Goal: Task Accomplishment & Management: Manage account settings

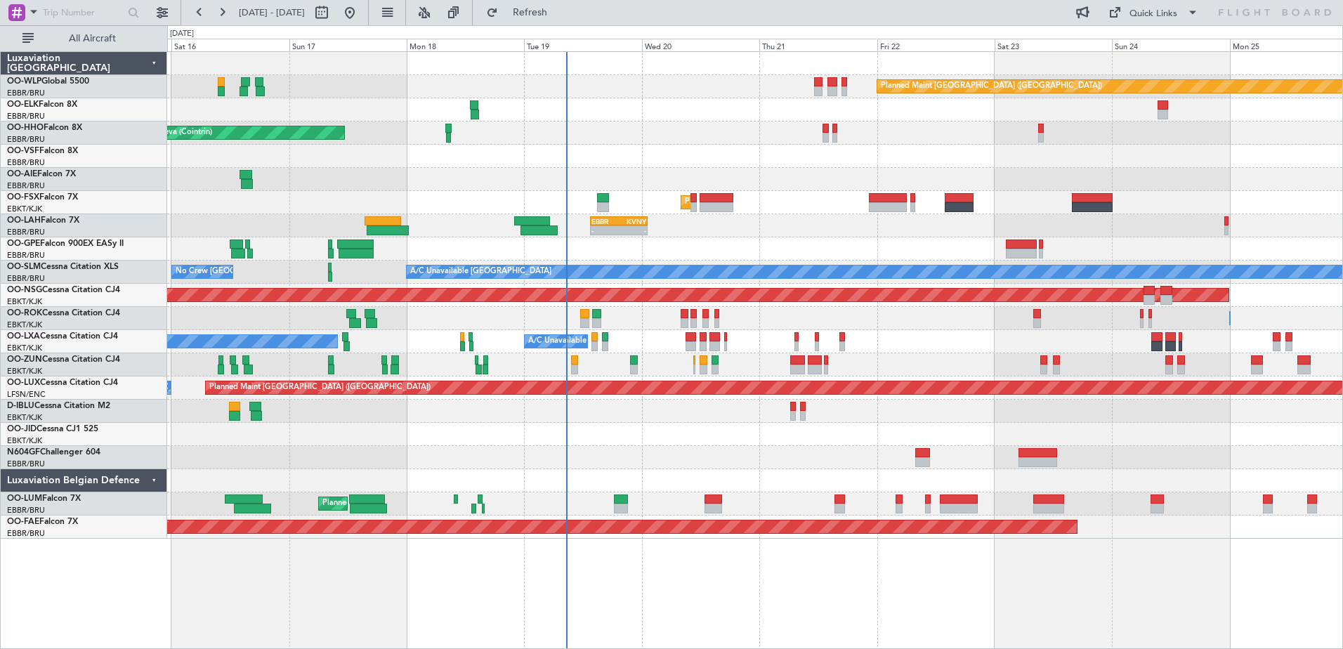
click at [845, 442] on div at bounding box center [754, 434] width 1175 height 23
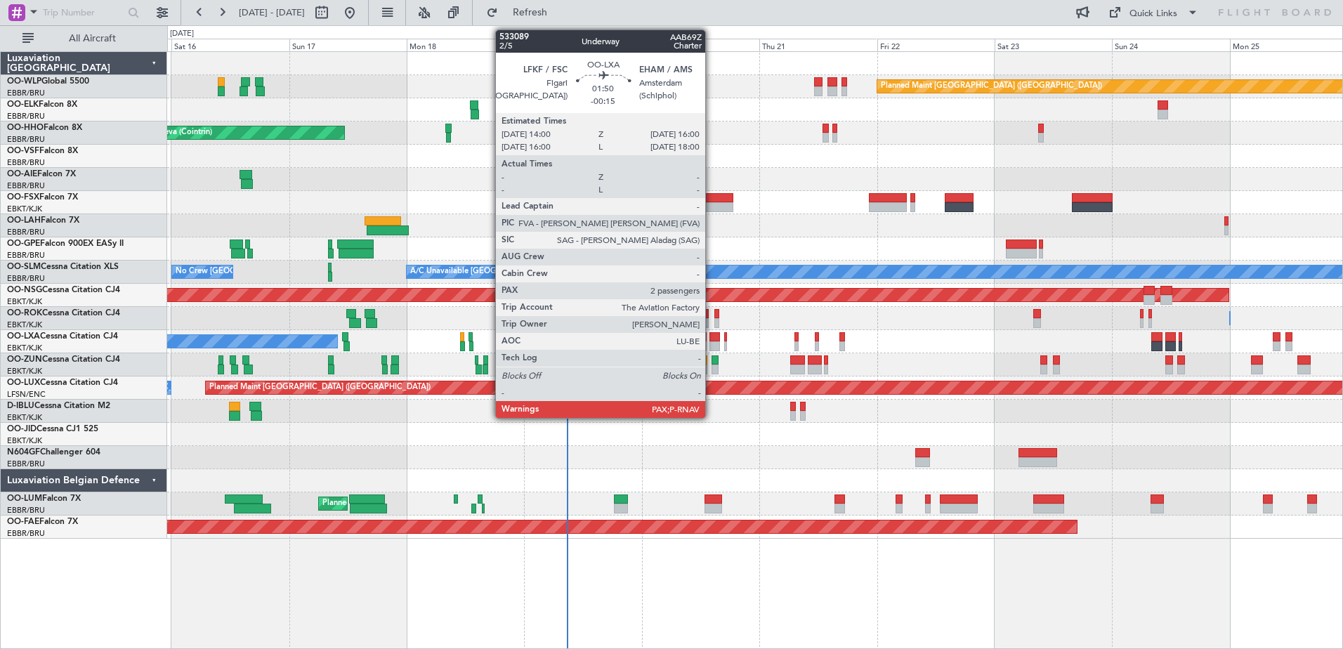
click at [711, 344] on div at bounding box center [714, 346] width 10 height 10
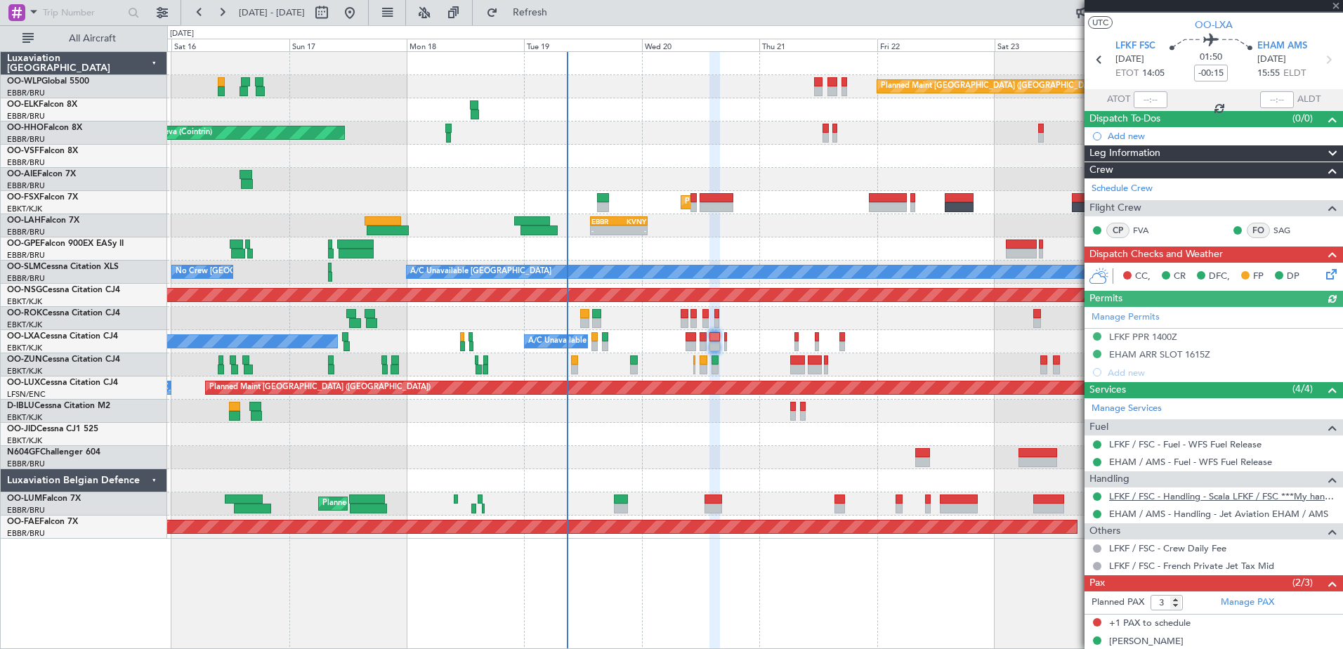
scroll to position [73, 0]
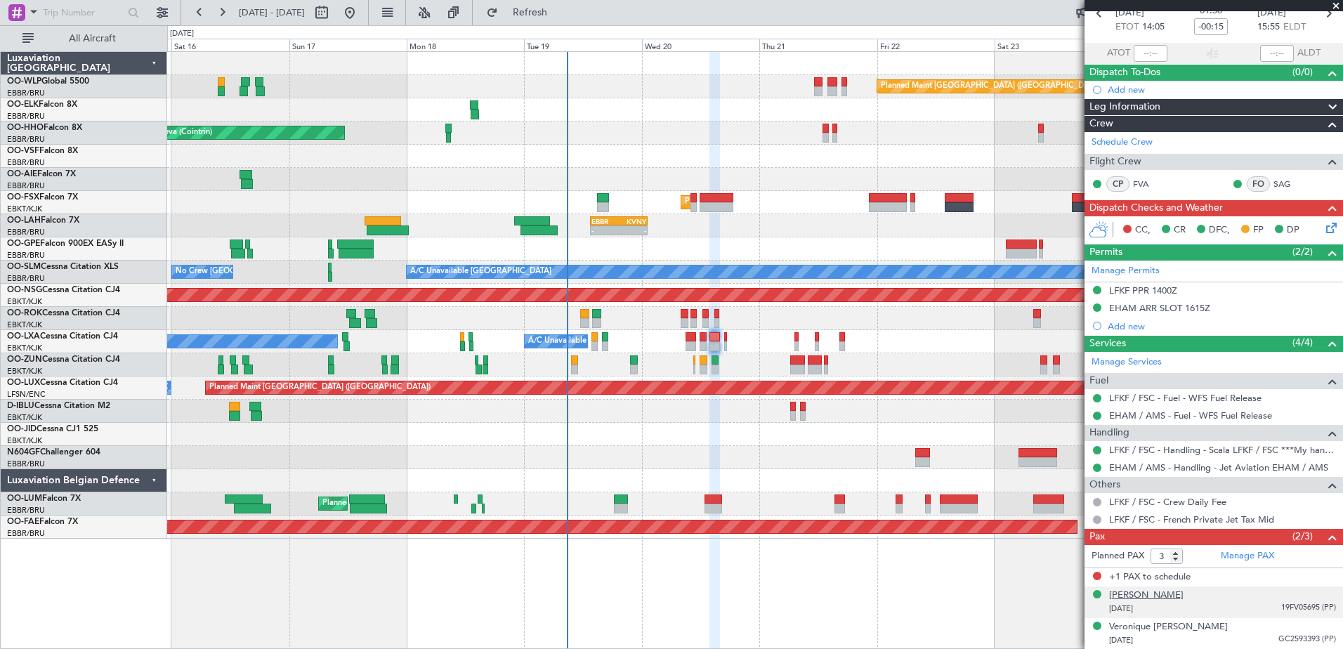
click at [1183, 598] on div "[PERSON_NAME]" at bounding box center [1146, 595] width 74 height 14
click at [1323, 623] on img at bounding box center [1329, 625] width 13 height 13
click at [1213, 626] on div "Veronique [PERSON_NAME]" at bounding box center [1168, 627] width 119 height 14
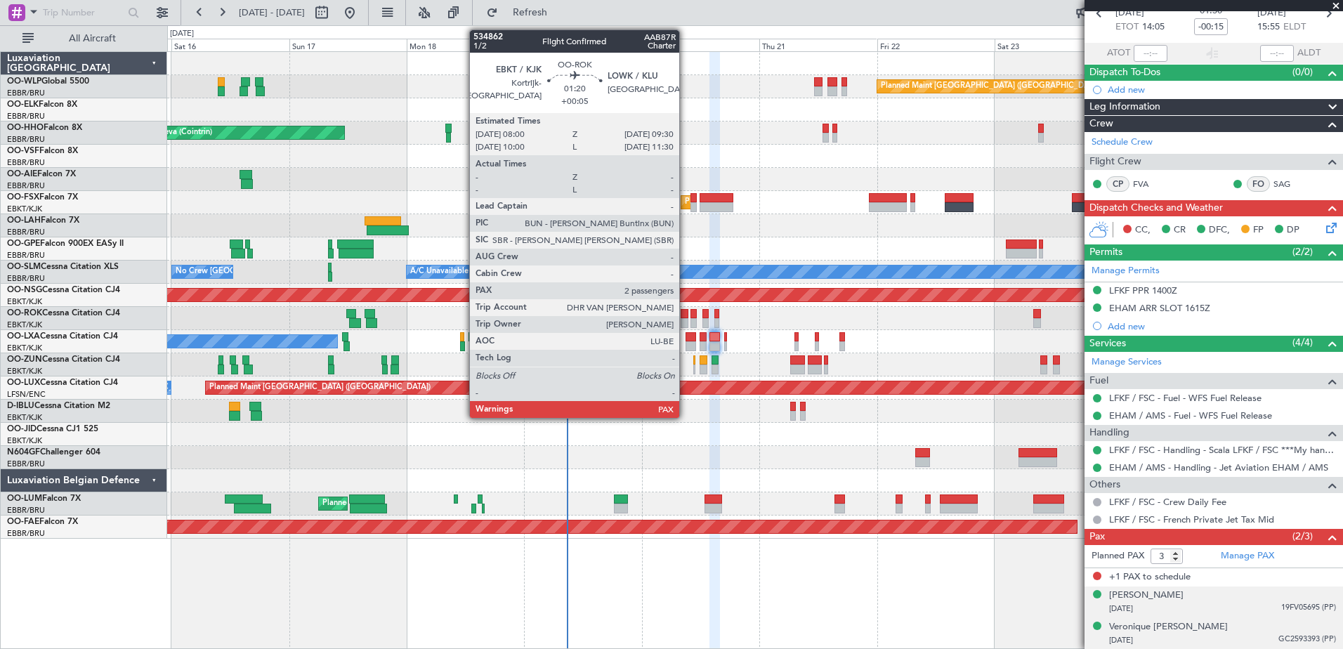
click at [685, 318] on div at bounding box center [684, 323] width 8 height 10
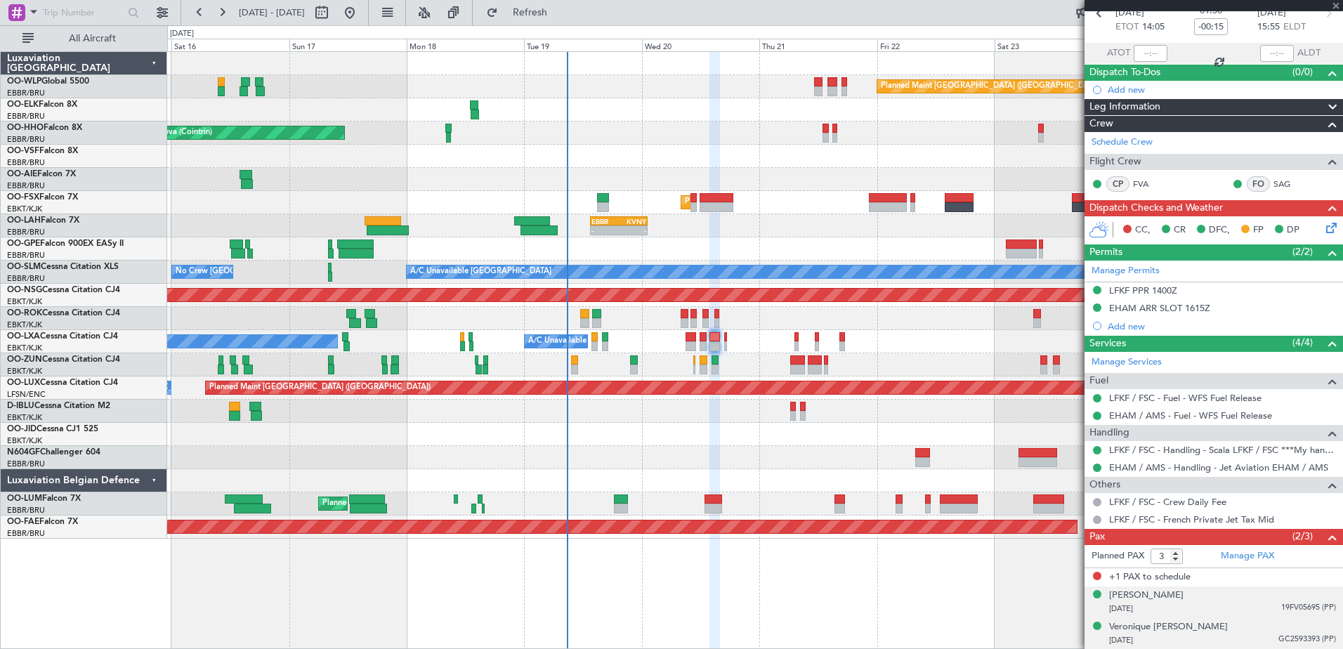
type input "+00:05"
type input "2"
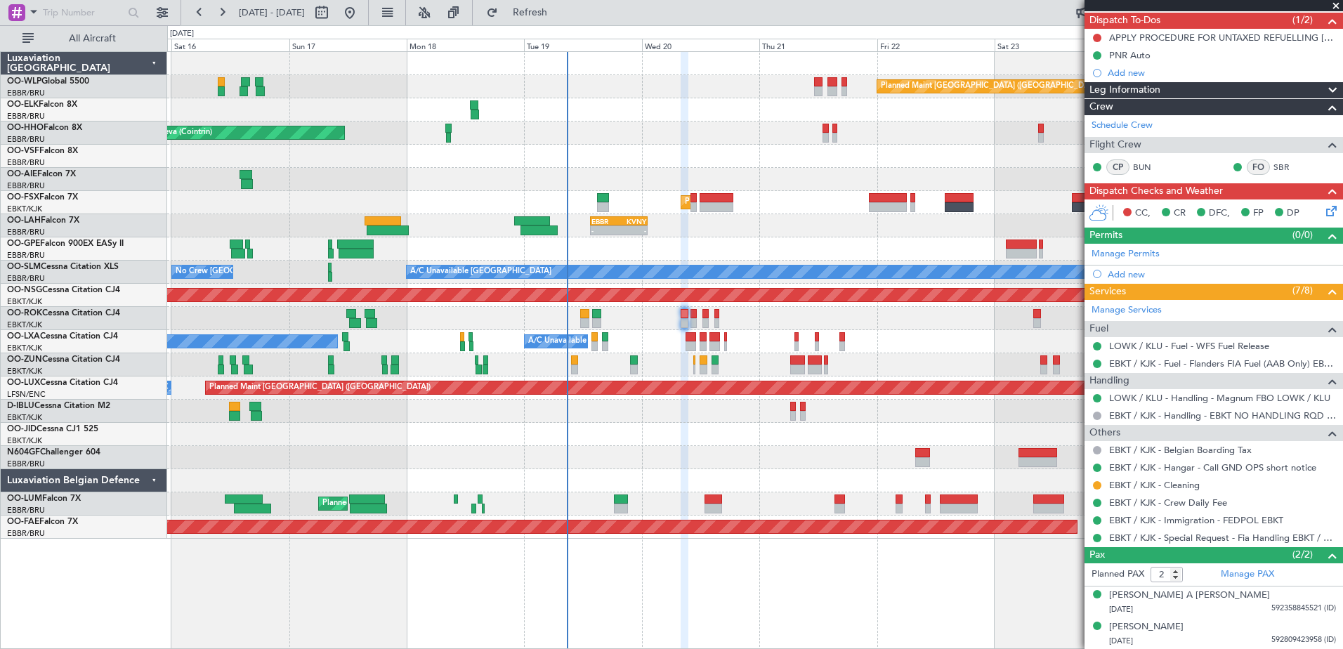
scroll to position [0, 0]
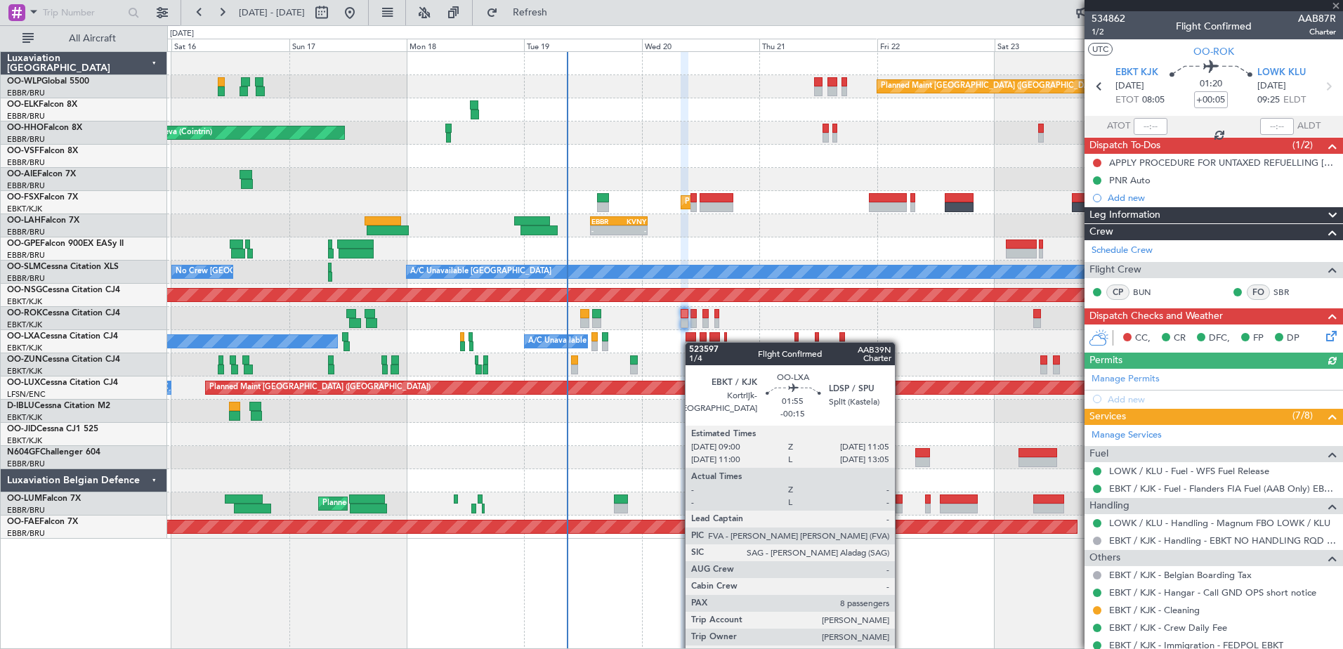
type input "-00:15"
type input "8"
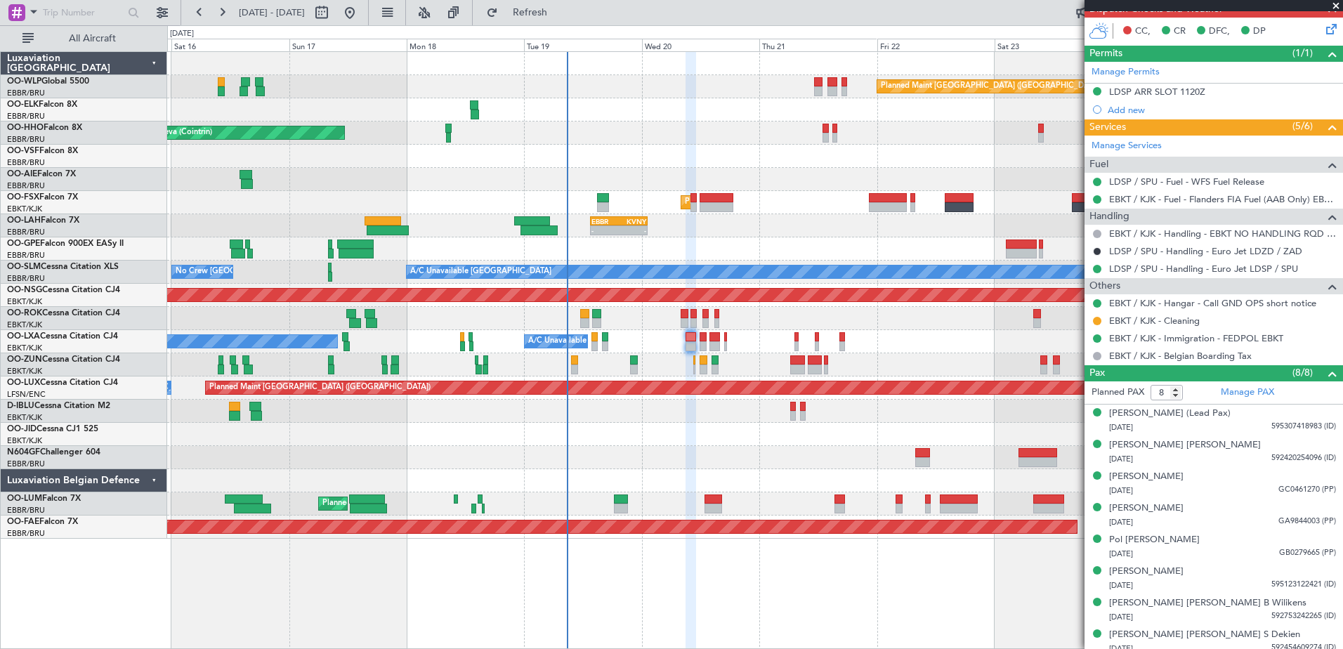
scroll to position [332, 0]
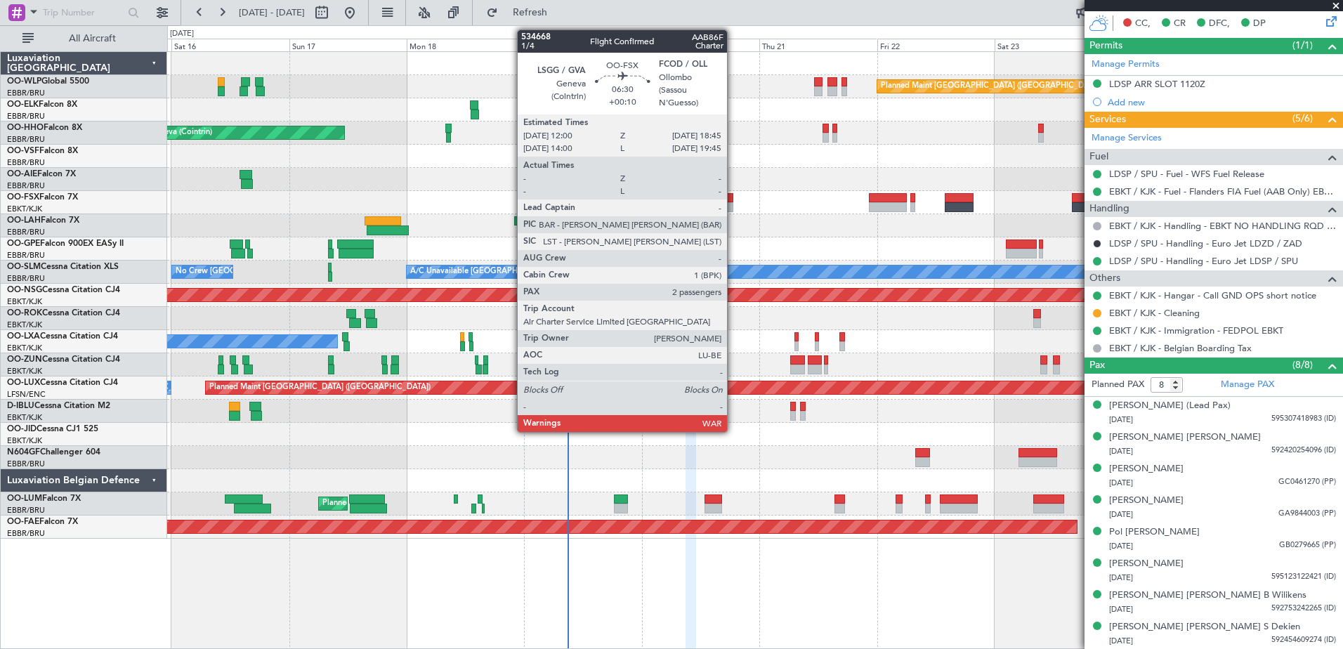
click at [733, 205] on div at bounding box center [716, 207] width 34 height 10
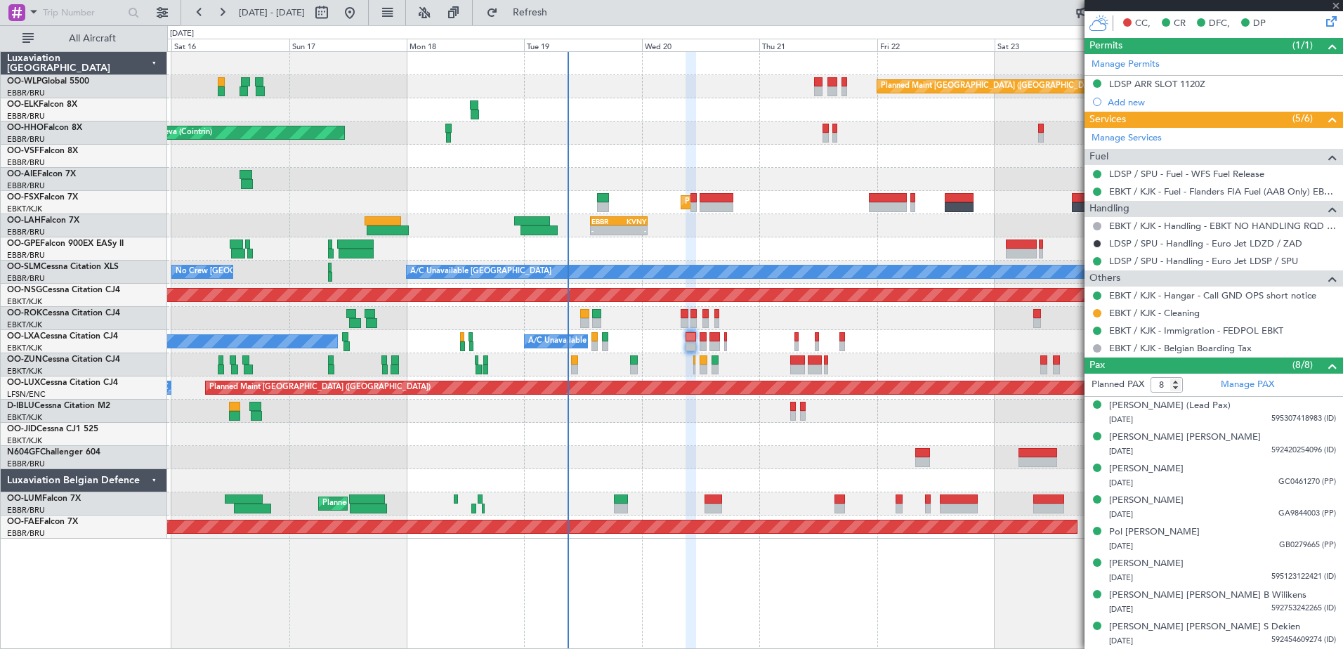
type input "+00:10"
type input "2"
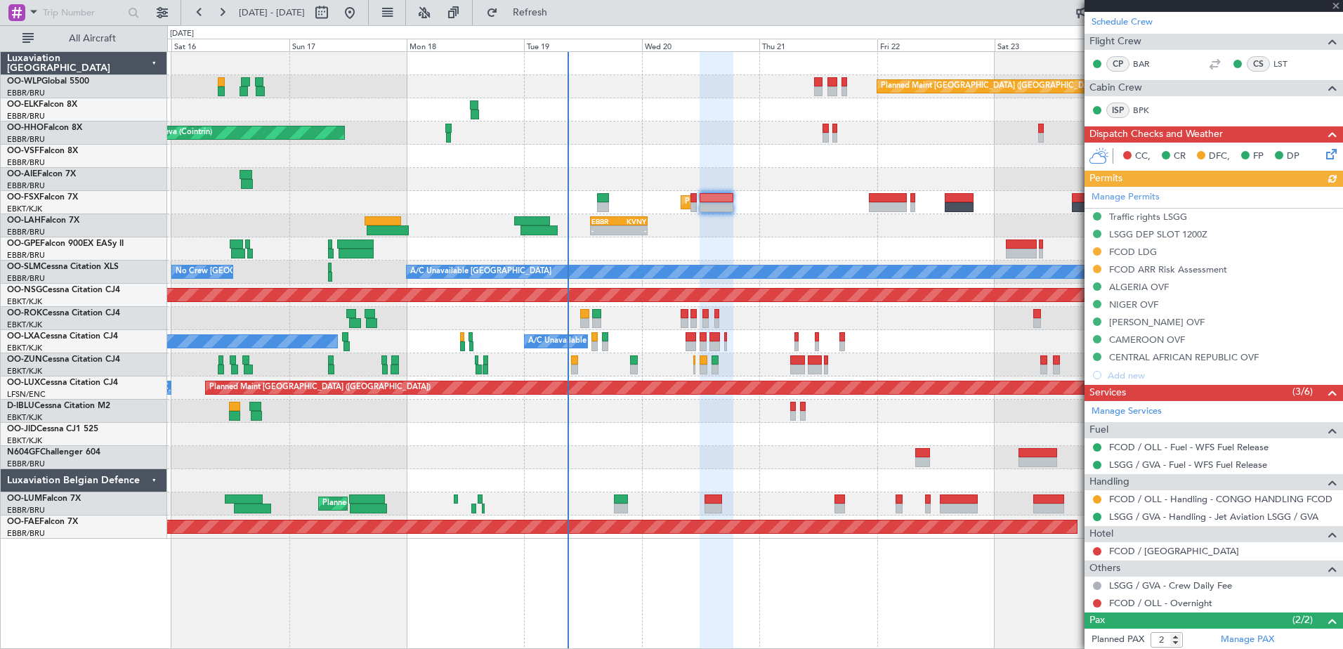
scroll to position [276, 0]
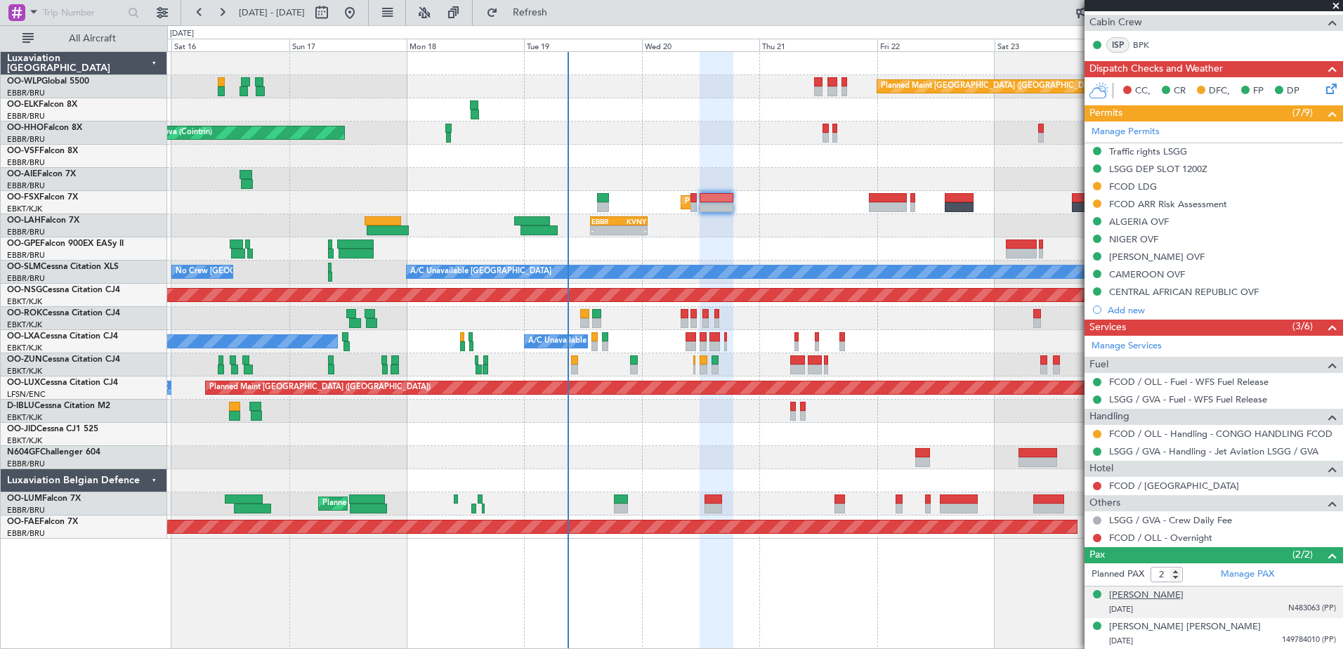
click at [1153, 595] on div "[PERSON_NAME]" at bounding box center [1146, 595] width 74 height 14
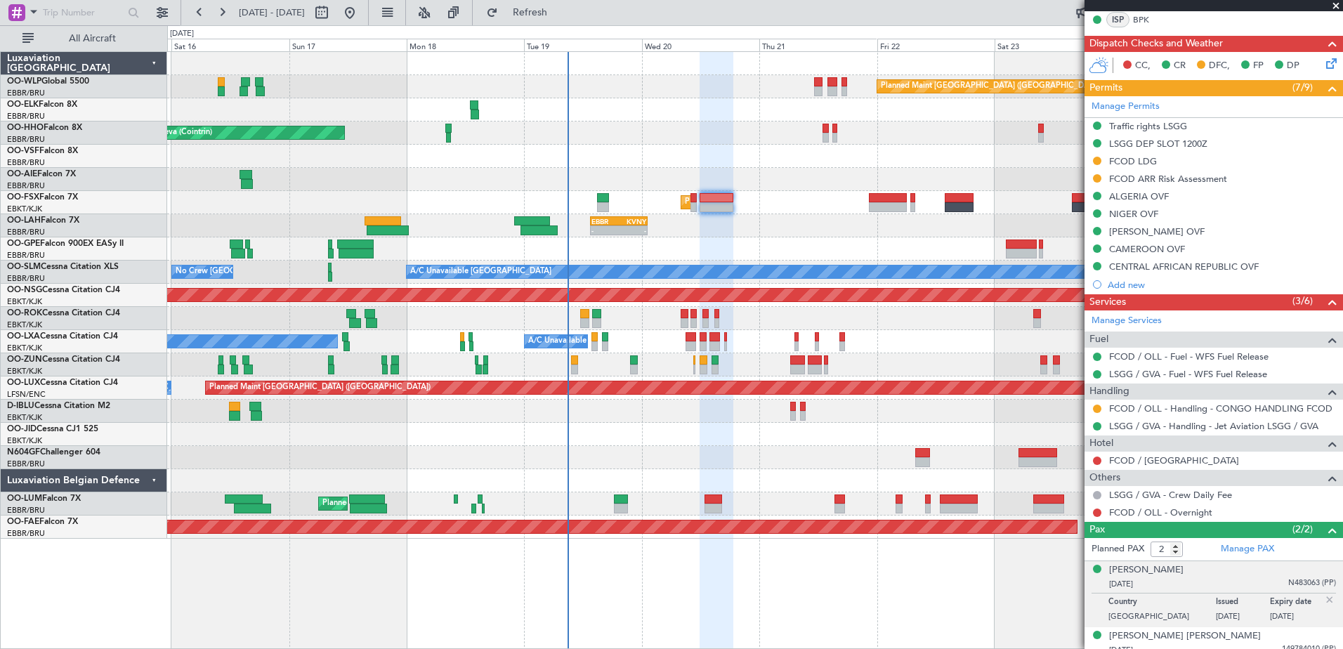
scroll to position [310, 0]
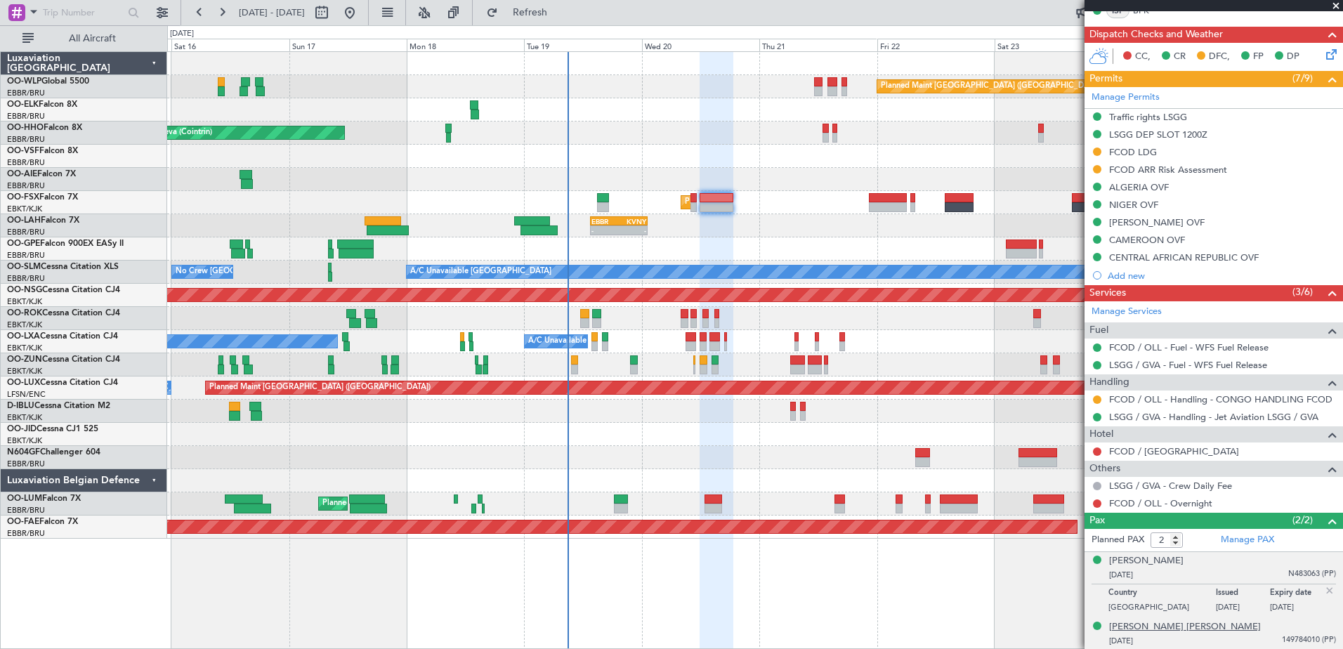
click at [1138, 622] on div "[PERSON_NAME] [PERSON_NAME]" at bounding box center [1185, 627] width 152 height 14
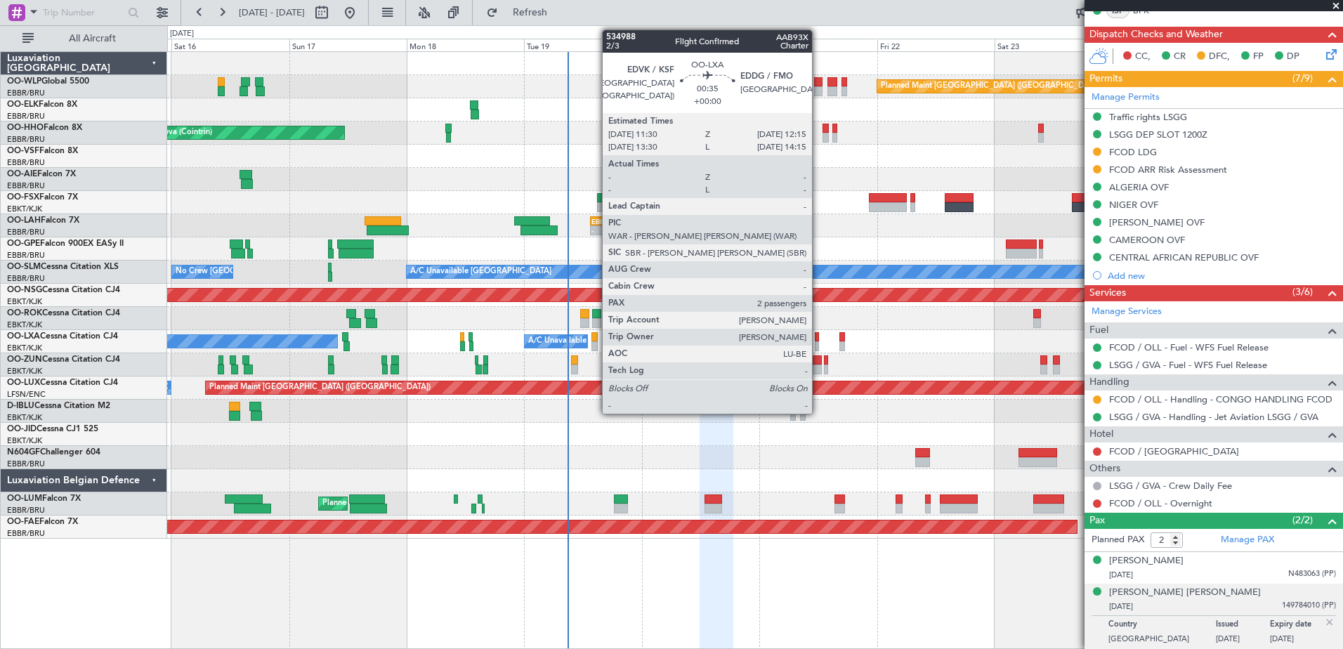
click at [818, 339] on div at bounding box center [817, 337] width 4 height 10
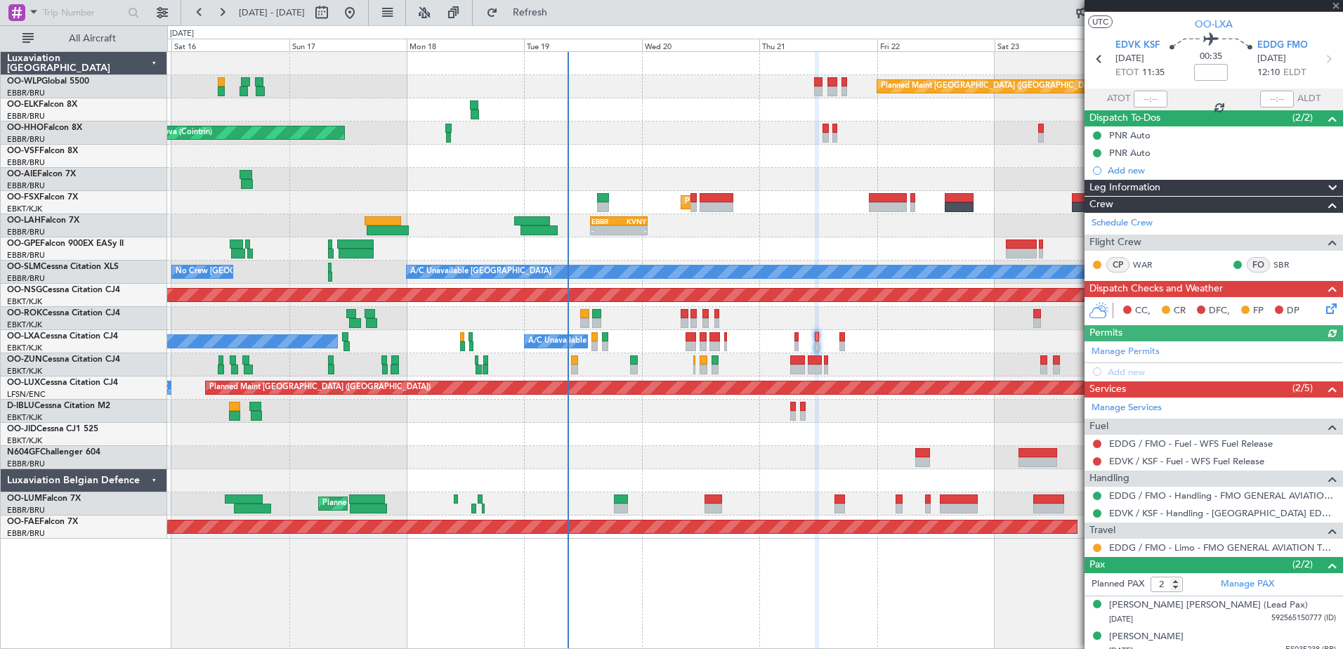
scroll to position [37, 0]
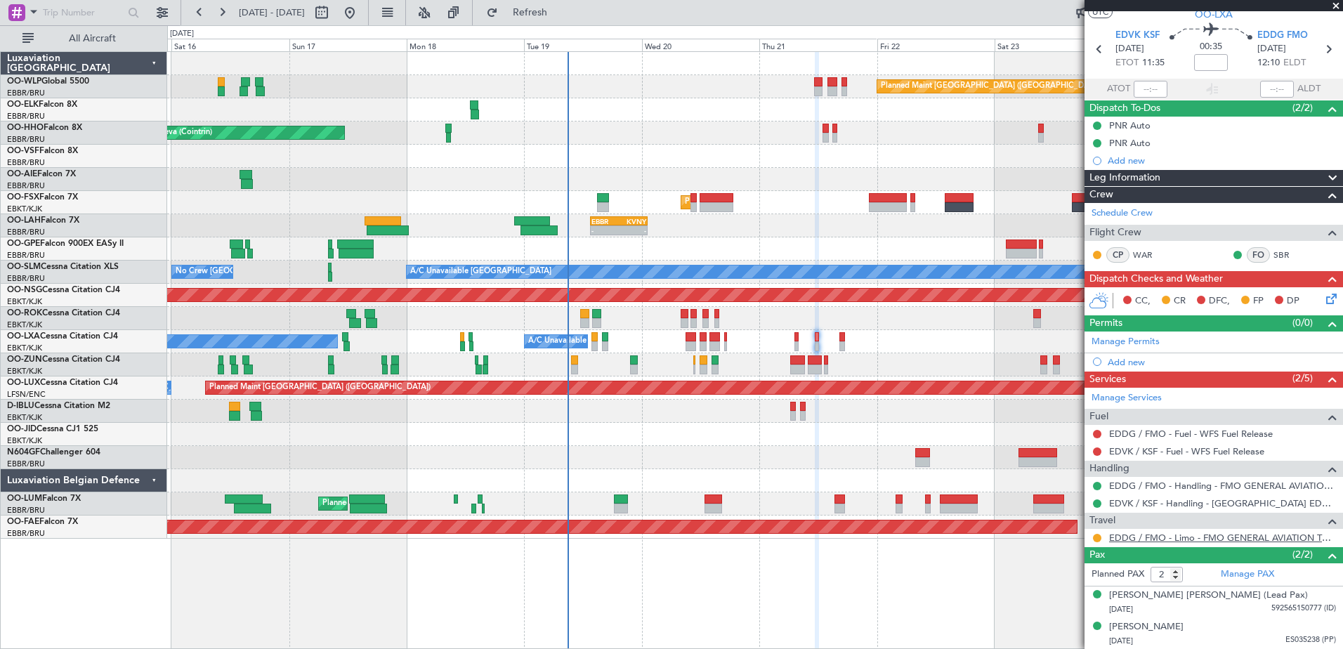
click at [1281, 539] on link "EDDG / FMO - Limo - FMO GENERAL AVIATION TERMINAL EDDG" at bounding box center [1222, 538] width 227 height 12
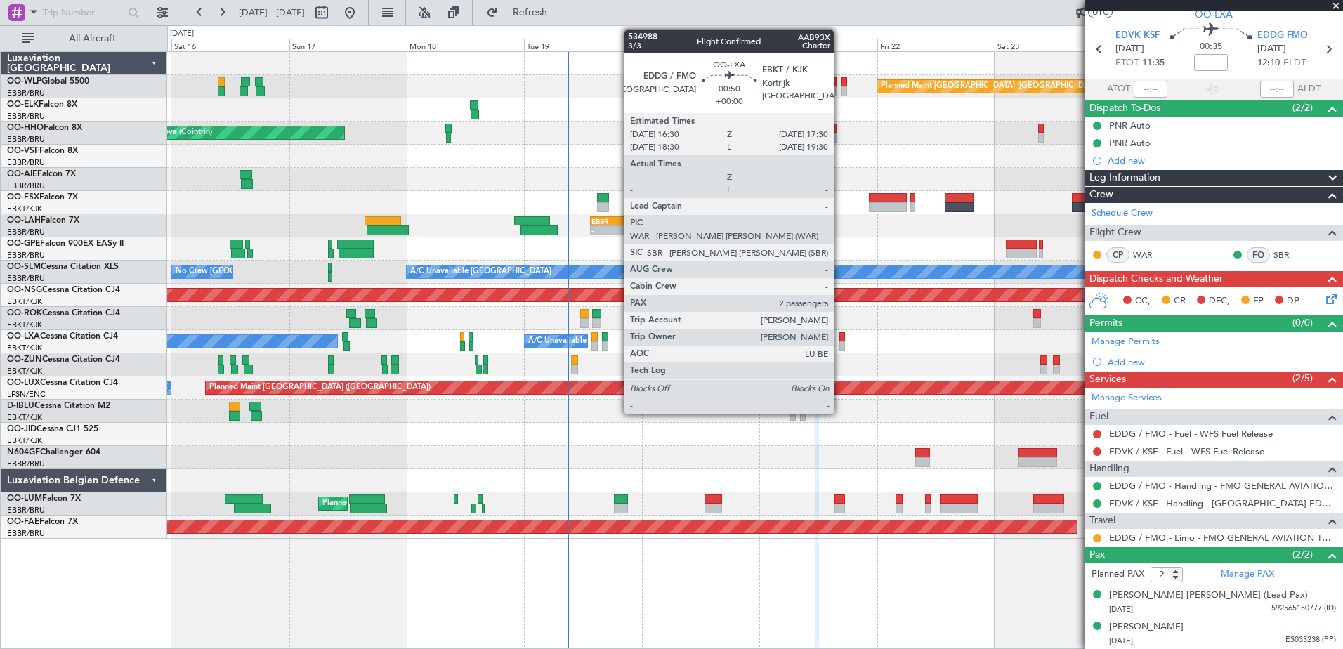
click at [840, 341] on div at bounding box center [841, 337] width 5 height 10
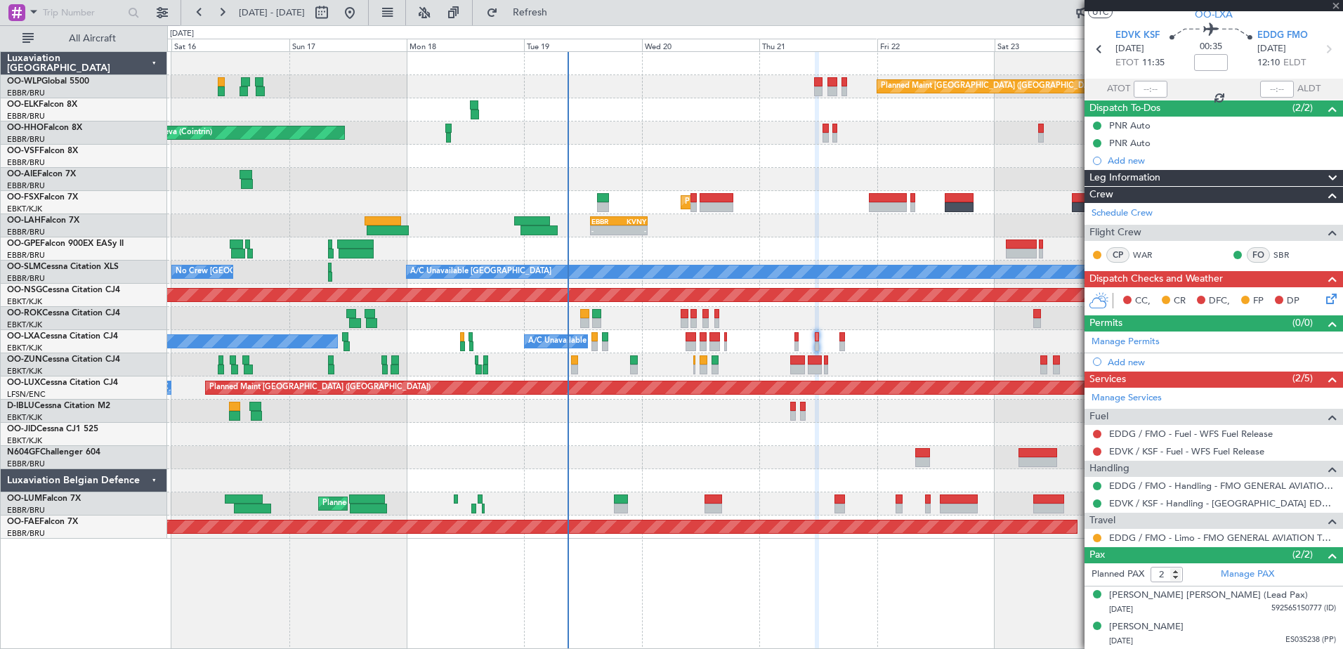
scroll to position [0, 0]
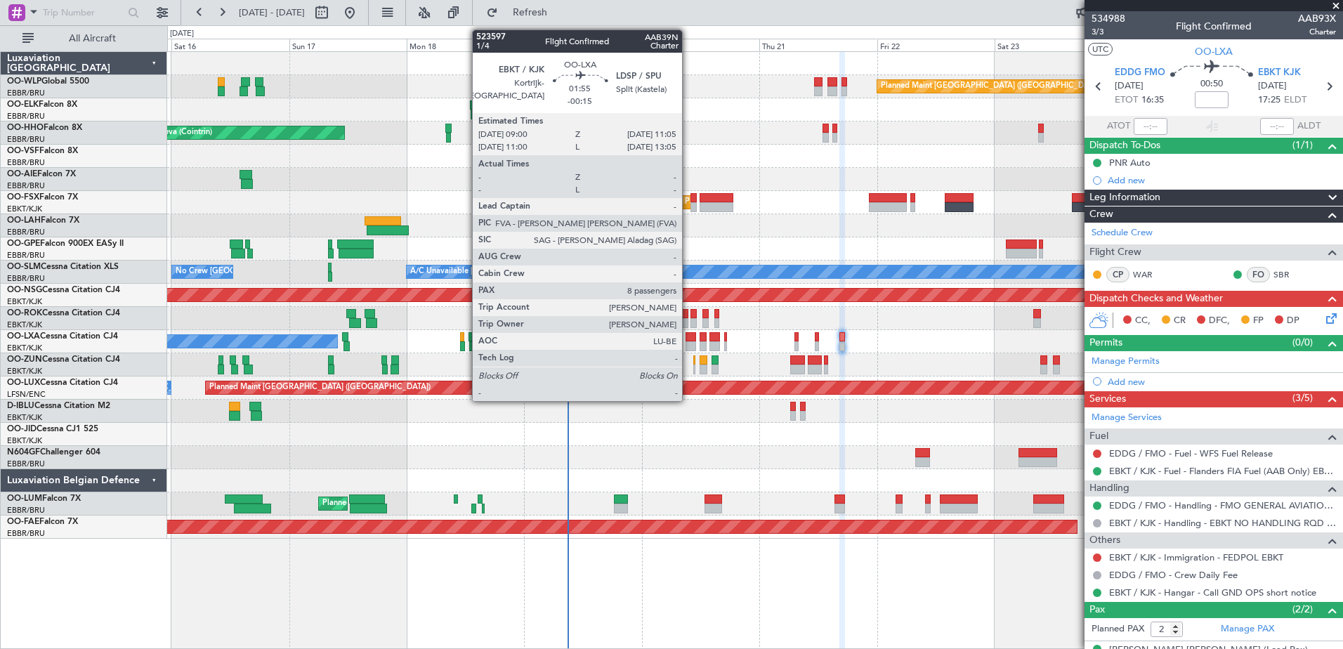
click at [688, 345] on div at bounding box center [690, 346] width 11 height 10
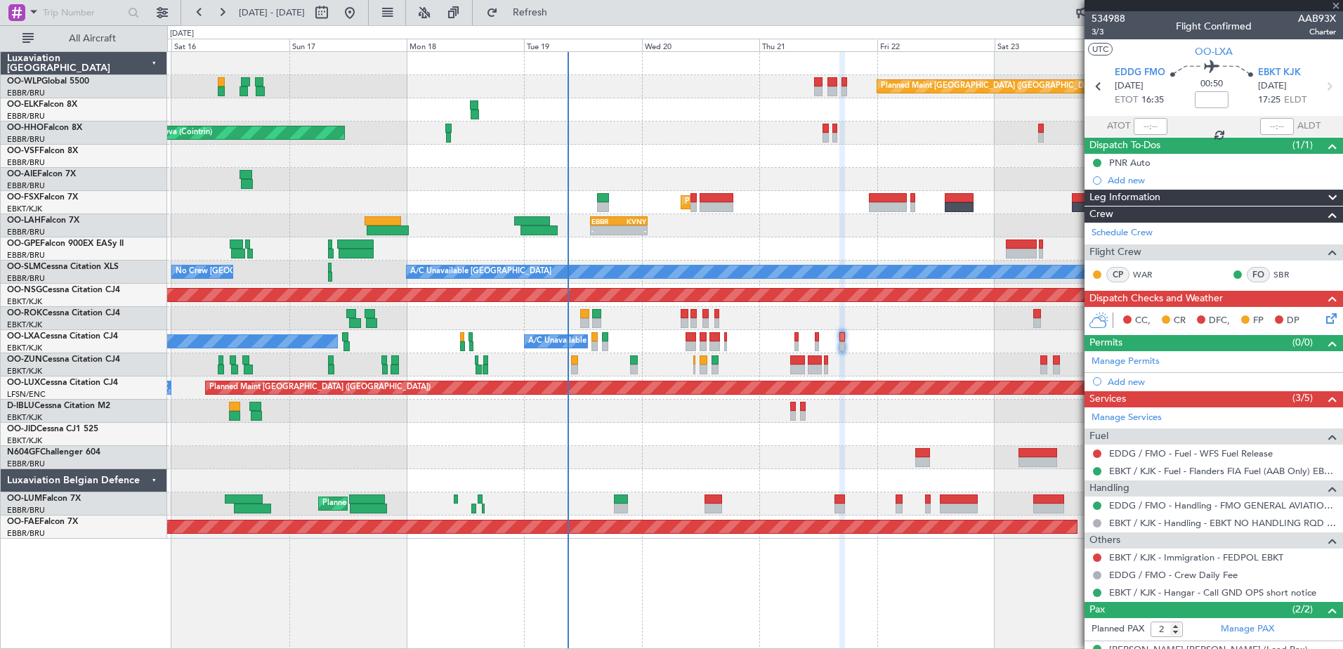
type input "-00:15"
type input "8"
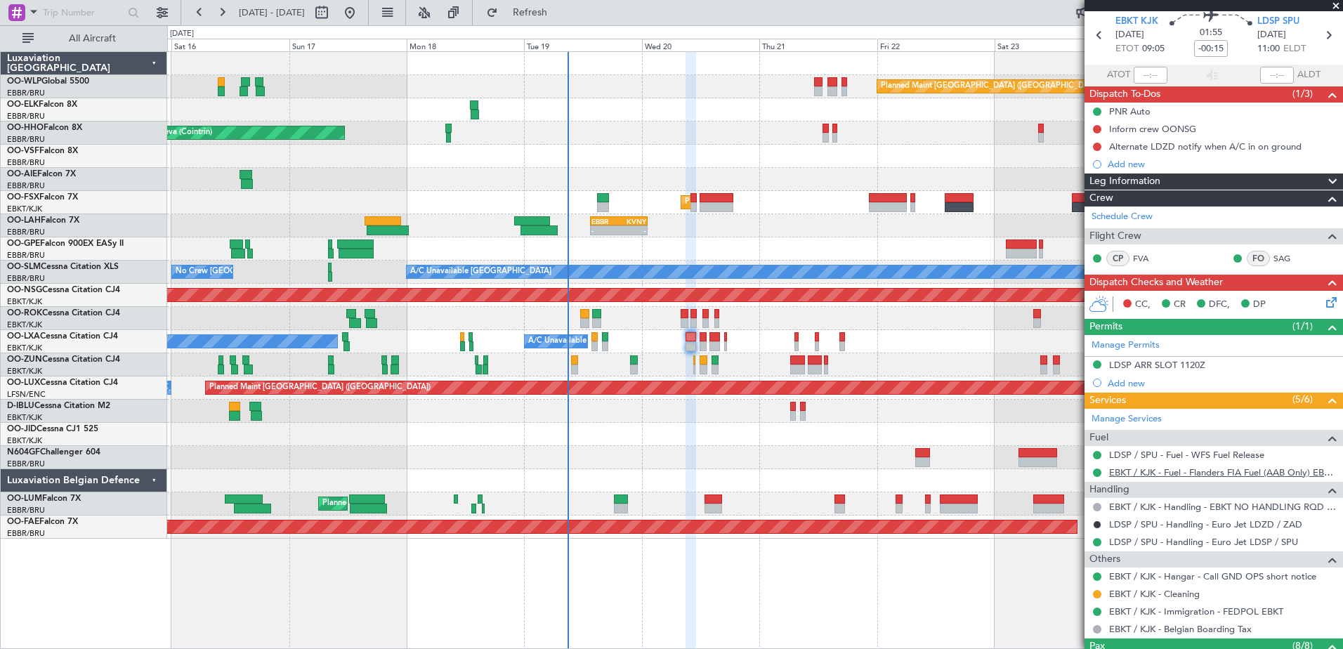
scroll to position [70, 0]
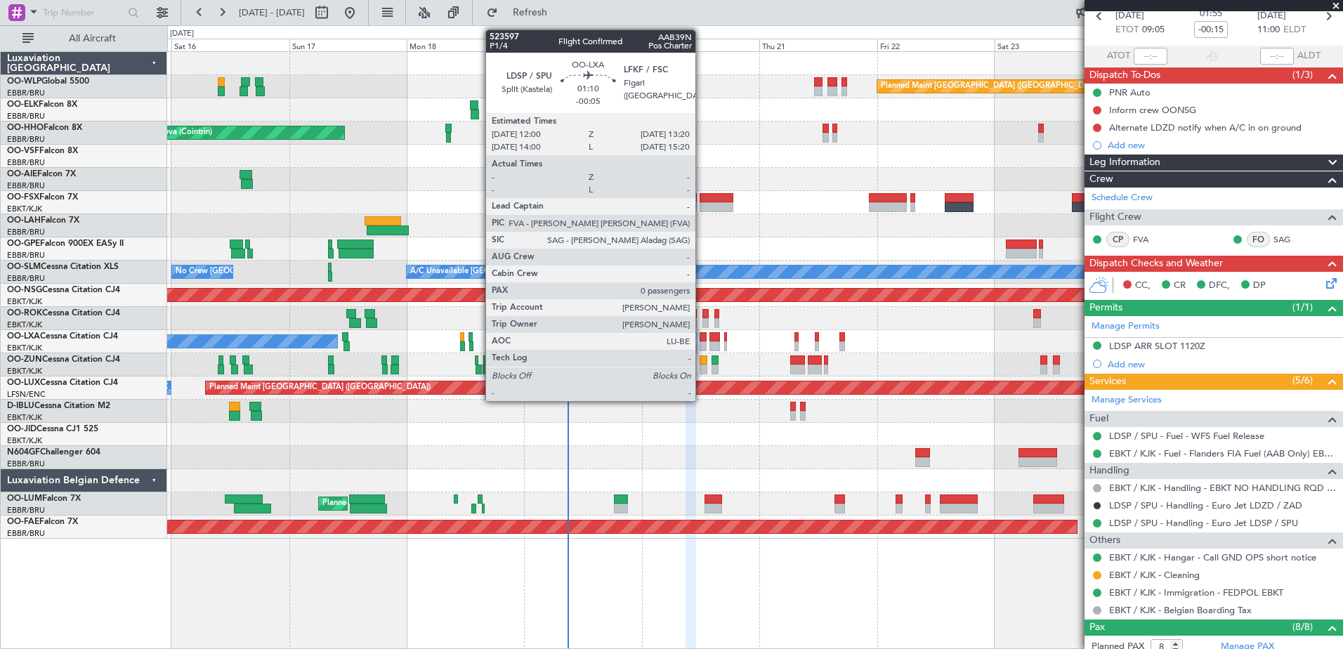
click at [701, 333] on div at bounding box center [702, 337] width 7 height 10
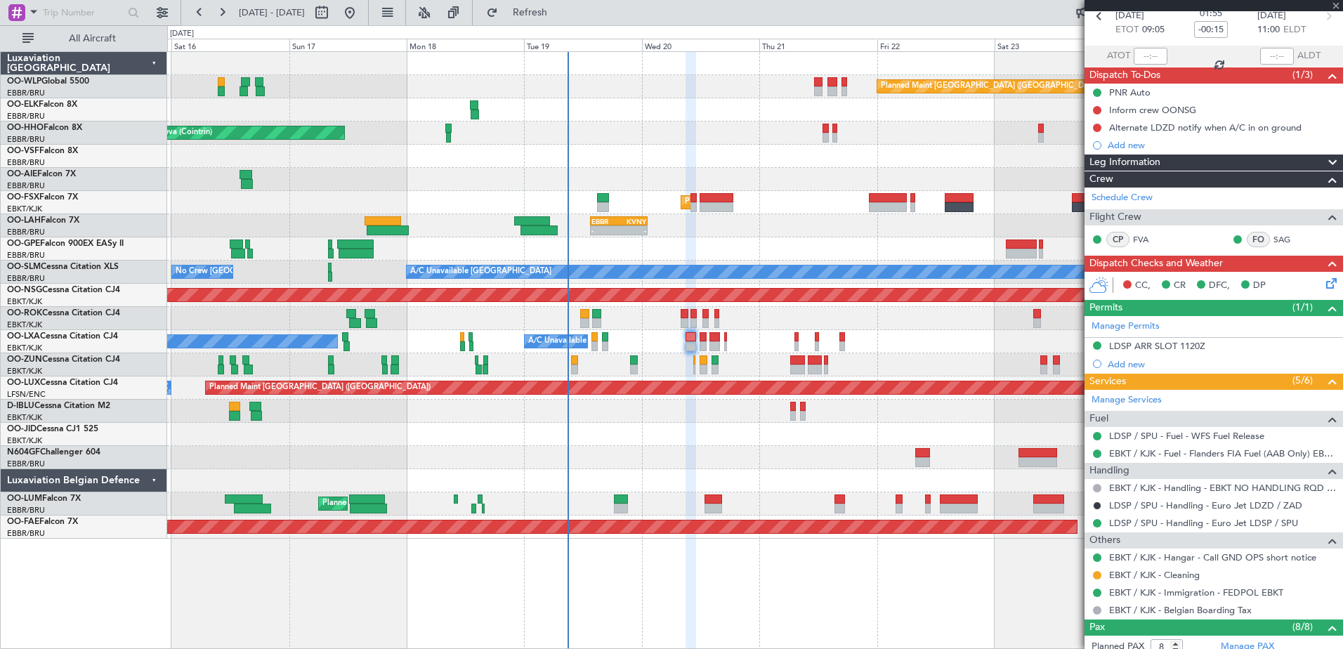
type input "-00:05"
type input "0"
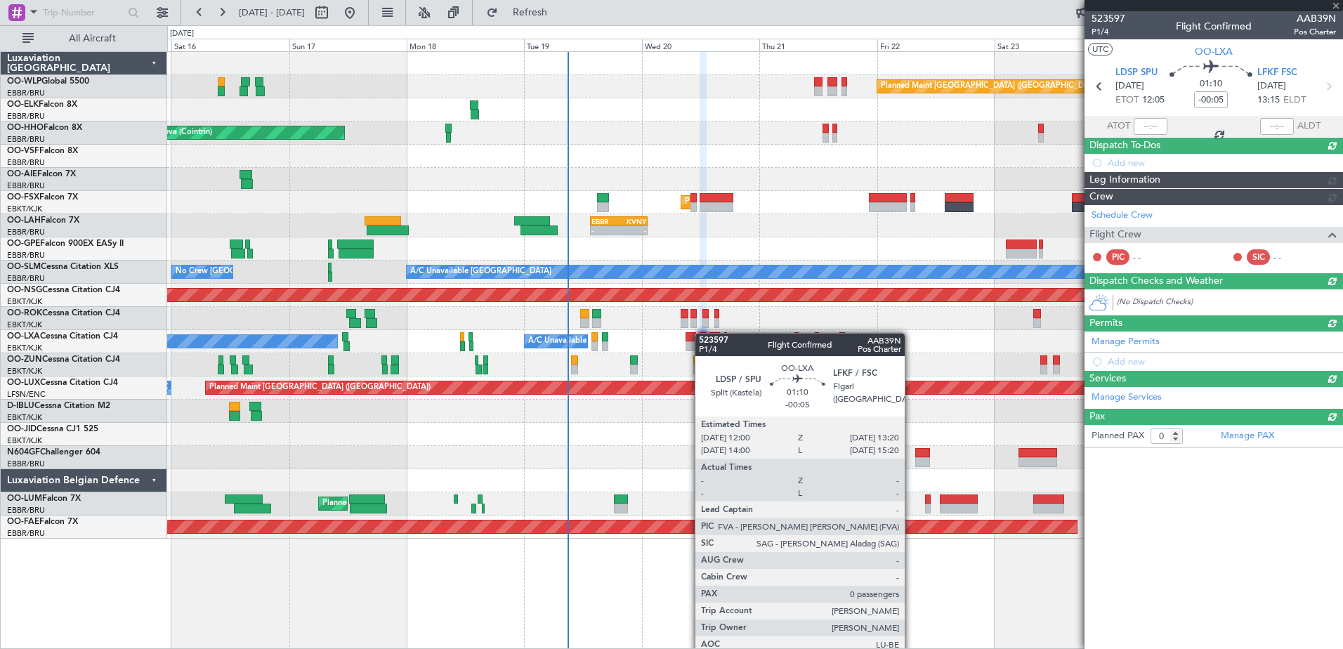
scroll to position [0, 0]
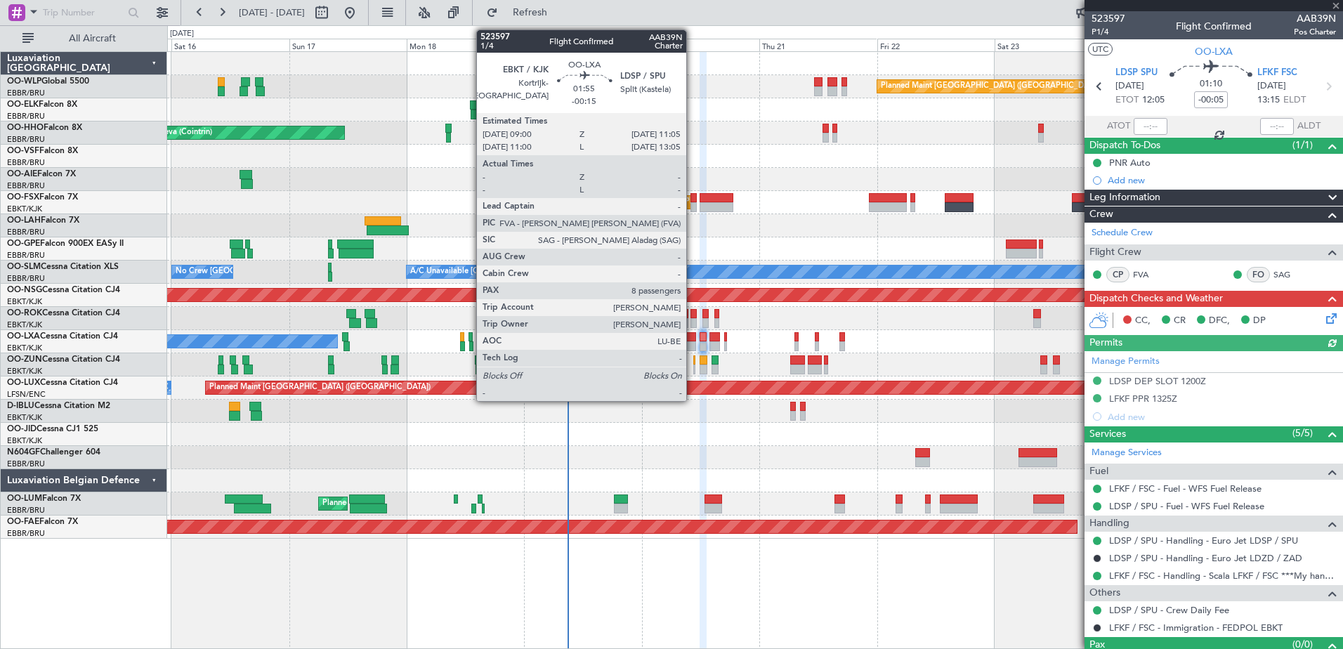
click at [692, 337] on div at bounding box center [690, 337] width 11 height 10
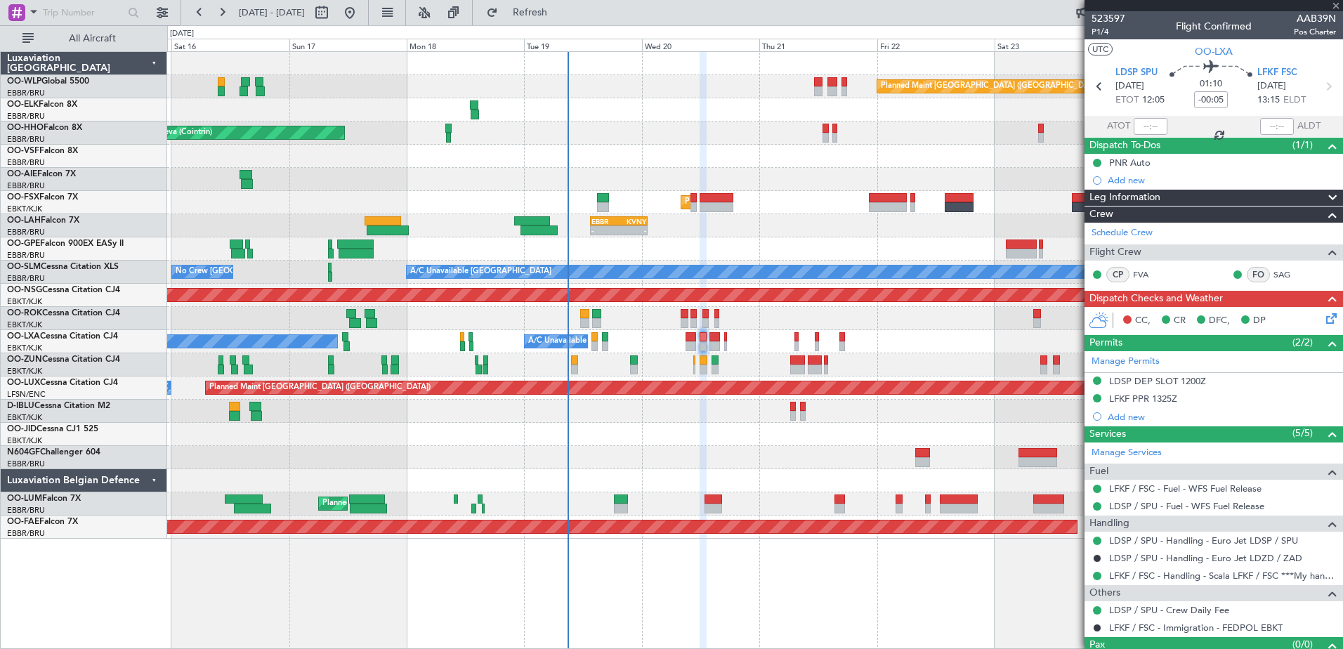
type input "-00:15"
type input "8"
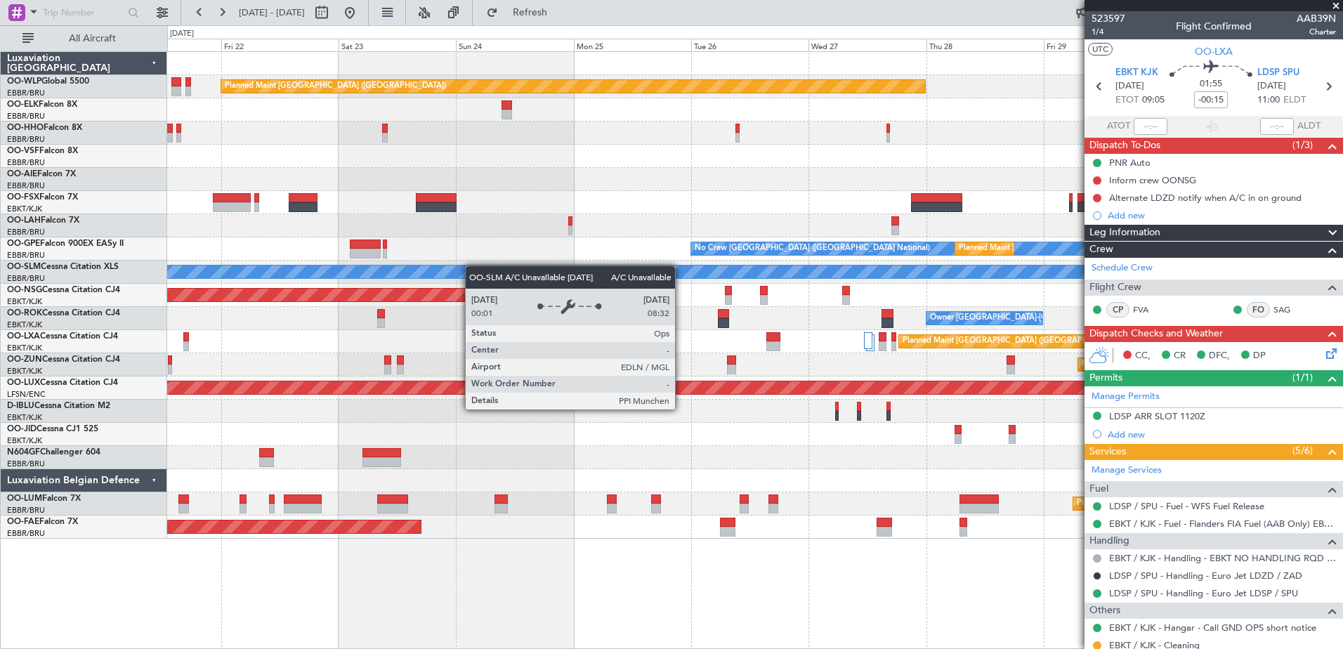
click at [360, 265] on div "Planned Maint Berlin (Brandenburg) Planned Maint Kortrijk-Wevelgem EBBR 13:30 Z…" at bounding box center [754, 295] width 1175 height 487
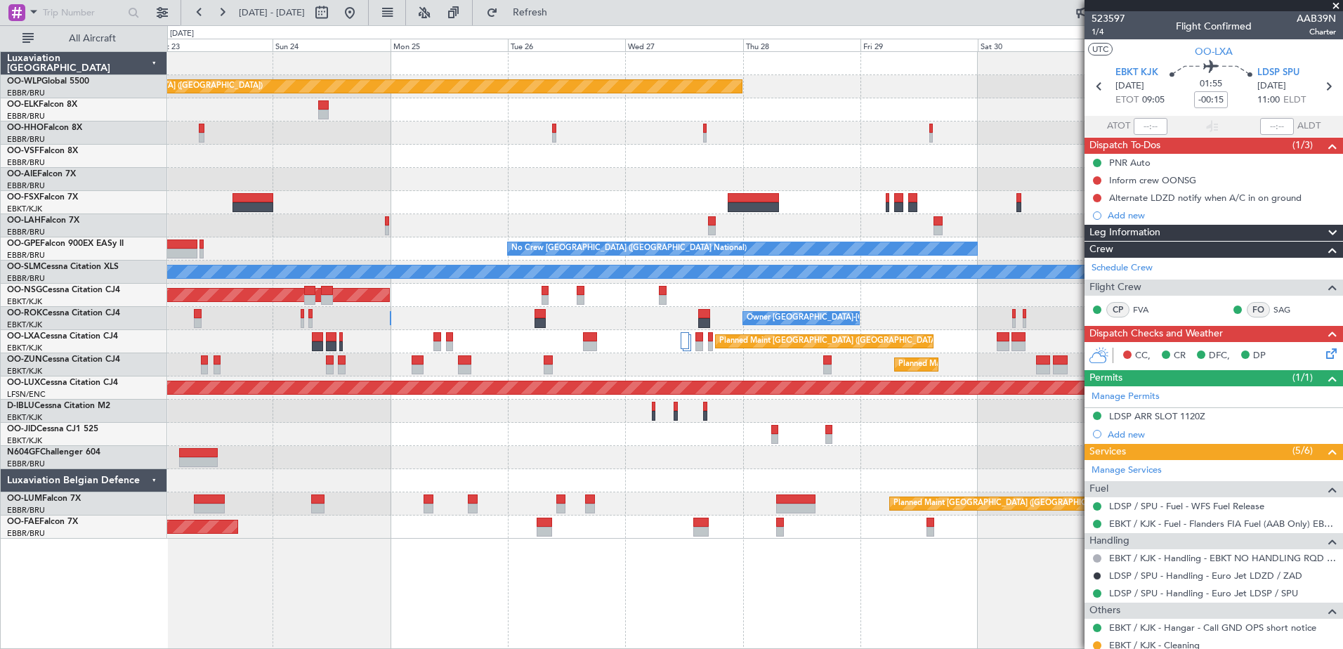
click at [857, 239] on div "Planned Maint Berlin (Brandenburg) Planned Maint London (Farnborough) Planned M…" at bounding box center [754, 295] width 1175 height 487
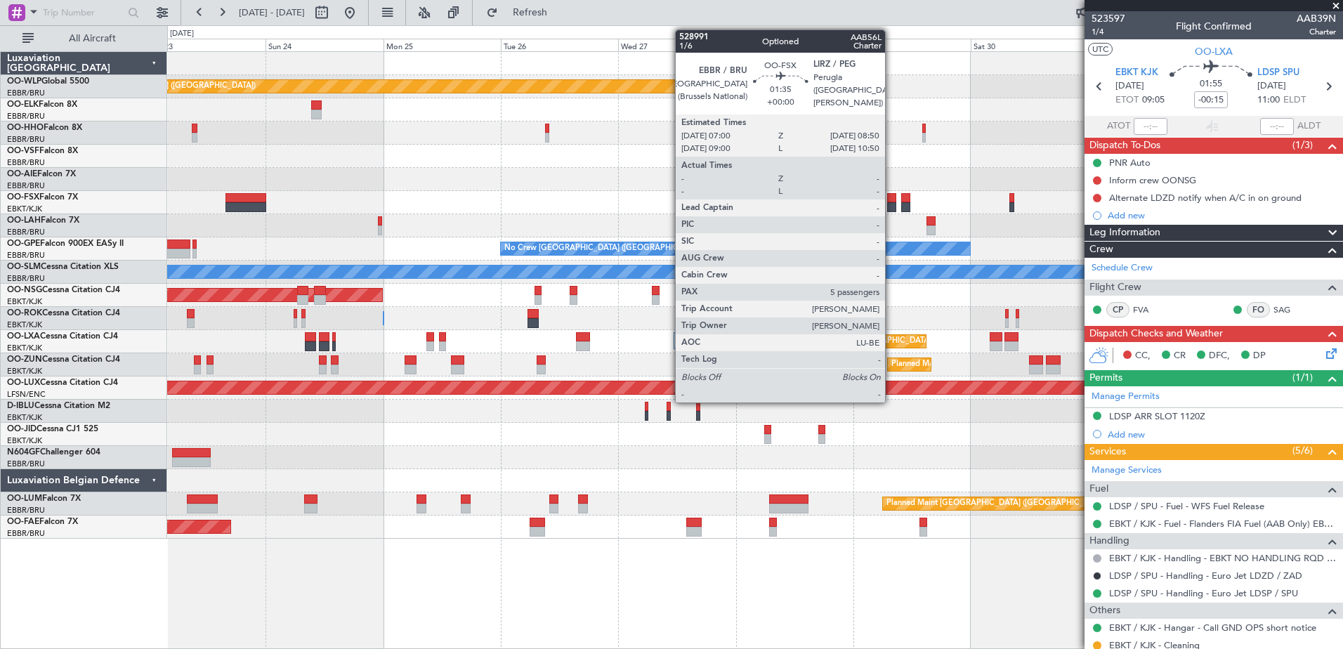
click at [891, 204] on div at bounding box center [891, 207] width 9 height 10
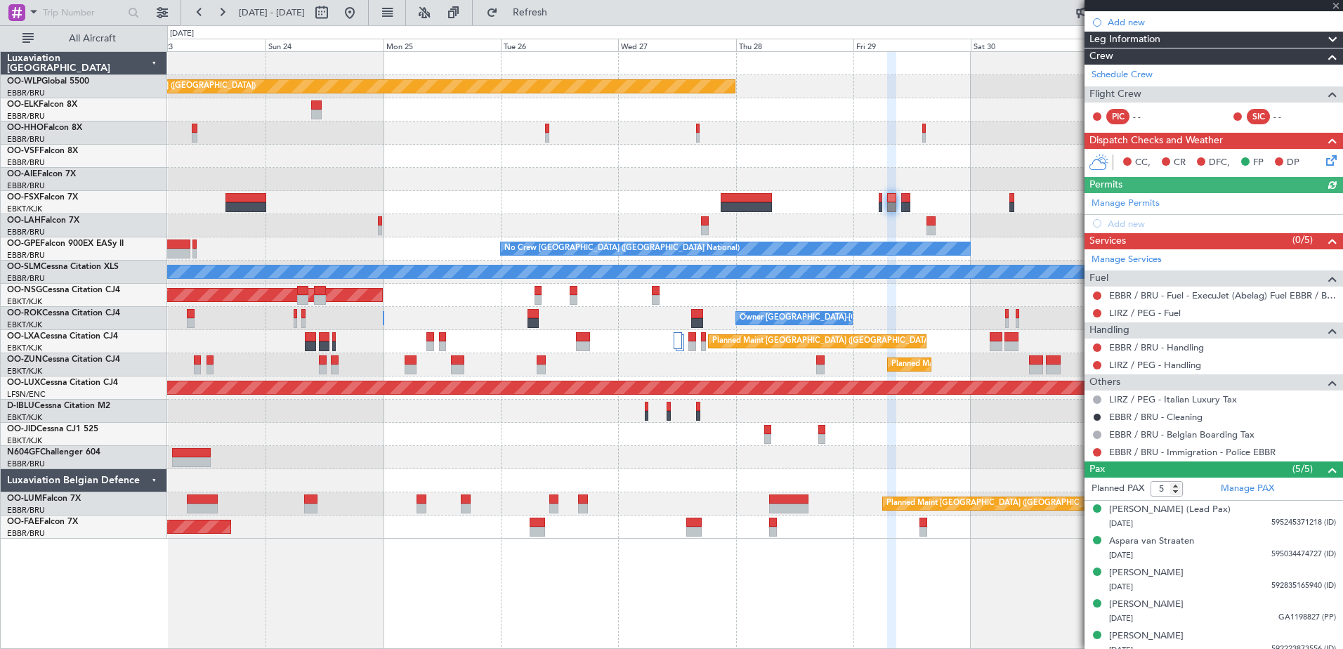
scroll to position [220, 0]
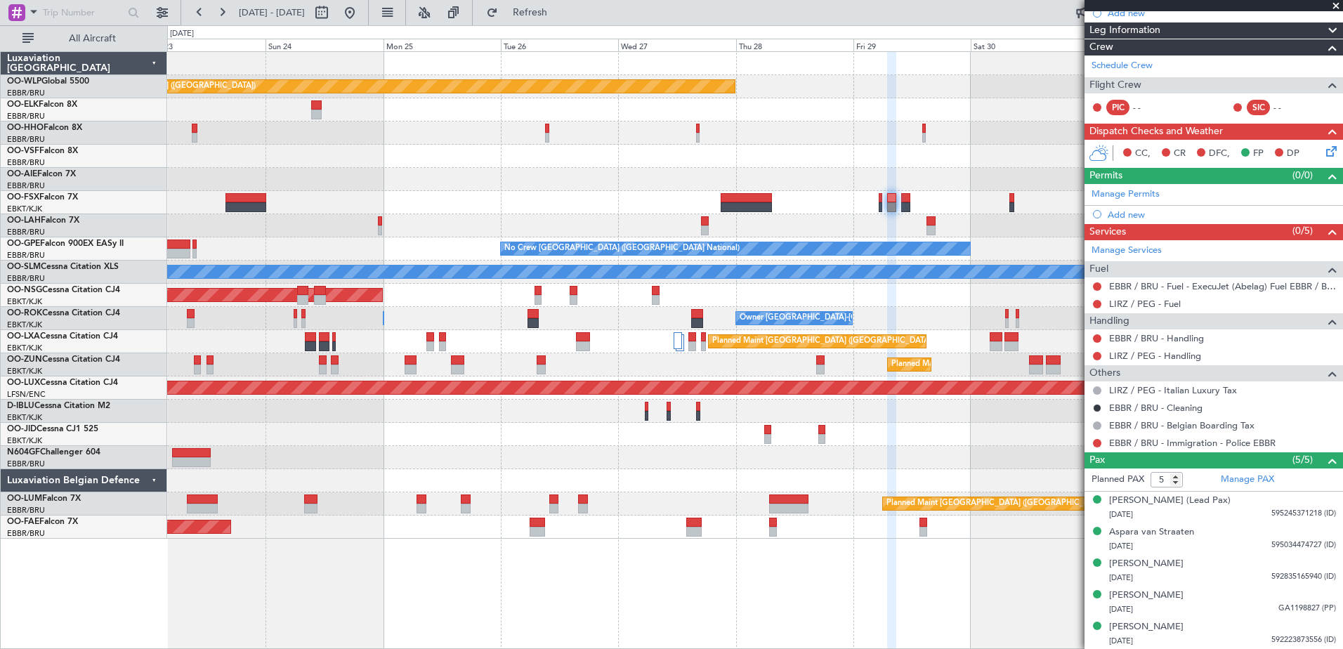
click at [1333, 5] on span at bounding box center [1336, 6] width 14 height 13
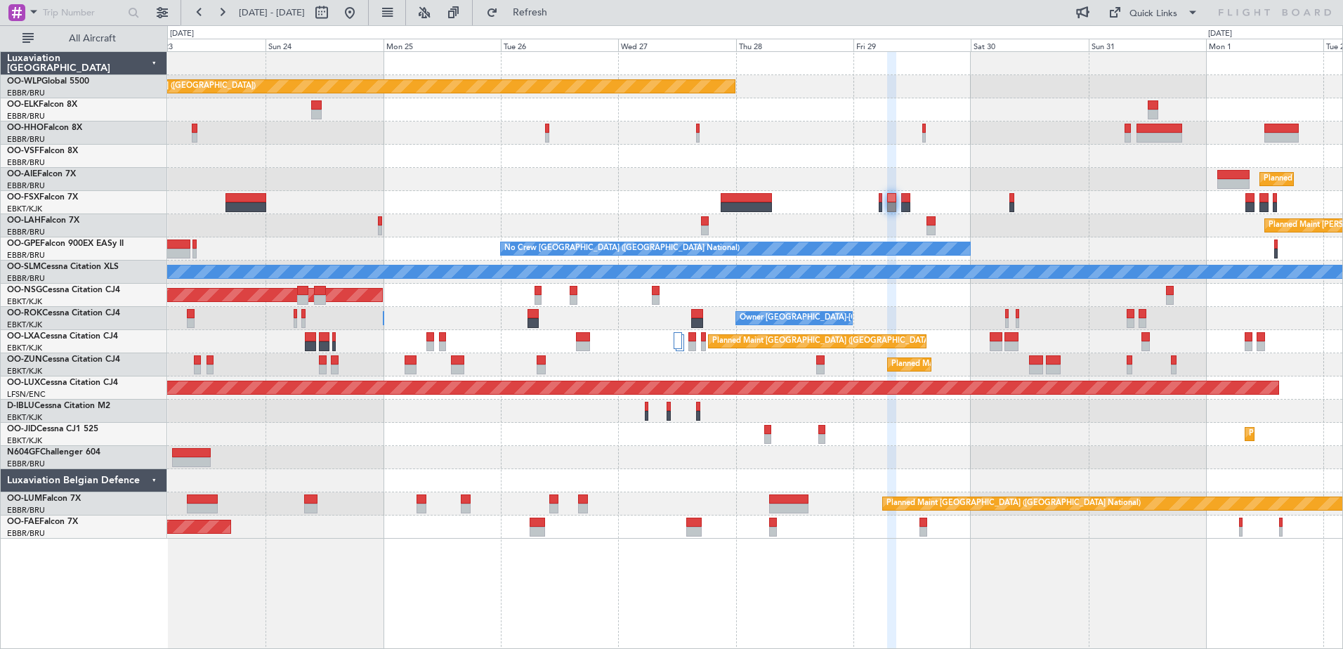
type input "0"
click at [361, 11] on button at bounding box center [349, 12] width 22 height 22
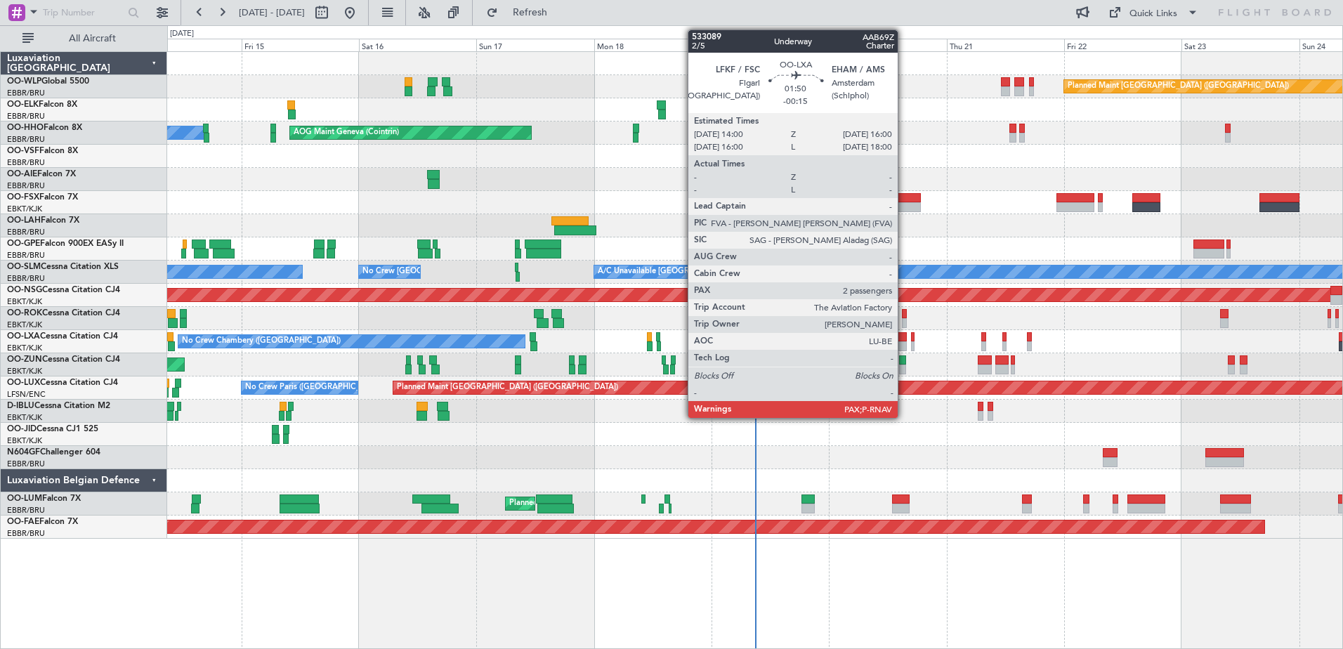
click at [904, 343] on div at bounding box center [902, 346] width 10 height 10
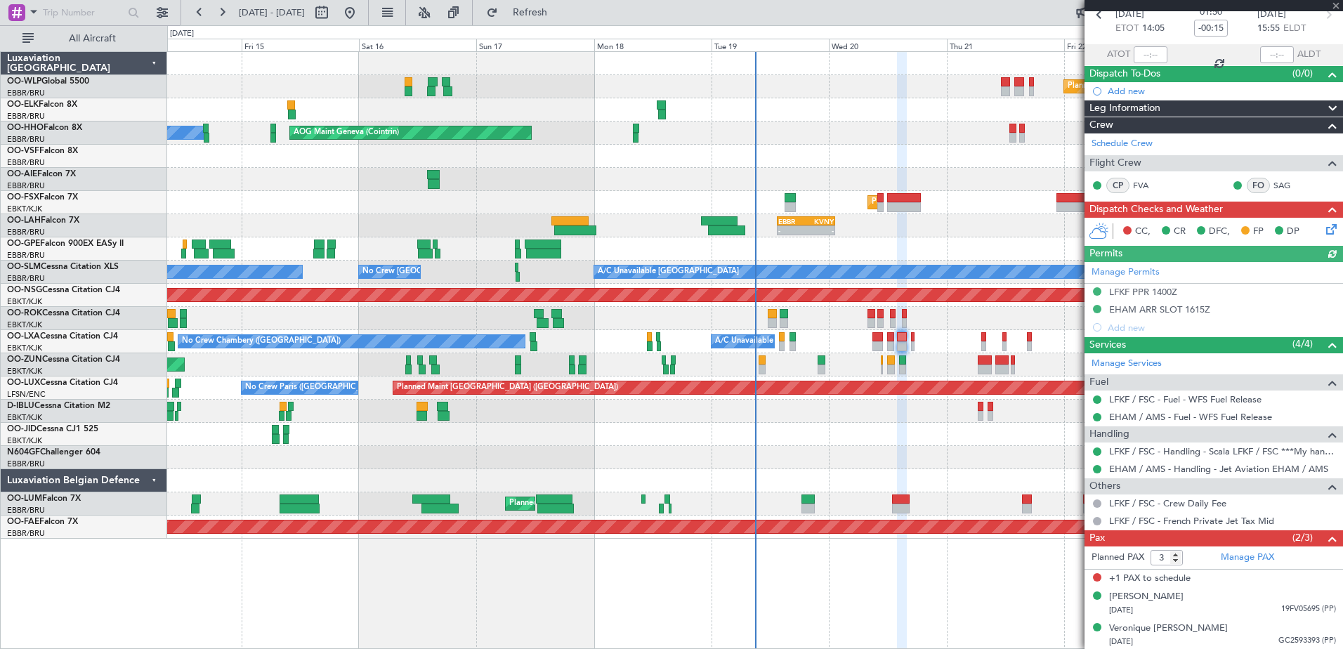
scroll to position [73, 0]
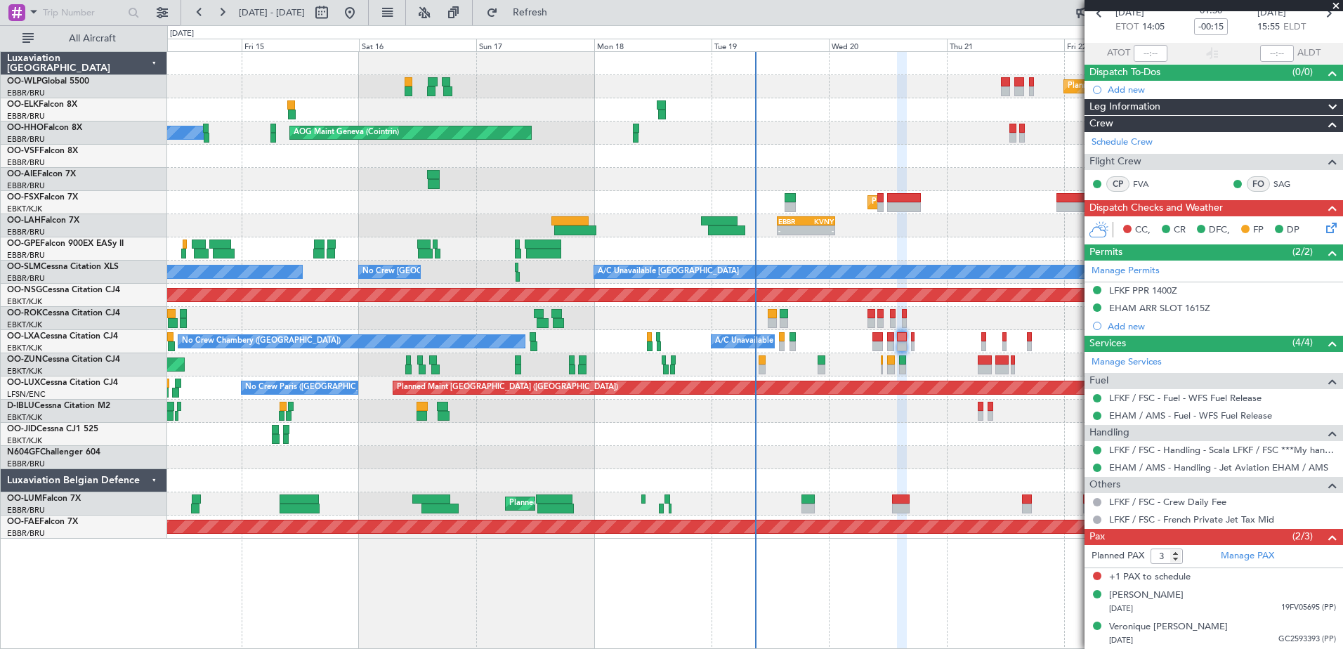
click at [1033, 444] on div at bounding box center [754, 434] width 1175 height 23
click at [1336, 6] on span at bounding box center [1336, 6] width 14 height 13
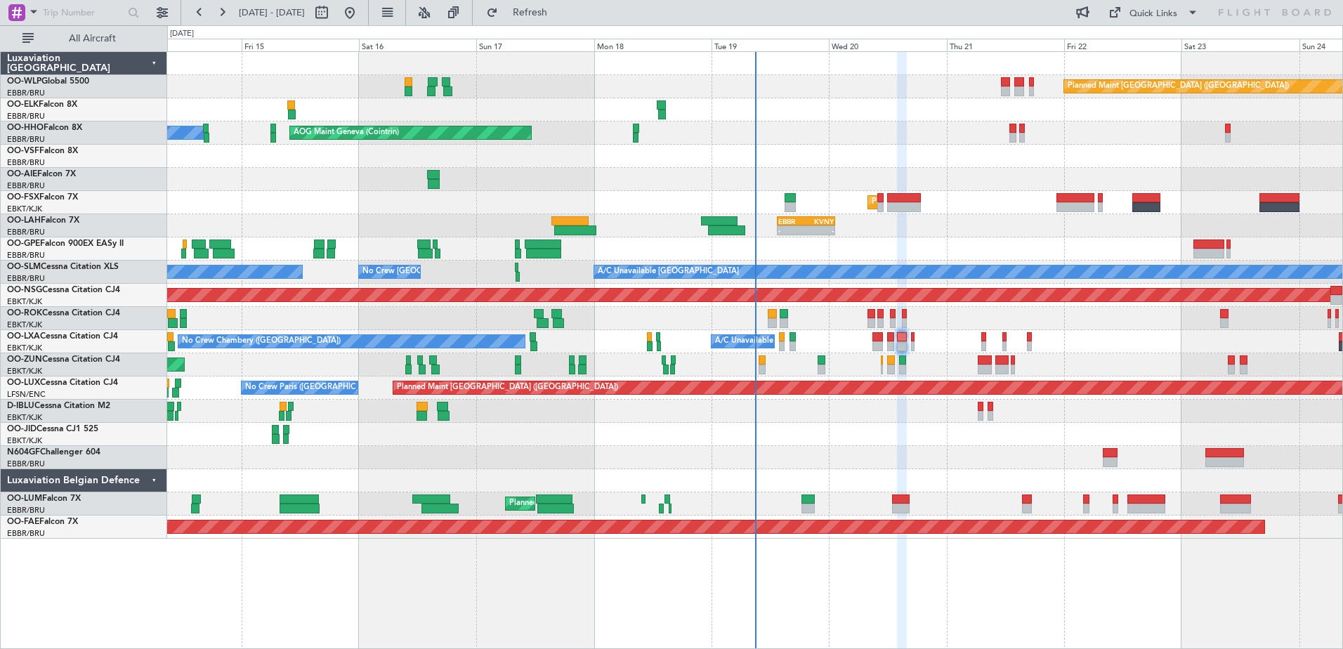
type input "0"
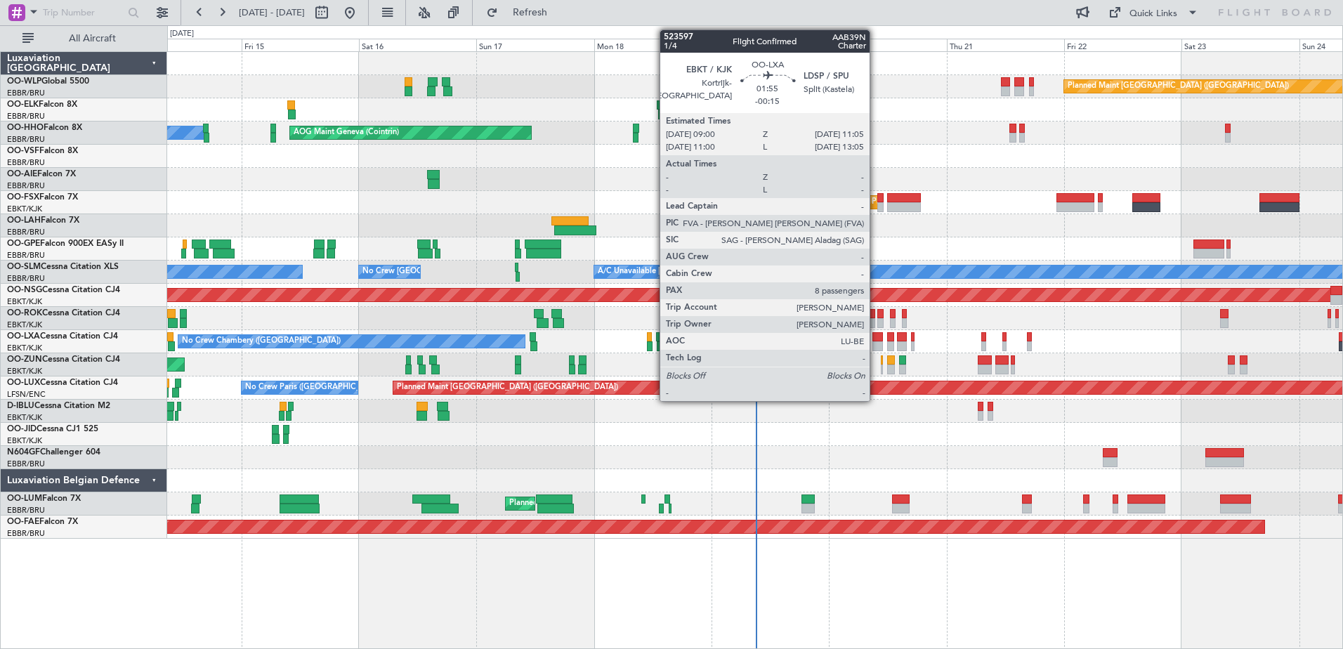
click at [876, 341] on div at bounding box center [877, 346] width 11 height 10
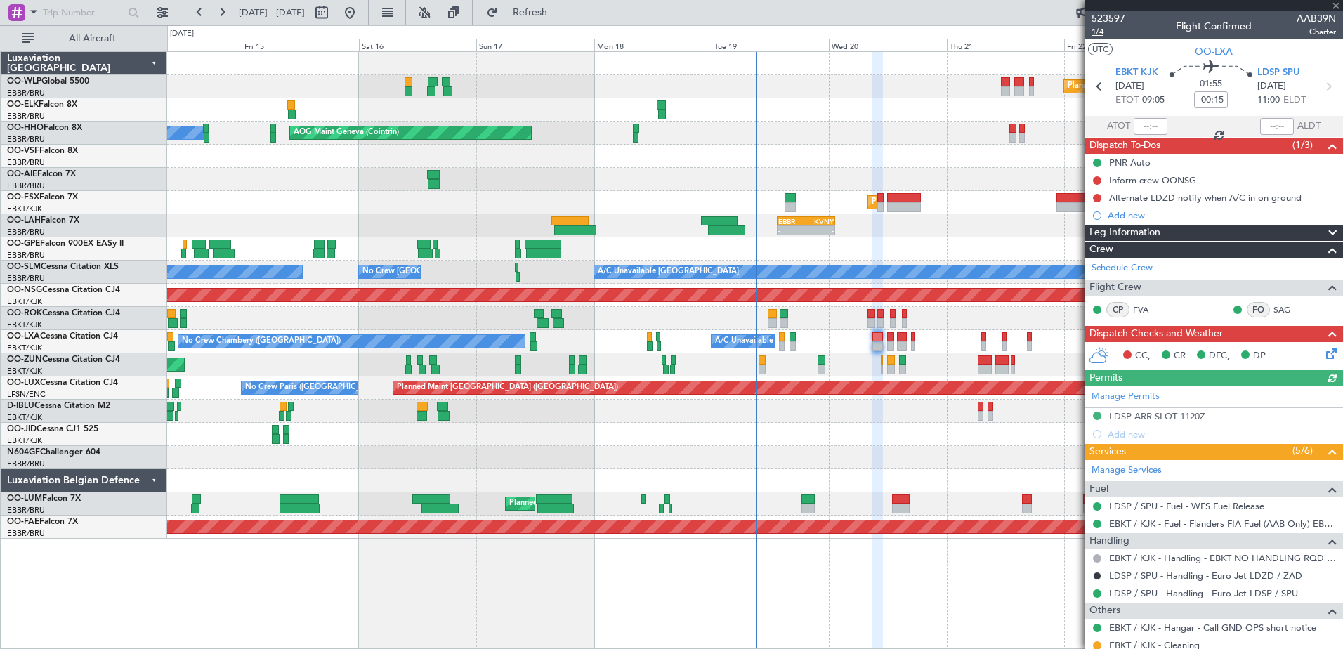
click at [1101, 32] on span "1/4" at bounding box center [1108, 32] width 34 height 12
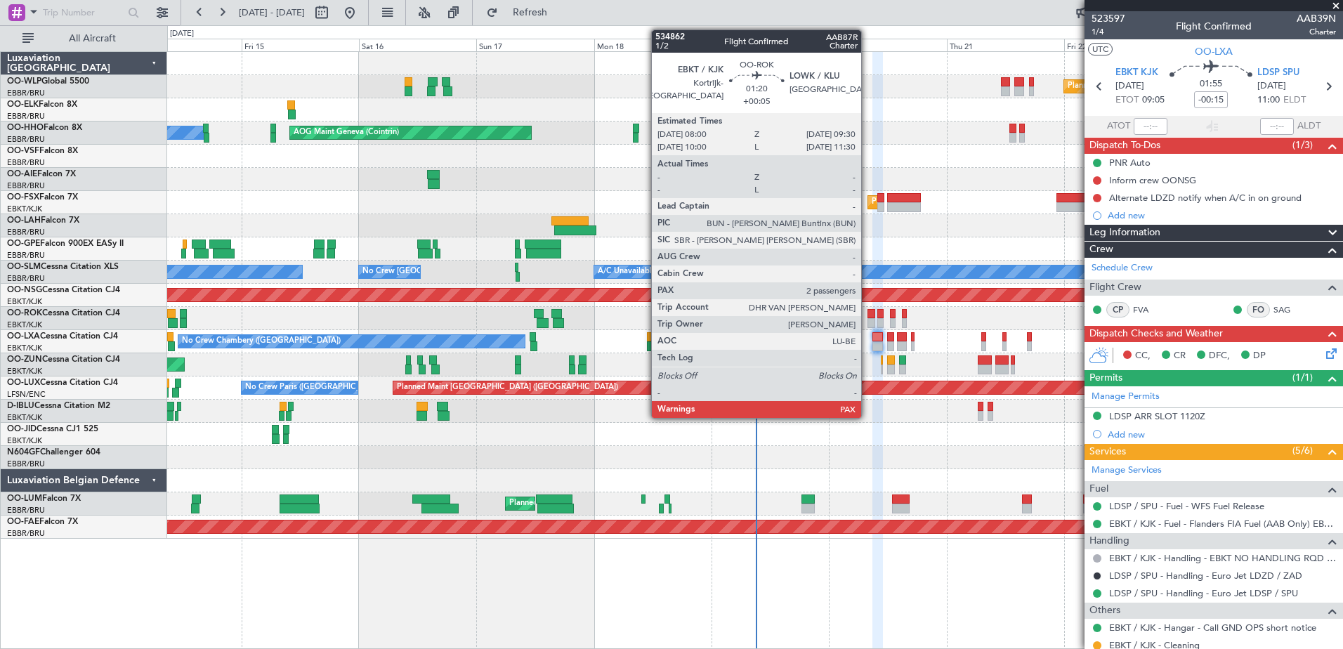
click at [867, 321] on div at bounding box center [871, 323] width 8 height 10
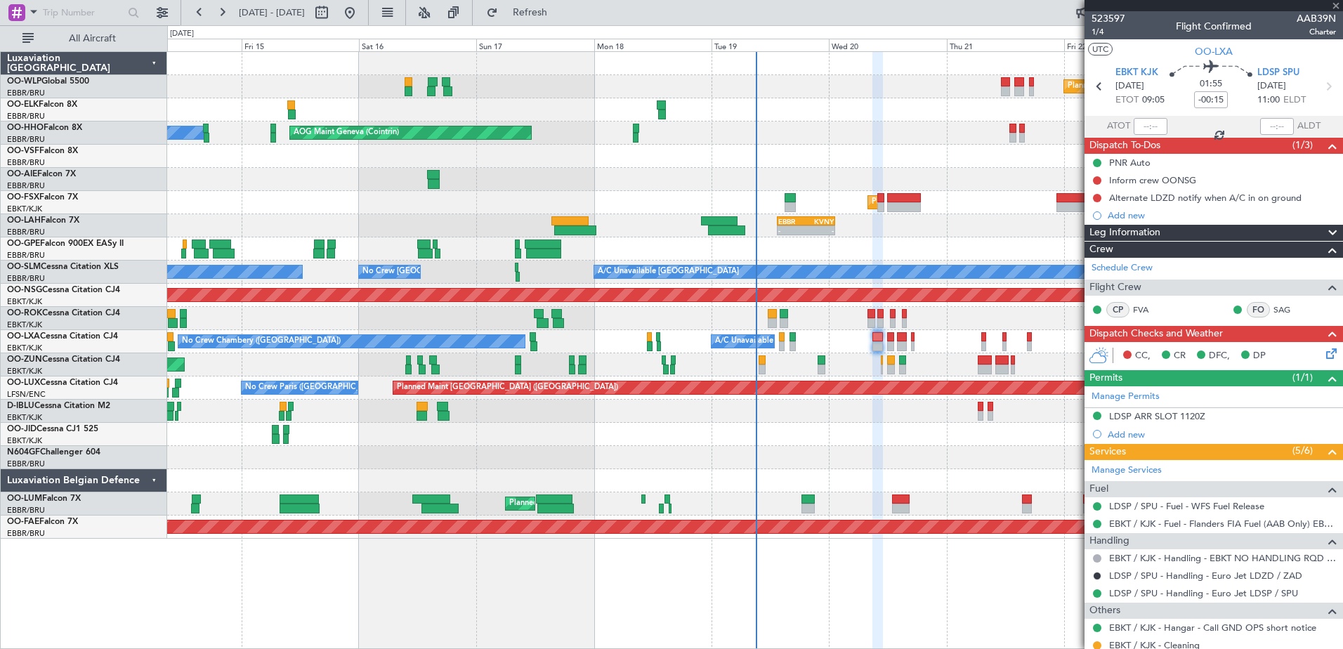
type input "+00:05"
type input "2"
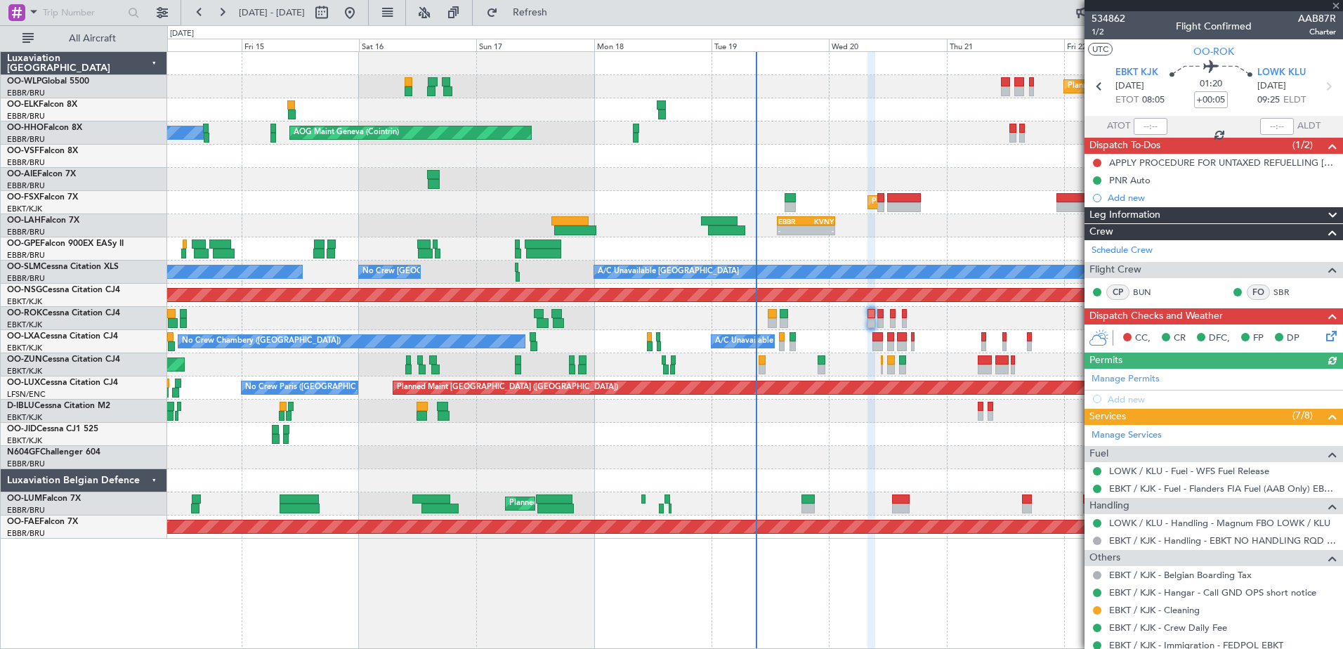
click at [1323, 333] on icon at bounding box center [1328, 333] width 11 height 11
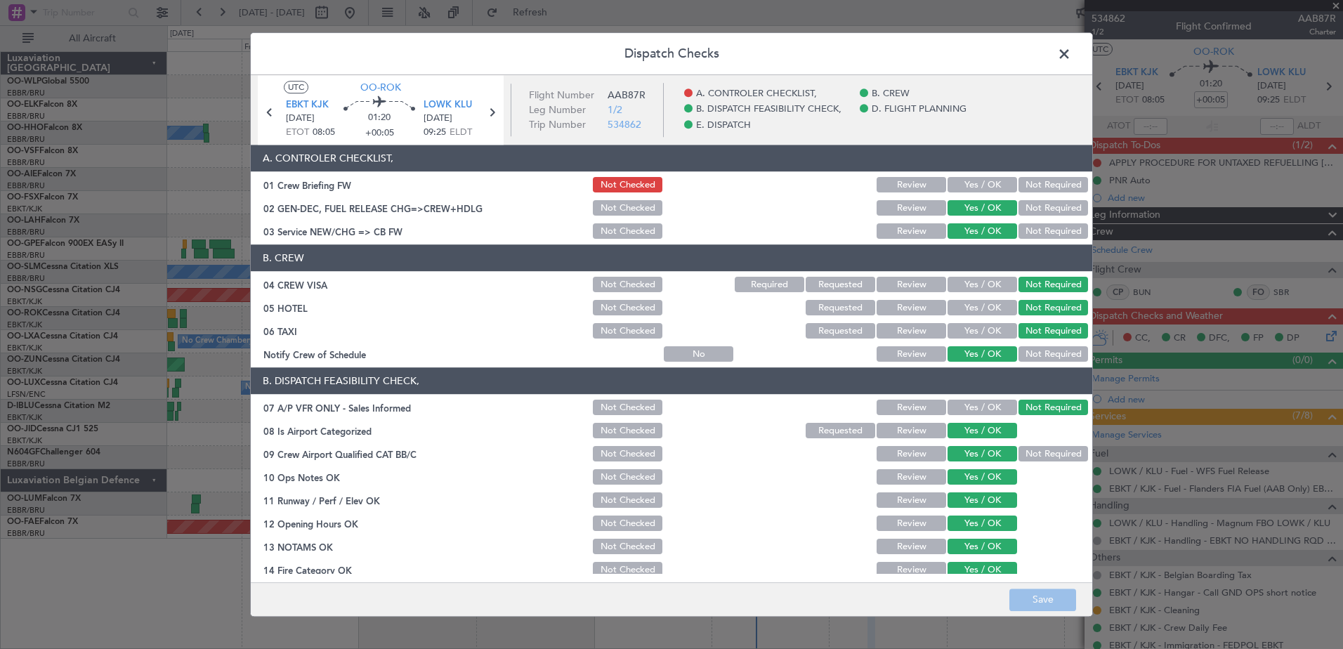
click at [1071, 56] on span at bounding box center [1071, 58] width 0 height 28
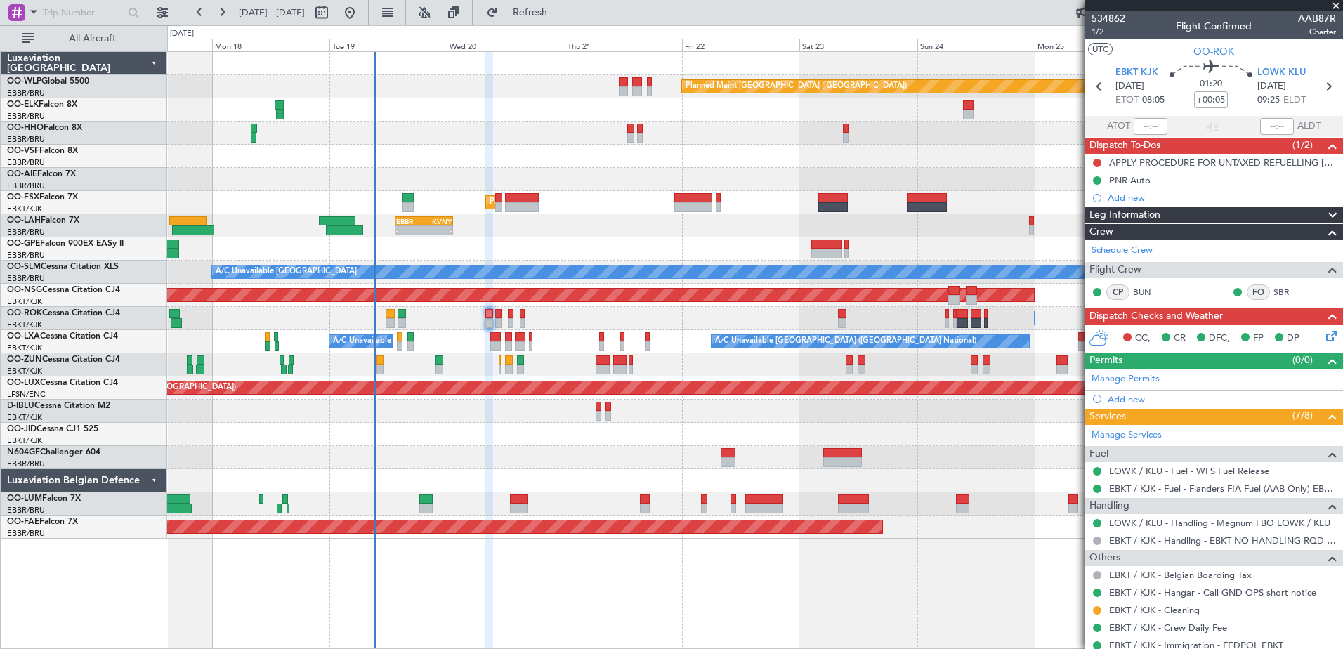
click at [632, 239] on div "Planned Maint Berlin (Brandenburg) AOG Maint Geneva (Cointrin) Planned Maint Ko…" at bounding box center [754, 295] width 1175 height 487
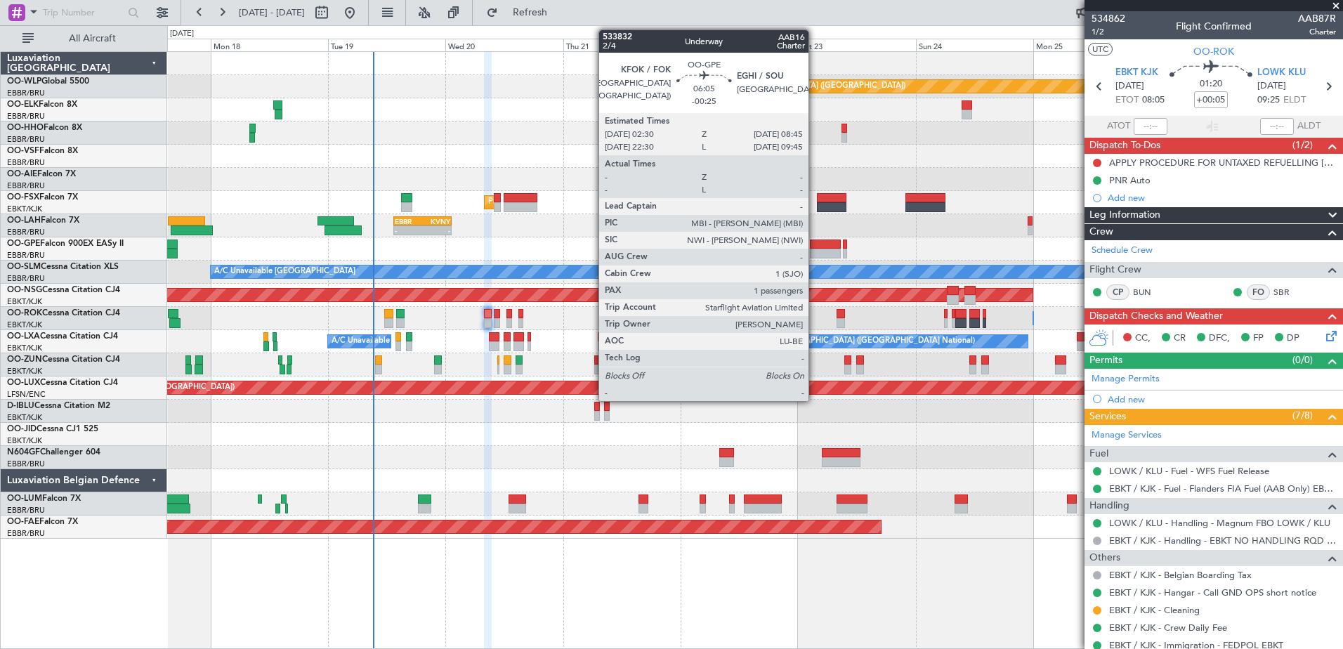
click at [815, 246] on div at bounding box center [825, 244] width 31 height 10
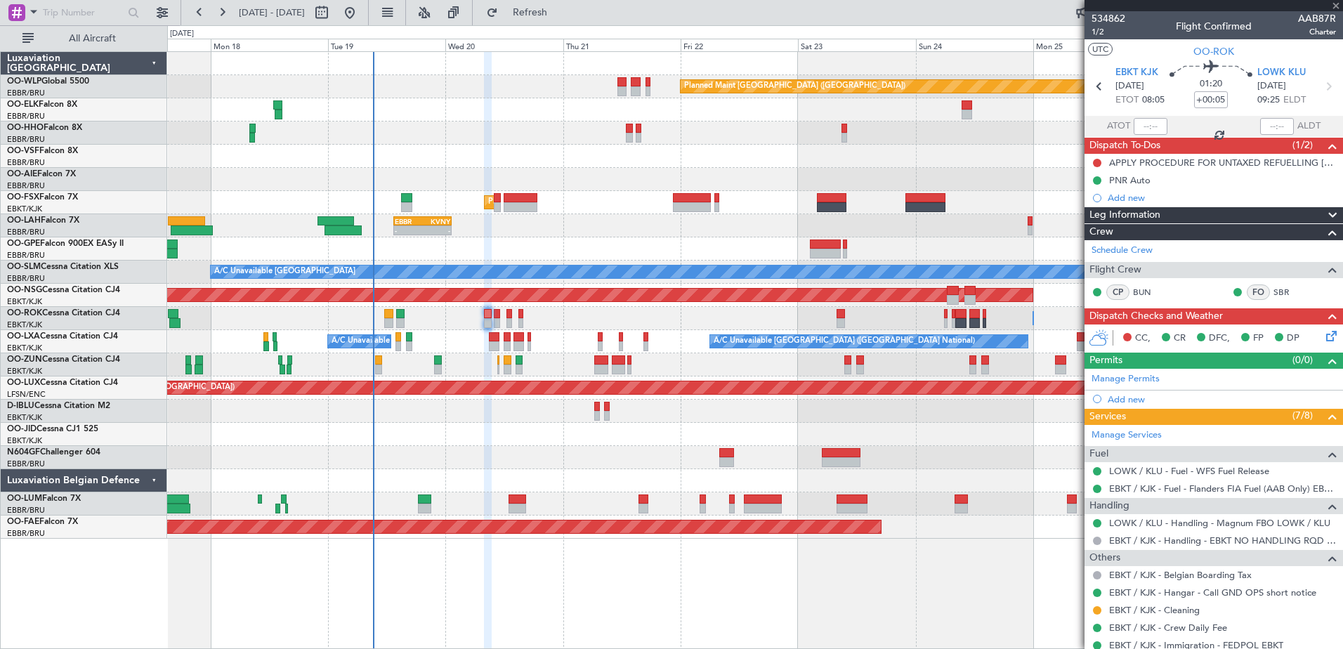
type input "-00:25"
type input "1"
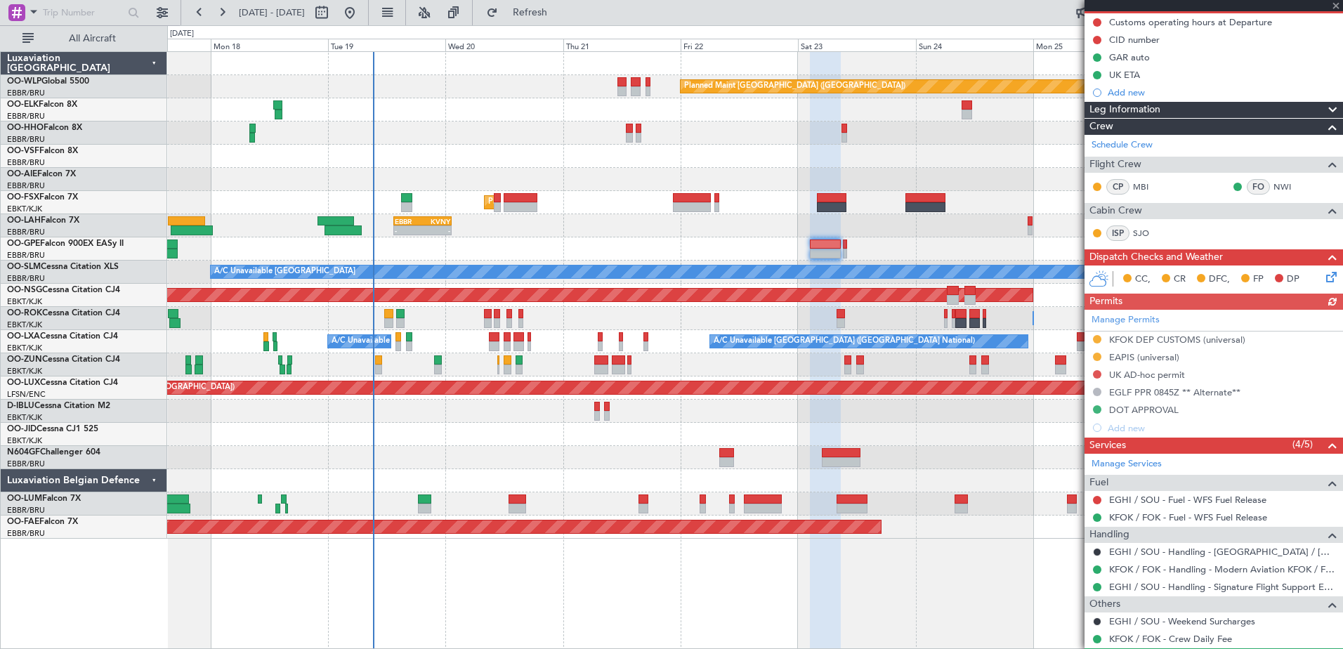
scroll to position [210, 0]
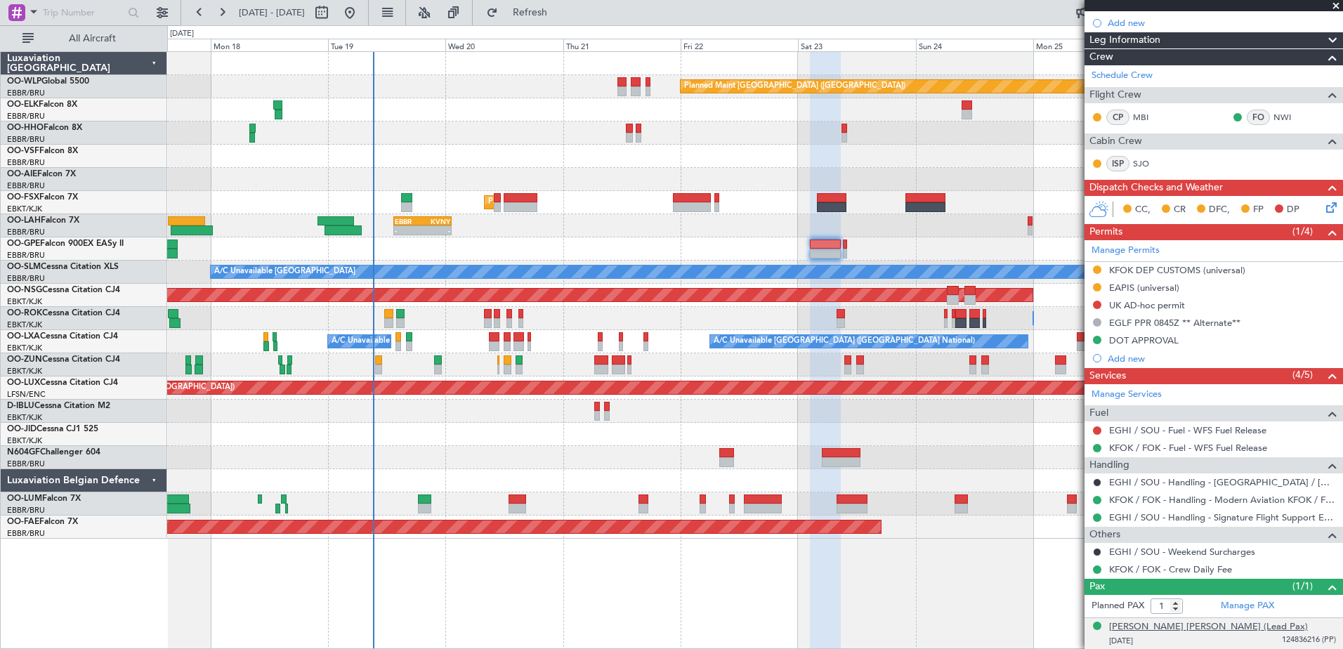
click at [1241, 624] on div "[PERSON_NAME] [PERSON_NAME] (Lead Pax)" at bounding box center [1208, 627] width 199 height 14
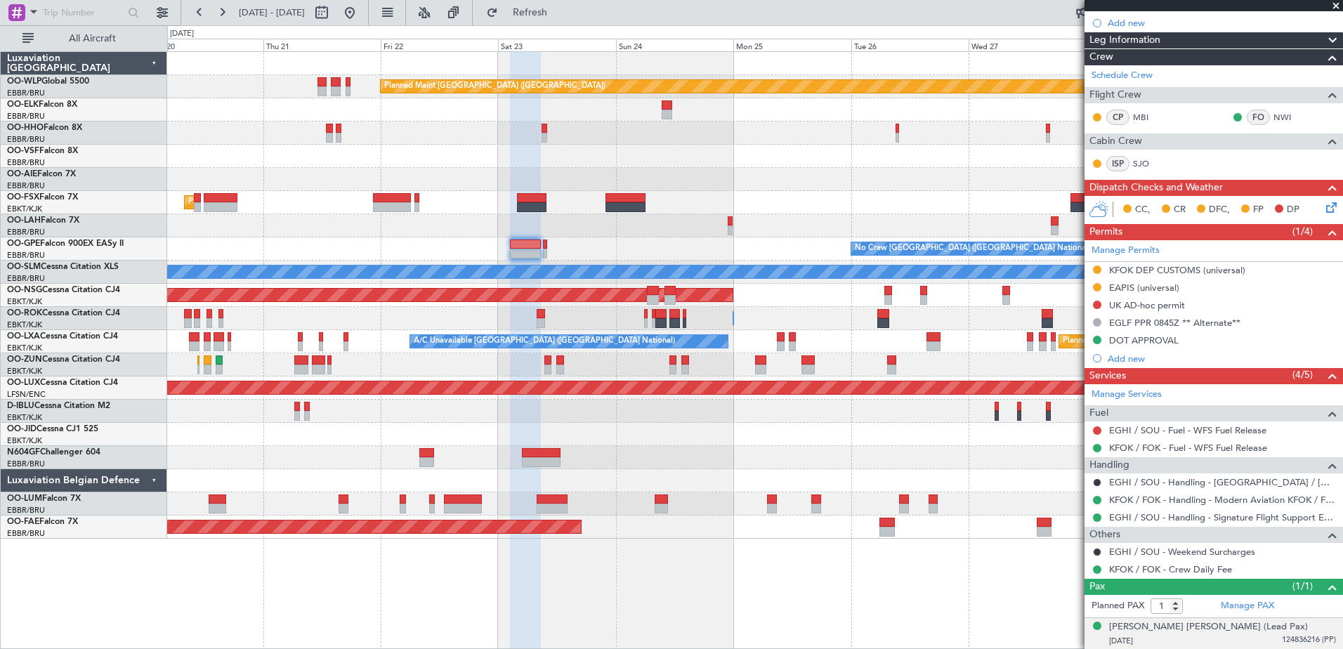
click at [675, 257] on div "Planned Maint Berlin (Brandenburg) Planned Maint London (Farnborough) Planned M…" at bounding box center [754, 295] width 1175 height 487
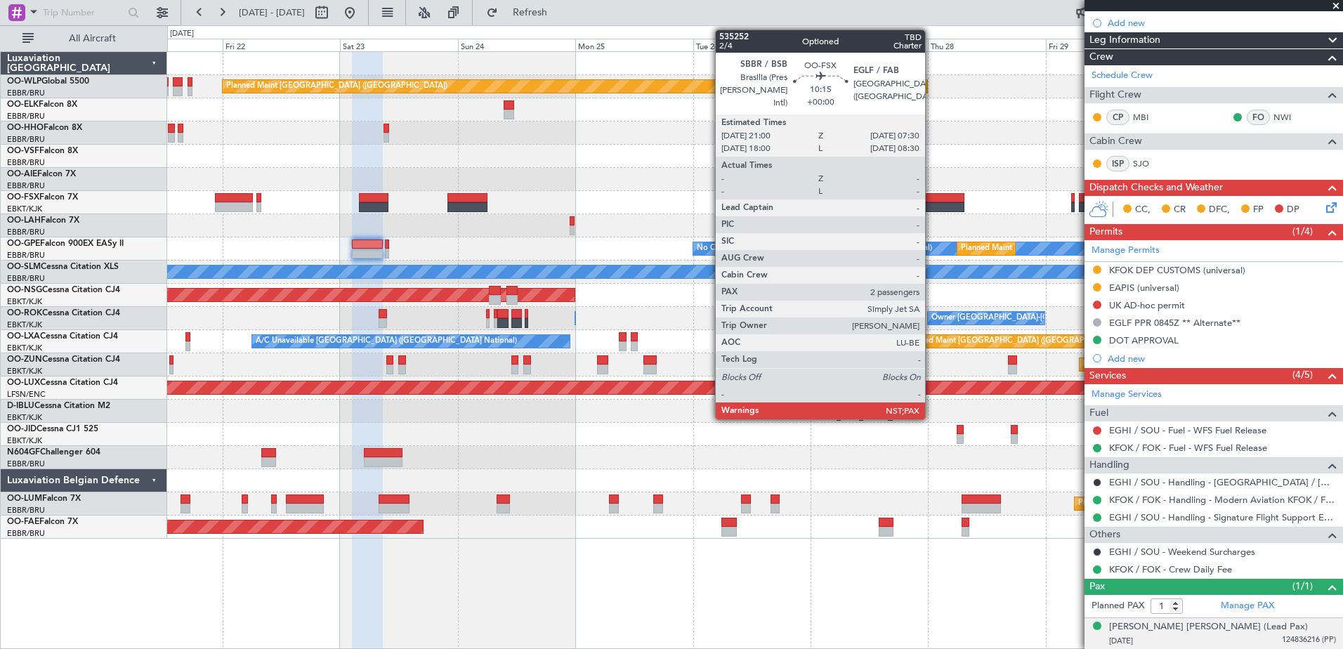
click at [931, 208] on div at bounding box center [938, 207] width 52 height 10
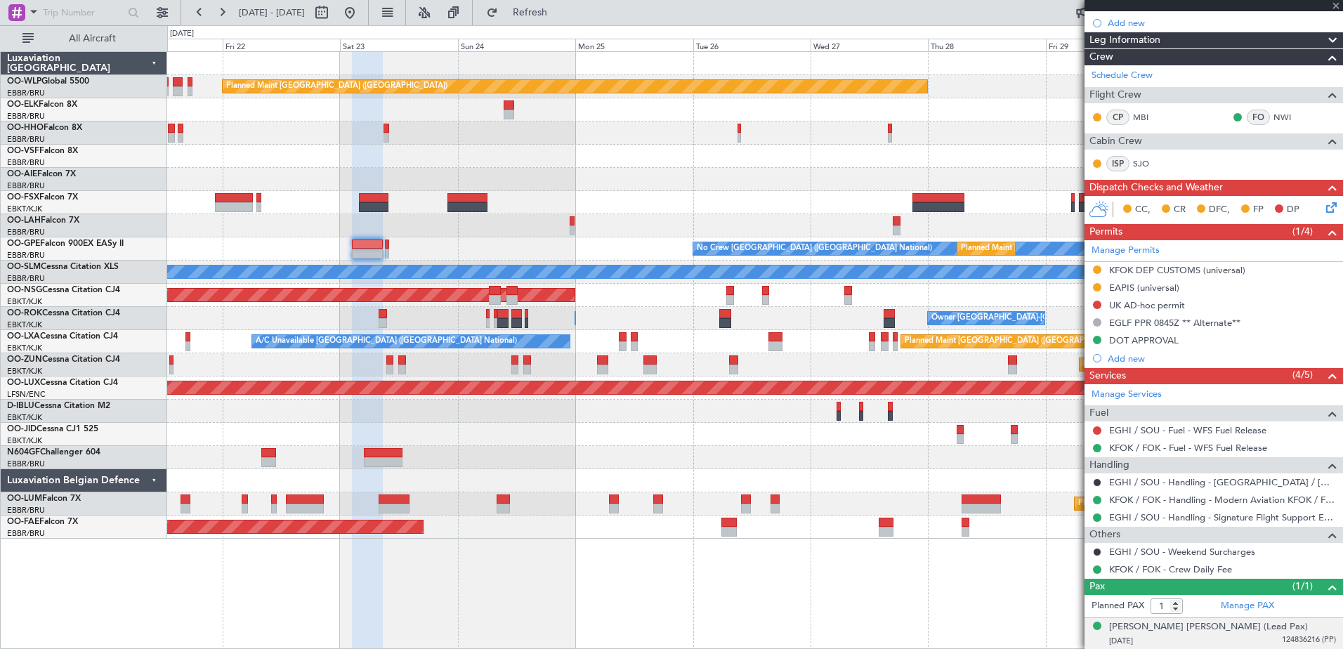
type input "2"
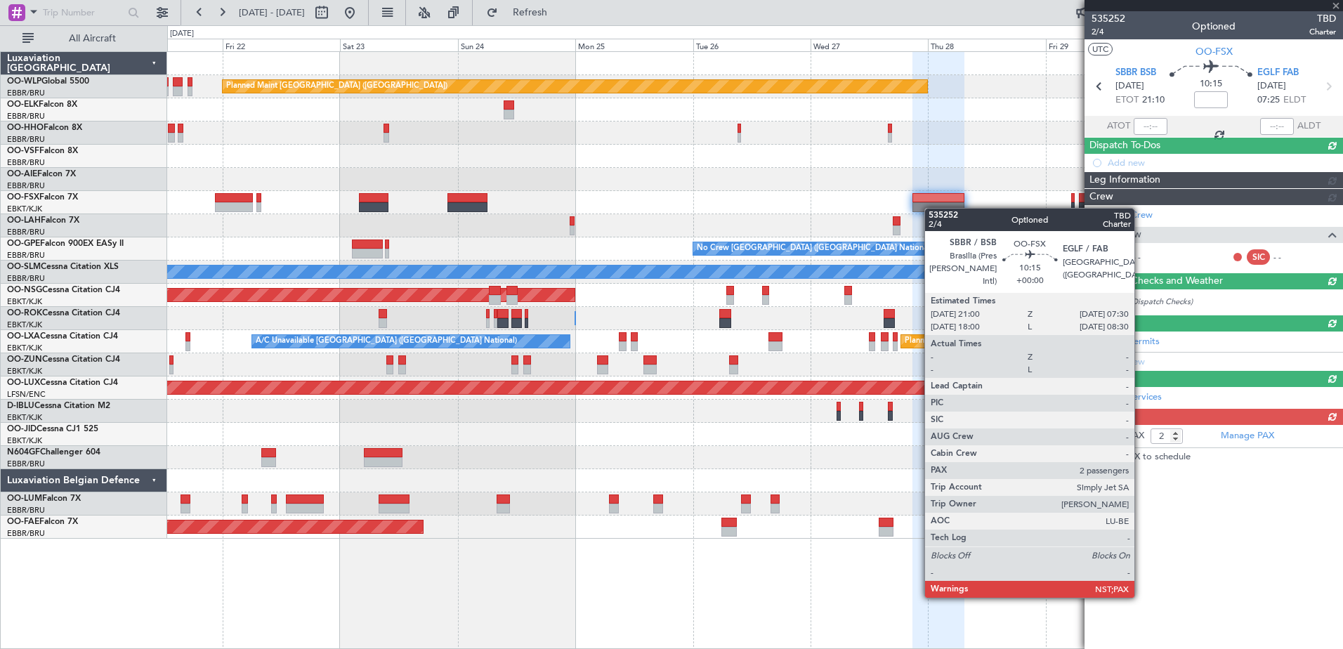
scroll to position [0, 0]
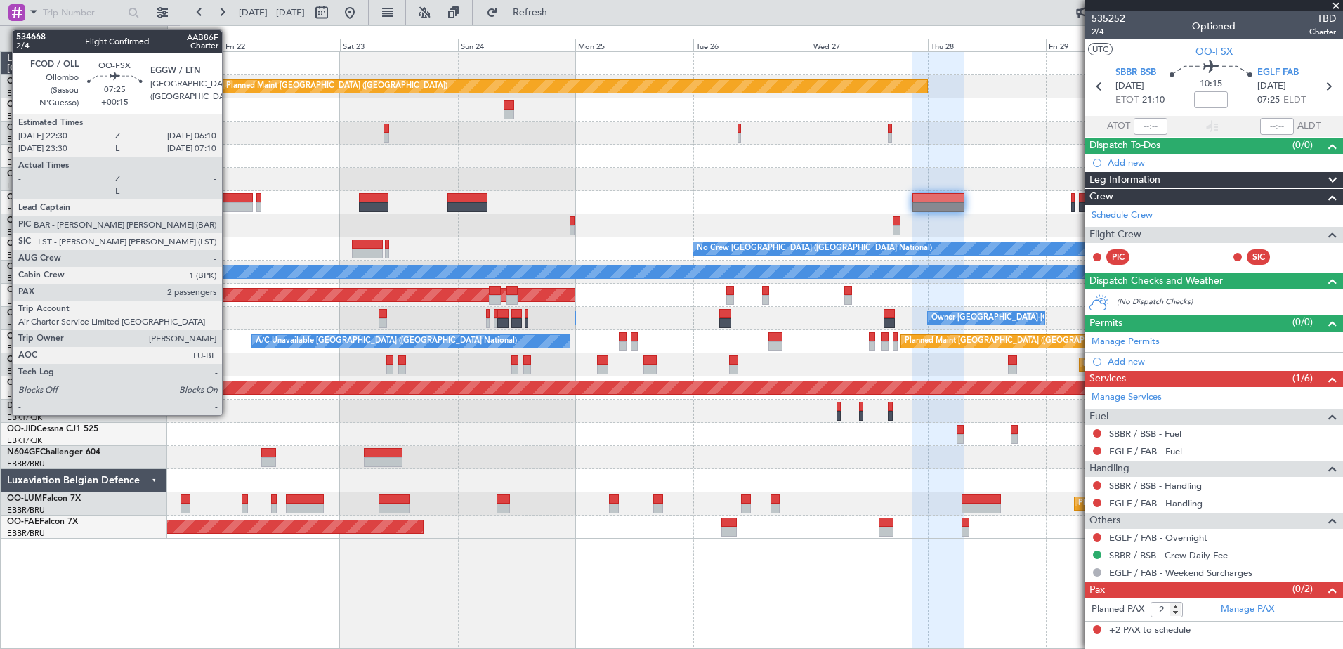
click at [228, 207] on div at bounding box center [234, 207] width 38 height 10
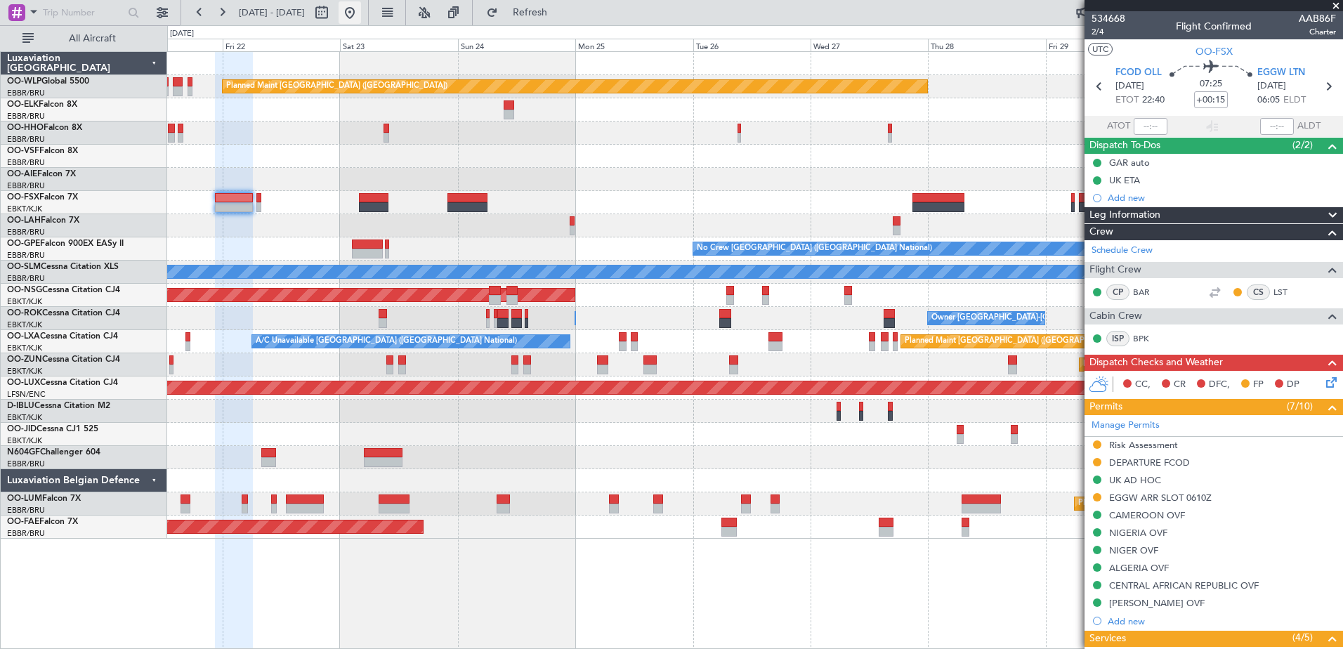
click at [361, 20] on button at bounding box center [349, 12] width 22 height 22
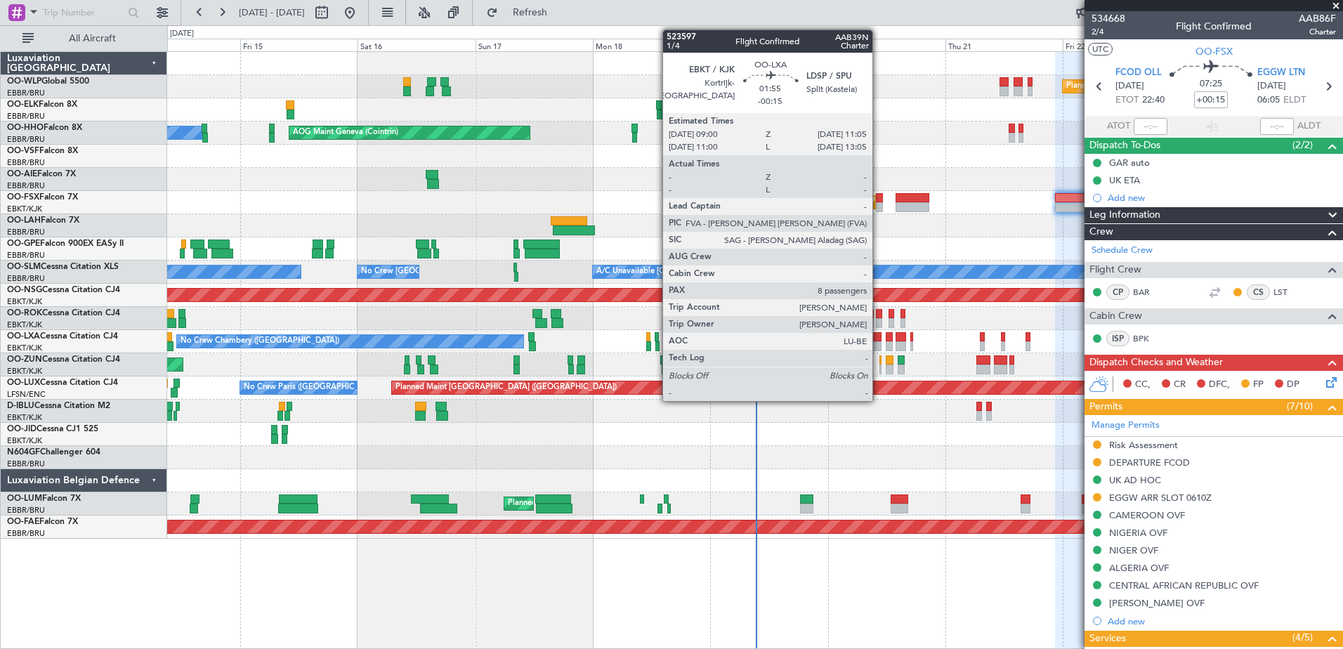
click at [878, 341] on div at bounding box center [876, 337] width 11 height 10
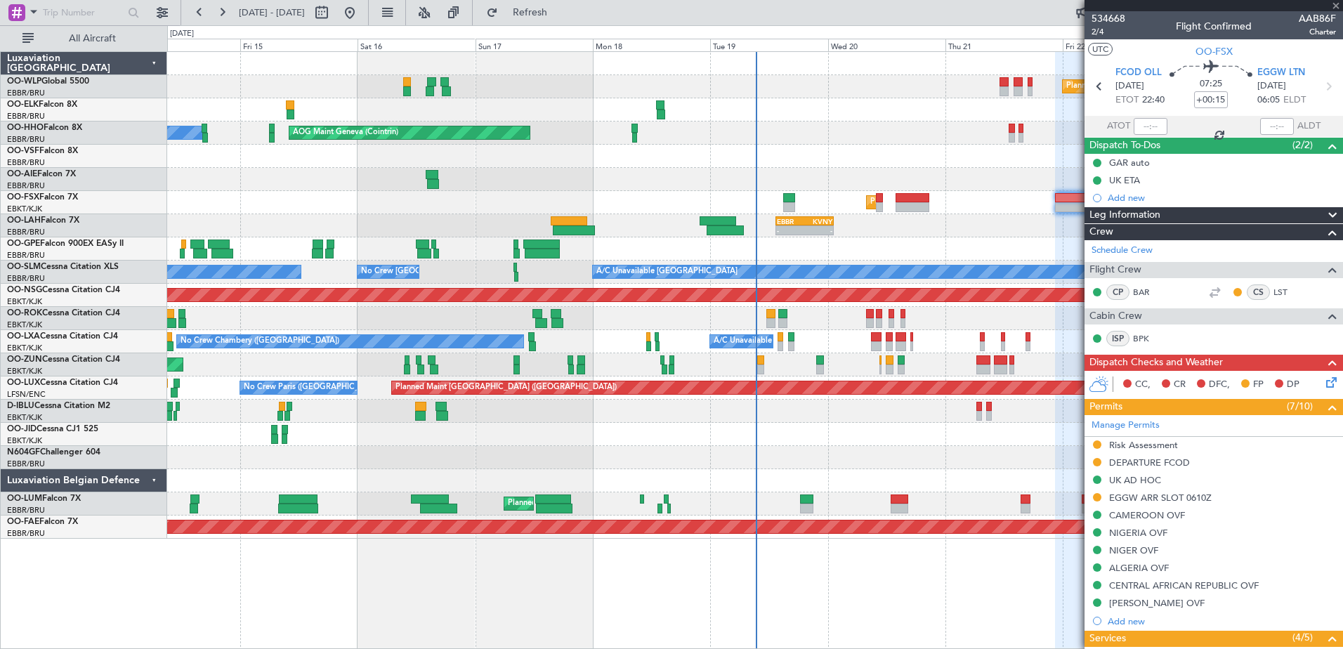
type input "-00:15"
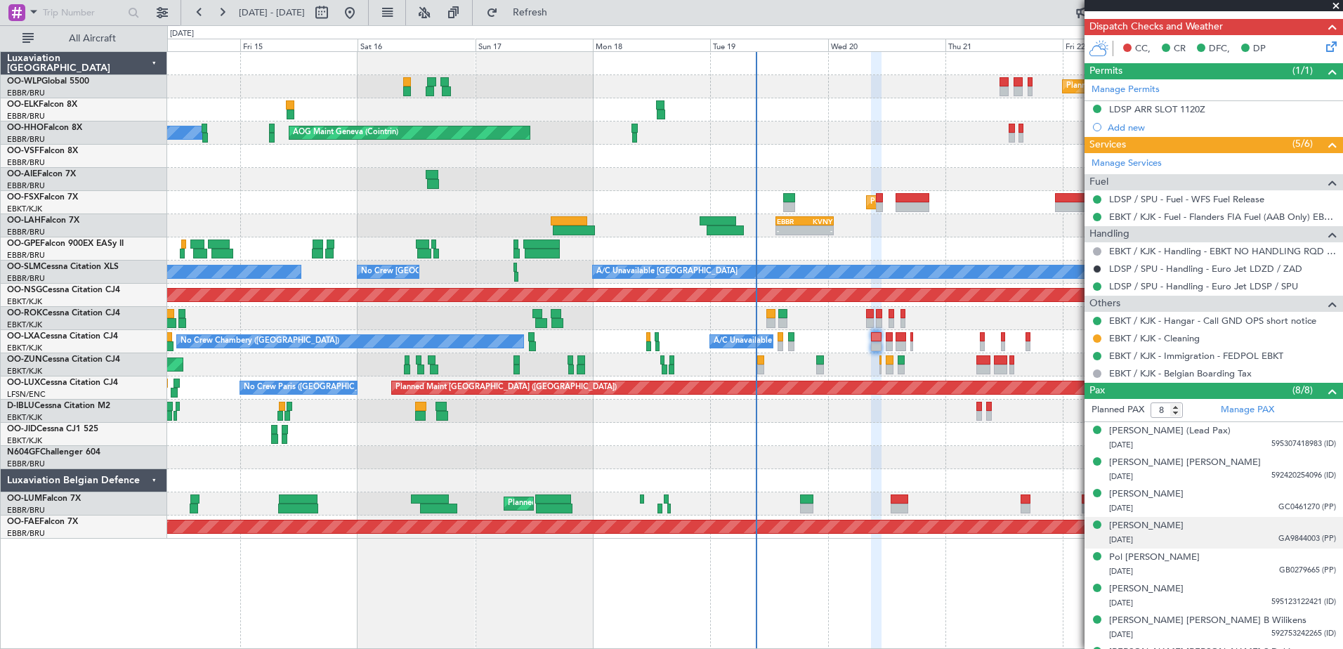
scroll to position [332, 0]
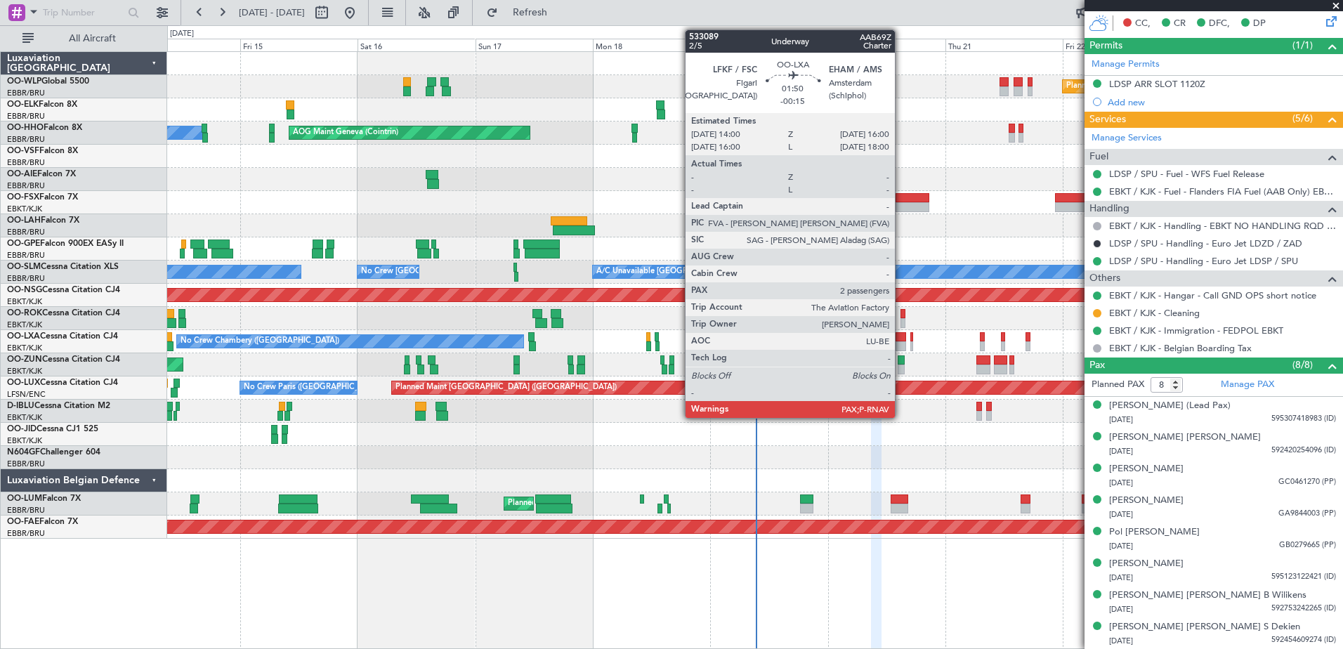
click at [901, 347] on div at bounding box center [900, 346] width 10 height 10
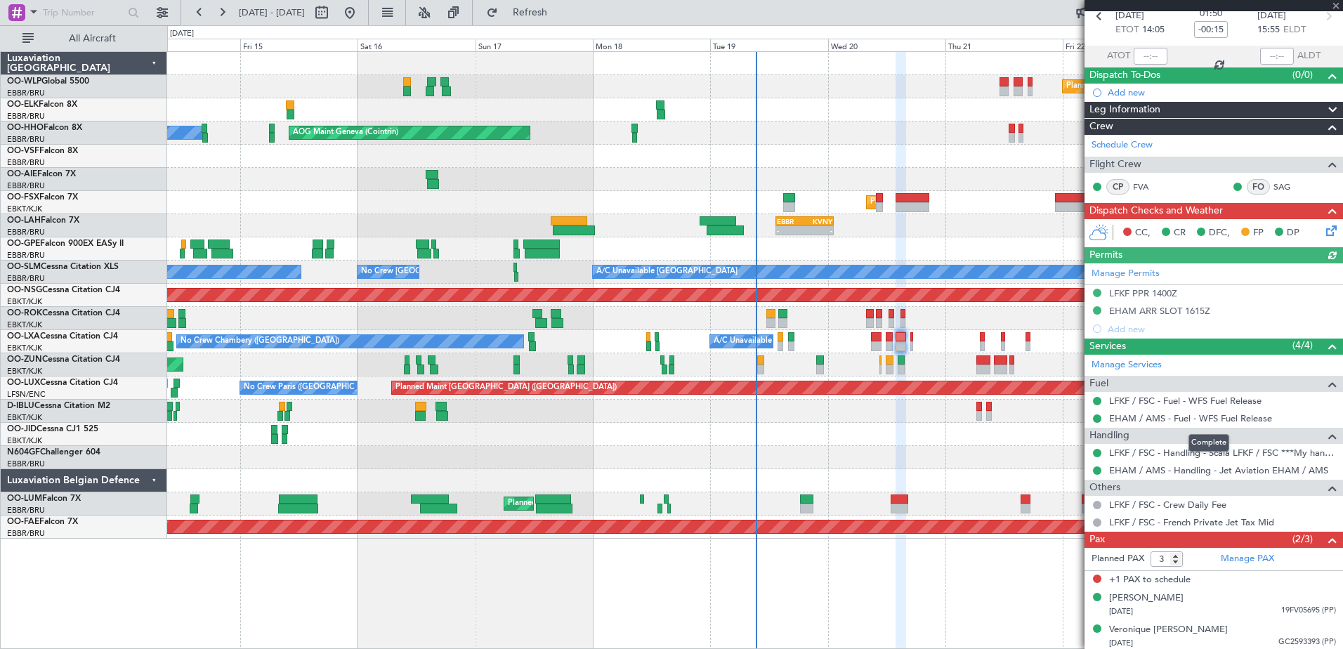
scroll to position [73, 0]
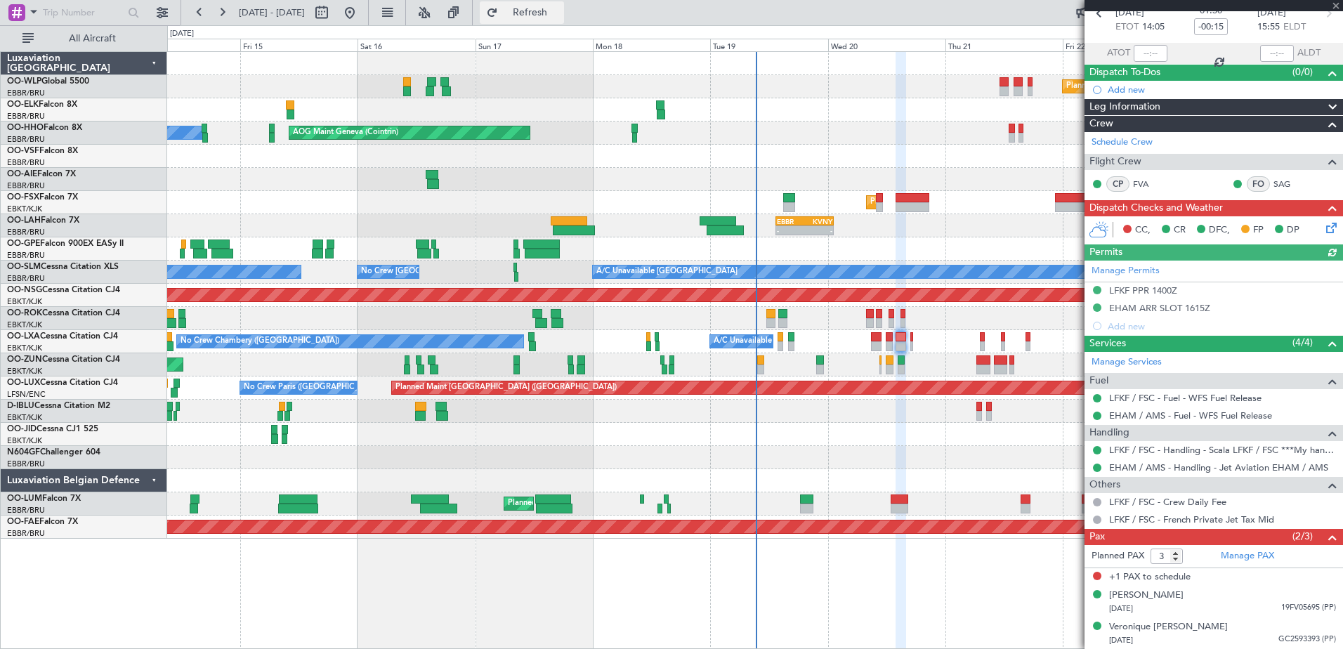
click at [532, 8] on button "Refresh" at bounding box center [522, 12] width 84 height 22
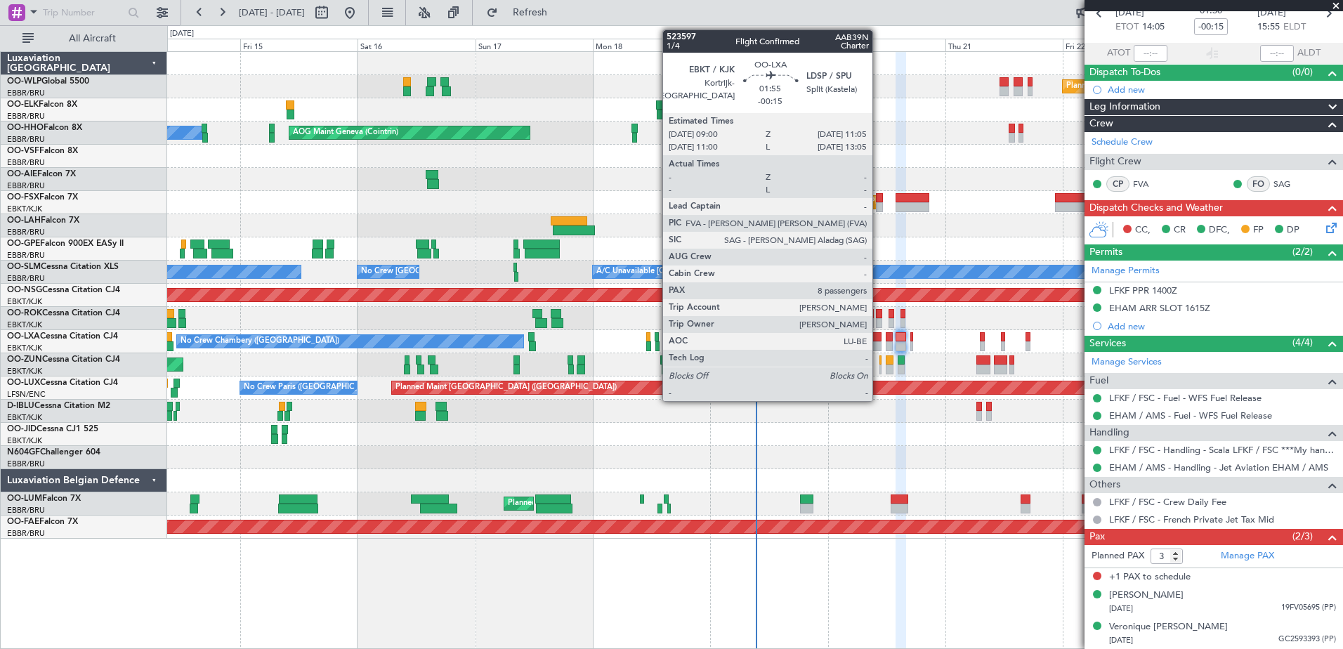
click at [878, 343] on div at bounding box center [876, 346] width 11 height 10
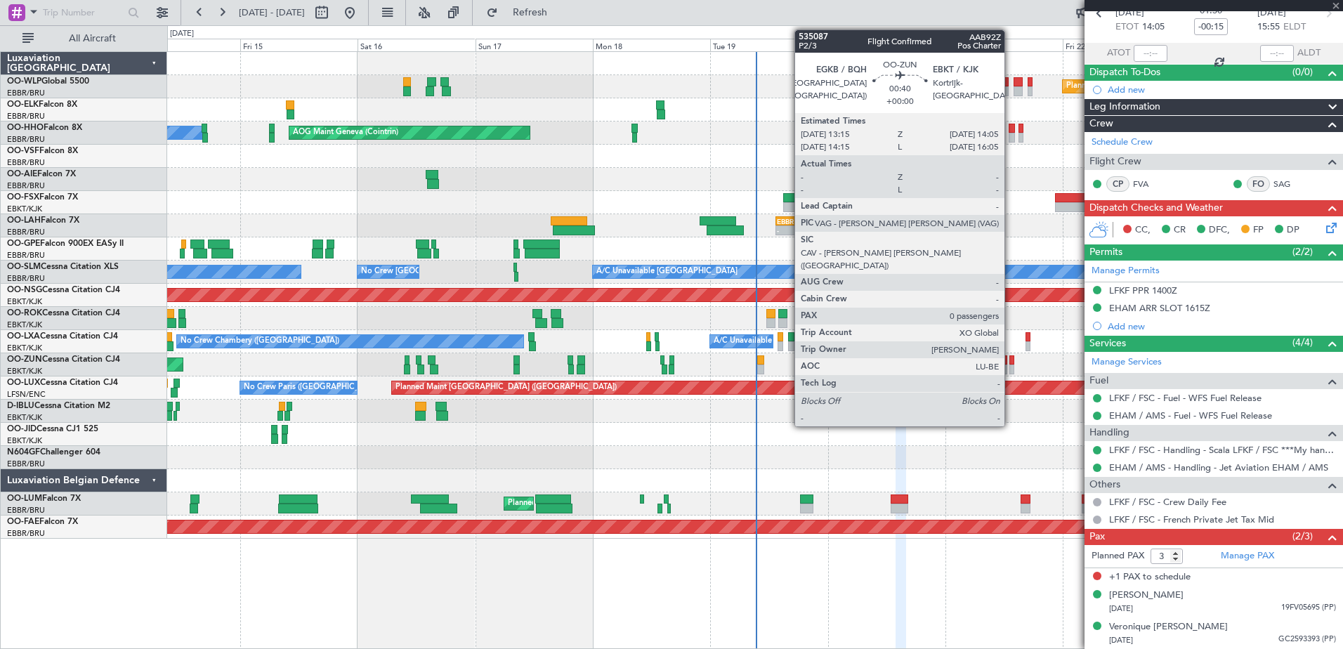
type input "8"
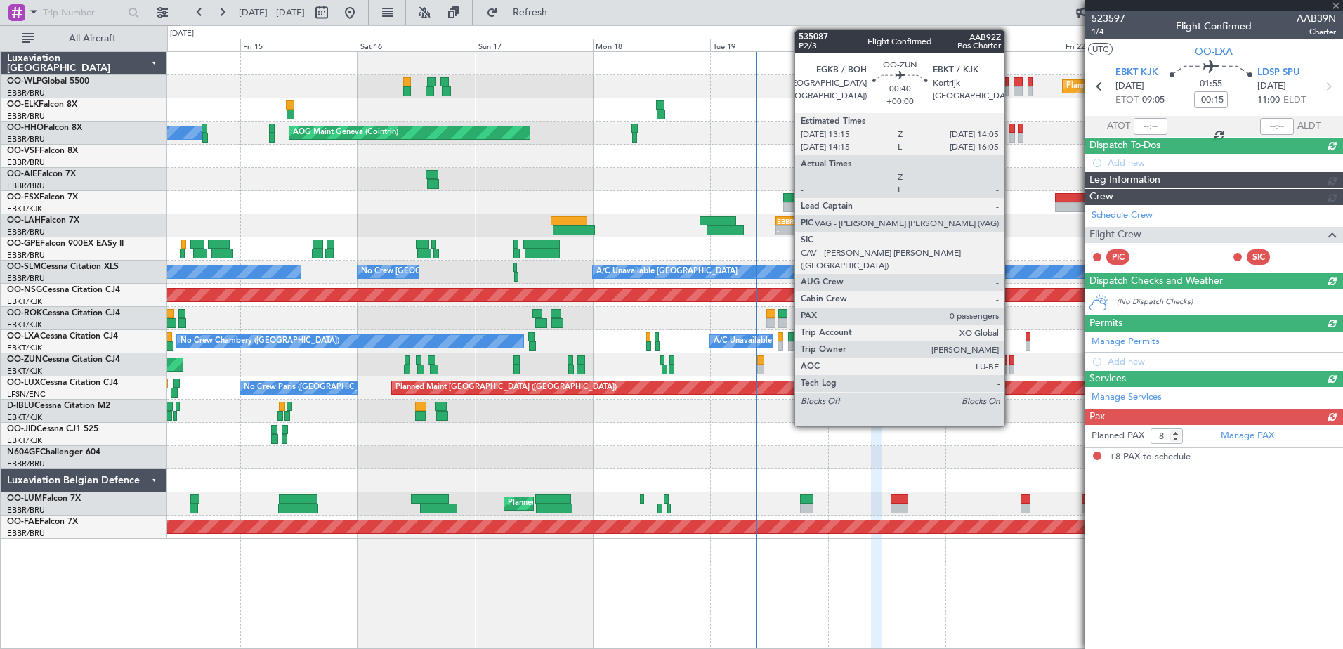
scroll to position [0, 0]
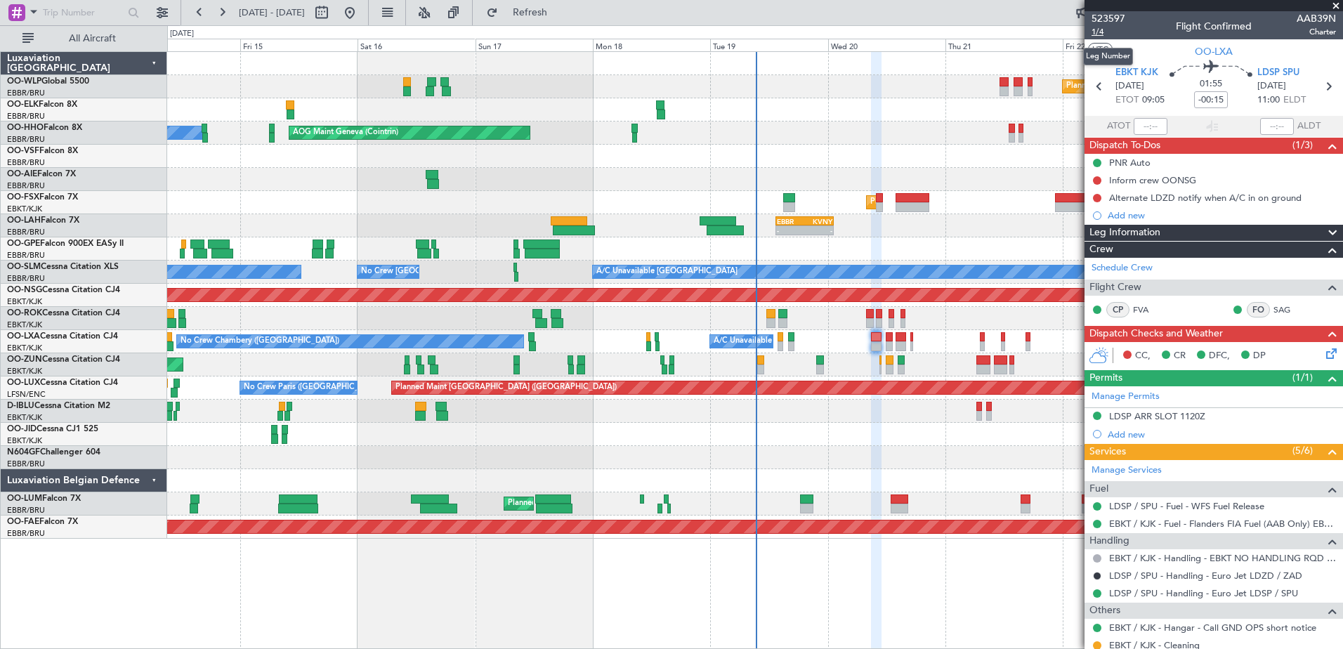
click at [1099, 29] on span "1/4" at bounding box center [1108, 32] width 34 height 12
click at [1093, 34] on span "1/4" at bounding box center [1108, 32] width 34 height 12
click at [1177, 596] on link "LDSP / SPU - Handling - Euro Jet LDSP / SPU" at bounding box center [1203, 593] width 189 height 12
click at [1244, 587] on mat-tooltip-component "LDSP / SPU - Handling - Euro Jet LDZD / ZAD" at bounding box center [1204, 599] width 186 height 37
click at [1168, 592] on link "LDSP / SPU - Handling - Euro Jet LDSP / SPU" at bounding box center [1203, 593] width 189 height 12
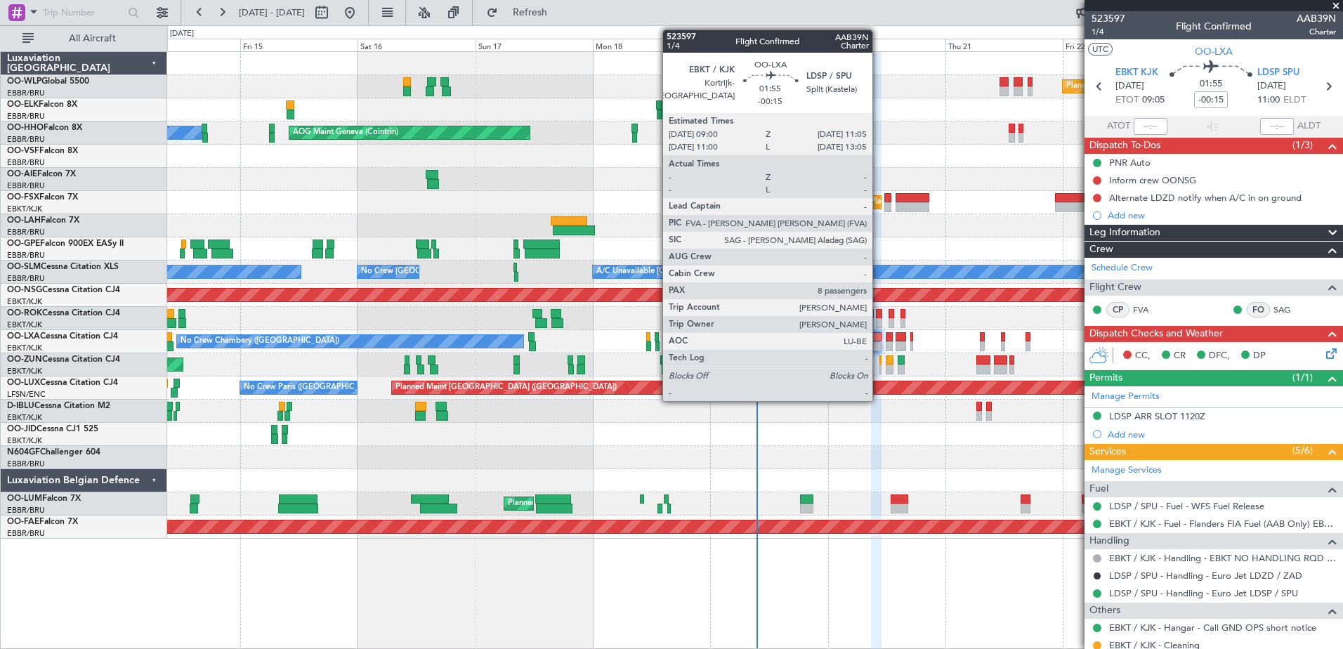
click at [878, 343] on div at bounding box center [876, 346] width 11 height 10
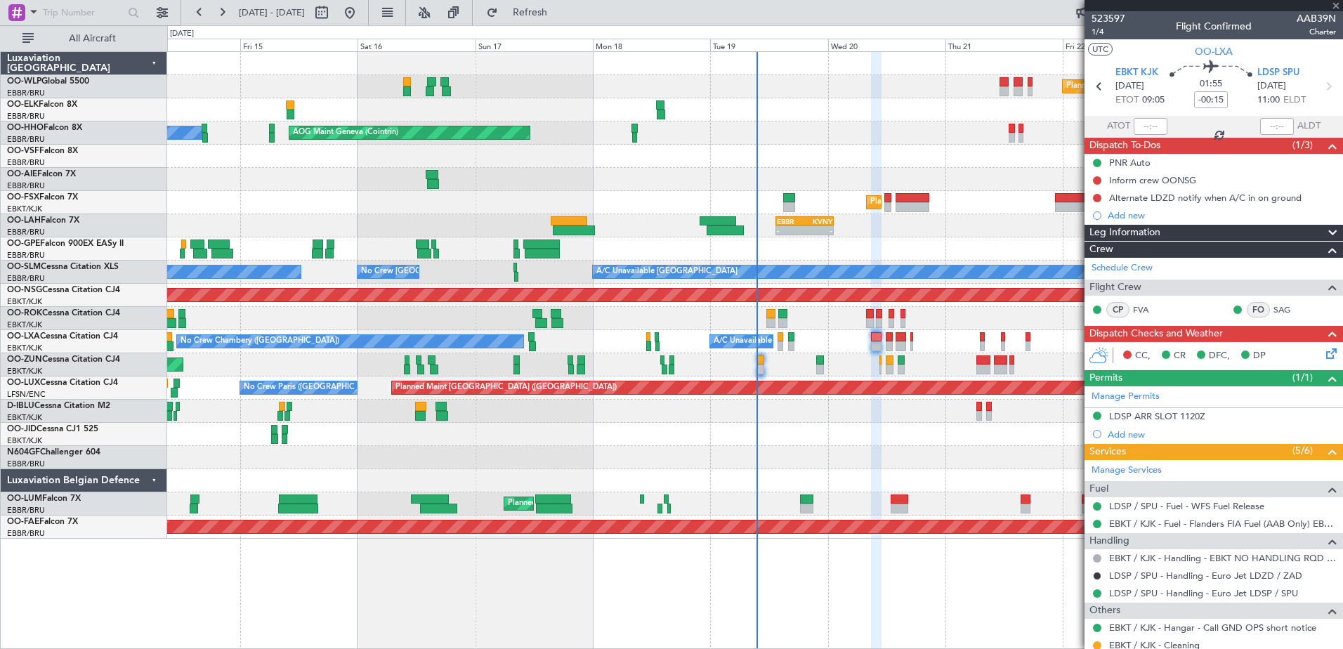
click at [1323, 355] on icon at bounding box center [1328, 350] width 11 height 11
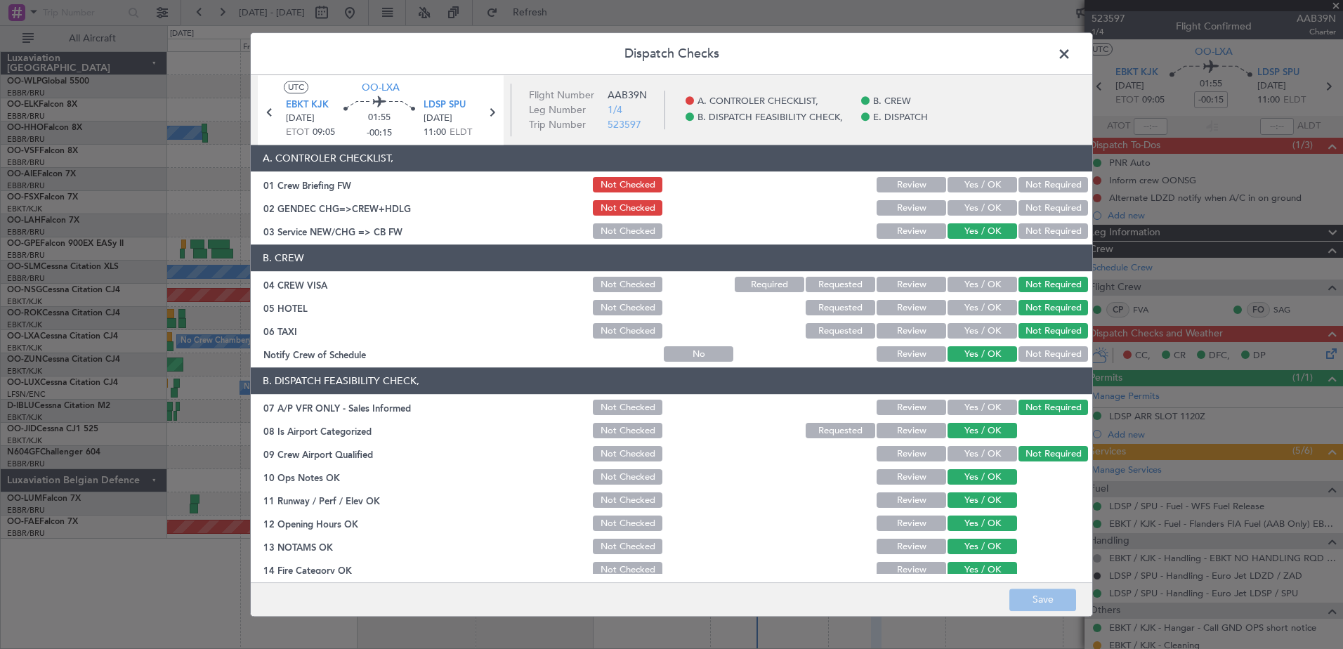
click at [1071, 57] on span at bounding box center [1071, 58] width 0 height 28
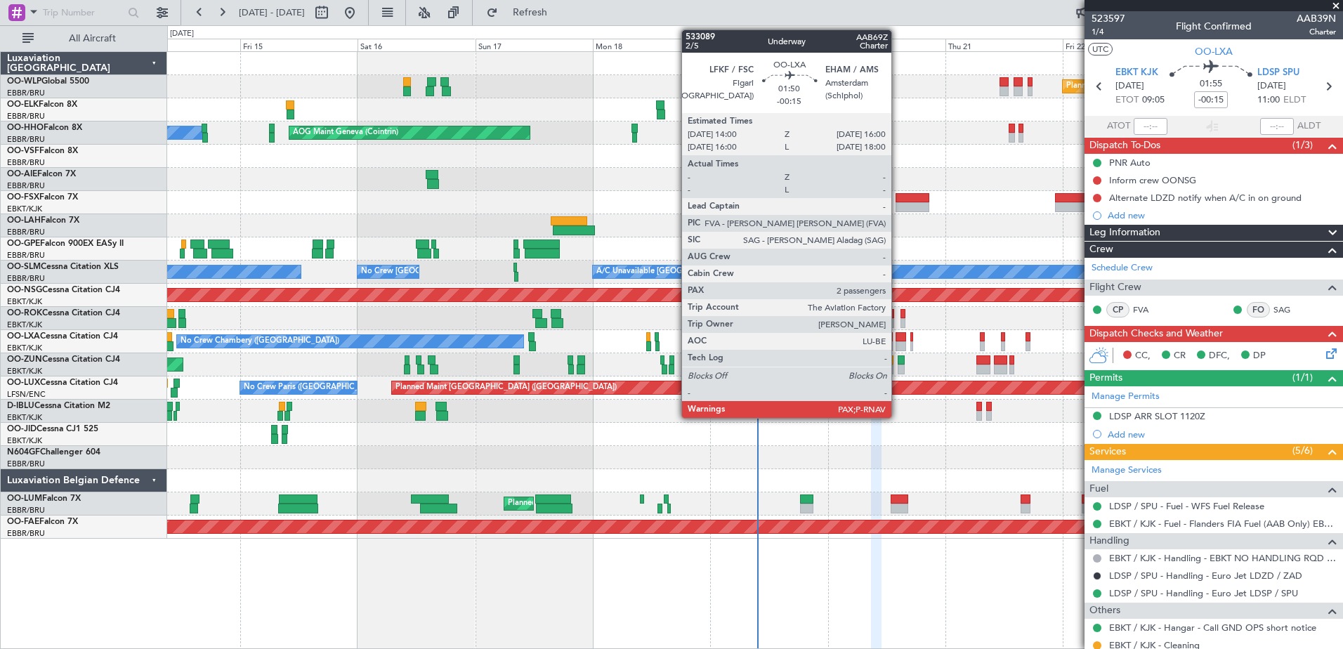
click at [897, 345] on div at bounding box center [900, 346] width 10 height 10
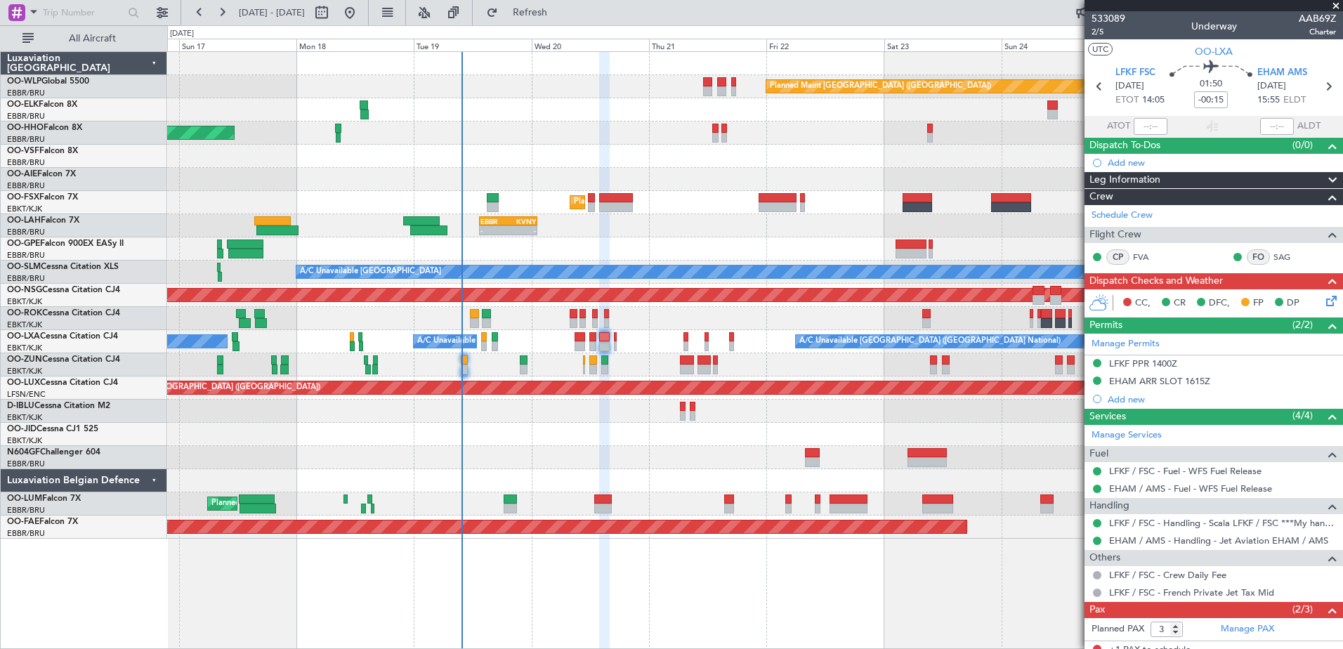
click at [675, 470] on div "Planned Maint Berlin (Brandenburg) AOG Maint Geneva (Cointrin) A/C Unavailable …" at bounding box center [754, 295] width 1175 height 487
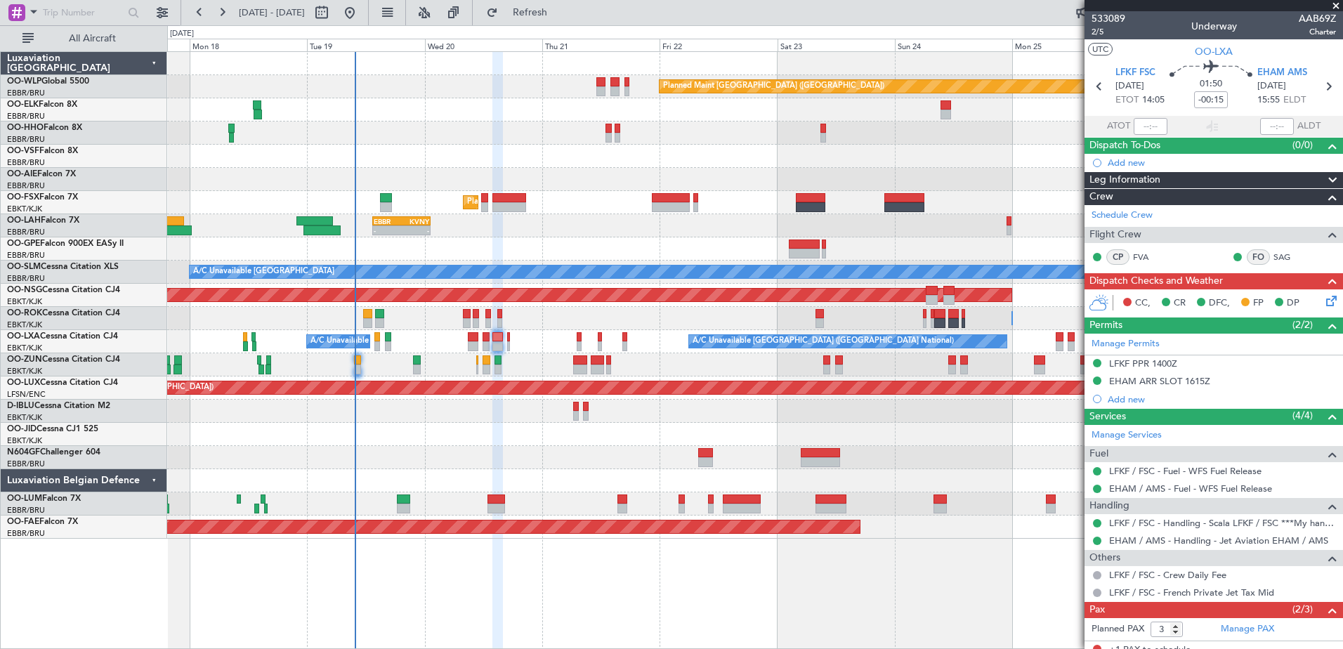
click at [866, 378] on div "Planned Maint [GEOGRAPHIC_DATA] ([GEOGRAPHIC_DATA]) AOG Maint Geneva ([GEOGRAPH…" at bounding box center [754, 295] width 1175 height 487
click at [539, 19] on button "Refresh" at bounding box center [522, 12] width 84 height 22
click at [560, 18] on span "Refresh" at bounding box center [530, 13] width 59 height 10
click at [535, 6] on button "Refresh" at bounding box center [522, 12] width 84 height 22
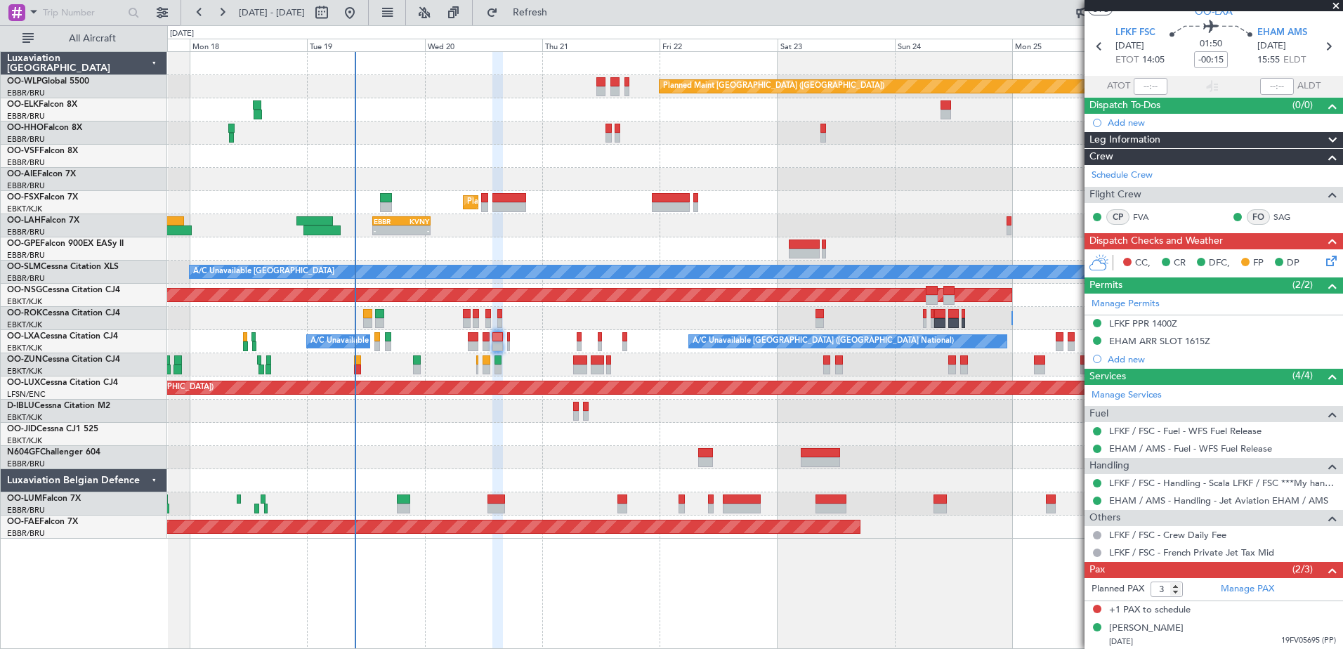
scroll to position [73, 0]
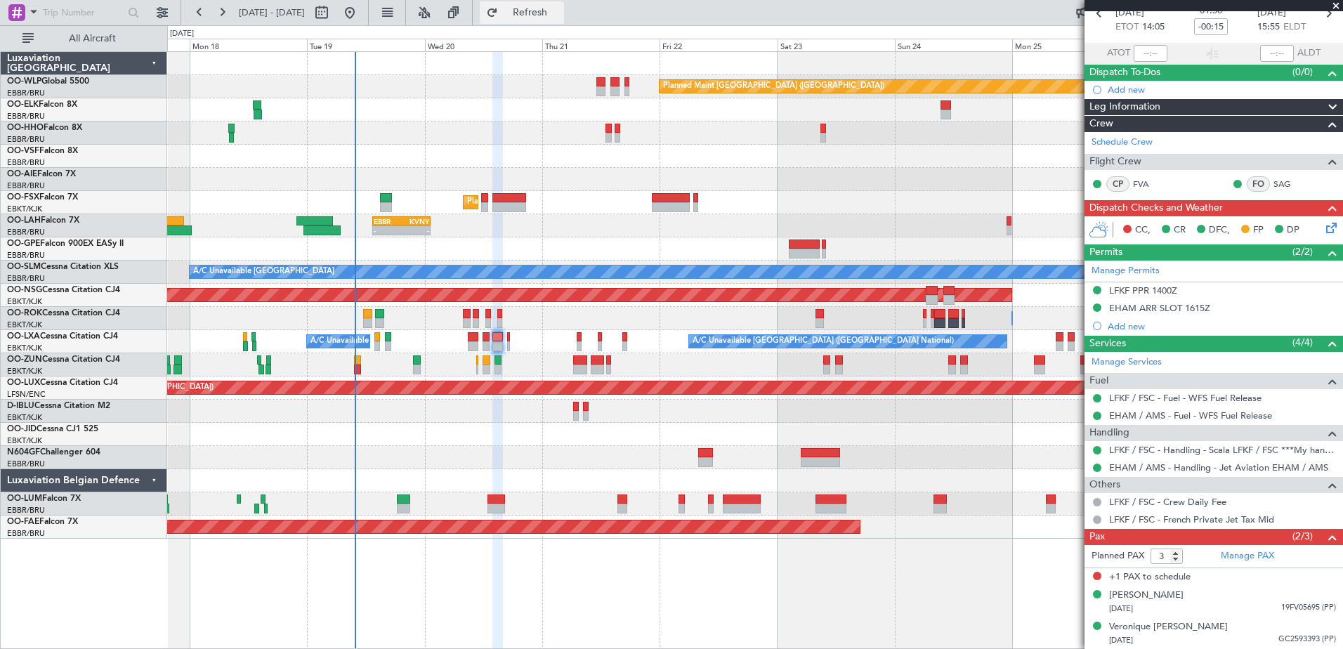
click at [560, 15] on span "Refresh" at bounding box center [530, 13] width 59 height 10
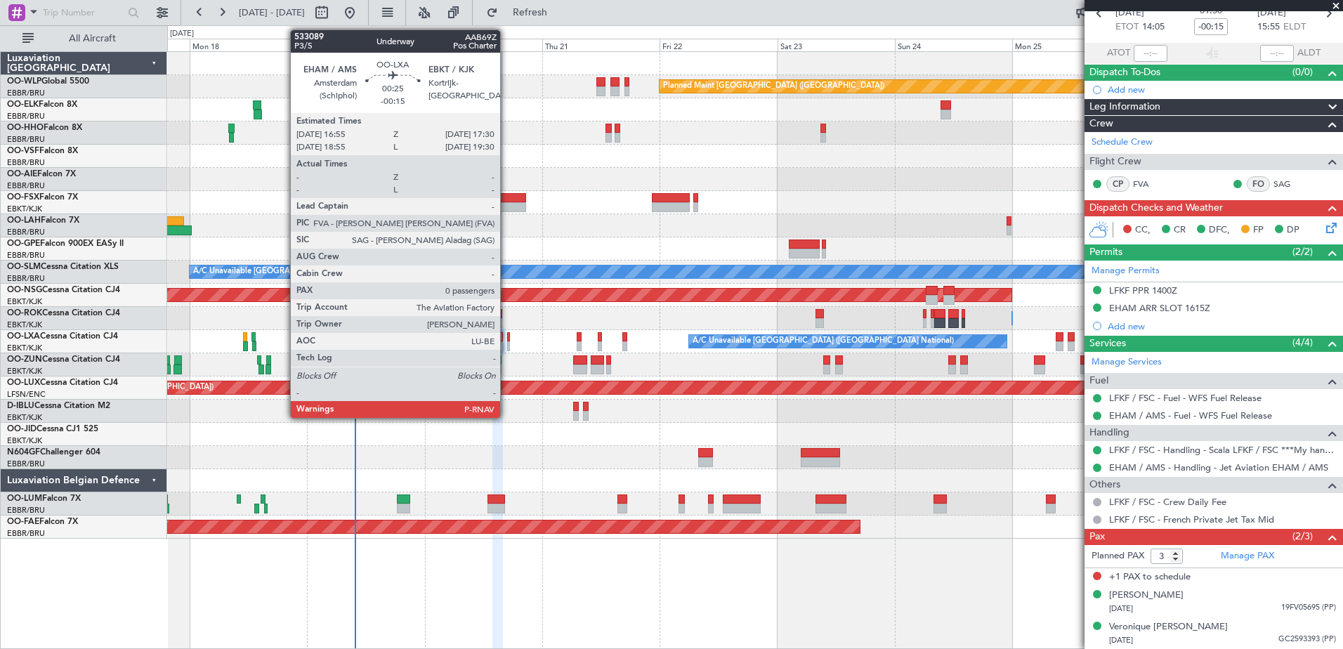
click at [507, 340] on div at bounding box center [509, 337] width 4 height 10
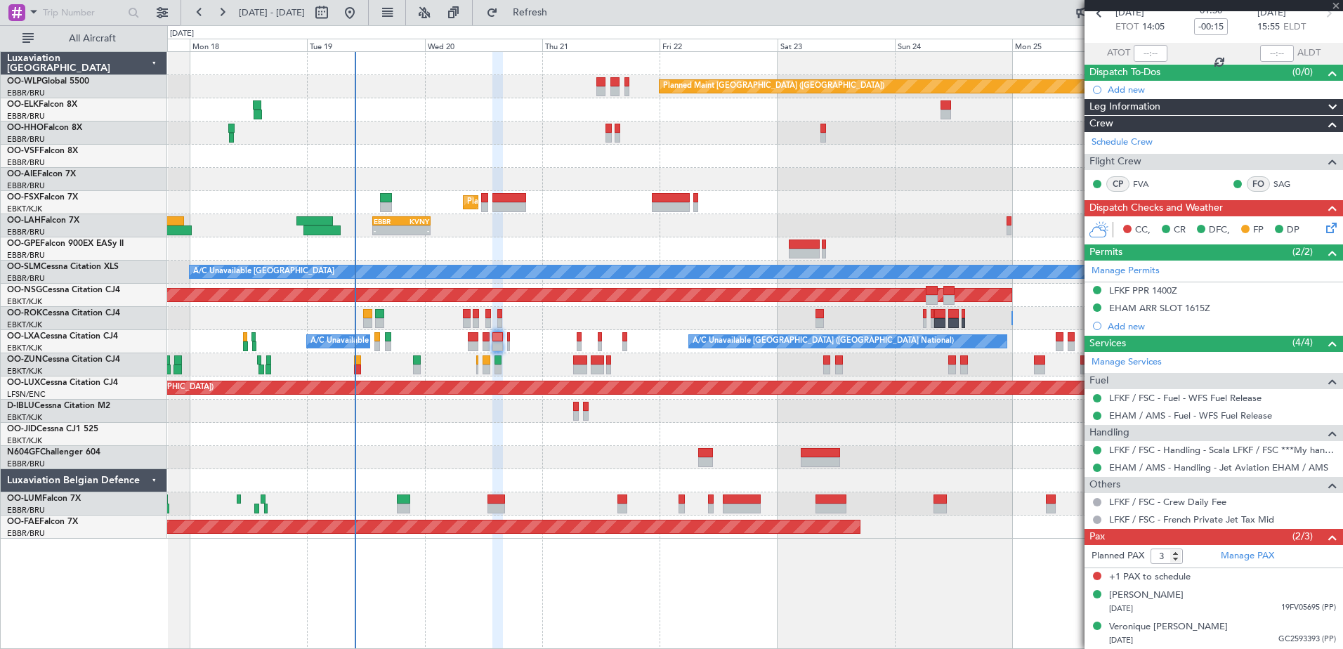
type input "0"
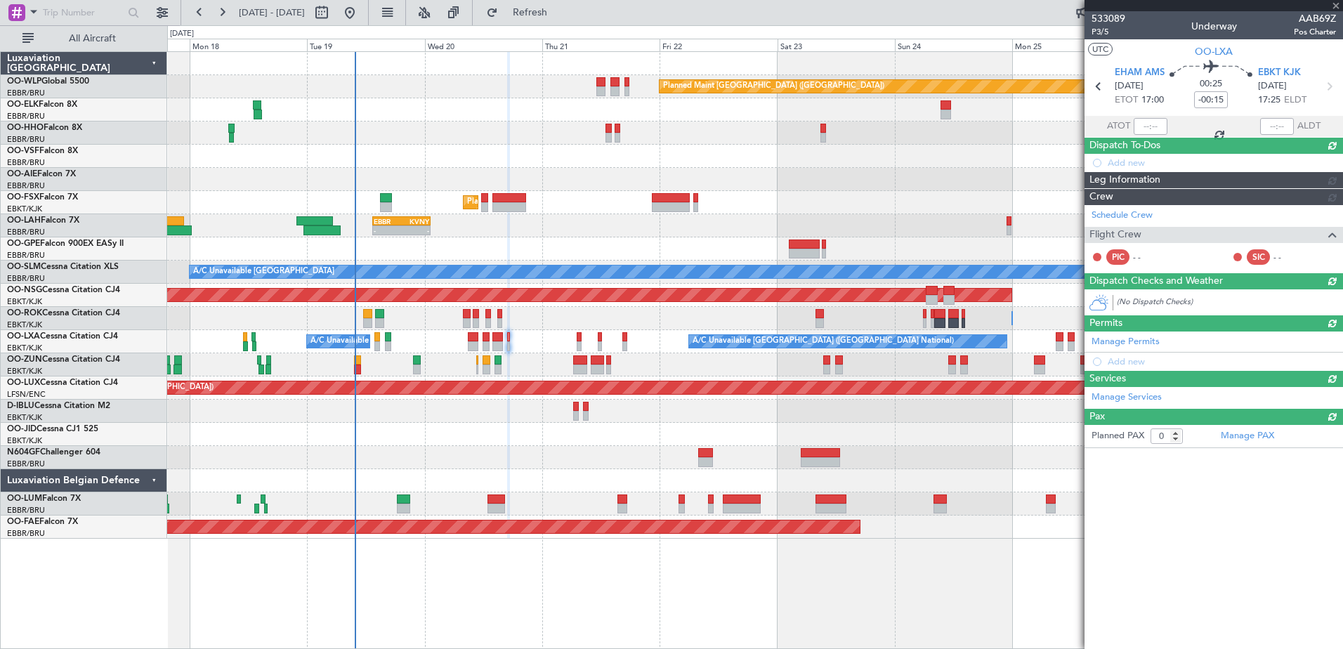
scroll to position [0, 0]
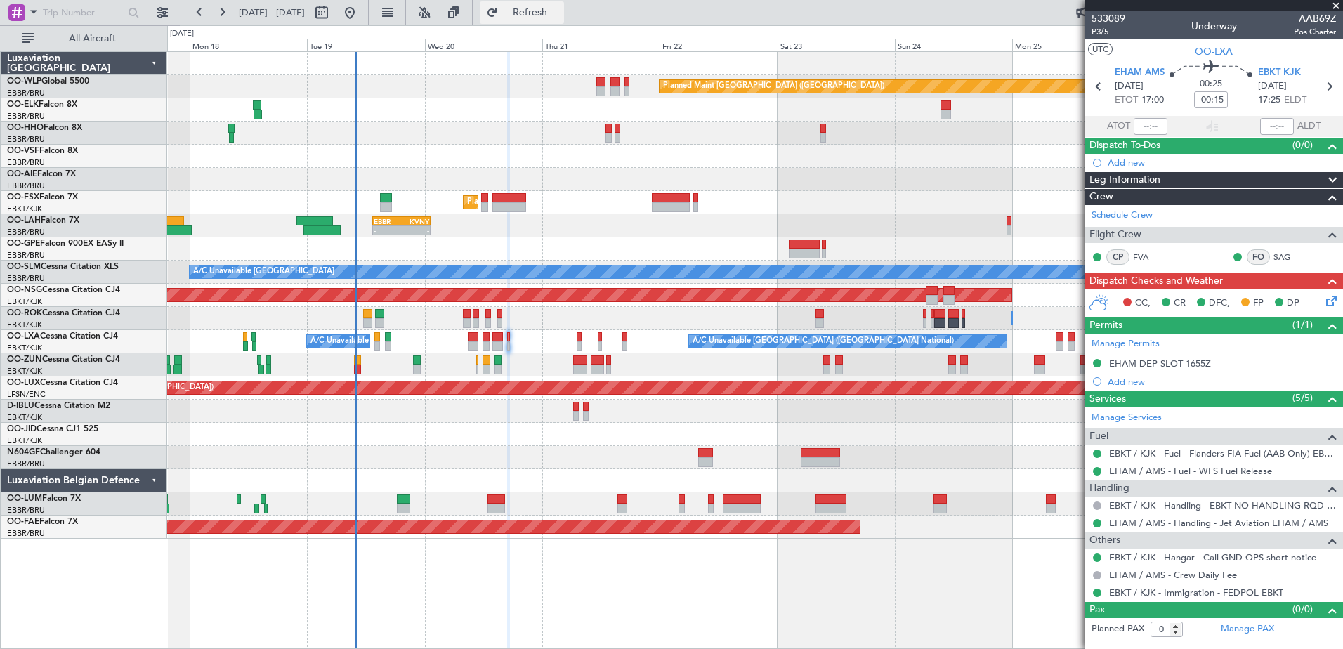
click at [538, 6] on button "Refresh" at bounding box center [522, 12] width 84 height 22
click at [540, 8] on button "Refresh" at bounding box center [522, 12] width 84 height 22
click at [560, 15] on span "Refresh" at bounding box center [530, 13] width 59 height 10
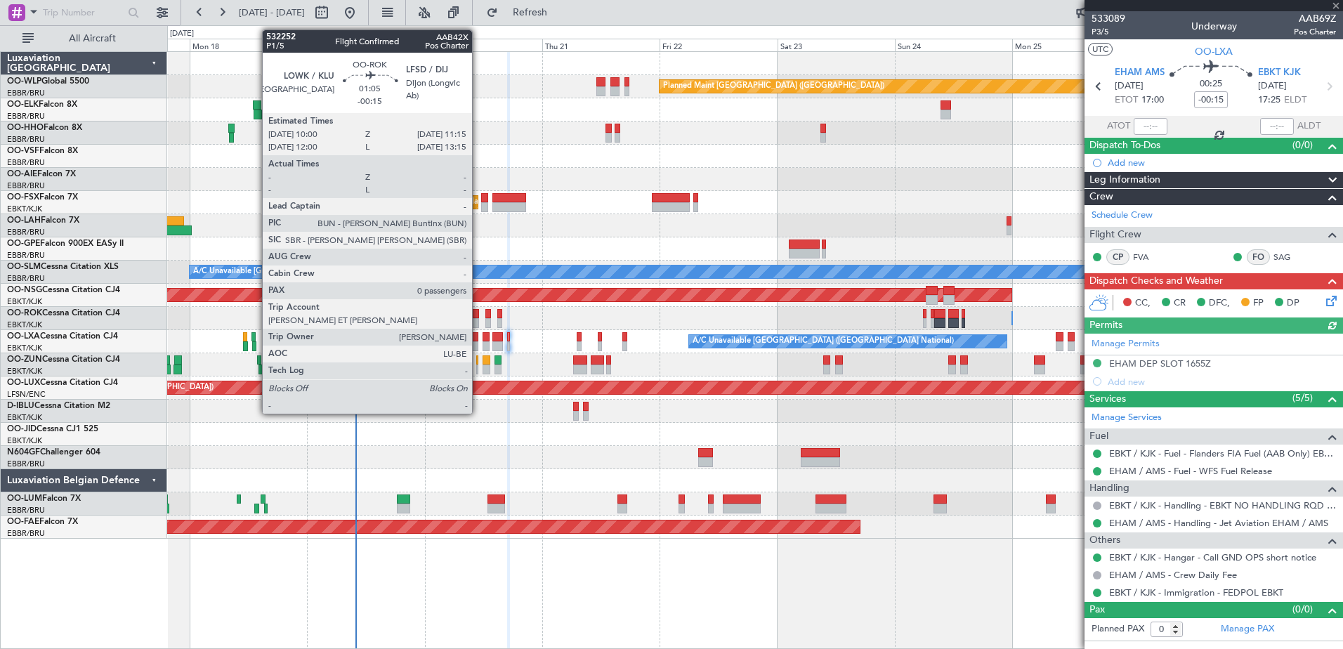
click at [478, 311] on div at bounding box center [476, 314] width 6 height 10
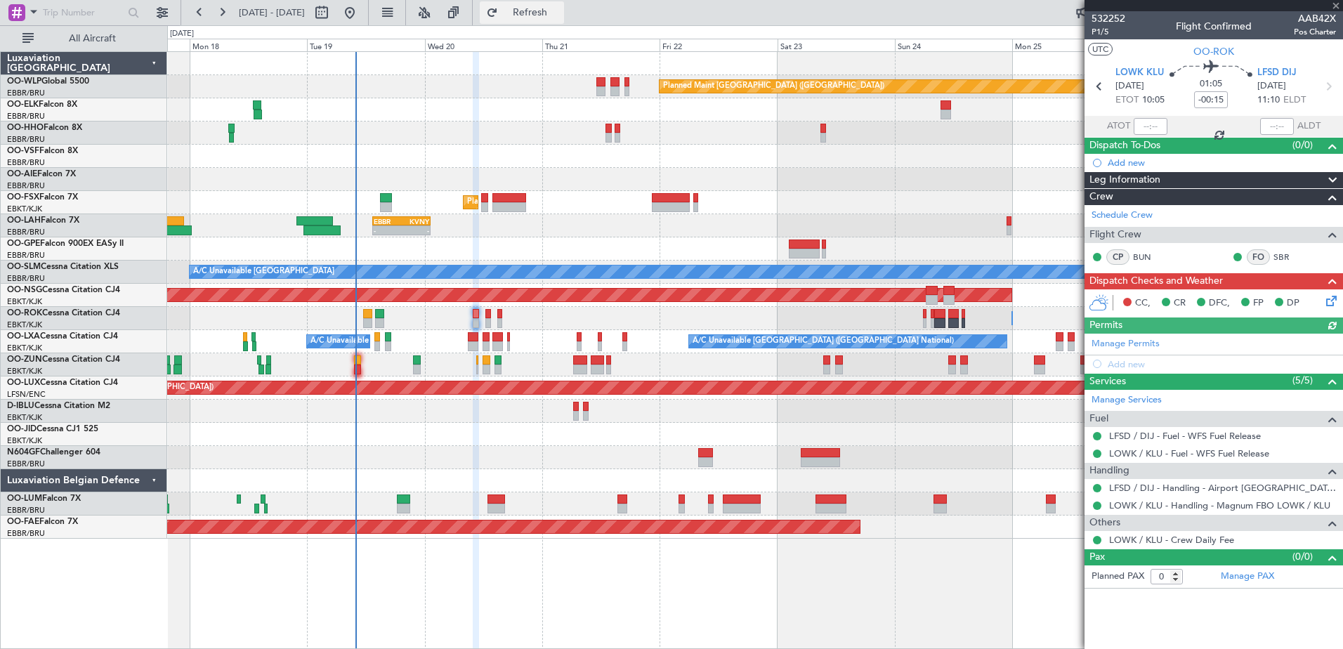
click at [539, 16] on button "Refresh" at bounding box center [522, 12] width 84 height 22
click at [560, 13] on span "Refresh" at bounding box center [530, 13] width 59 height 10
click at [560, 12] on span "Refresh" at bounding box center [530, 13] width 59 height 10
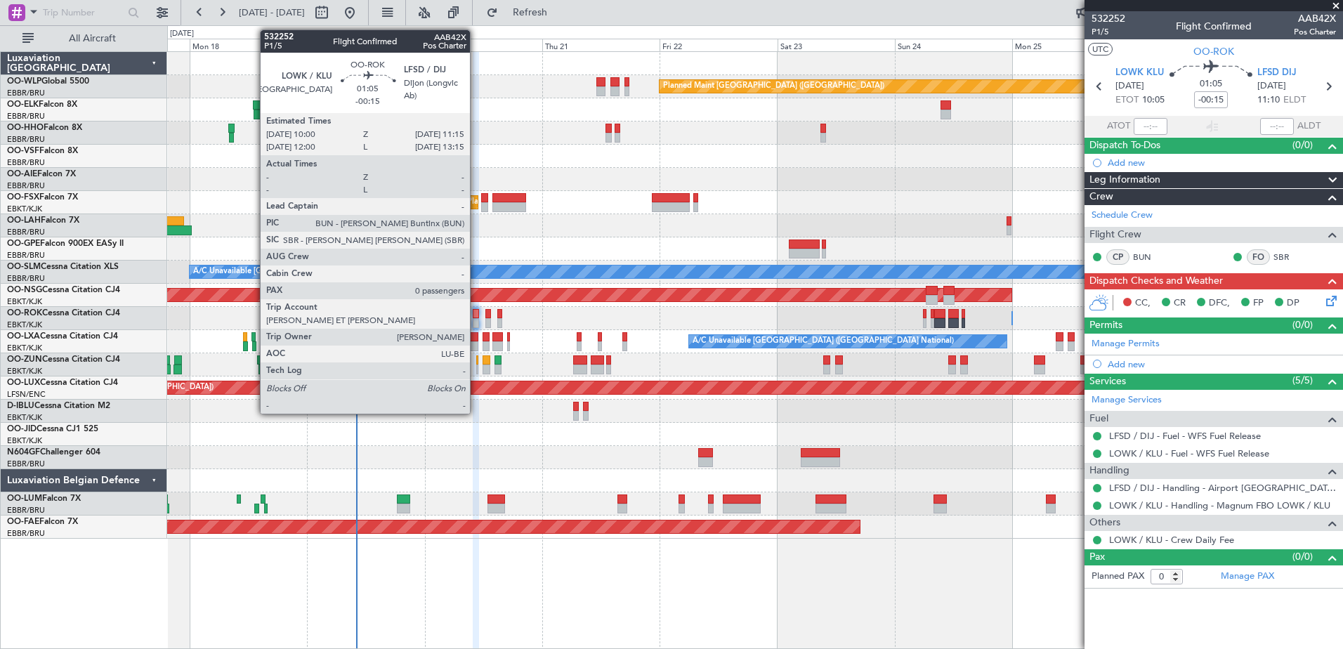
click at [476, 323] on div at bounding box center [476, 323] width 6 height 10
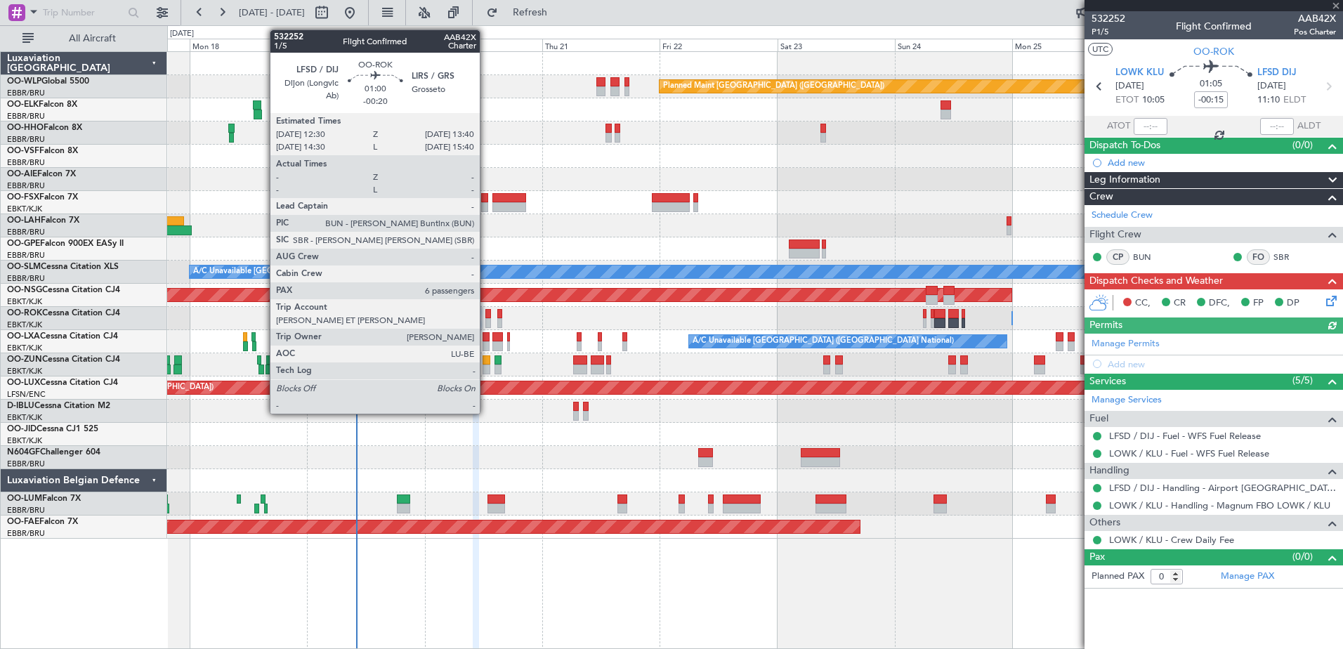
click at [486, 324] on div at bounding box center [488, 323] width 6 height 10
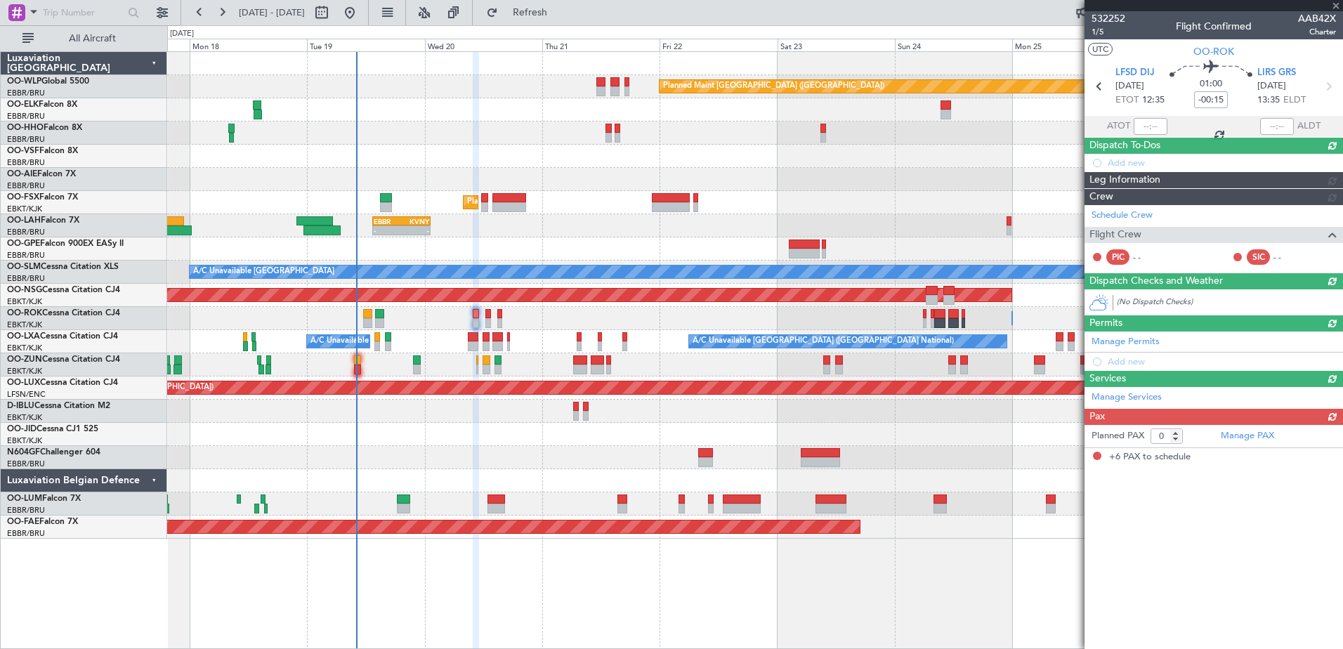
type input "-00:20"
type input "6"
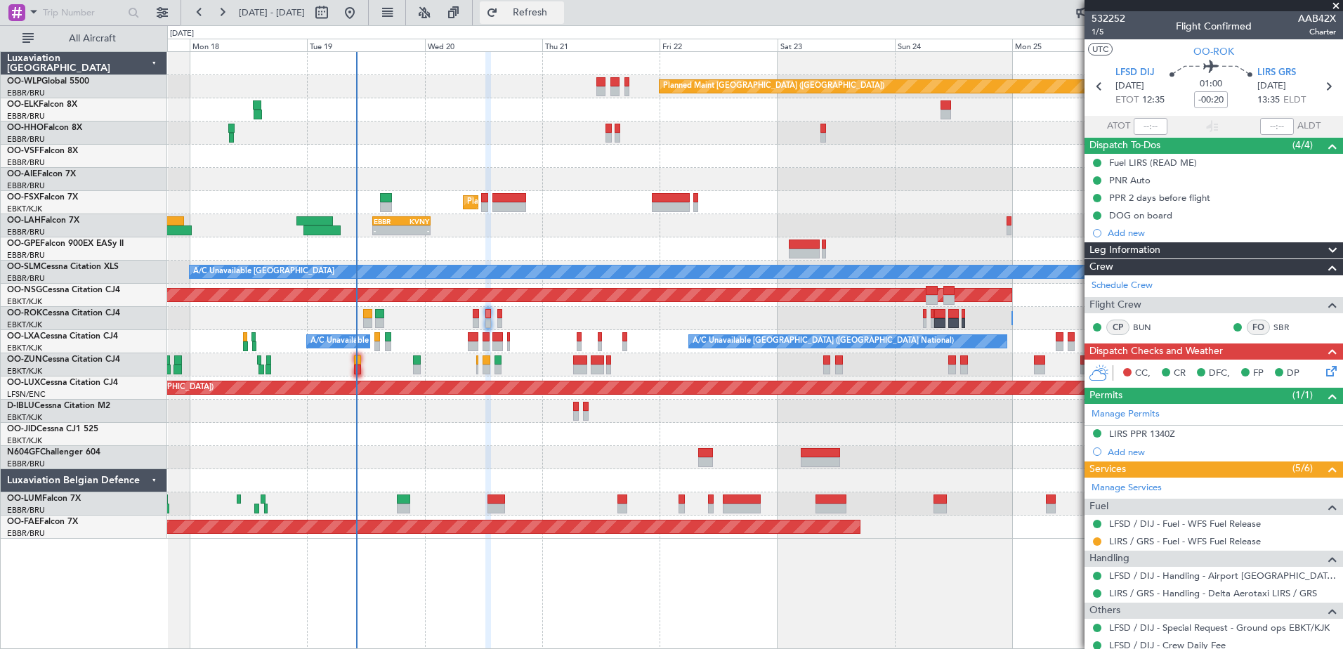
click at [560, 11] on span "Refresh" at bounding box center [530, 13] width 59 height 10
click at [564, 22] on button "Refresh" at bounding box center [522, 12] width 84 height 22
click at [564, 19] on button "Refresh" at bounding box center [522, 12] width 84 height 22
click at [560, 15] on span "Refresh" at bounding box center [530, 13] width 59 height 10
click at [541, 11] on button "Refresh" at bounding box center [522, 12] width 84 height 22
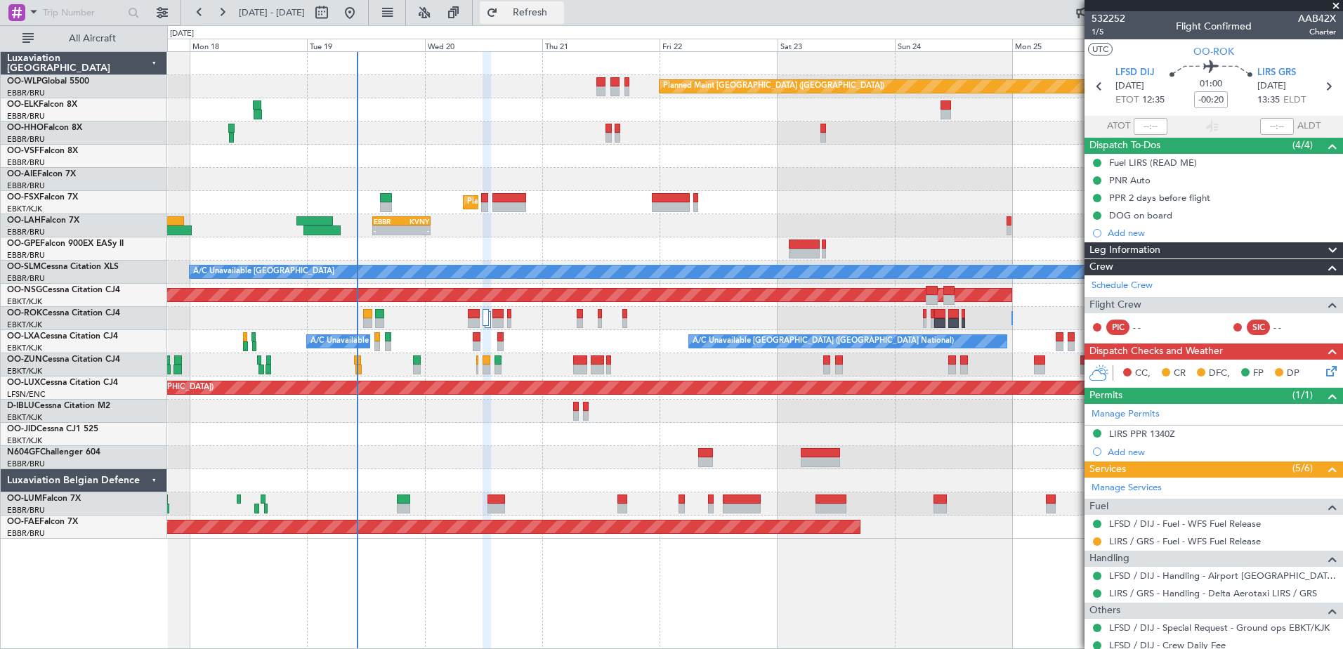
click at [560, 11] on span "Refresh" at bounding box center [530, 13] width 59 height 10
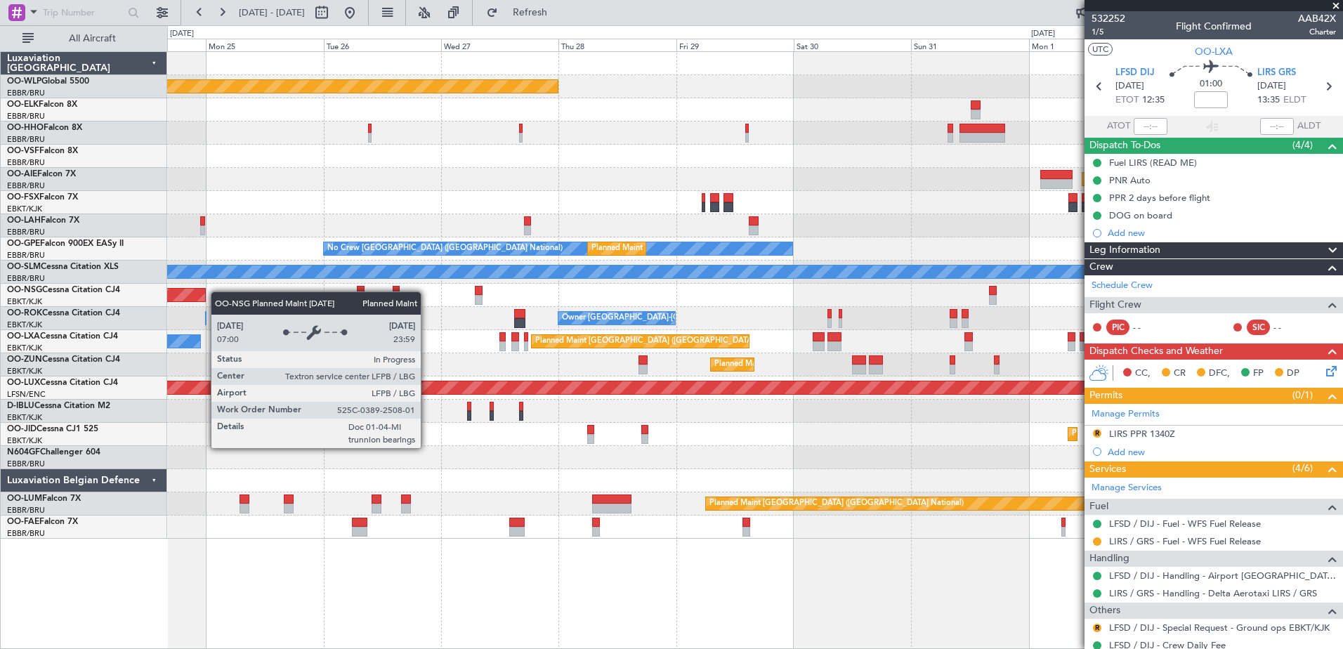
click at [67, 369] on div "Planned Maint Berlin (Brandenburg) Planned Maint London (Farnborough) Planned M…" at bounding box center [671, 337] width 1343 height 624
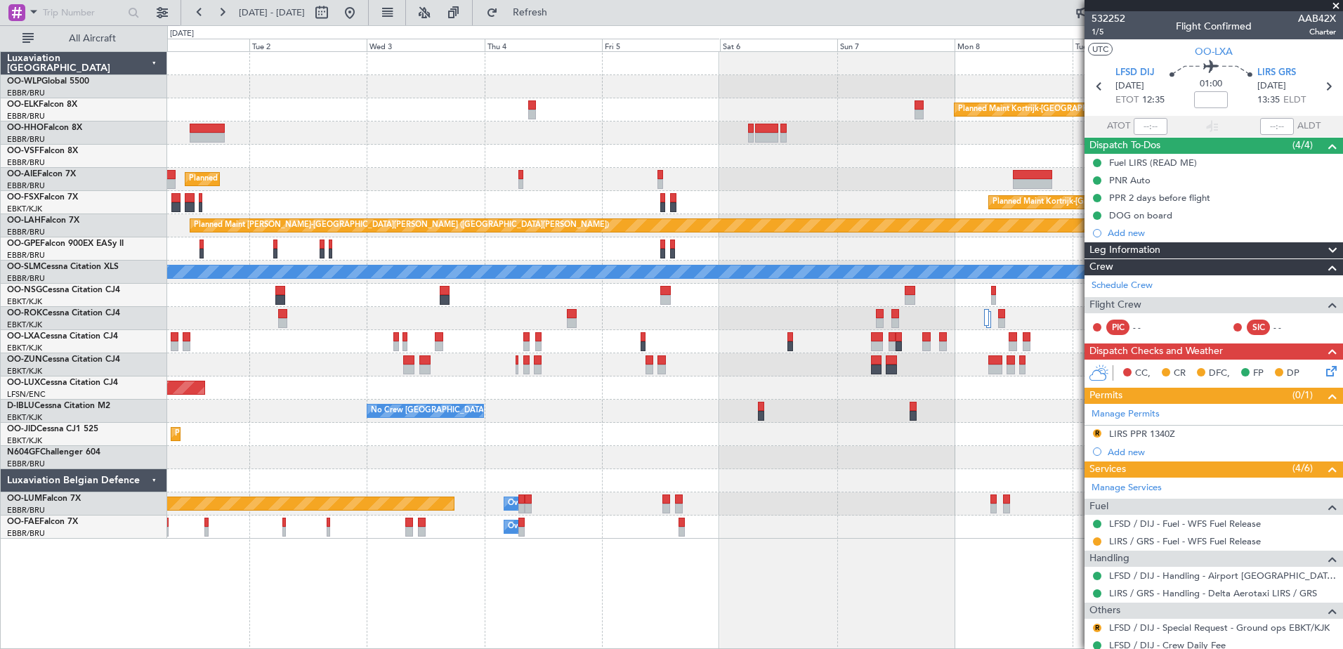
click at [223, 466] on div "Planned Maint Kortrijk-Wevelgem Planned Maint London (Farnborough) Planned Main…" at bounding box center [754, 295] width 1175 height 487
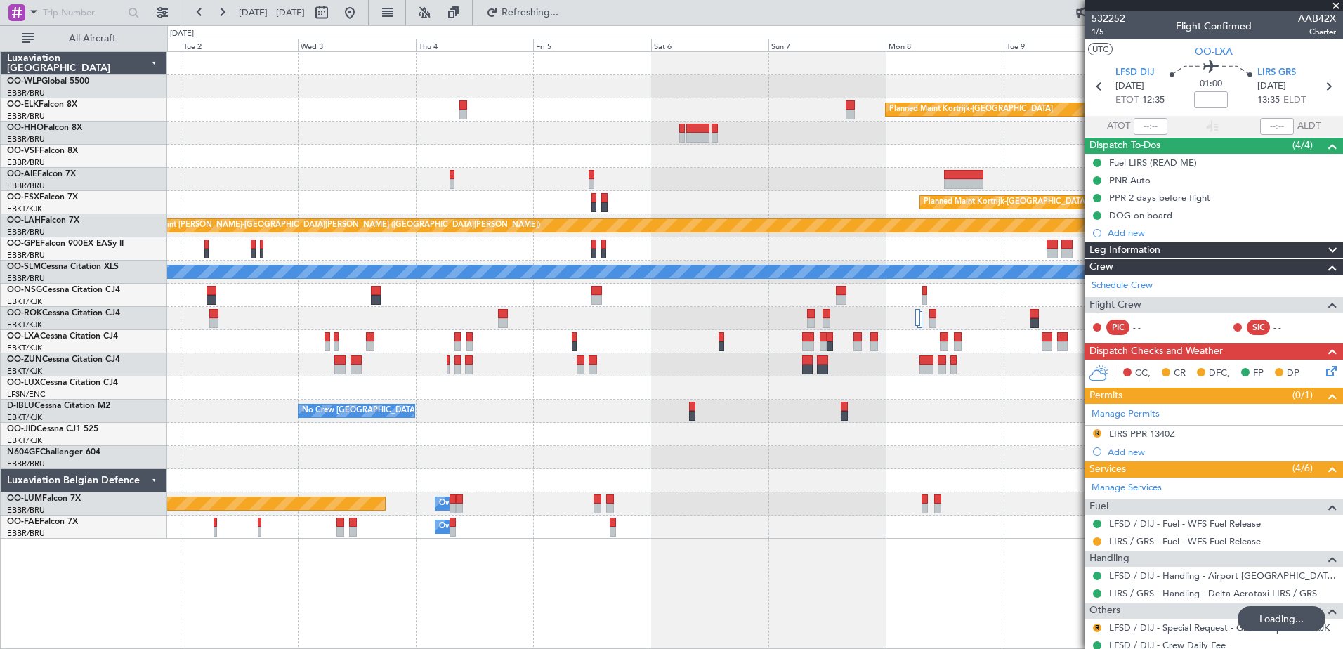
click at [809, 418] on div "No Crew [GEOGRAPHIC_DATA] ([GEOGRAPHIC_DATA] National)" at bounding box center [754, 411] width 1175 height 23
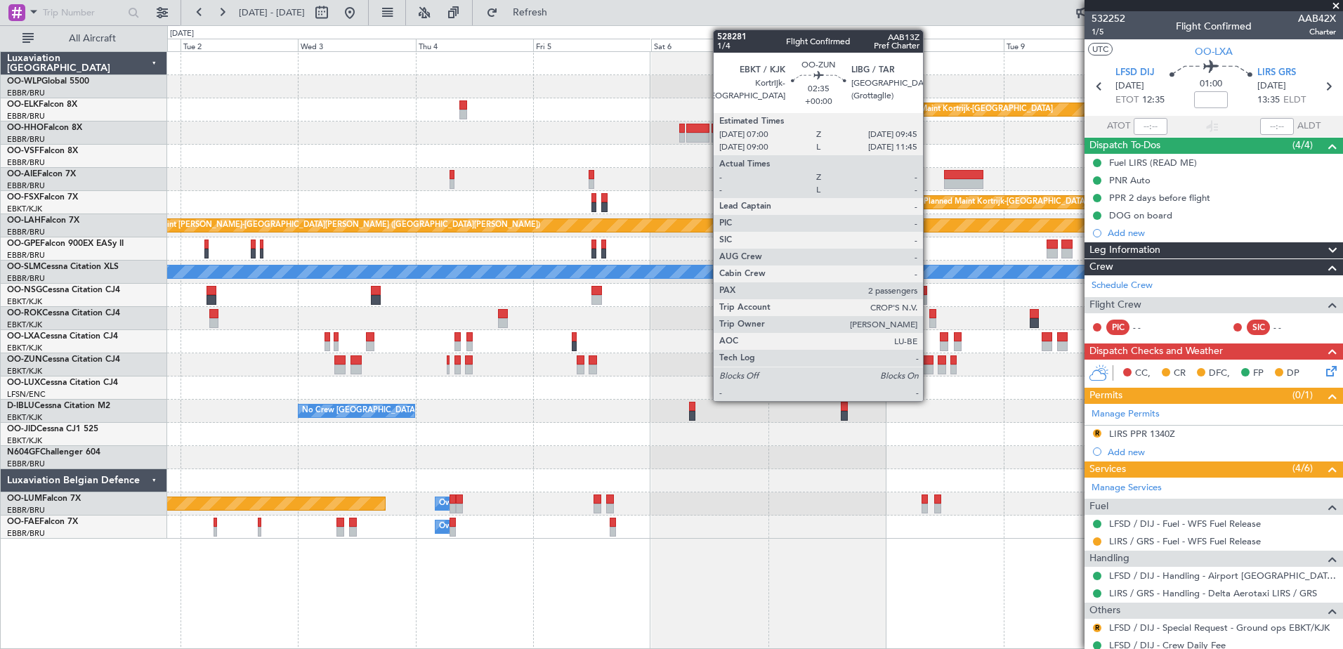
click at [929, 366] on div at bounding box center [926, 369] width 14 height 10
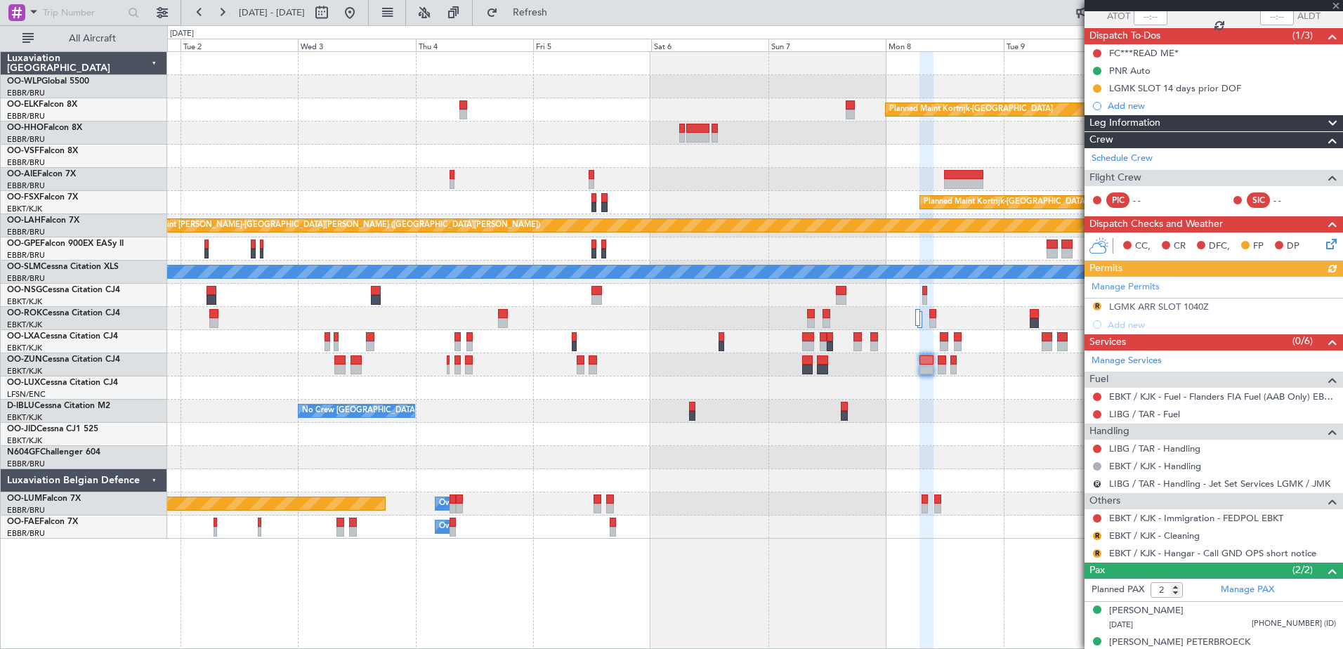
scroll to position [125, 0]
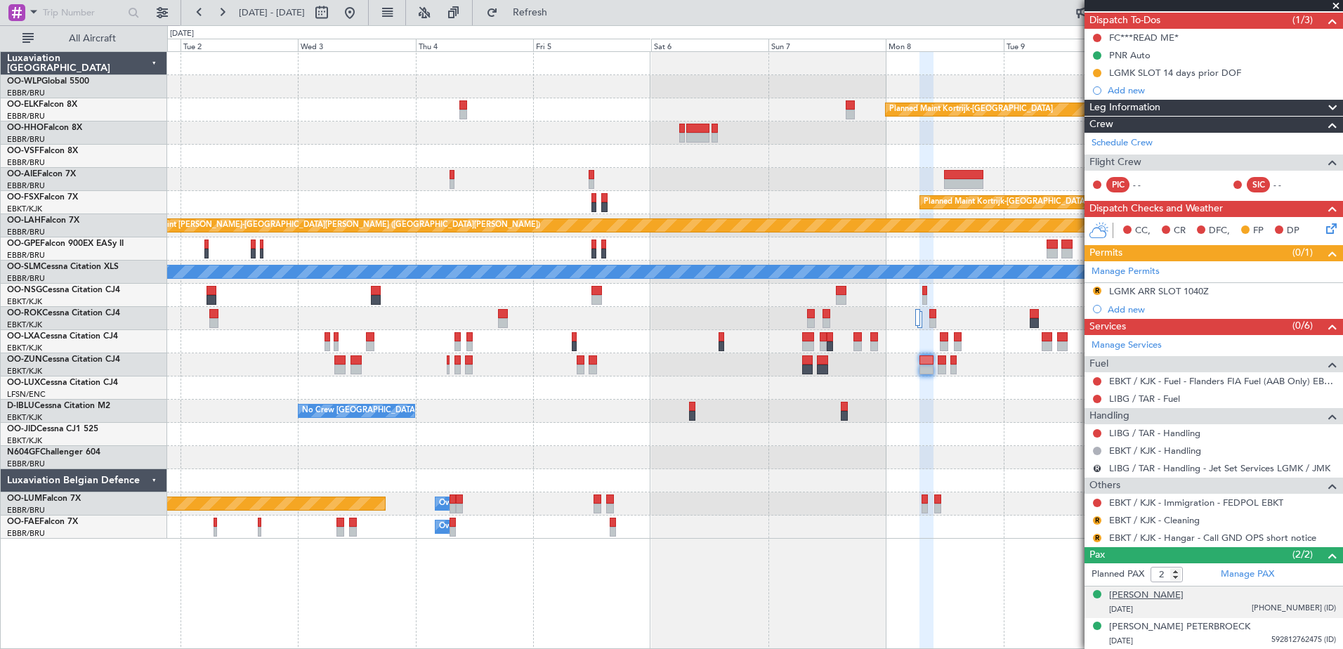
click at [1183, 597] on div "Marie-Laure Marthe J Coenraets" at bounding box center [1146, 595] width 74 height 14
click at [1308, 608] on span "592-9021717-22 (ID)" at bounding box center [1293, 608] width 84 height 12
click at [1323, 627] on img at bounding box center [1329, 625] width 13 height 13
click at [1284, 634] on span "592812762475 (ID)" at bounding box center [1303, 640] width 65 height 12
click at [1179, 630] on div "Michel, Marie, L. PETERBROECK" at bounding box center [1179, 627] width 141 height 14
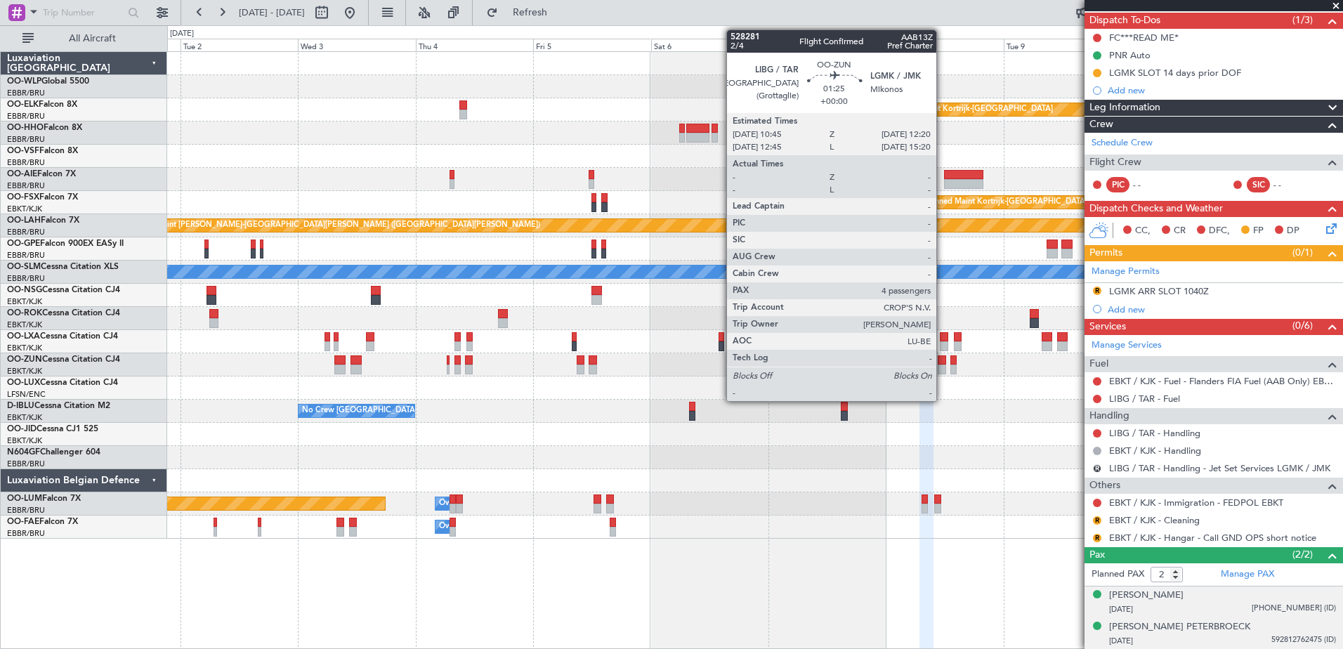
click at [942, 365] on div at bounding box center [941, 369] width 8 height 10
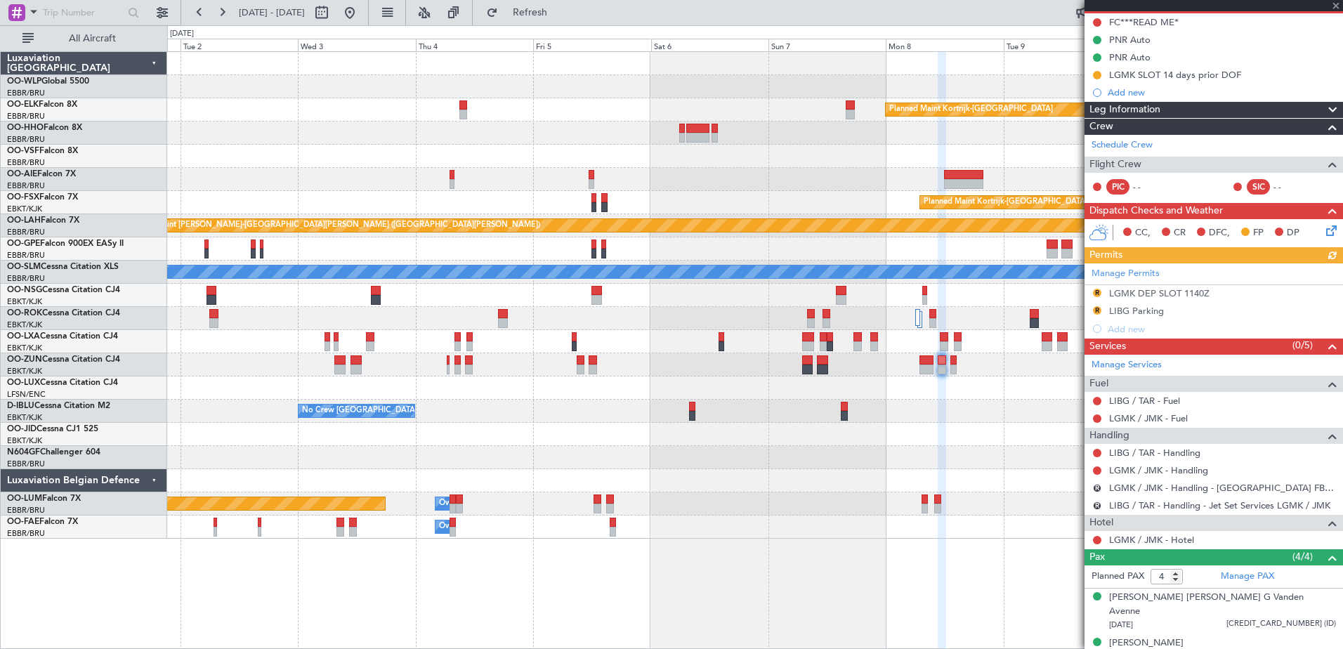
scroll to position [206, 0]
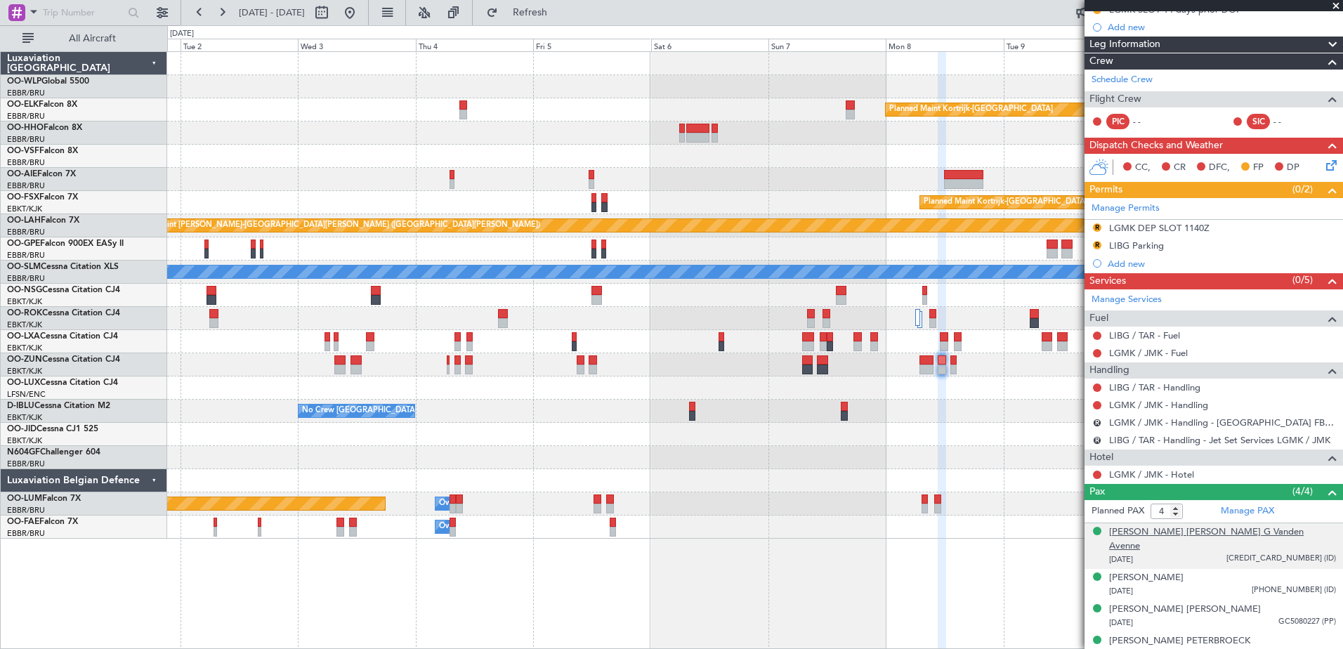
click at [1227, 533] on div "Caroline Maria G Vanden Avenne" at bounding box center [1222, 538] width 227 height 27
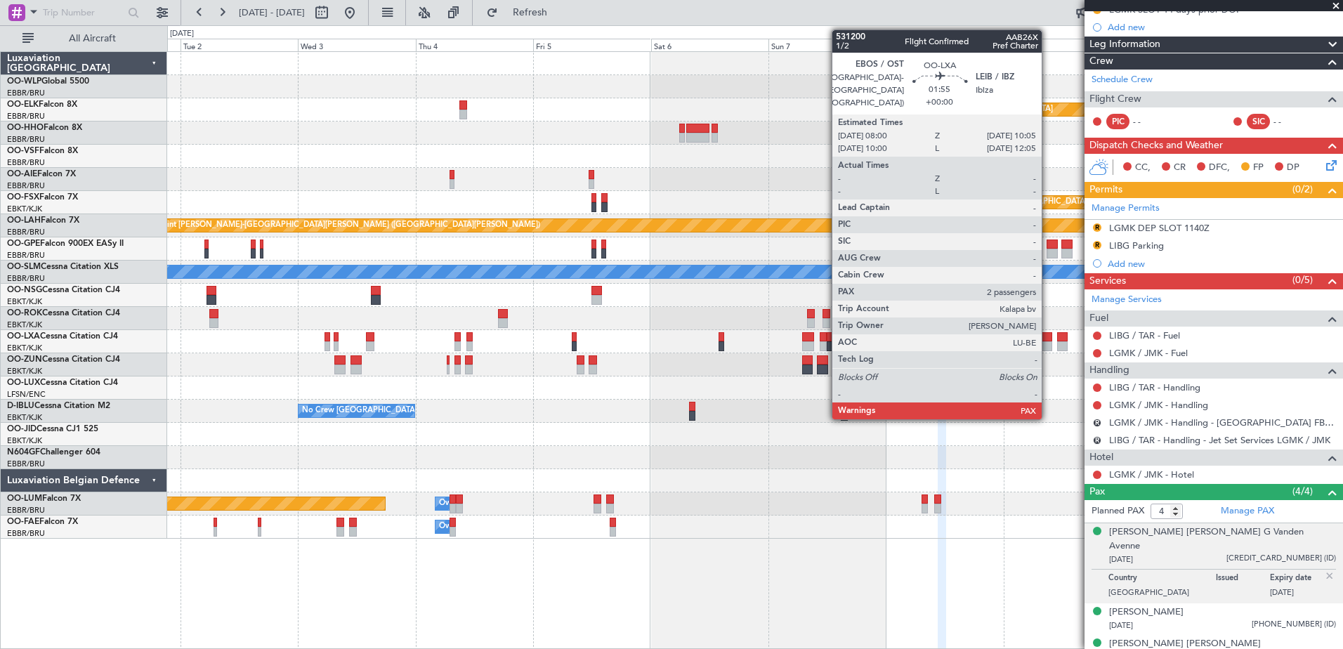
click at [1048, 337] on div at bounding box center [1046, 337] width 11 height 10
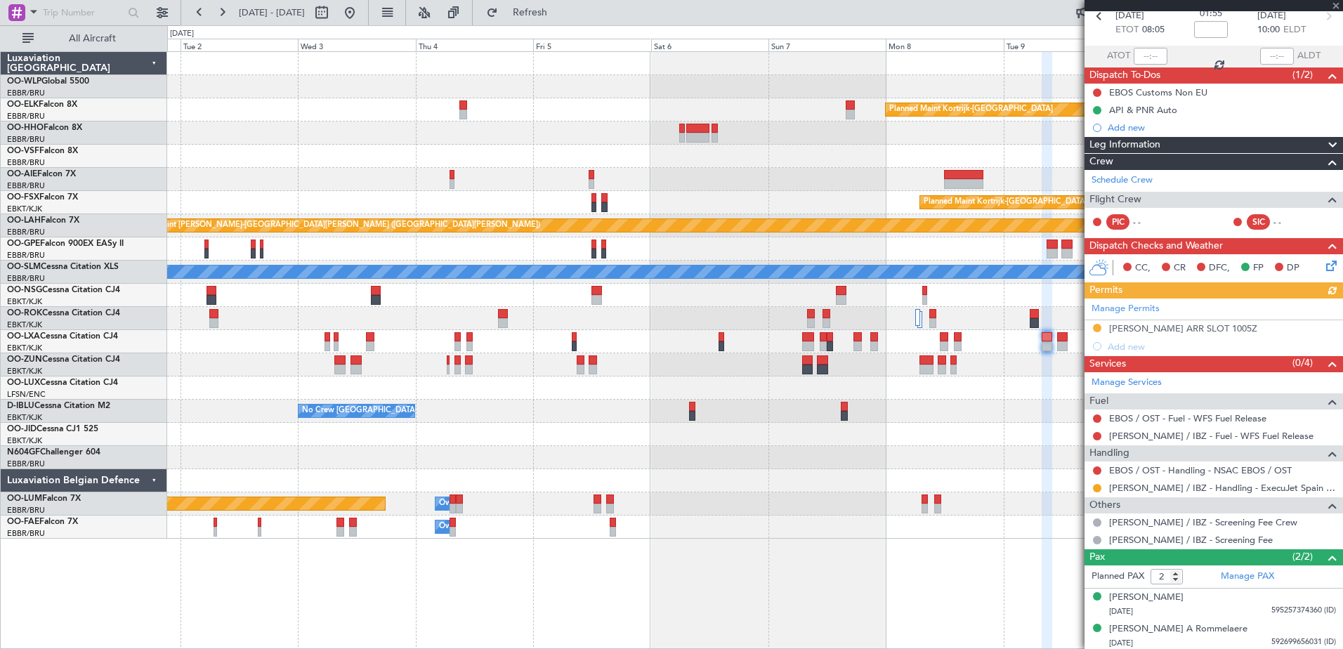
scroll to position [72, 0]
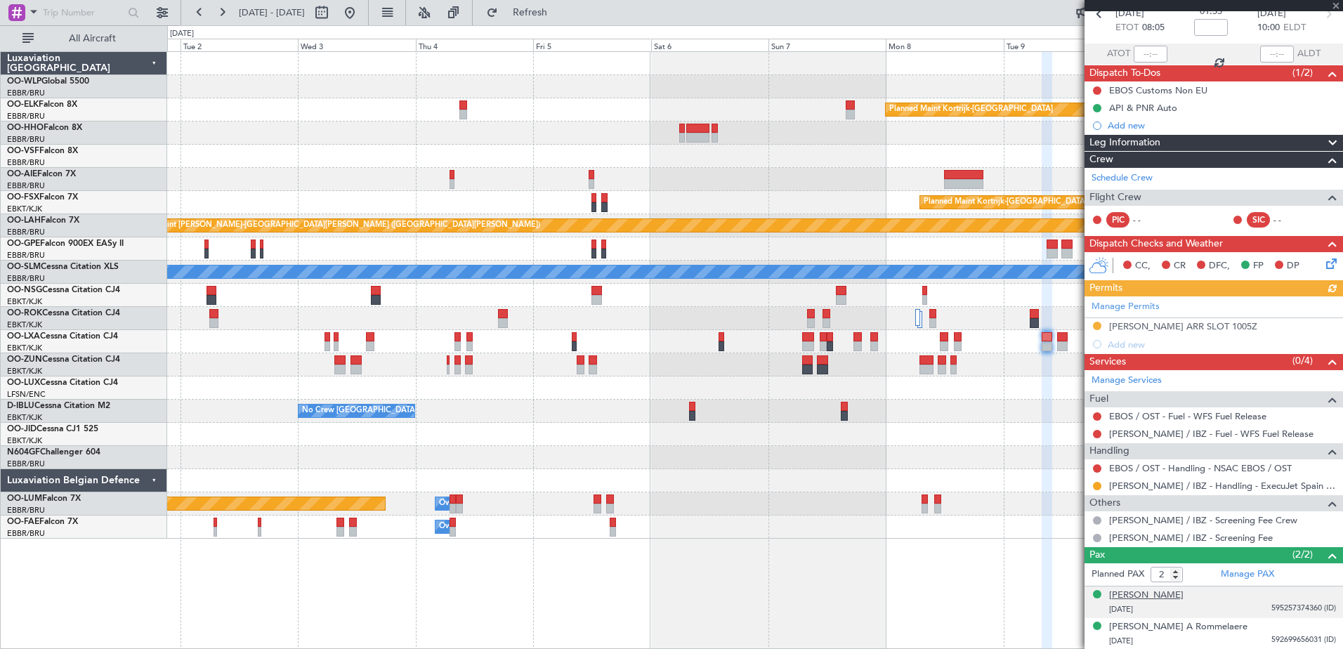
click at [1183, 595] on div "Katrien Mauritia Carron" at bounding box center [1146, 595] width 74 height 14
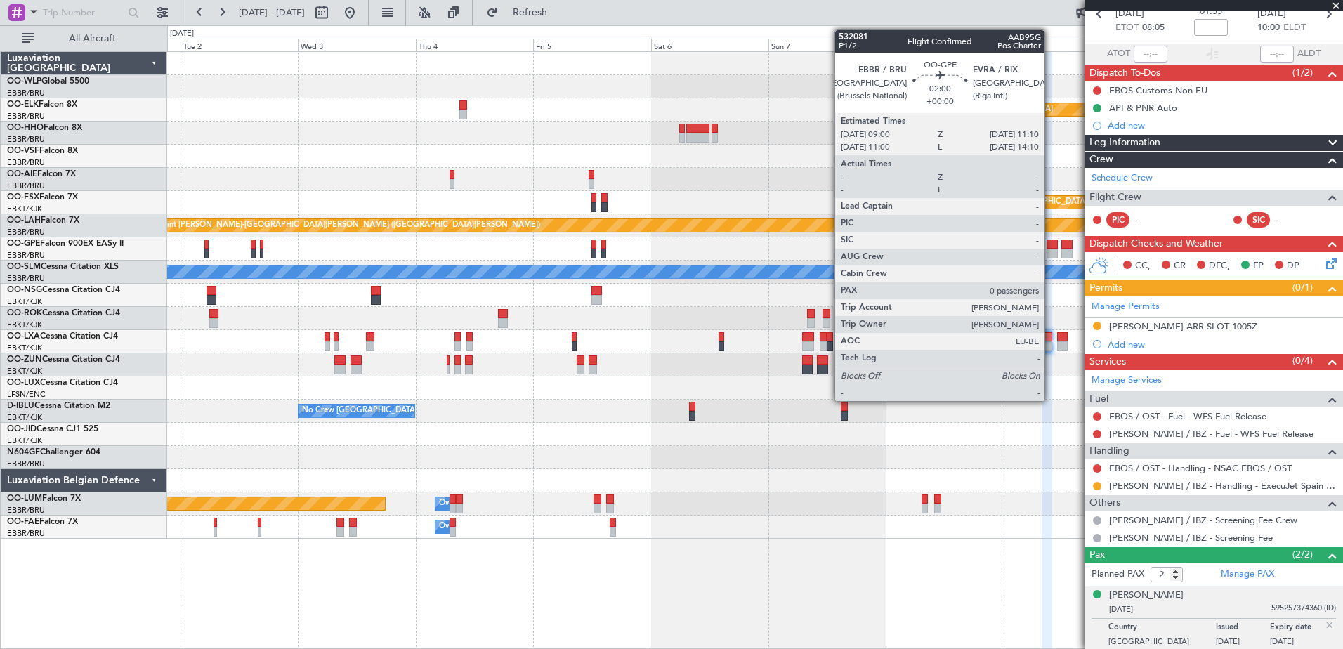
click at [1050, 251] on div at bounding box center [1051, 254] width 11 height 10
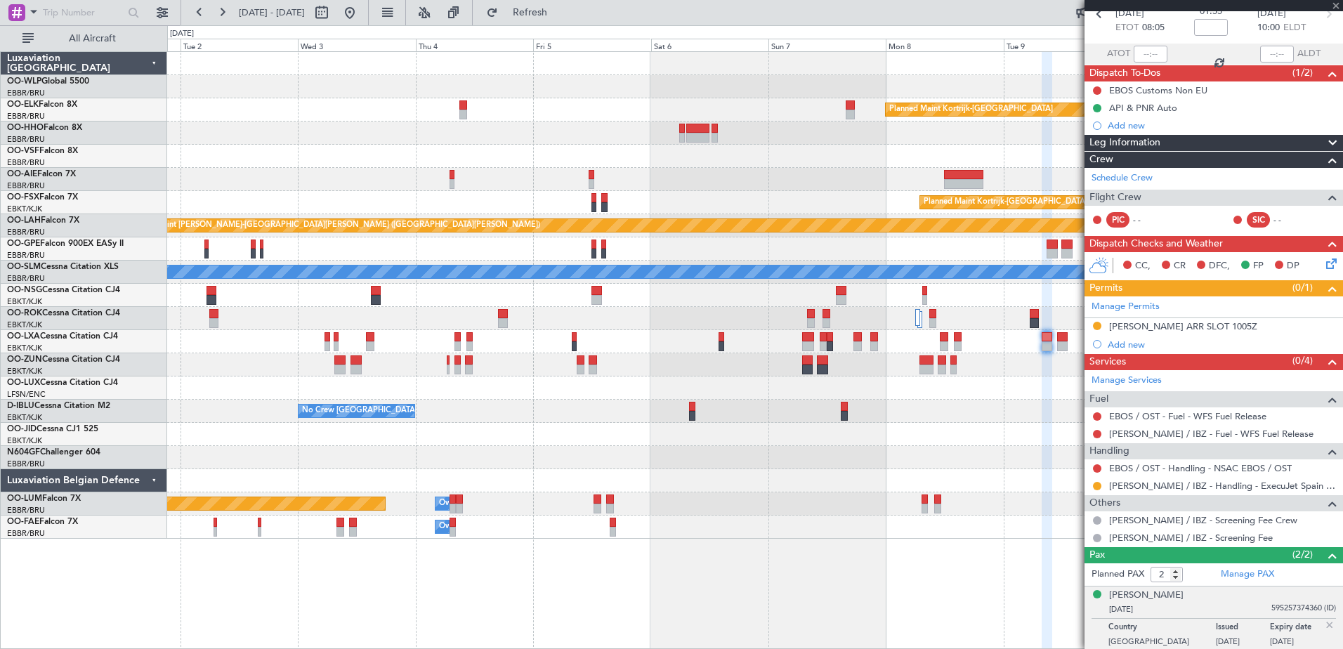
type input "0"
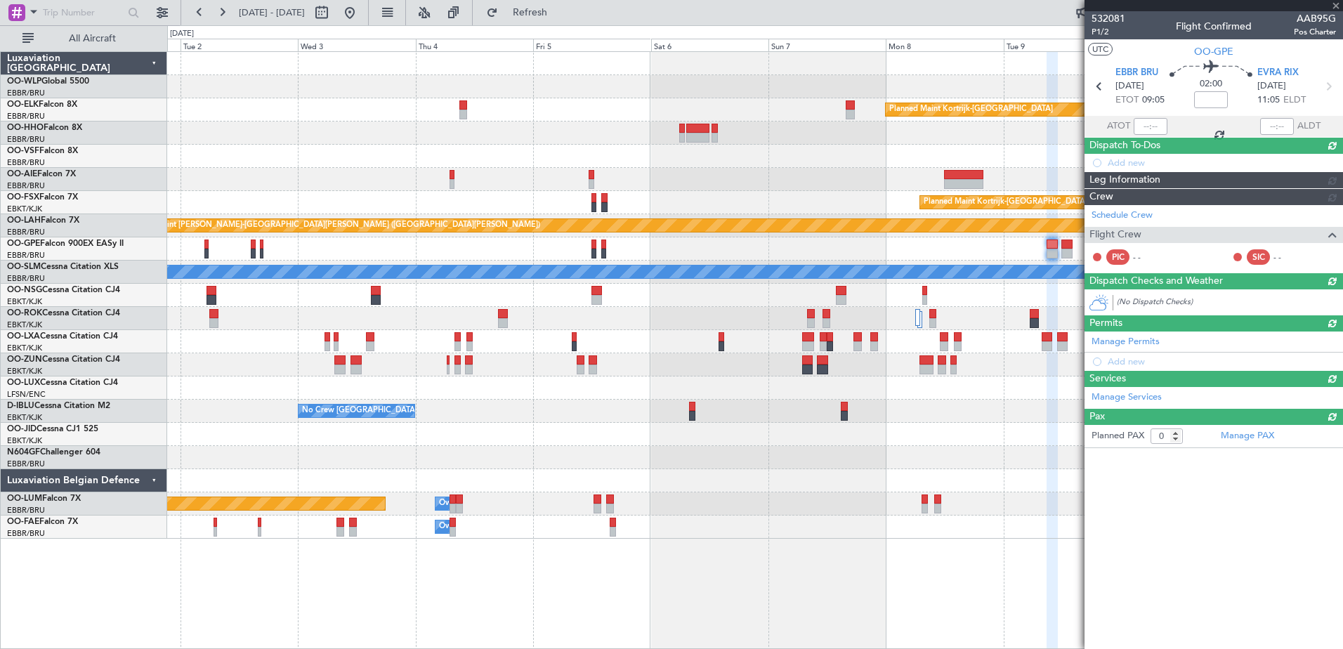
scroll to position [0, 0]
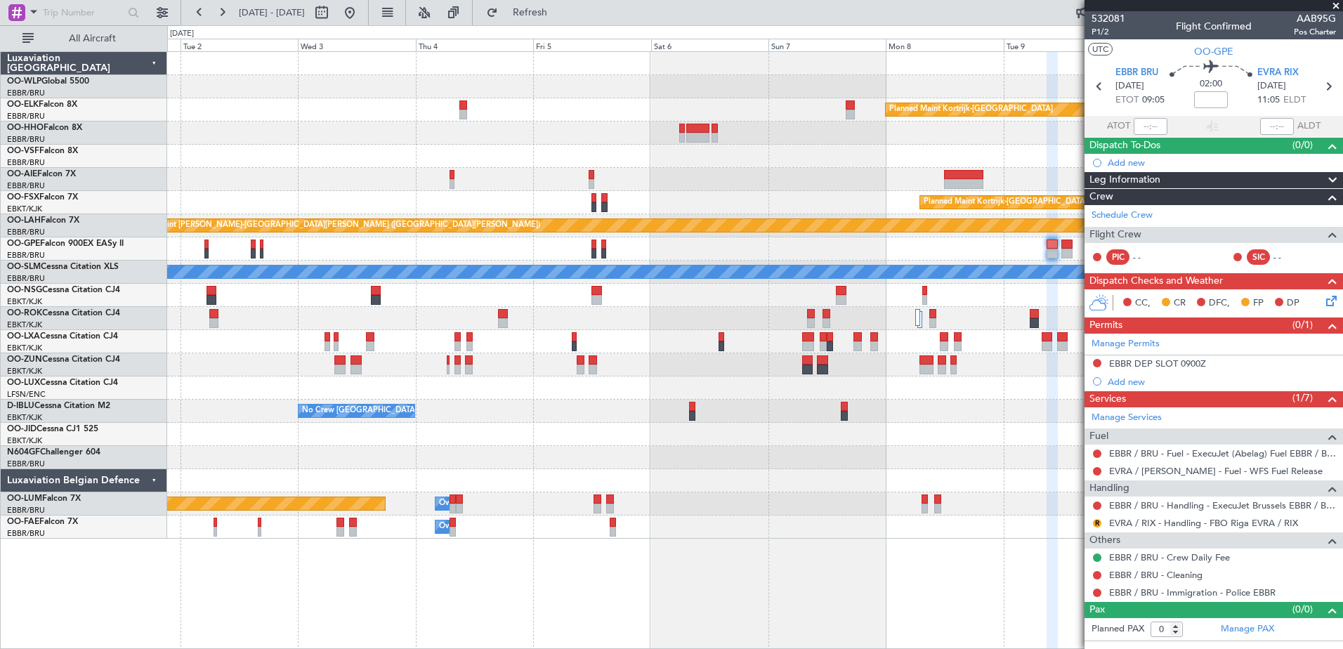
click at [1333, 11] on span "AAB95G" at bounding box center [1314, 18] width 42 height 15
click at [1333, 5] on span at bounding box center [1336, 6] width 14 height 13
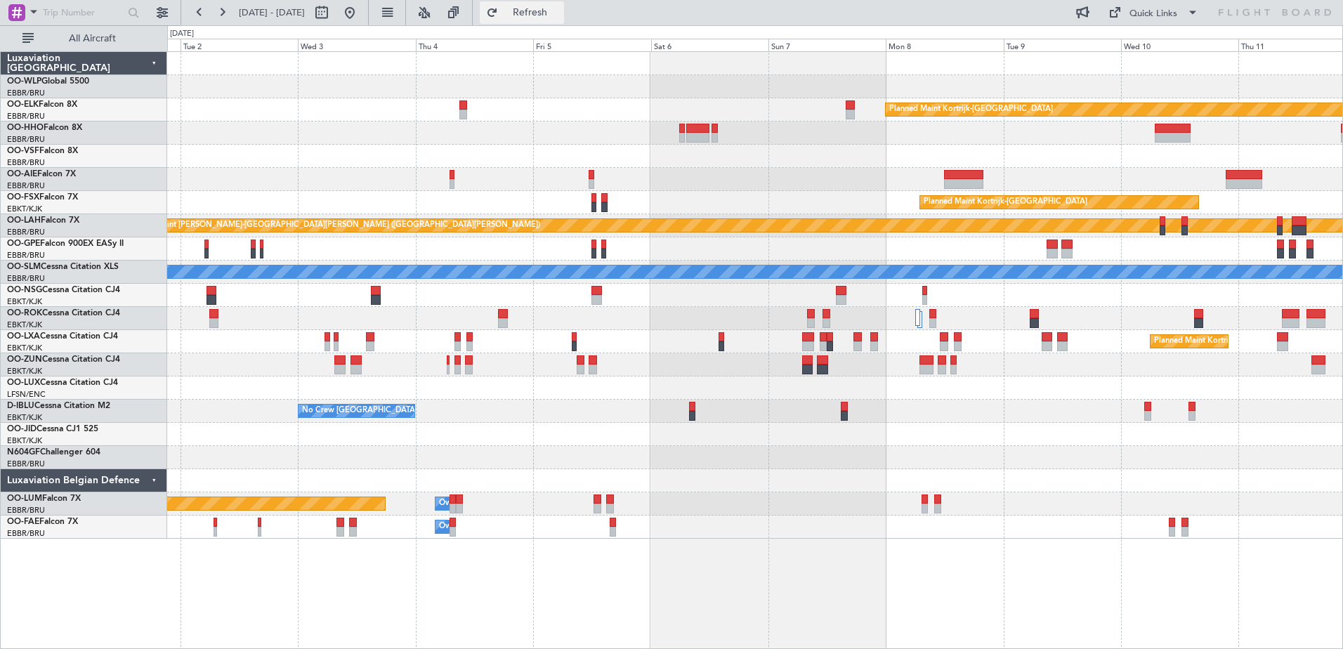
click at [543, 10] on button "Refresh" at bounding box center [522, 12] width 84 height 22
click at [361, 15] on button at bounding box center [349, 12] width 22 height 22
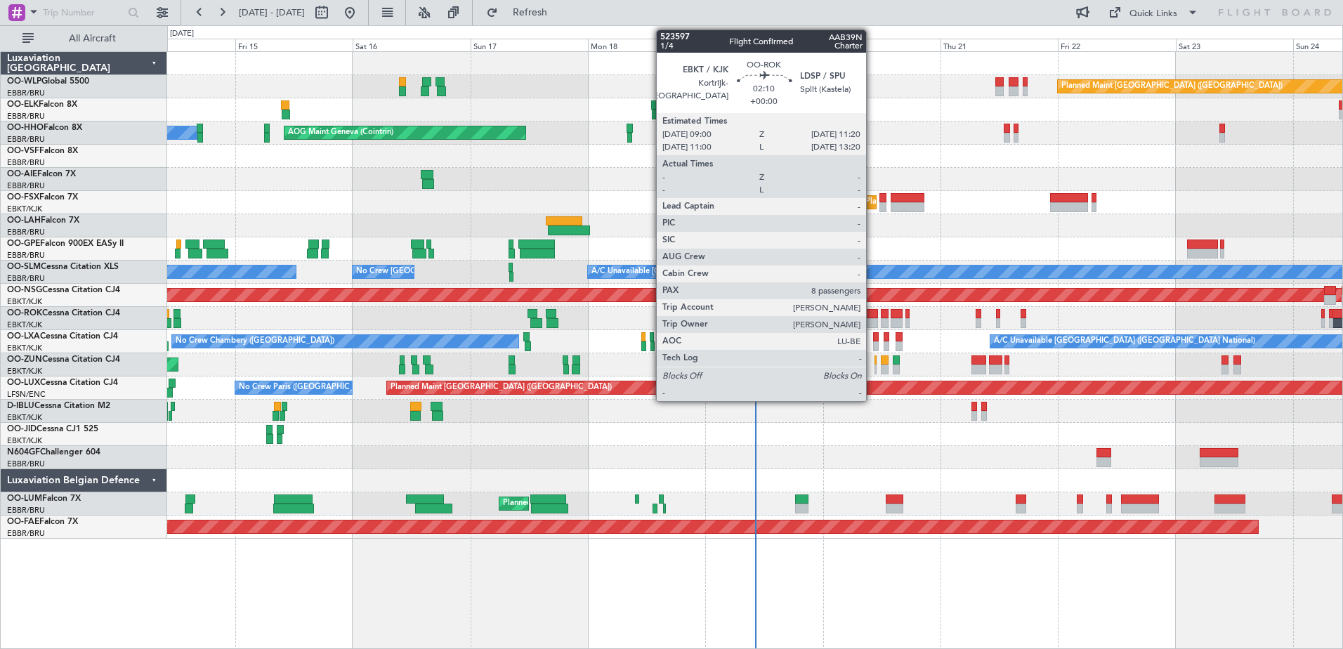
click at [872, 327] on div at bounding box center [872, 323] width 12 height 10
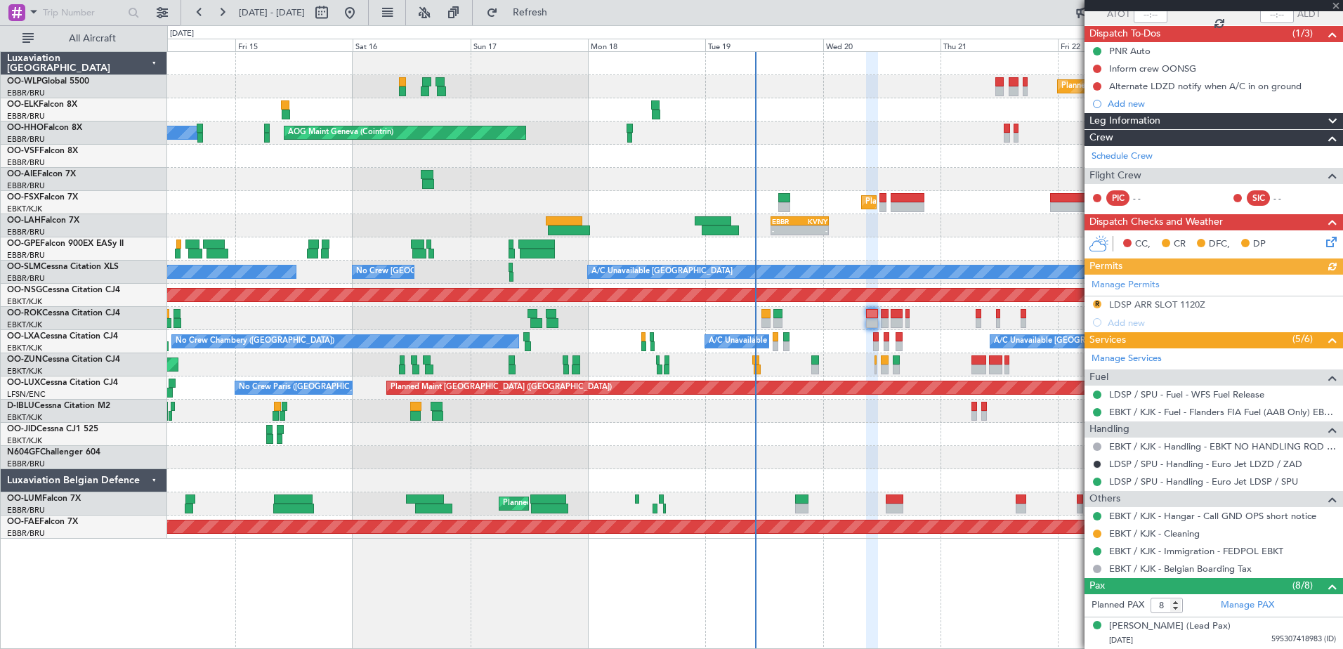
scroll to position [140, 0]
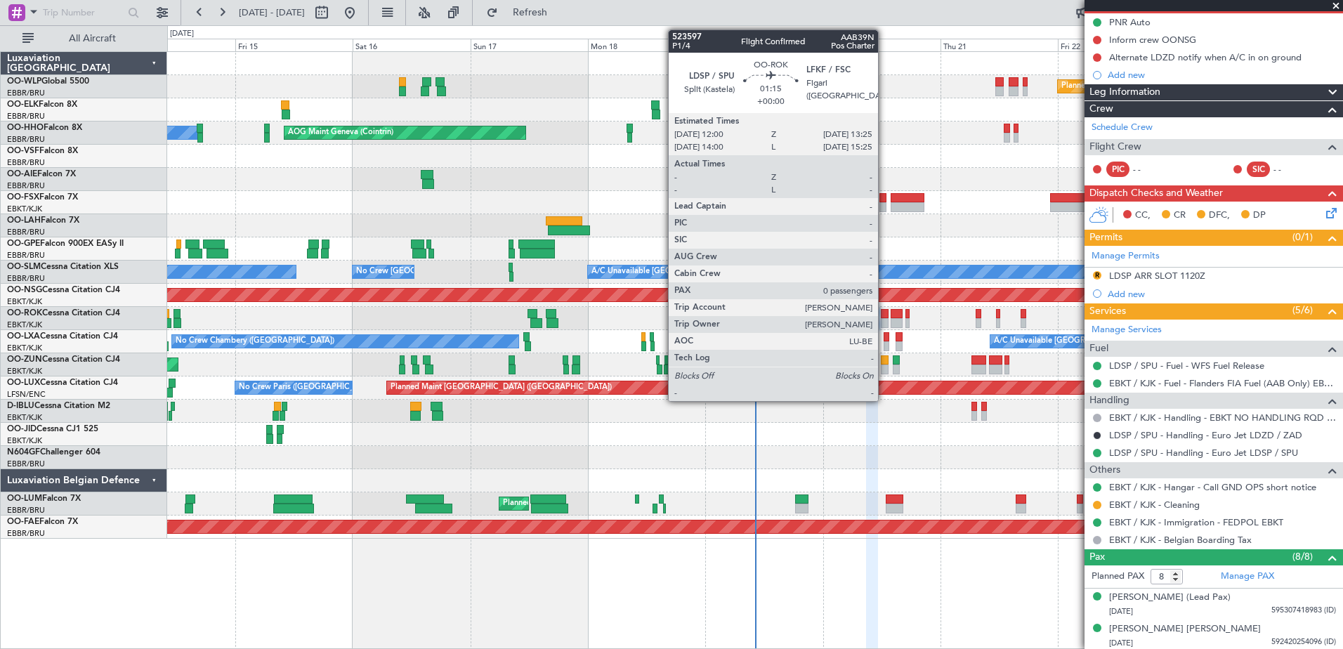
click at [884, 319] on div at bounding box center [884, 323] width 7 height 10
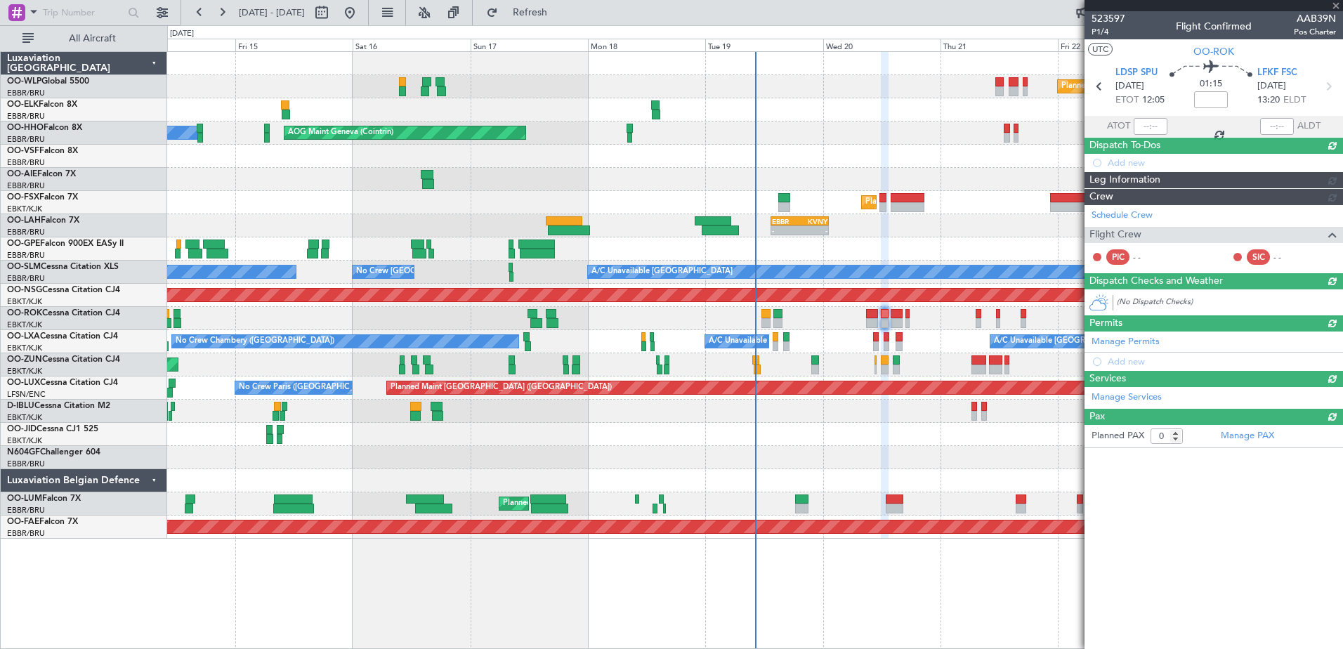
scroll to position [0, 0]
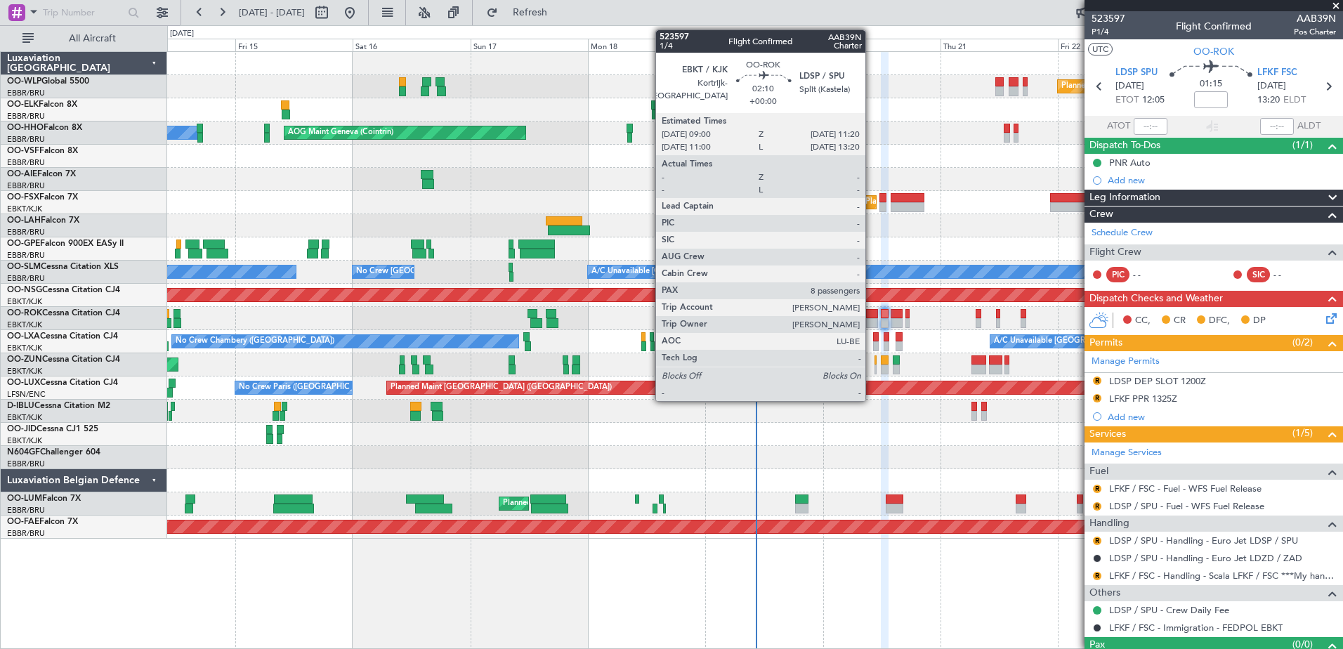
click at [871, 319] on div at bounding box center [872, 323] width 12 height 10
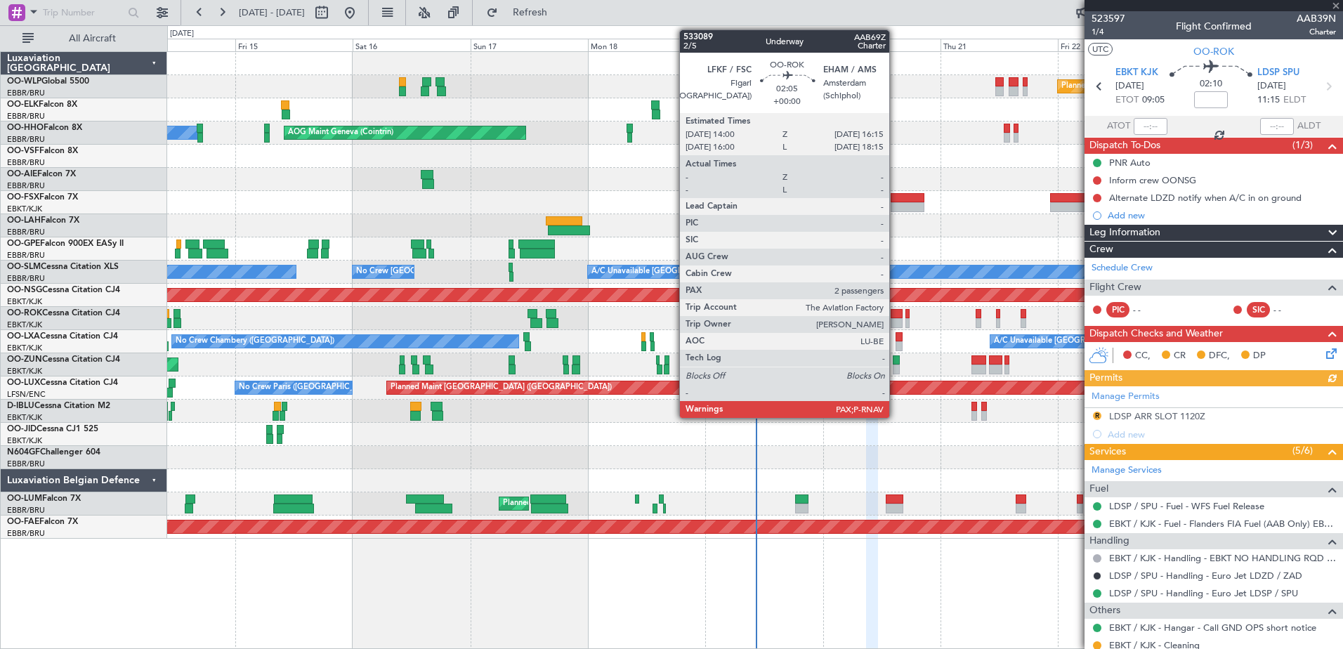
click at [895, 319] on div at bounding box center [895, 323] width 11 height 10
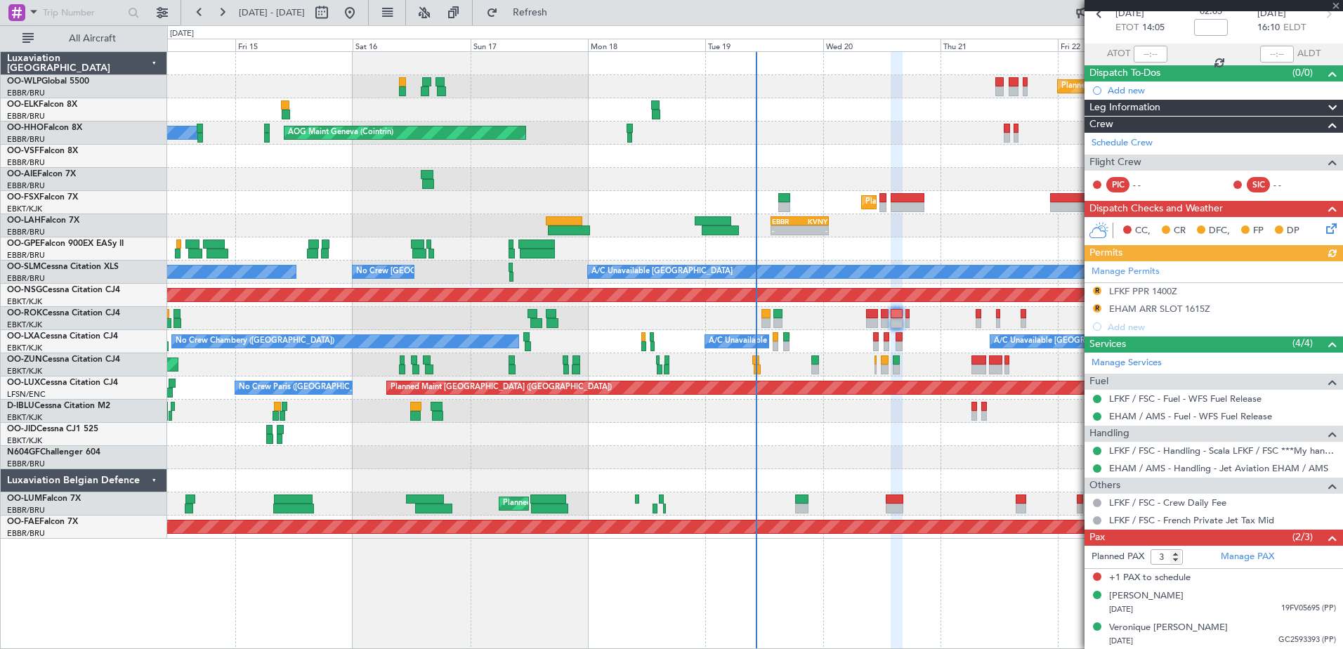
scroll to position [73, 0]
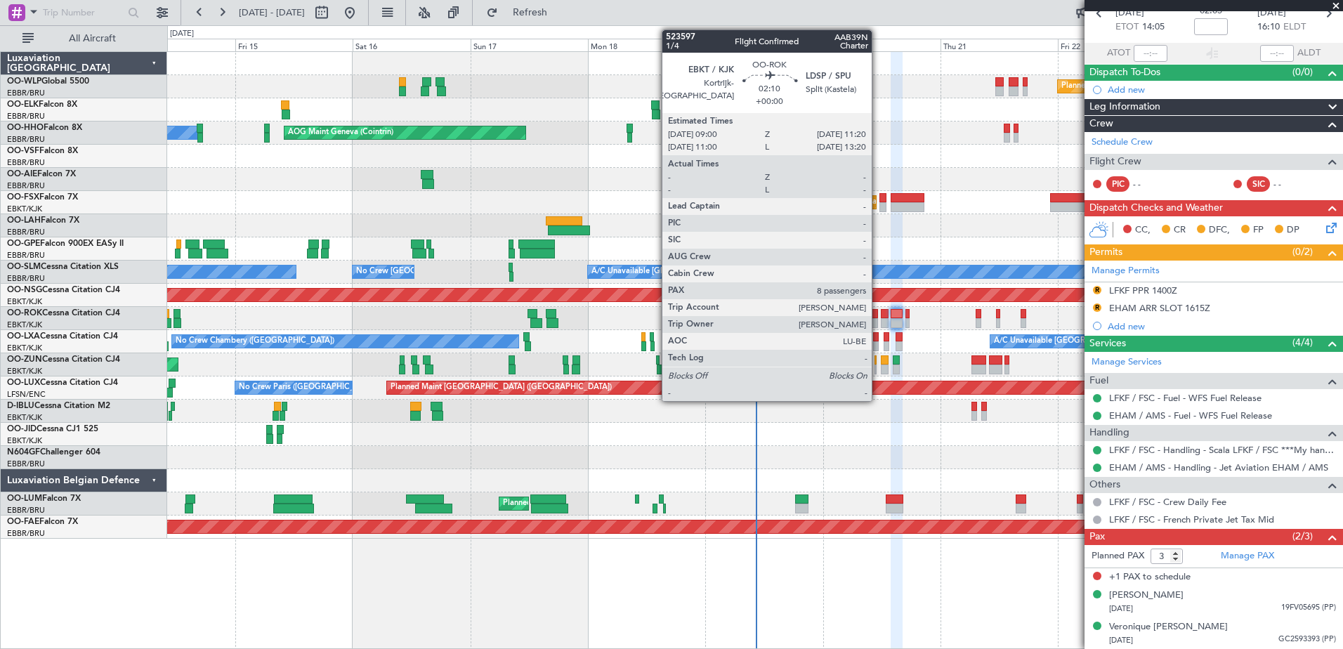
click at [878, 312] on div at bounding box center [872, 314] width 12 height 10
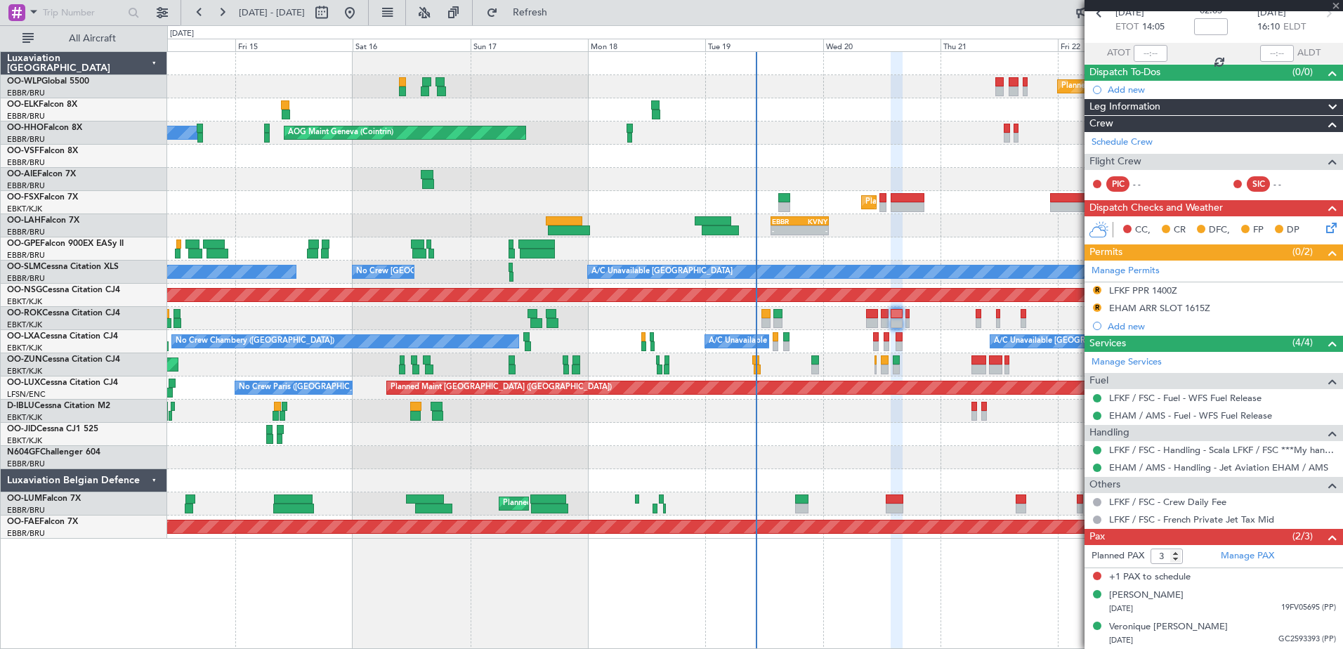
type input "8"
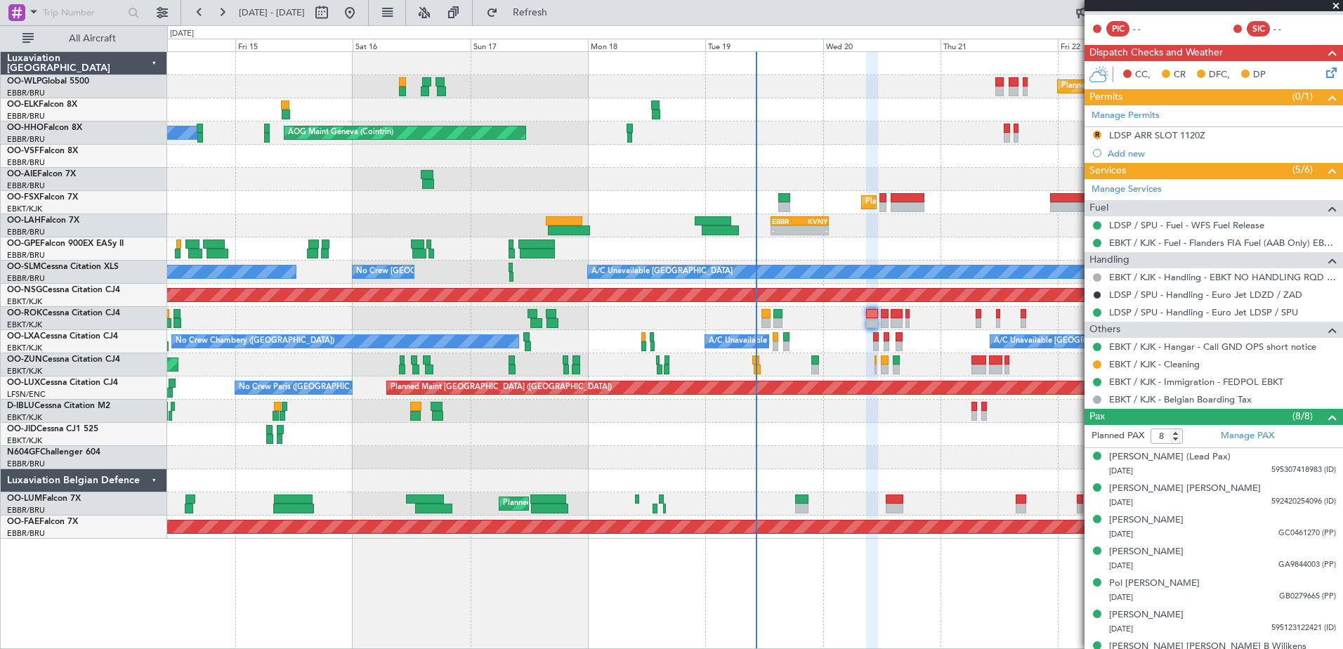
scroll to position [332, 0]
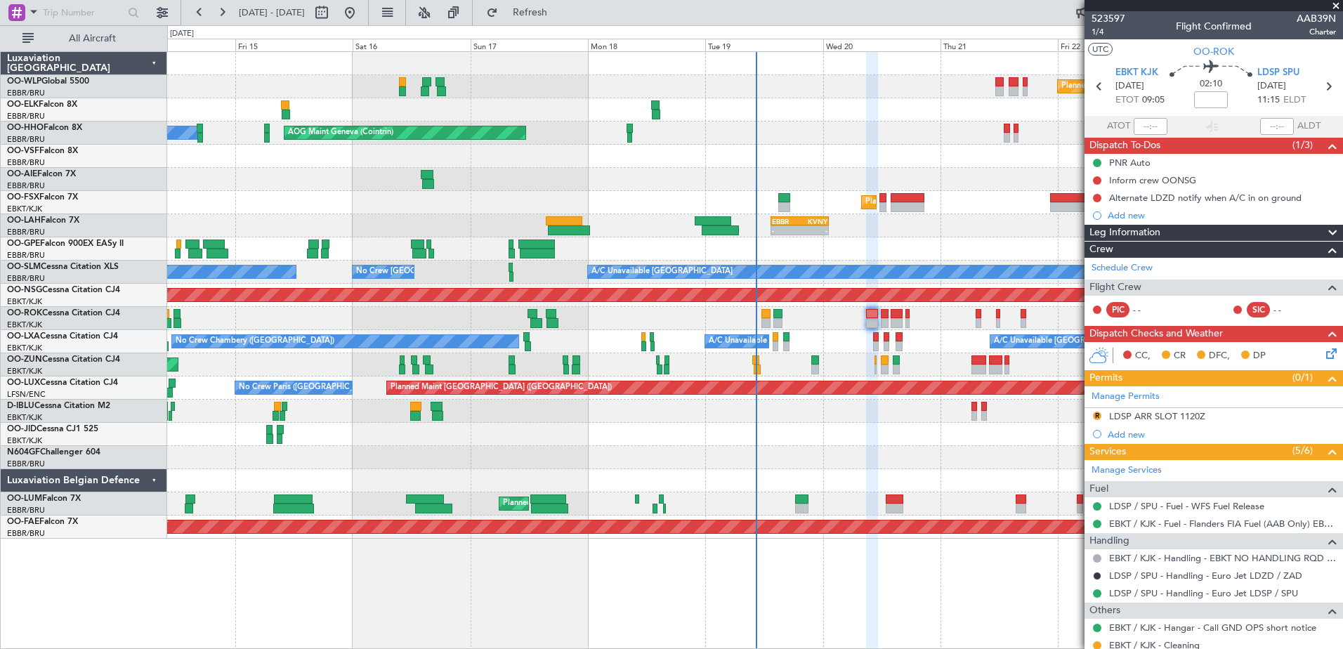
scroll to position [332, 0]
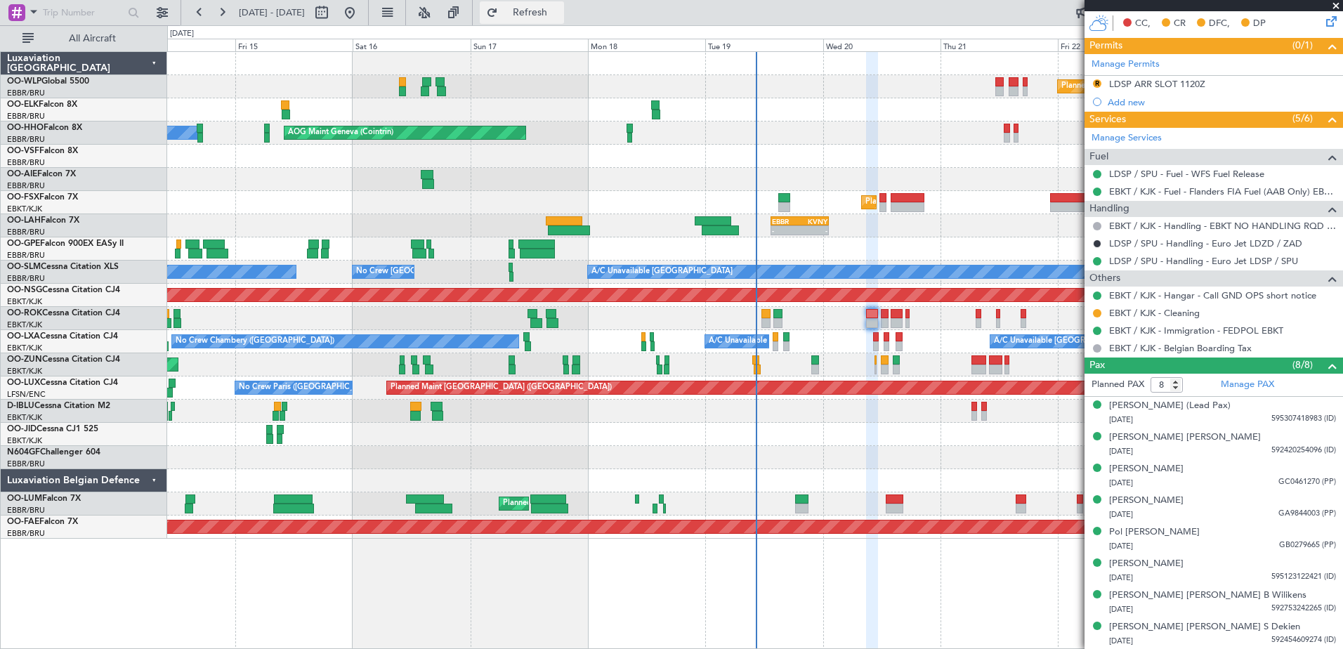
click at [560, 8] on span "Refresh" at bounding box center [530, 13] width 59 height 10
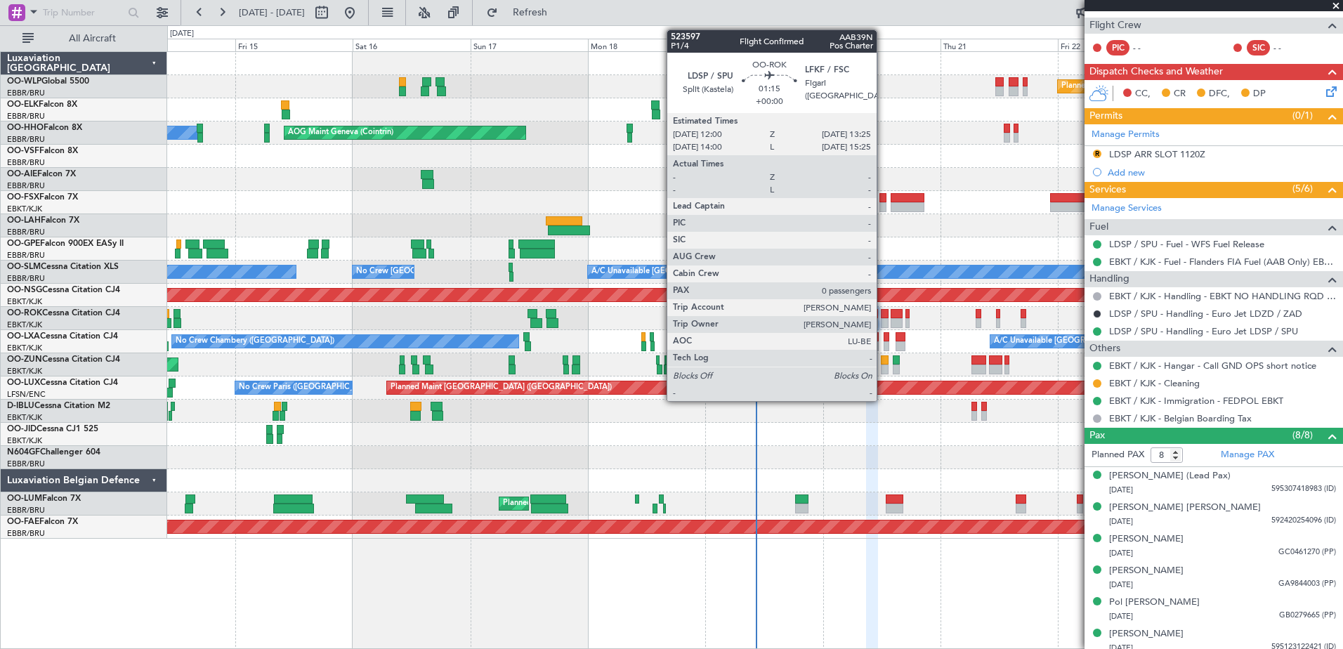
click at [883, 316] on div at bounding box center [884, 314] width 7 height 10
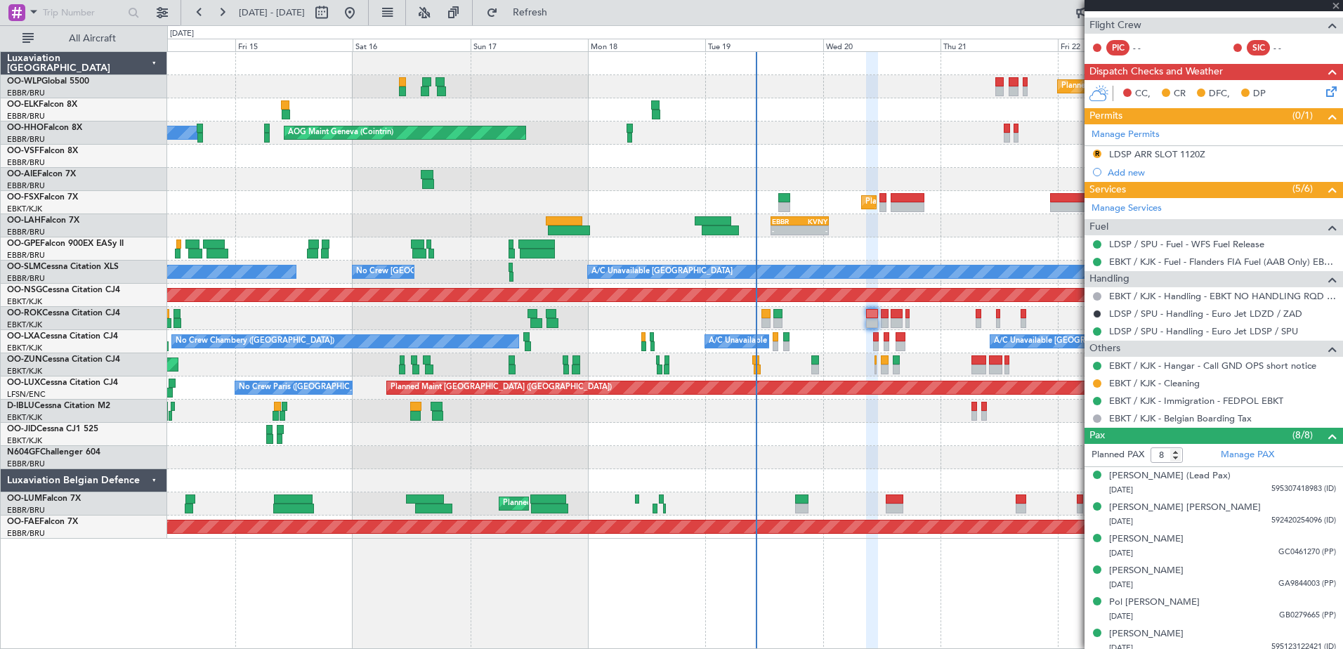
type input "0"
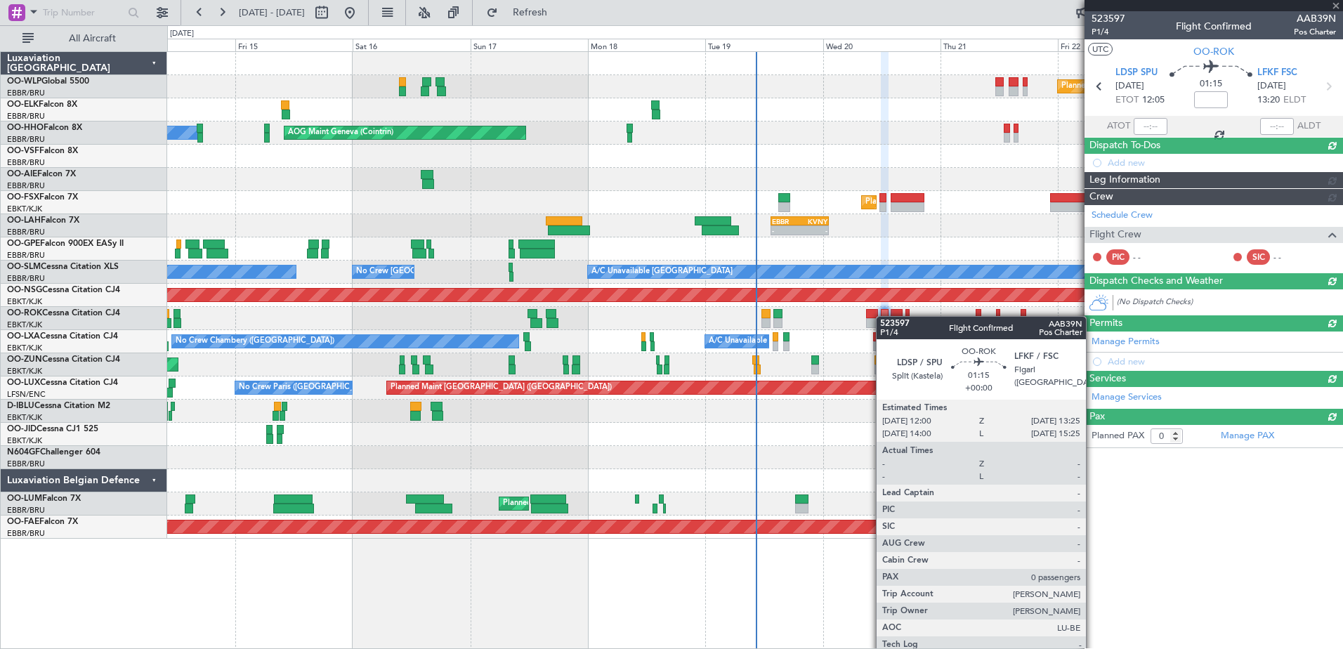
scroll to position [0, 0]
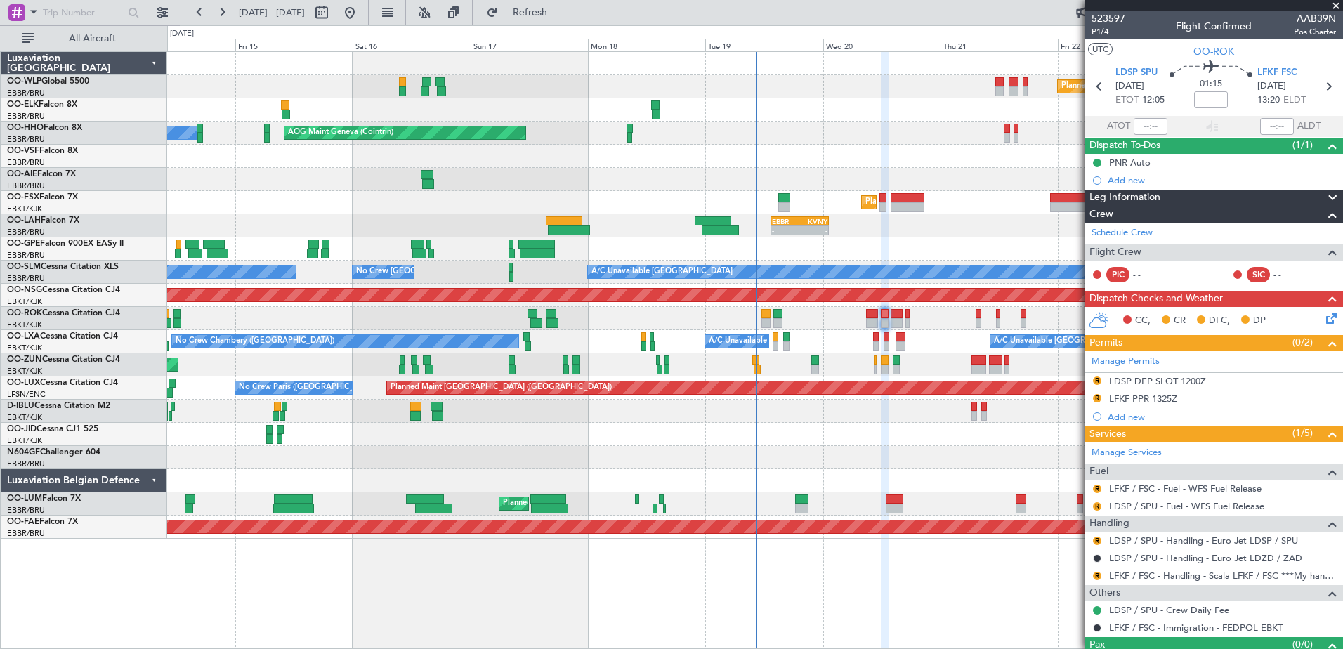
click at [1335, 5] on span at bounding box center [1336, 6] width 14 height 13
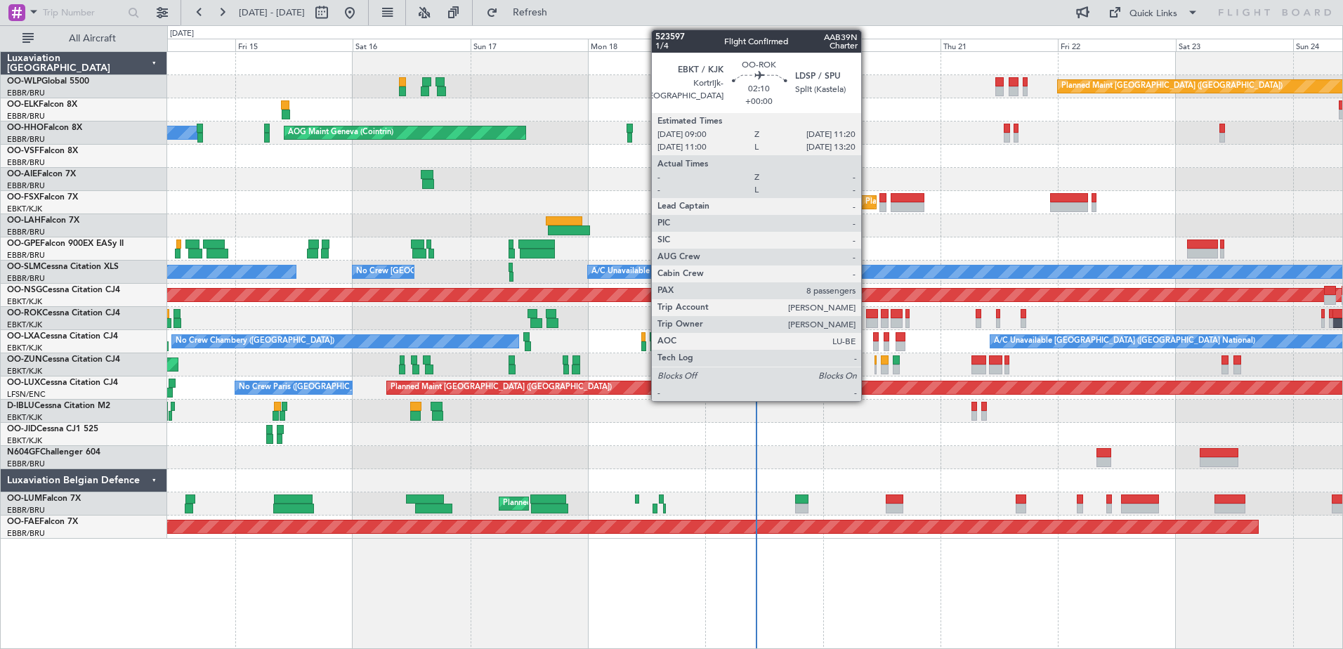
click at [867, 322] on div at bounding box center [872, 323] width 12 height 10
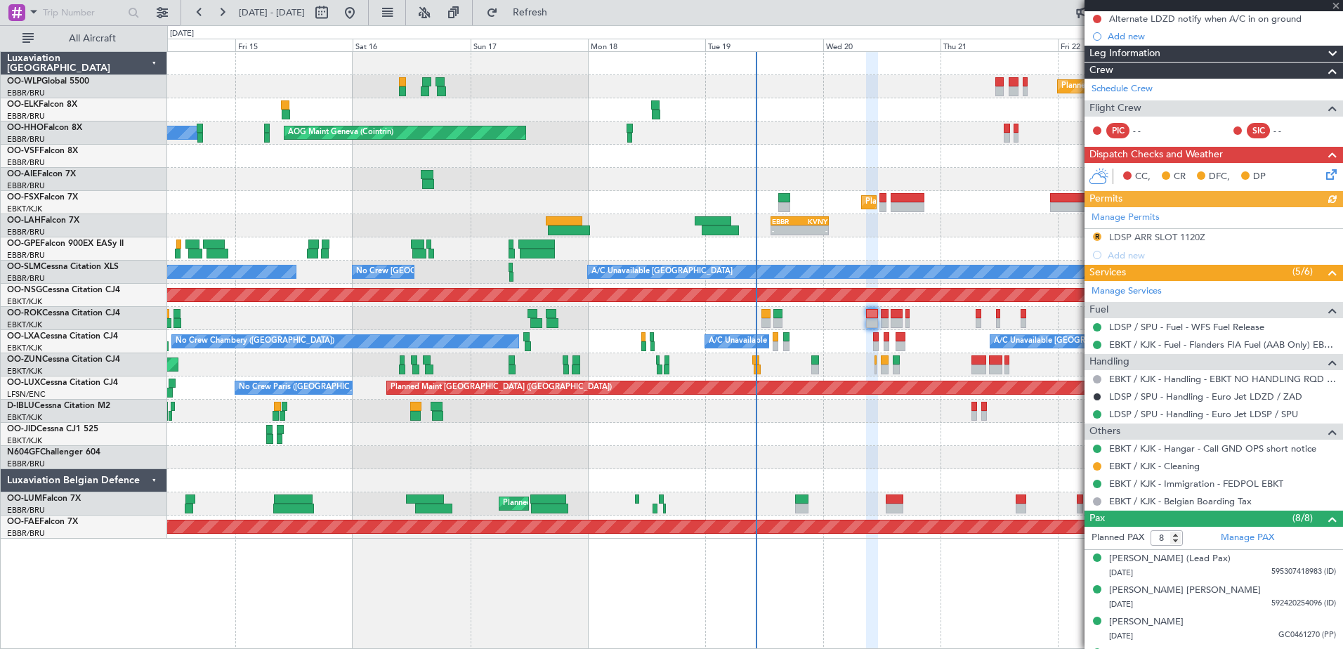
scroll to position [211, 0]
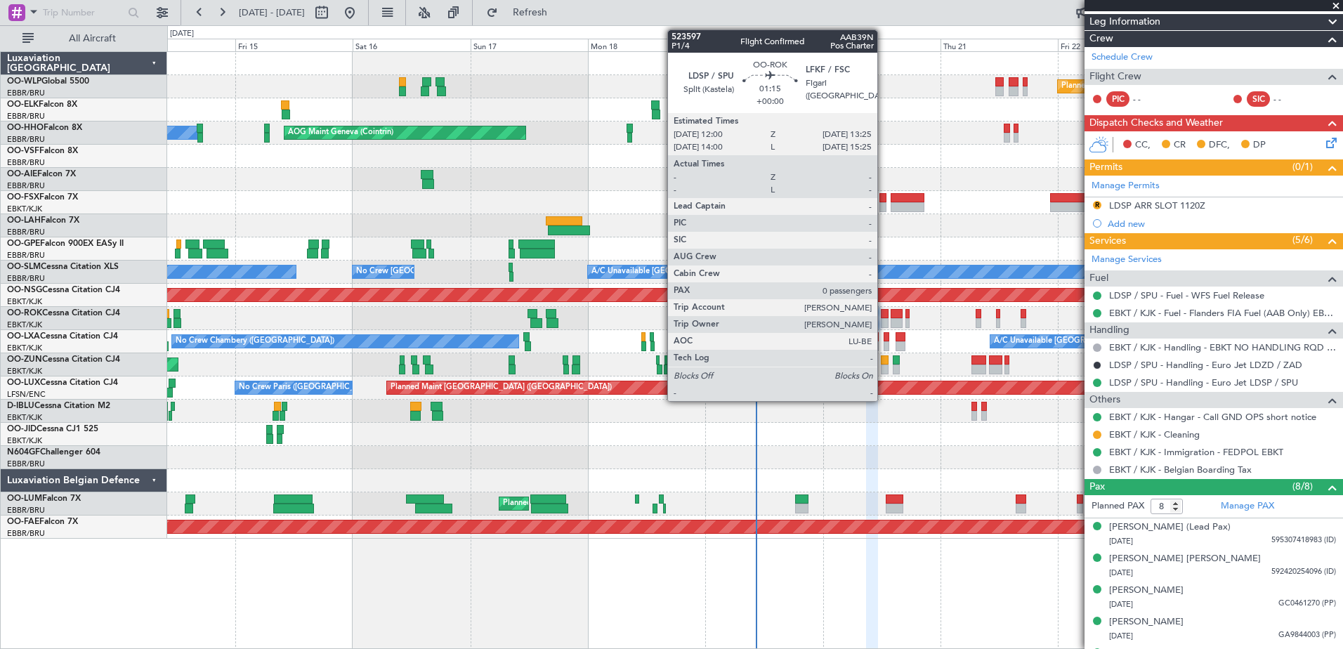
click at [883, 322] on div at bounding box center [884, 323] width 7 height 10
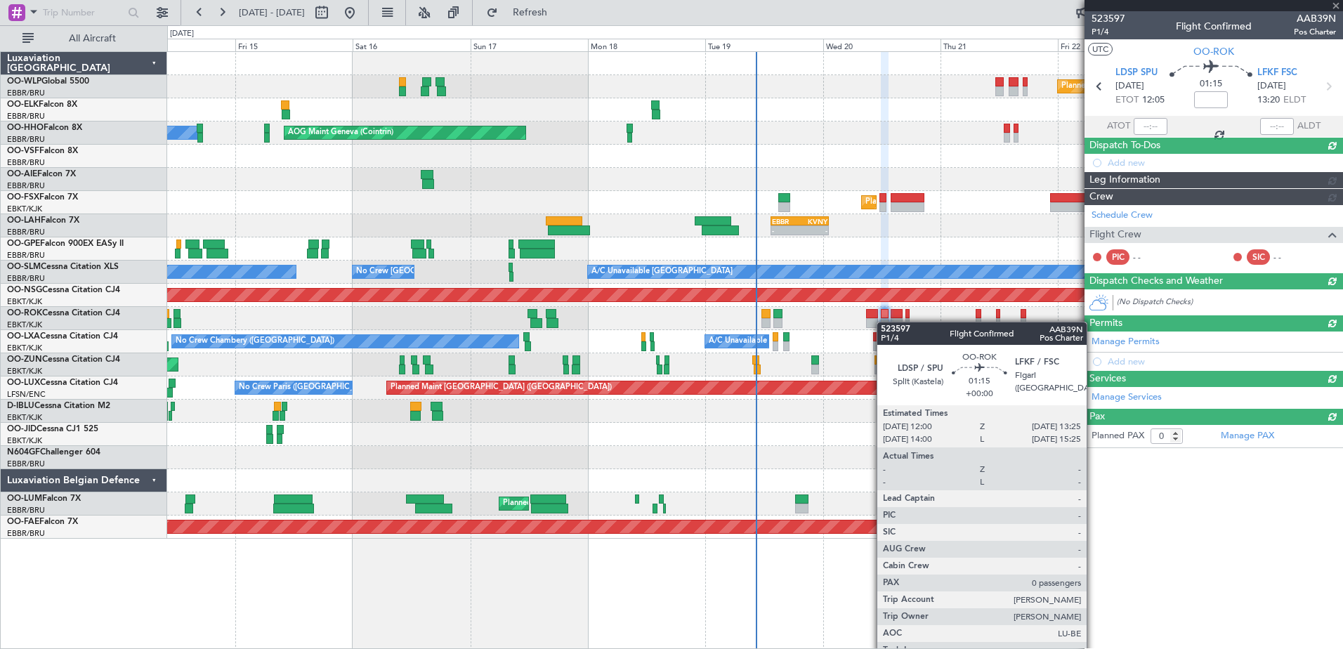
scroll to position [0, 0]
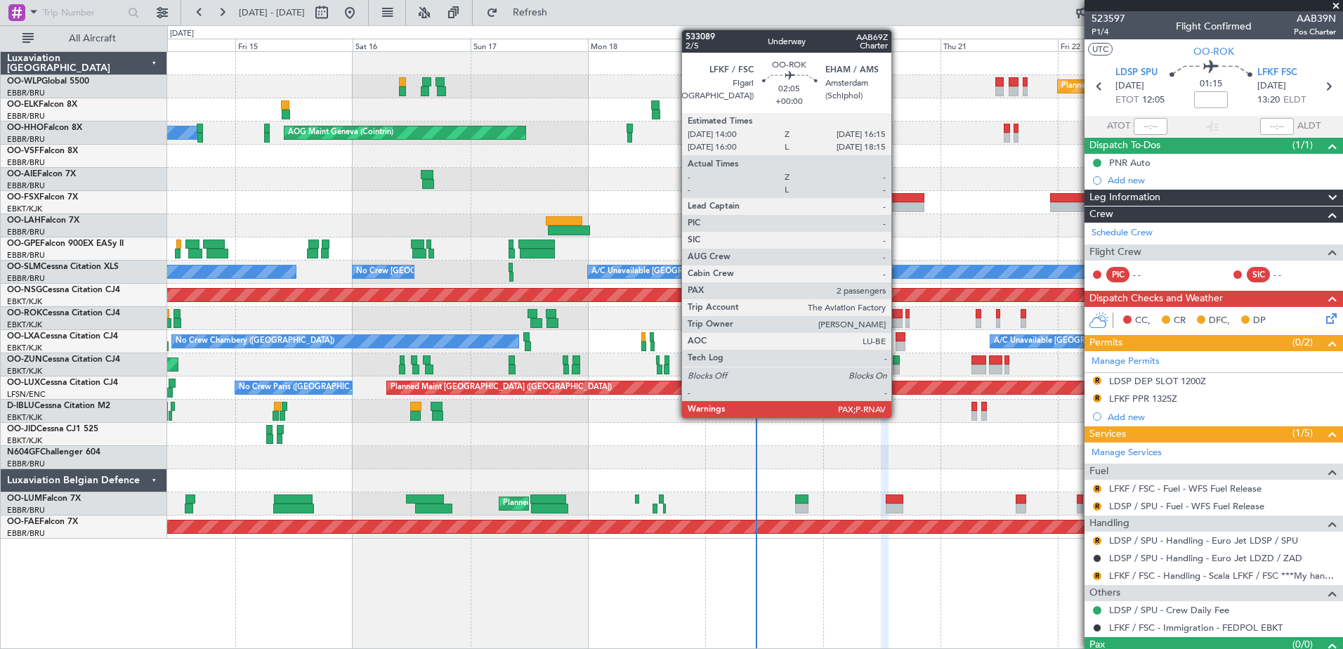
click at [897, 324] on div at bounding box center [895, 323] width 11 height 10
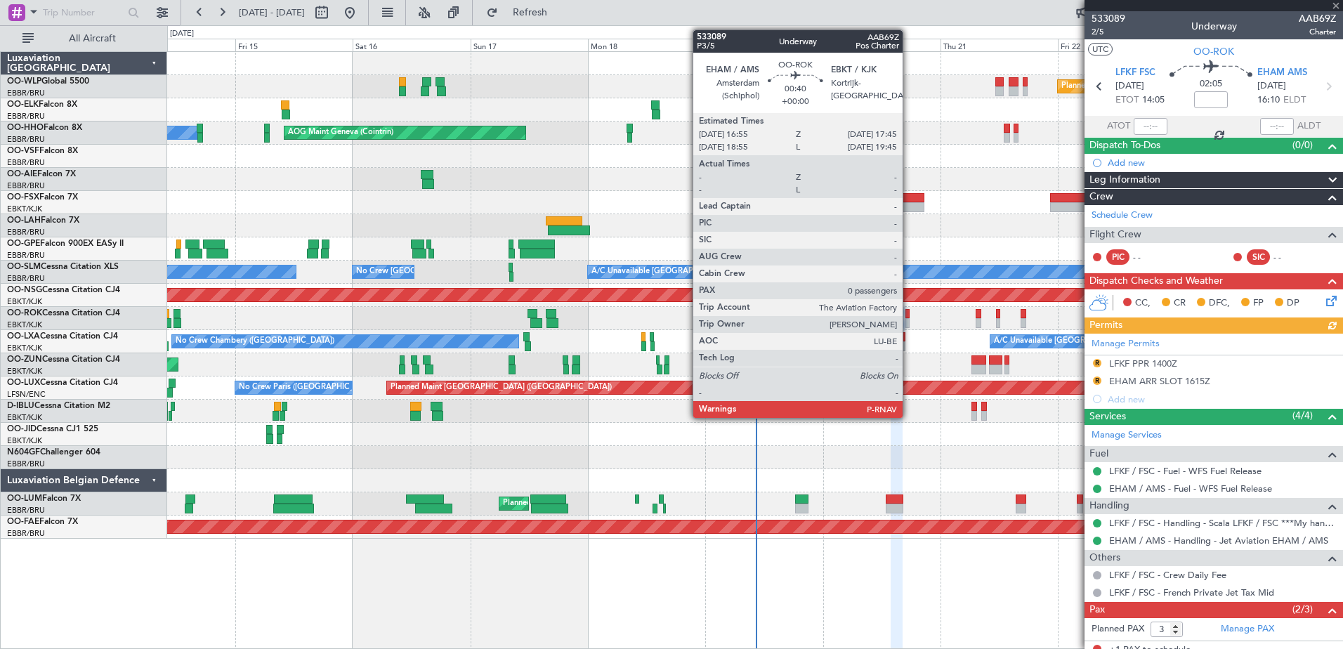
click at [909, 322] on div at bounding box center [907, 323] width 4 height 10
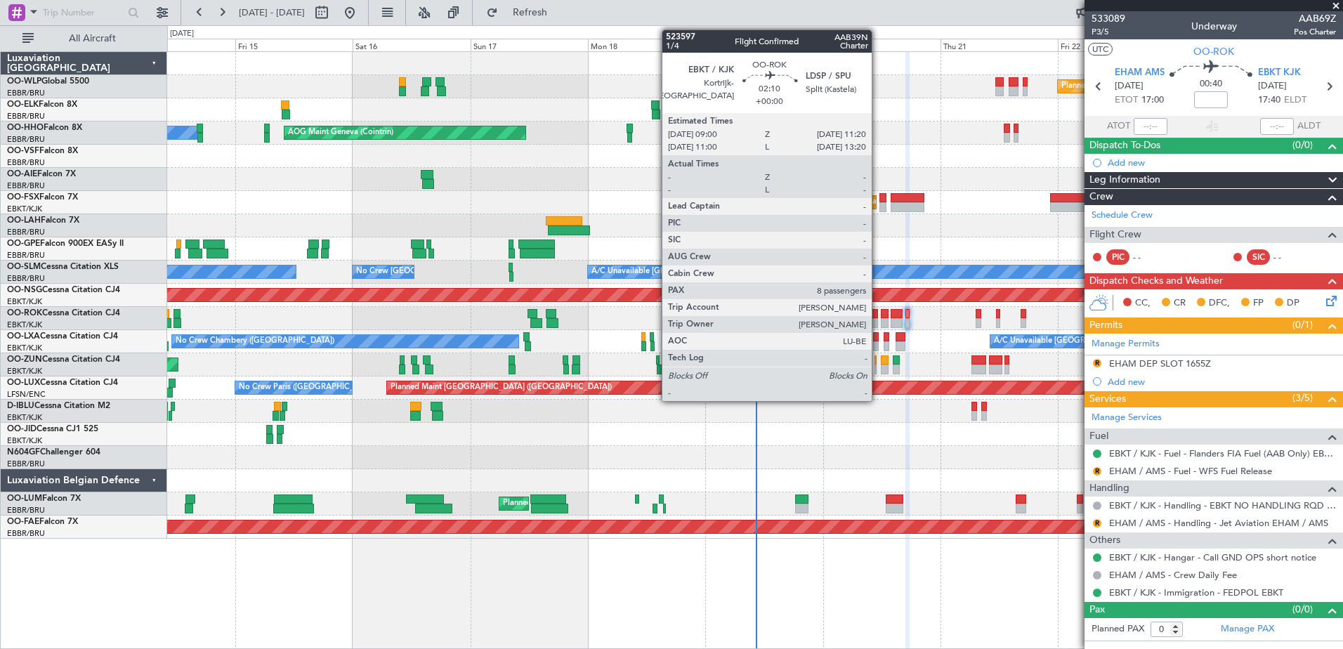
click at [878, 322] on div at bounding box center [872, 323] width 12 height 10
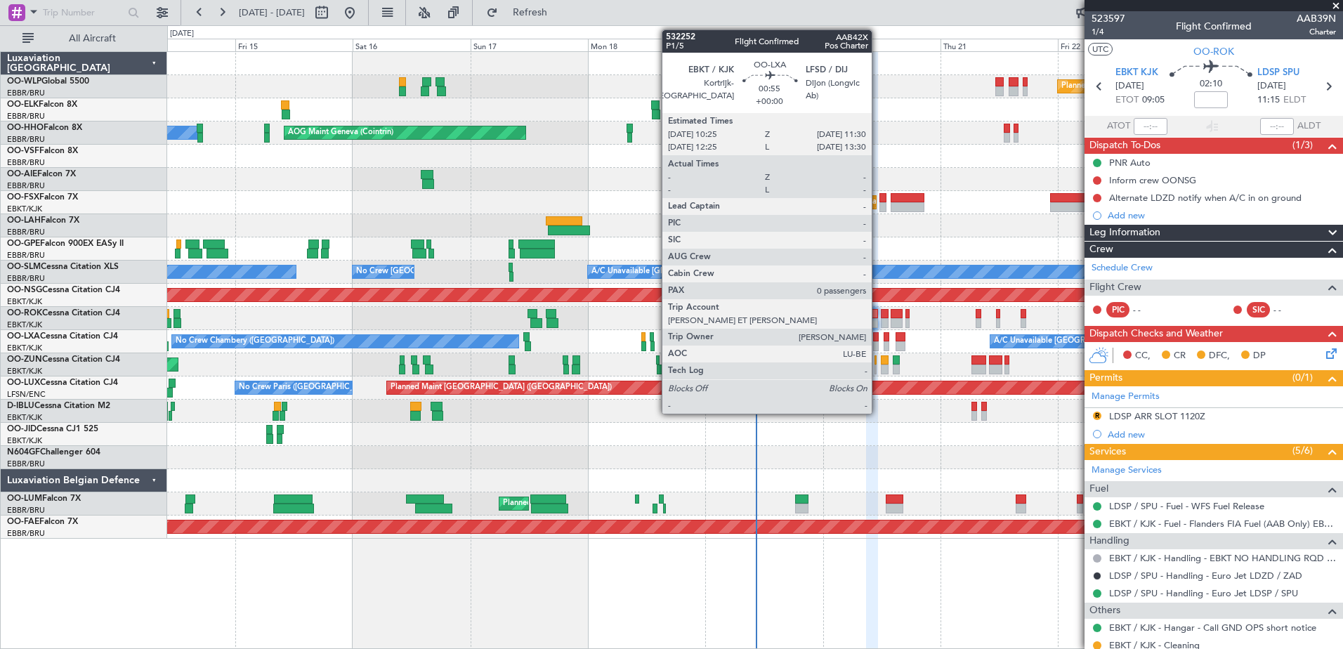
click at [878, 346] on div at bounding box center [876, 346] width 6 height 10
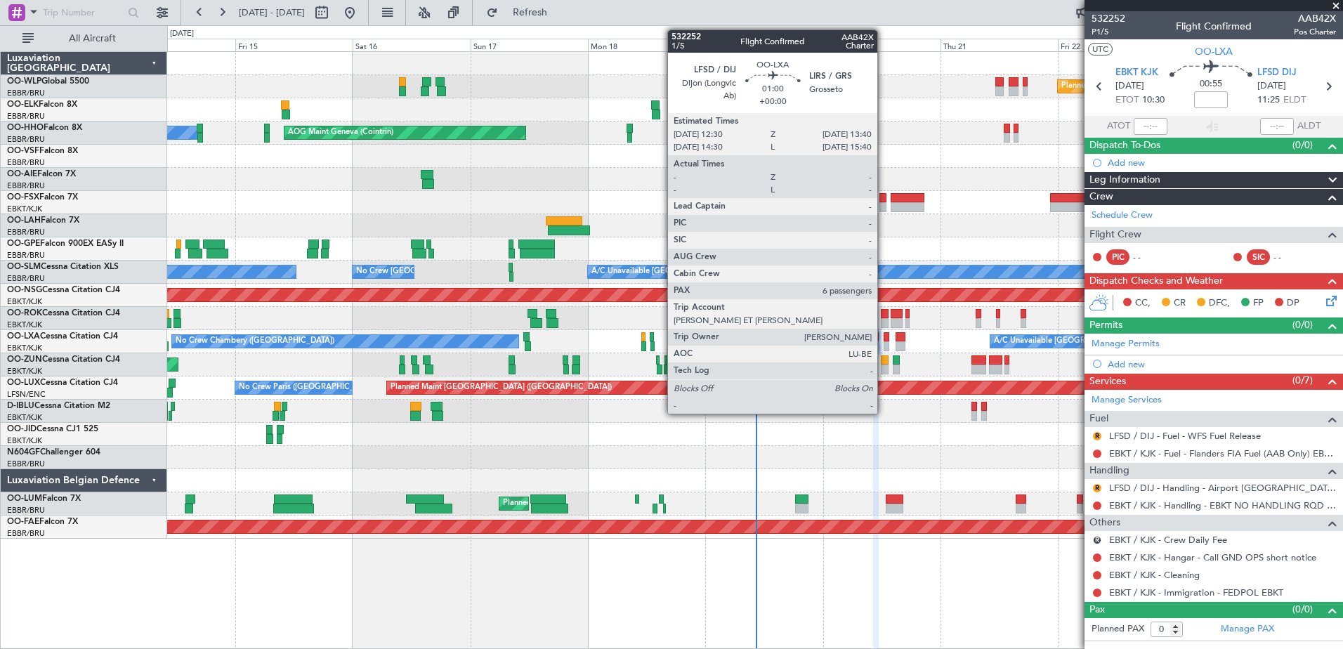
click at [883, 345] on div at bounding box center [886, 346] width 6 height 10
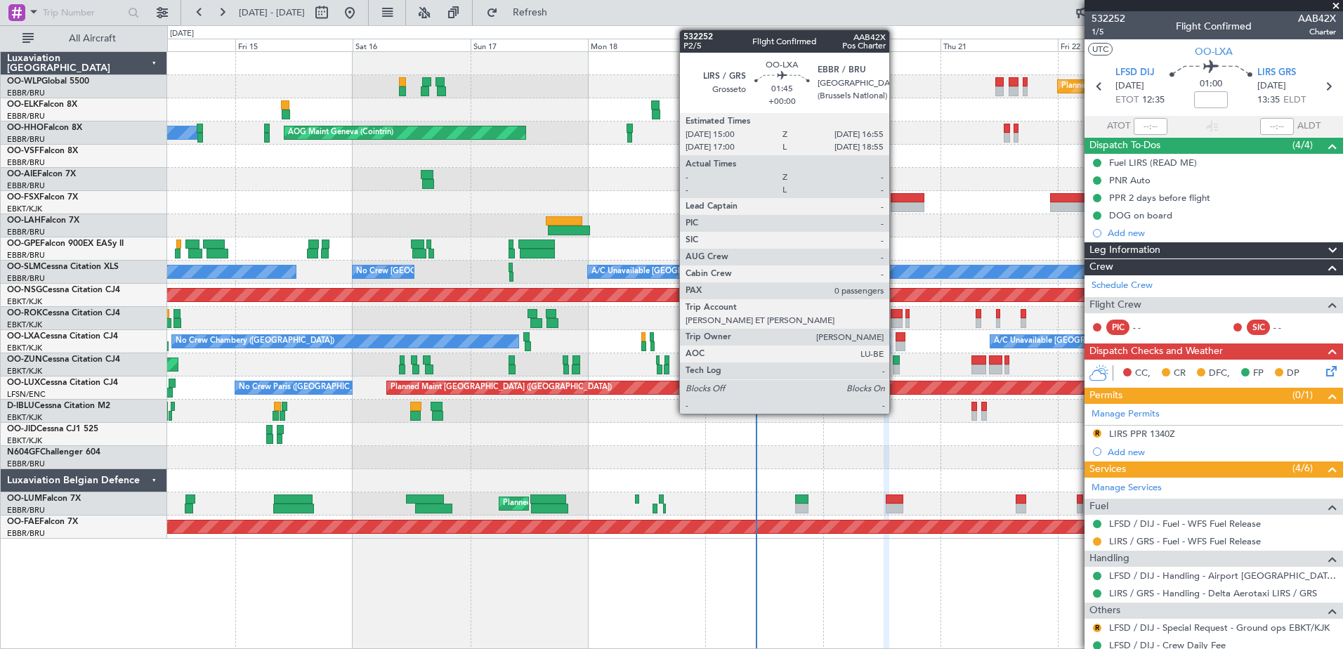
click at [895, 343] on div at bounding box center [900, 346] width 10 height 10
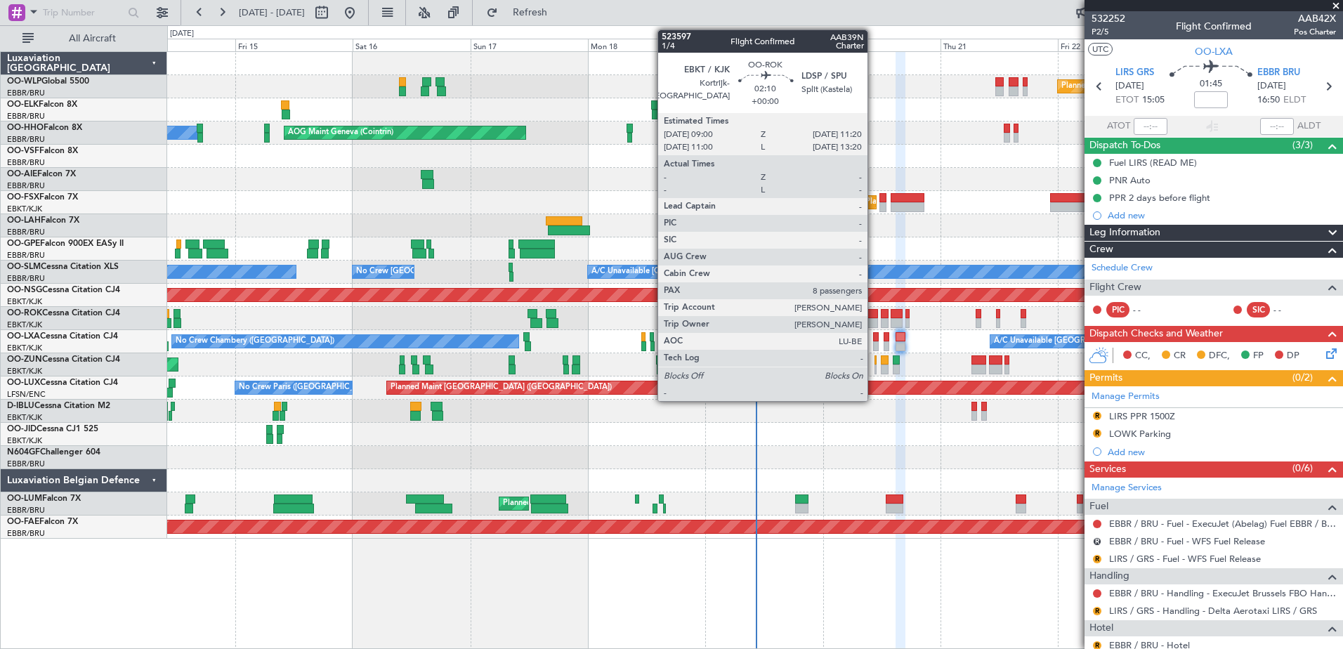
click at [874, 324] on div at bounding box center [872, 323] width 12 height 10
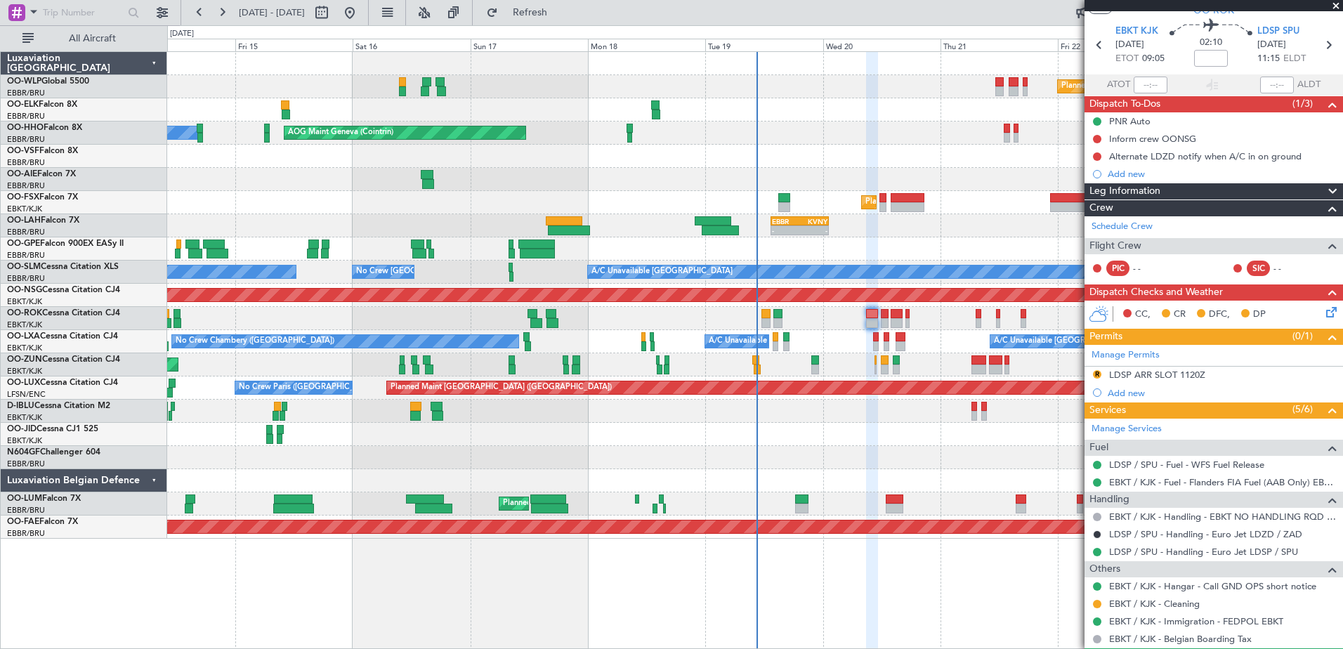
scroll to position [70, 0]
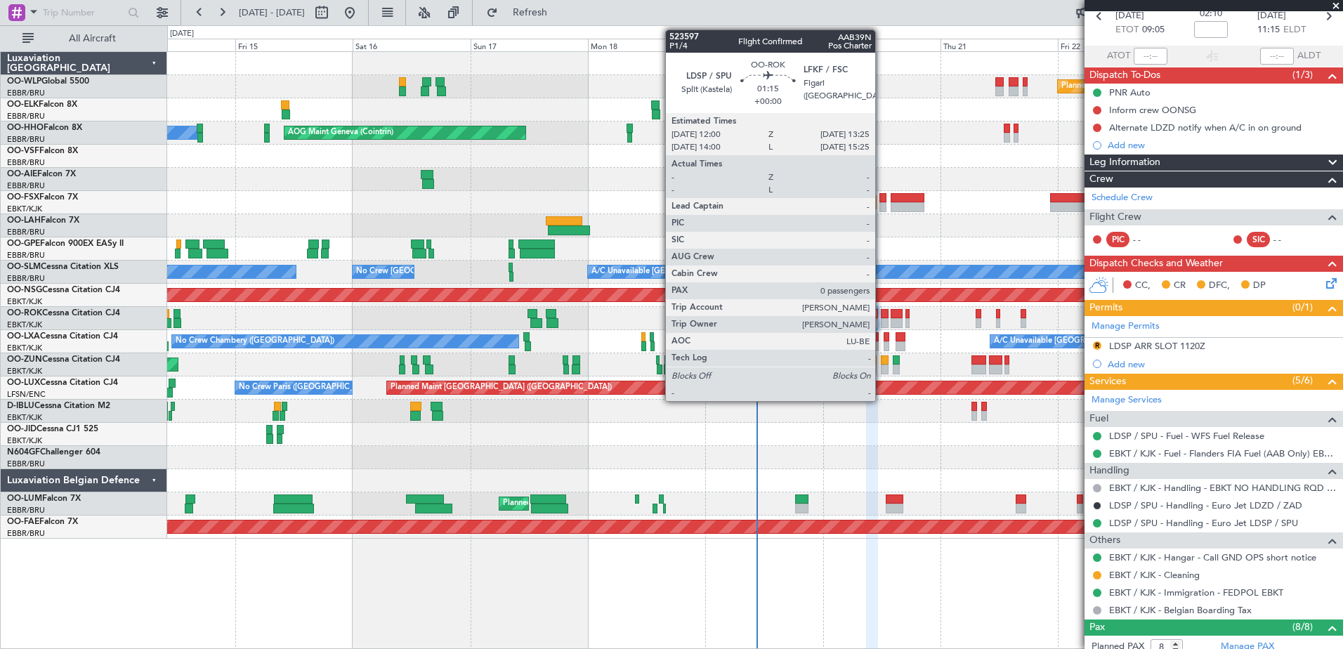
click at [881, 322] on div at bounding box center [884, 323] width 7 height 10
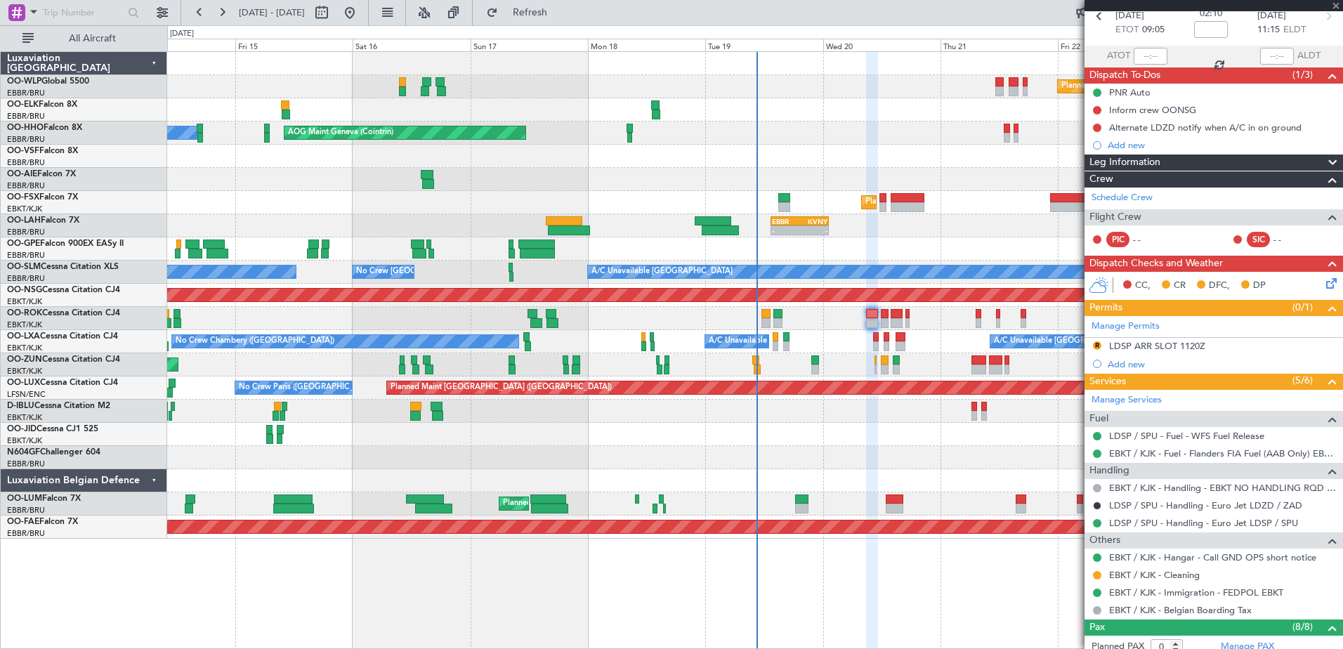
scroll to position [0, 0]
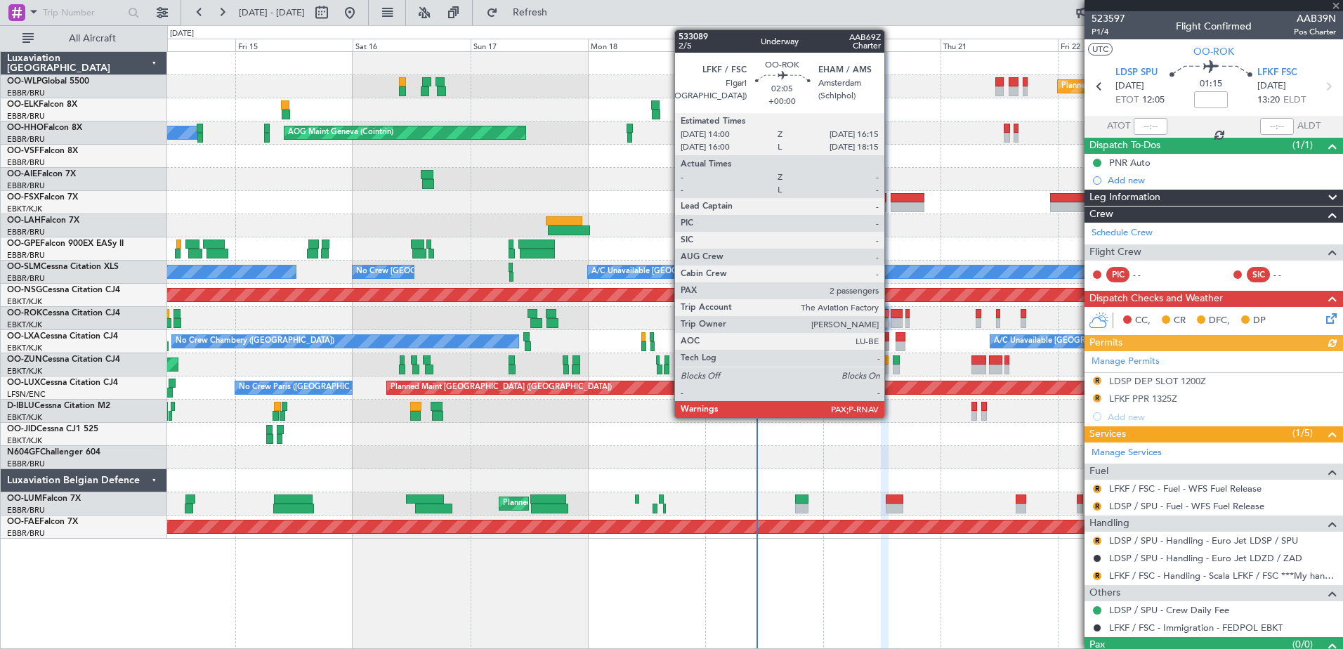
click at [890, 324] on div at bounding box center [895, 323] width 11 height 10
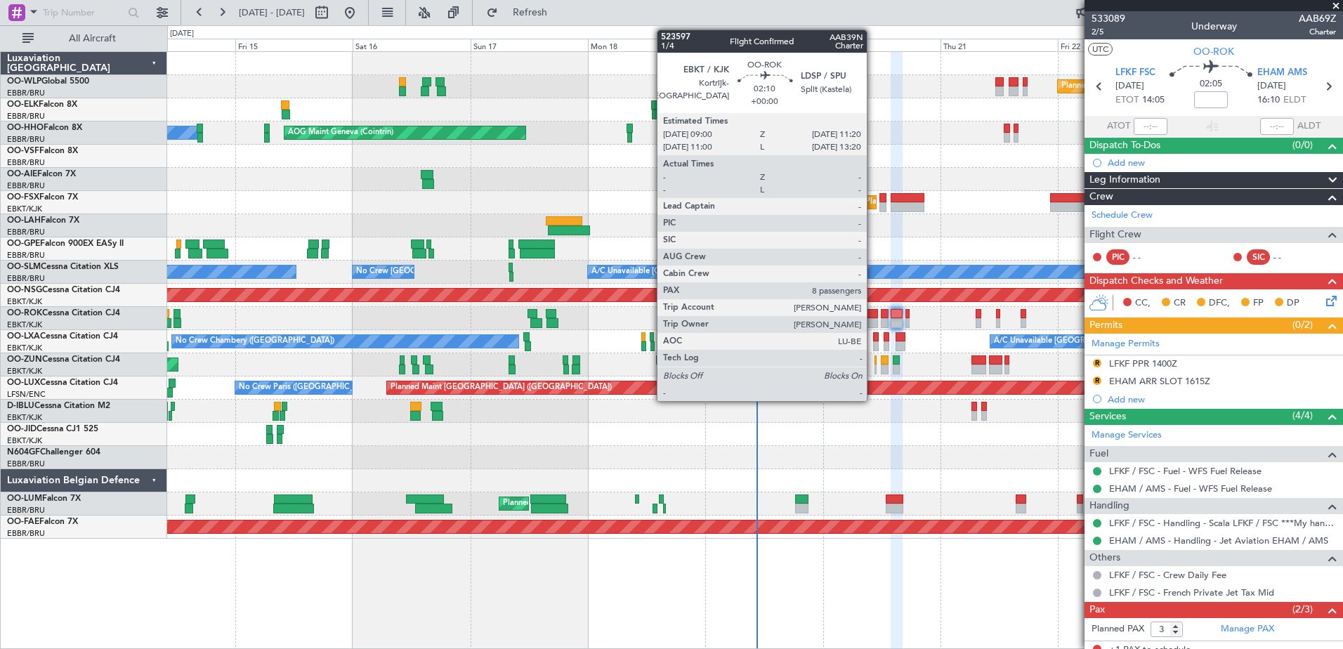
click at [873, 317] on div at bounding box center [872, 314] width 12 height 10
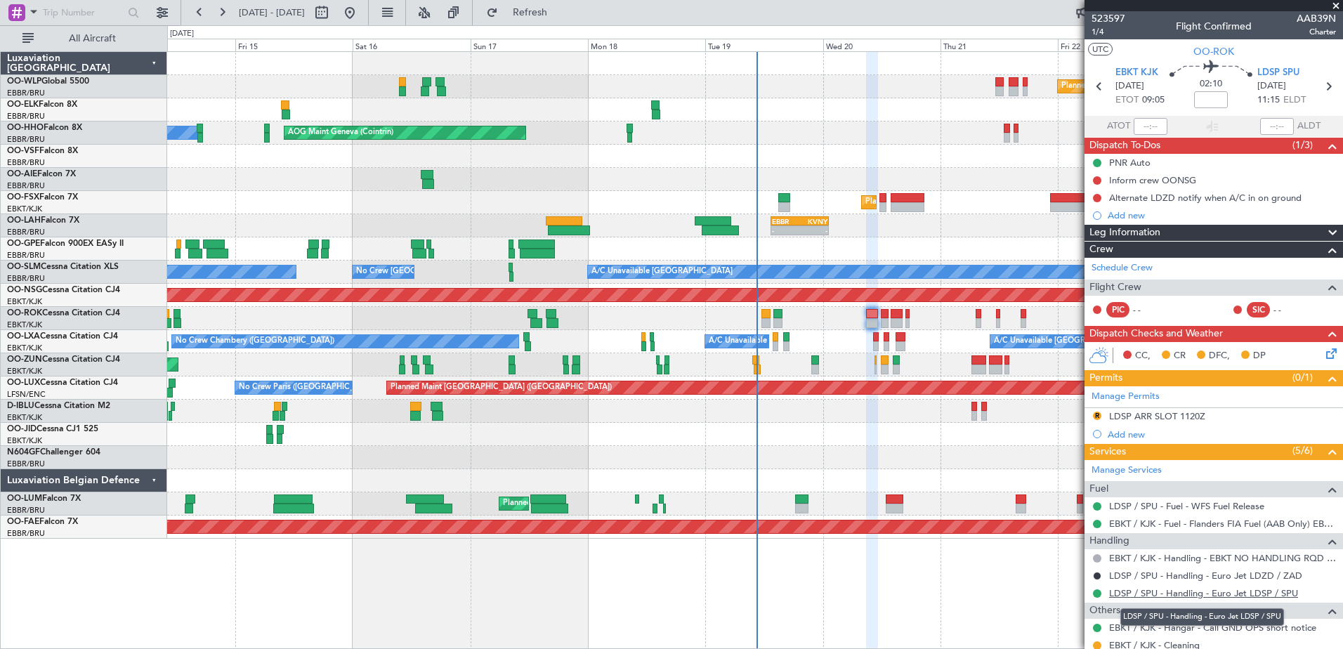
click at [1278, 596] on link "LDSP / SPU - Handling - Euro Jet LDSP / SPU" at bounding box center [1203, 593] width 189 height 12
click at [1131, 593] on link "LDSP / SPU - Handling - Euro Jet LDSP / SPU" at bounding box center [1203, 593] width 189 height 12
click at [1140, 591] on link "LDSP / SPU - Handling - Euro Jet LDSP / SPU" at bounding box center [1203, 593] width 189 height 12
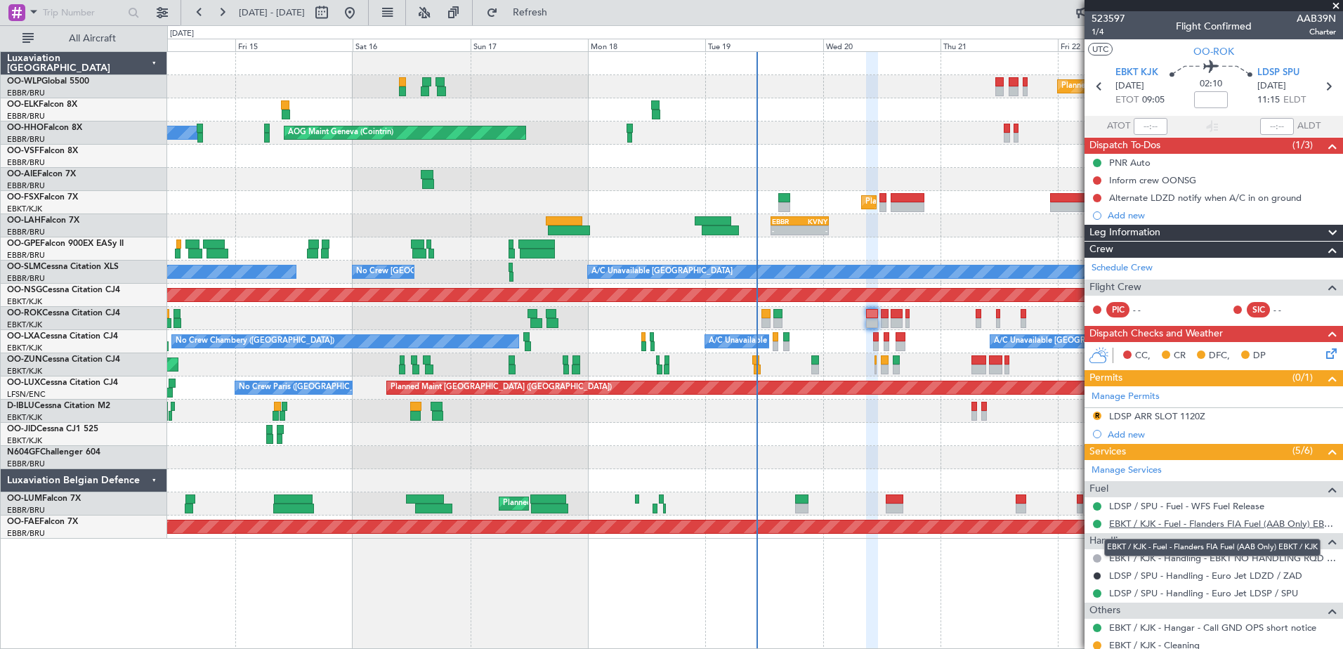
scroll to position [70, 0]
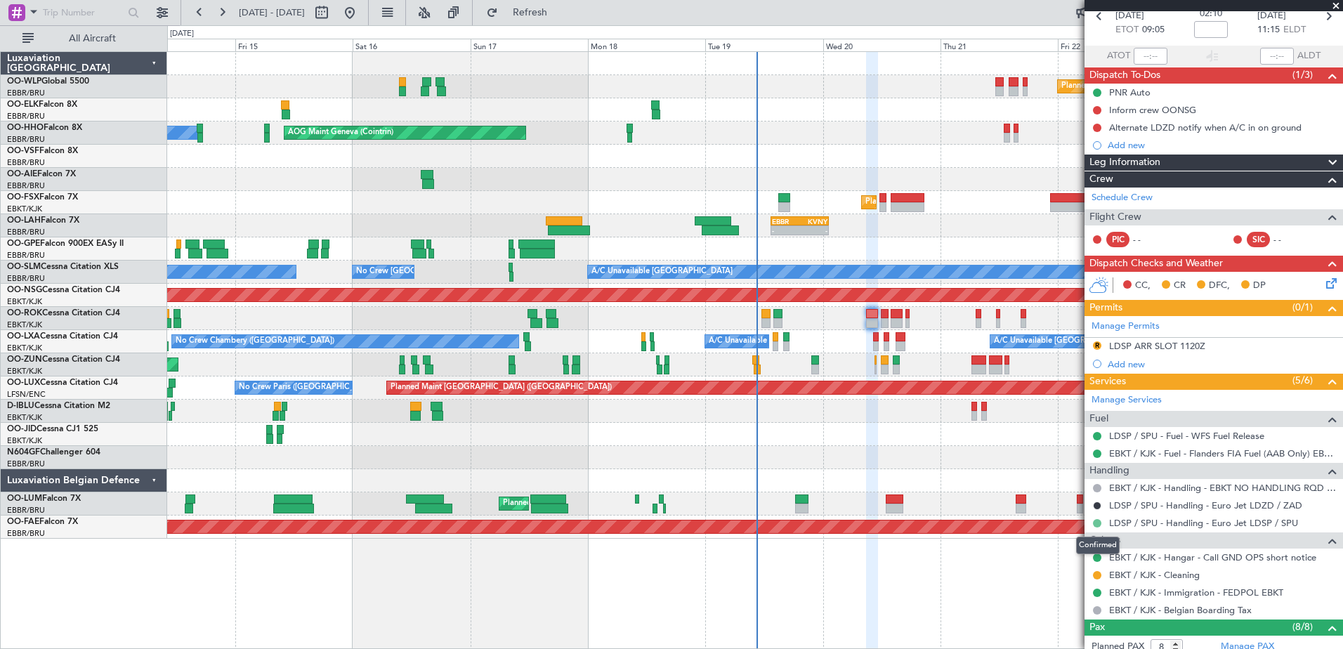
click at [1093, 520] on button at bounding box center [1097, 523] width 8 height 8
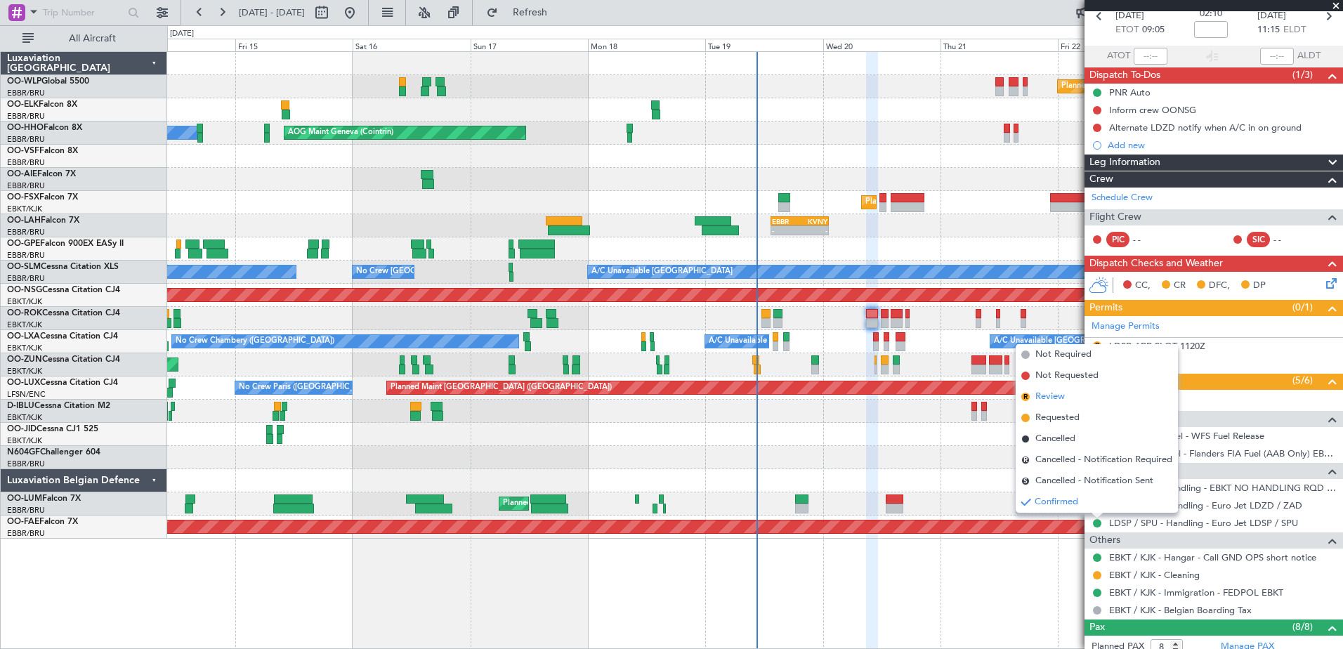
click at [1055, 402] on span "Review" at bounding box center [1049, 397] width 29 height 14
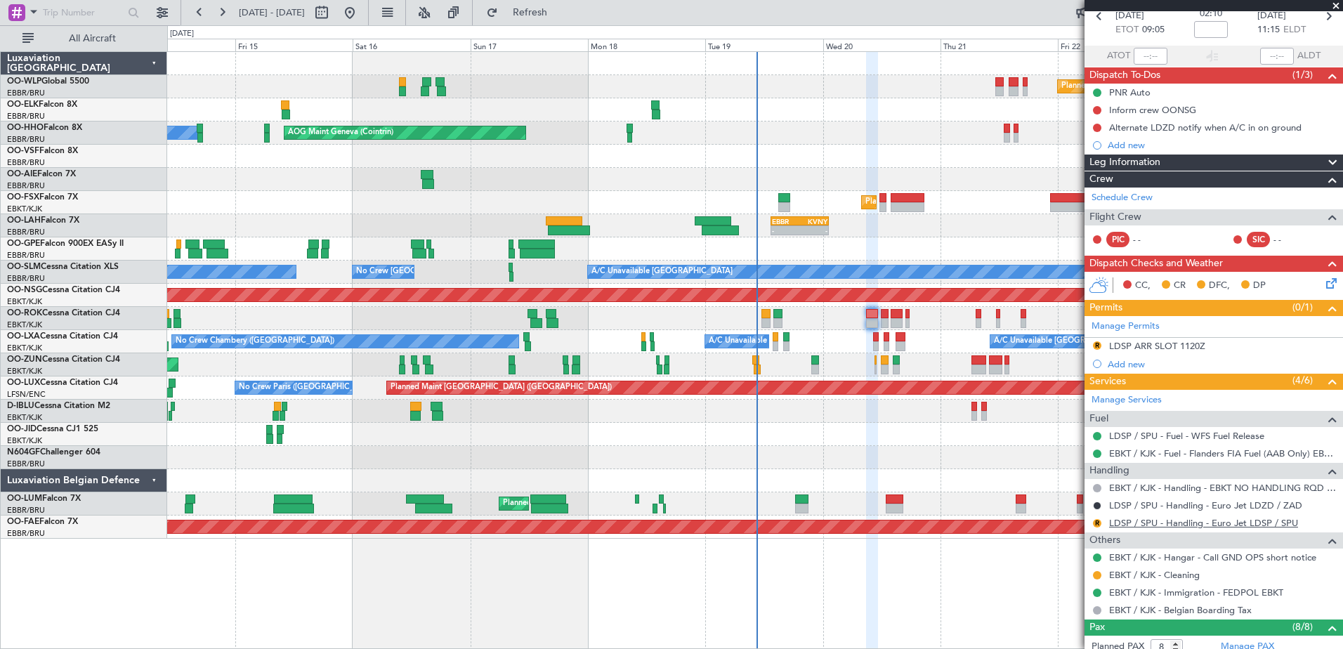
click at [1195, 522] on link "LDSP / SPU - Handling - Euro Jet LDSP / SPU" at bounding box center [1203, 523] width 189 height 12
click at [1098, 437] on button at bounding box center [1097, 436] width 8 height 8
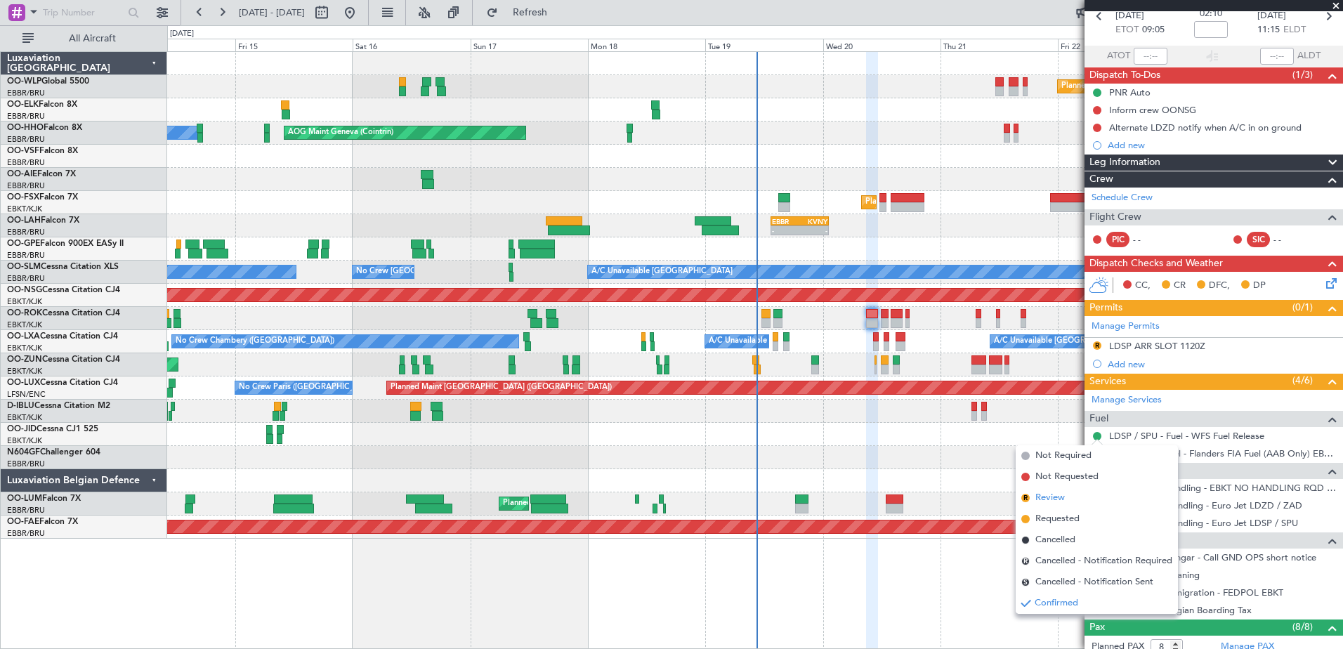
click at [1061, 498] on span "Review" at bounding box center [1049, 498] width 29 height 14
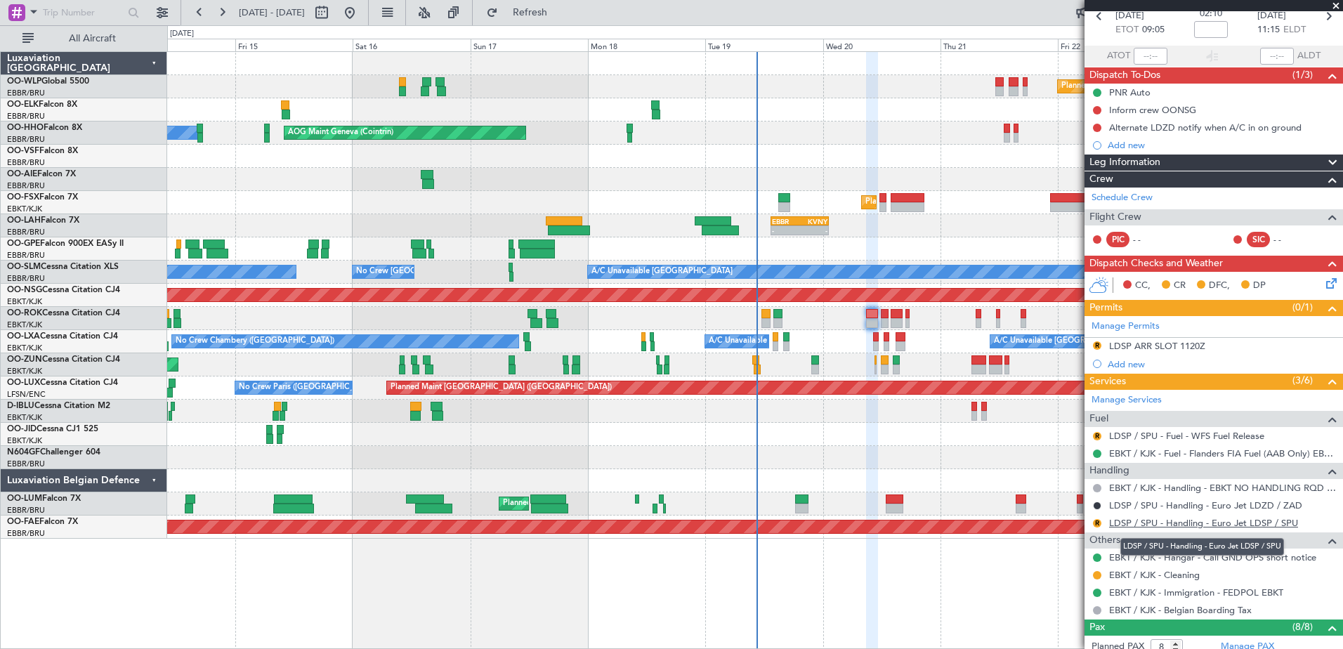
click at [1215, 525] on link "LDSP / SPU - Handling - Euro Jet LDSP / SPU" at bounding box center [1203, 523] width 189 height 12
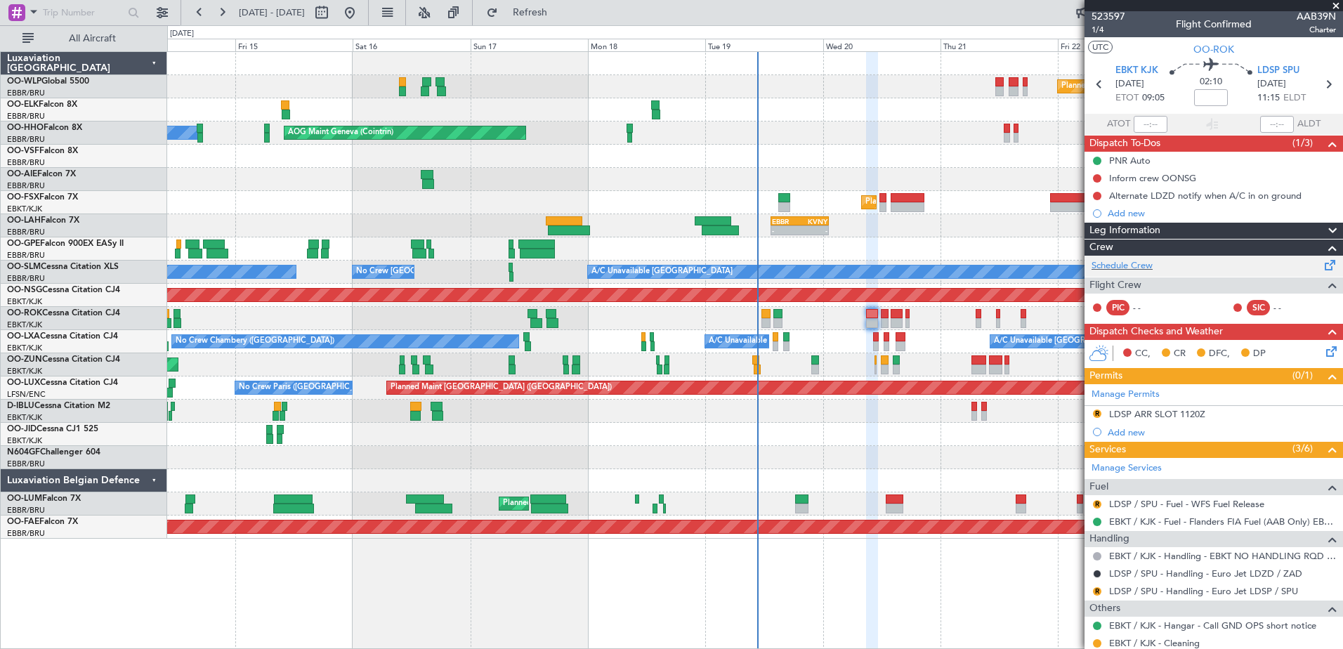
scroll to position [0, 0]
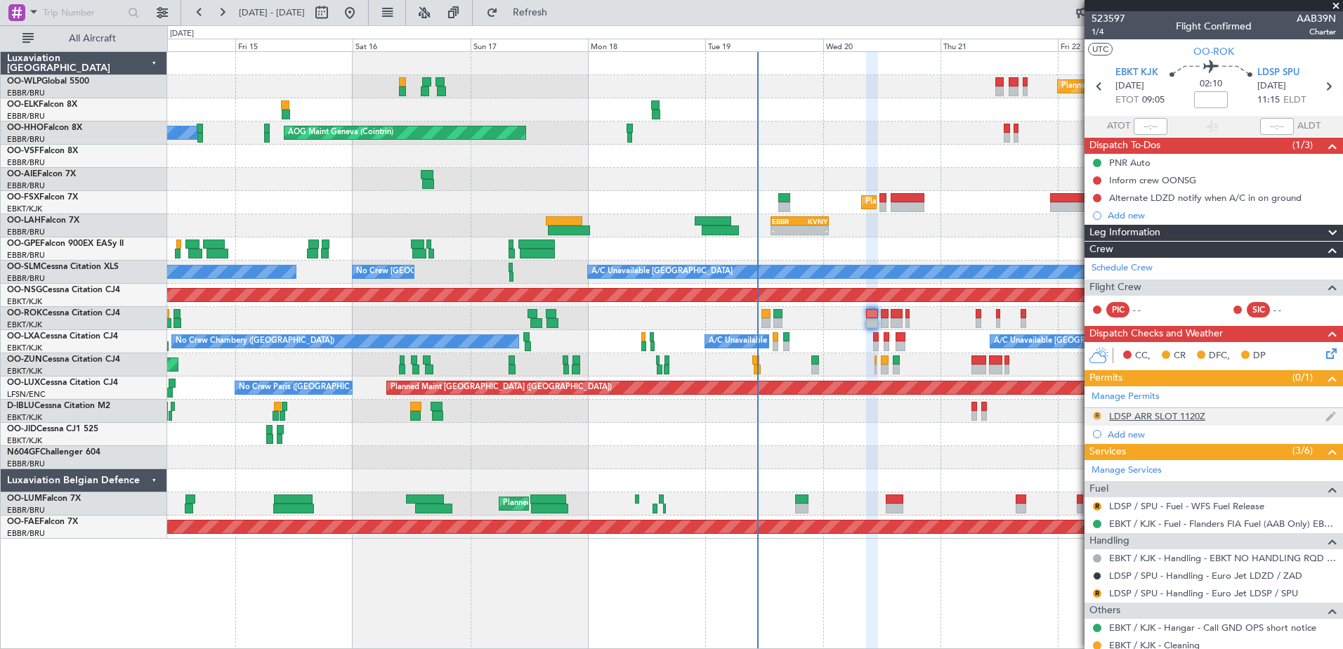
click at [1100, 413] on button "R" at bounding box center [1097, 415] width 8 height 8
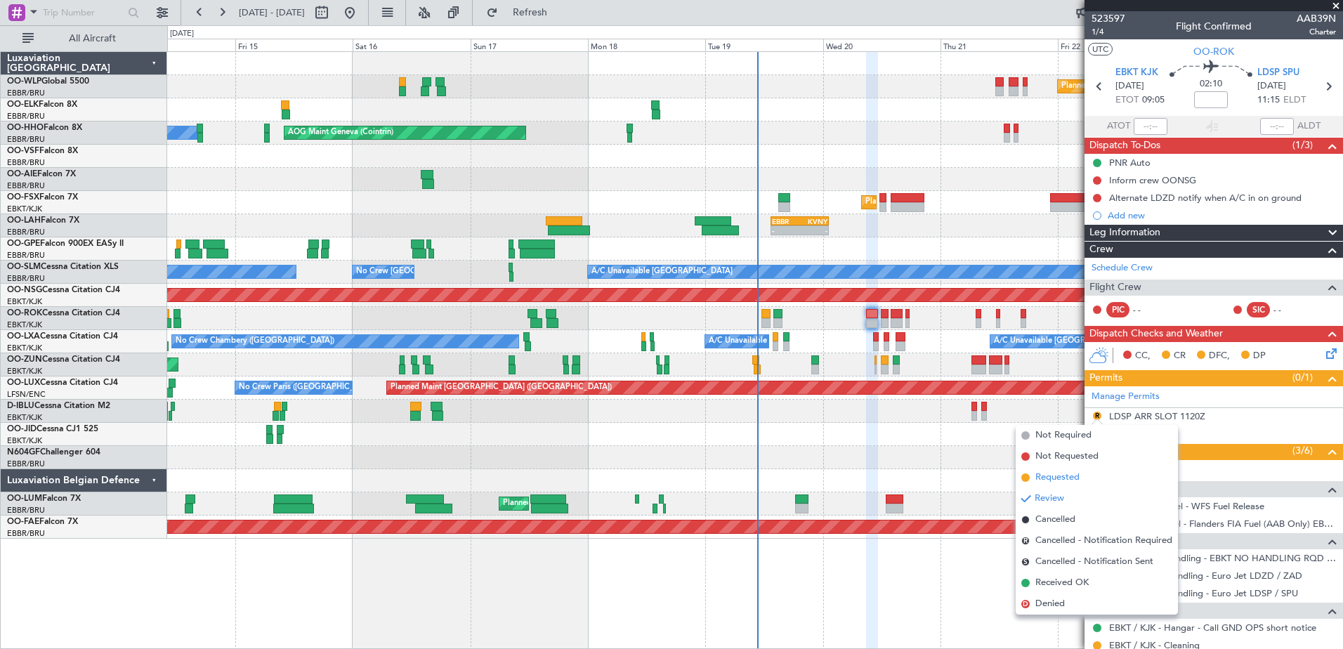
click at [1064, 473] on span "Requested" at bounding box center [1057, 477] width 44 height 14
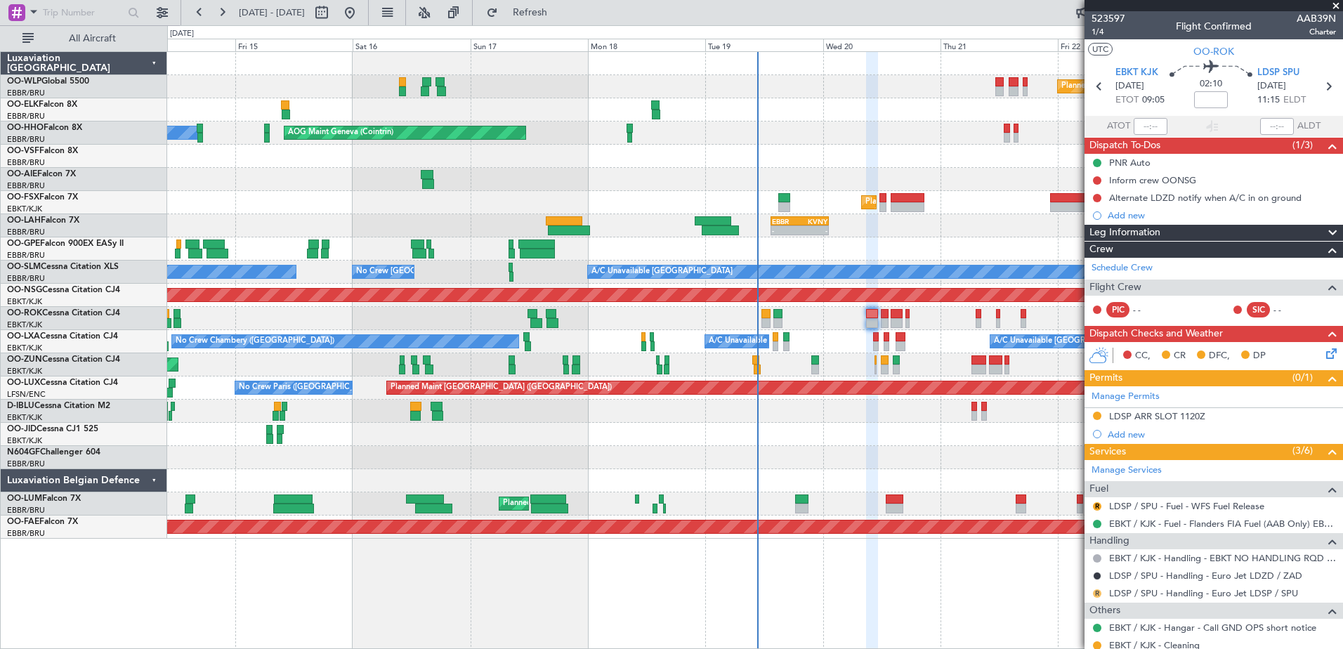
click at [1093, 593] on button "R" at bounding box center [1097, 593] width 8 height 8
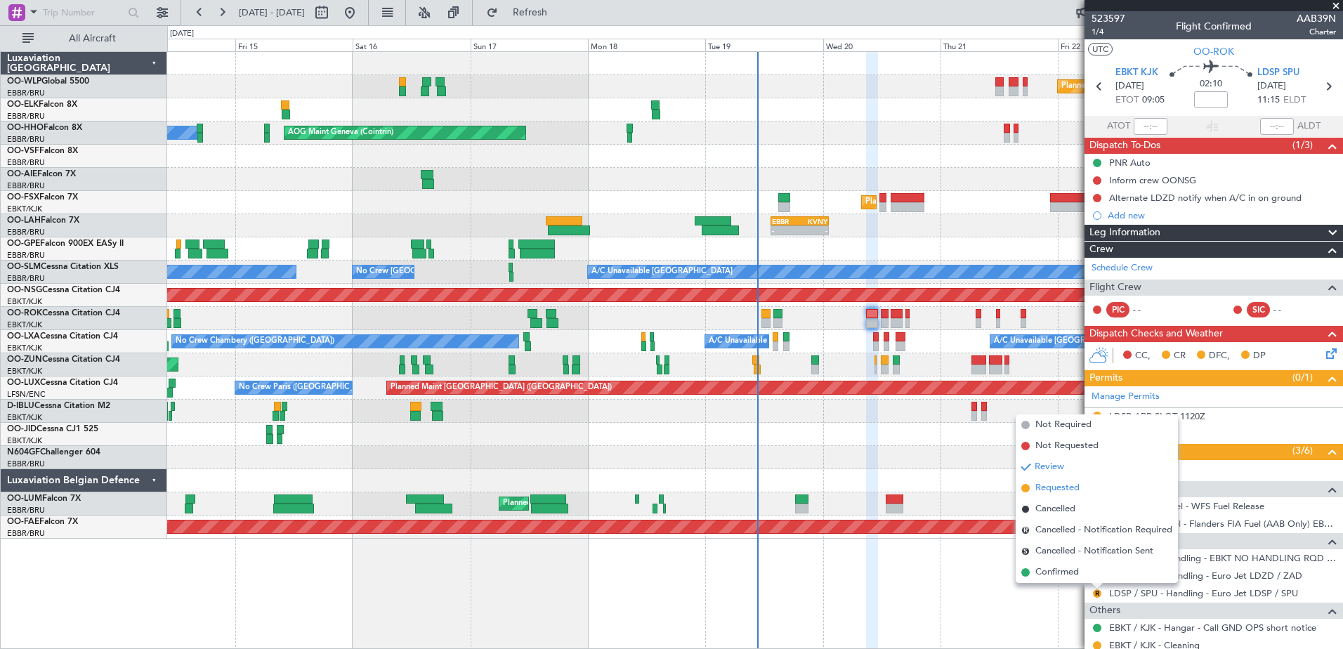
click at [1069, 491] on span "Requested" at bounding box center [1057, 488] width 44 height 14
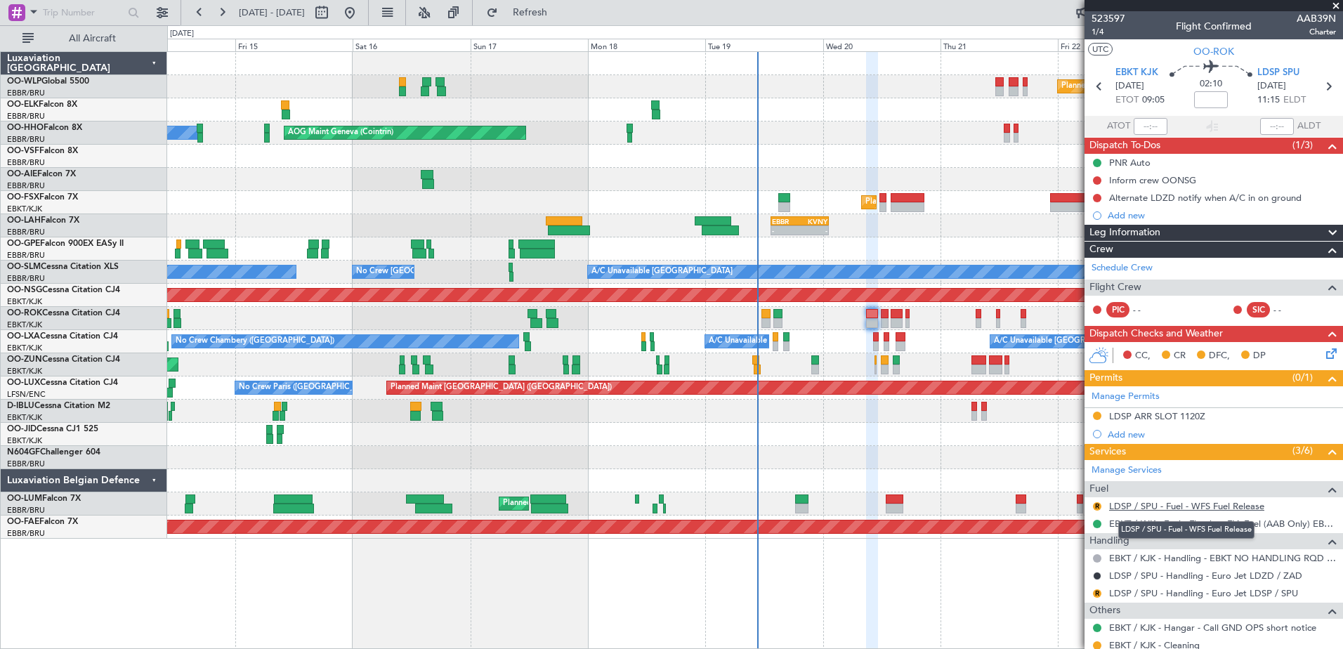
click at [1153, 508] on link "LDSP / SPU - Fuel - WFS Fuel Release" at bounding box center [1186, 506] width 155 height 12
click at [1099, 508] on button "R" at bounding box center [1097, 506] width 8 height 8
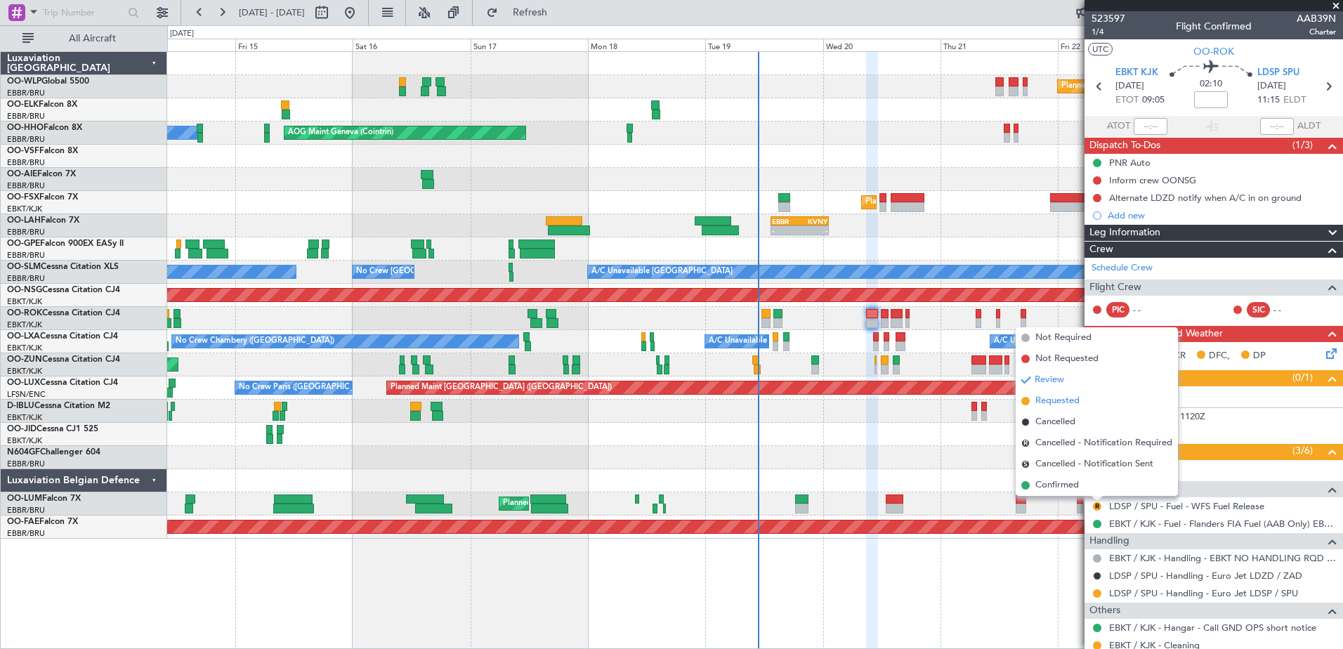
click at [1062, 397] on span "Requested" at bounding box center [1057, 401] width 44 height 14
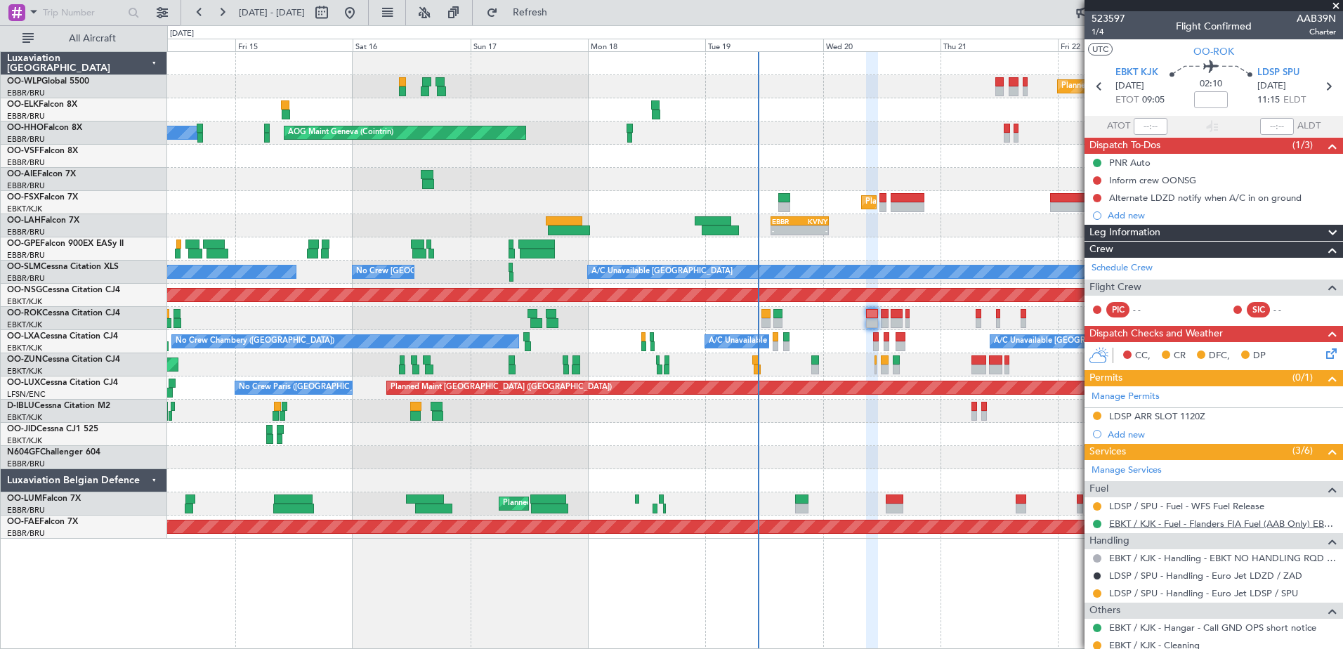
click at [1236, 525] on link "EBKT / KJK - Fuel - Flanders FIA Fuel (AAB Only) EBKT / KJK" at bounding box center [1222, 524] width 227 height 12
click at [1027, 470] on div at bounding box center [754, 480] width 1175 height 23
click at [1097, 520] on div "Requested" at bounding box center [1097, 520] width 0 height 0
click at [1098, 525] on button at bounding box center [1097, 524] width 8 height 8
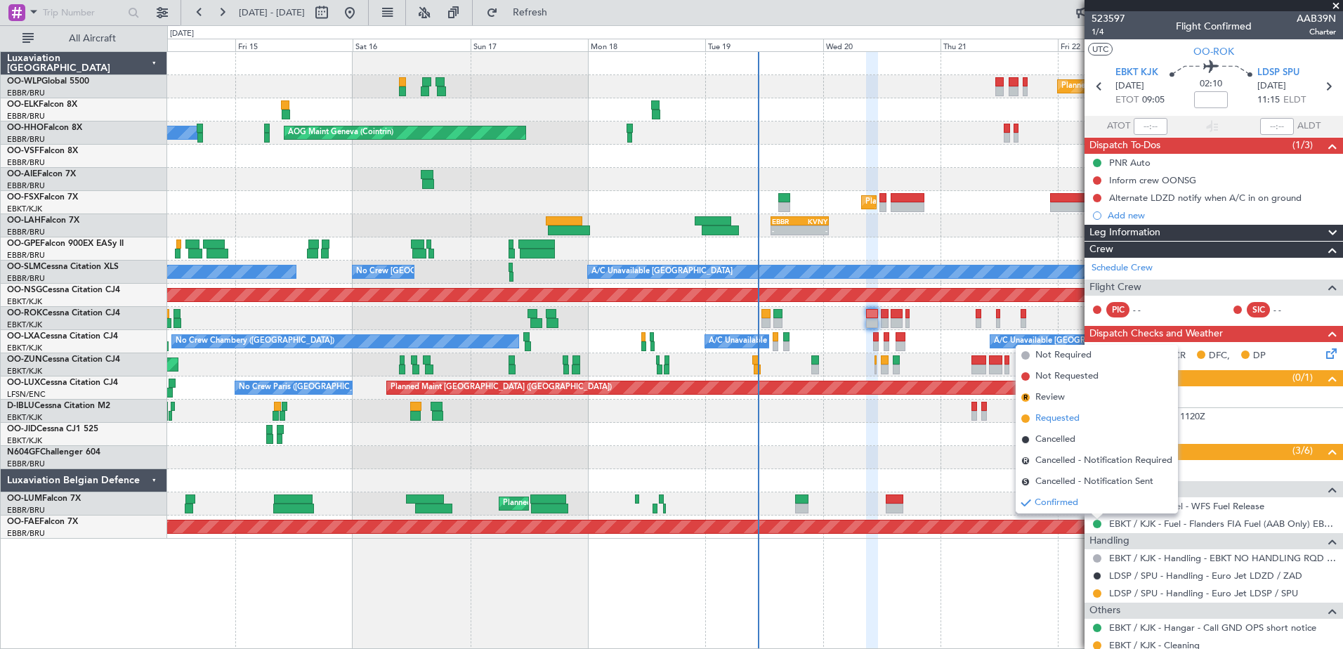
click at [1052, 421] on span "Requested" at bounding box center [1057, 418] width 44 height 14
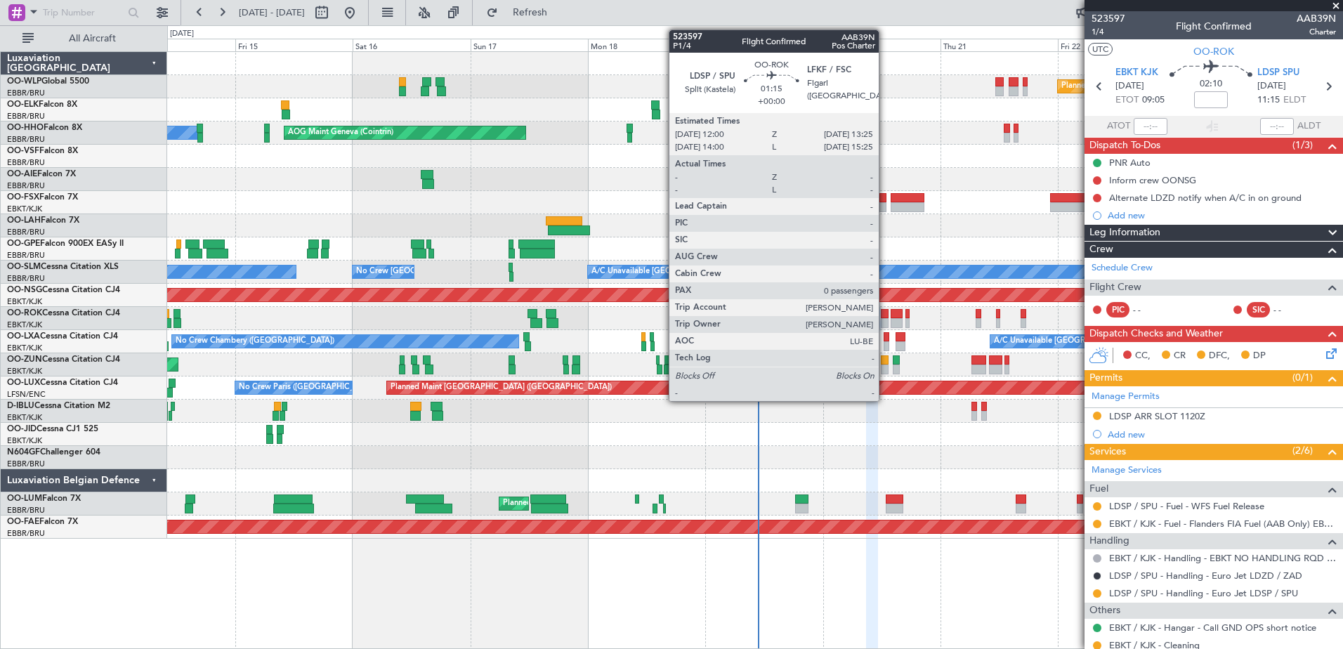
click at [885, 315] on div at bounding box center [884, 314] width 7 height 10
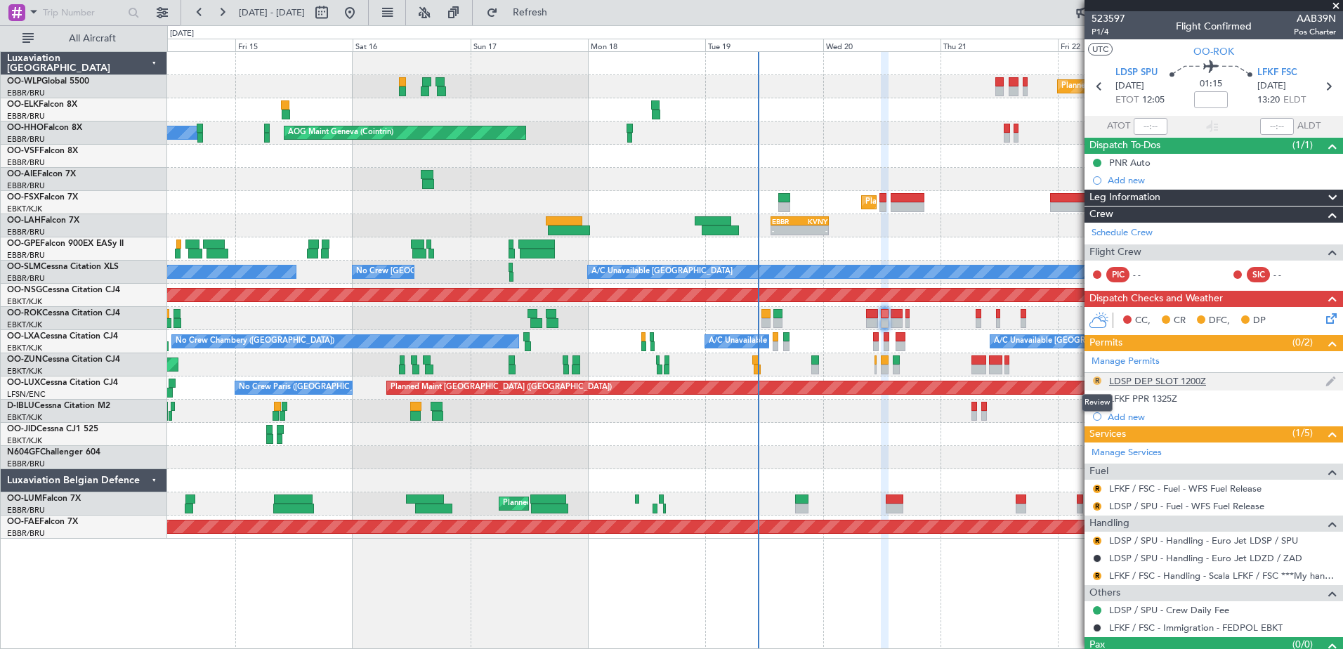
click at [1098, 380] on button "R" at bounding box center [1097, 380] width 8 height 8
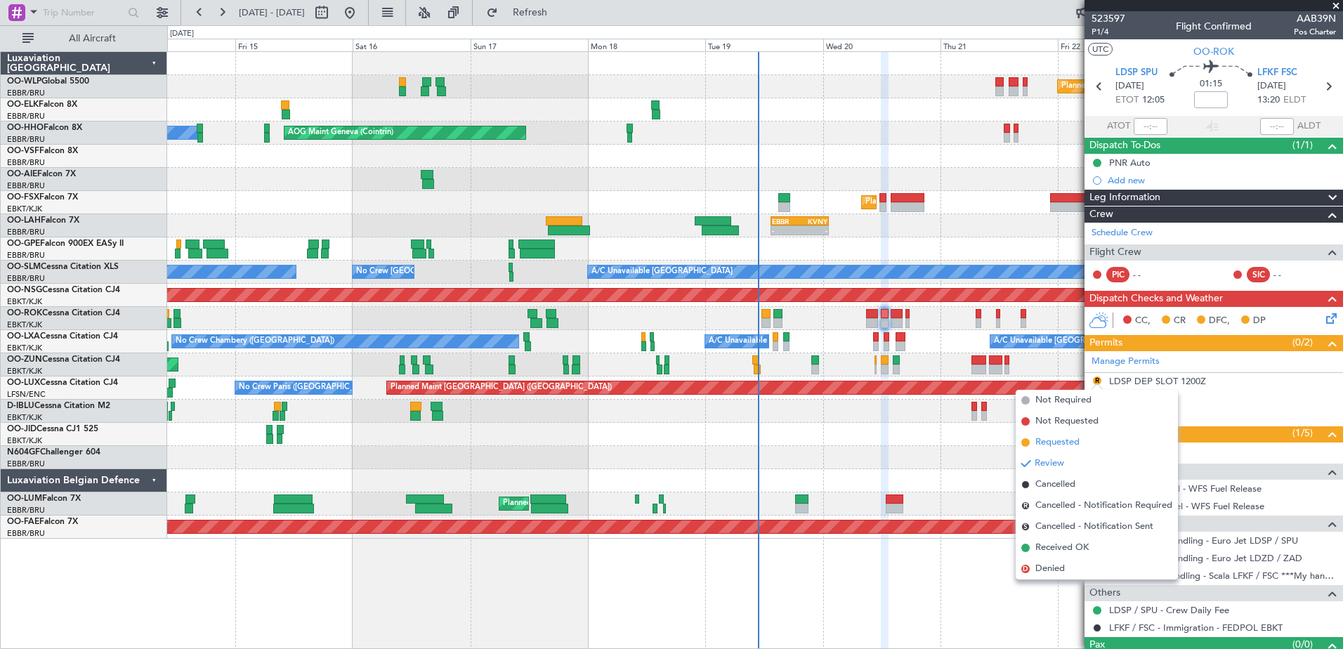
click at [1068, 437] on span "Requested" at bounding box center [1057, 442] width 44 height 14
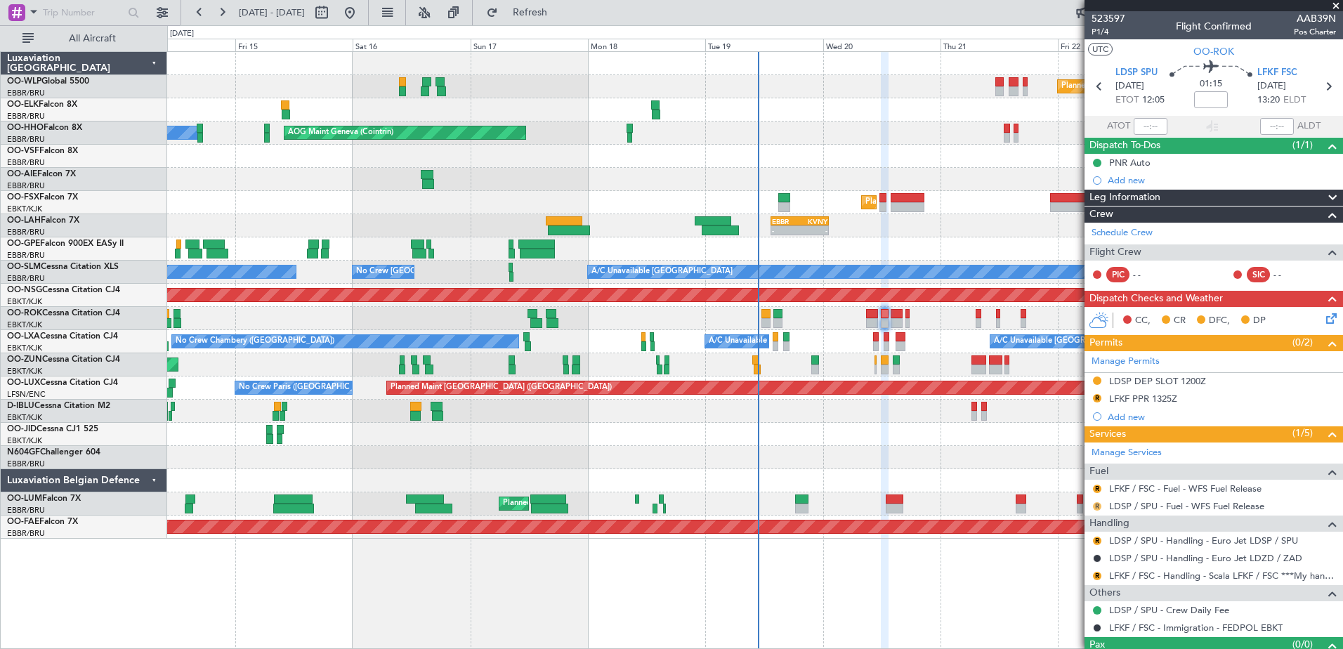
click at [1096, 508] on button "R" at bounding box center [1097, 506] width 8 height 8
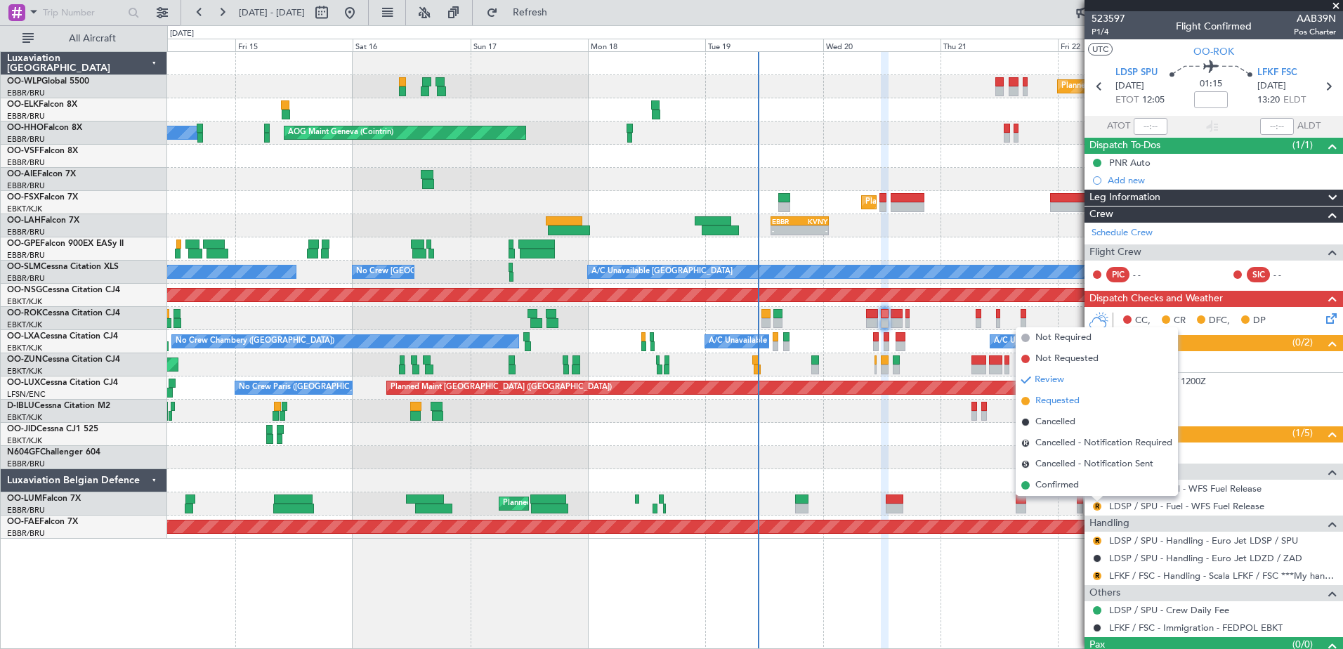
click at [1053, 399] on span "Requested" at bounding box center [1057, 401] width 44 height 14
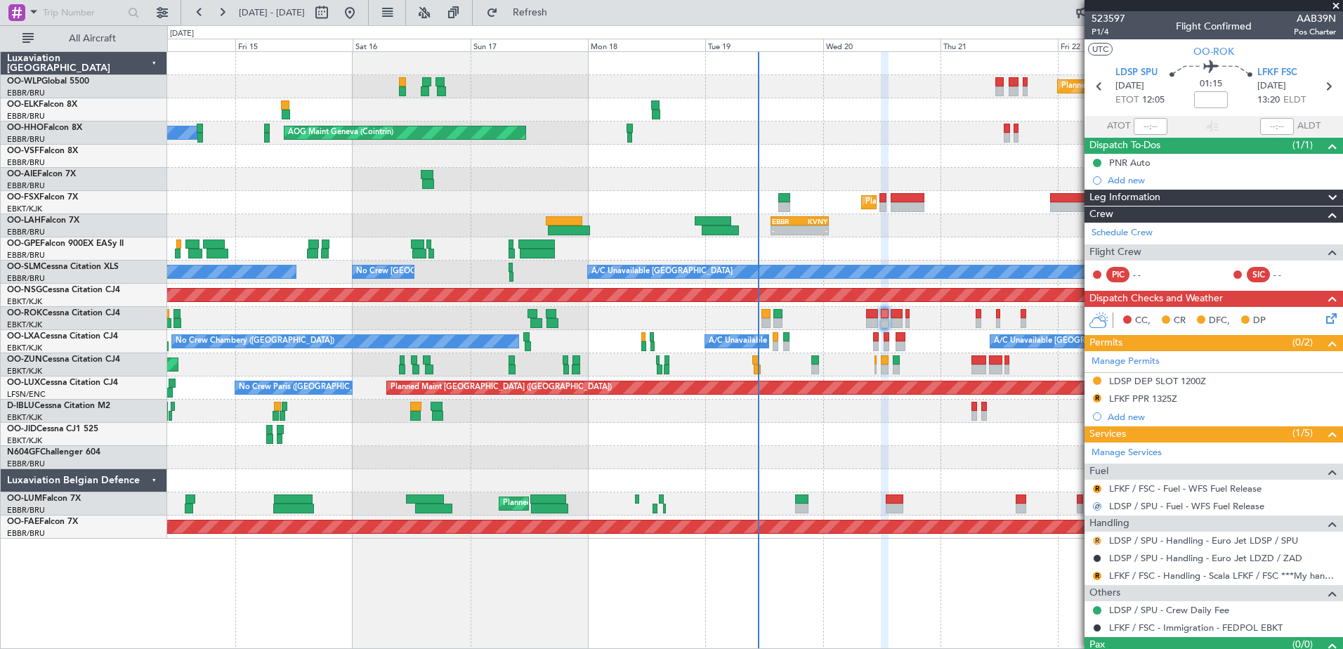
click at [1097, 537] on button "R" at bounding box center [1097, 540] width 8 height 8
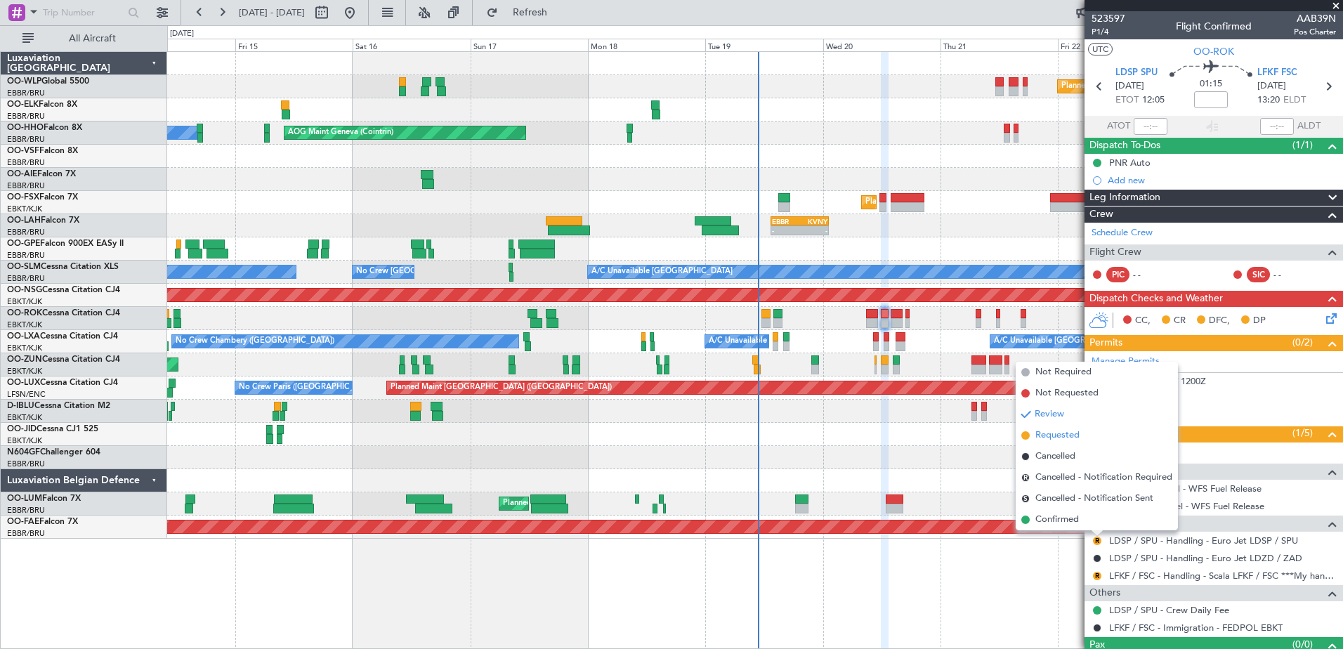
click at [1050, 440] on span "Requested" at bounding box center [1057, 435] width 44 height 14
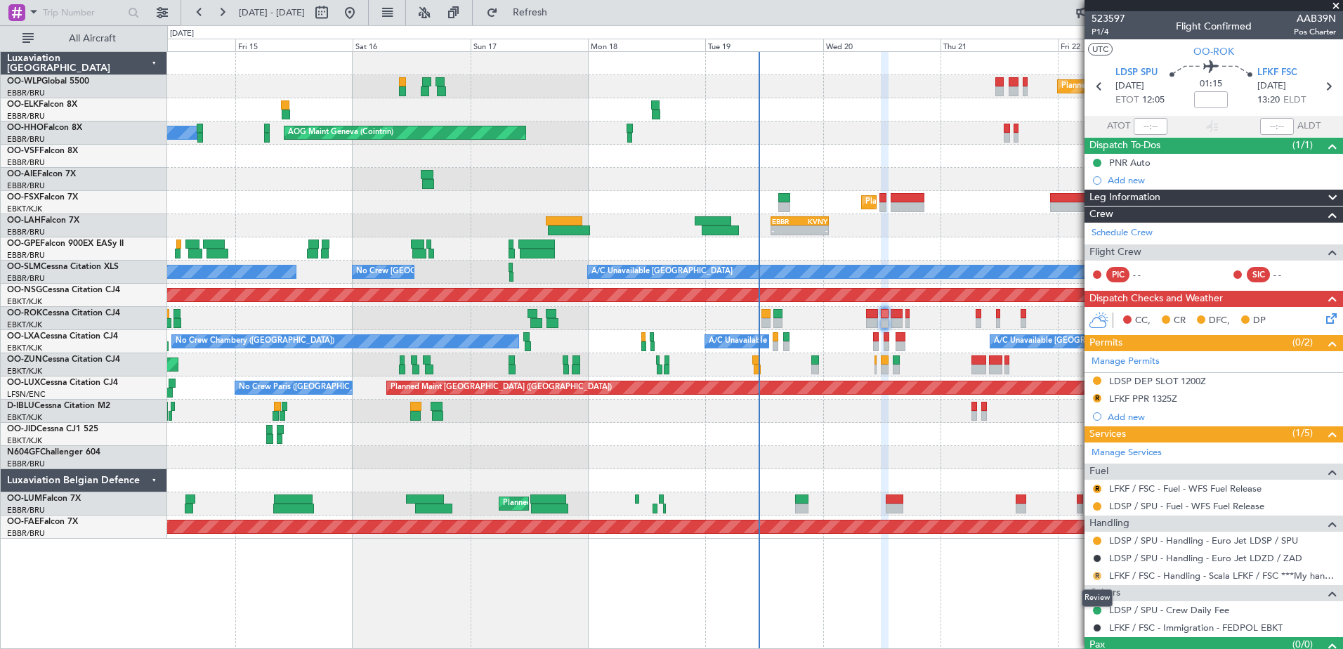
click at [1098, 575] on button "R" at bounding box center [1097, 576] width 8 height 8
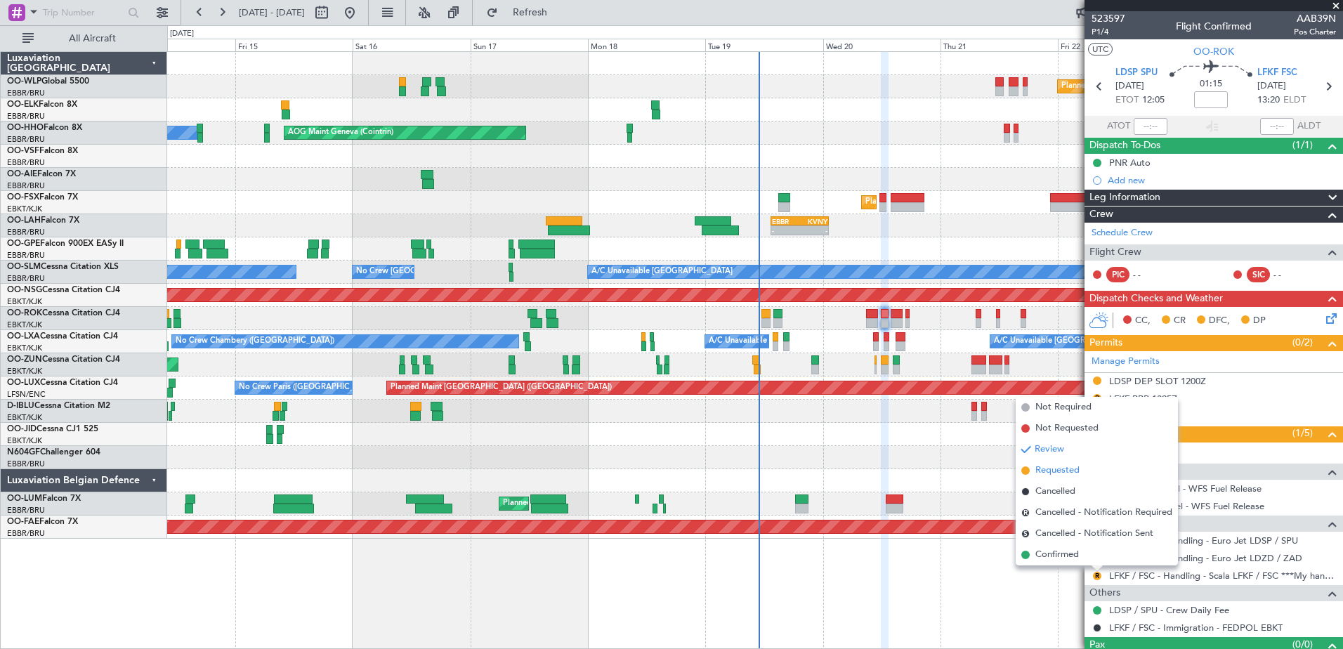
click at [1109, 473] on li "Requested" at bounding box center [1096, 470] width 162 height 21
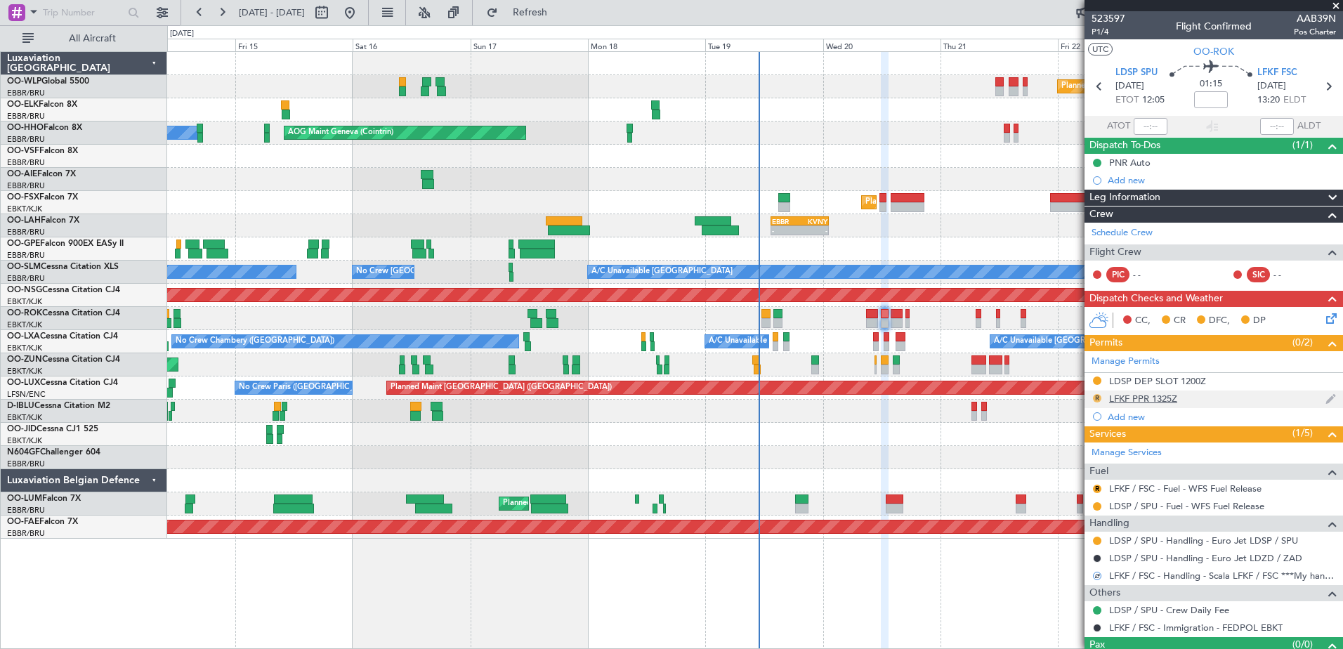
click at [1100, 395] on button "R" at bounding box center [1097, 398] width 8 height 8
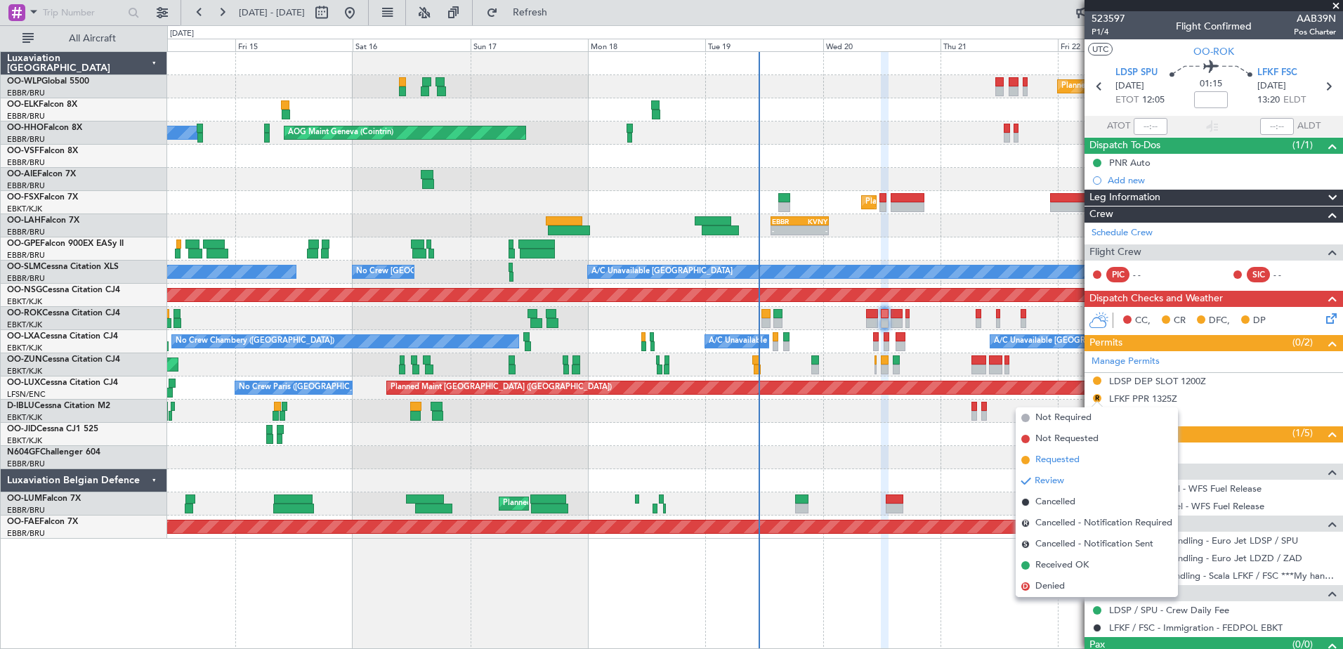
click at [1074, 461] on span "Requested" at bounding box center [1057, 460] width 44 height 14
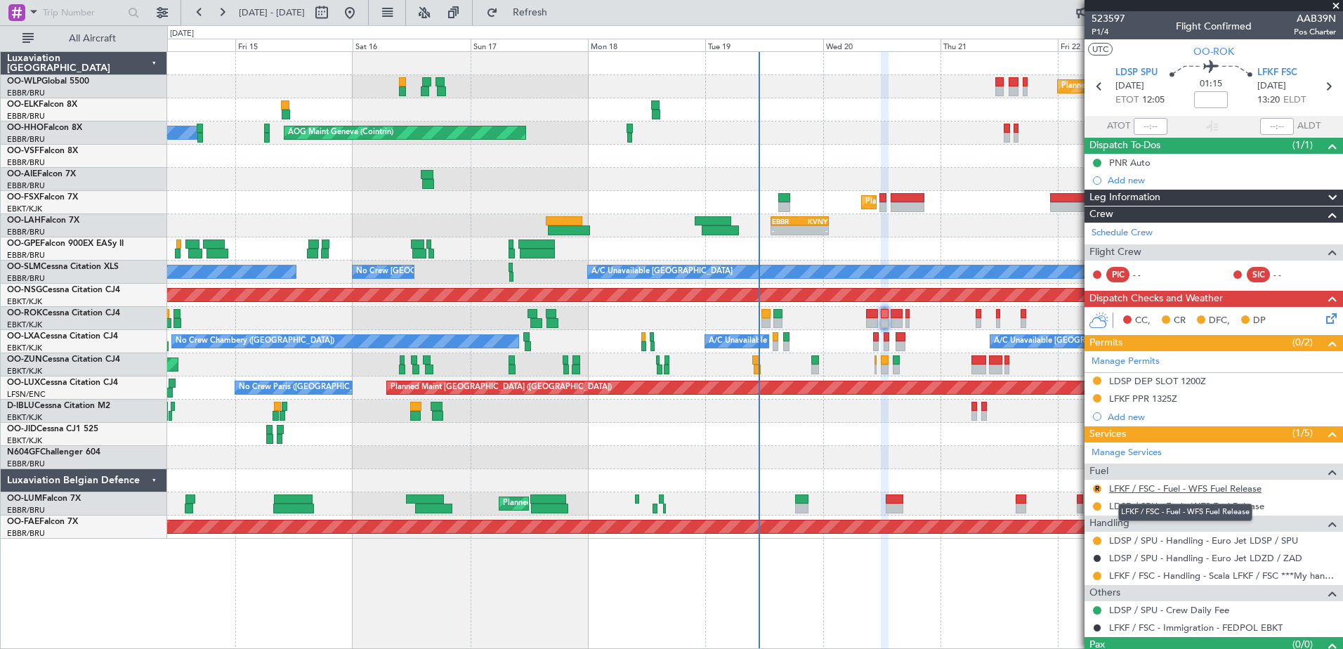
click at [1180, 491] on link "LFKF / FSC - Fuel - WFS Fuel Release" at bounding box center [1185, 488] width 152 height 12
click at [1094, 487] on button "R" at bounding box center [1097, 489] width 8 height 8
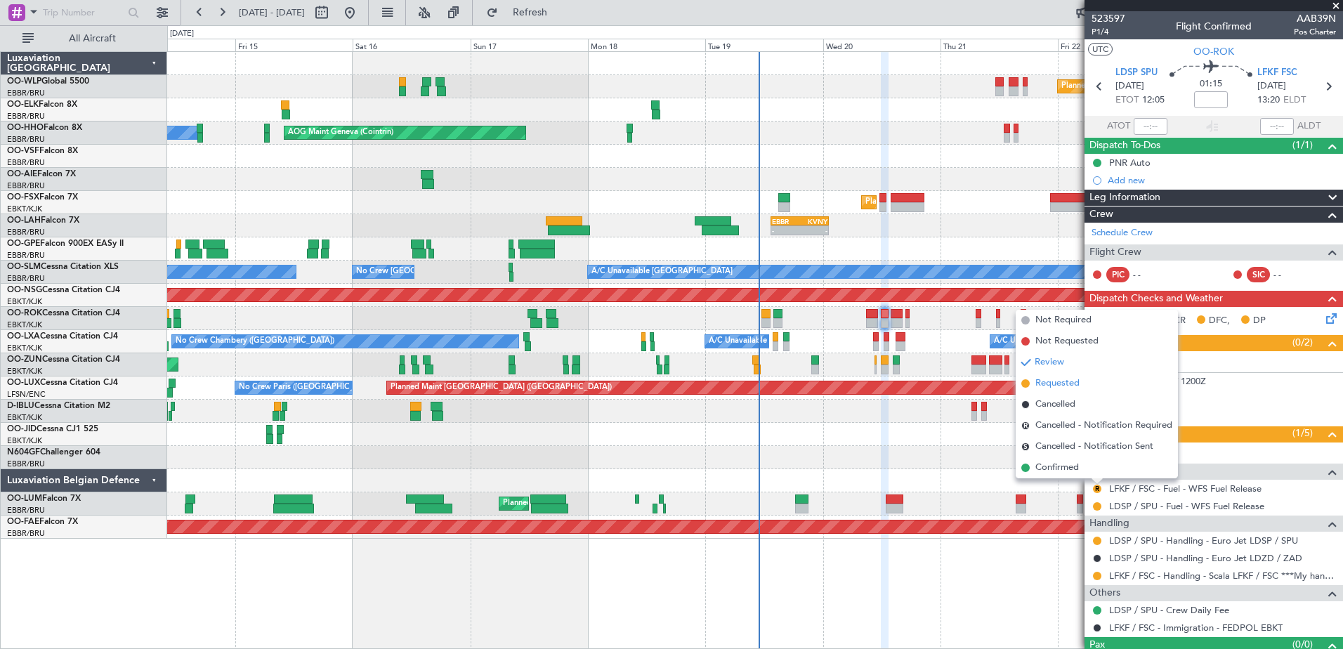
click at [1069, 377] on span "Requested" at bounding box center [1057, 383] width 44 height 14
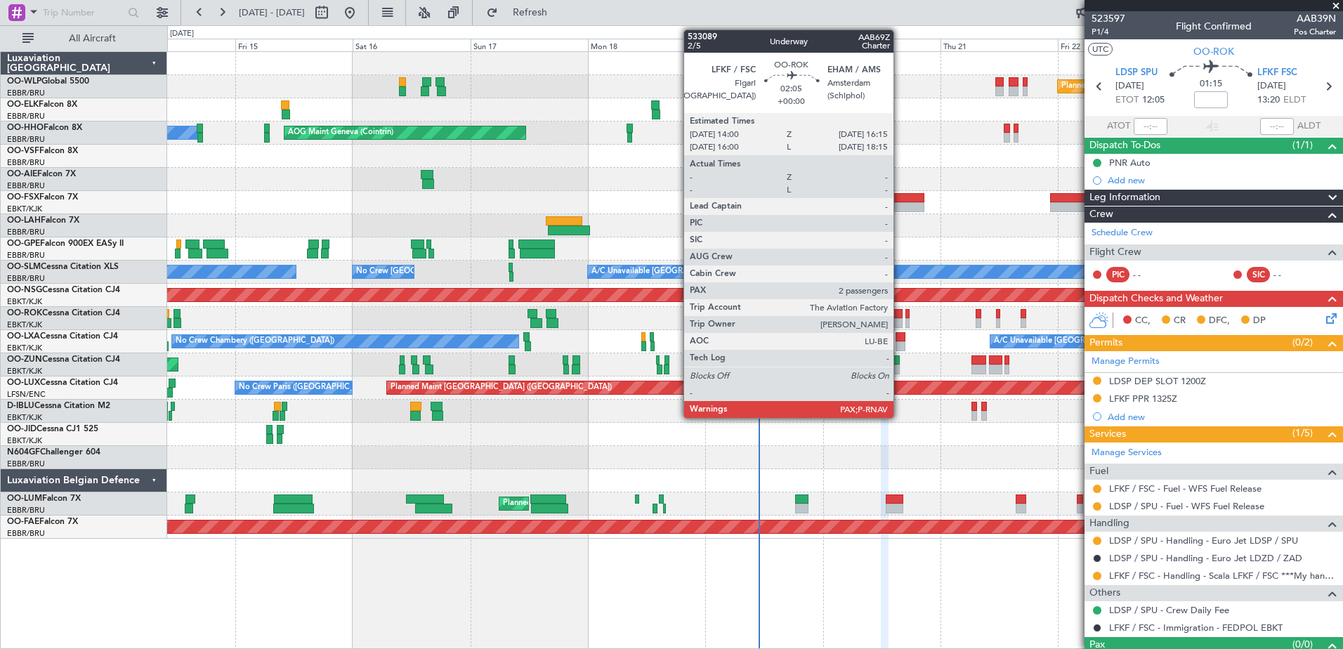
click at [899, 317] on div at bounding box center [895, 314] width 11 height 10
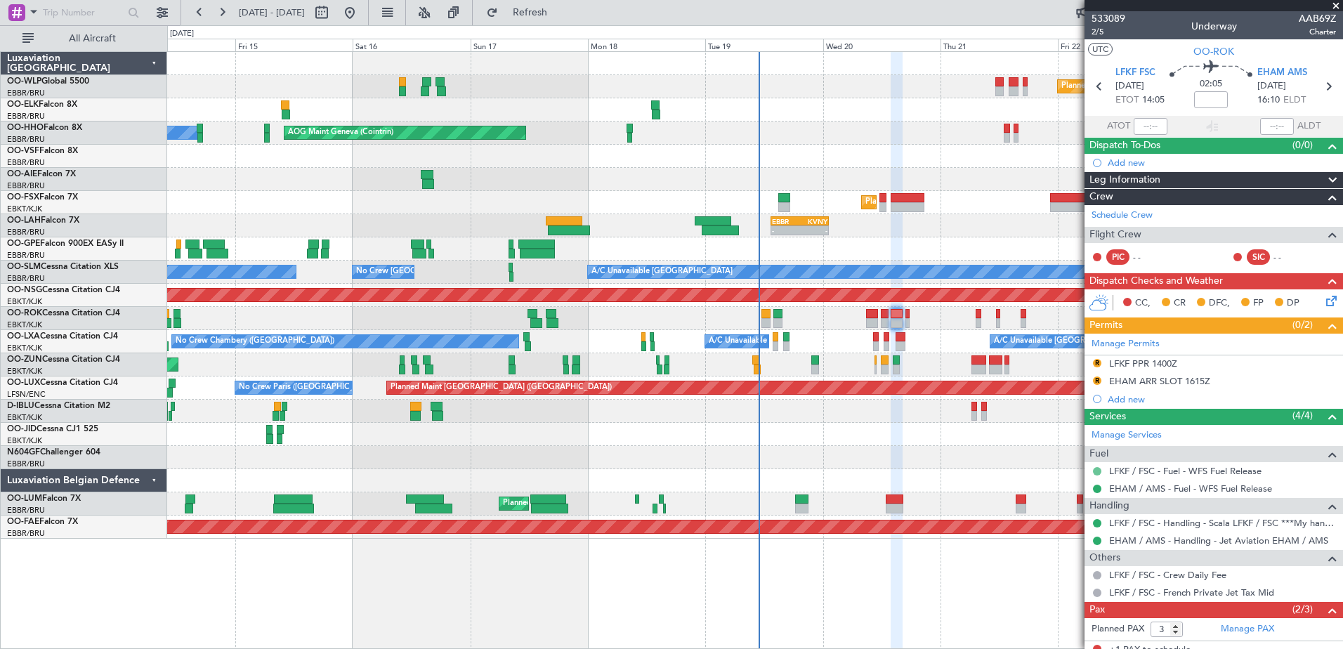
click at [1095, 471] on button at bounding box center [1097, 471] width 8 height 8
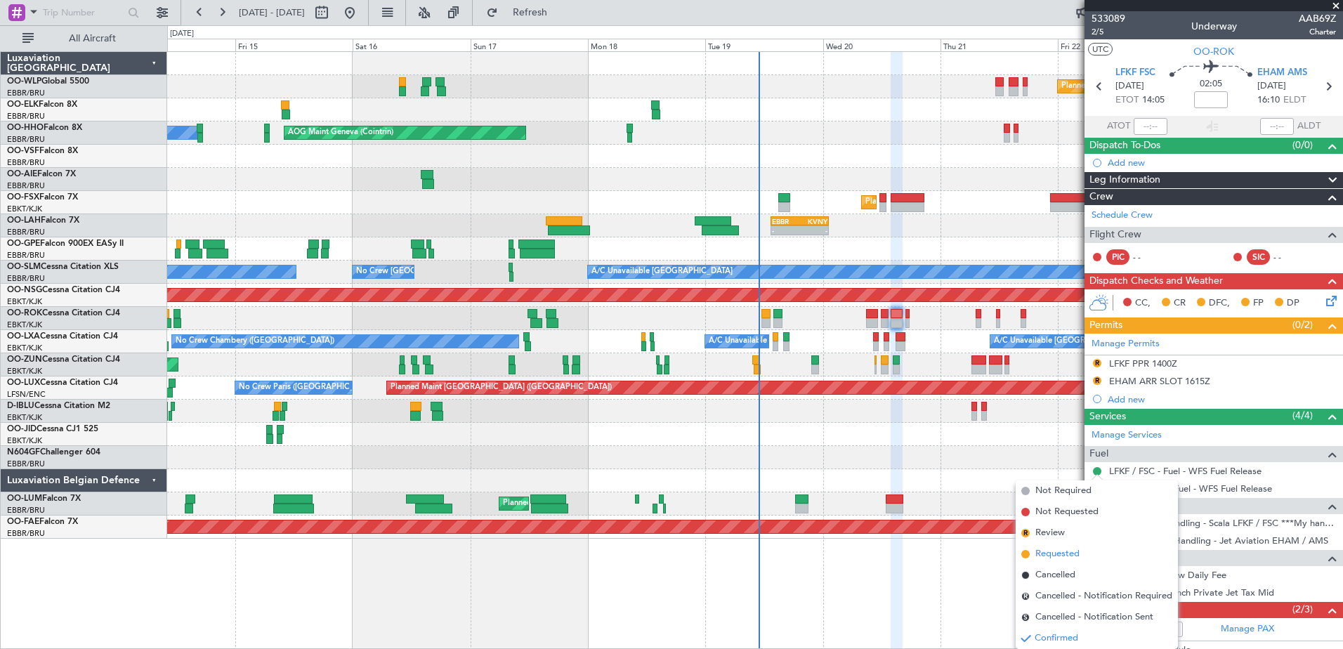
click at [1055, 551] on span "Requested" at bounding box center [1057, 554] width 44 height 14
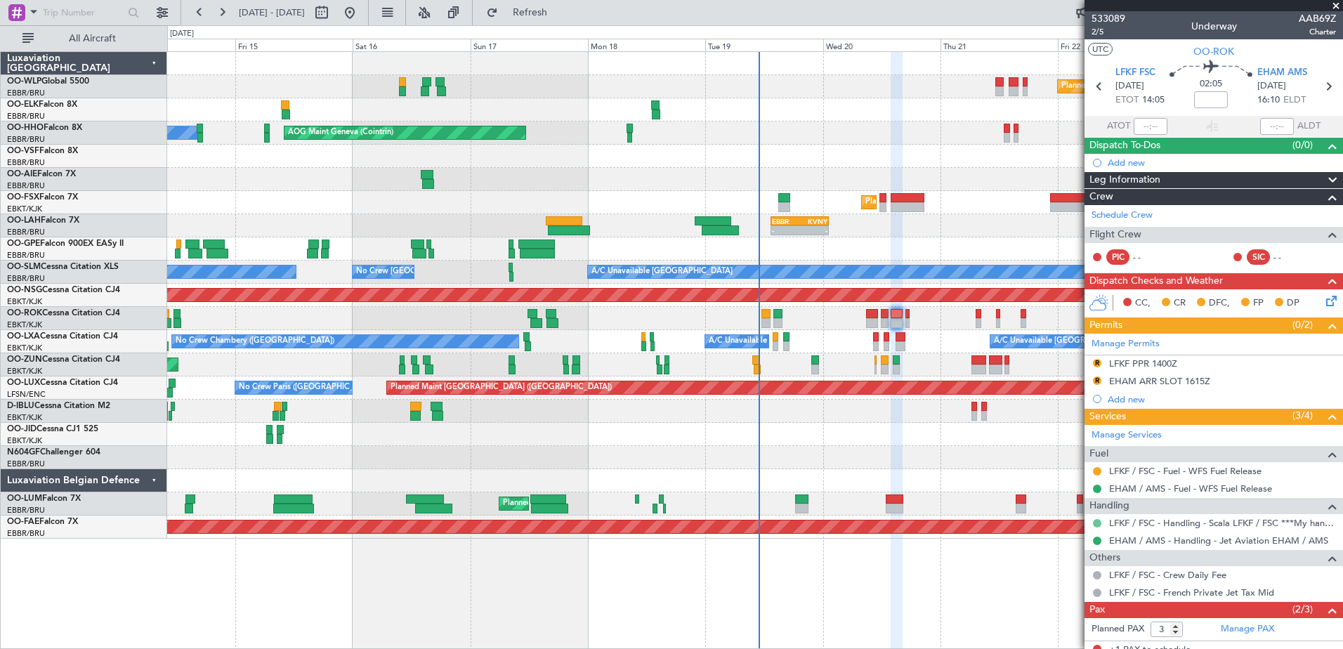
click at [1096, 525] on button at bounding box center [1097, 523] width 8 height 8
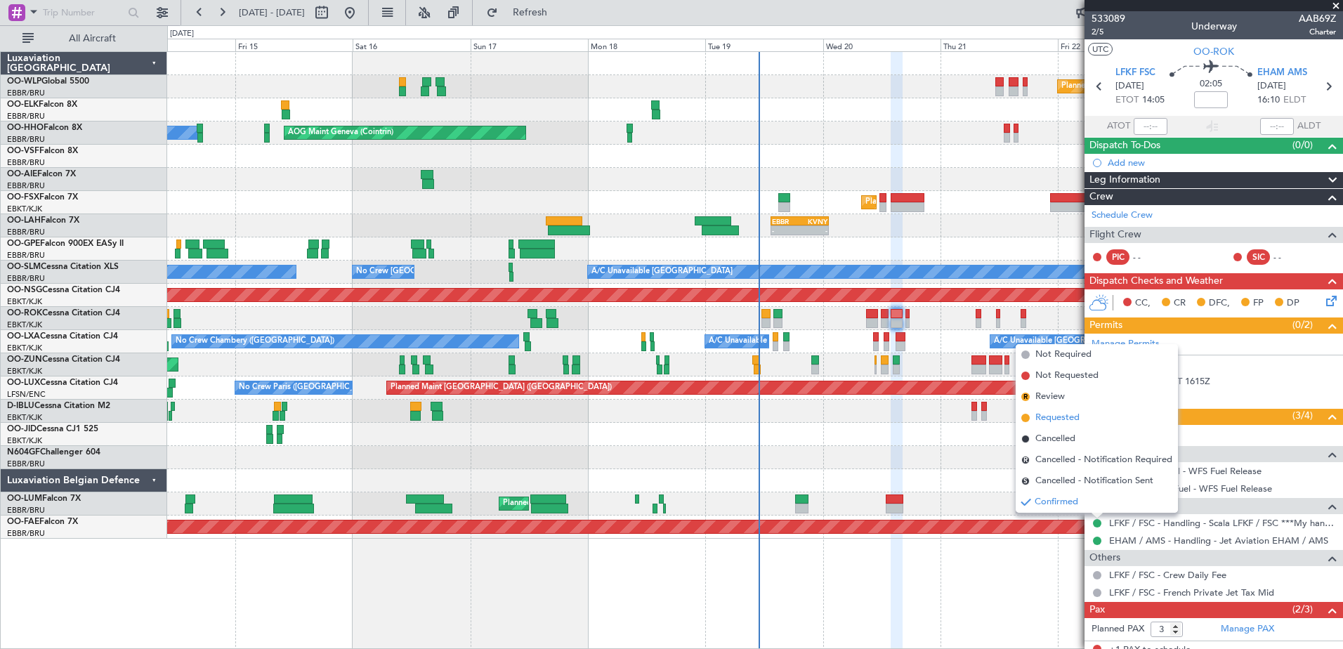
click at [1078, 421] on span "Requested" at bounding box center [1057, 418] width 44 height 14
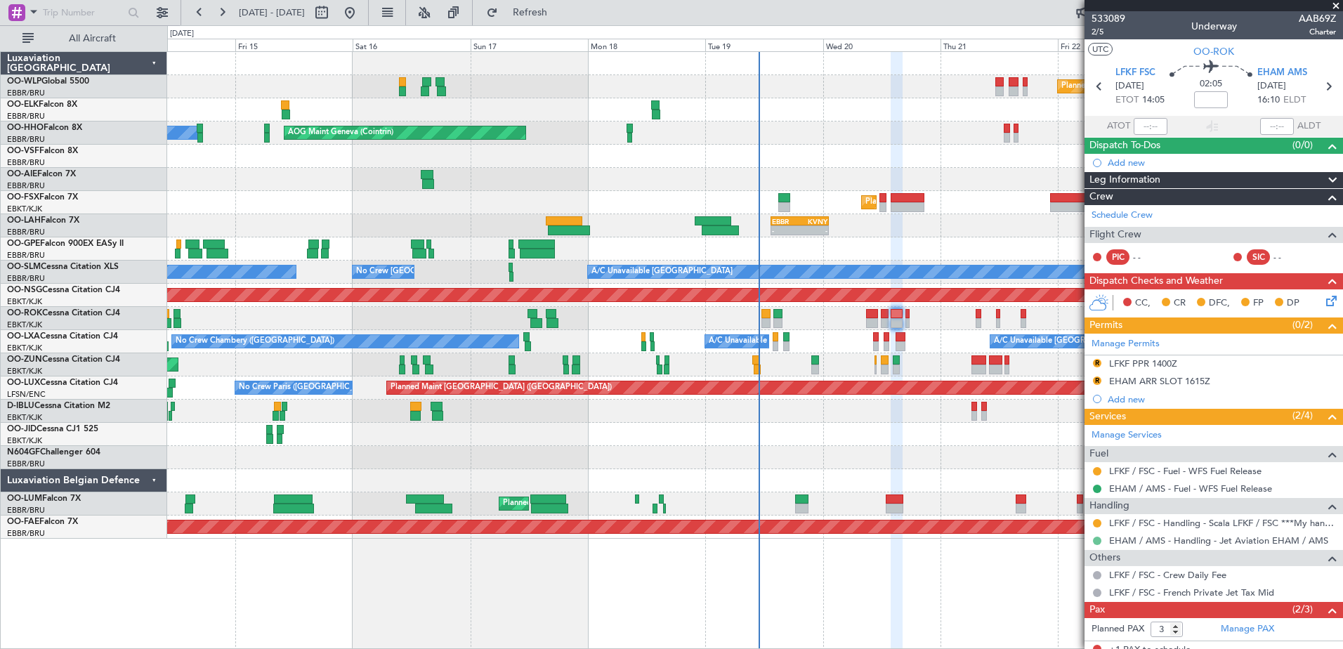
click at [1095, 541] on button at bounding box center [1097, 540] width 8 height 8
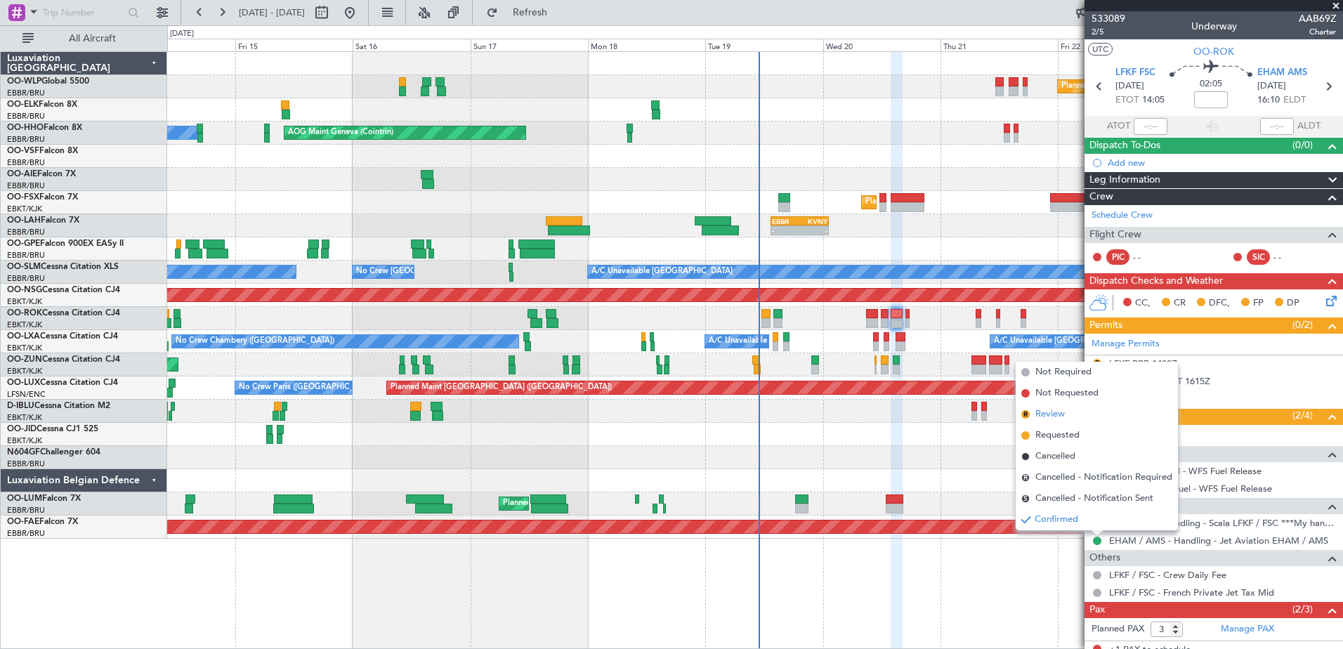
click at [1051, 419] on span "Review" at bounding box center [1049, 414] width 29 height 14
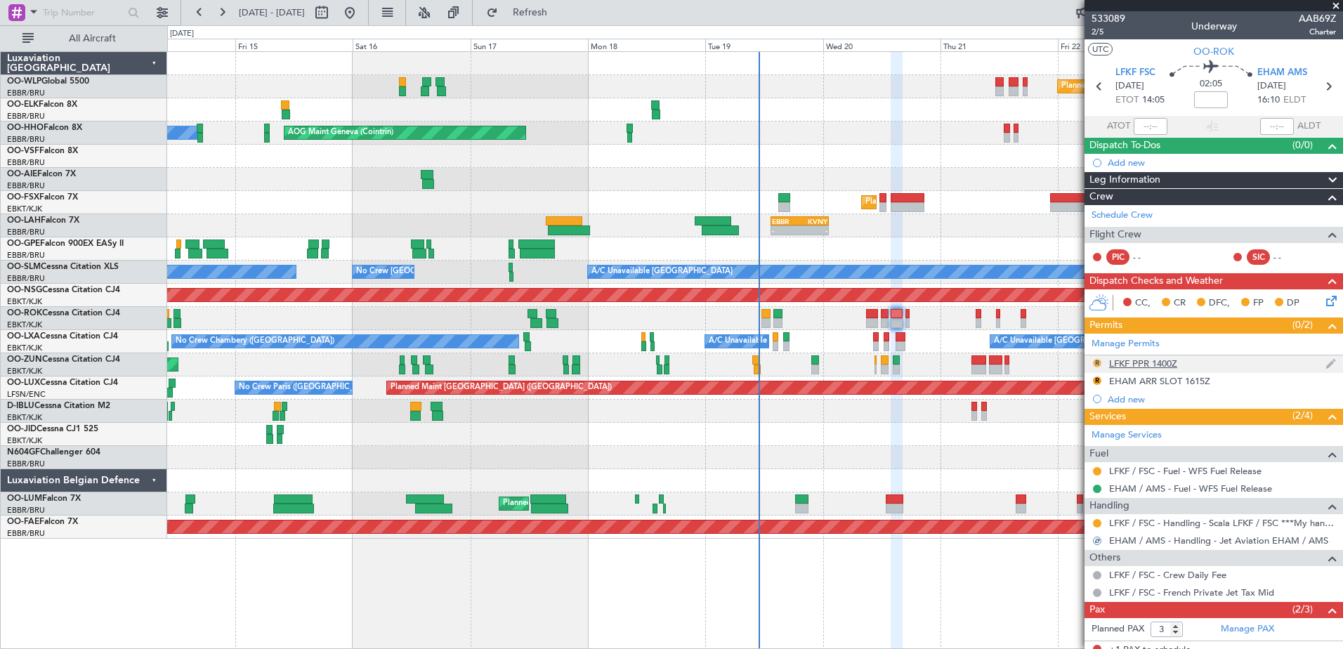
click at [1098, 362] on button "R" at bounding box center [1097, 363] width 8 height 8
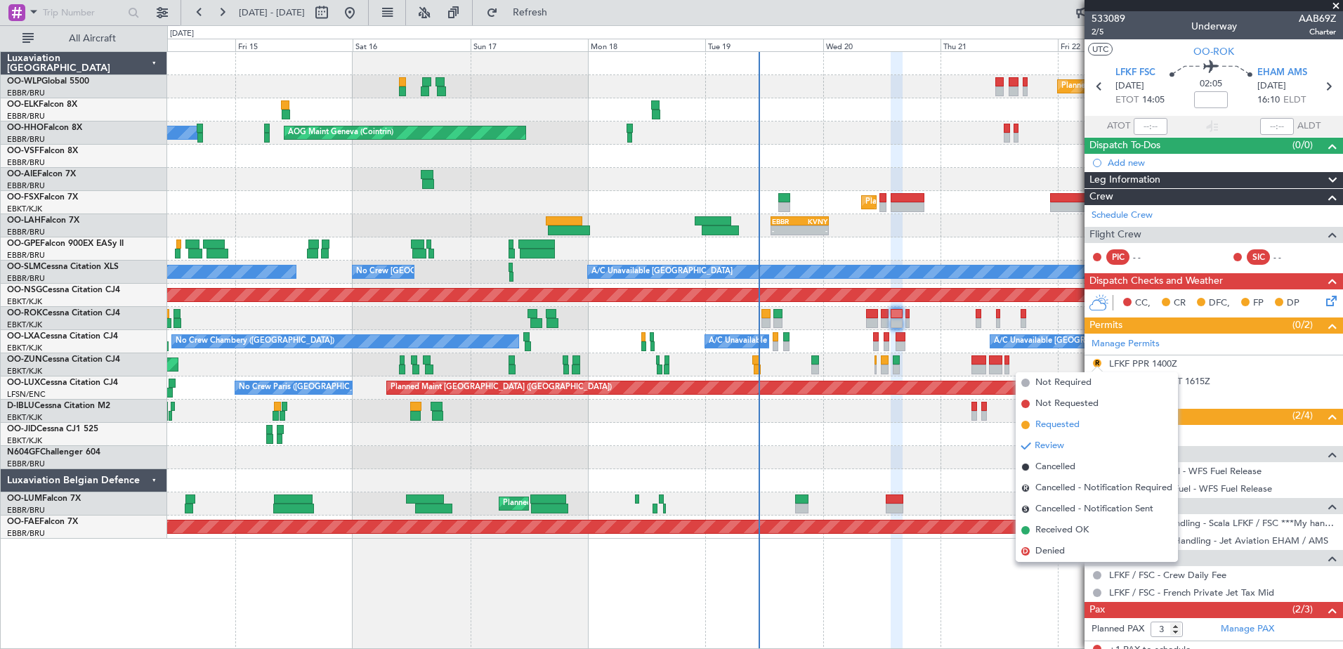
click at [1083, 418] on li "Requested" at bounding box center [1096, 424] width 162 height 21
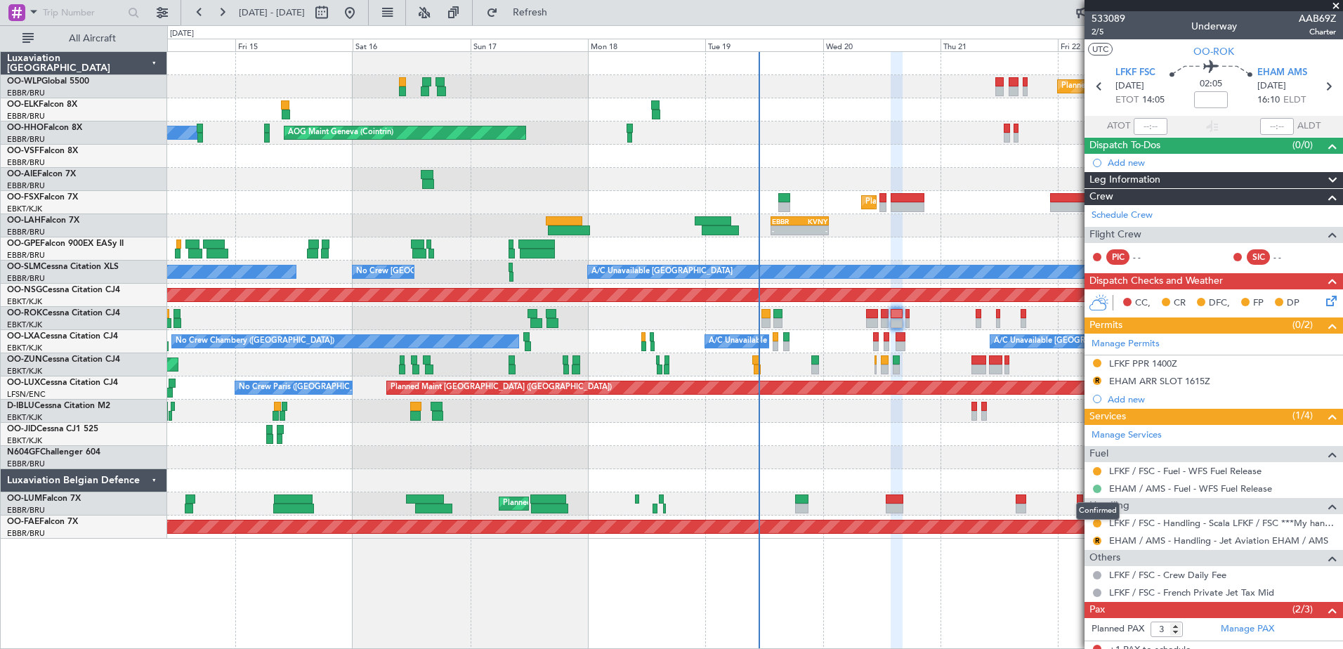
click at [1095, 490] on button at bounding box center [1097, 489] width 8 height 8
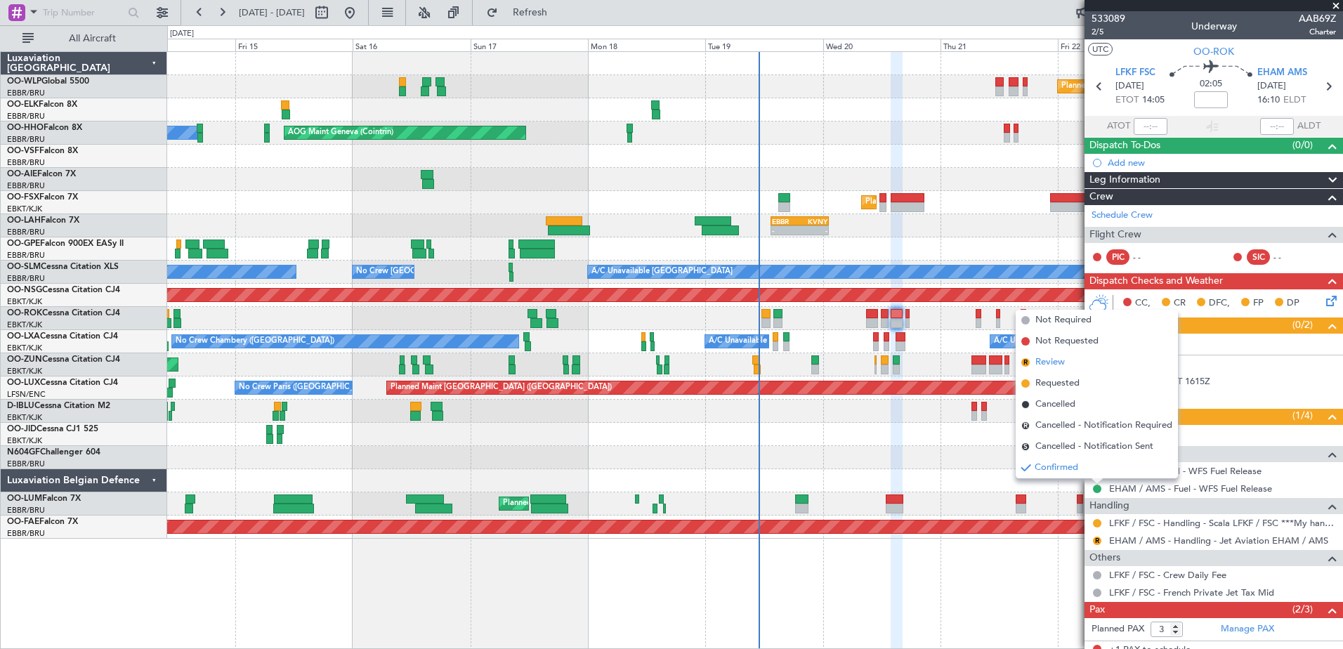
click at [1051, 367] on span "Review" at bounding box center [1049, 362] width 29 height 14
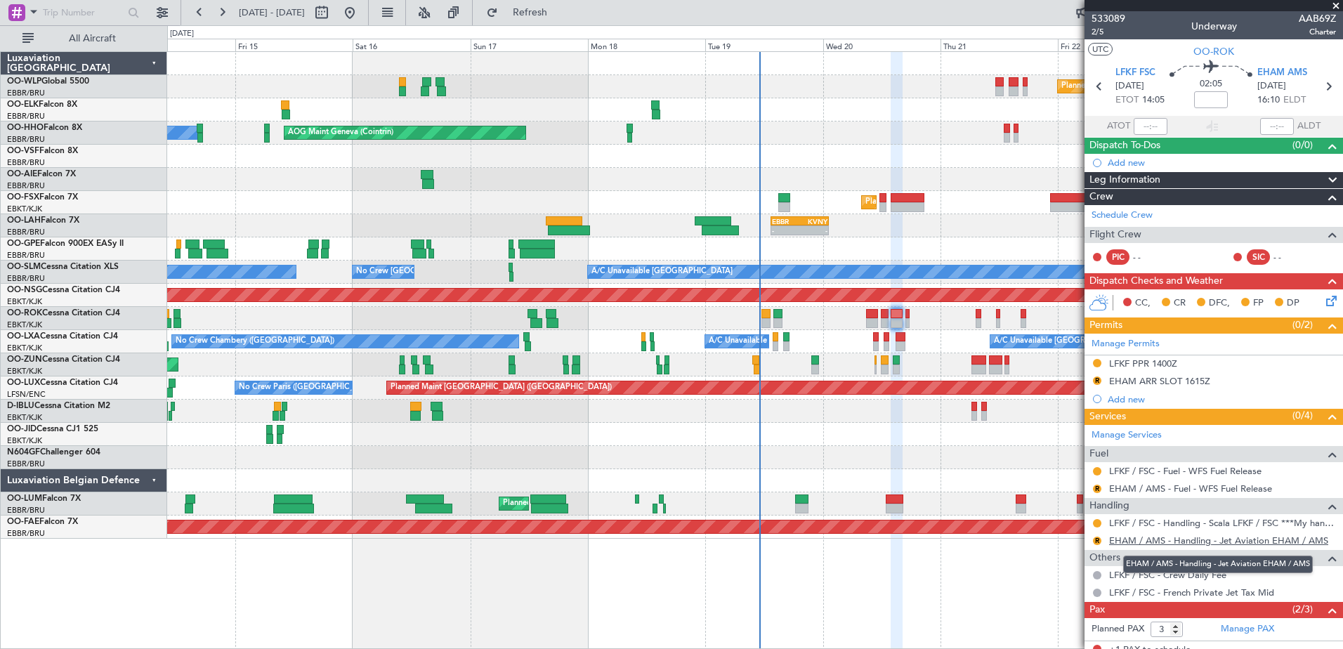
click at [1161, 543] on link "EHAM / AMS - Handling - Jet Aviation EHAM / AMS" at bounding box center [1218, 540] width 219 height 12
click at [1098, 383] on button "R" at bounding box center [1097, 380] width 8 height 8
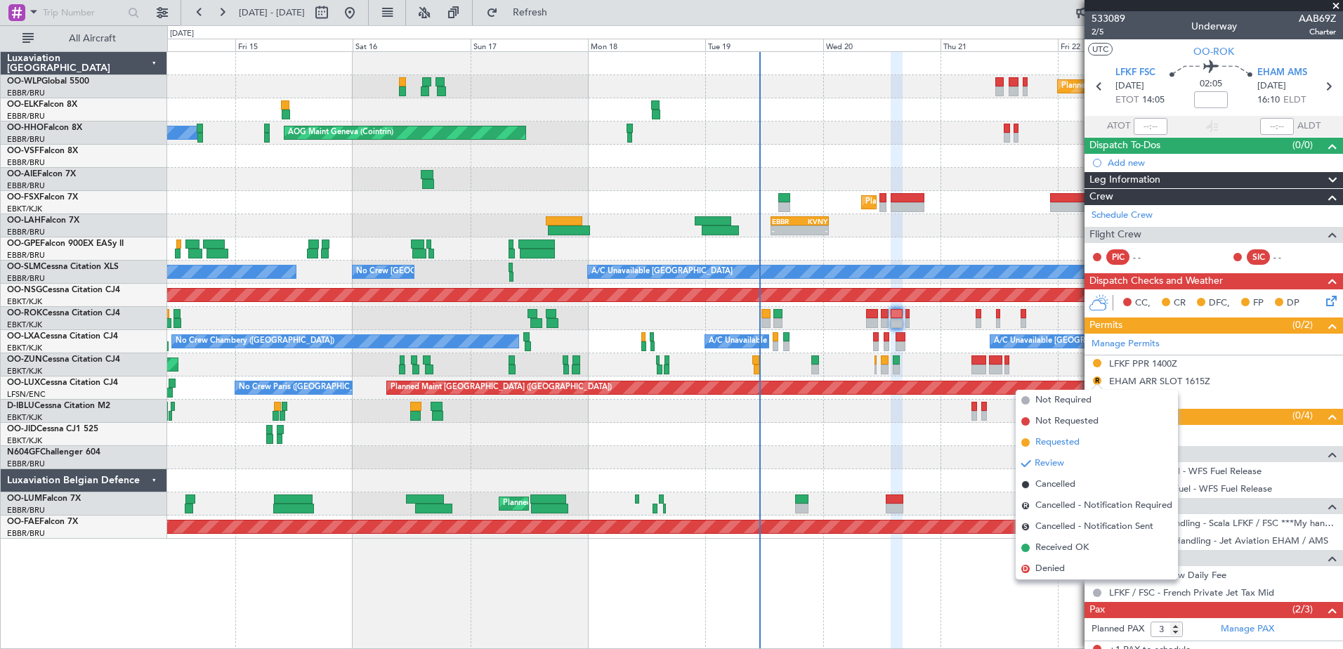
click at [1079, 445] on span "Requested" at bounding box center [1057, 442] width 44 height 14
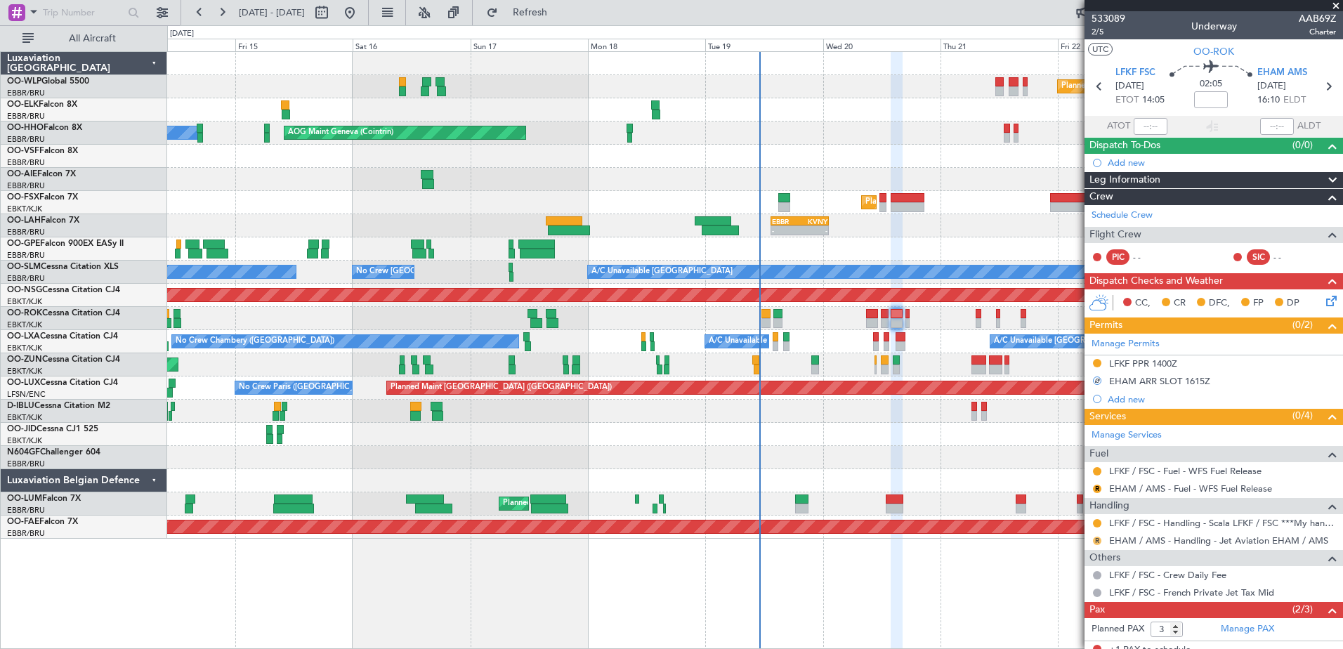
click at [1095, 541] on button "R" at bounding box center [1097, 540] width 8 height 8
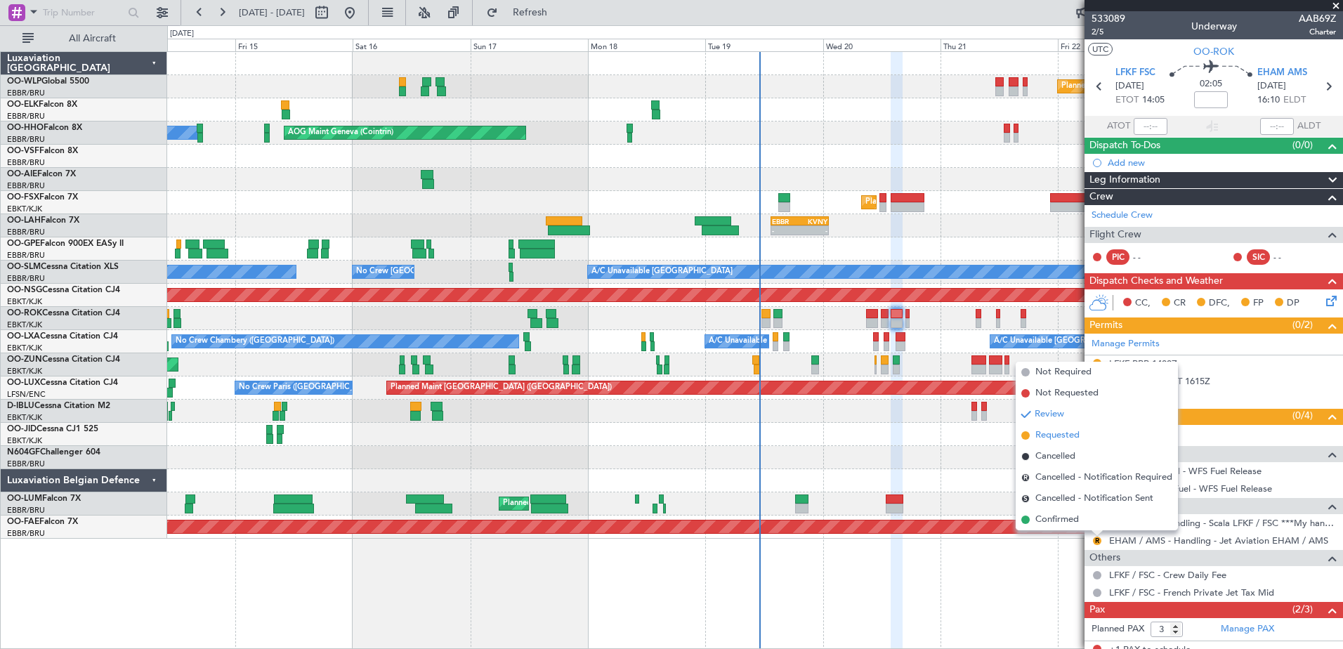
click at [1060, 438] on span "Requested" at bounding box center [1057, 435] width 44 height 14
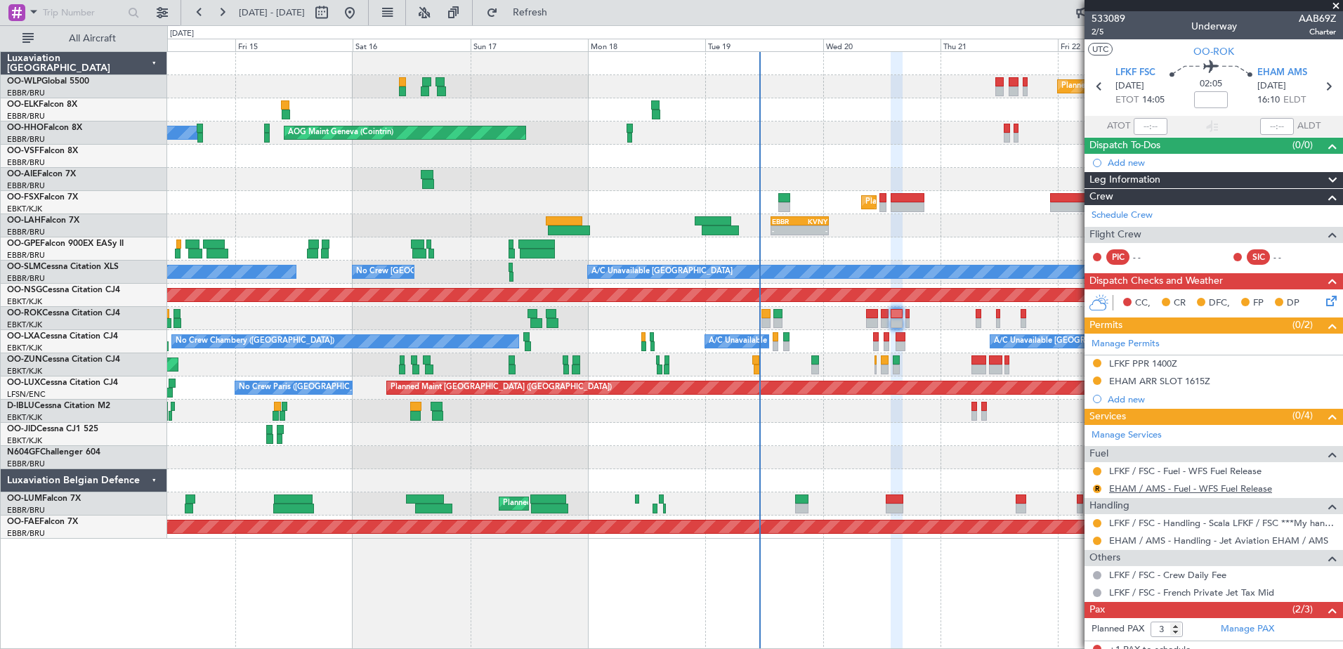
click at [1180, 487] on link "EHAM / AMS - Fuel - WFS Fuel Release" at bounding box center [1190, 488] width 163 height 12
click at [1188, 488] on link "EHAM / AMS - Fuel - WFS Fuel Release" at bounding box center [1190, 488] width 163 height 12
click at [1099, 487] on button "R" at bounding box center [1097, 489] width 8 height 8
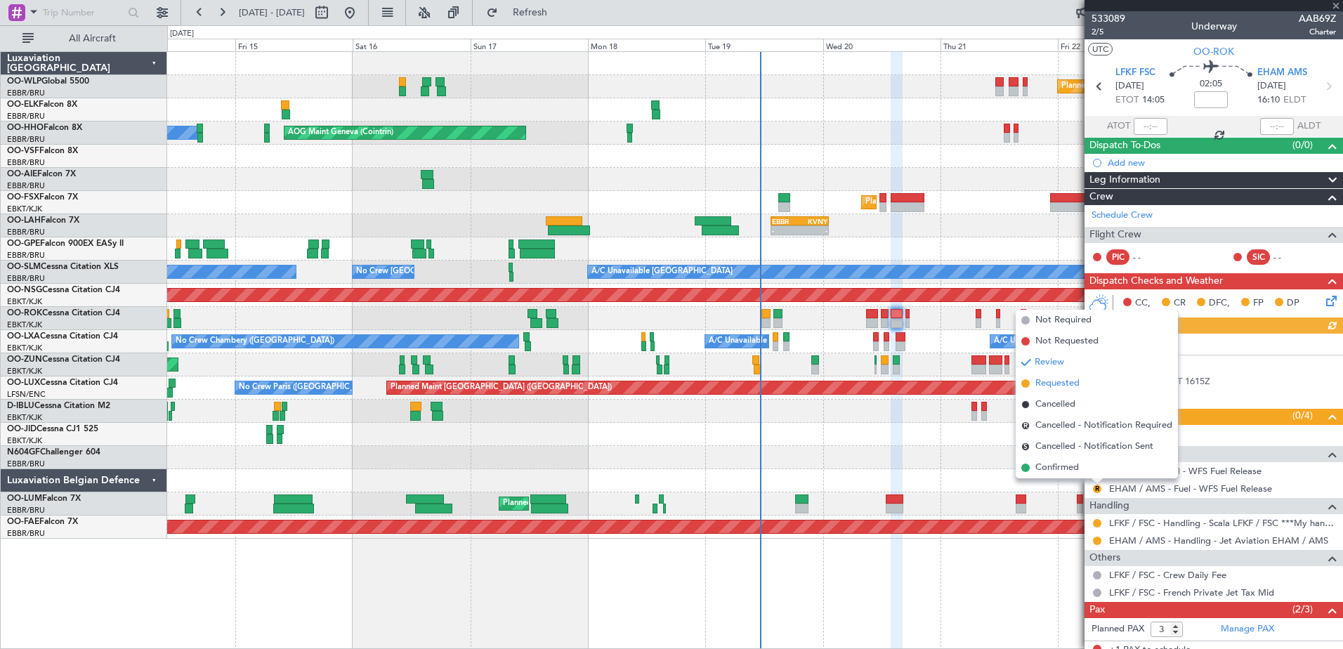
click at [1062, 383] on span "Requested" at bounding box center [1057, 383] width 44 height 14
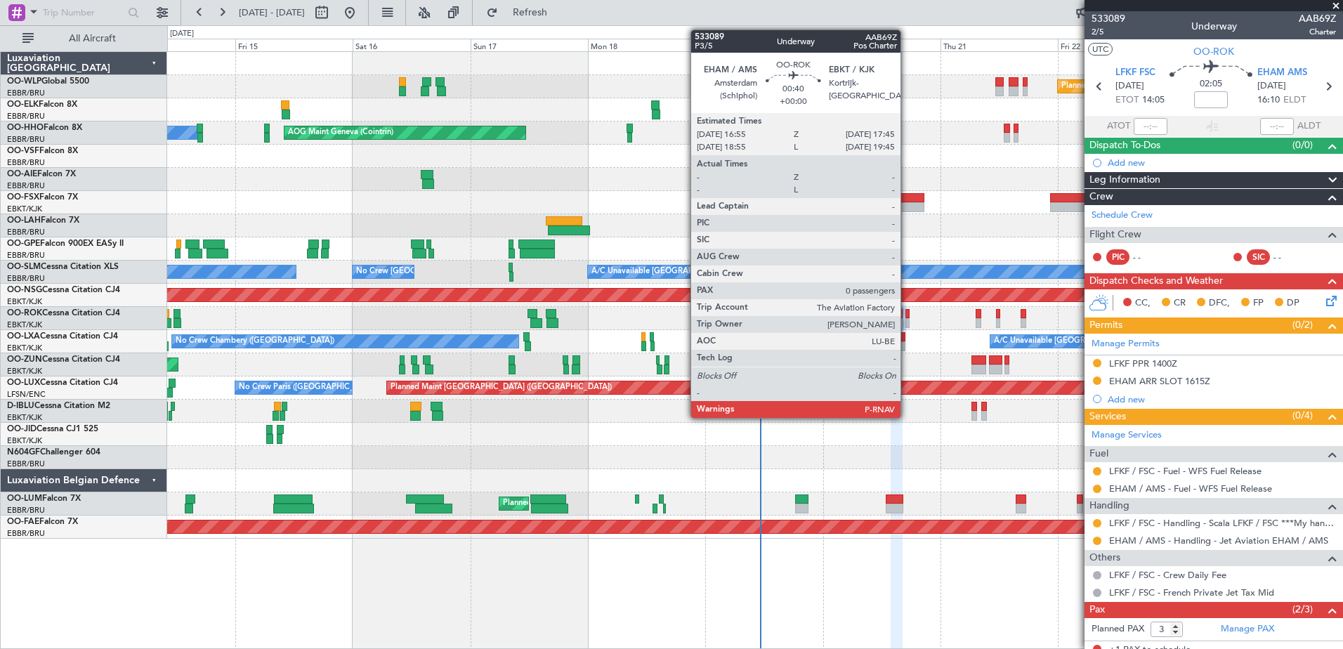
click at [907, 318] on div at bounding box center [907, 323] width 4 height 10
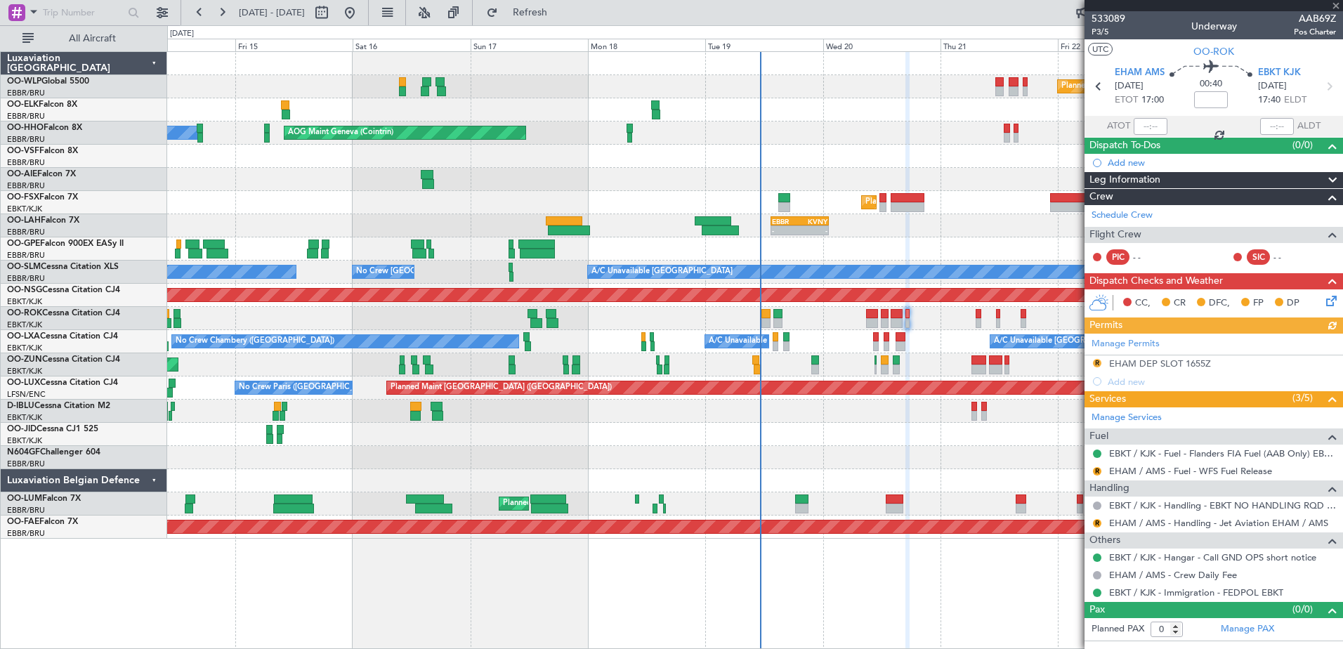
click at [1099, 363] on div "Manage Permits R EHAM DEP SLOT 1655Z Add new" at bounding box center [1213, 362] width 258 height 57
click at [1098, 363] on button "R" at bounding box center [1097, 363] width 8 height 8
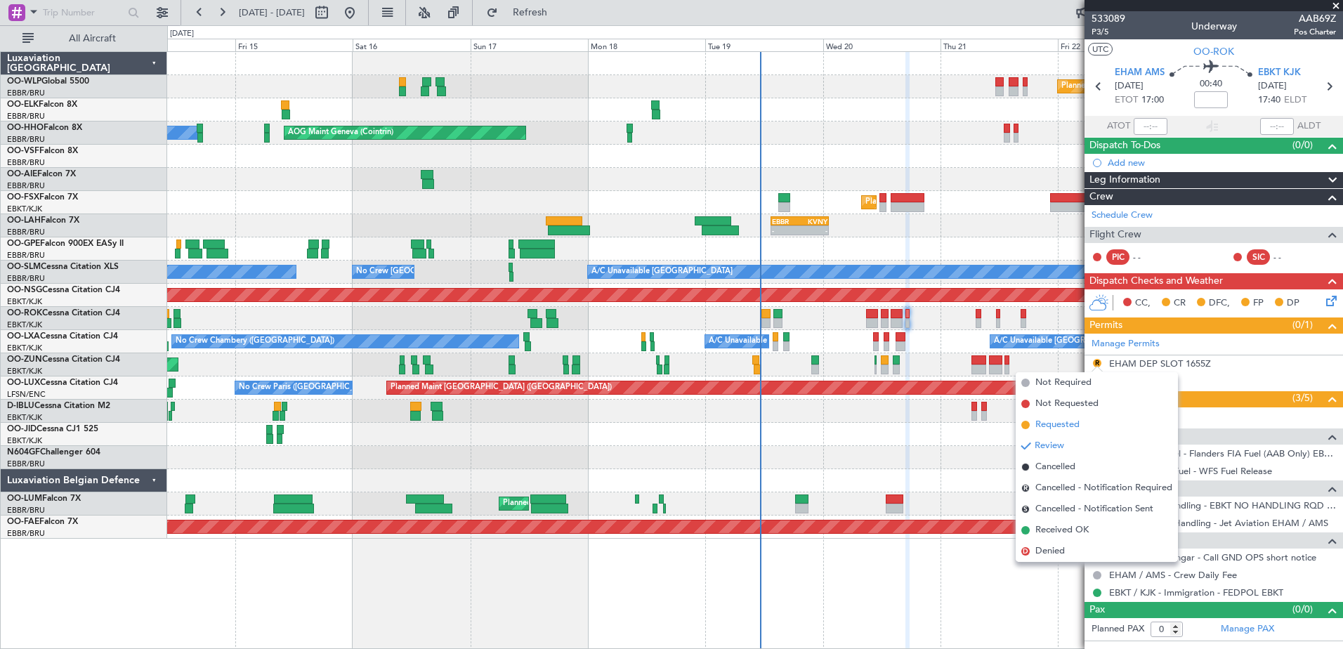
click at [1074, 416] on li "Requested" at bounding box center [1096, 424] width 162 height 21
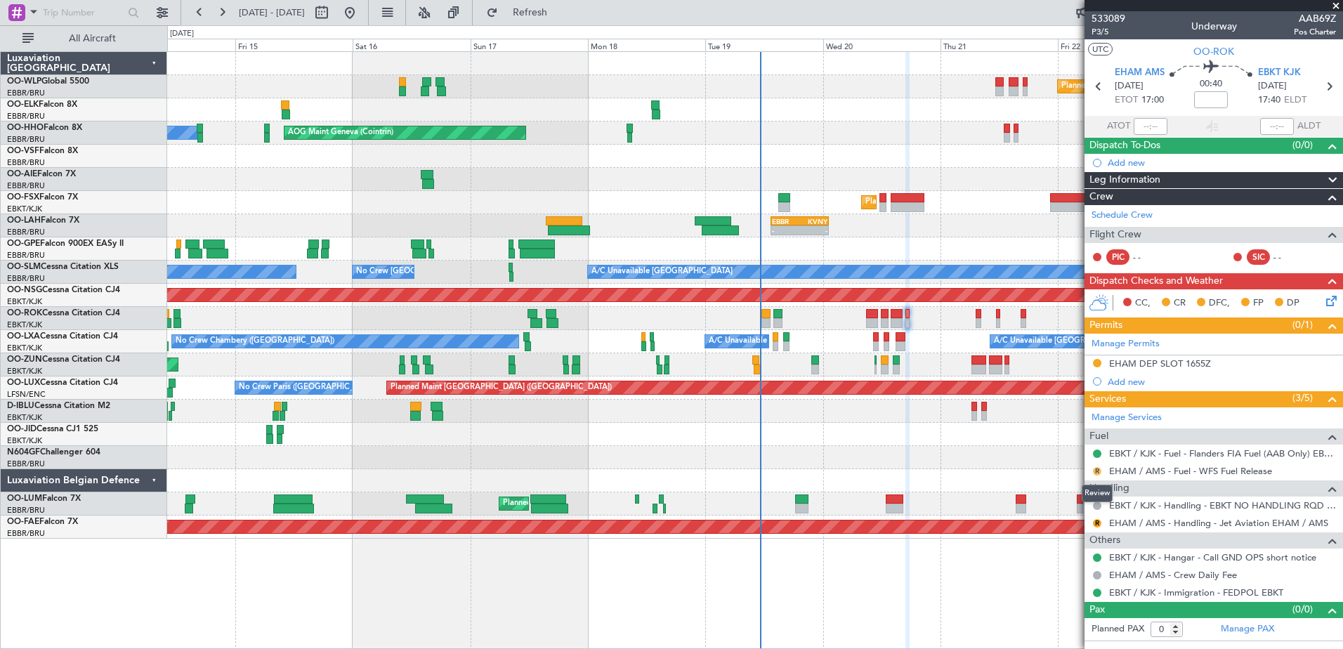
click at [1098, 473] on button "R" at bounding box center [1097, 471] width 8 height 8
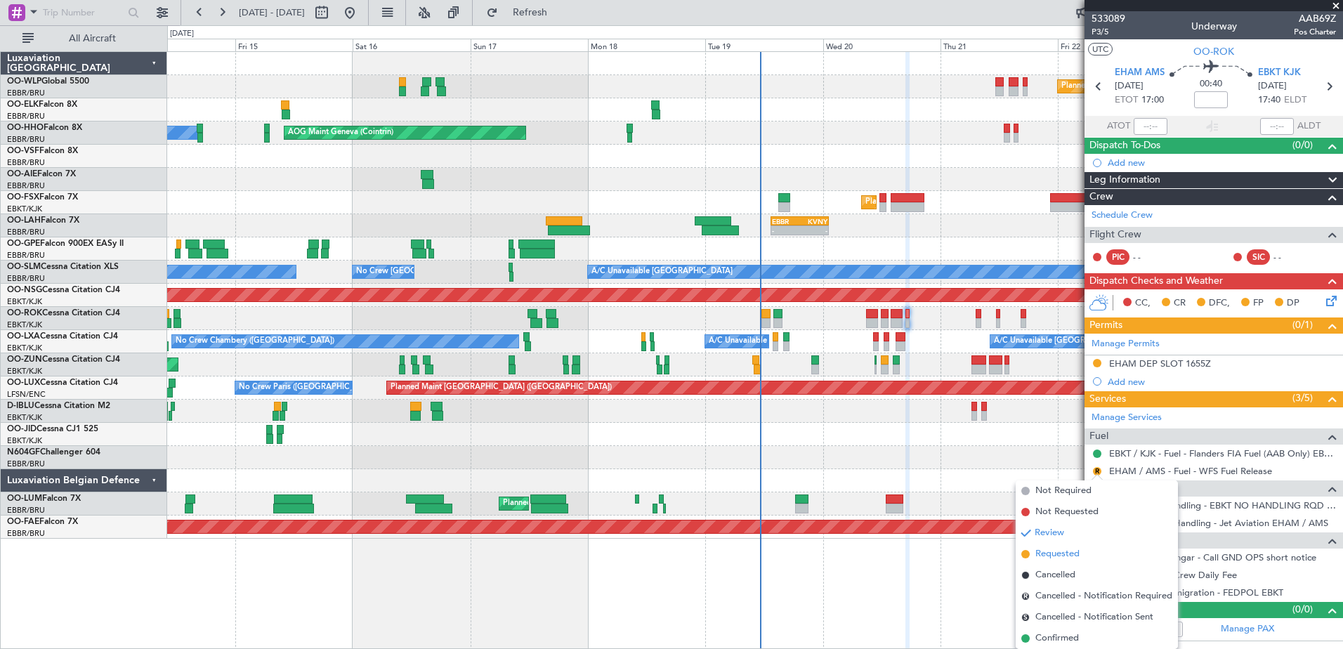
click at [1072, 545] on li "Requested" at bounding box center [1096, 553] width 162 height 21
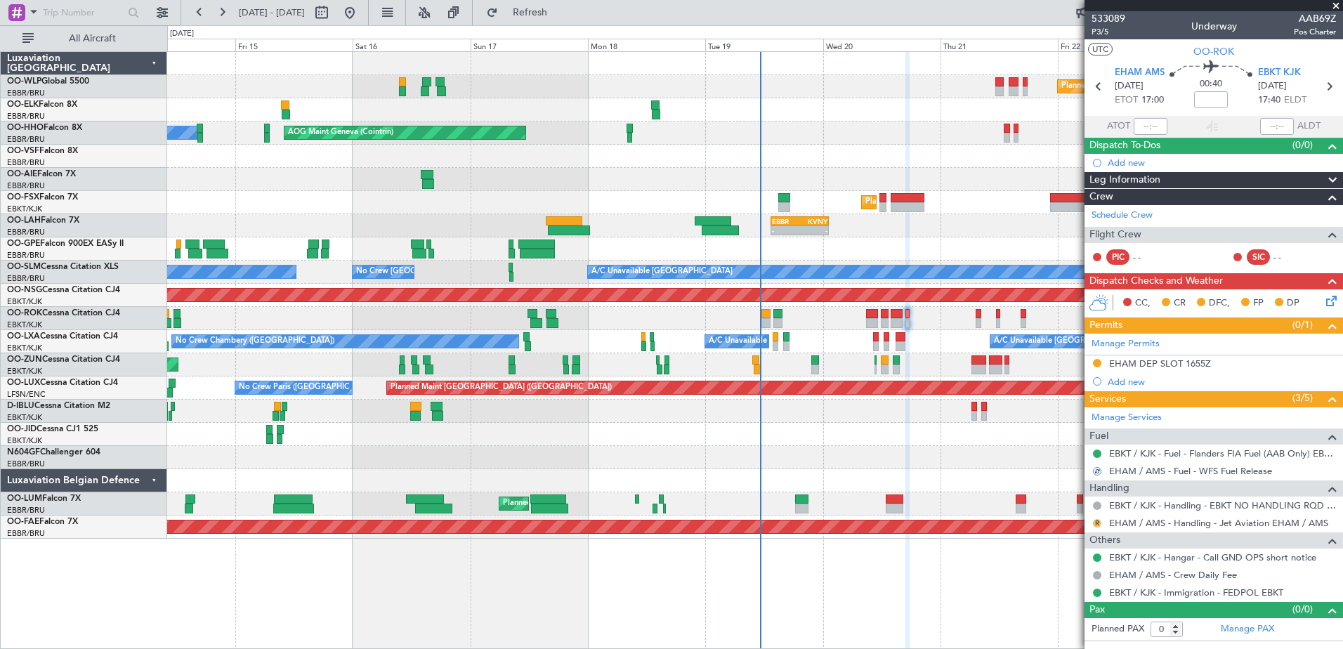
click at [1095, 521] on button "R" at bounding box center [1097, 523] width 8 height 8
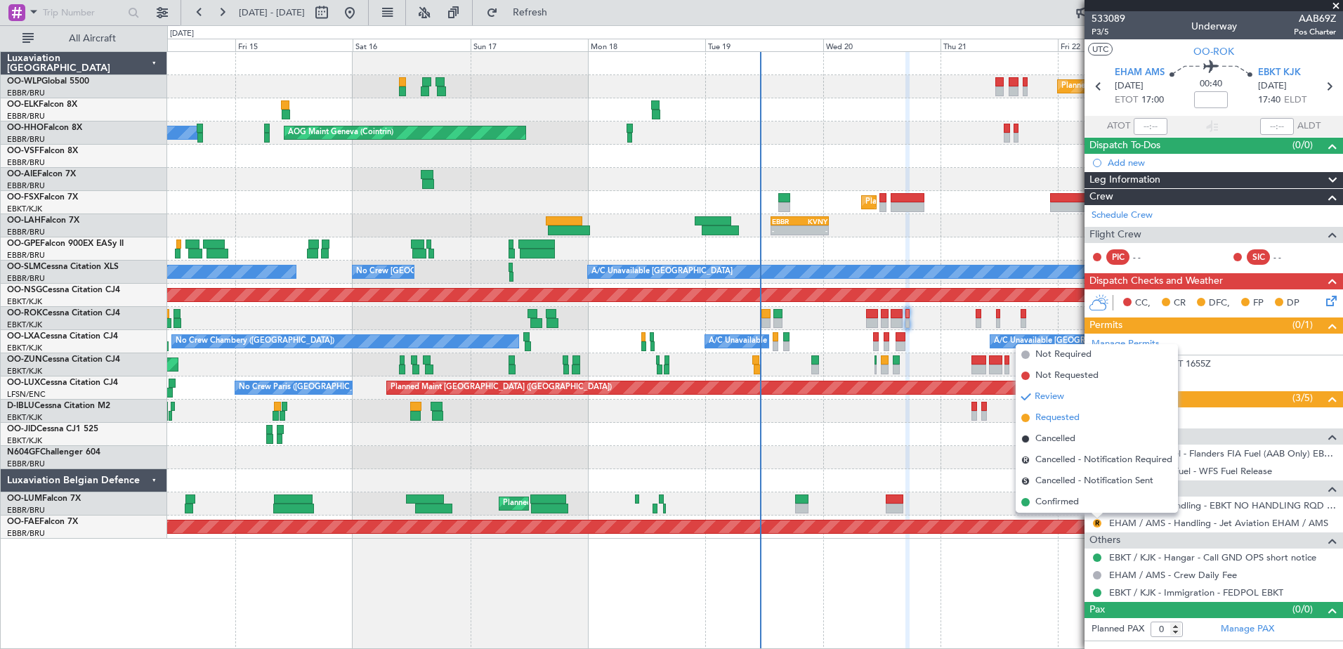
click at [1057, 414] on span "Requested" at bounding box center [1057, 418] width 44 height 14
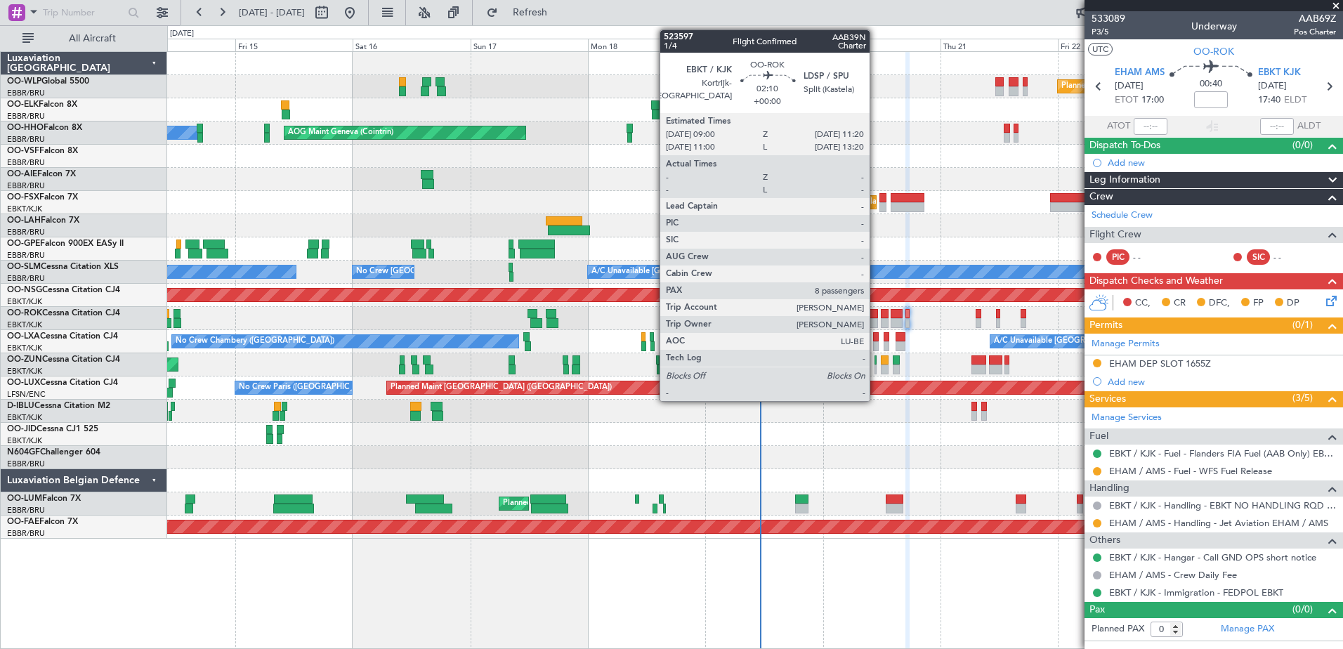
click at [876, 312] on div at bounding box center [872, 314] width 12 height 10
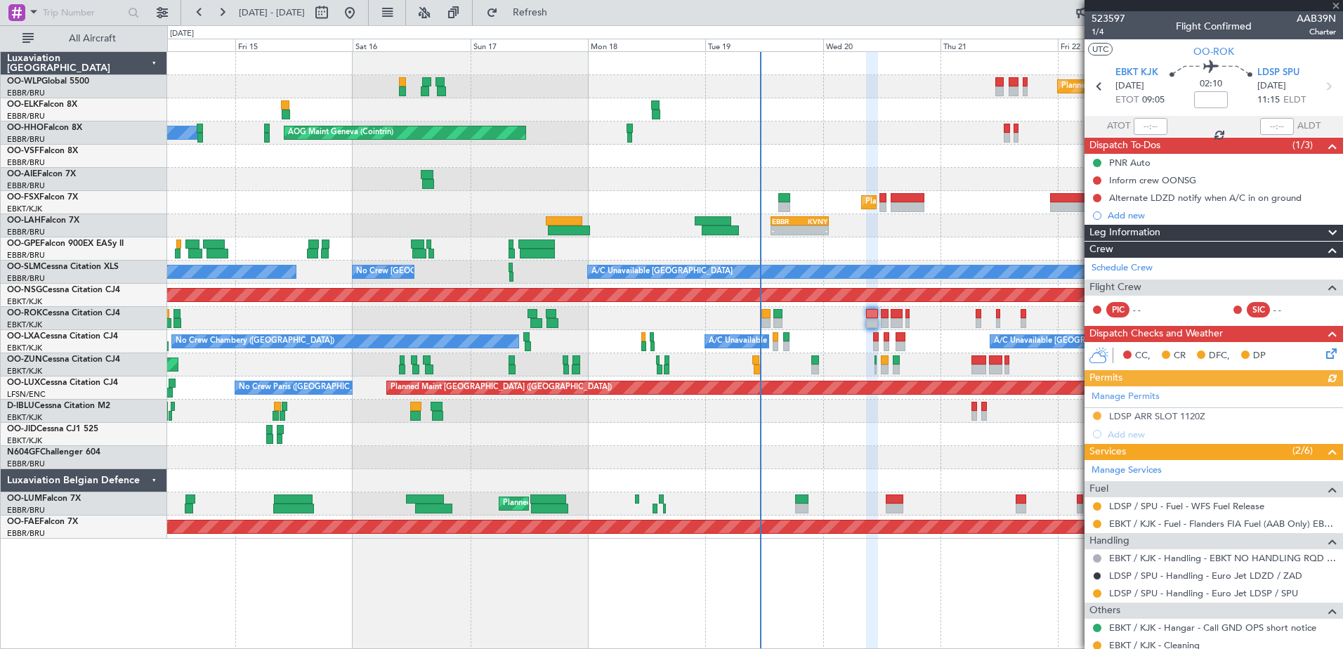
click at [1098, 416] on div "Manage Permits LDSP ARR SLOT 1120Z Add new" at bounding box center [1213, 414] width 258 height 57
click at [1095, 419] on mat-tooltip-component "Requested" at bounding box center [1096, 437] width 63 height 37
click at [1098, 411] on button at bounding box center [1097, 415] width 8 height 8
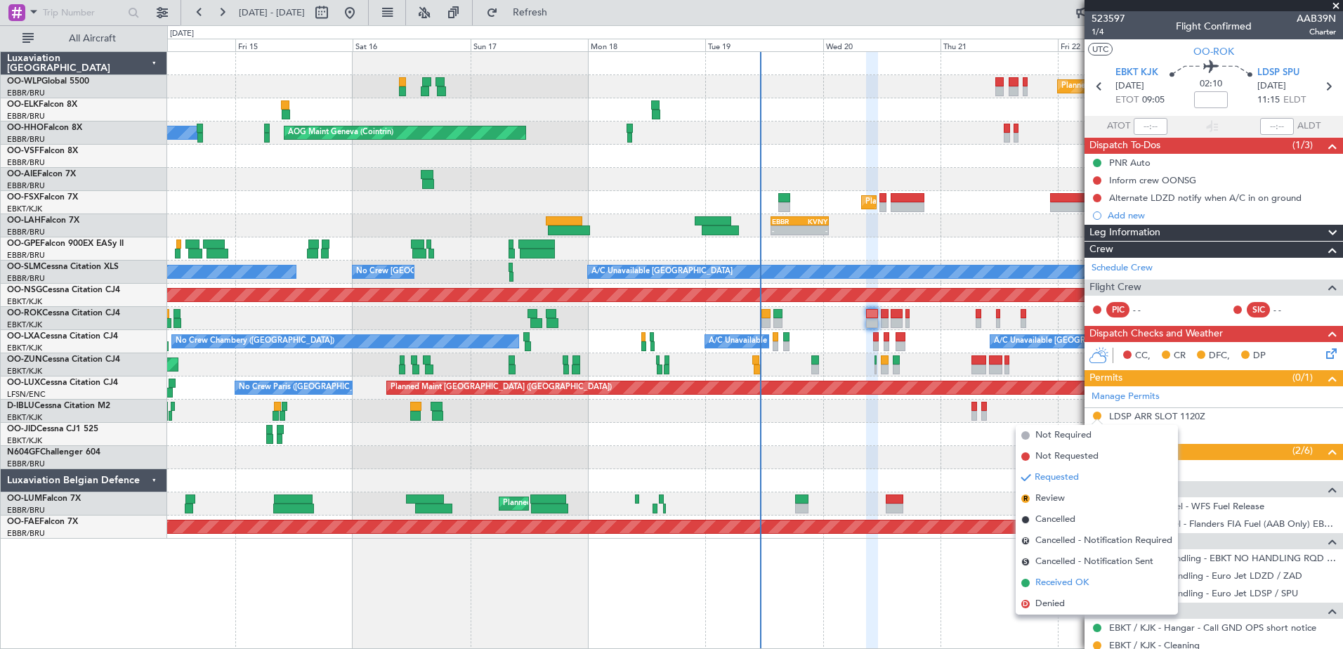
click at [1063, 580] on span "Received OK" at bounding box center [1061, 583] width 53 height 14
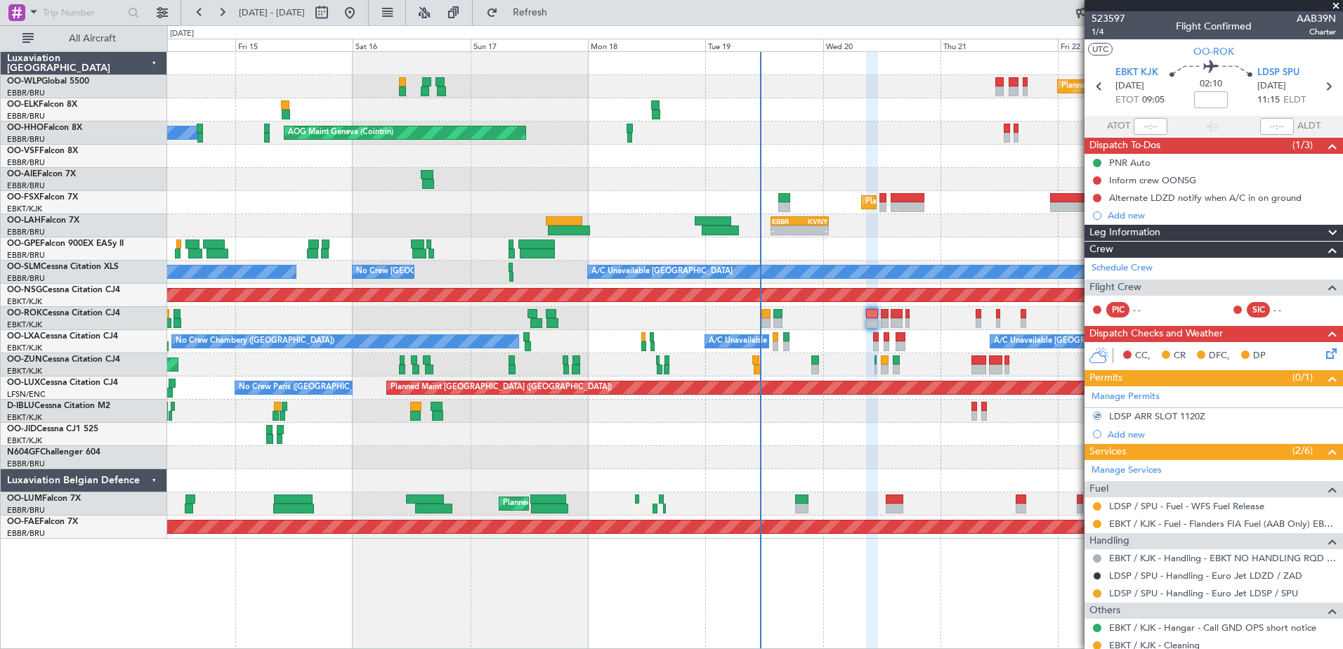
scroll to position [70, 0]
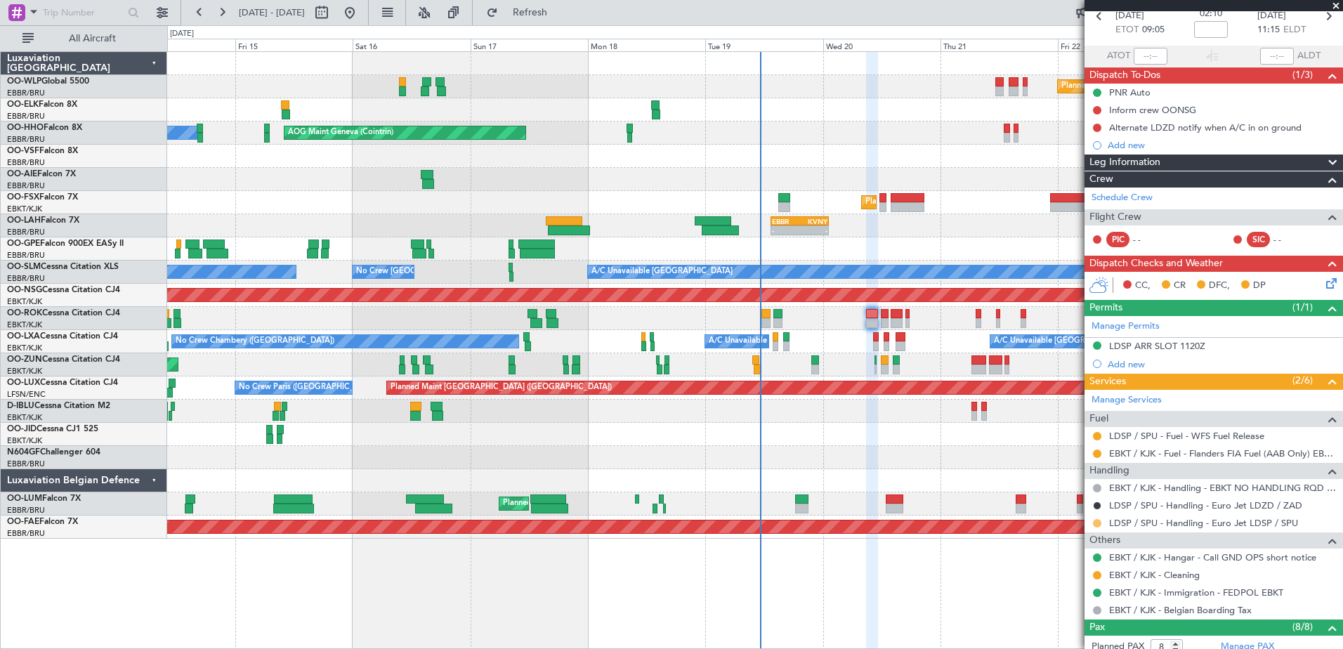
click at [1098, 522] on button at bounding box center [1097, 523] width 8 height 8
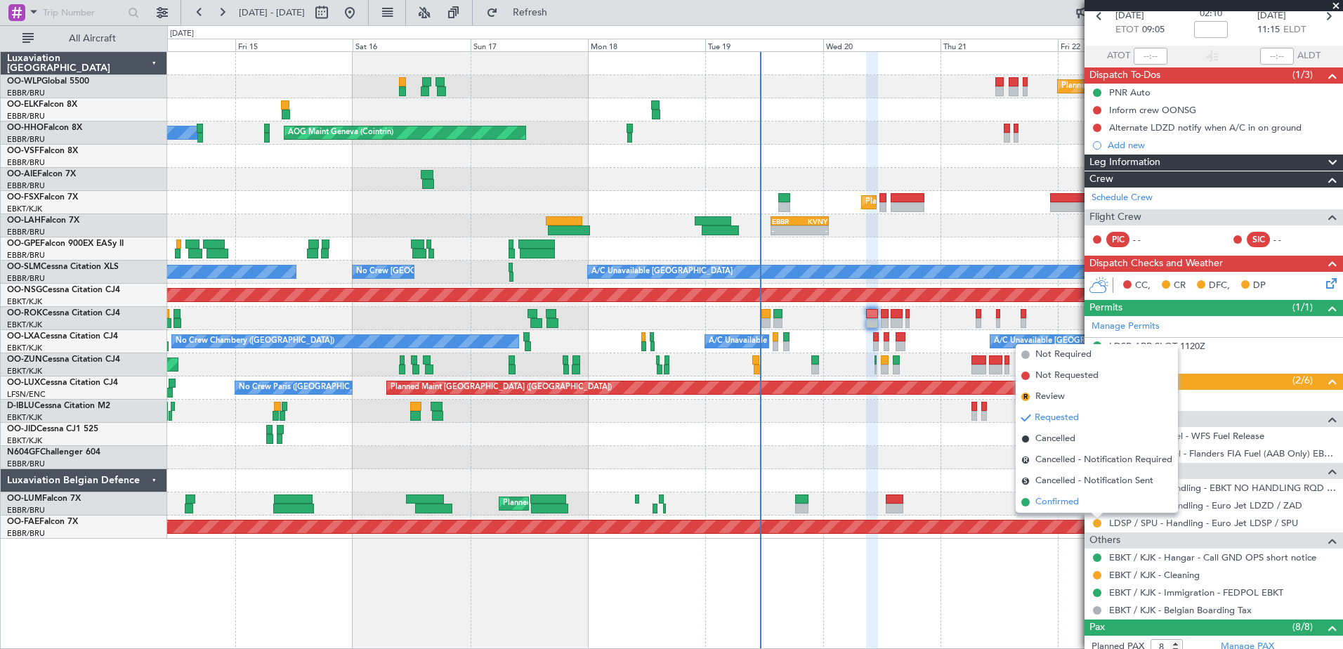
click at [1086, 501] on li "Confirmed" at bounding box center [1096, 502] width 162 height 21
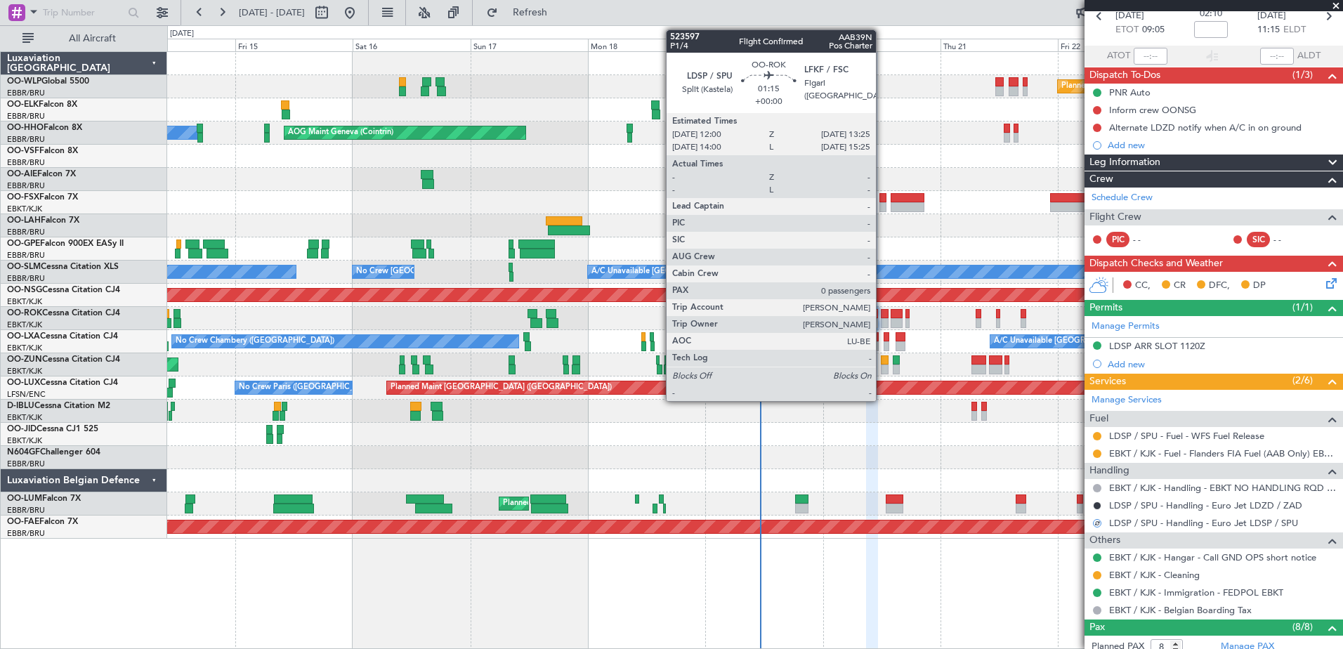
click at [882, 318] on div at bounding box center [884, 323] width 7 height 10
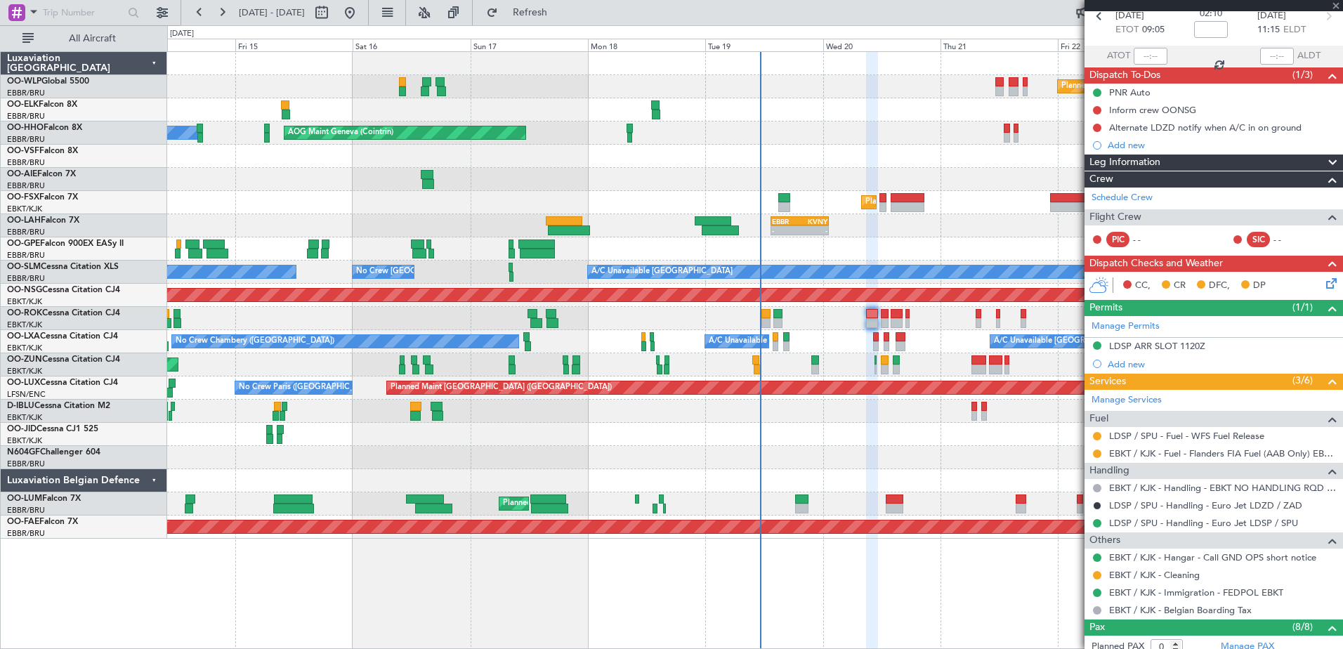
scroll to position [0, 0]
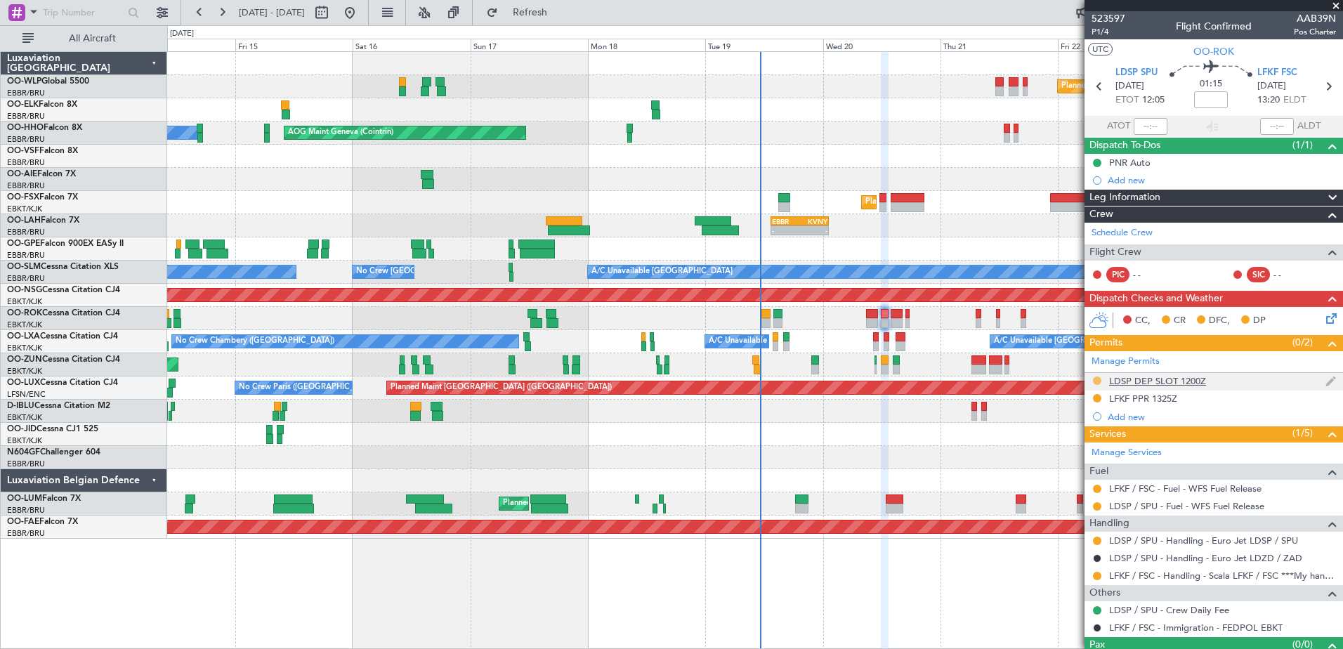
click at [1094, 379] on button at bounding box center [1097, 380] width 8 height 8
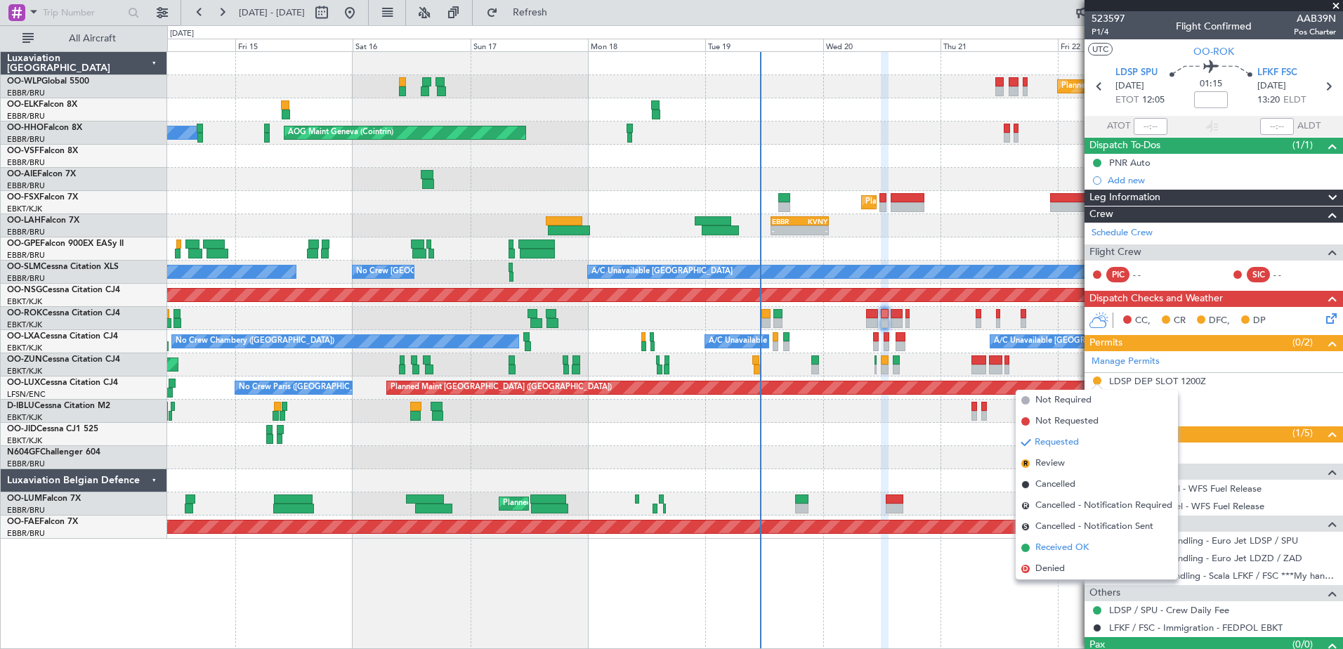
click at [1055, 545] on span "Received OK" at bounding box center [1061, 548] width 53 height 14
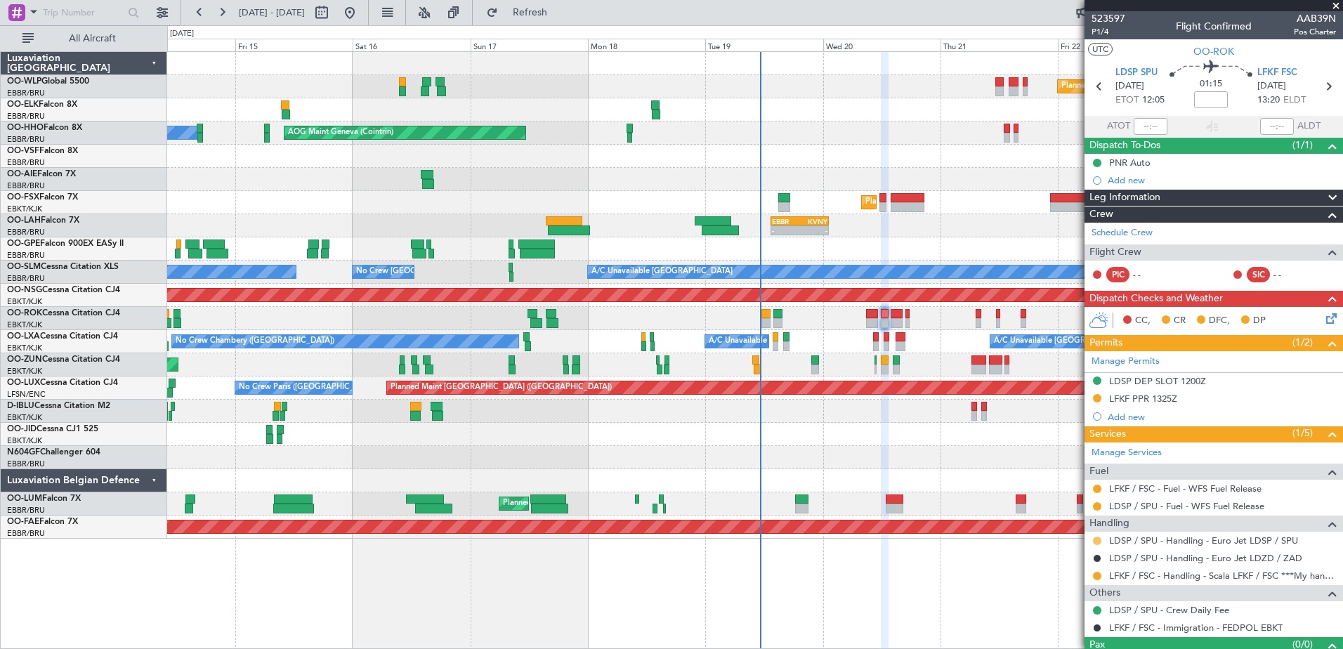
click at [1094, 540] on button at bounding box center [1097, 540] width 8 height 8
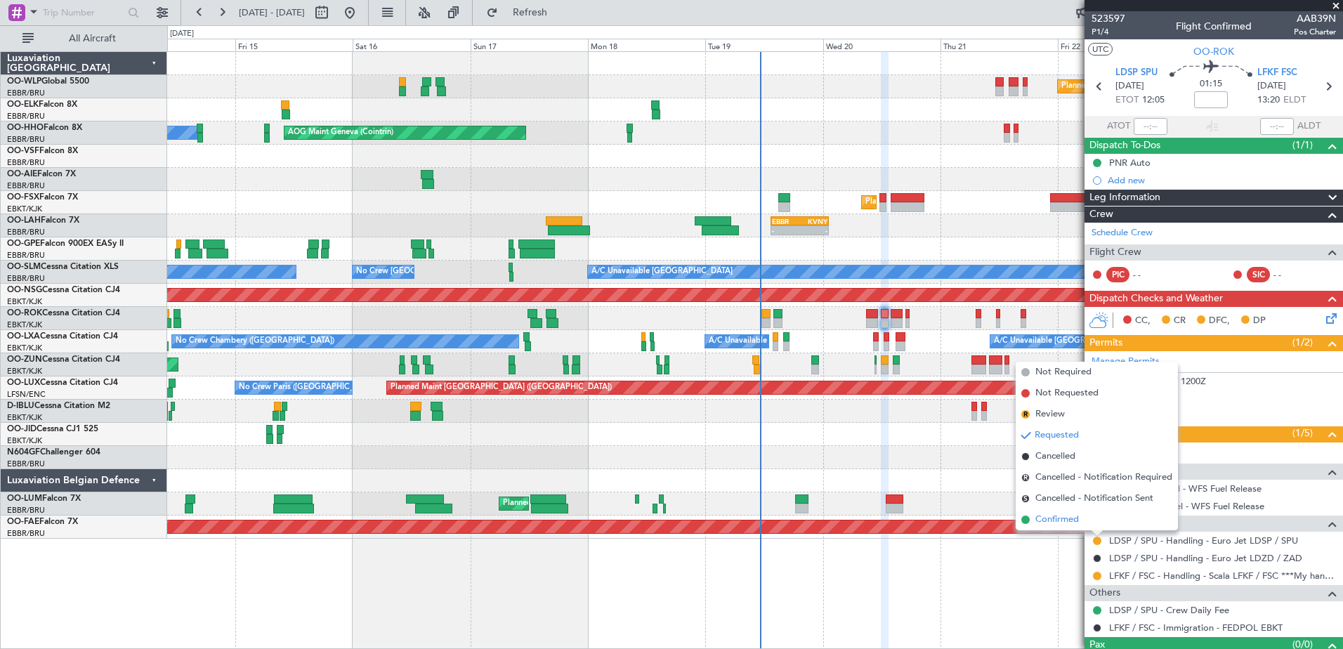
click at [1079, 525] on li "Confirmed" at bounding box center [1096, 519] width 162 height 21
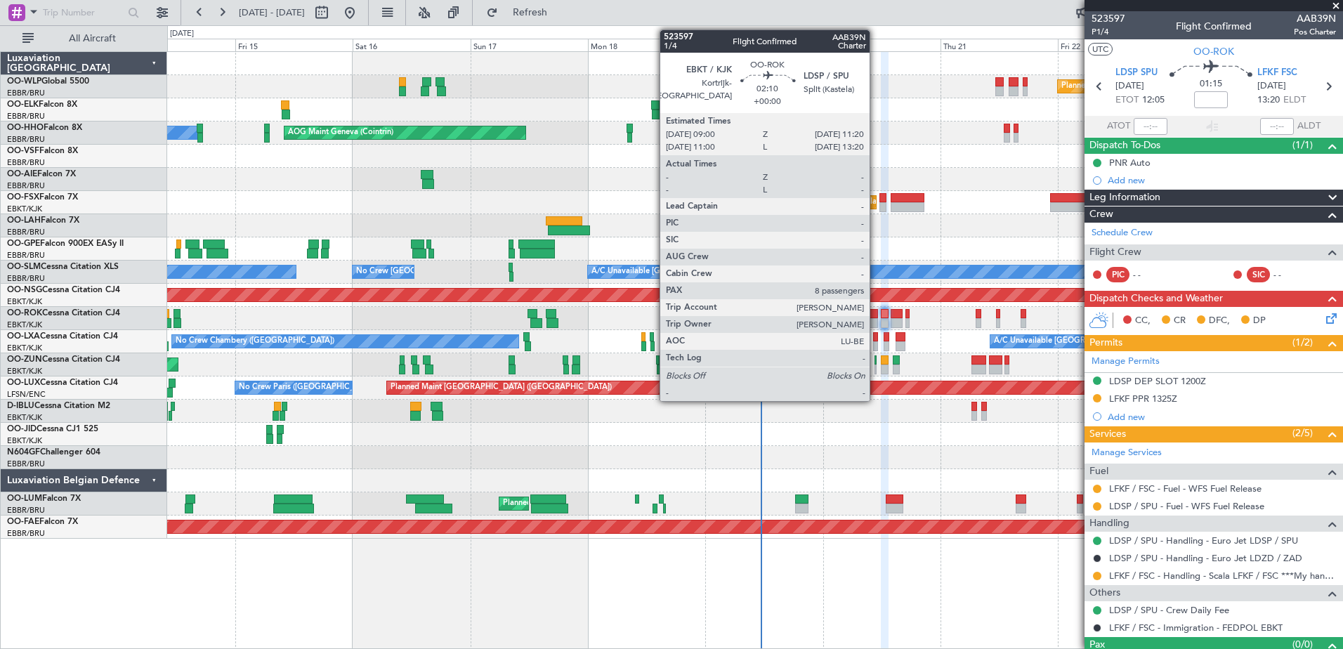
click at [876, 317] on div at bounding box center [872, 314] width 12 height 10
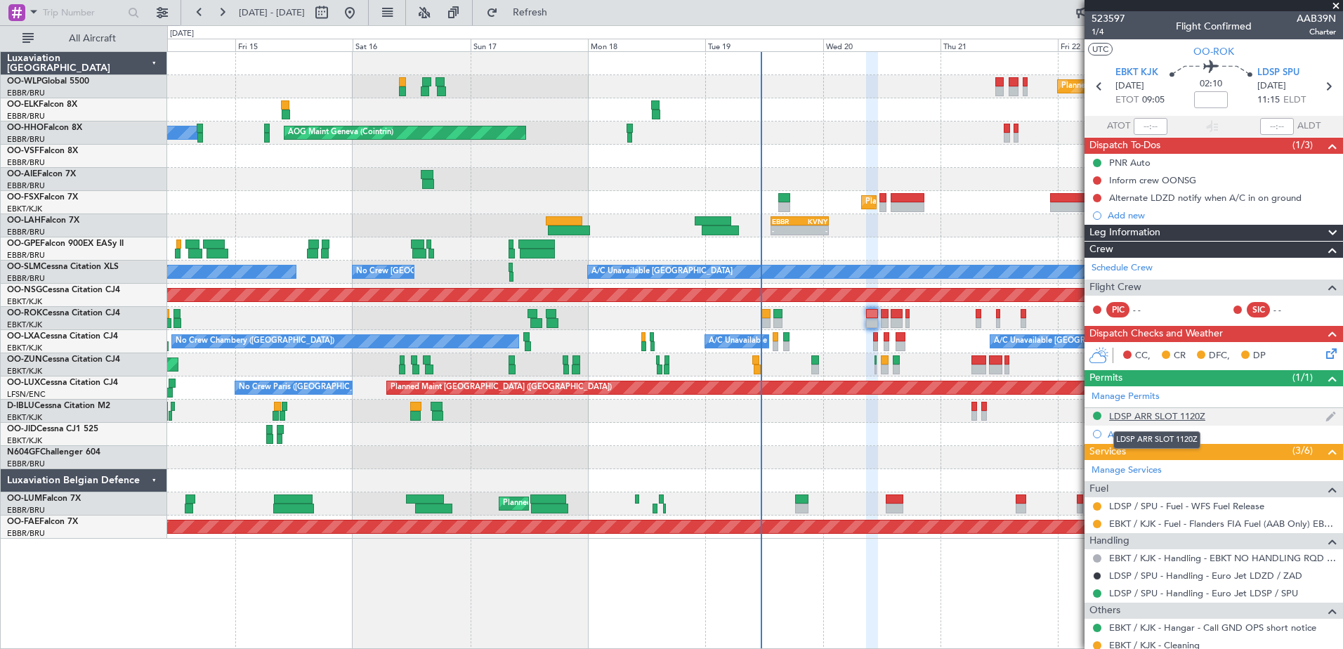
click at [1185, 414] on div "LDSP ARR SLOT 1120Z" at bounding box center [1157, 416] width 96 height 12
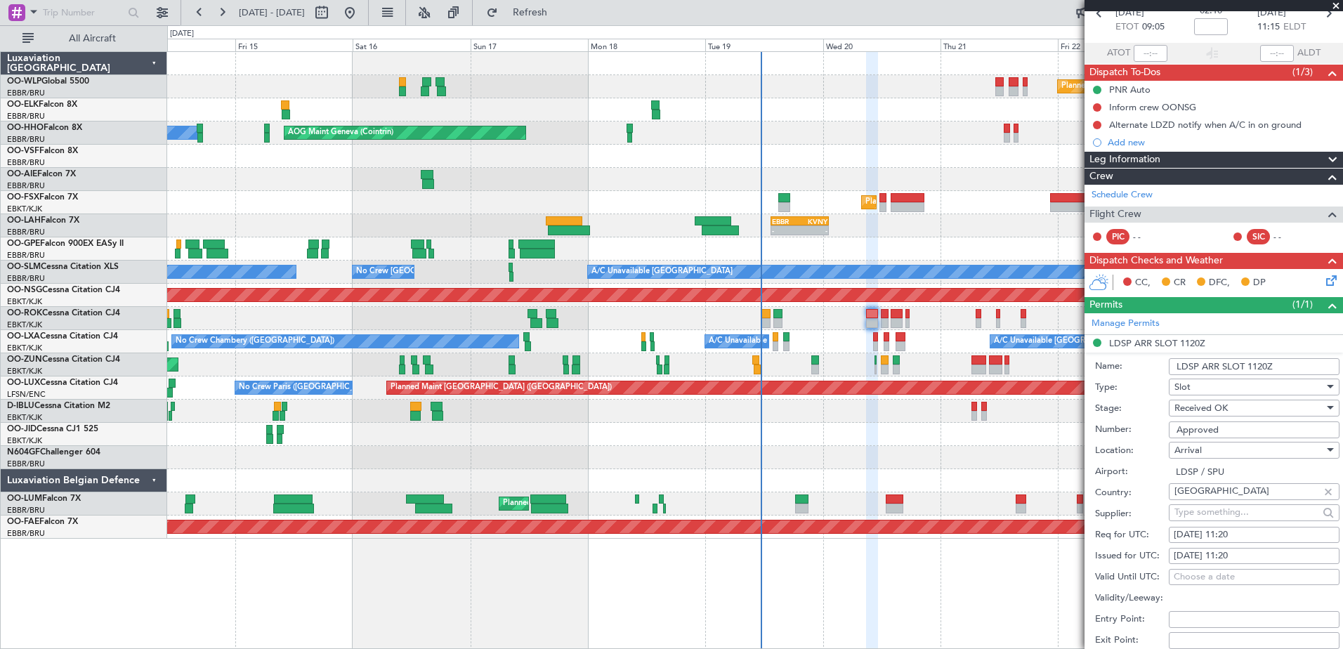
scroll to position [140, 0]
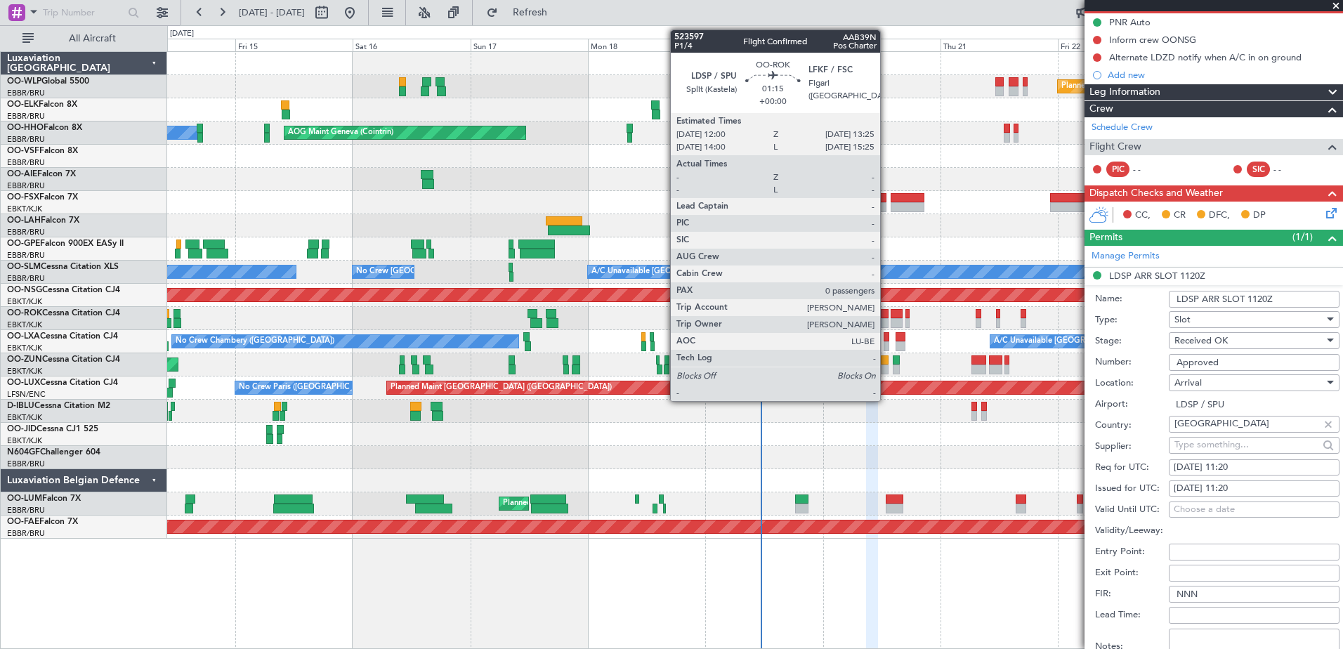
click at [886, 317] on div at bounding box center [884, 314] width 7 height 10
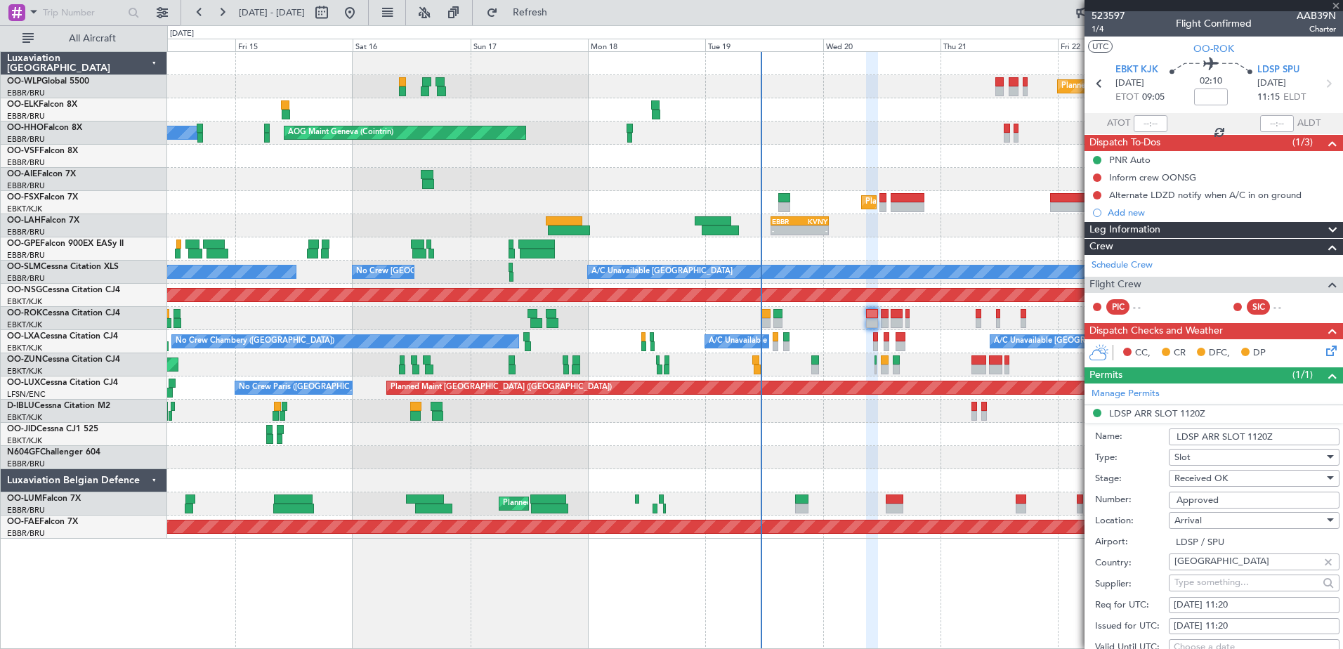
scroll to position [0, 0]
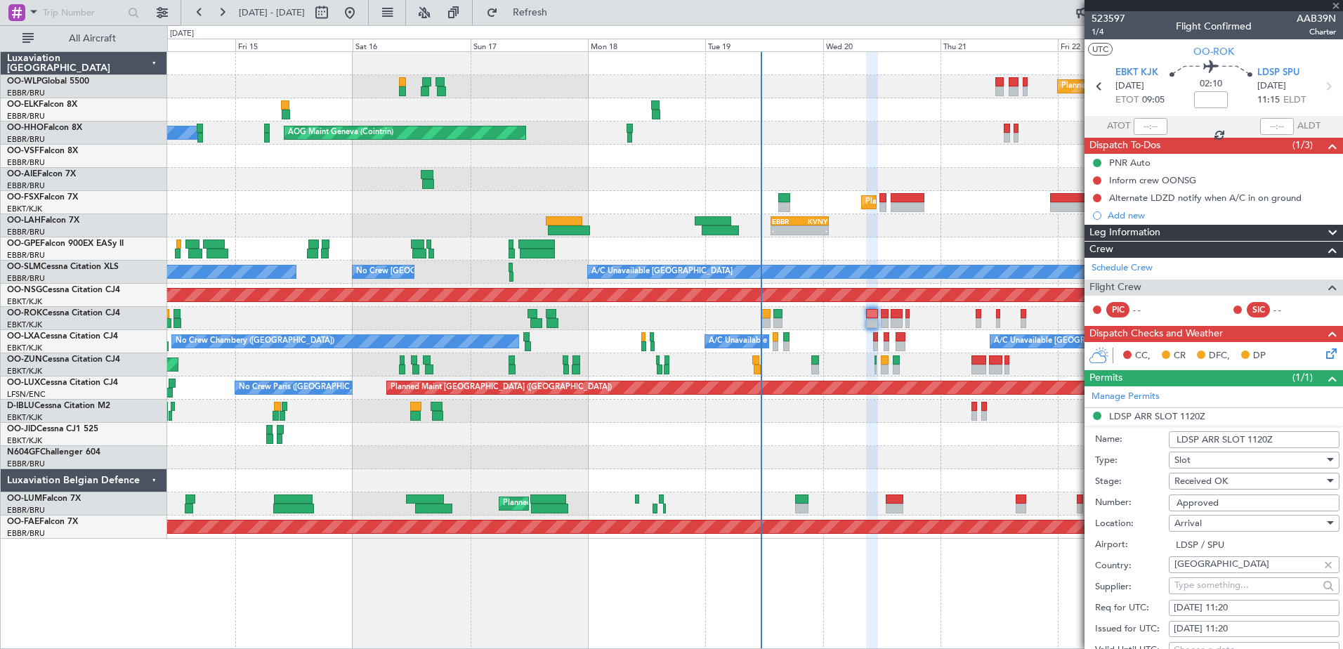
type input "0"
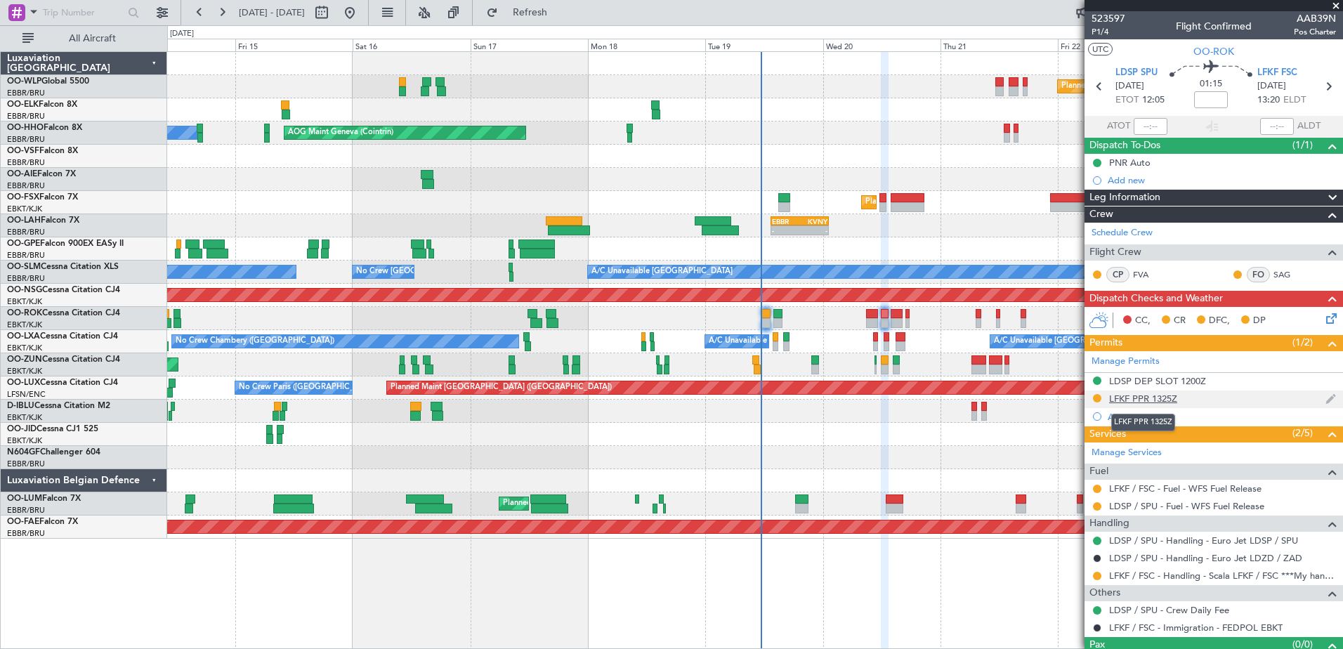
click at [1150, 396] on div "LFKF PPR 1325Z" at bounding box center [1143, 399] width 68 height 12
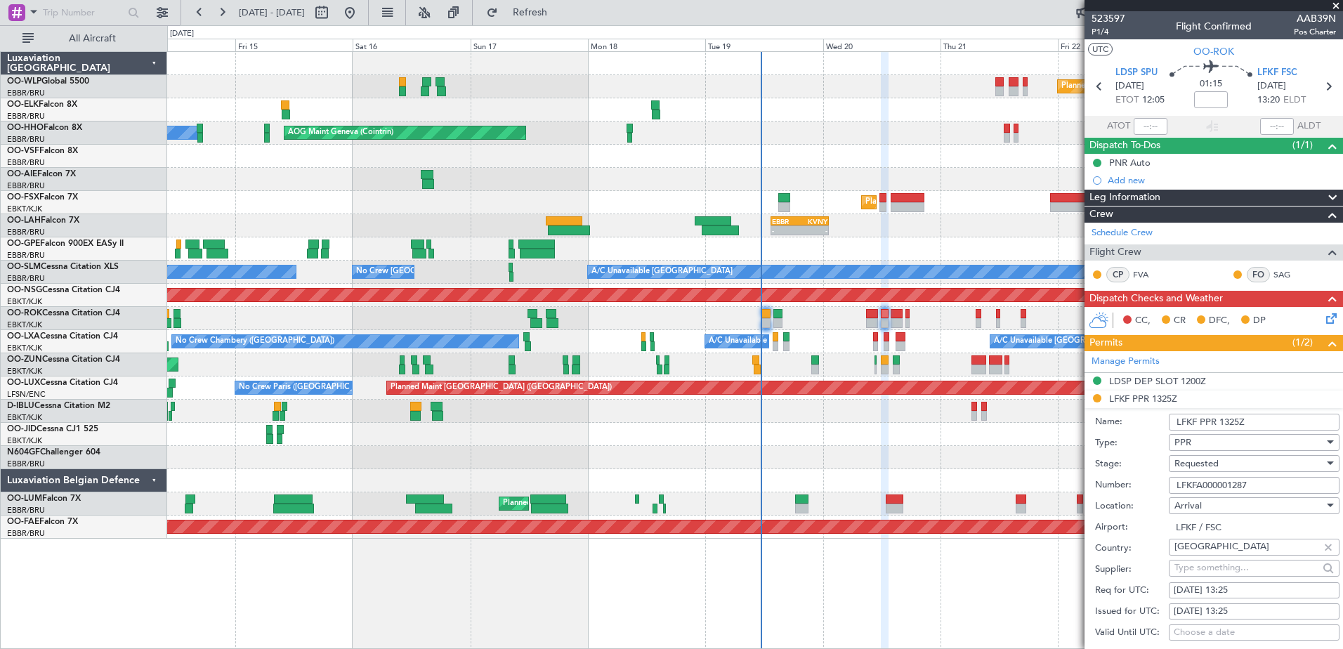
drag, startPoint x: 1281, startPoint y: 486, endPoint x: 1168, endPoint y: 489, distance: 113.1
click at [1168, 489] on div "Number: LFKFA000001287" at bounding box center [1217, 485] width 244 height 21
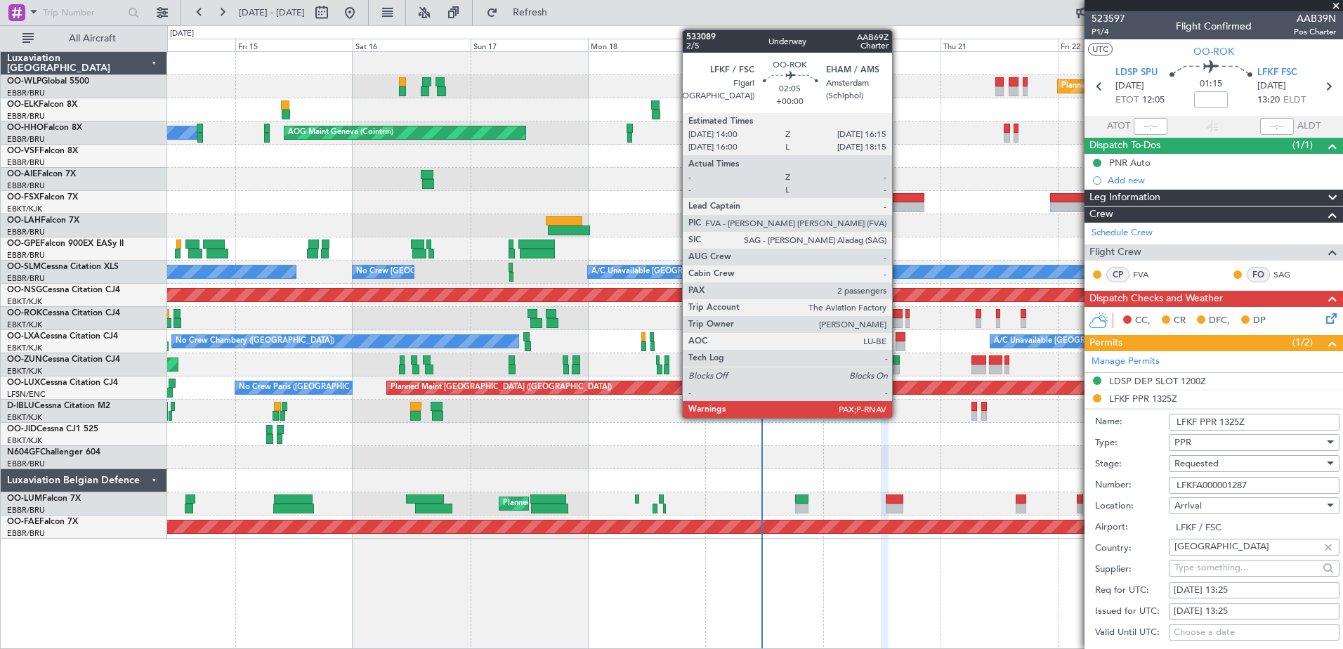
click at [898, 319] on div at bounding box center [895, 323] width 11 height 10
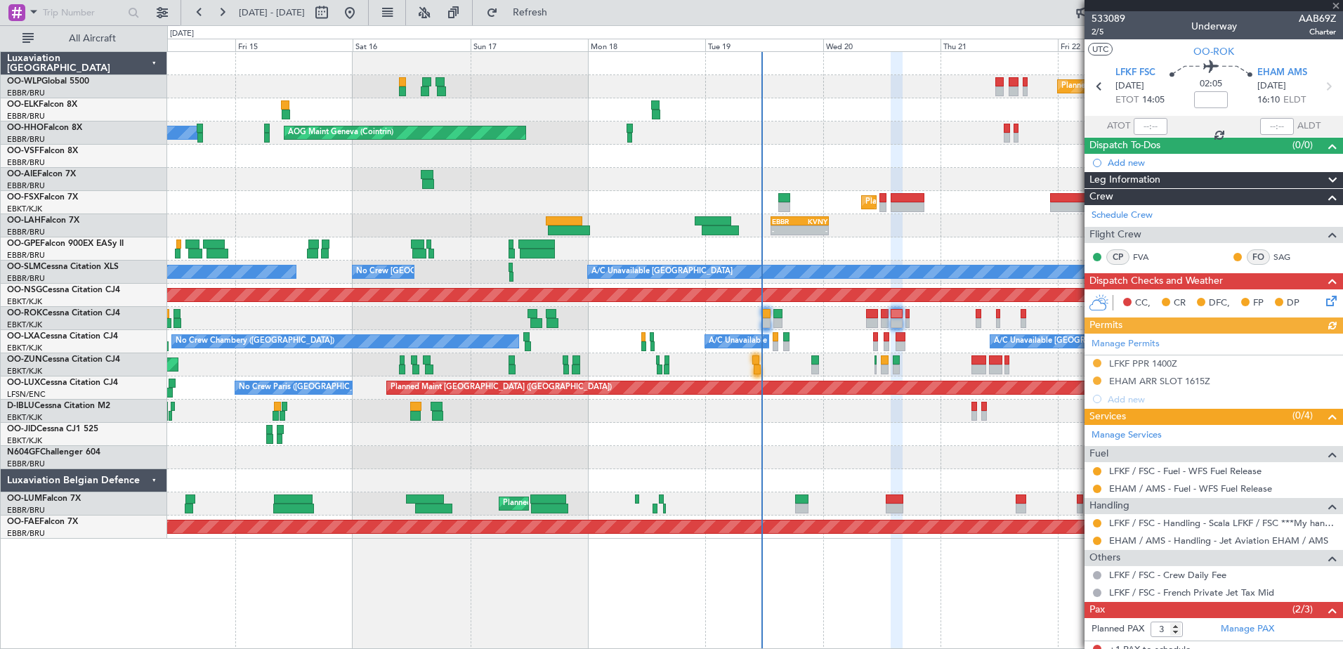
click at [1110, 379] on div "Manage Permits LFKF PPR 1400Z EHAM ARR SLOT 1615Z Add new" at bounding box center [1213, 371] width 258 height 74
click at [1173, 386] on div "EHAM ARR SLOT 1615Z" at bounding box center [1213, 382] width 258 height 18
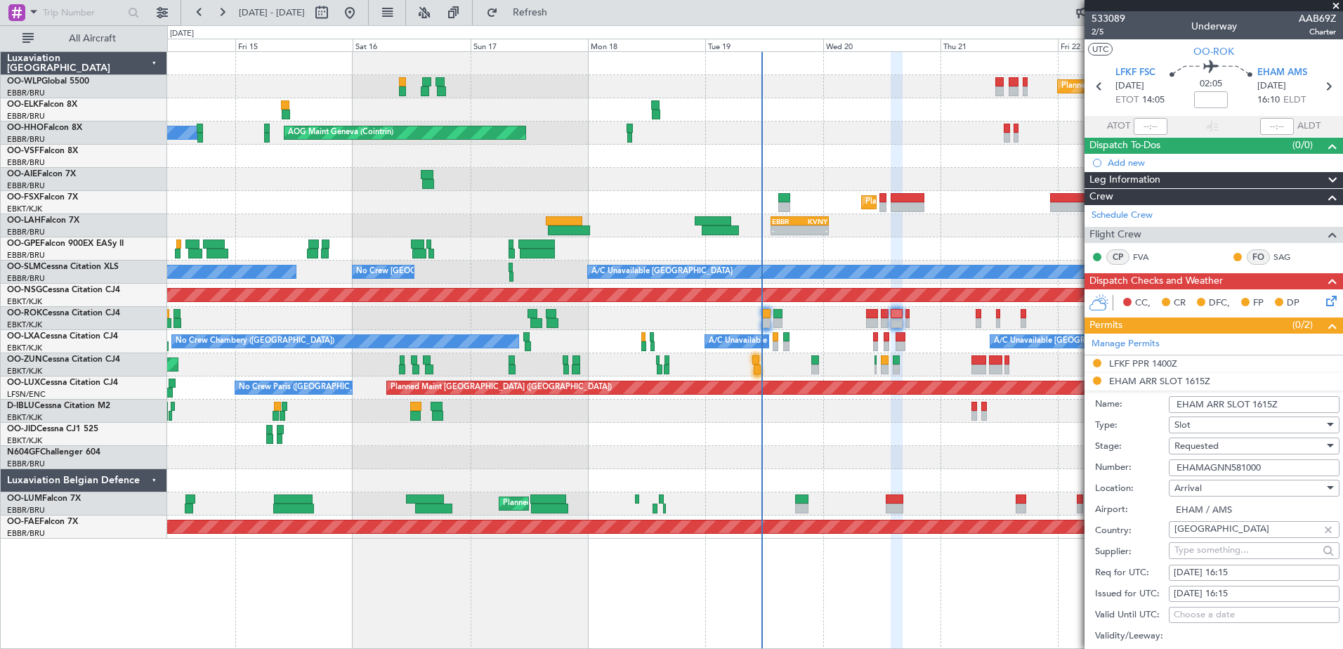
drag, startPoint x: 1286, startPoint y: 468, endPoint x: 1176, endPoint y: 474, distance: 109.7
click at [1176, 474] on input "EHAMAGNN581000" at bounding box center [1253, 467] width 171 height 17
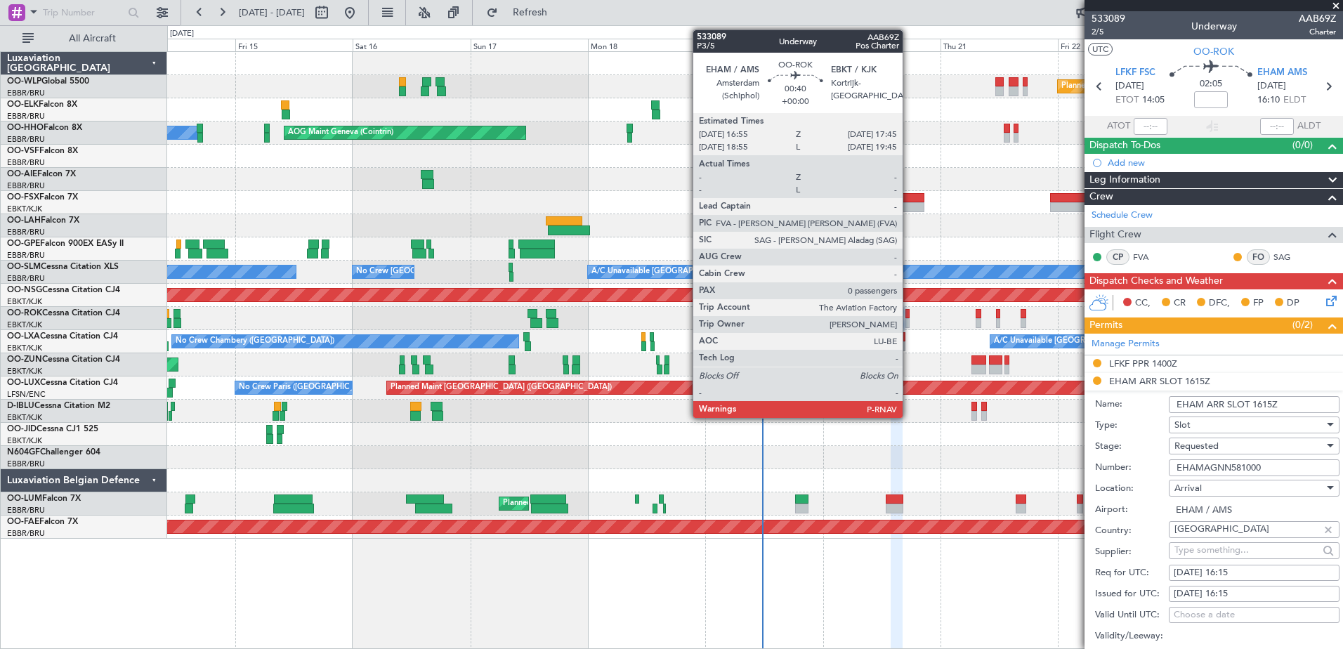
click at [909, 317] on div at bounding box center [907, 314] width 4 height 10
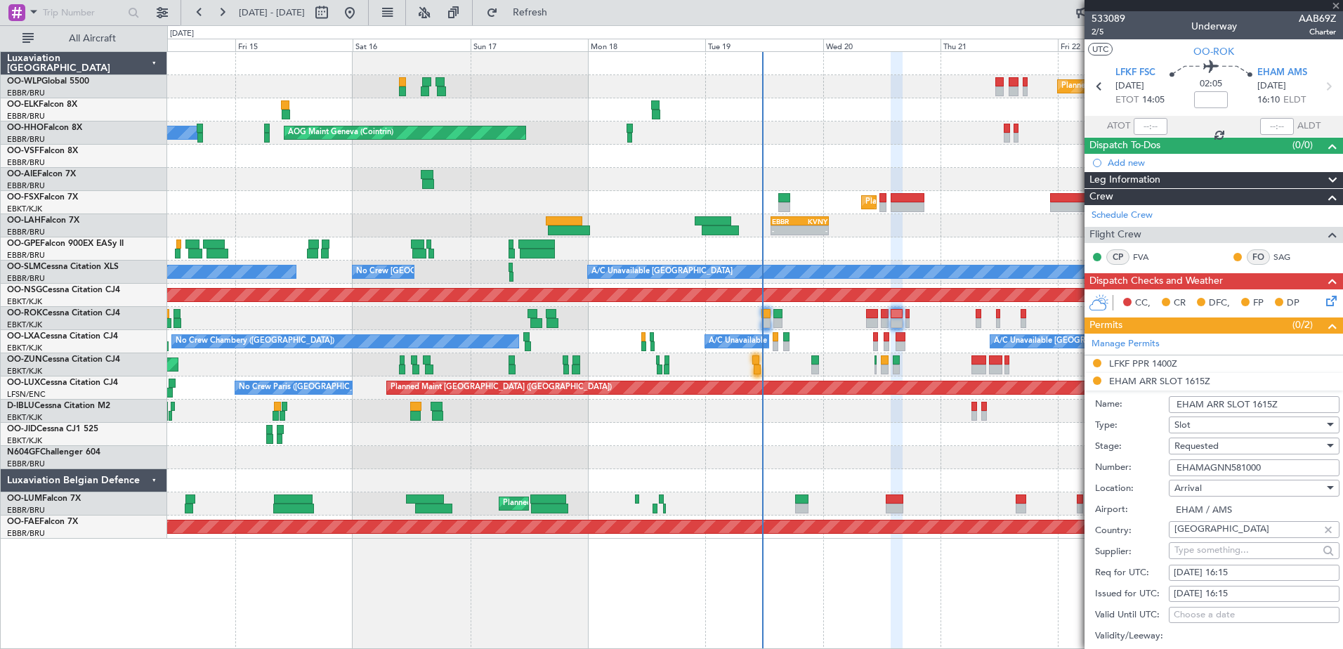
type input "0"
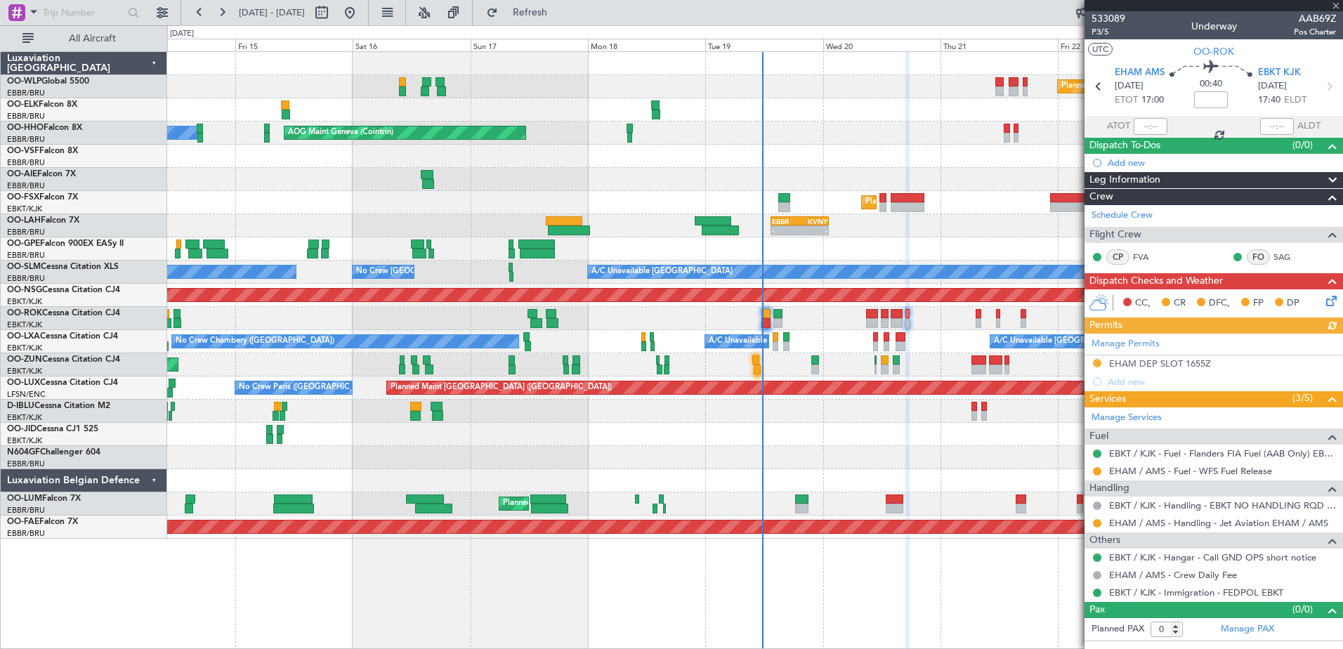
click at [1167, 361] on div "Manage Permits EHAM DEP SLOT 1655Z Add new" at bounding box center [1213, 362] width 258 height 57
click at [1128, 359] on div "EHAM DEP SLOT 1655Z" at bounding box center [1160, 363] width 102 height 12
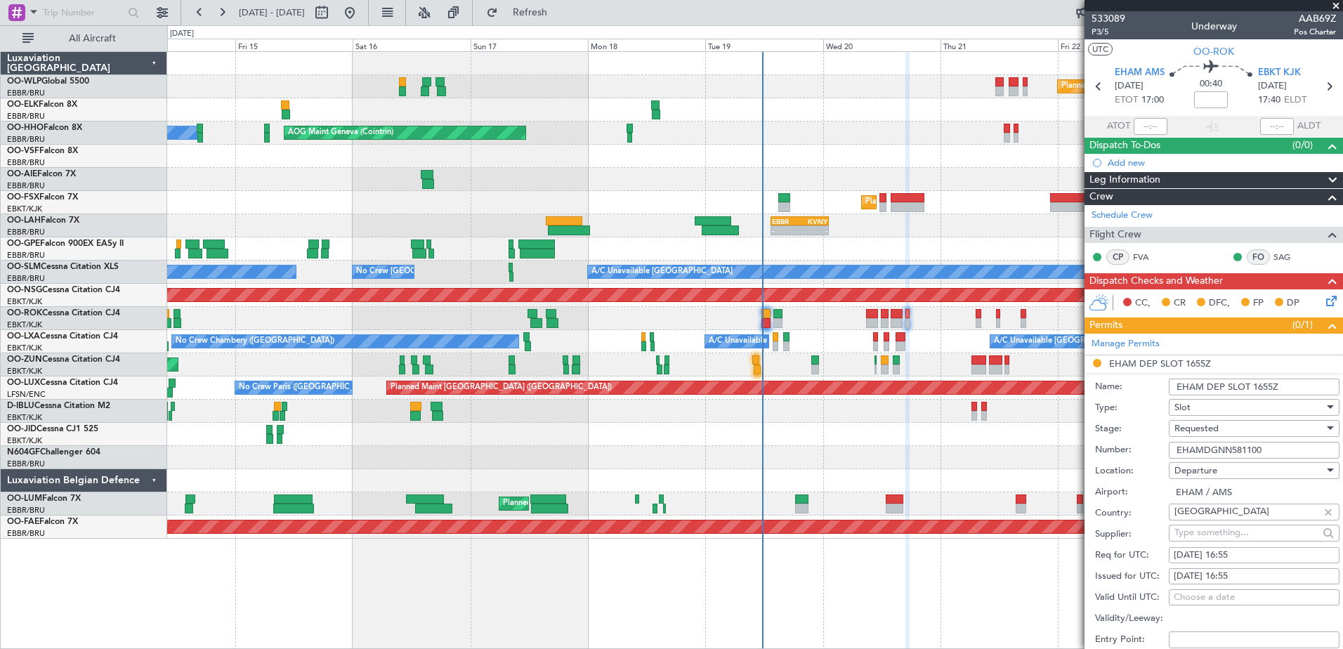
drag, startPoint x: 1281, startPoint y: 454, endPoint x: 1174, endPoint y: 448, distance: 106.9
click at [1174, 448] on input "EHAMDGNN581100" at bounding box center [1253, 450] width 171 height 17
click at [1334, 9] on span at bounding box center [1336, 6] width 14 height 13
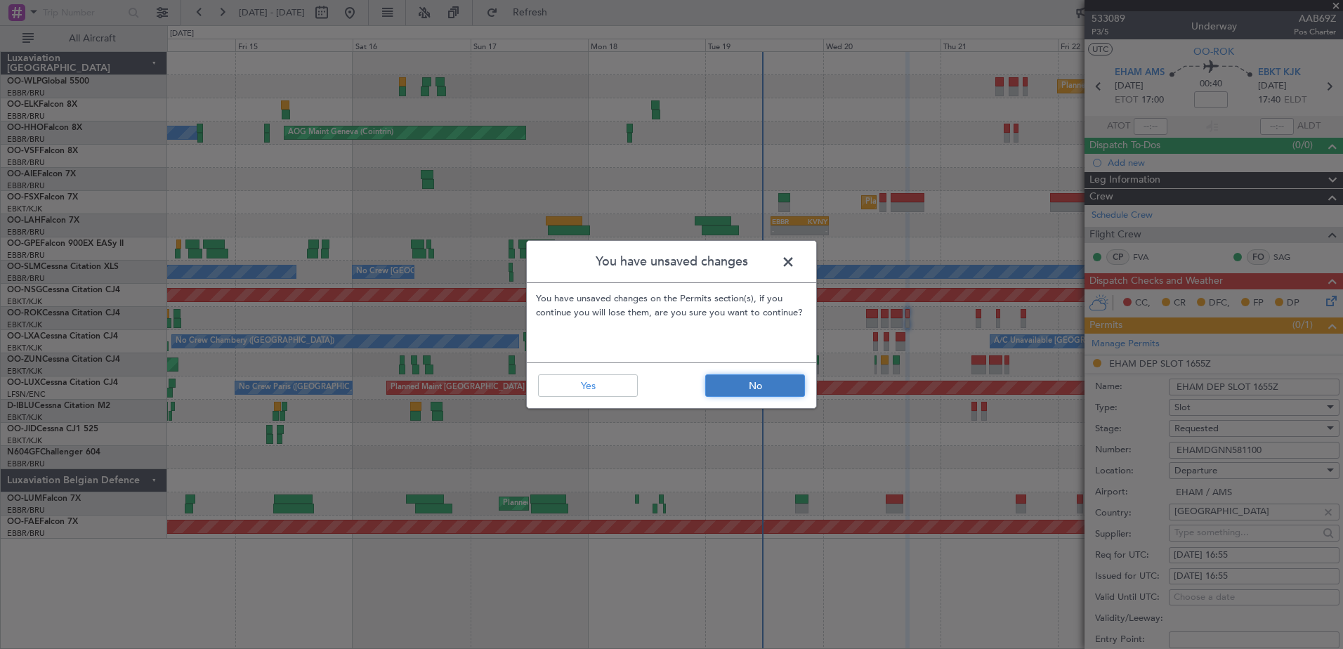
click at [758, 379] on button "No" at bounding box center [755, 385] width 100 height 22
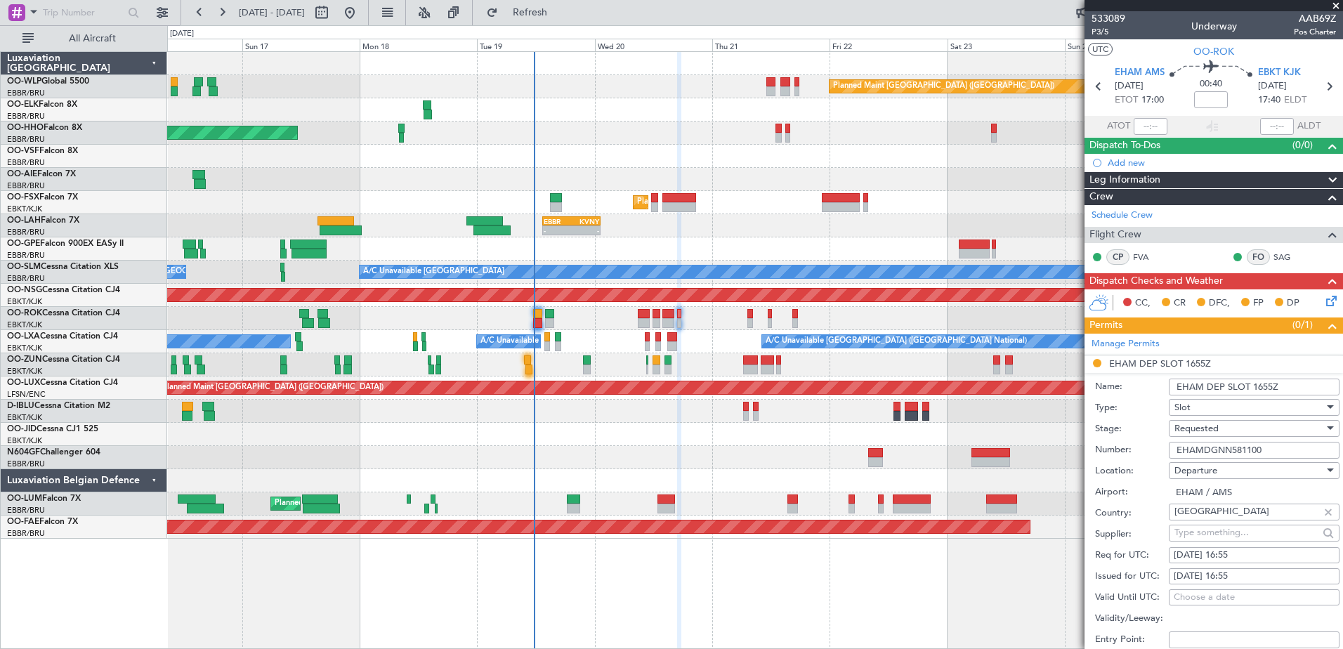
click at [782, 249] on div "Planned Maint Berlin (Brandenburg) AOG Maint Geneva (Cointrin) A/C Unavailable …" at bounding box center [754, 295] width 1175 height 487
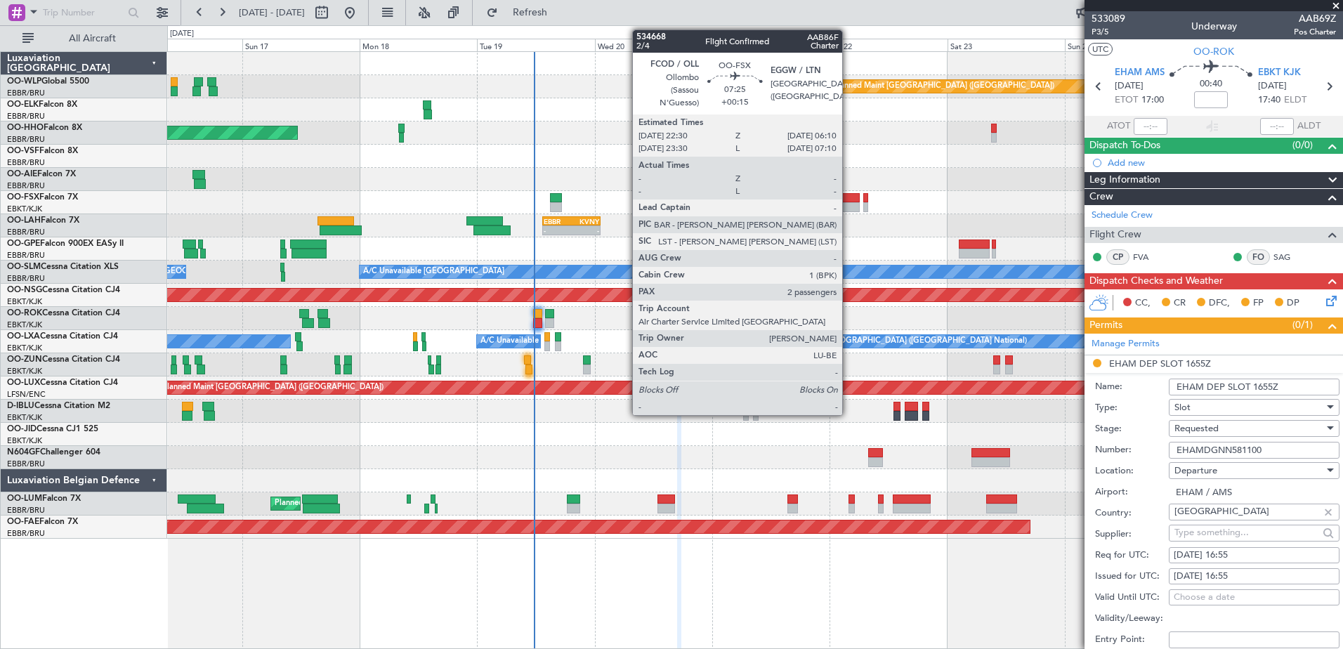
click at [848, 206] on div at bounding box center [841, 207] width 38 height 10
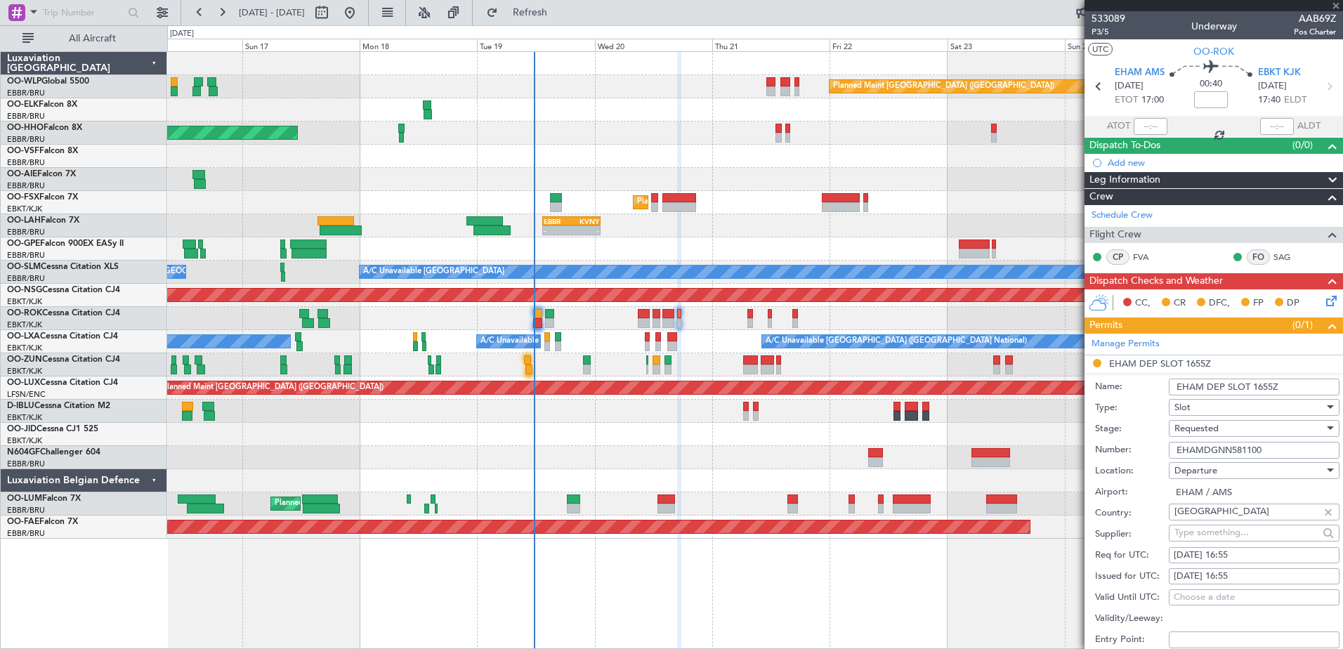
type input "+00:15"
type input "2"
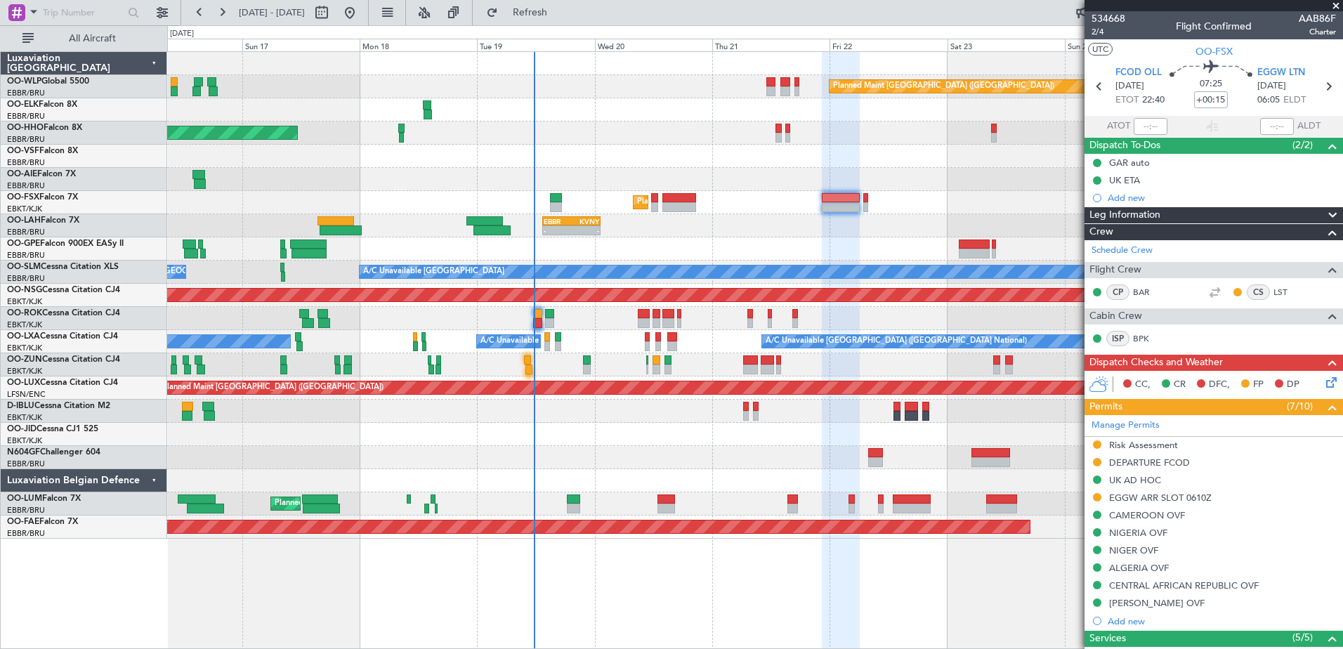
click at [663, 611] on div "Planned Maint Berlin (Brandenburg) AOG Maint Geneva (Cointrin) A/C Unavailable …" at bounding box center [754, 350] width 1175 height 598
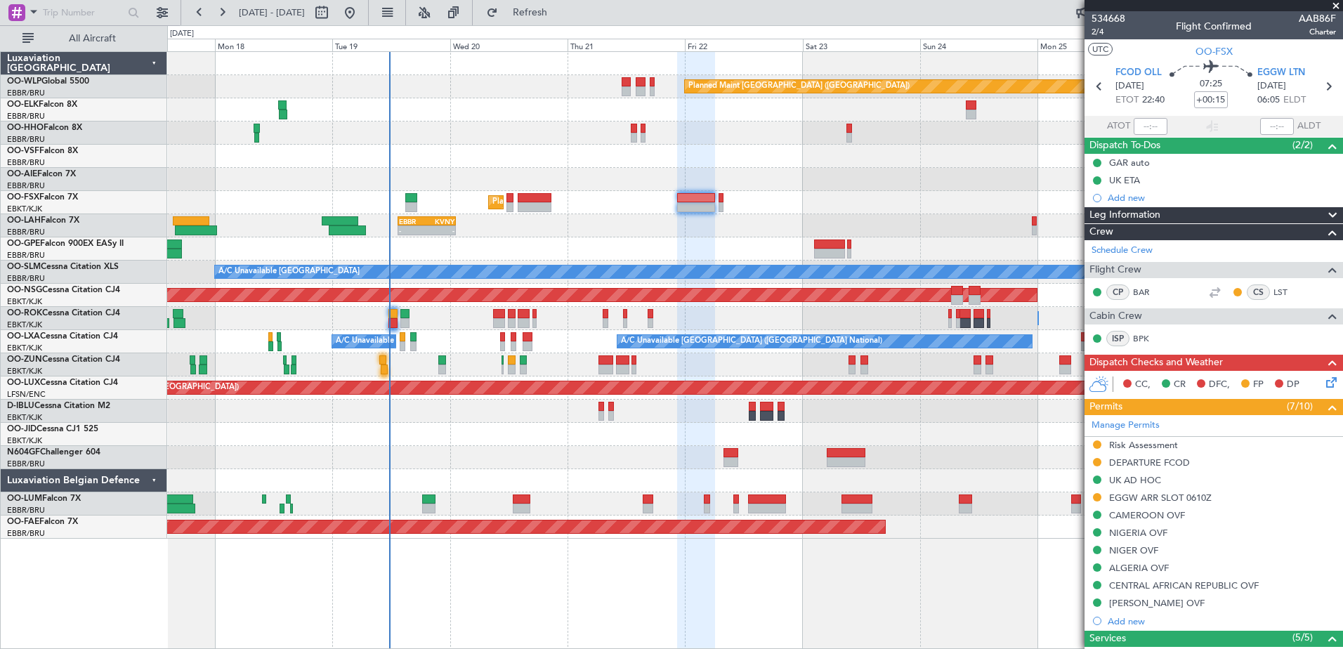
click at [811, 186] on div at bounding box center [754, 179] width 1175 height 23
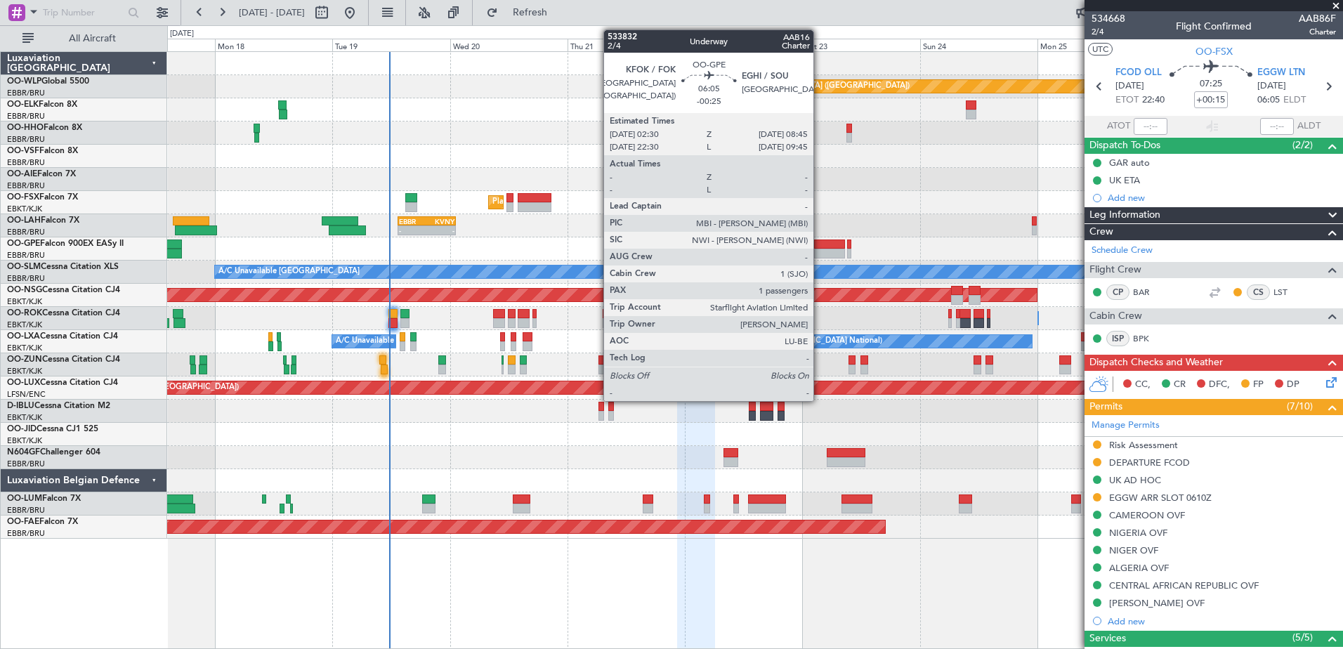
click at [819, 246] on div at bounding box center [829, 244] width 31 height 10
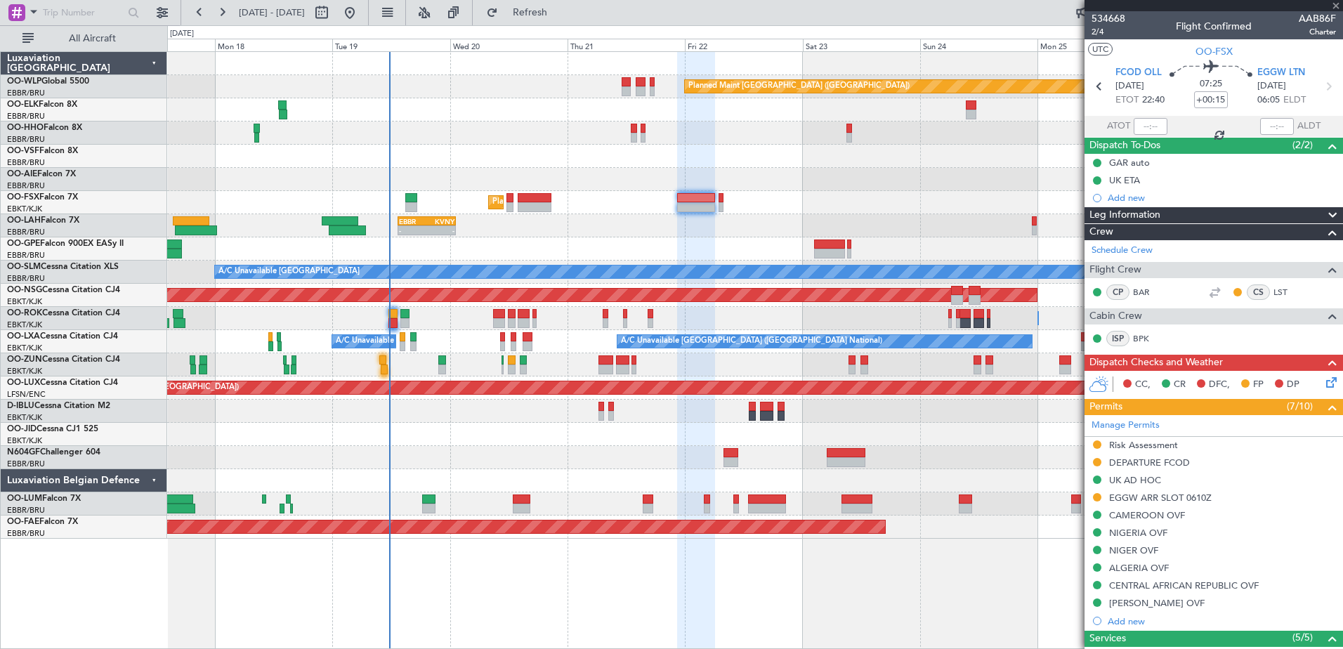
type input "-00:25"
type input "1"
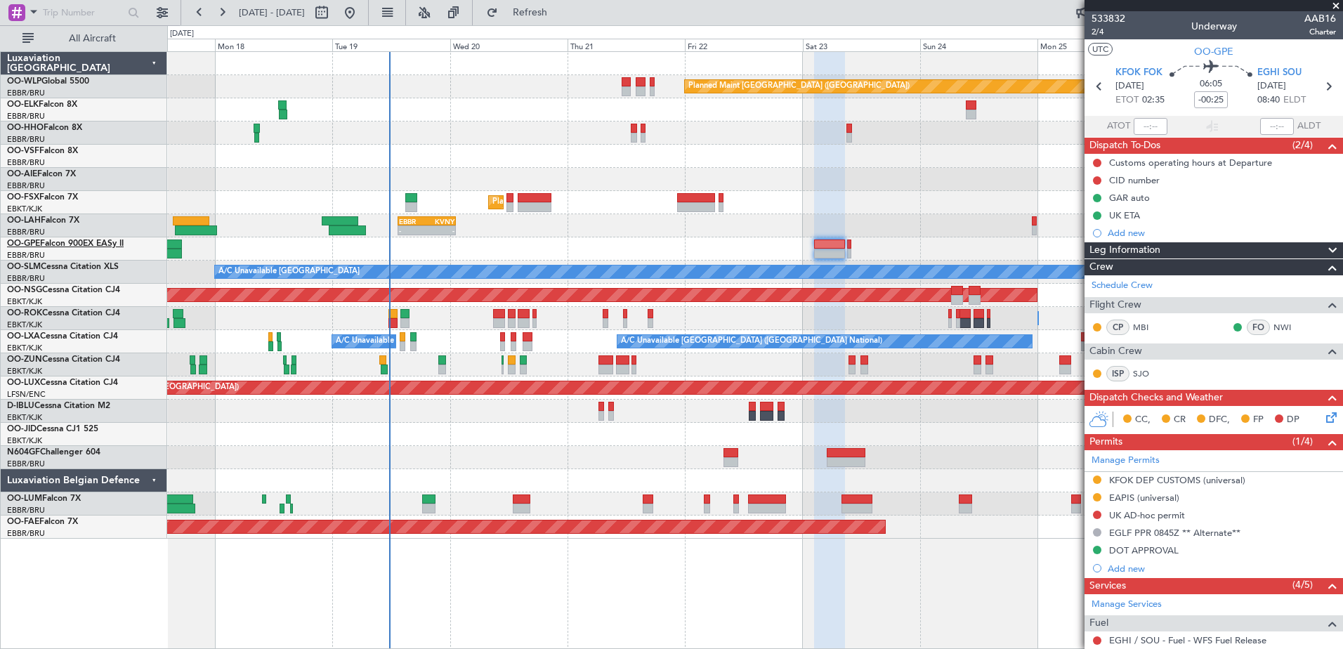
click at [22, 241] on span "OO-GPE" at bounding box center [23, 243] width 33 height 8
click at [361, 12] on button at bounding box center [349, 12] width 22 height 22
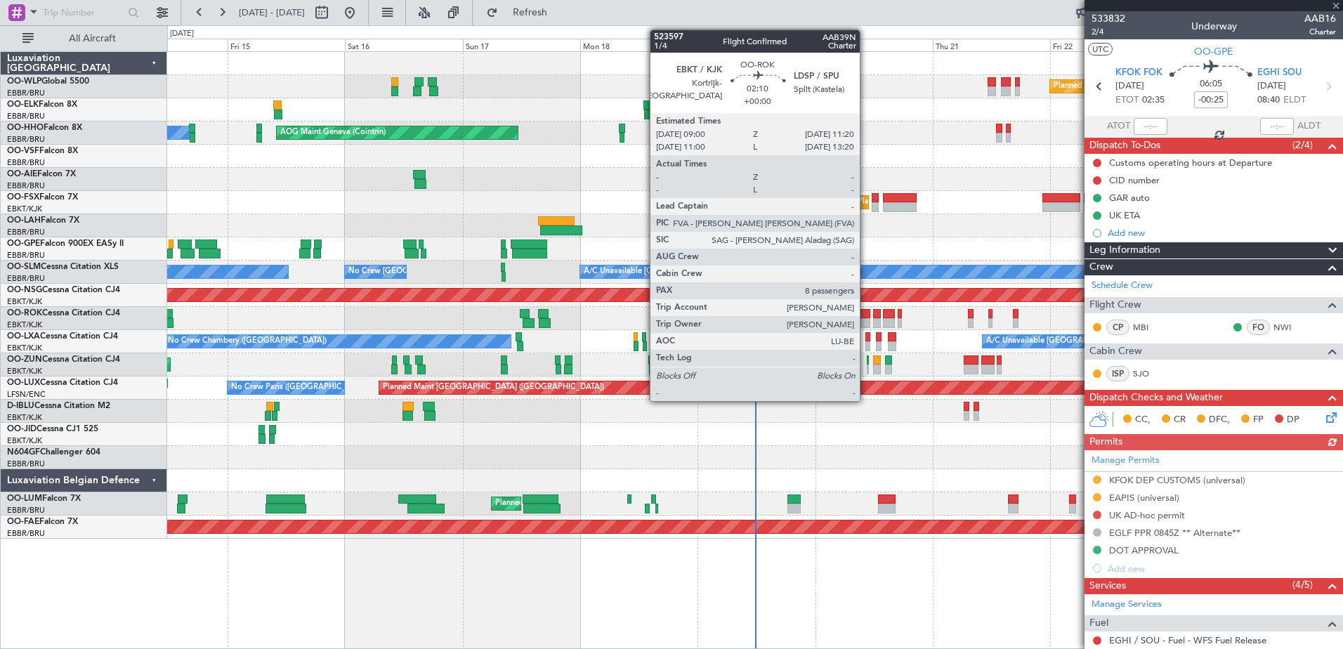
click at [866, 312] on div at bounding box center [864, 314] width 12 height 10
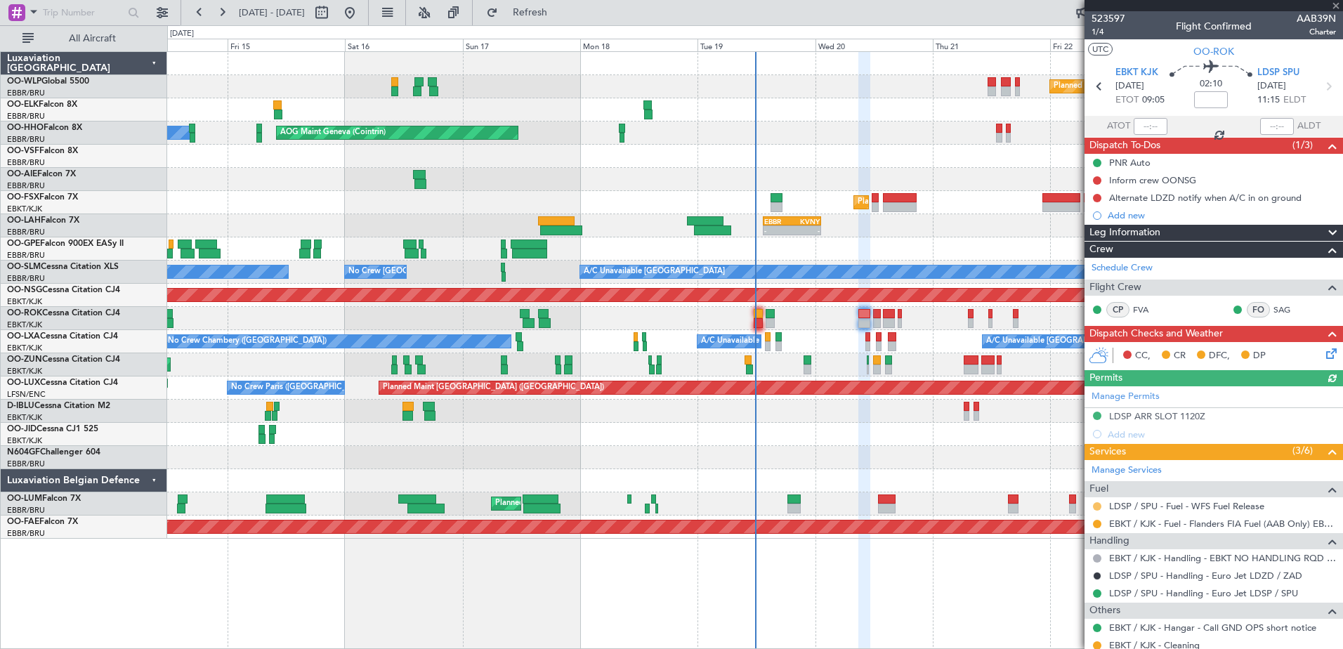
click at [1093, 507] on button at bounding box center [1097, 506] width 8 height 8
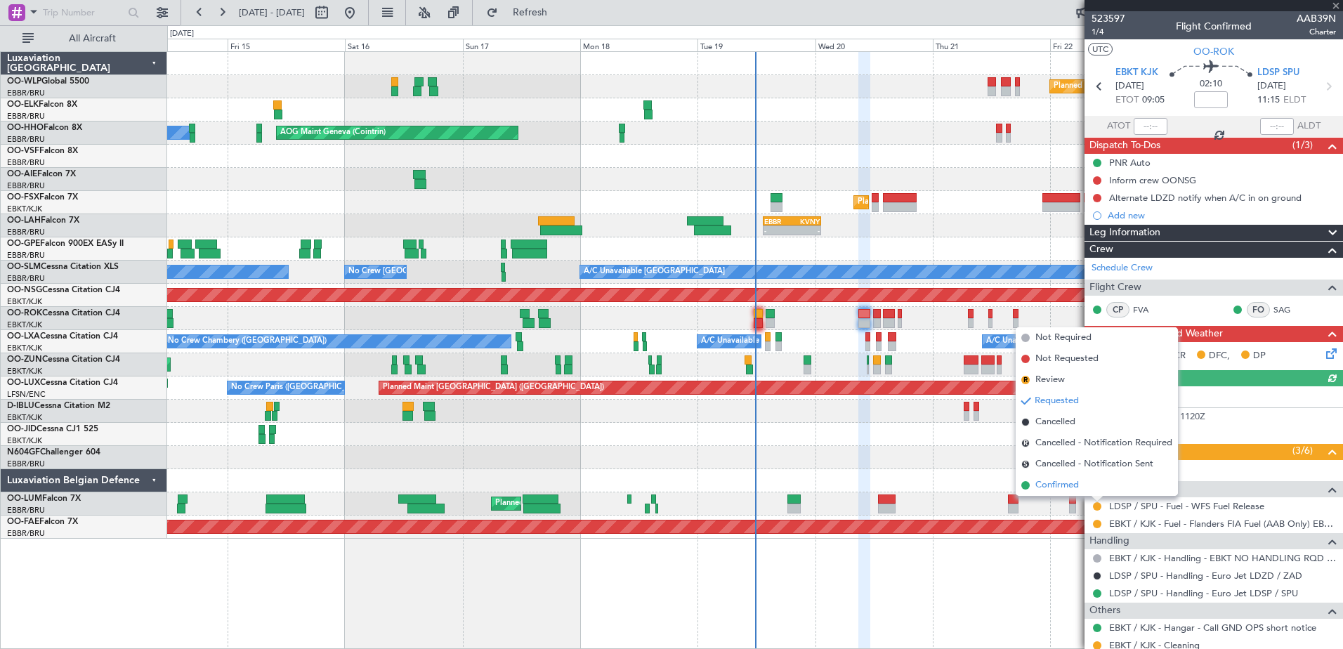
click at [1075, 483] on span "Confirmed" at bounding box center [1057, 485] width 44 height 14
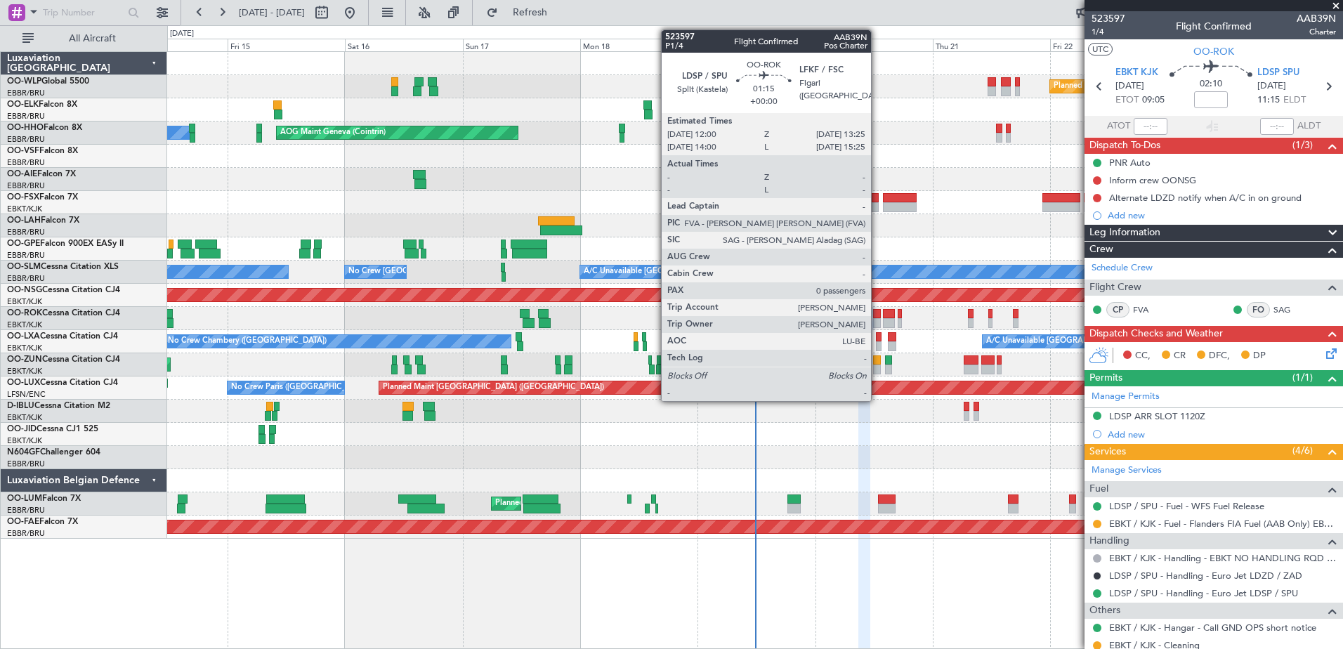
click at [877, 324] on div at bounding box center [876, 323] width 7 height 10
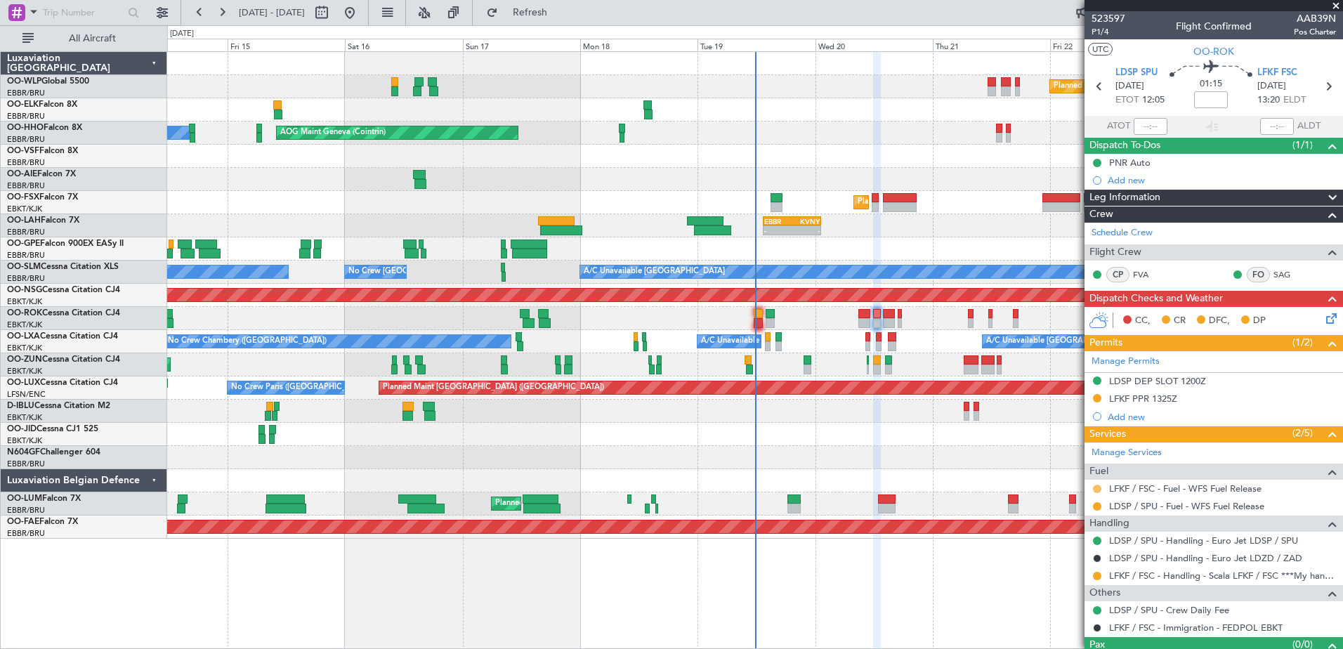
click at [1095, 486] on button at bounding box center [1097, 489] width 8 height 8
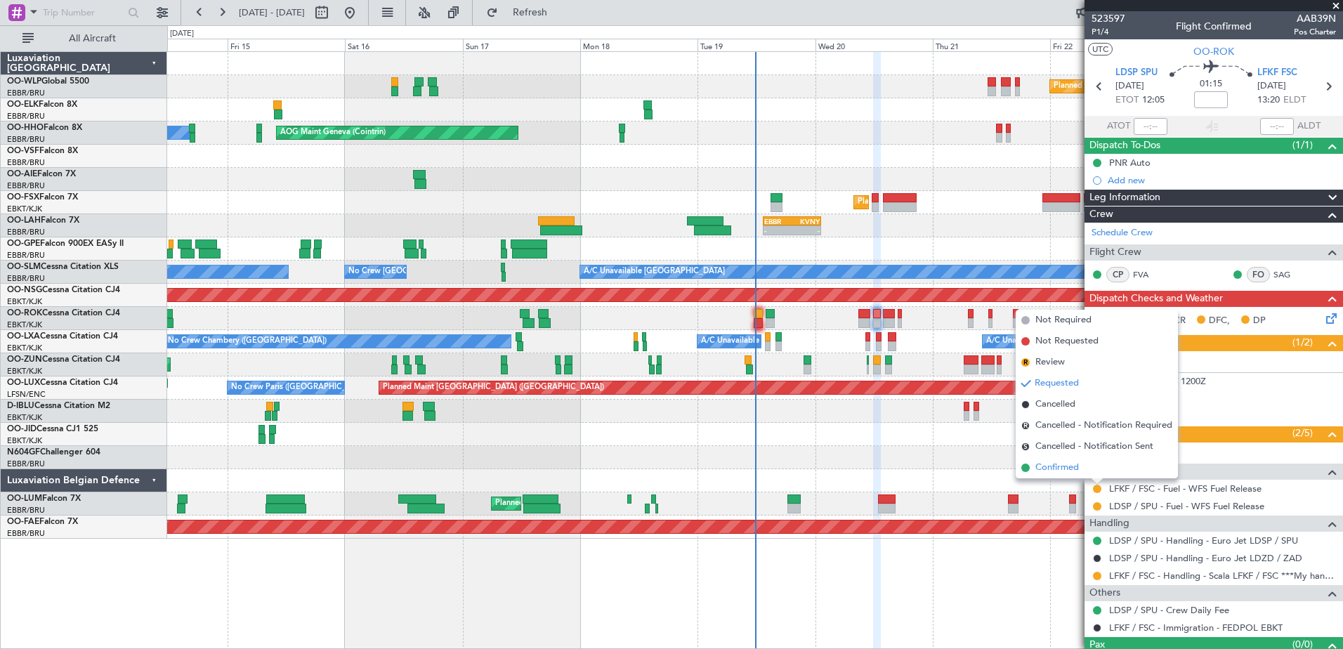
click at [1045, 471] on span "Confirmed" at bounding box center [1057, 468] width 44 height 14
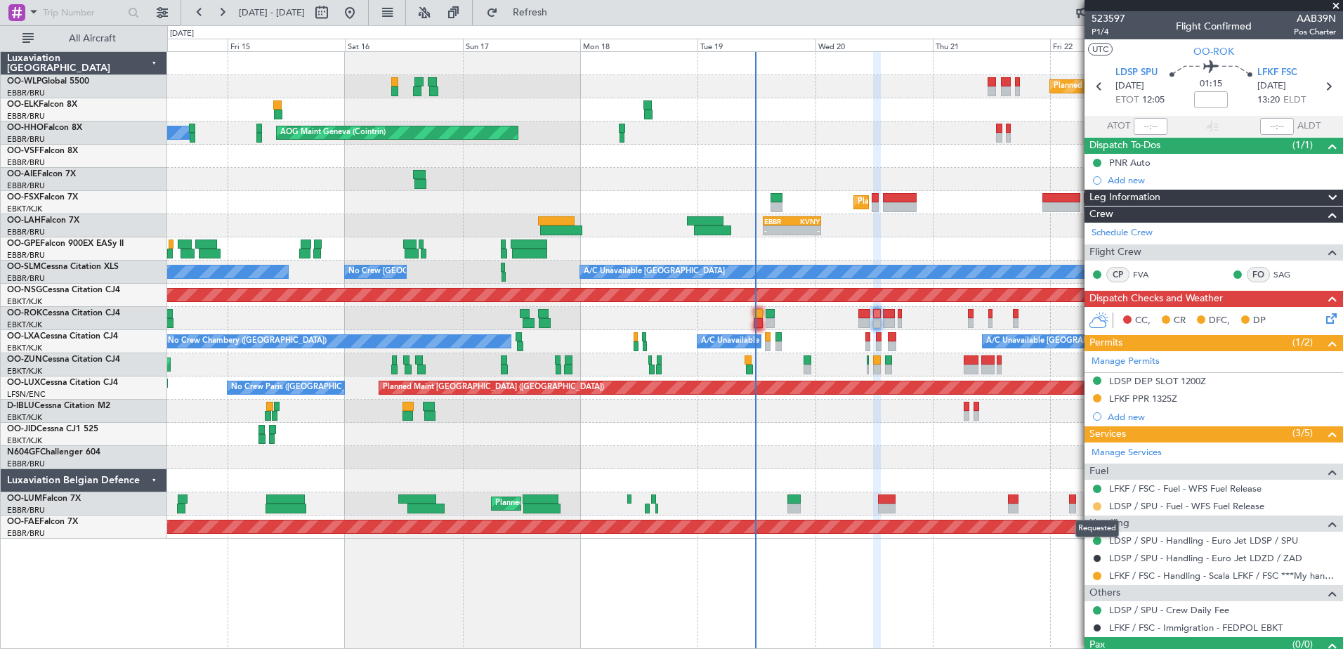
click at [1098, 504] on button at bounding box center [1097, 506] width 8 height 8
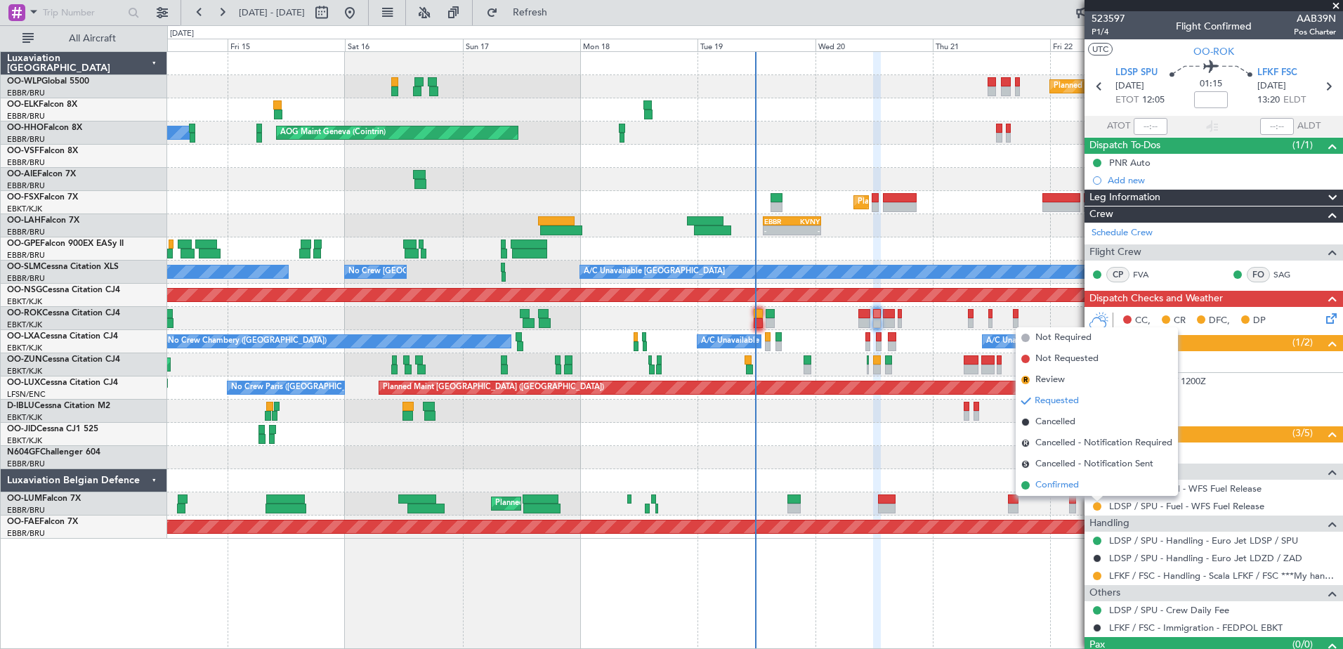
click at [1079, 482] on span "Confirmed" at bounding box center [1057, 485] width 44 height 14
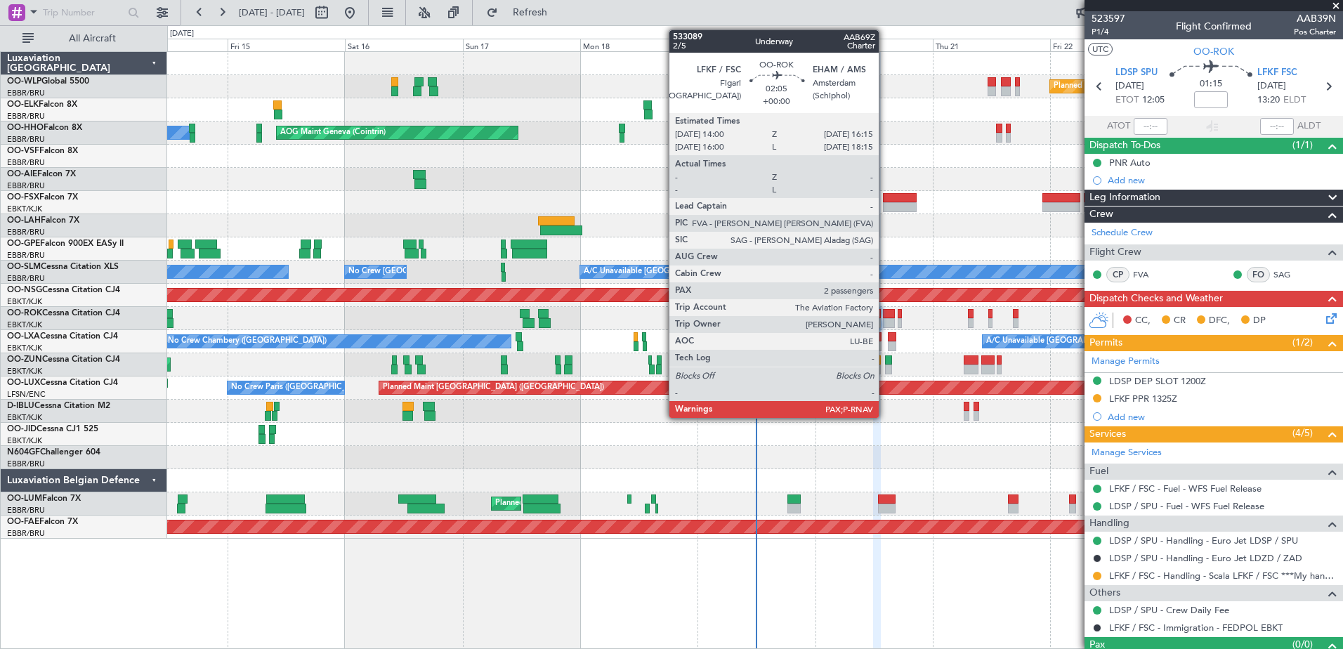
click at [885, 324] on div at bounding box center [888, 323] width 11 height 10
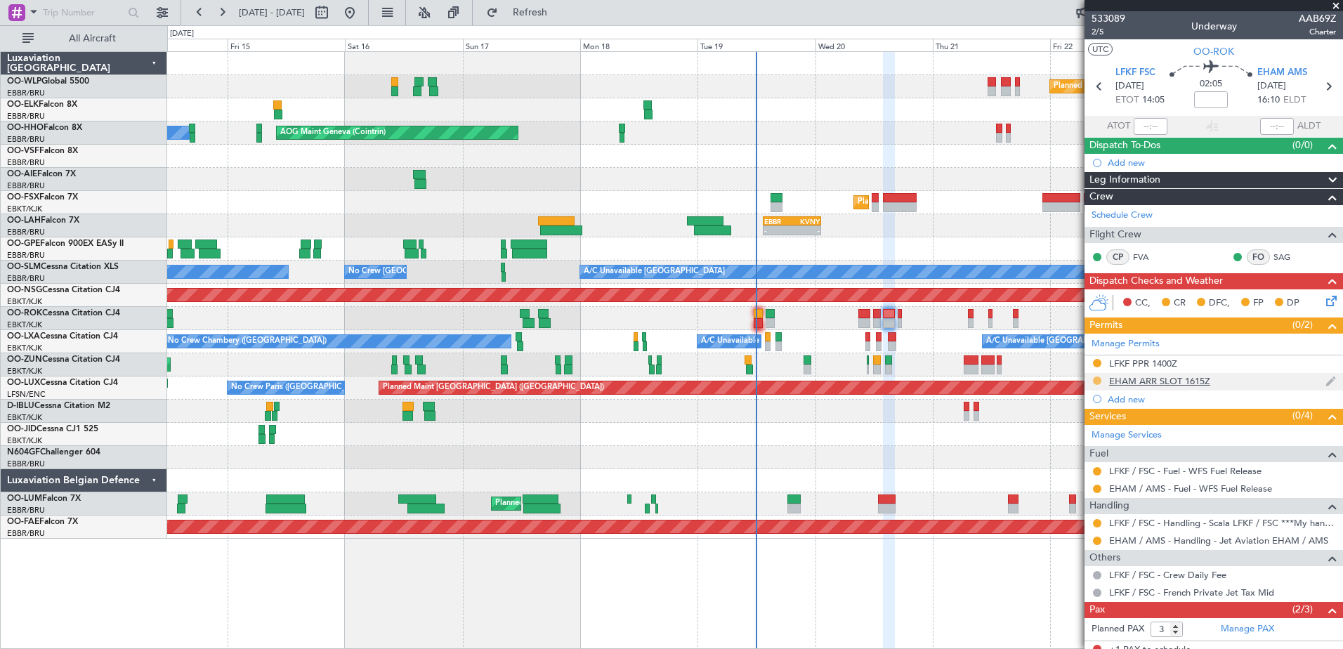
click at [1098, 379] on button at bounding box center [1097, 380] width 8 height 8
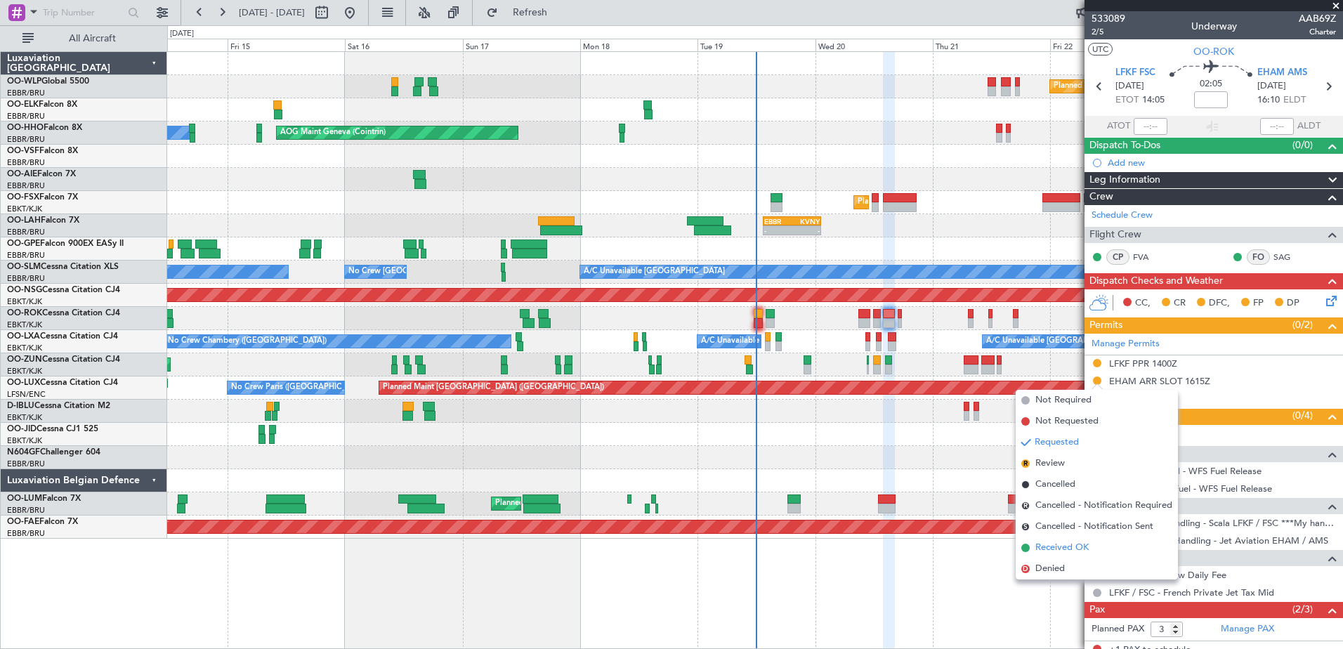
click at [1058, 543] on span "Received OK" at bounding box center [1061, 548] width 53 height 14
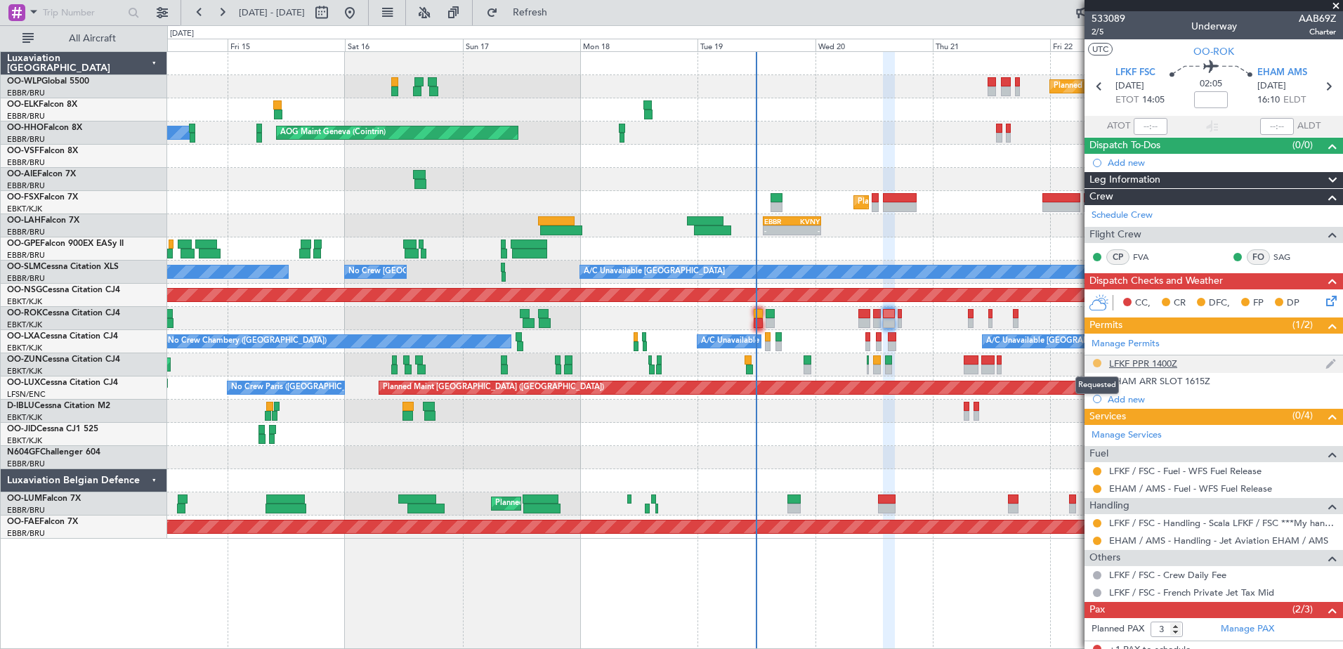
click at [1099, 364] on button at bounding box center [1097, 363] width 8 height 8
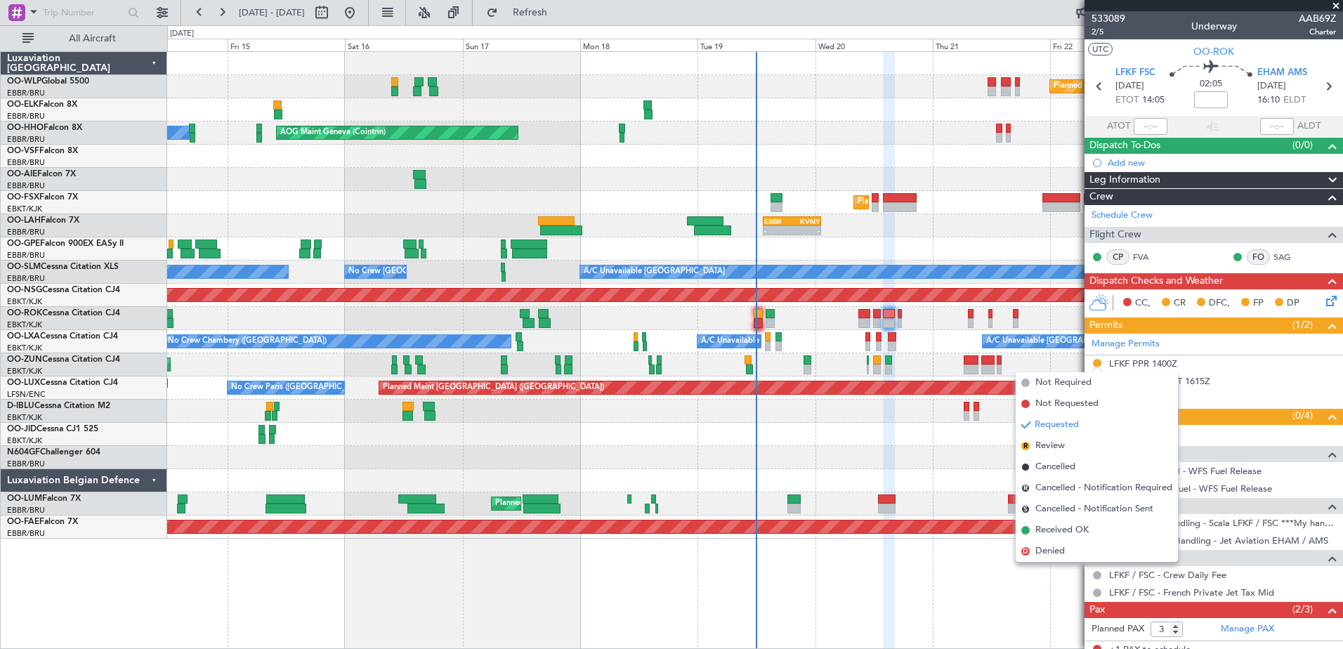
click at [925, 347] on div "No Crew Chambery (Aix-les-bains) A/C Unavailable Brussels (Brussels National) A…" at bounding box center [754, 341] width 1175 height 23
click at [1057, 321] on div "Unplanned Maint Kortrijk-Wevelgem Owner Kortrijk-Wevelgem" at bounding box center [754, 318] width 1175 height 23
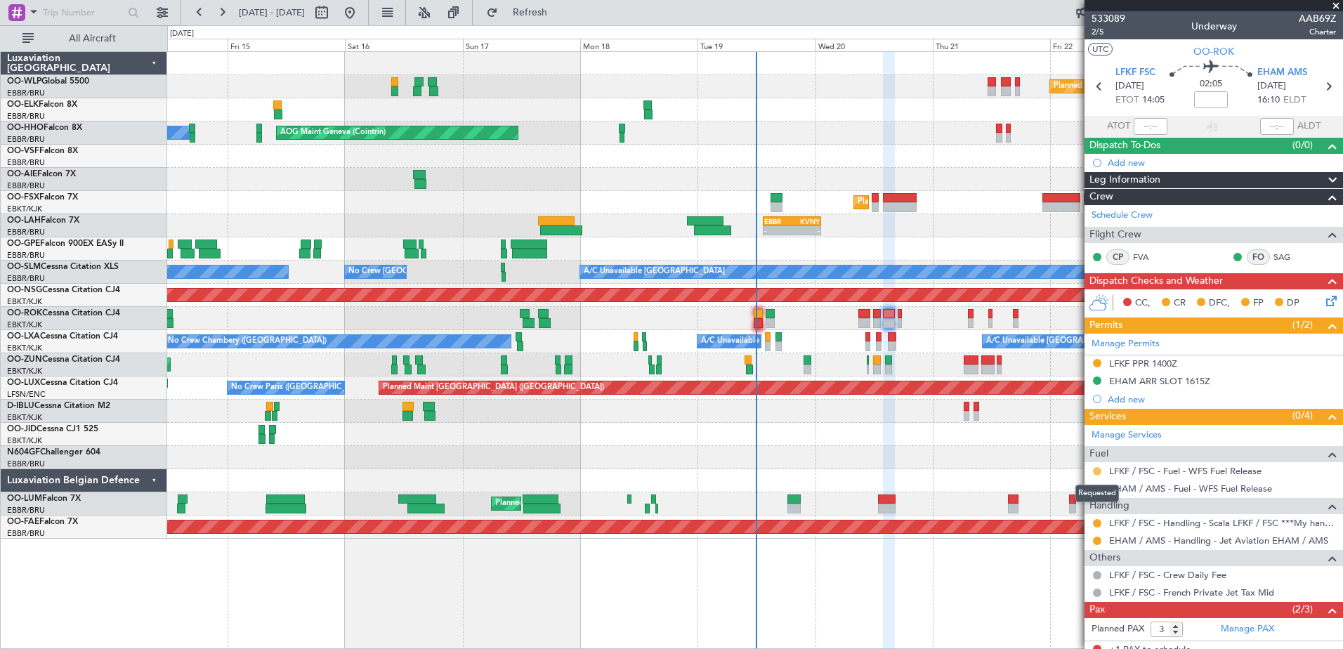
click at [1095, 470] on button at bounding box center [1097, 471] width 8 height 8
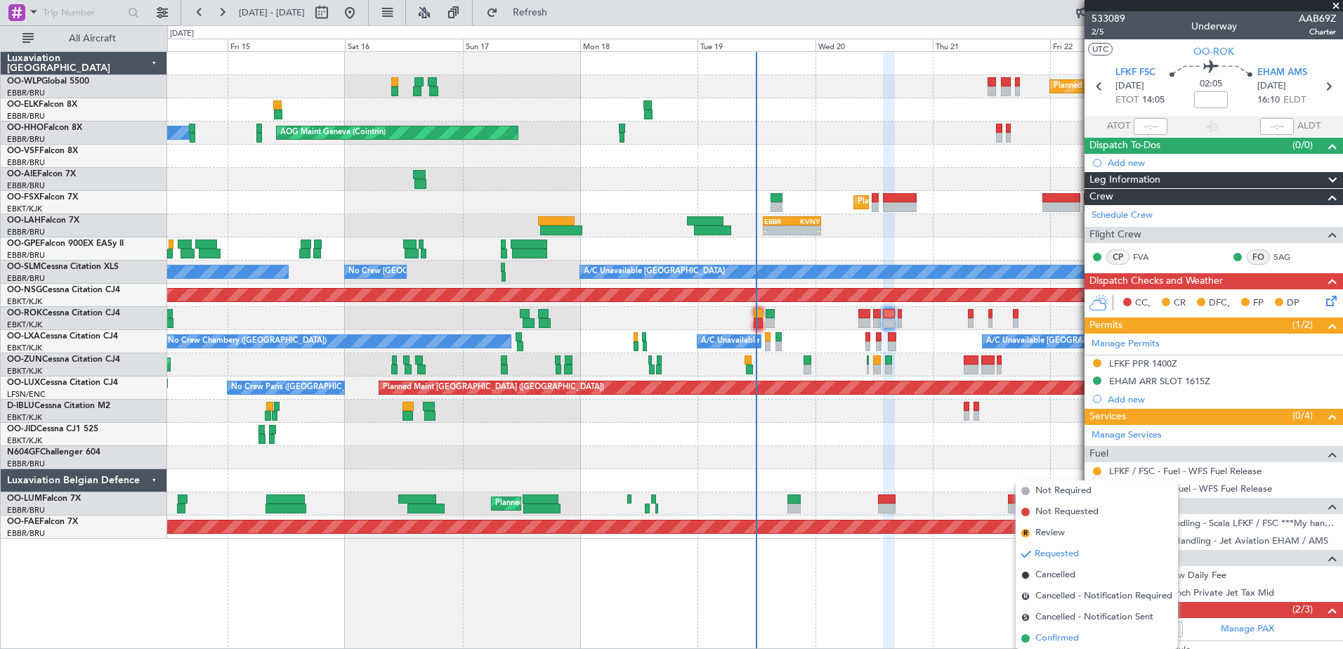
click at [1063, 635] on span "Confirmed" at bounding box center [1057, 638] width 44 height 14
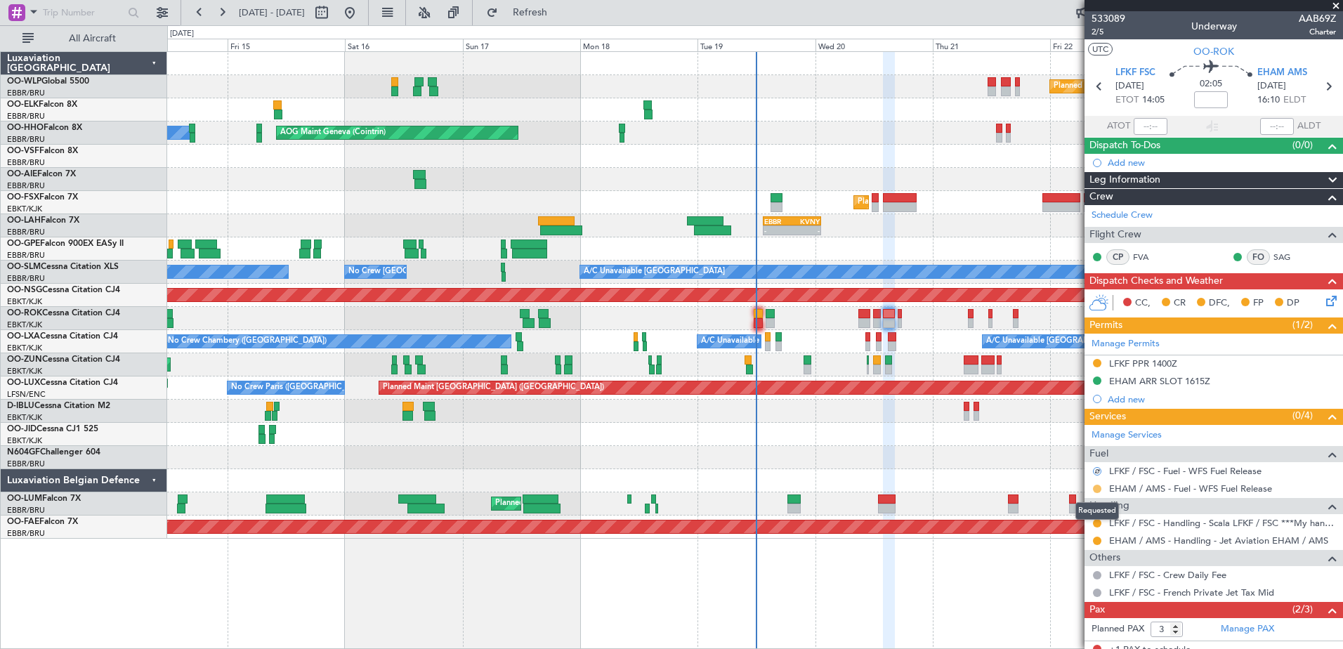
click at [1099, 489] on button at bounding box center [1097, 489] width 8 height 8
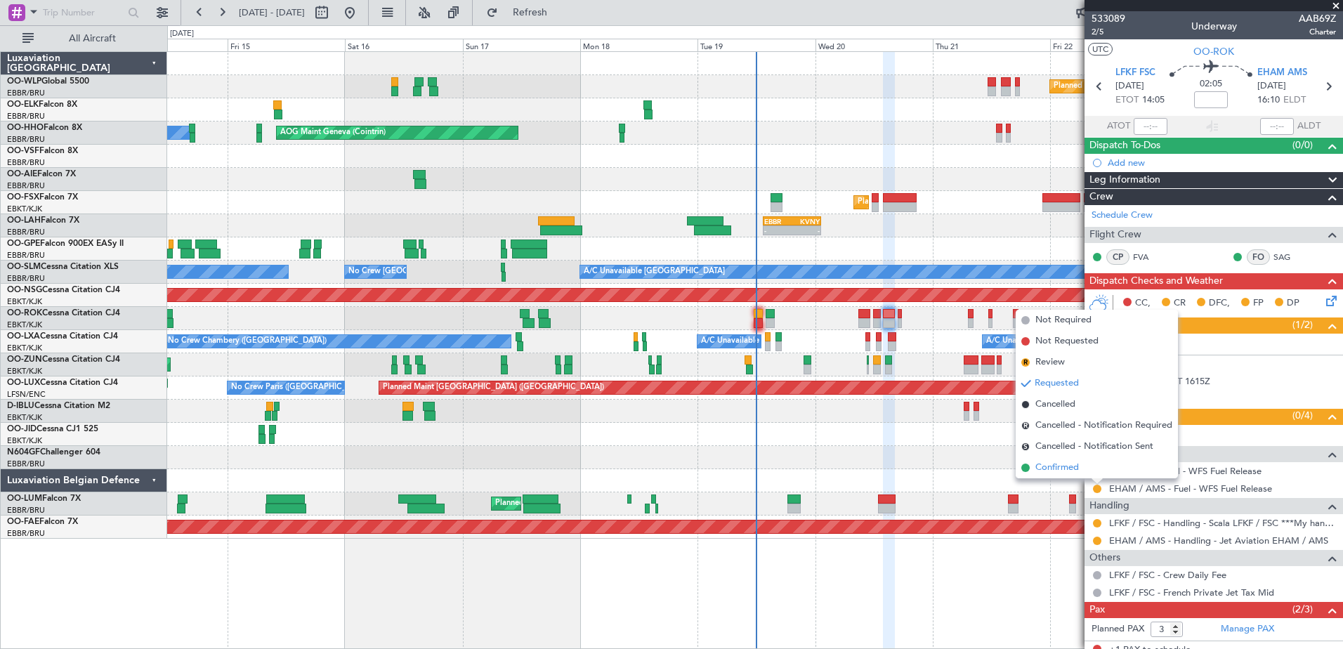
click at [1074, 472] on span "Confirmed" at bounding box center [1057, 468] width 44 height 14
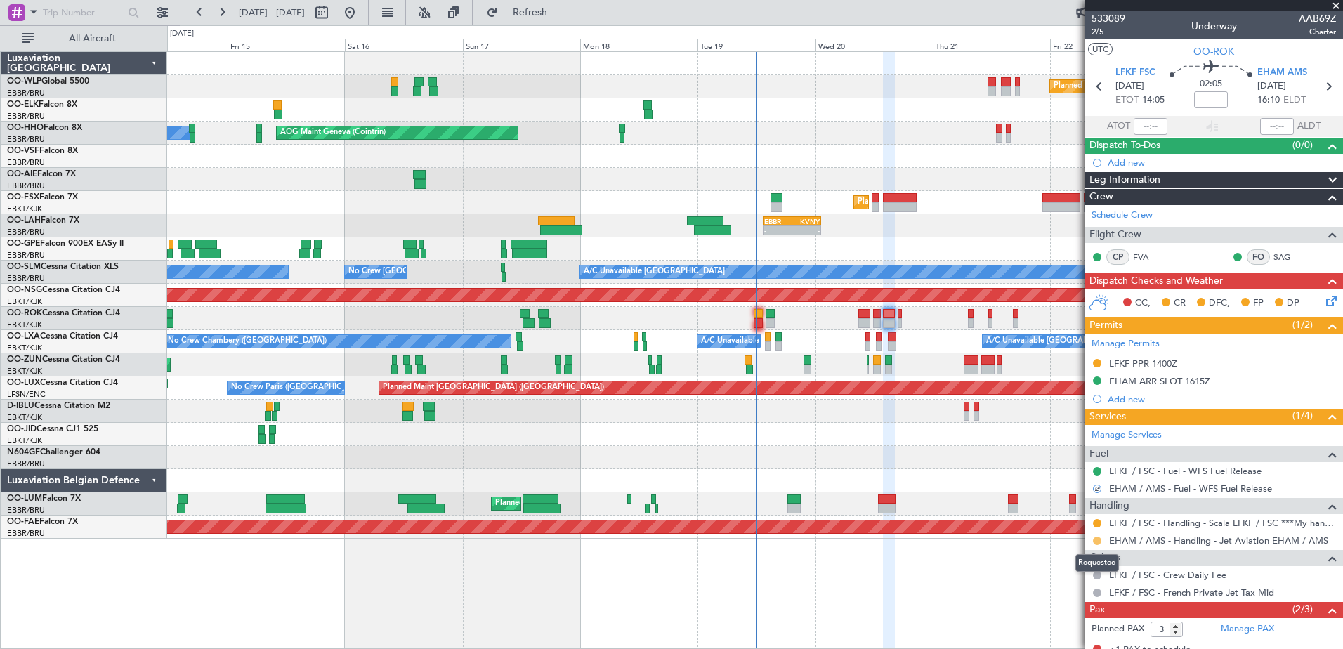
click at [1095, 537] on button at bounding box center [1097, 540] width 8 height 8
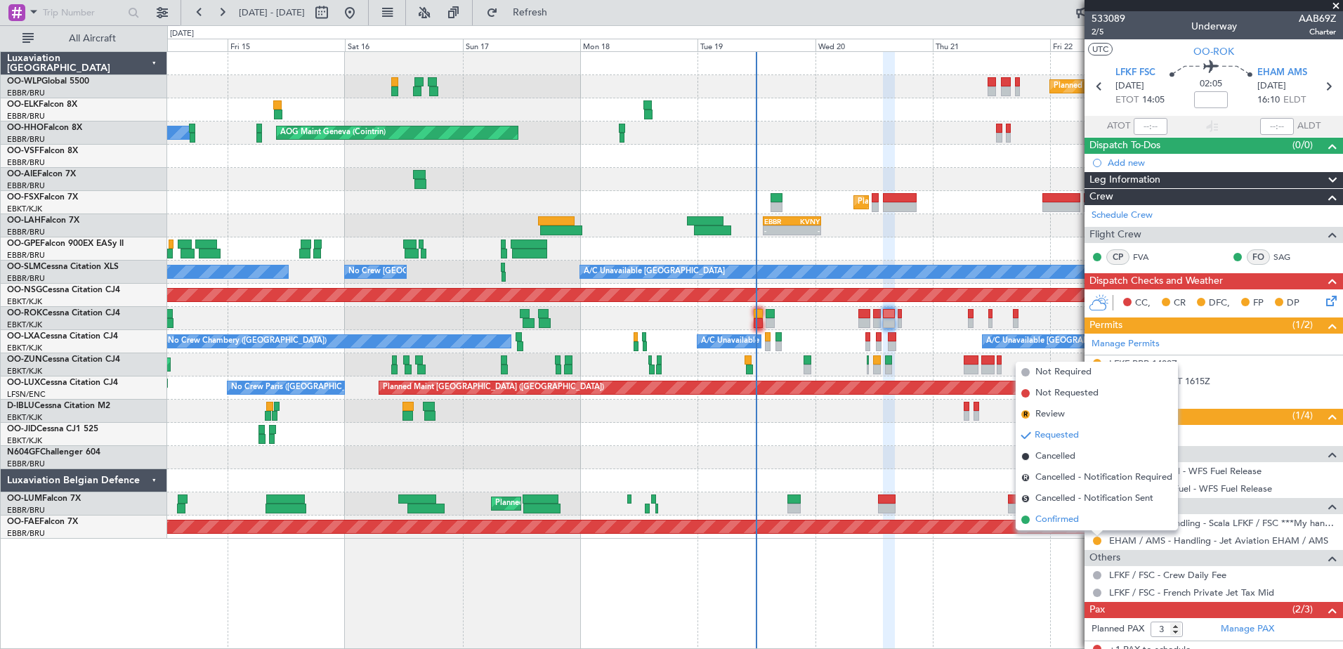
click at [1083, 522] on li "Confirmed" at bounding box center [1096, 519] width 162 height 21
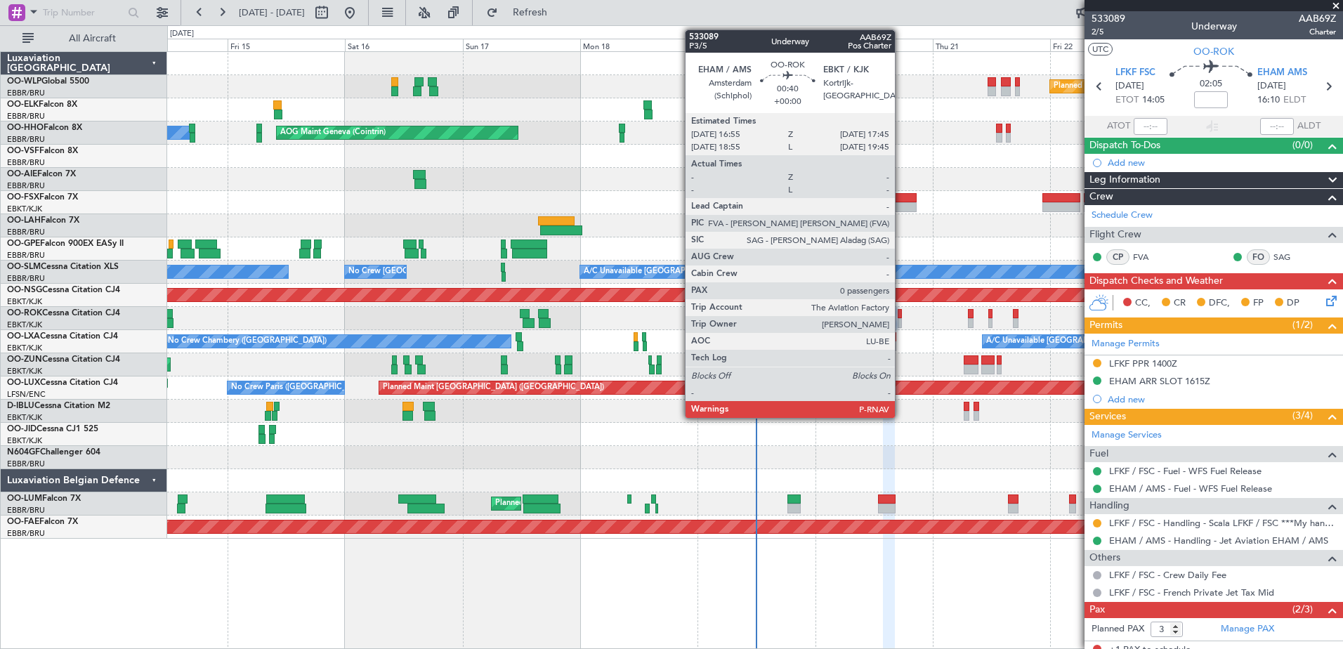
click at [901, 320] on div at bounding box center [899, 323] width 4 height 10
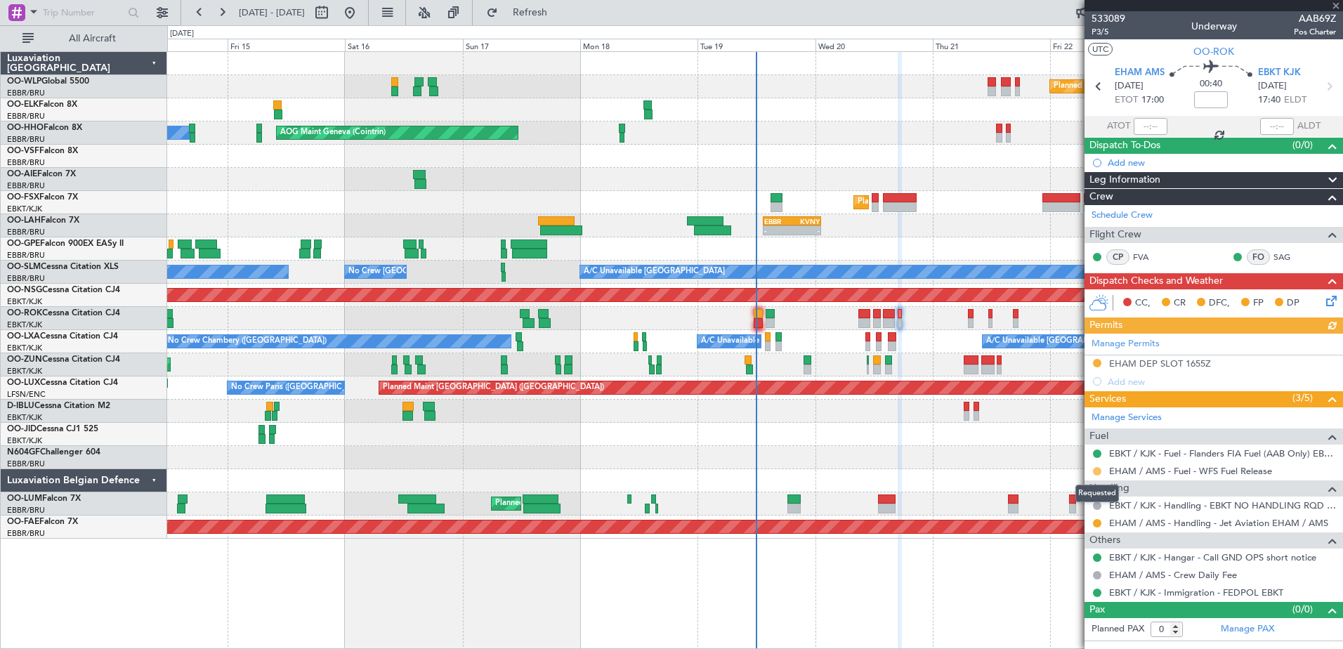
click at [1098, 469] on button at bounding box center [1097, 471] width 8 height 8
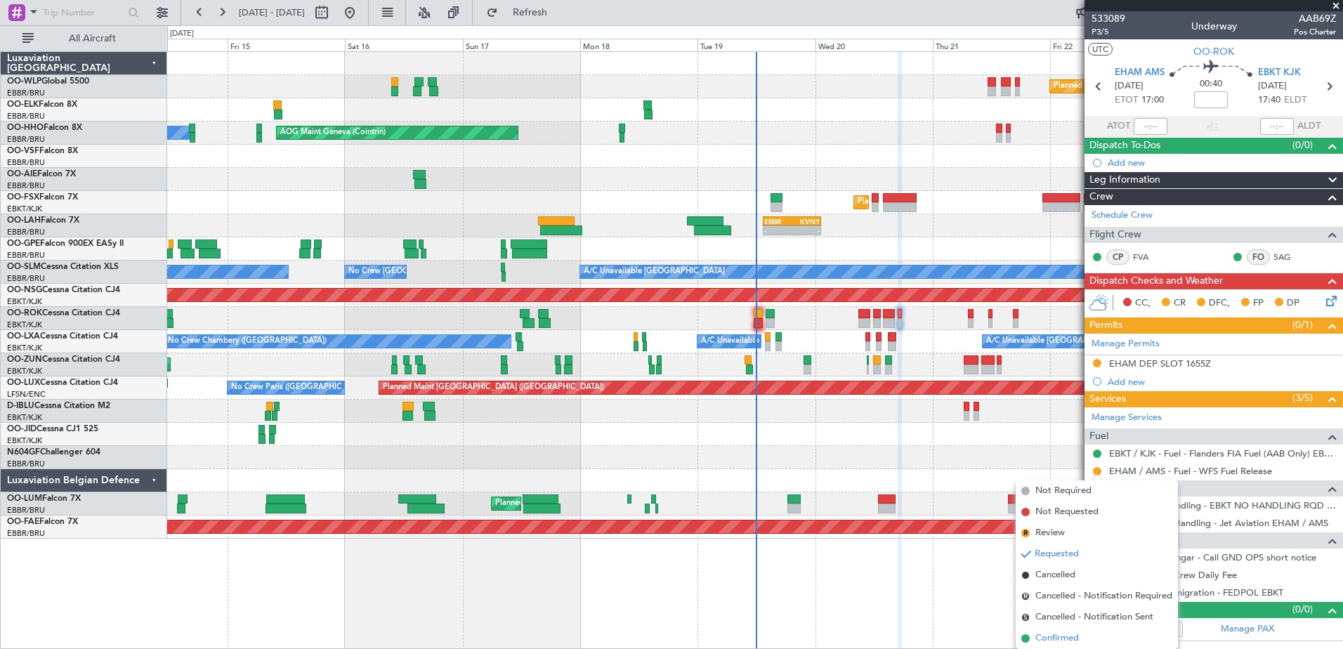
click at [1062, 633] on span "Confirmed" at bounding box center [1057, 638] width 44 height 14
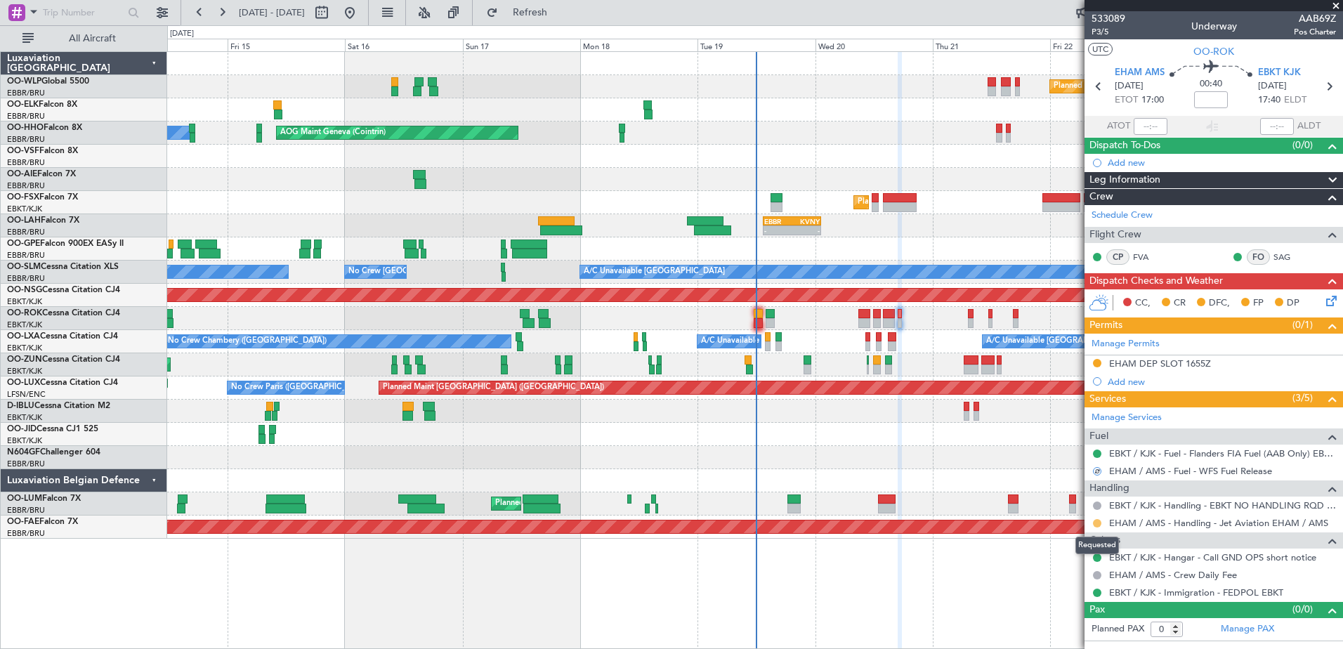
click at [1093, 524] on button at bounding box center [1097, 523] width 8 height 8
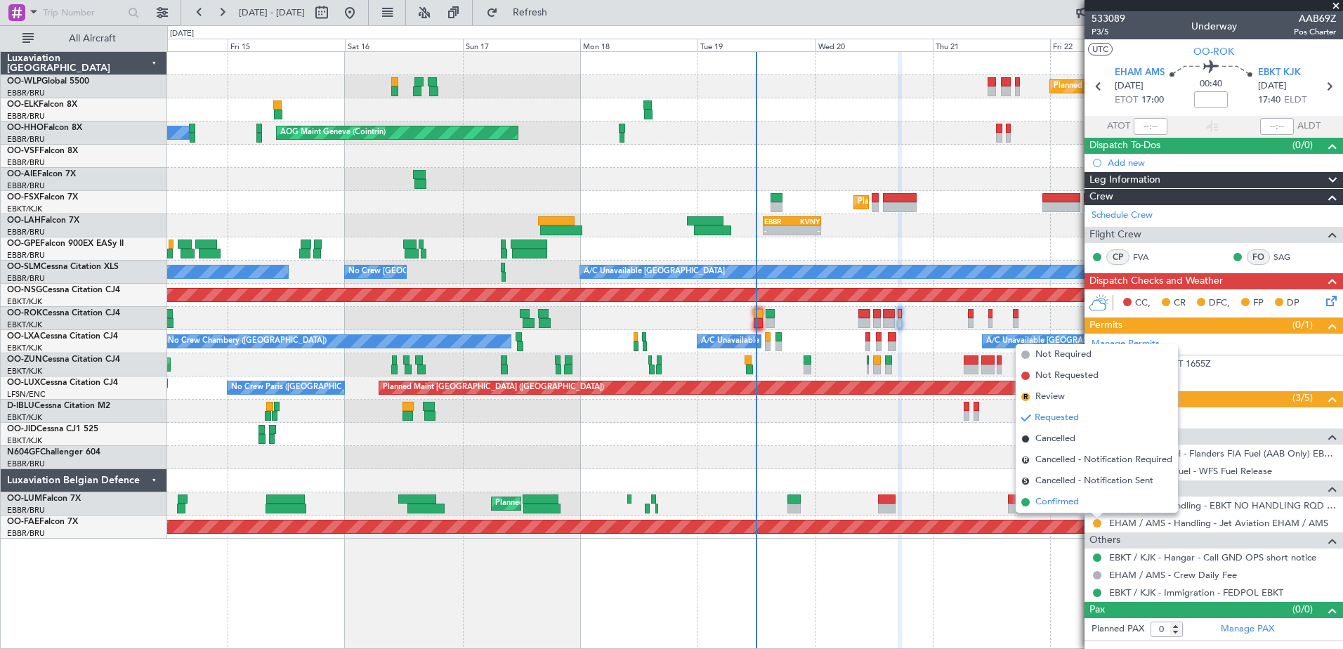
click at [1073, 506] on span "Confirmed" at bounding box center [1057, 502] width 44 height 14
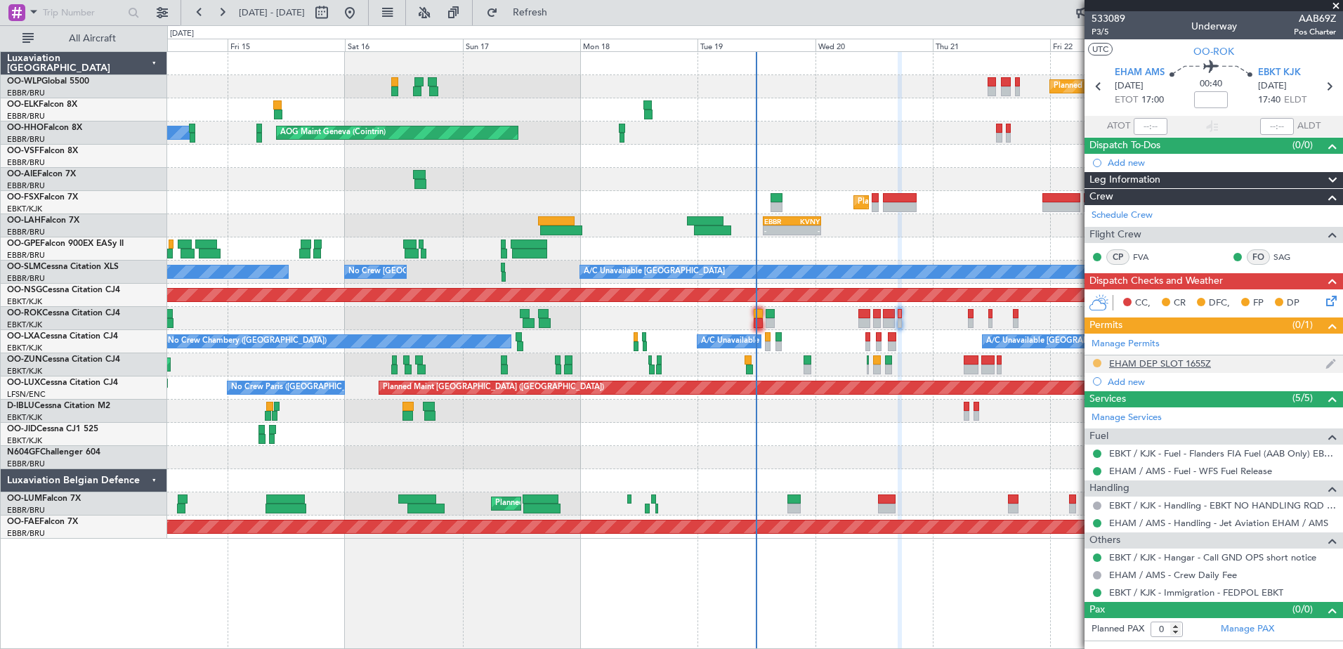
click at [1095, 364] on button at bounding box center [1097, 363] width 8 height 8
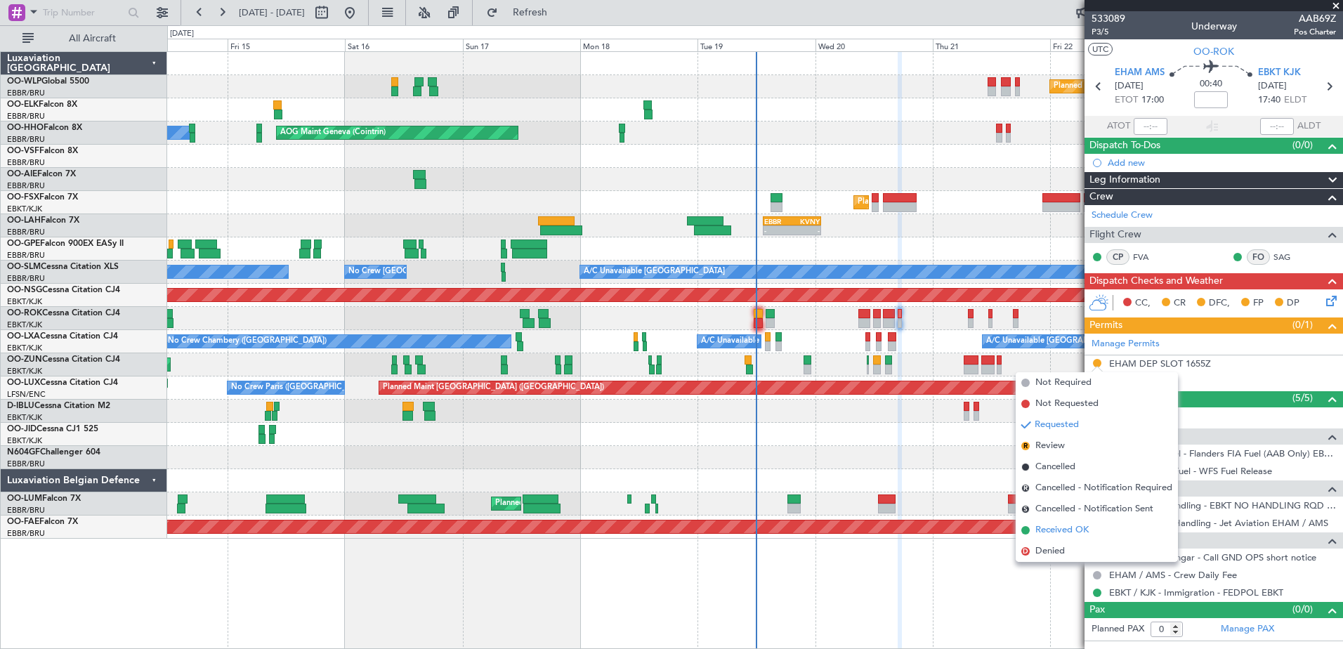
click at [1048, 531] on span "Received OK" at bounding box center [1061, 530] width 53 height 14
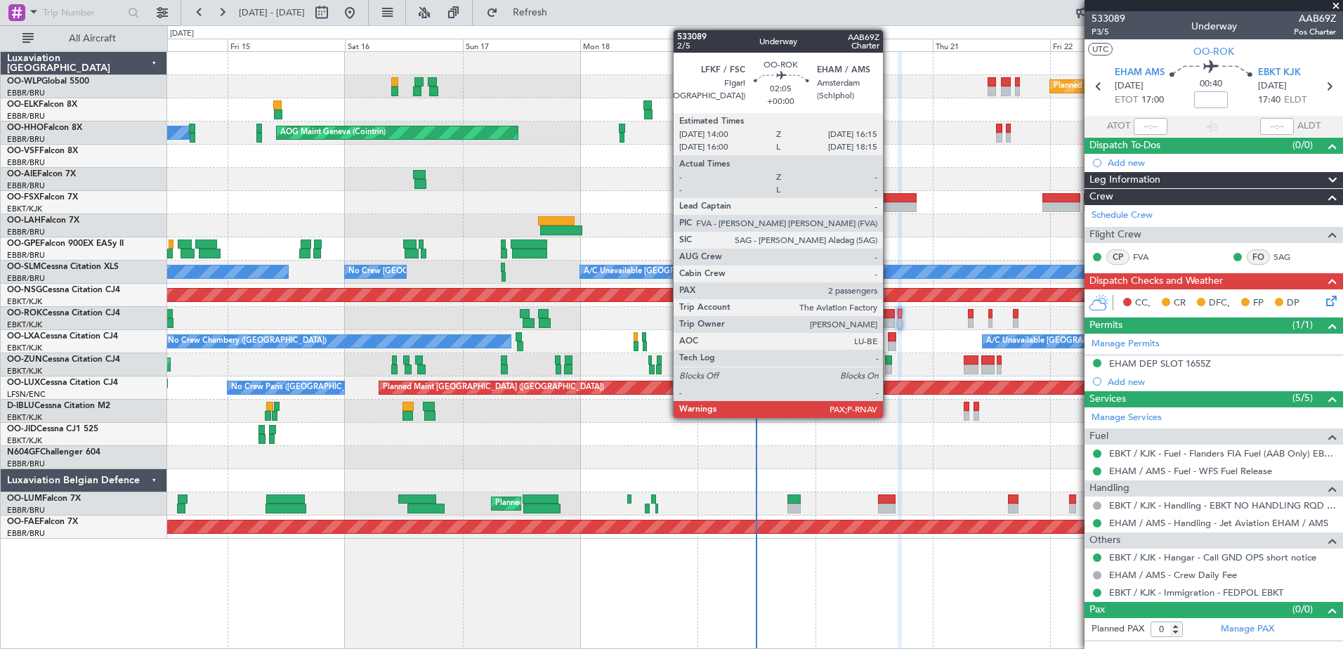
click at [889, 312] on div at bounding box center [888, 314] width 11 height 10
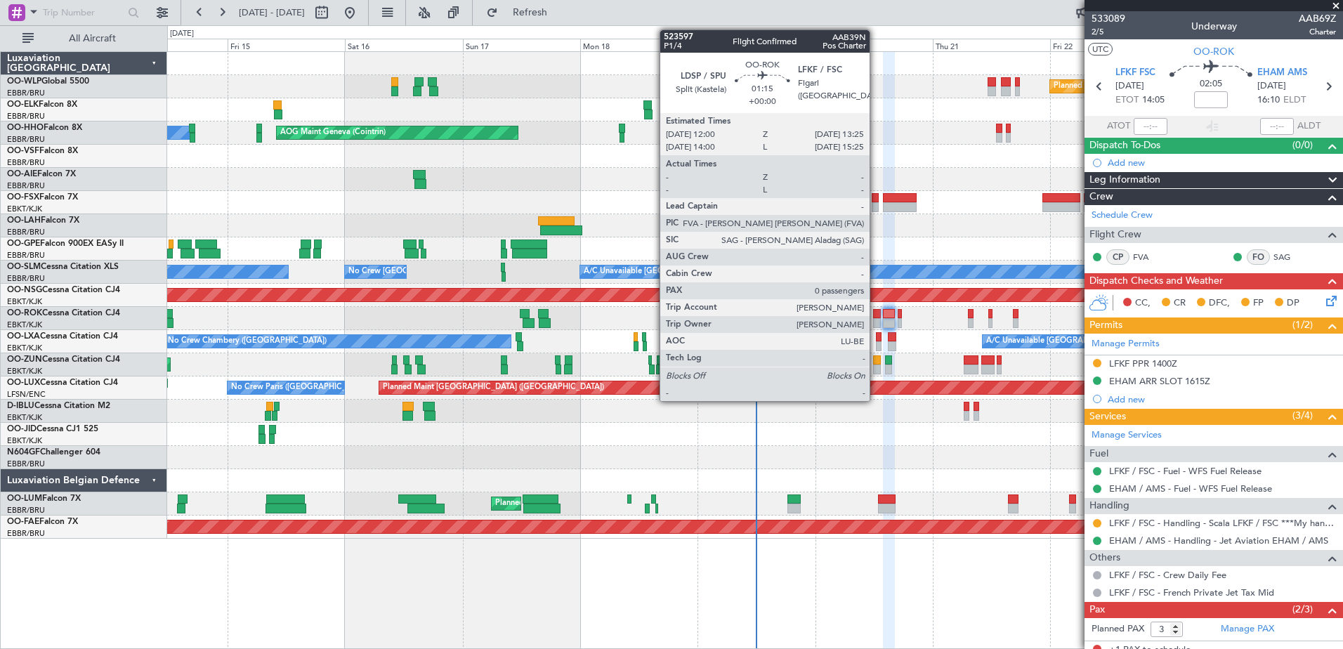
click at [876, 317] on div at bounding box center [876, 314] width 7 height 10
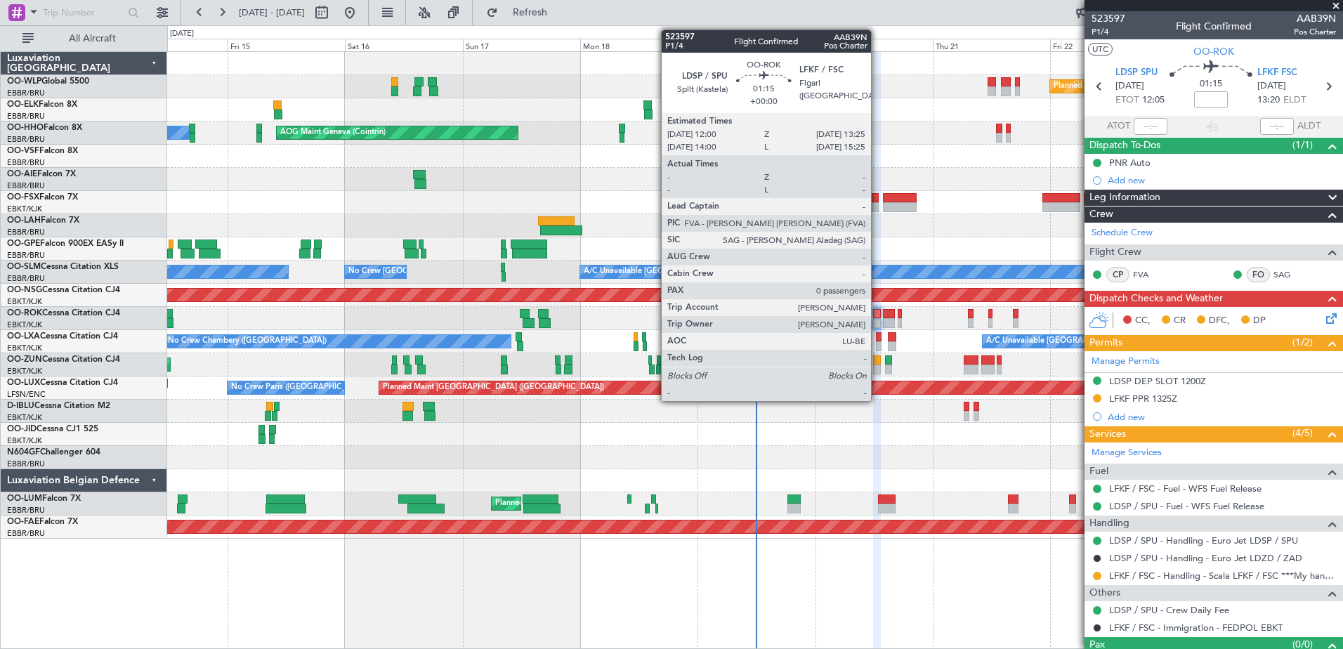
click at [877, 316] on div at bounding box center [876, 314] width 7 height 10
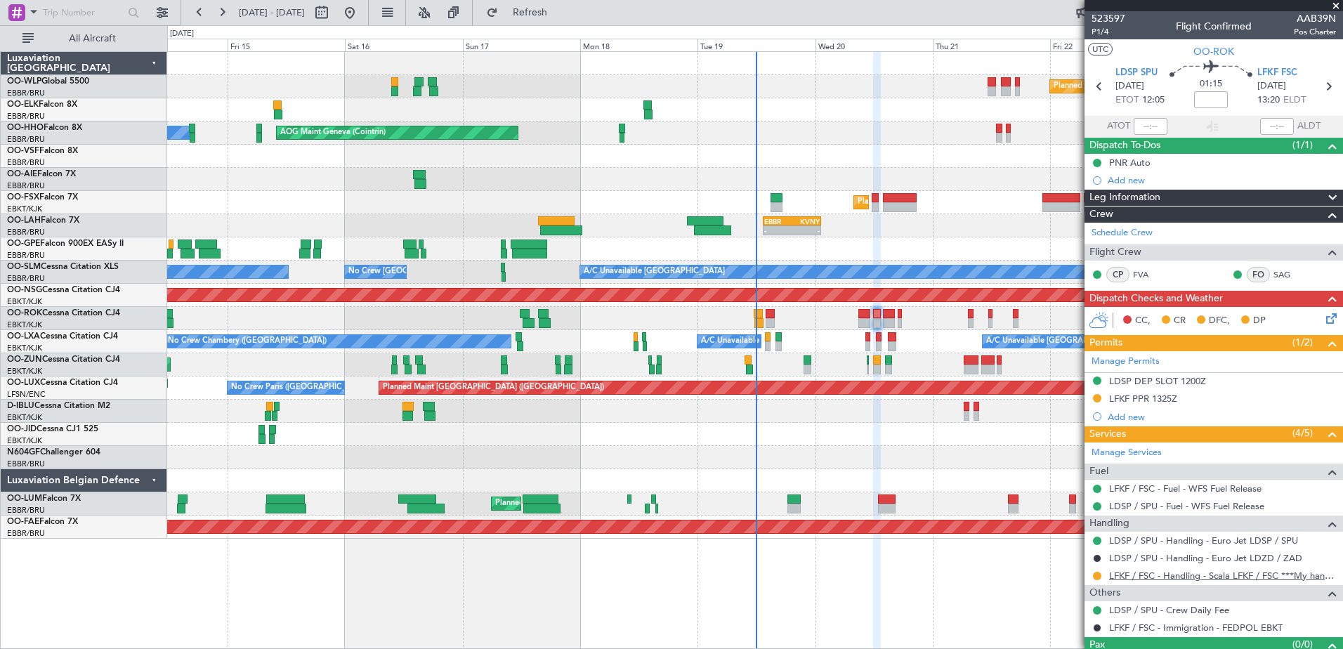
click at [1161, 573] on link "LFKF / FSC - Handling - Scala LFKF / FSC ***My handling***" at bounding box center [1222, 575] width 227 height 12
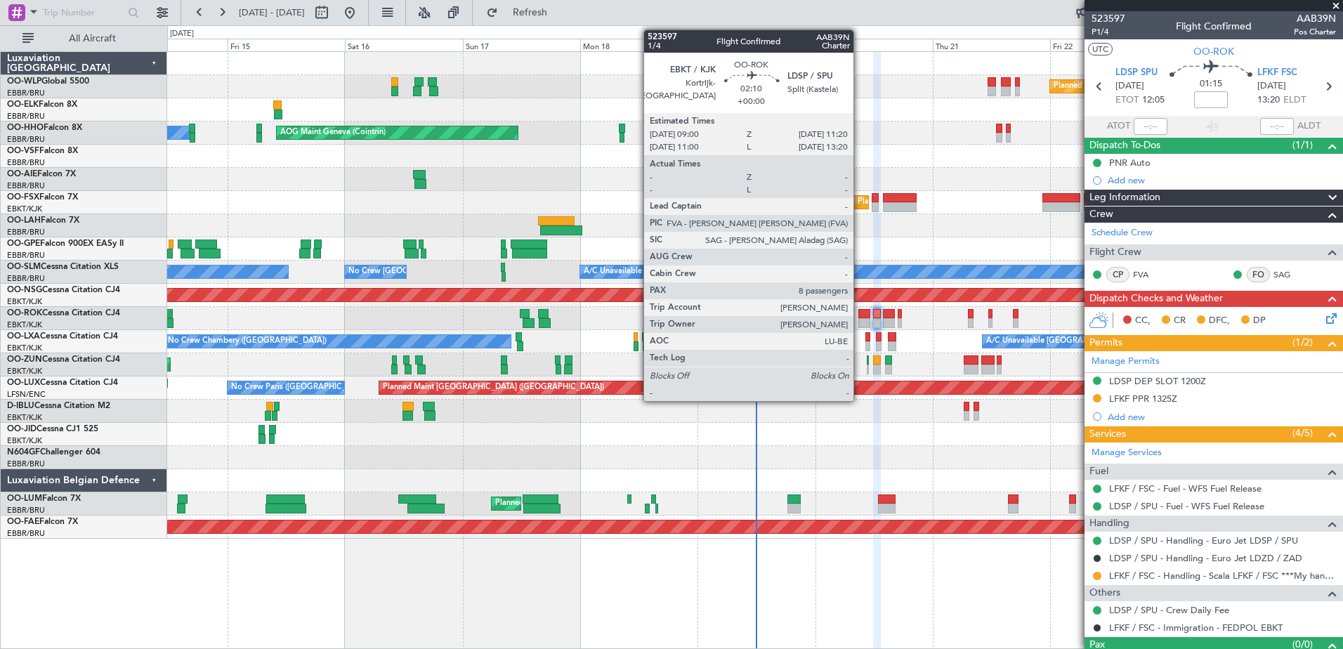
click at [859, 319] on div at bounding box center [864, 323] width 12 height 10
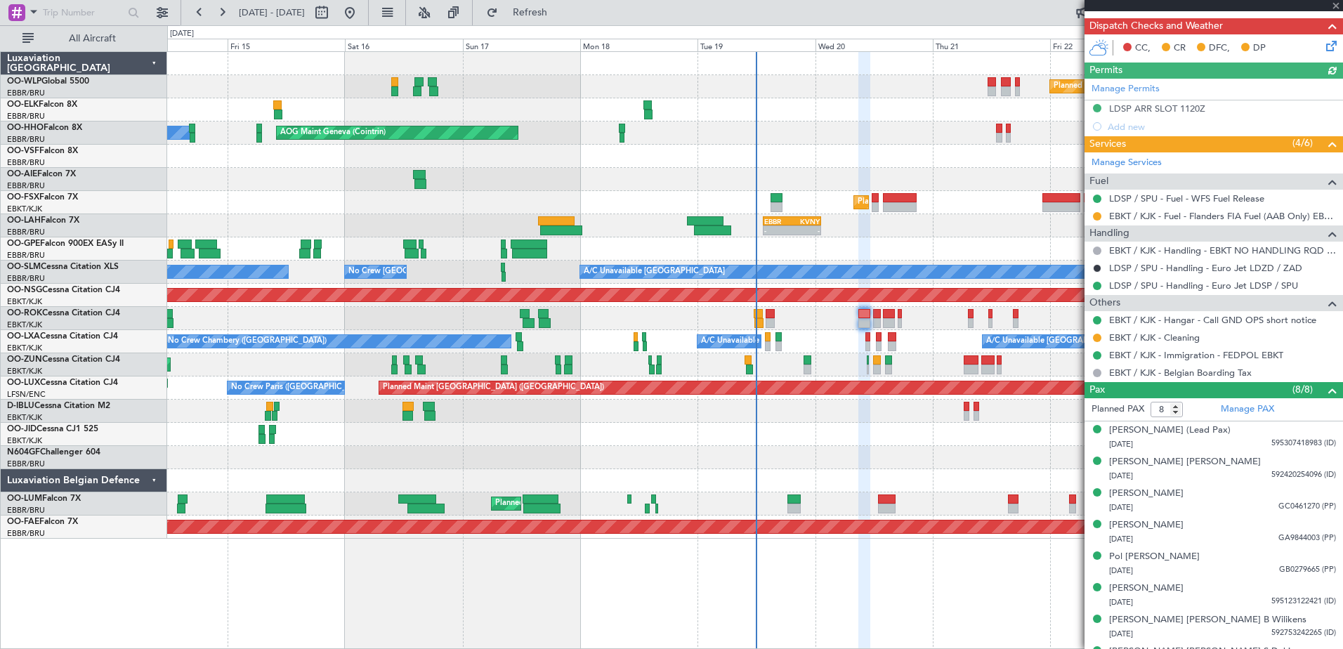
scroll to position [332, 0]
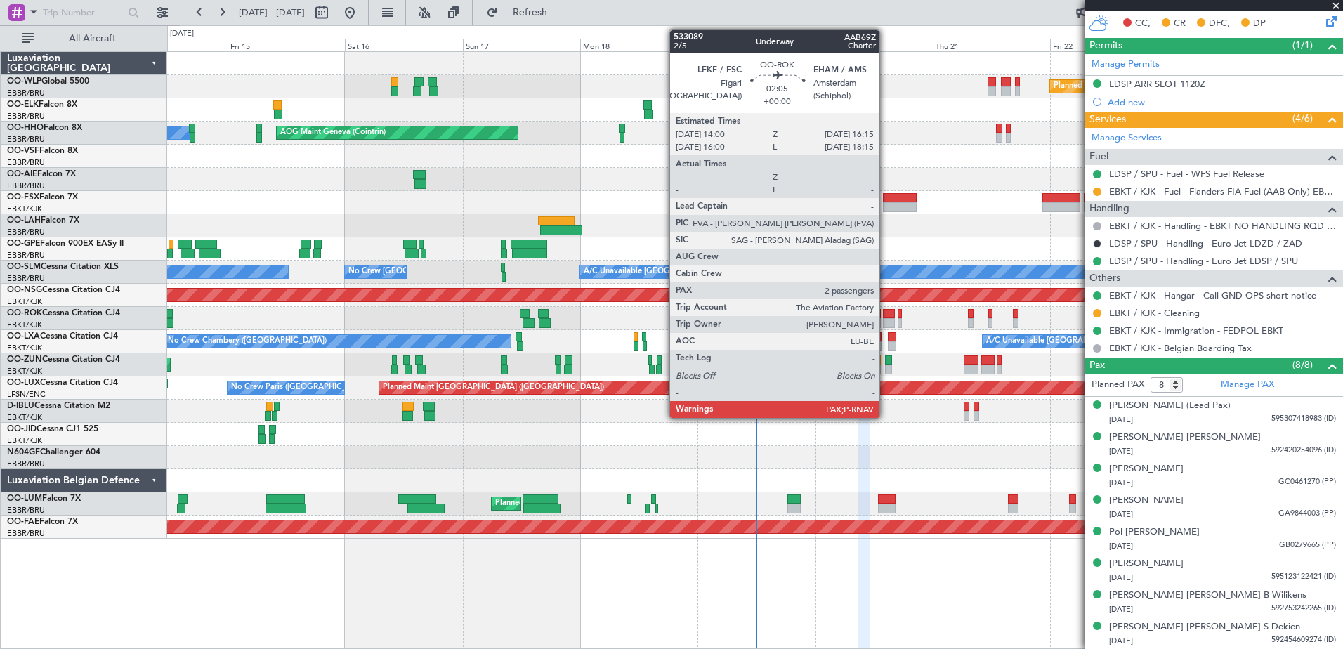
click at [885, 322] on div at bounding box center [888, 323] width 11 height 10
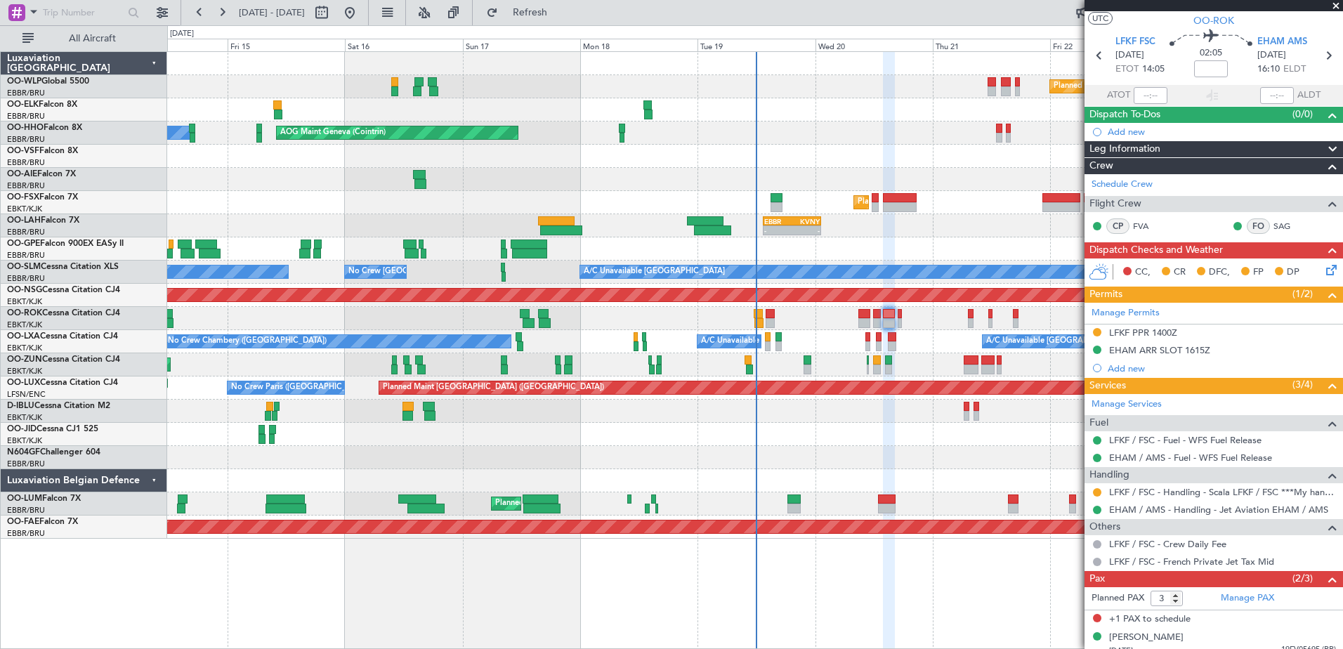
scroll to position [0, 0]
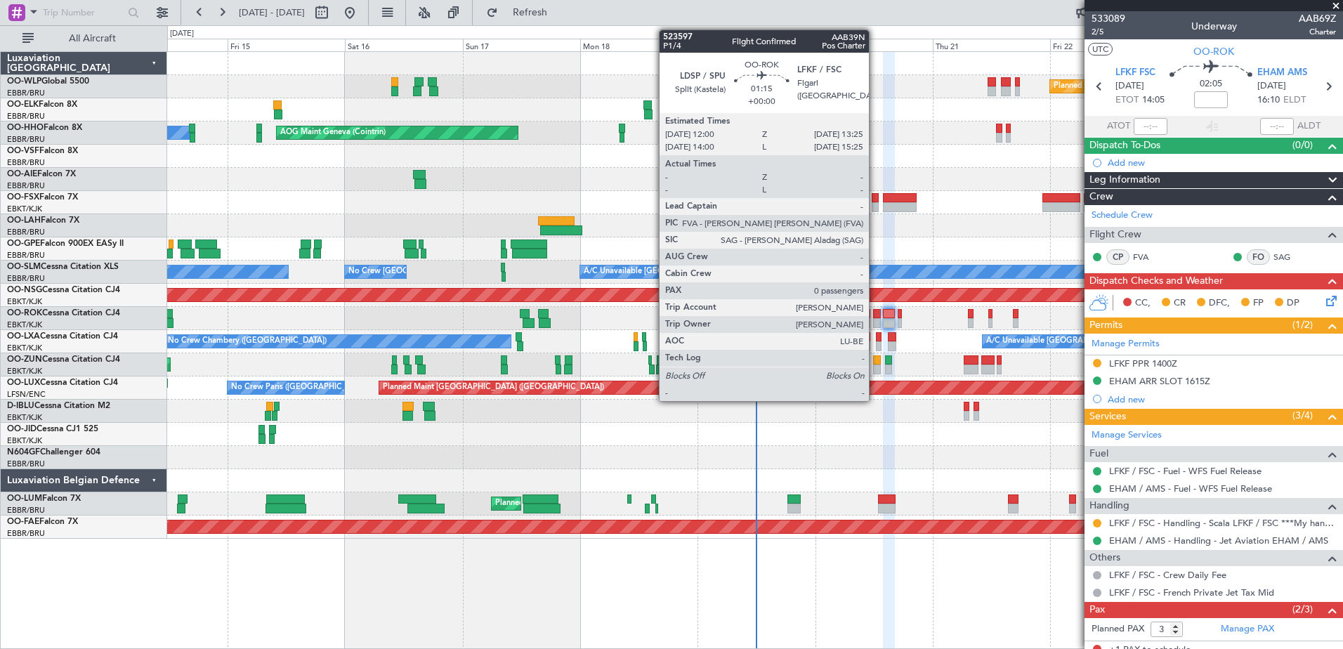
click at [875, 319] on div at bounding box center [876, 323] width 7 height 10
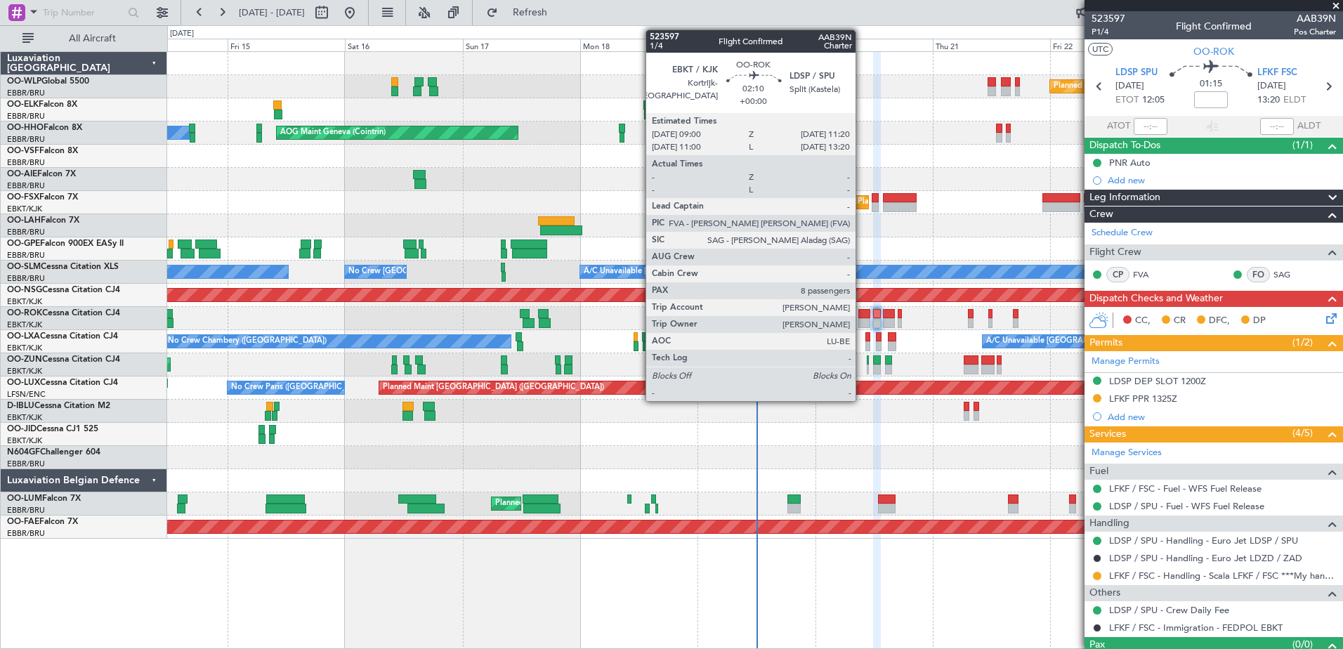
click at [862, 313] on div at bounding box center [864, 314] width 12 height 10
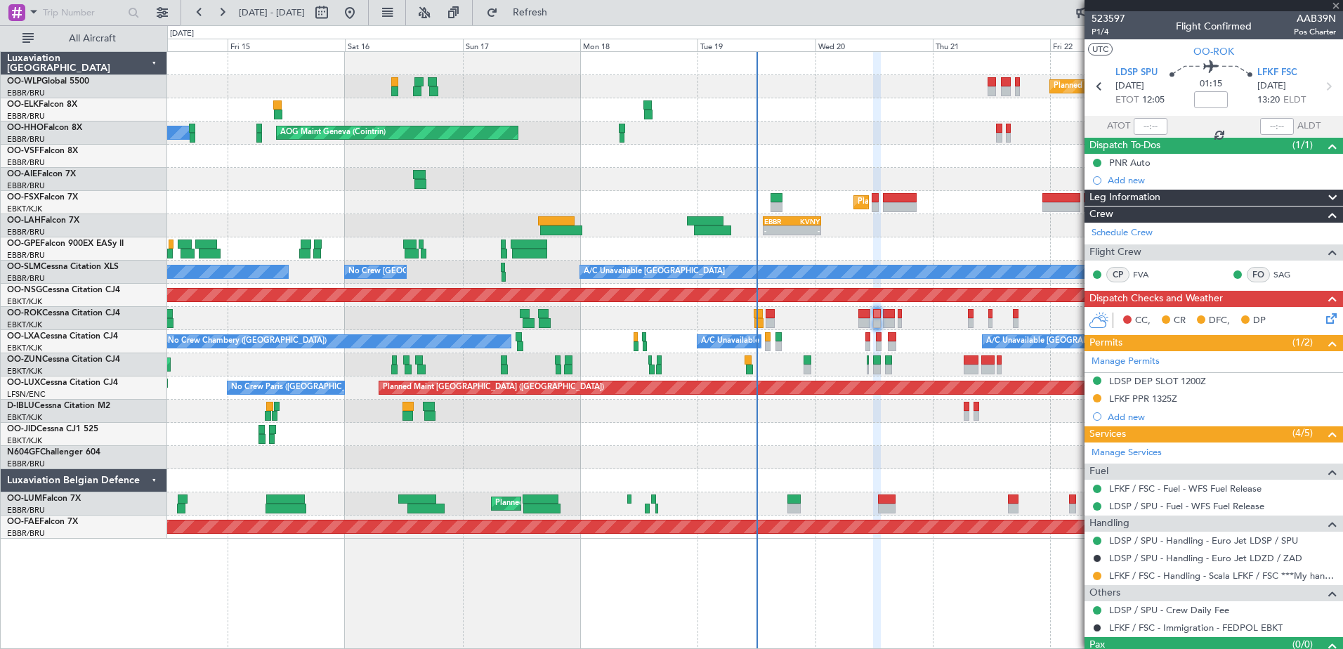
type input "8"
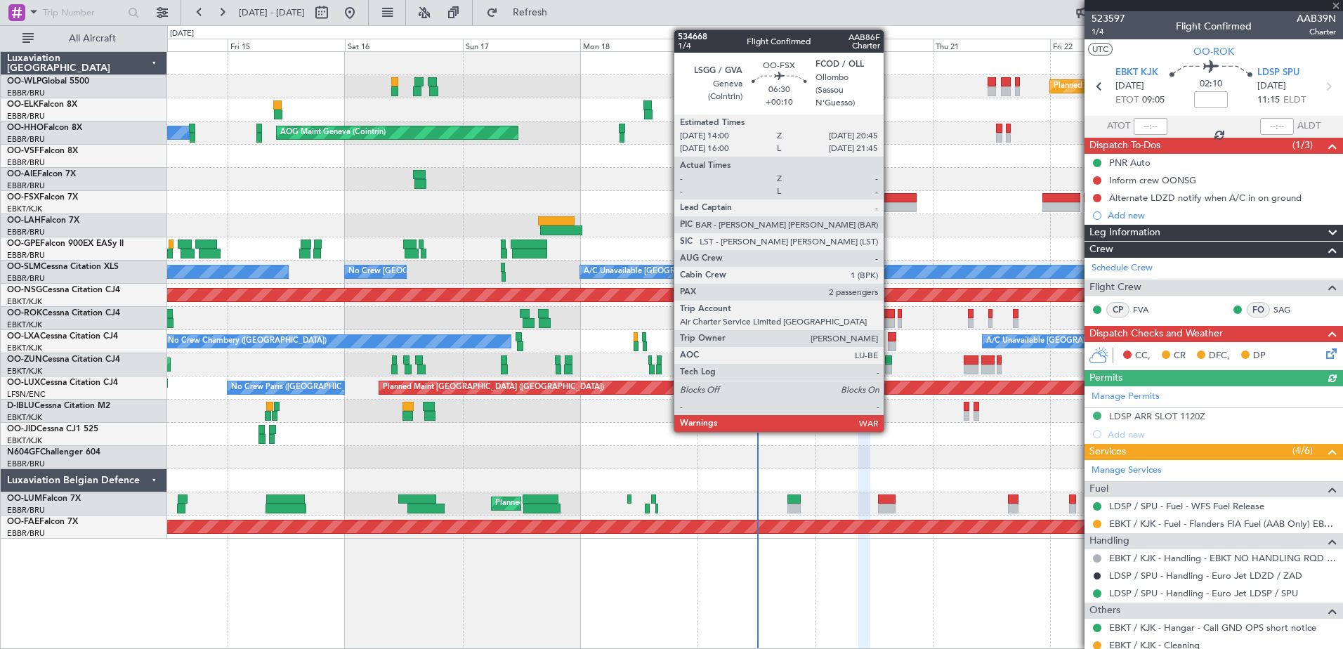
click at [890, 206] on div at bounding box center [900, 207] width 34 height 10
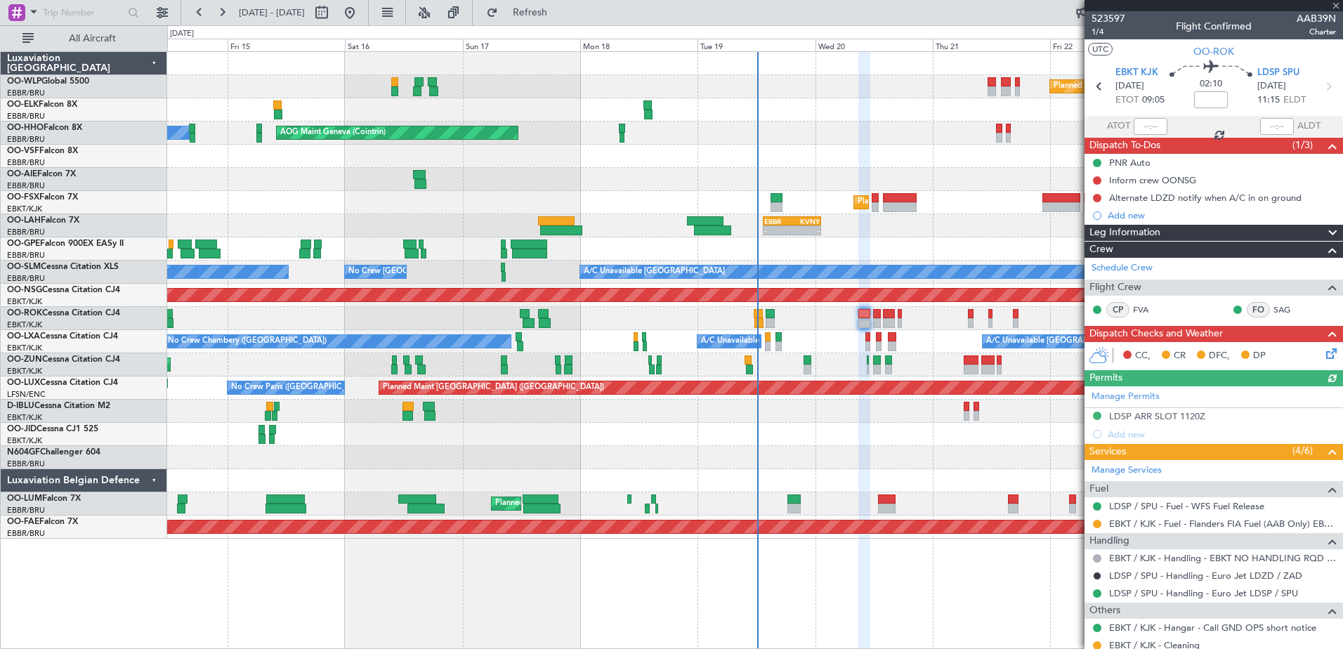
type input "+00:10"
type input "2"
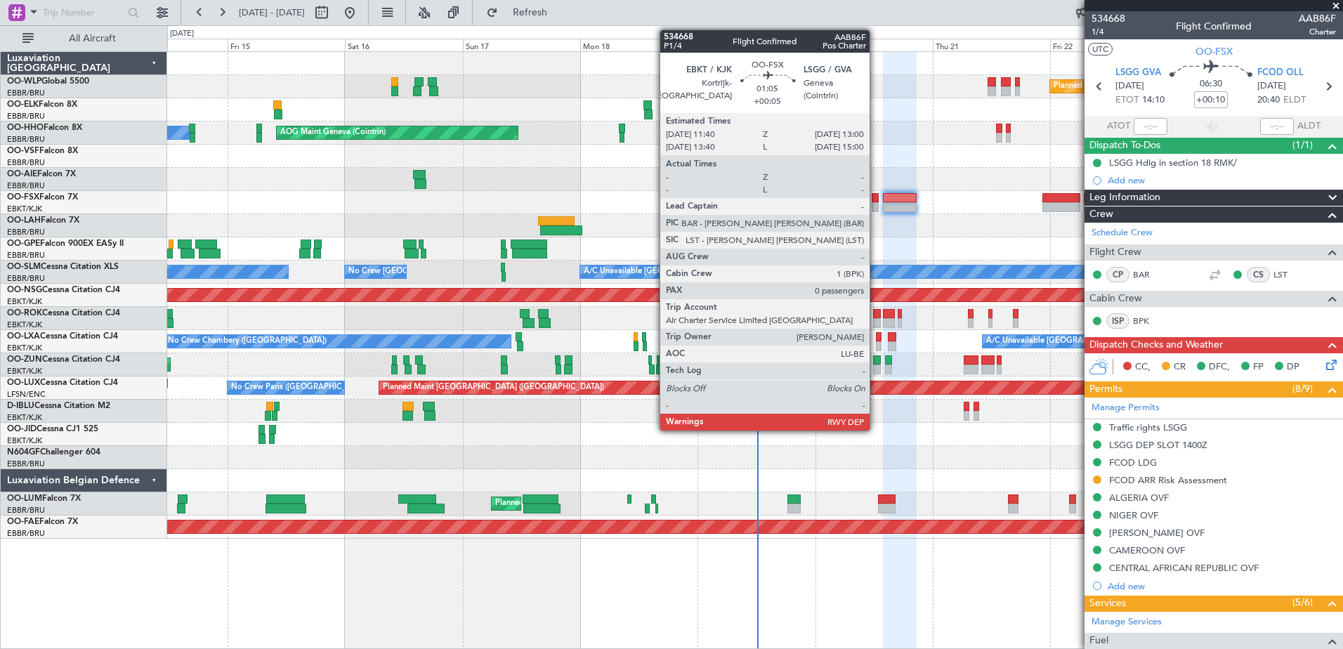
click at [876, 207] on div at bounding box center [874, 207] width 7 height 10
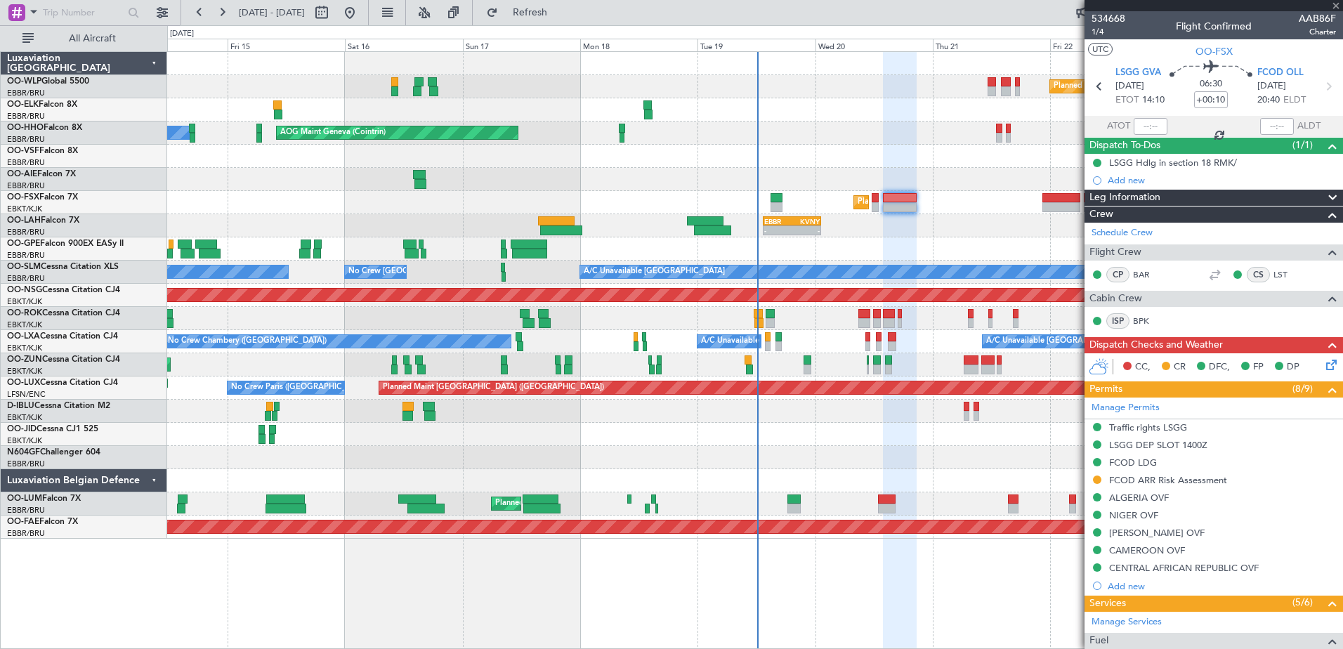
type input "+00:05"
type input "0"
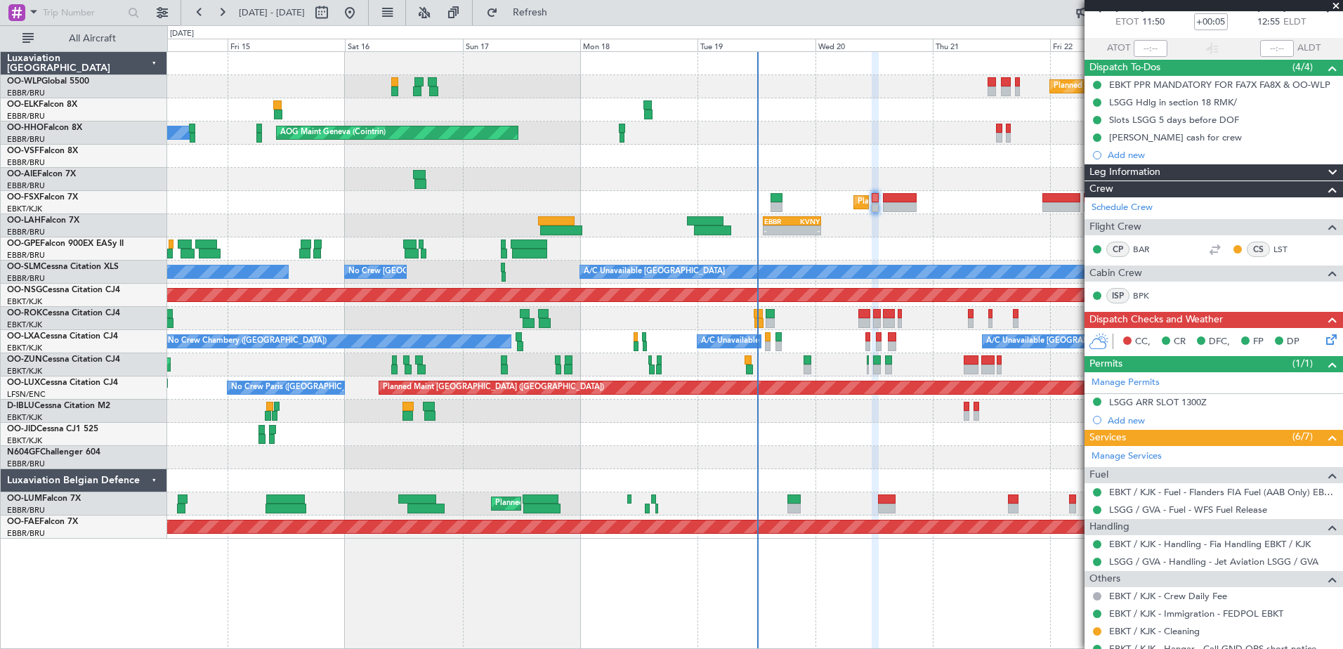
scroll to position [126, 0]
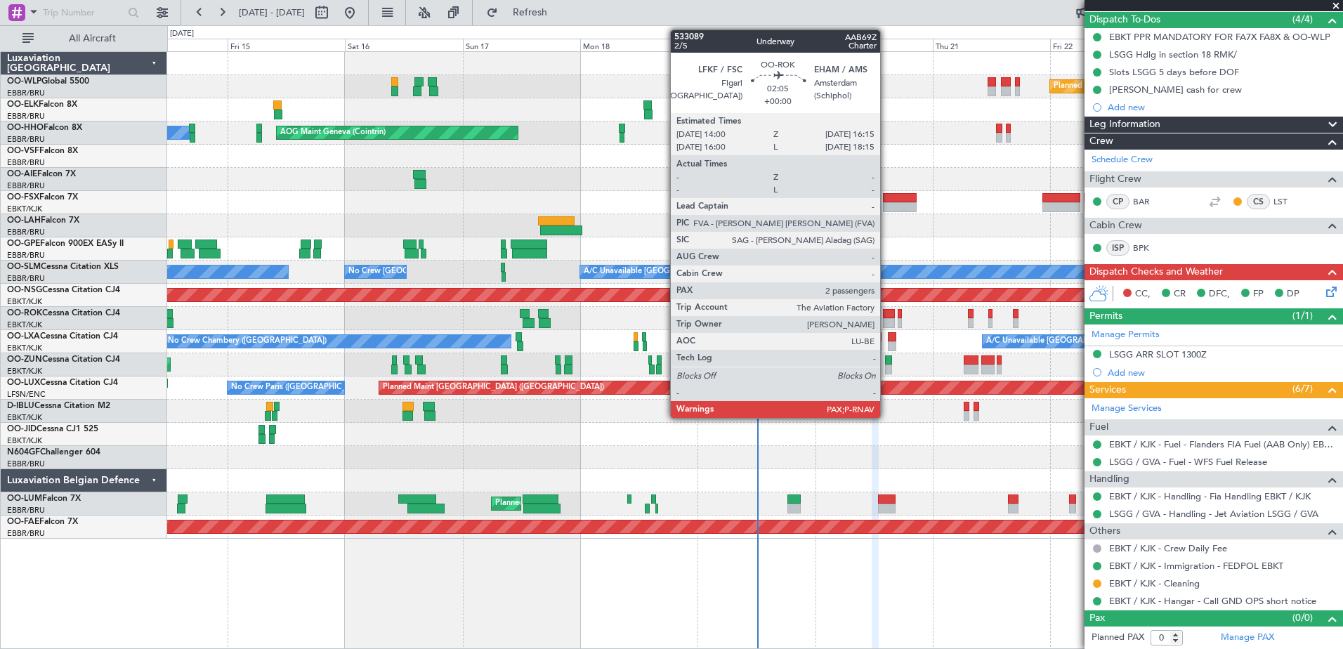
click at [886, 310] on div at bounding box center [888, 314] width 11 height 10
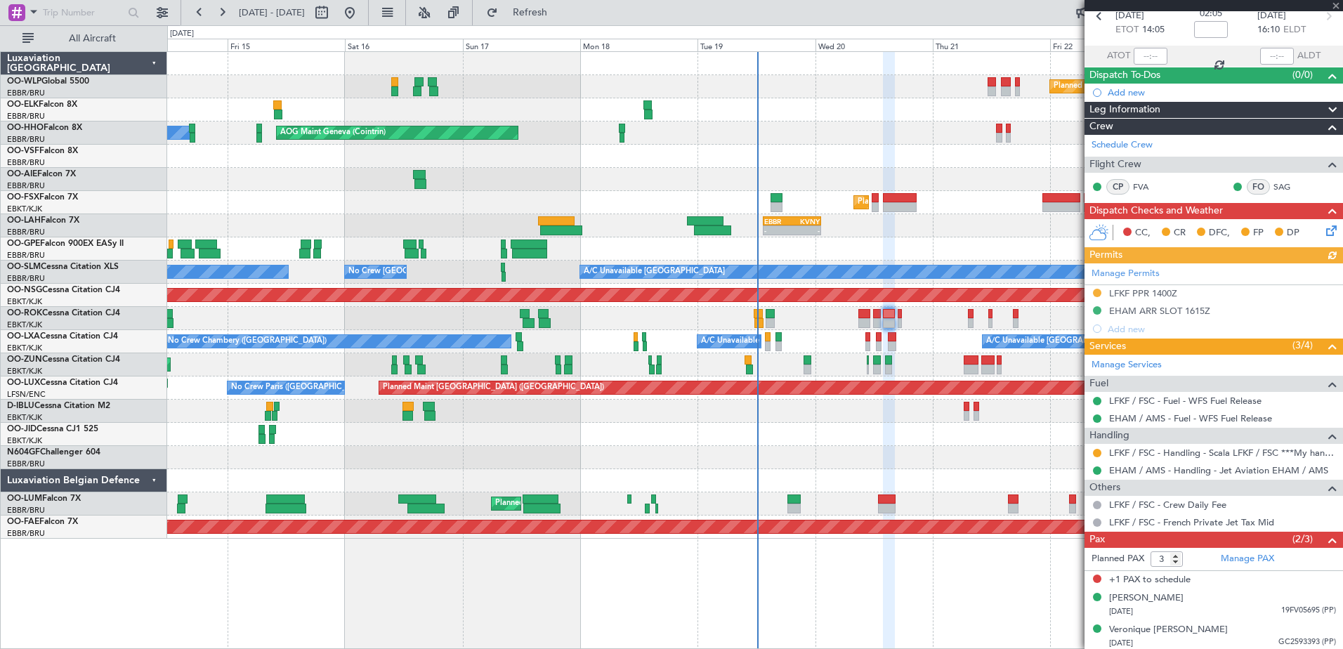
scroll to position [73, 0]
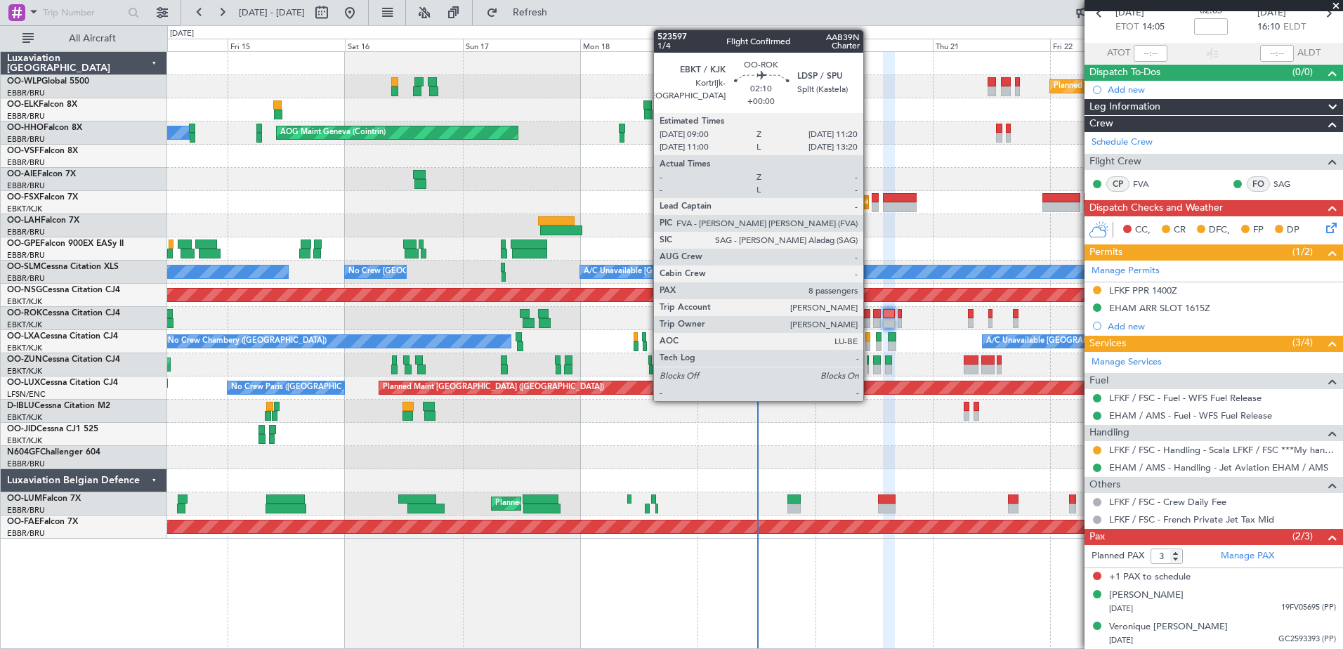
click at [869, 322] on div at bounding box center [864, 323] width 12 height 10
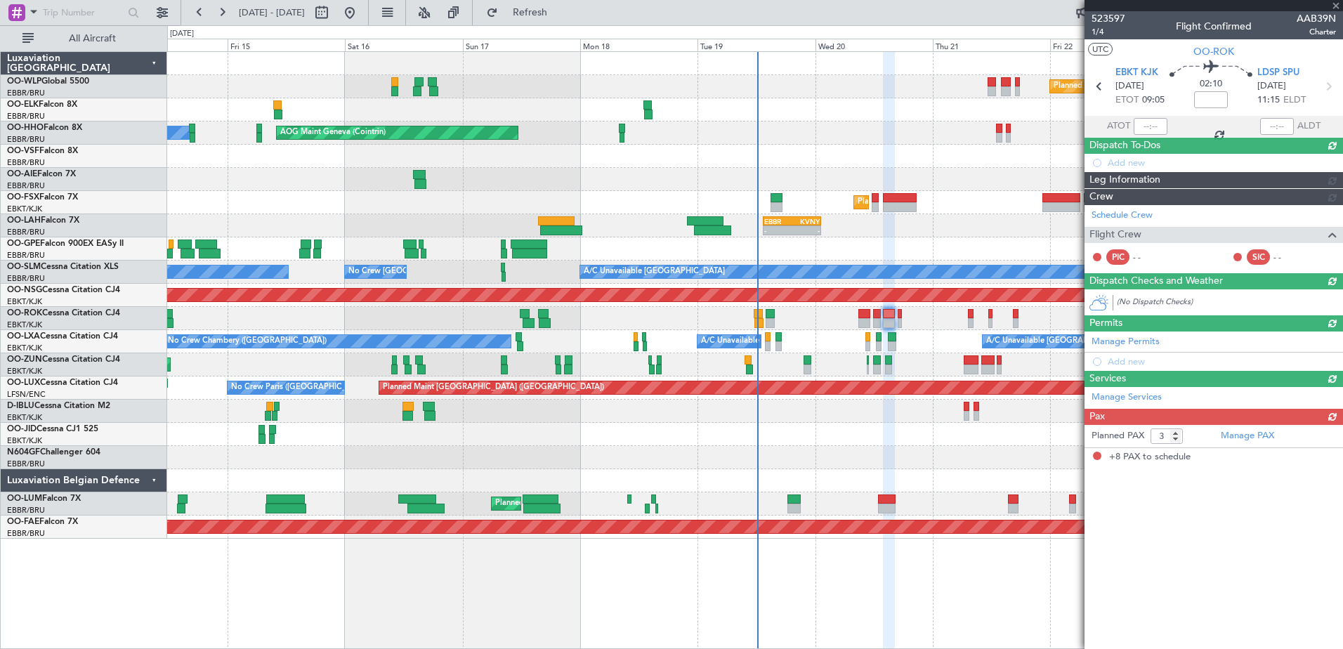
type input "8"
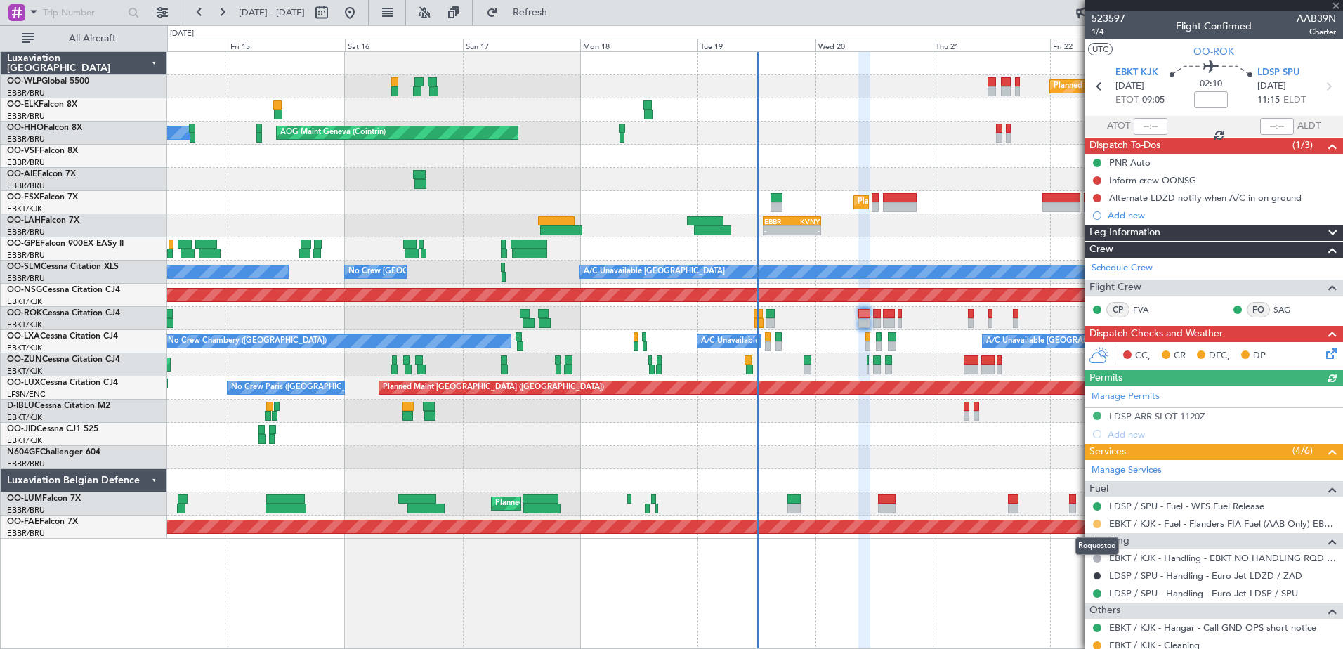
click at [1100, 526] on button at bounding box center [1097, 524] width 8 height 8
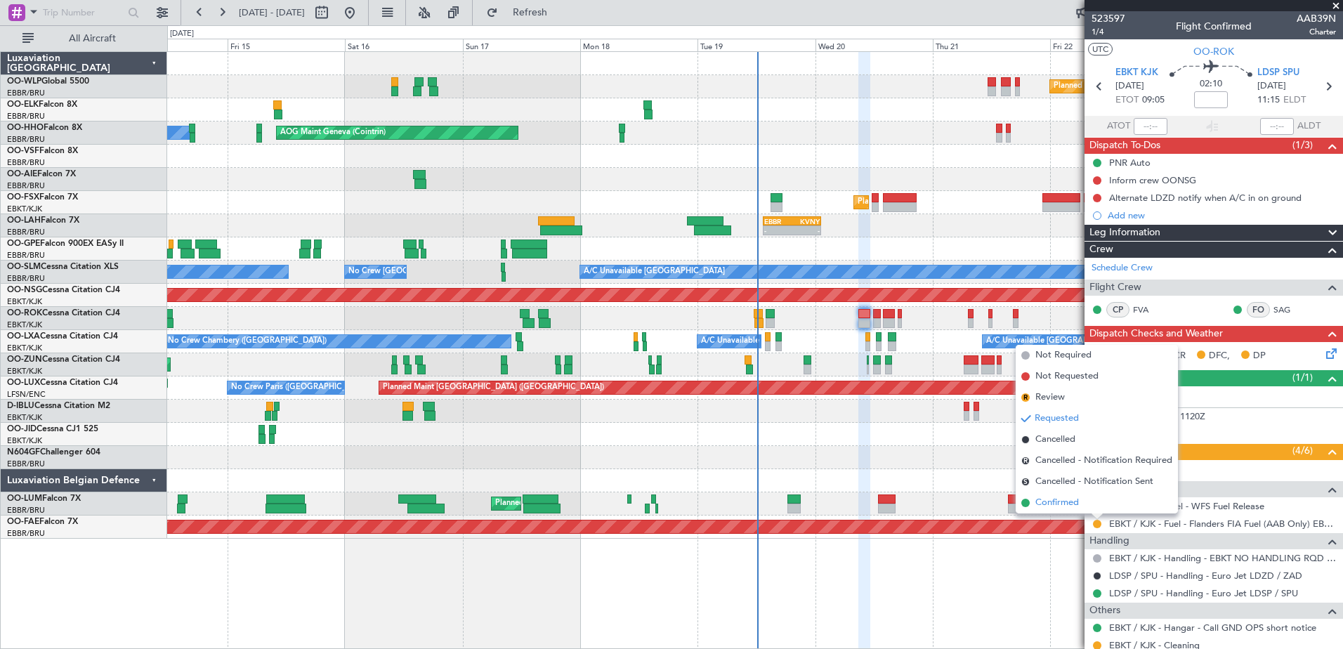
click at [1069, 499] on span "Confirmed" at bounding box center [1057, 503] width 44 height 14
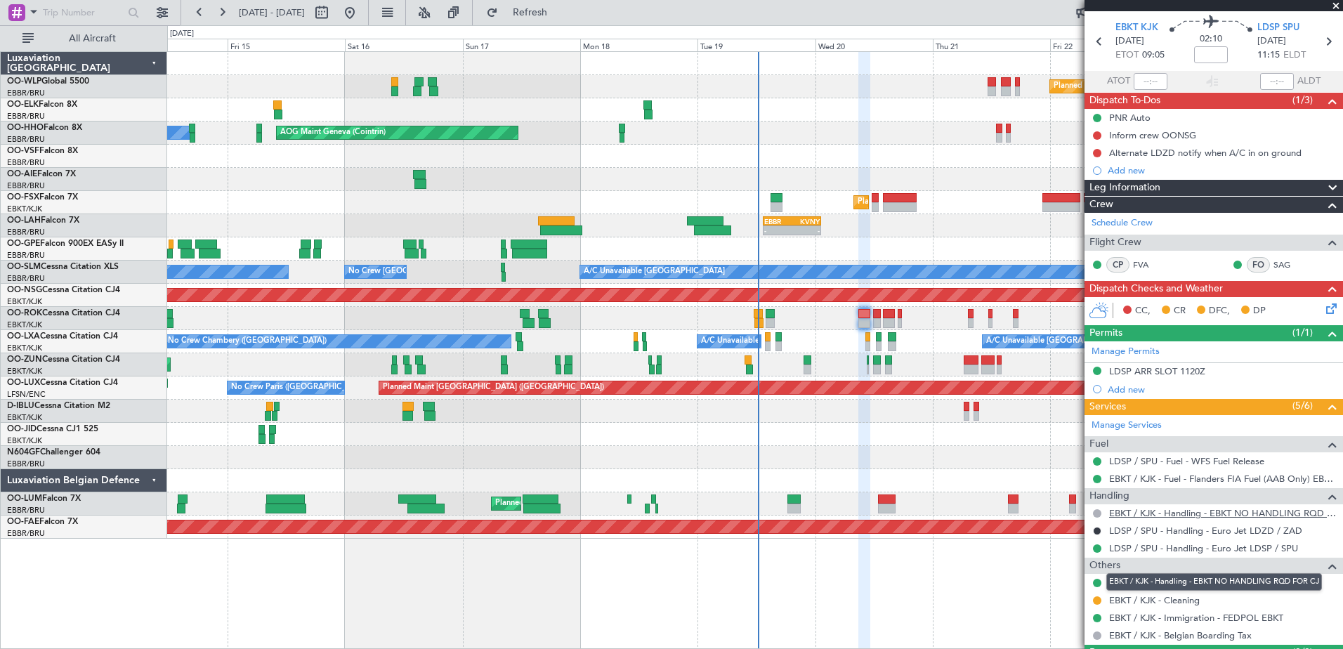
scroll to position [70, 0]
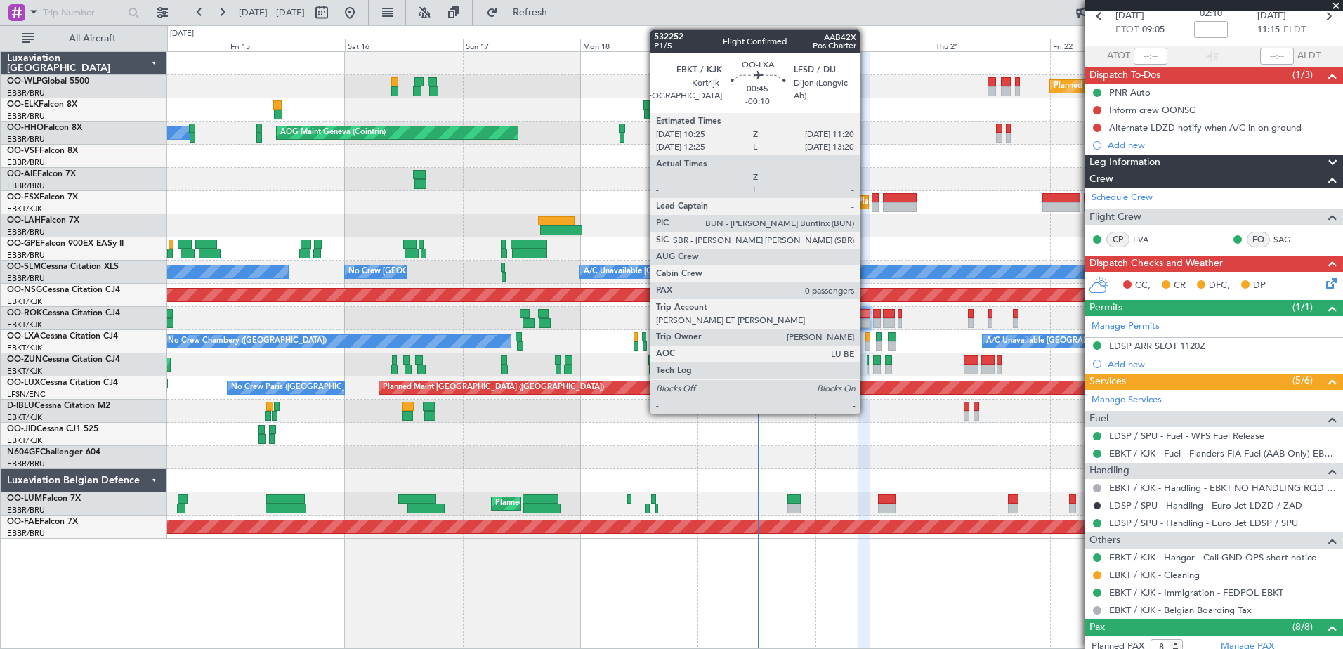
click at [866, 341] on div at bounding box center [867, 346] width 5 height 10
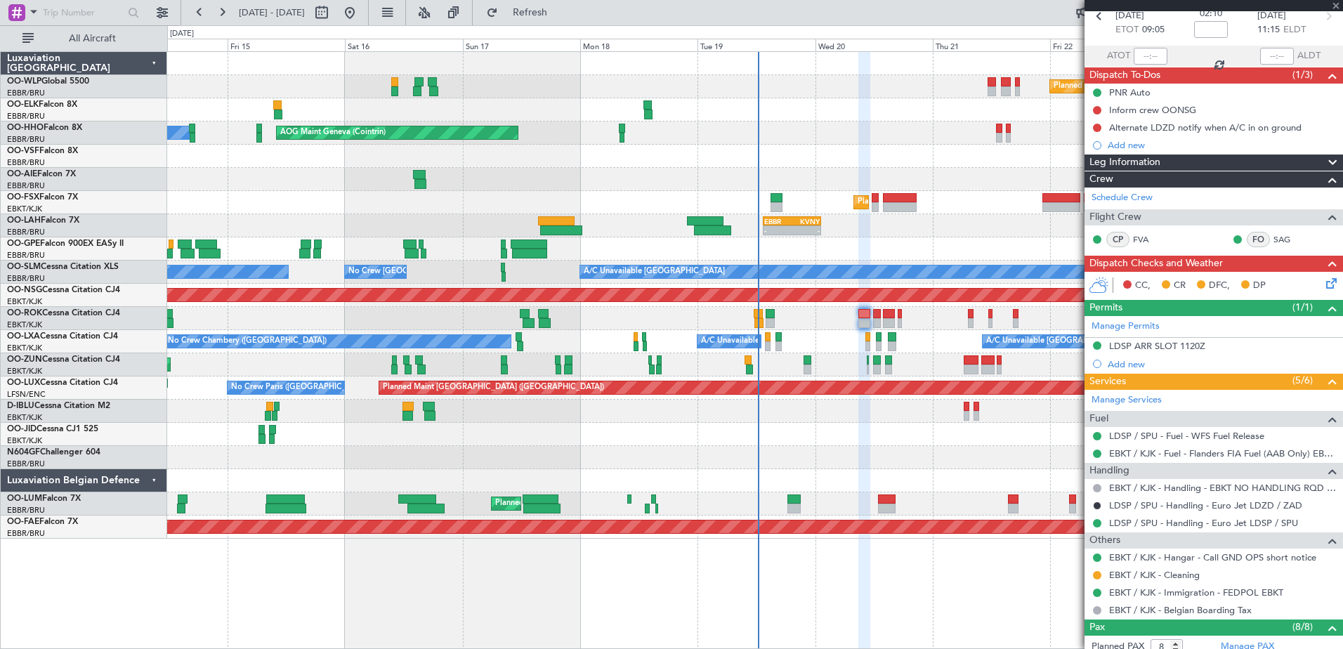
type input "-00:10"
type input "0"
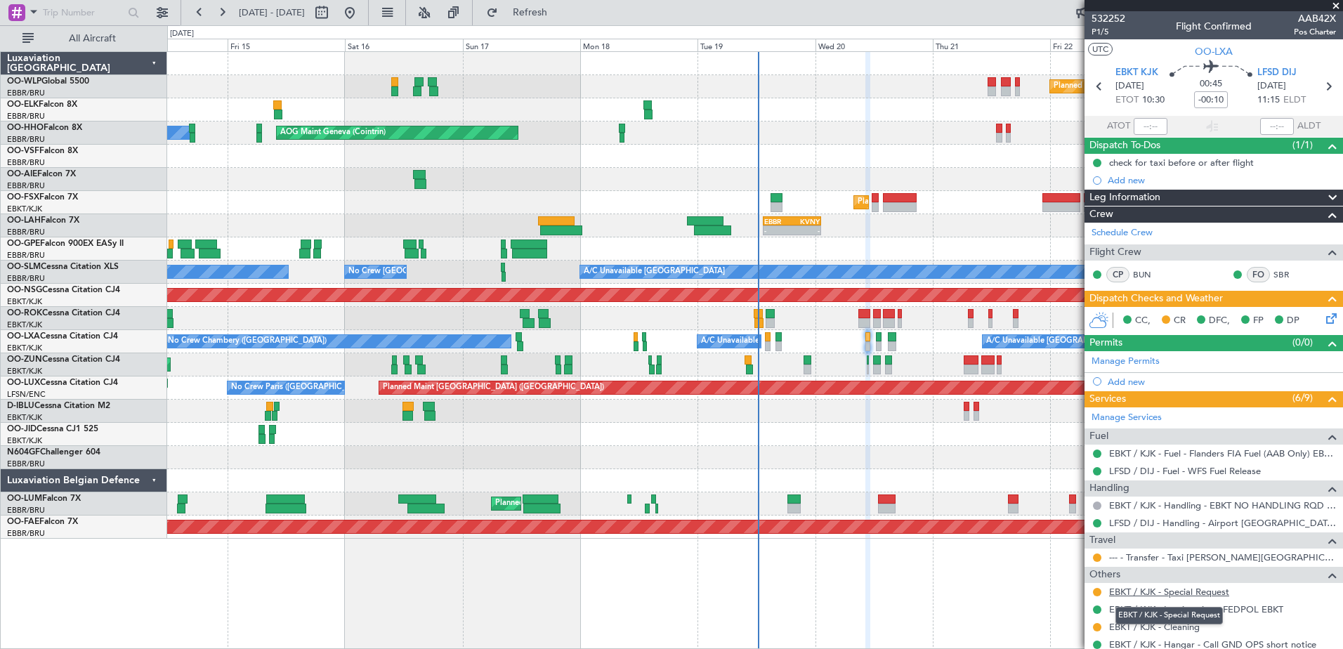
click at [1185, 591] on link "EBKT / KJK - Special Request" at bounding box center [1169, 592] width 120 height 12
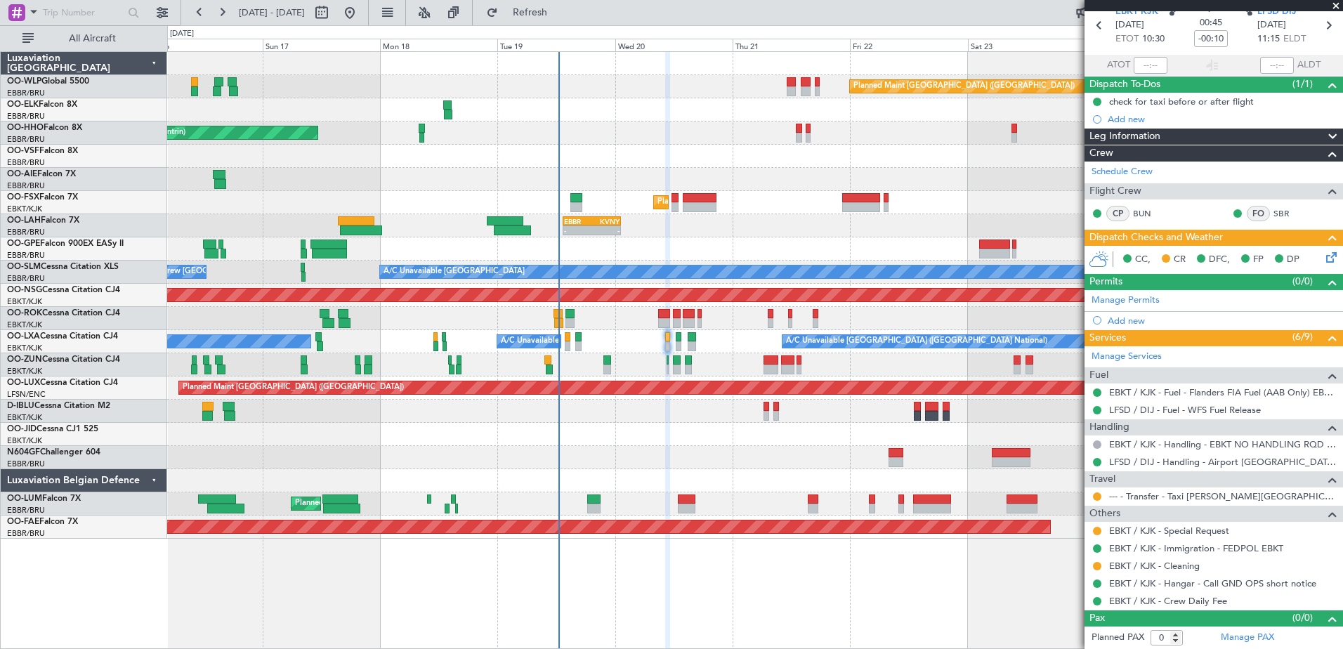
click at [752, 268] on div "Planned Maint [GEOGRAPHIC_DATA] ([GEOGRAPHIC_DATA]) AOG Maint Geneva ([GEOGRAPH…" at bounding box center [754, 295] width 1175 height 487
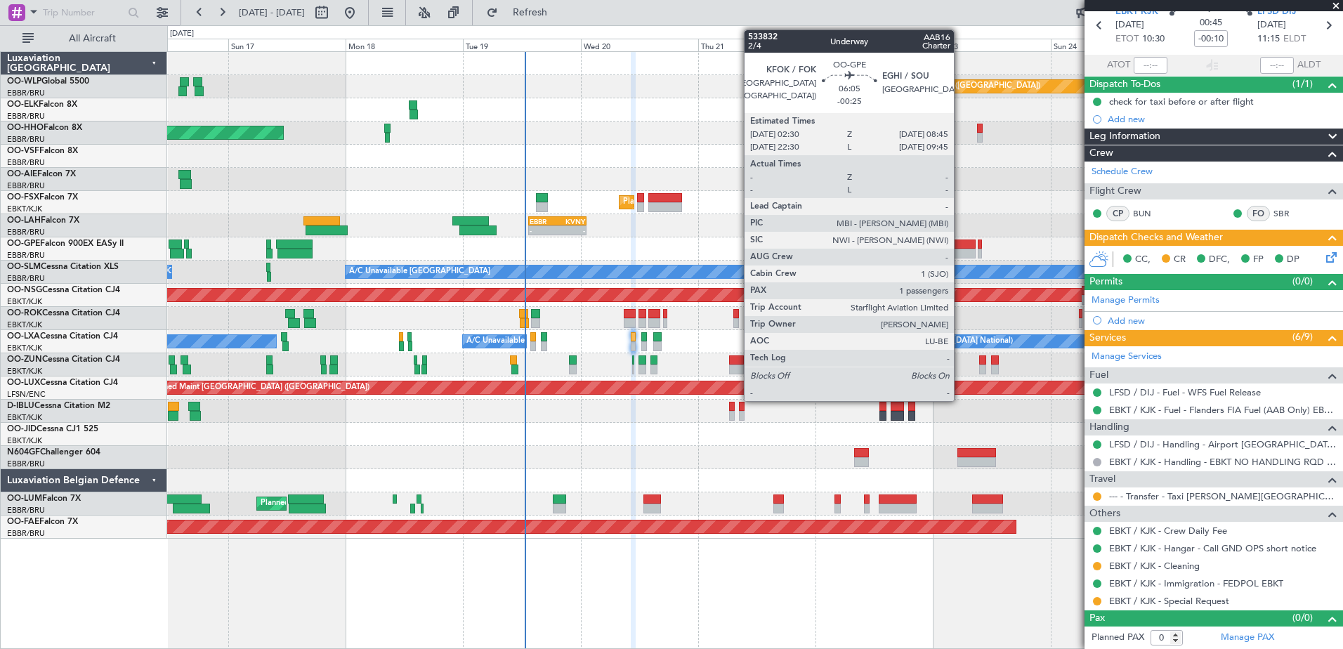
click at [960, 251] on div at bounding box center [959, 254] width 31 height 10
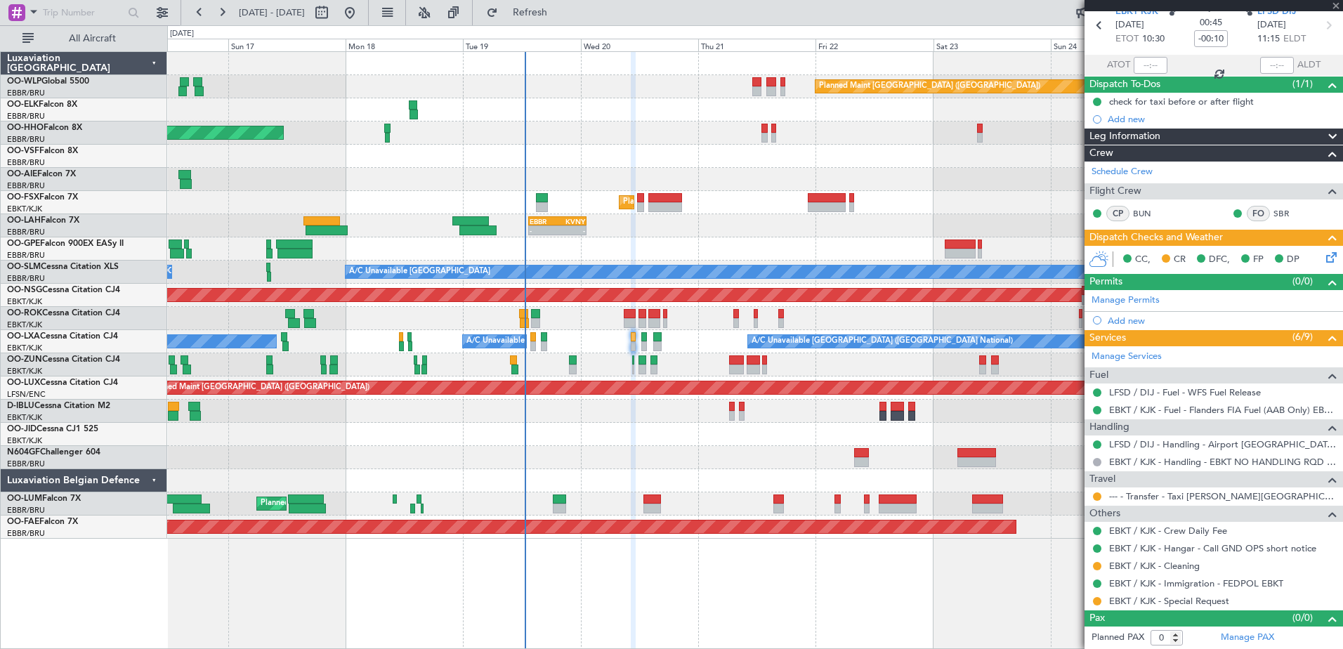
type input "-00:25"
type input "1"
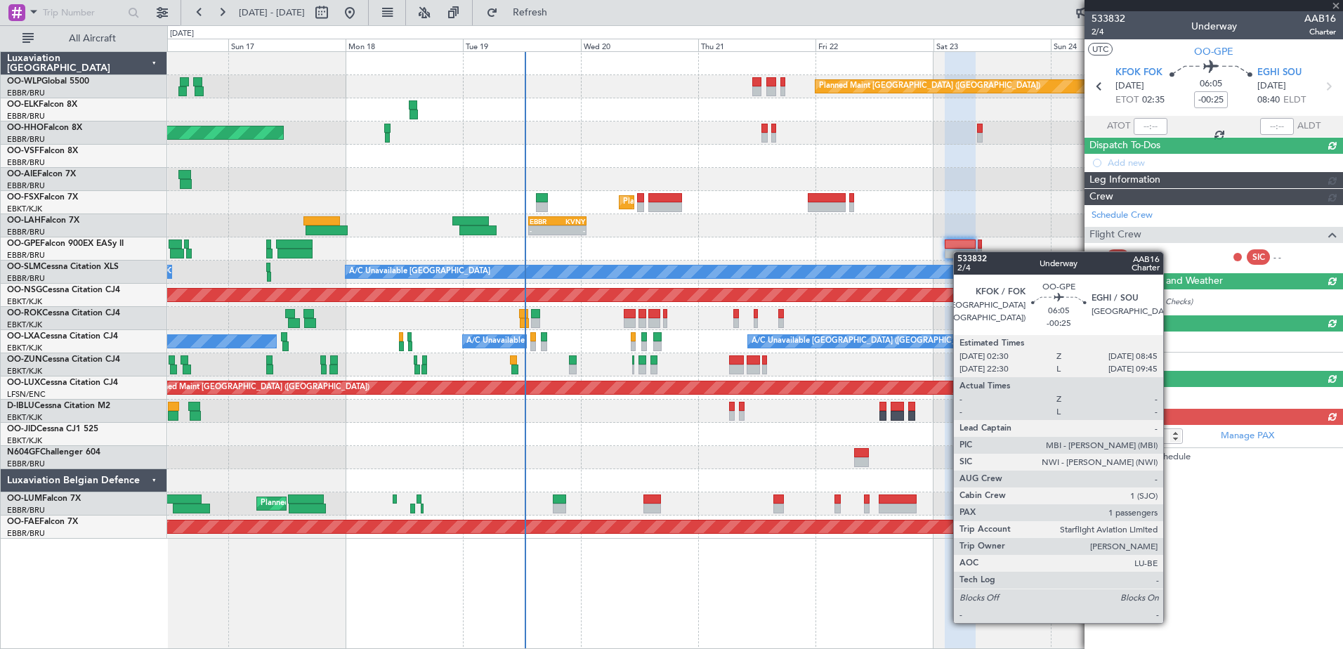
scroll to position [0, 0]
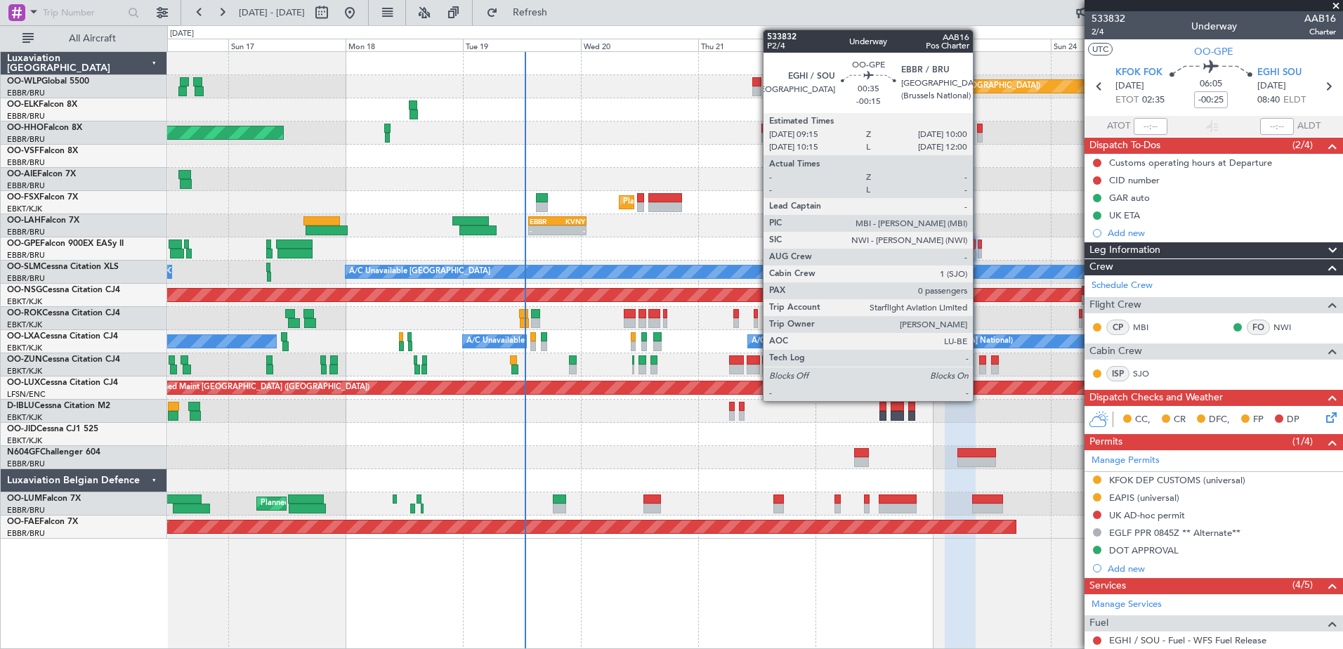
click at [979, 245] on div at bounding box center [979, 244] width 4 height 10
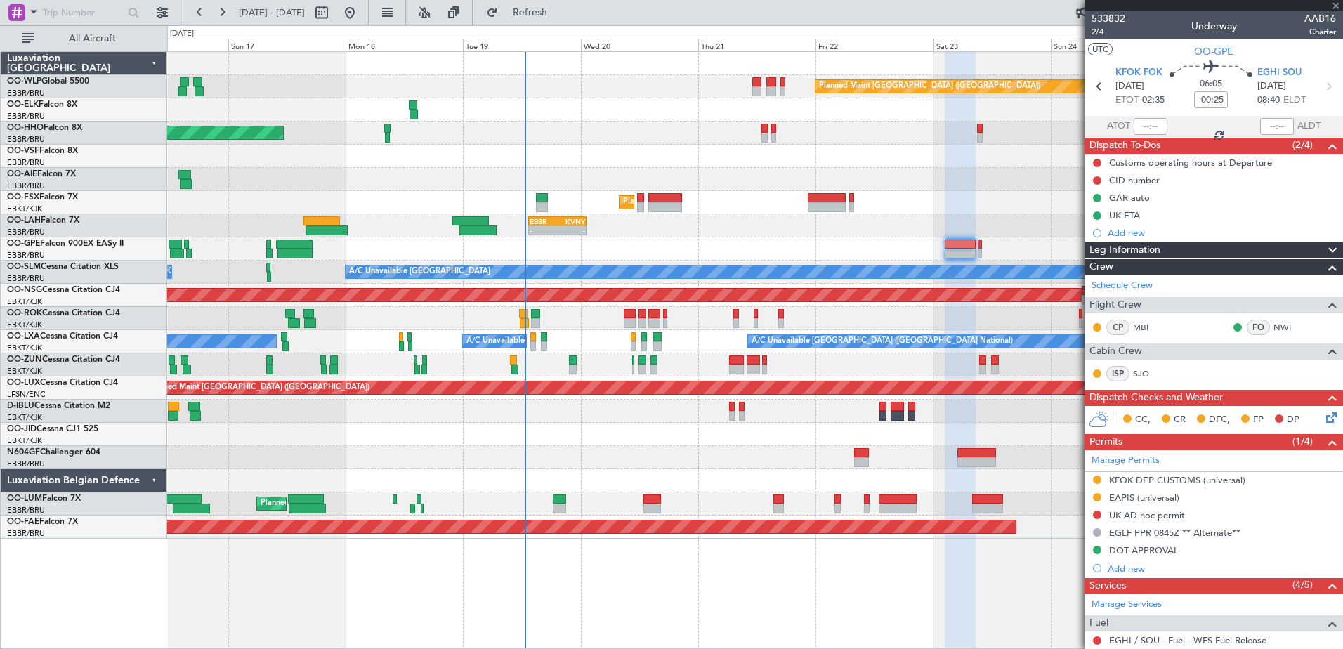
type input "-00:15"
type input "0"
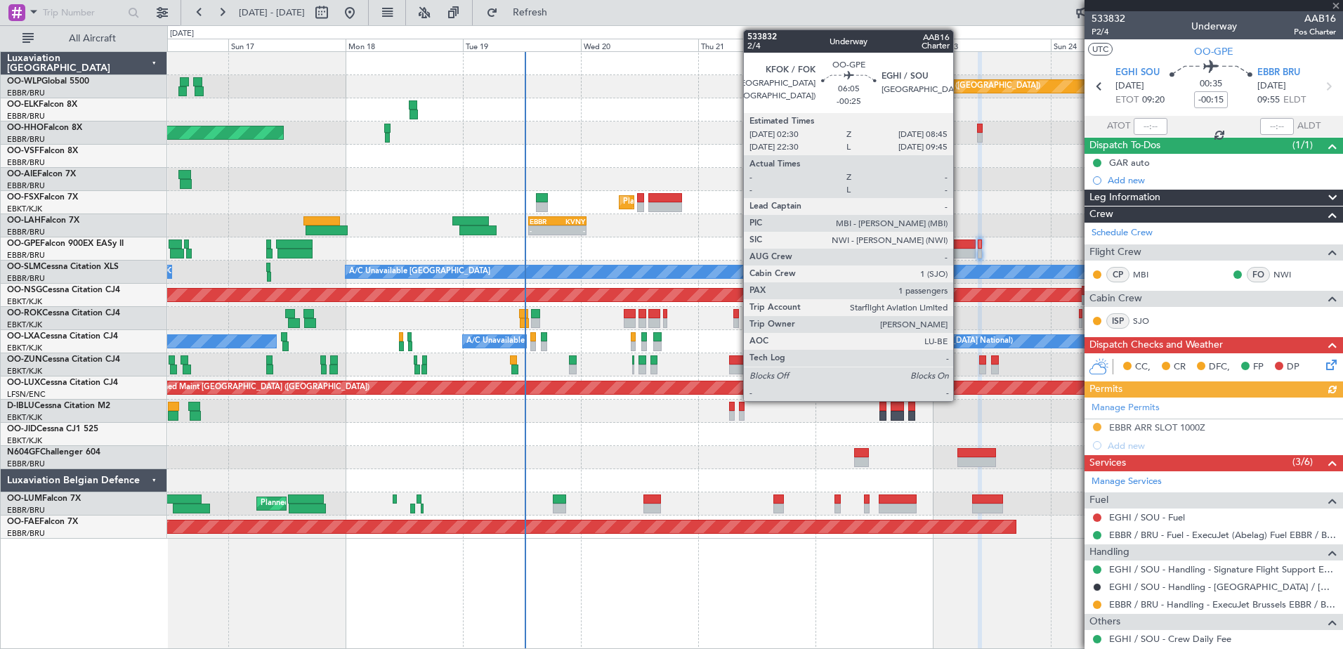
click at [959, 254] on div at bounding box center [959, 254] width 31 height 10
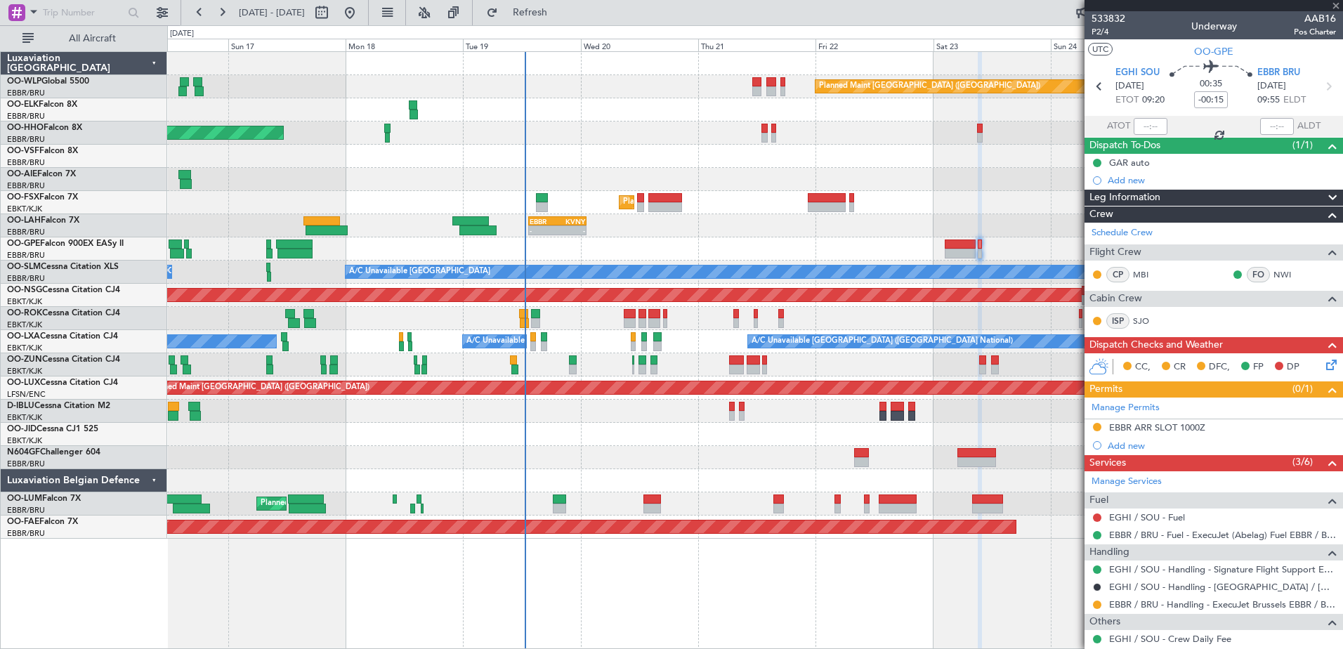
type input "-00:25"
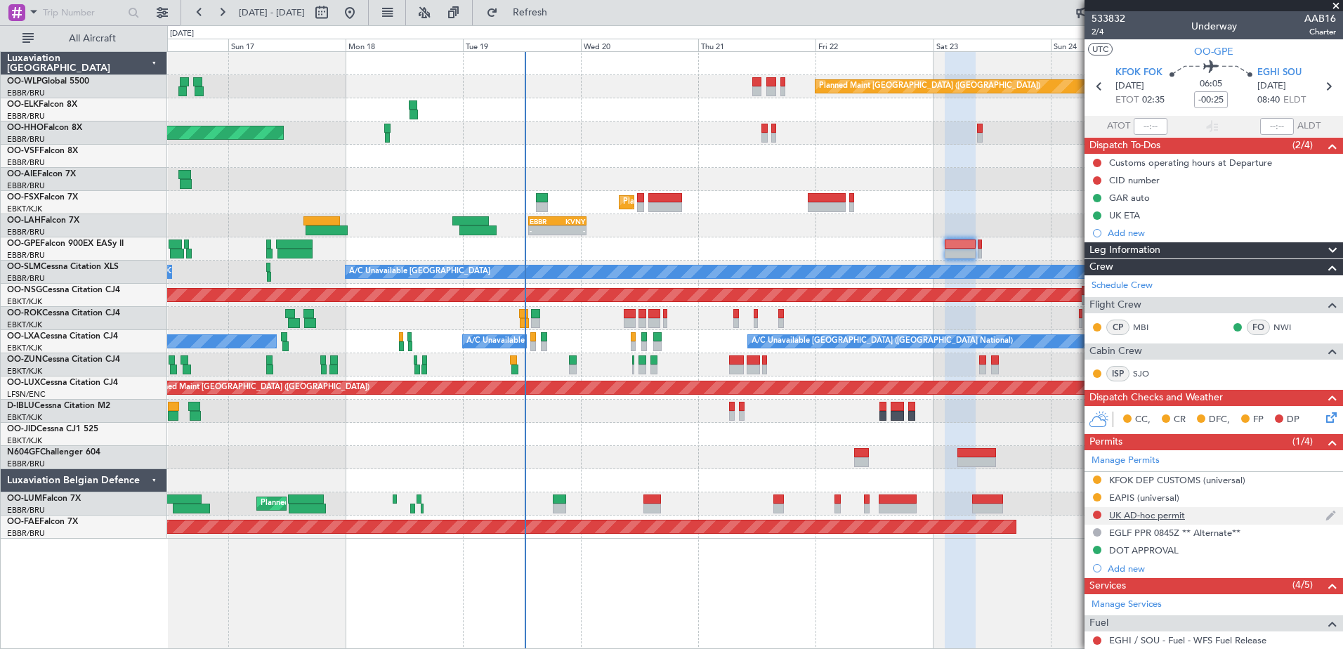
click at [1100, 518] on div at bounding box center [1096, 514] width 11 height 11
click at [1097, 513] on button at bounding box center [1097, 514] width 8 height 8
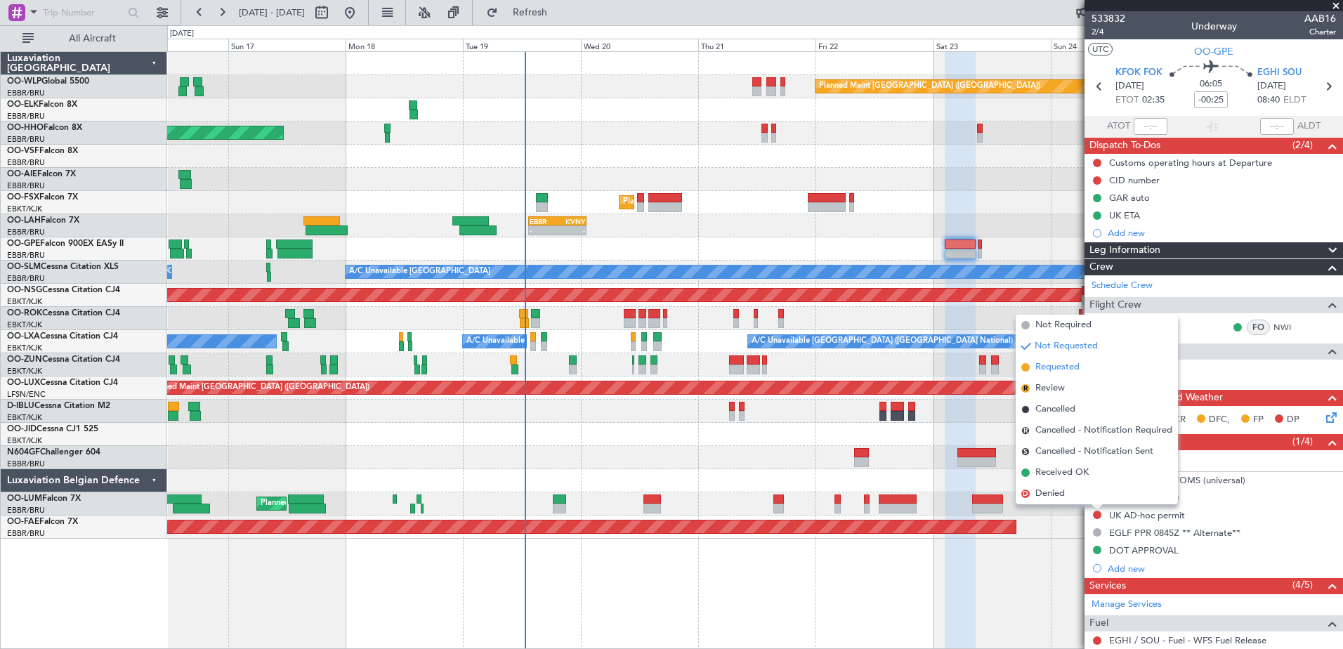
click at [1060, 364] on span "Requested" at bounding box center [1057, 367] width 44 height 14
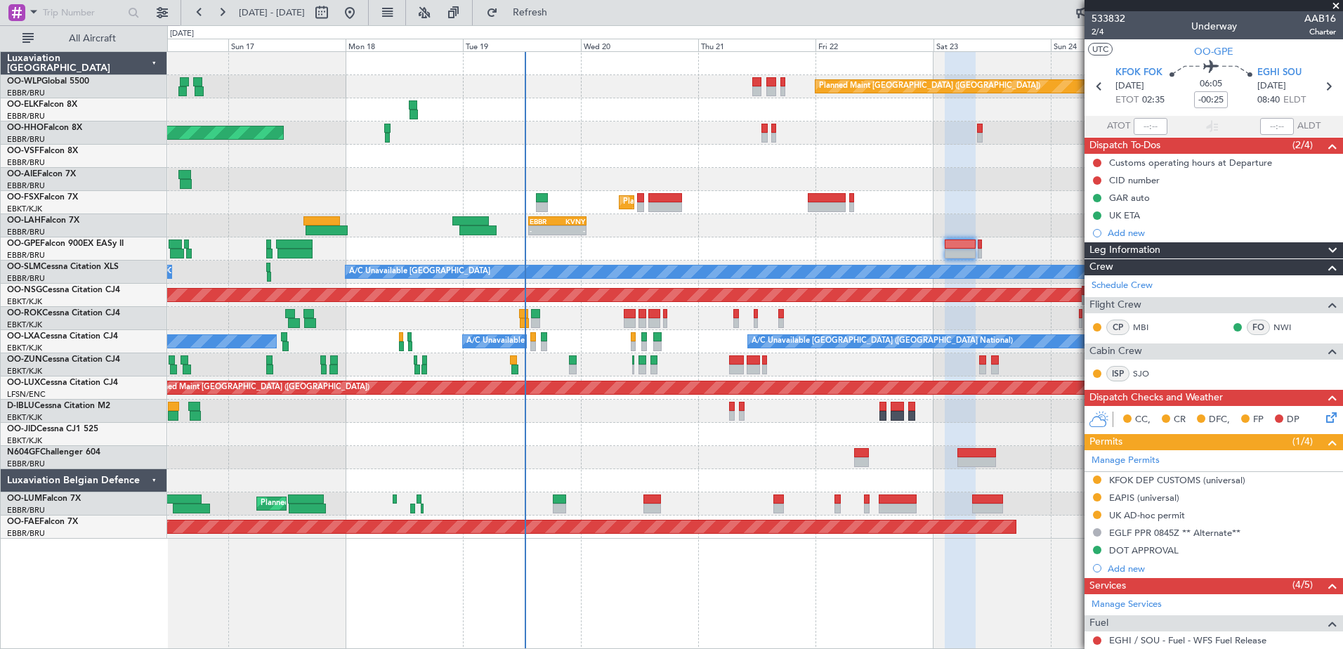
click at [1333, 8] on span at bounding box center [1336, 6] width 14 height 13
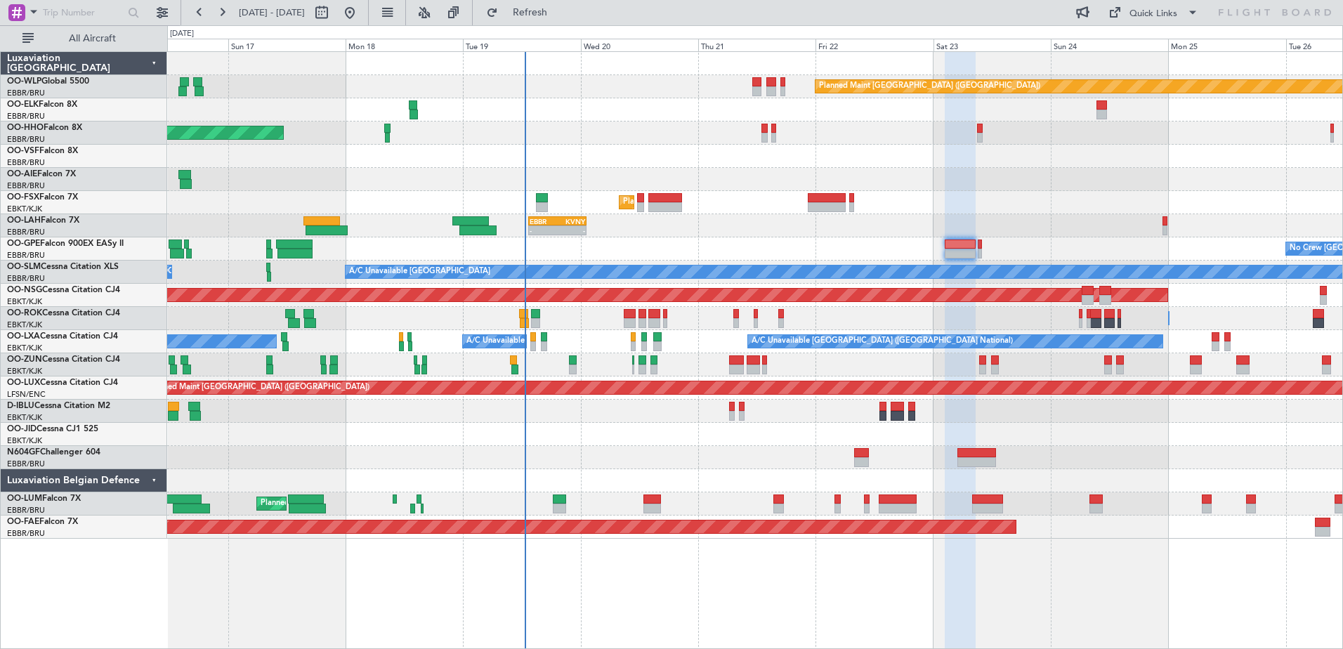
type input "0"
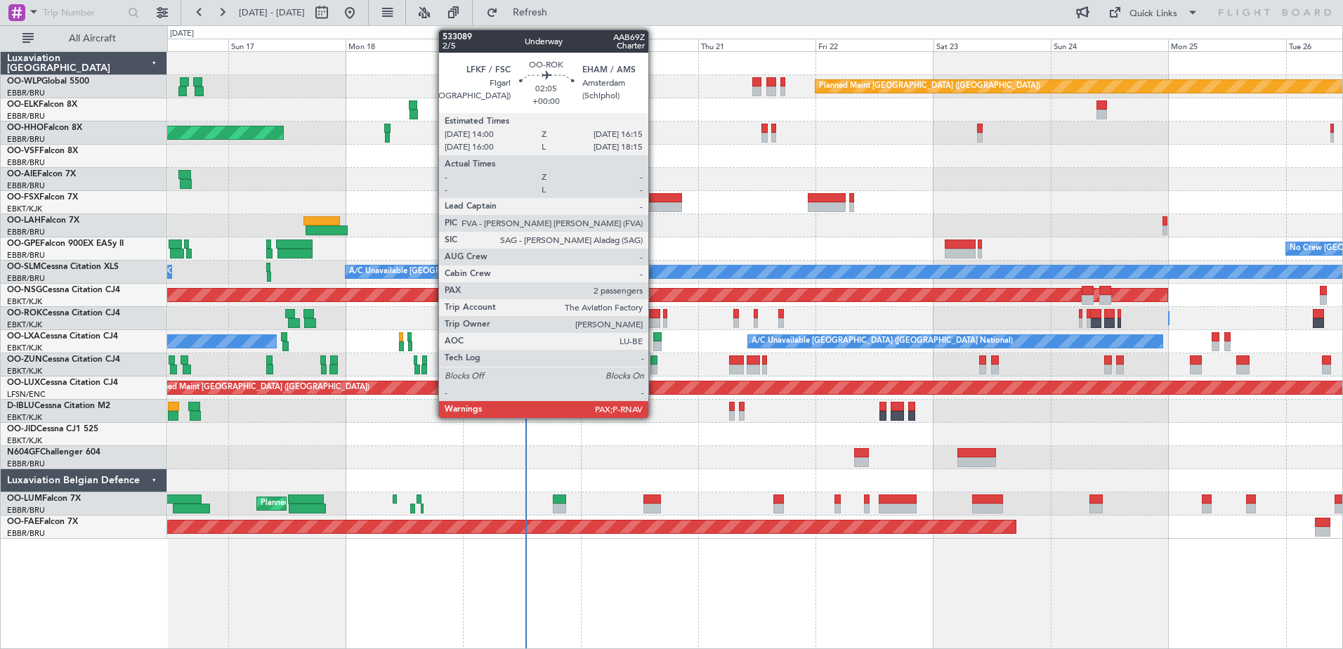
click at [654, 322] on div at bounding box center [653, 323] width 11 height 10
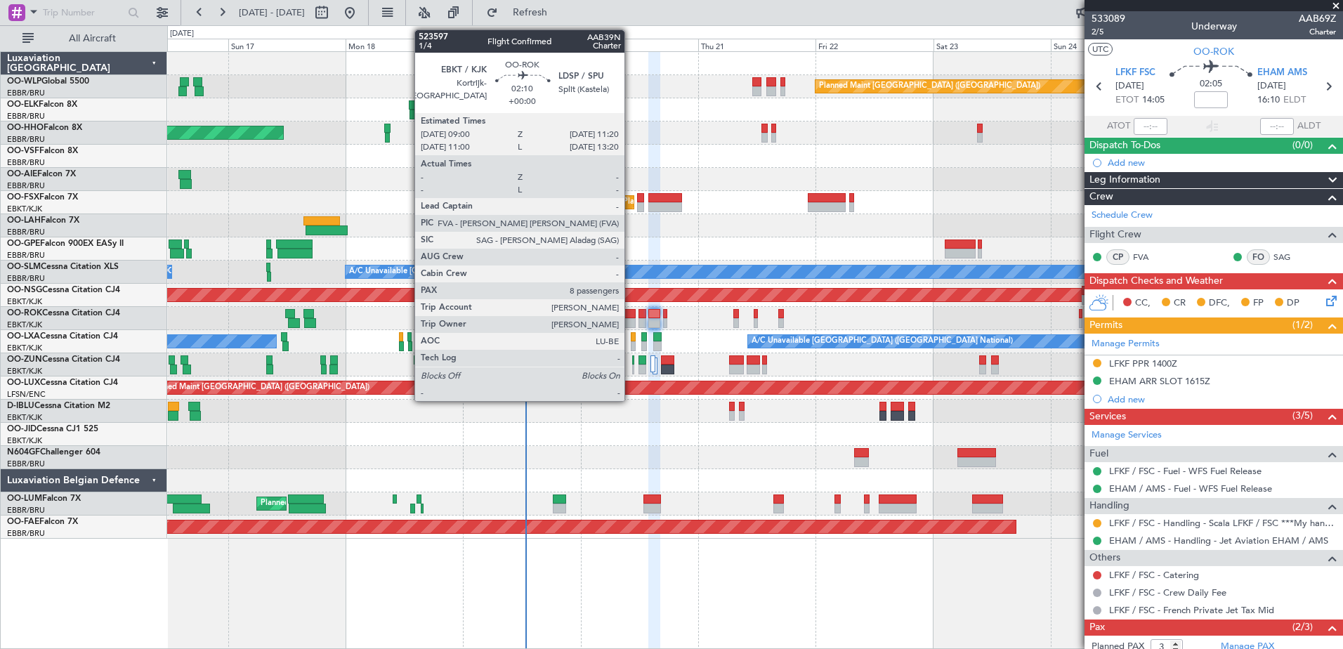
click at [631, 324] on div at bounding box center [630, 323] width 12 height 10
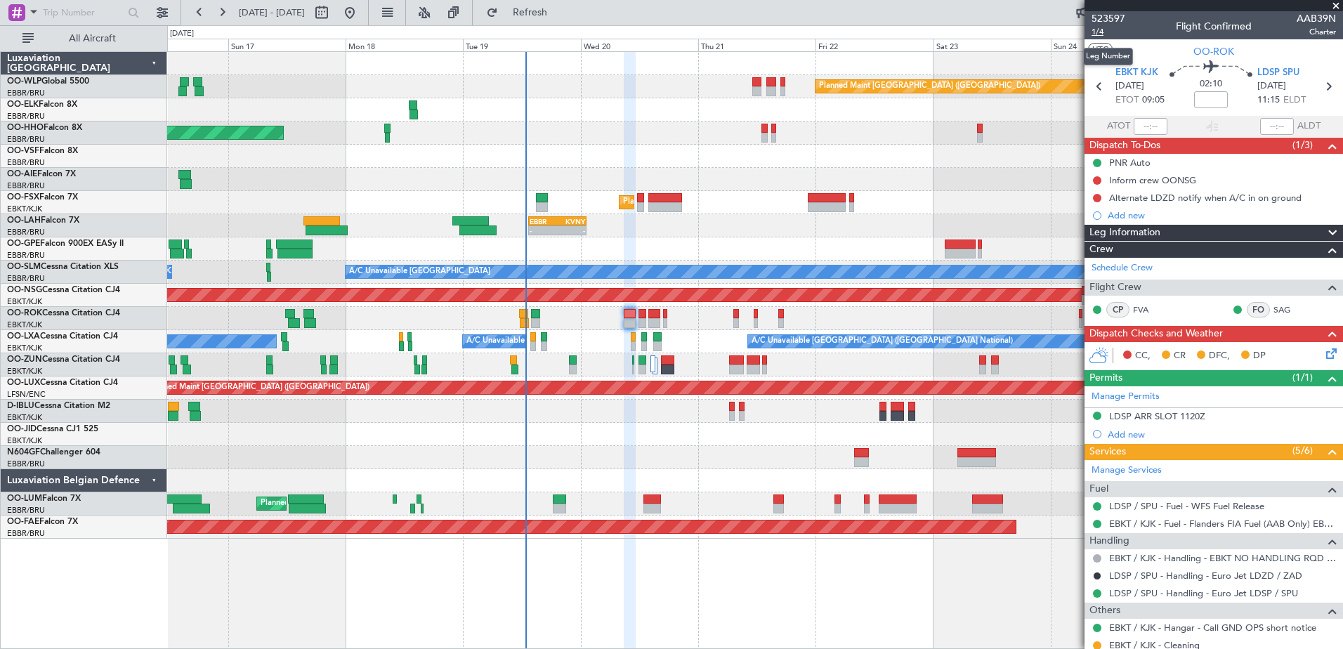
click at [1093, 27] on span "1/4" at bounding box center [1108, 32] width 34 height 12
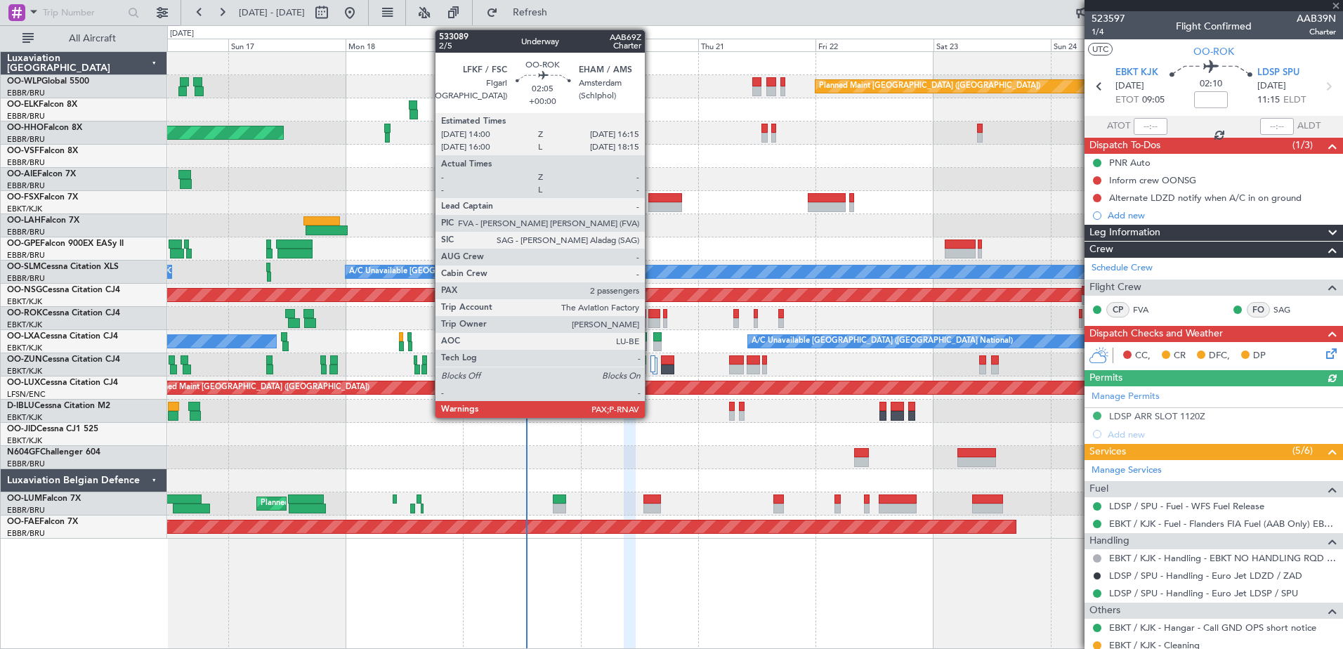
click at [651, 315] on div at bounding box center [653, 314] width 11 height 10
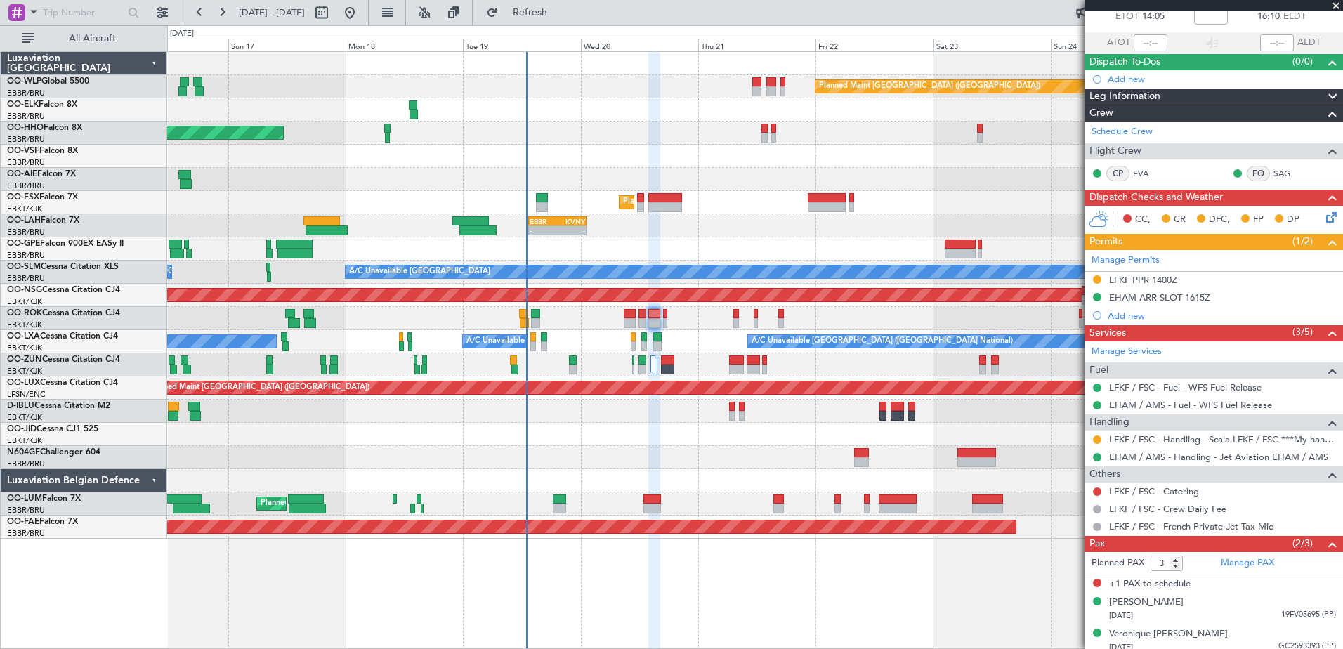
scroll to position [91, 0]
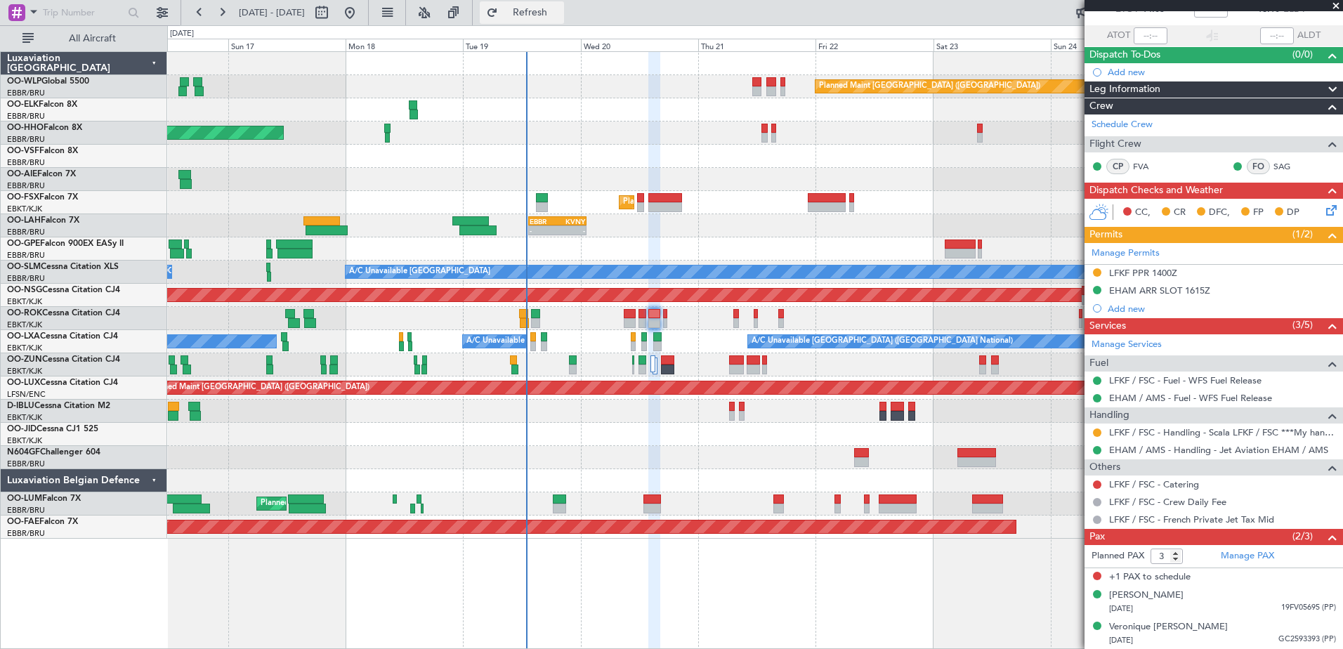
click at [552, 15] on span "Refresh" at bounding box center [530, 13] width 59 height 10
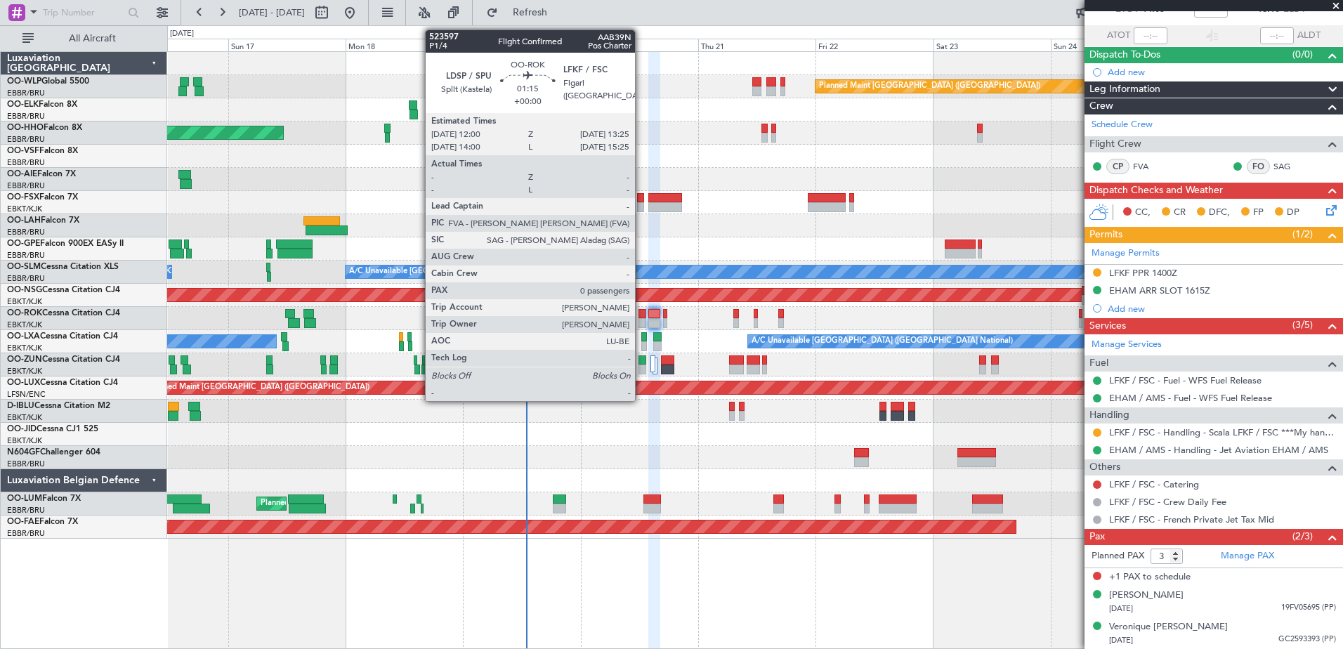
click at [641, 315] on div at bounding box center [641, 314] width 7 height 10
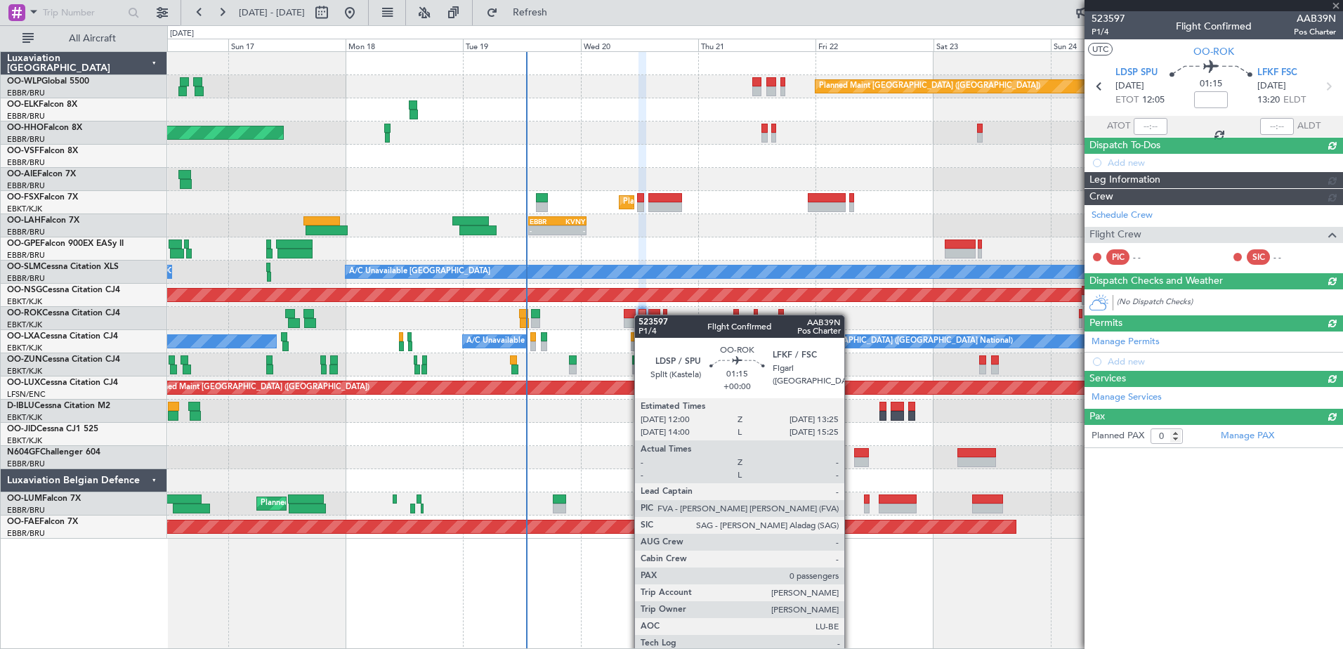
scroll to position [0, 0]
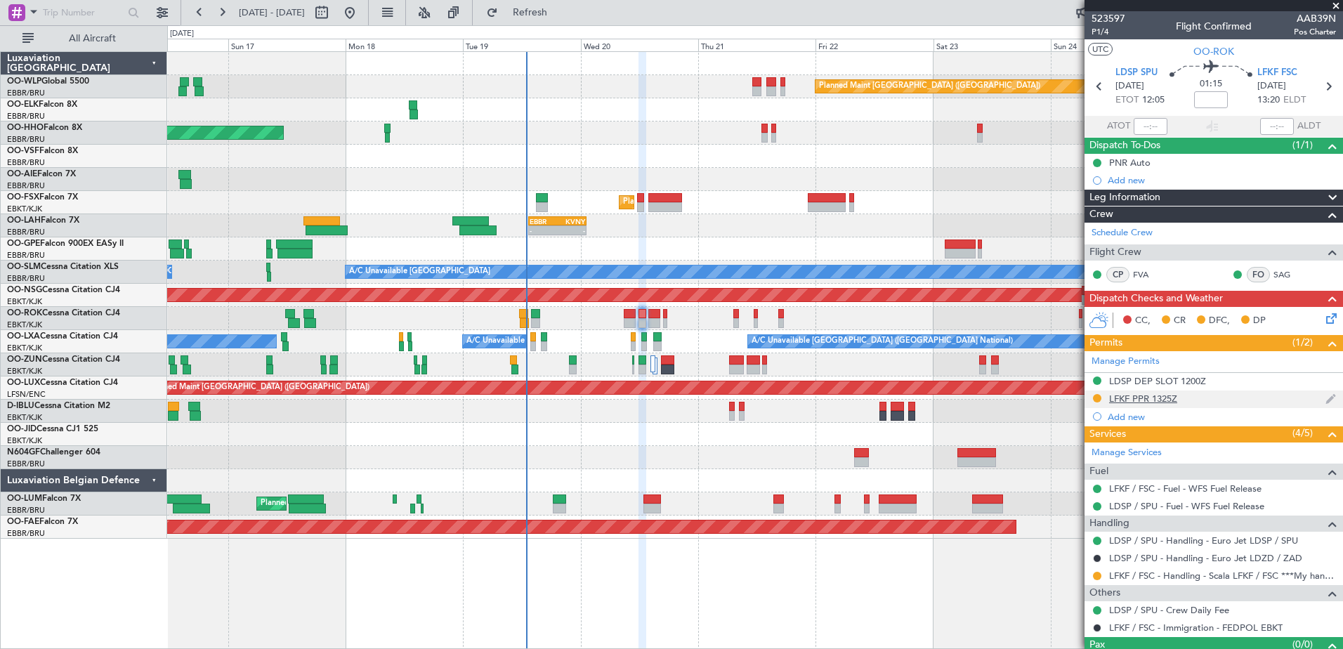
click at [1155, 397] on div "LFKF PPR 1325Z" at bounding box center [1143, 399] width 68 height 12
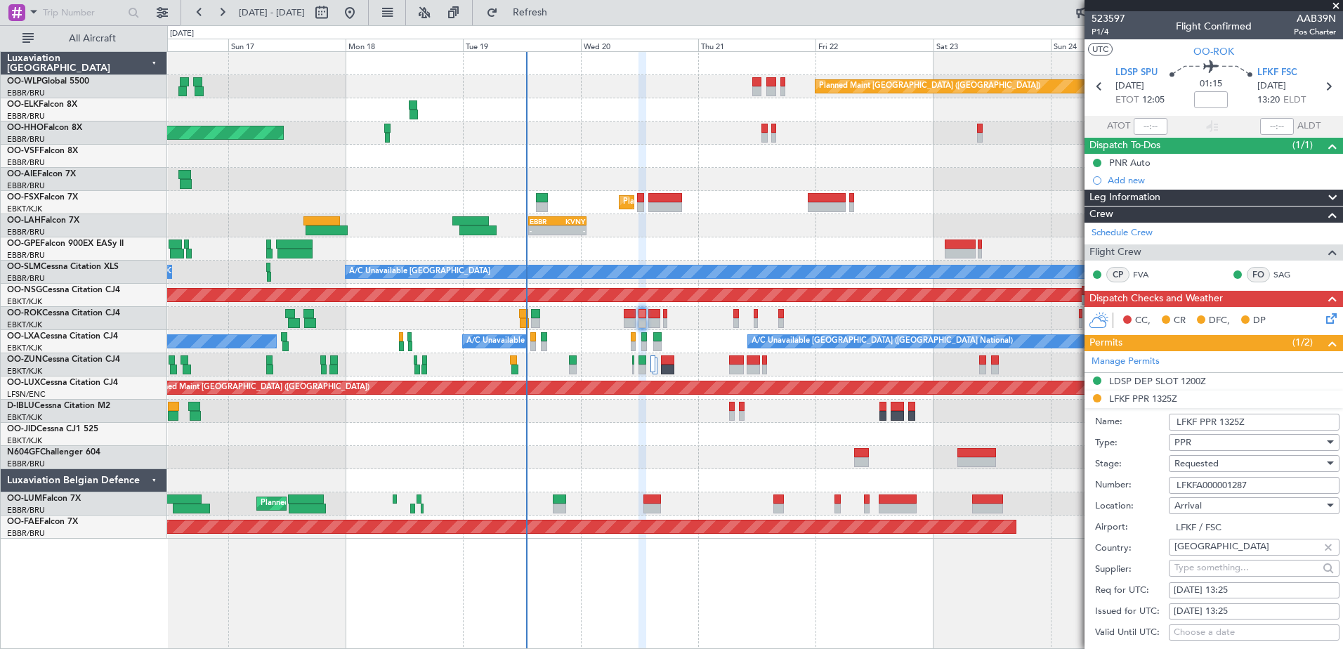
click at [1098, 398] on li "LFKF PPR 1325Z Name: LFKF PPR 1325Z Type: PPR Stage: Requested Number: LFKFA000…" at bounding box center [1213, 608] width 258 height 437
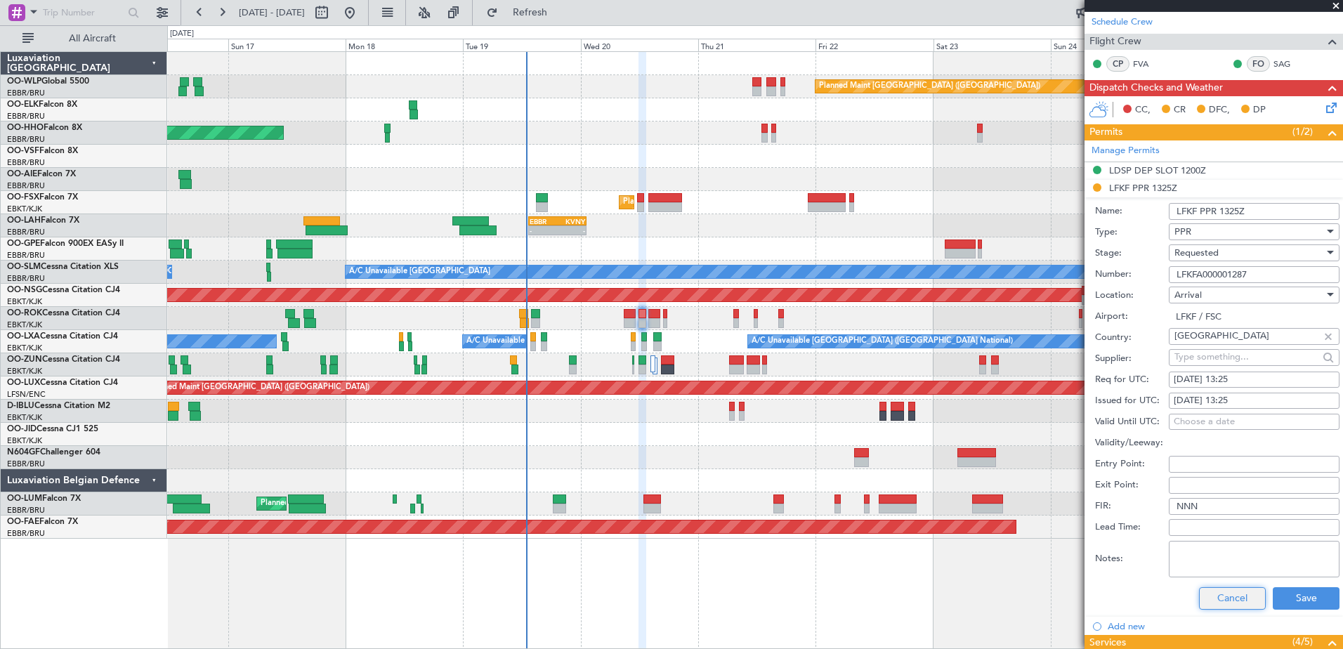
click at [1232, 595] on button "Cancel" at bounding box center [1232, 598] width 67 height 22
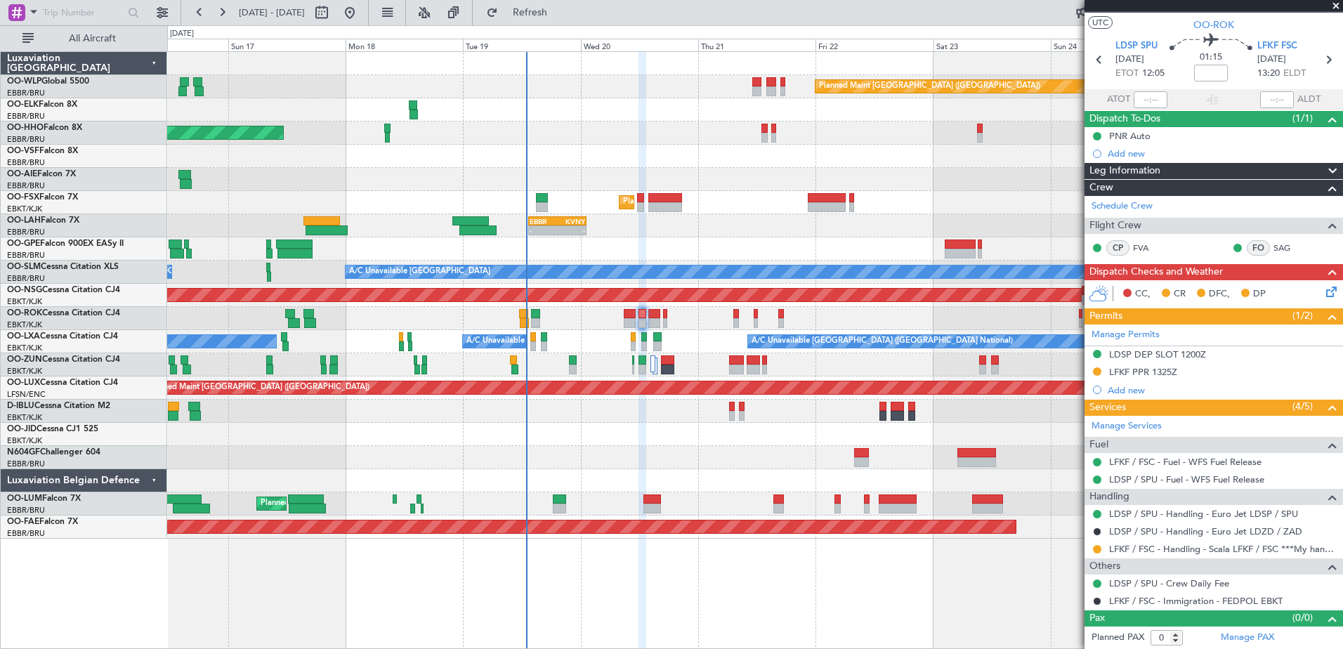
click at [1097, 367] on div "Received OK" at bounding box center [1097, 367] width 0 height 0
click at [1098, 371] on button at bounding box center [1097, 371] width 8 height 8
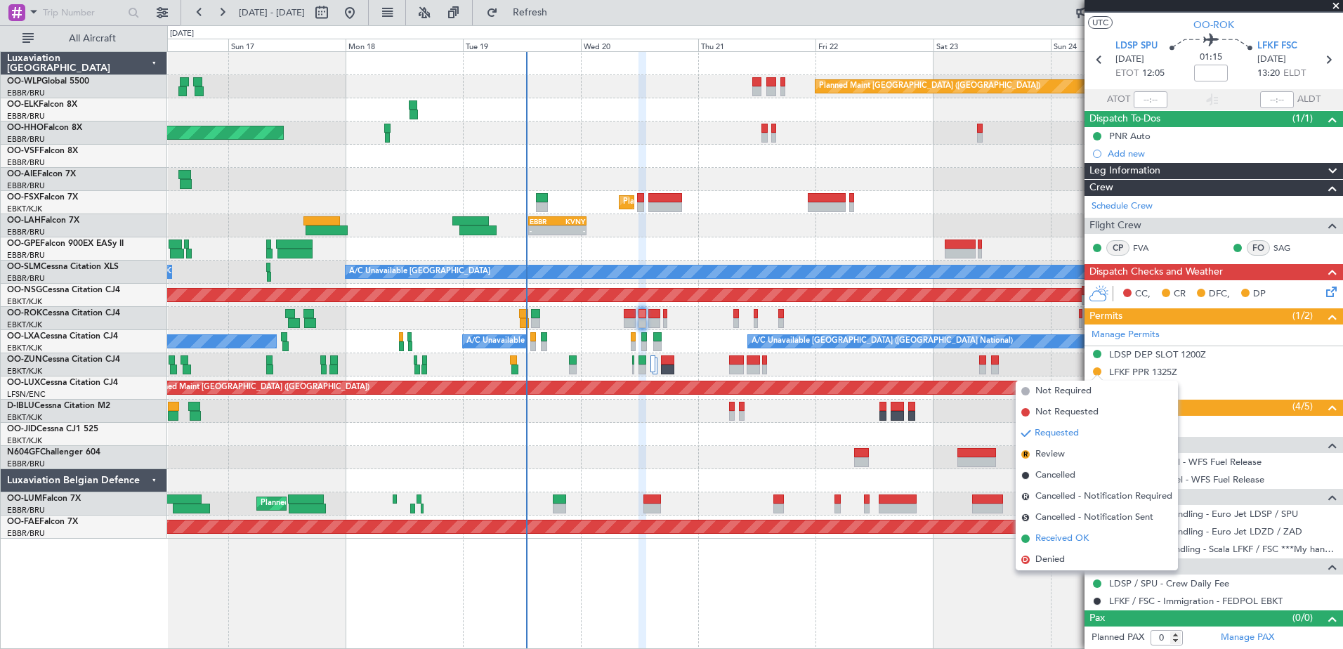
click at [1055, 544] on span "Received OK" at bounding box center [1061, 539] width 53 height 14
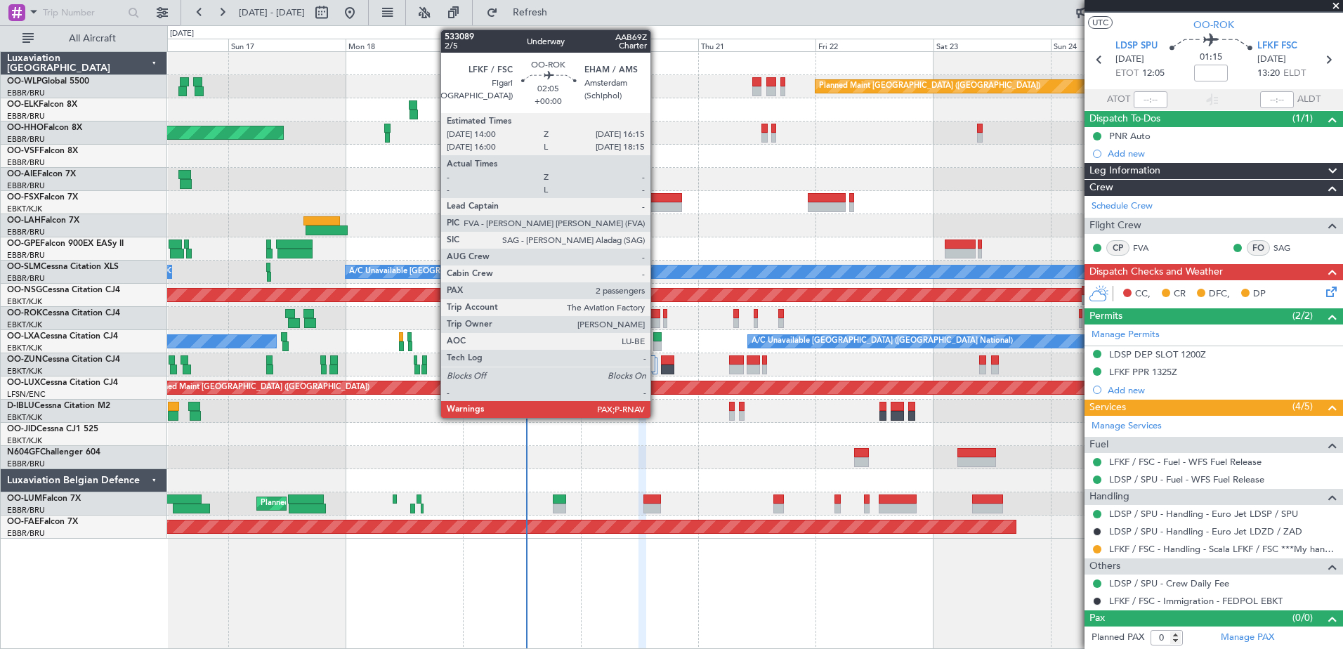
click at [657, 318] on div at bounding box center [653, 323] width 11 height 10
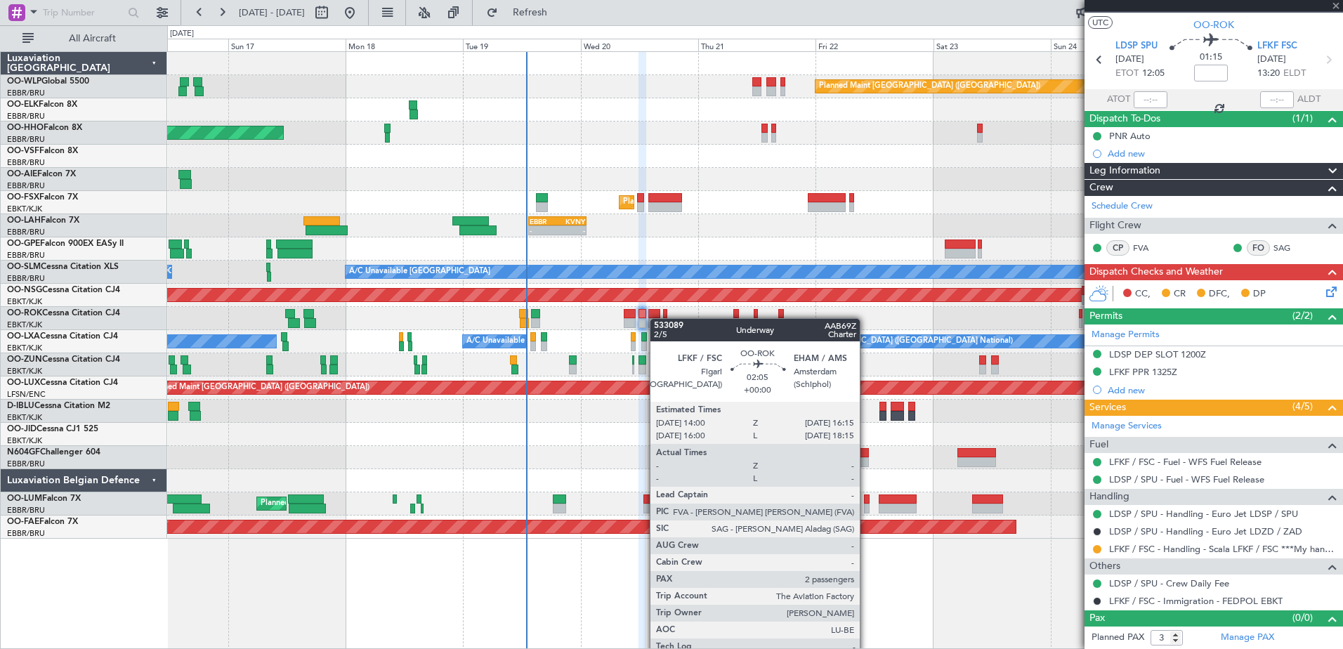
scroll to position [0, 0]
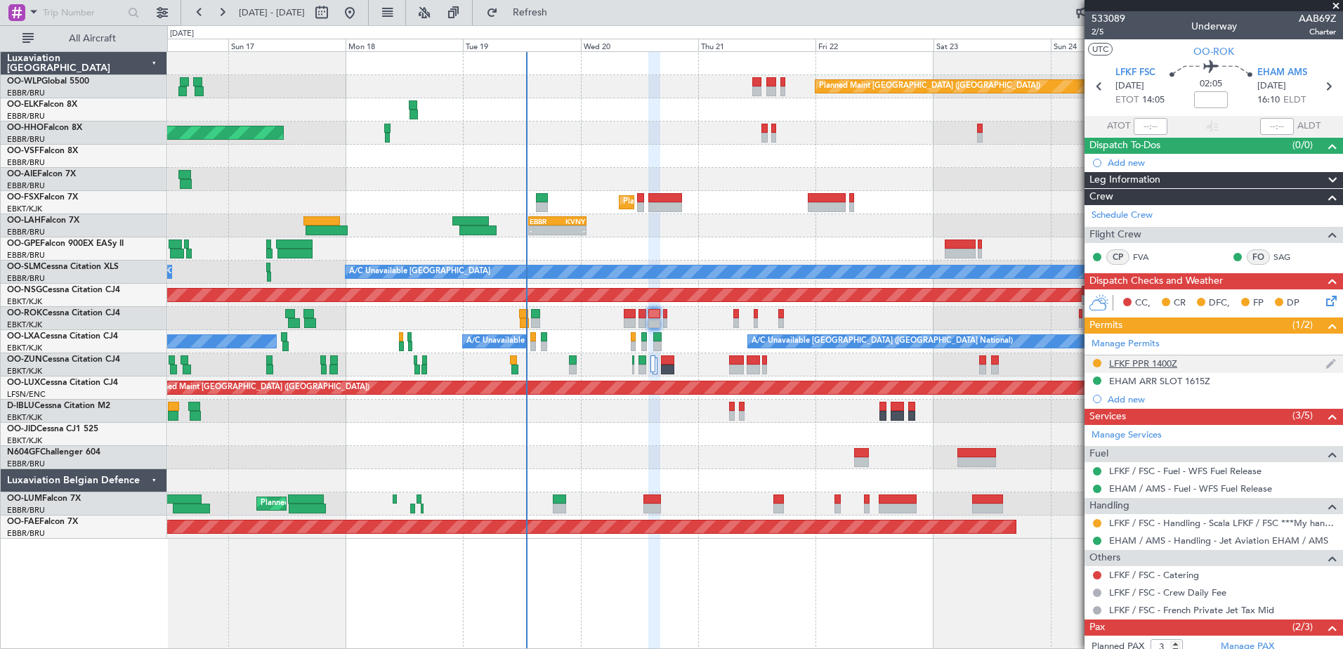
click at [1131, 367] on div "LFKF PPR 1400Z" at bounding box center [1143, 363] width 68 height 12
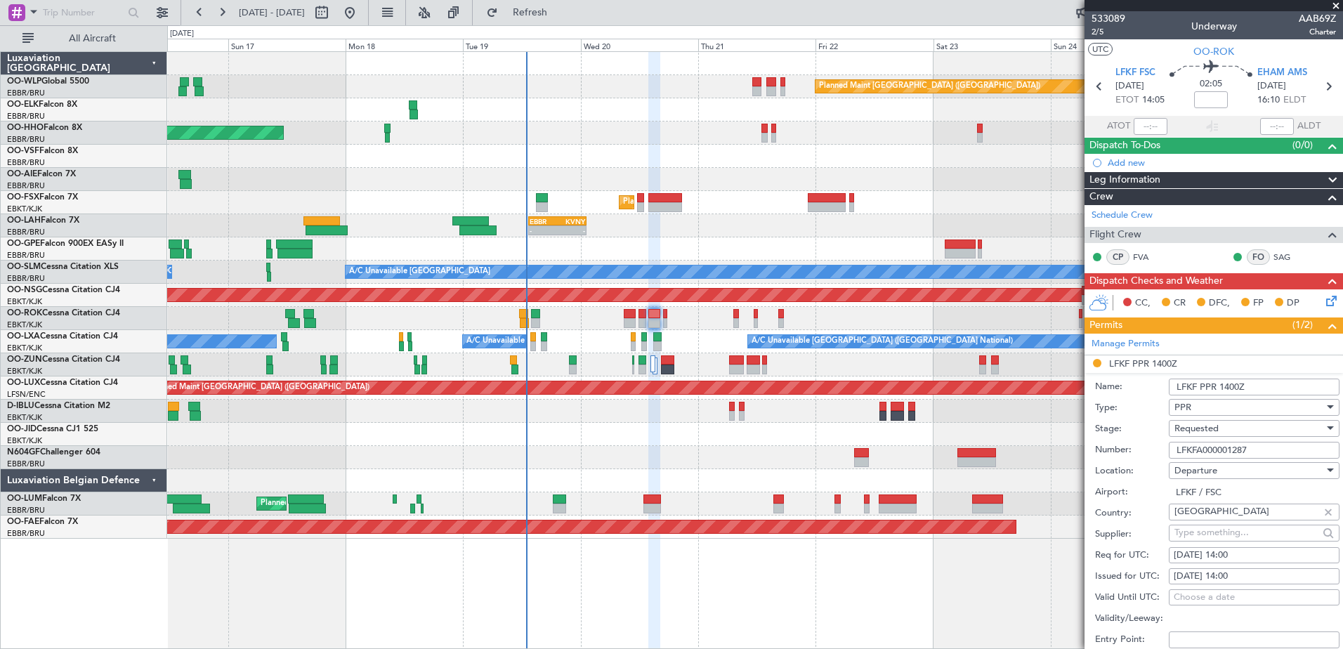
click at [1104, 362] on li "LFKF PPR 1400Z Name: LFKF PPR 1400Z Type: PPR Stage: Requested Number: LFKFA000…" at bounding box center [1213, 573] width 258 height 437
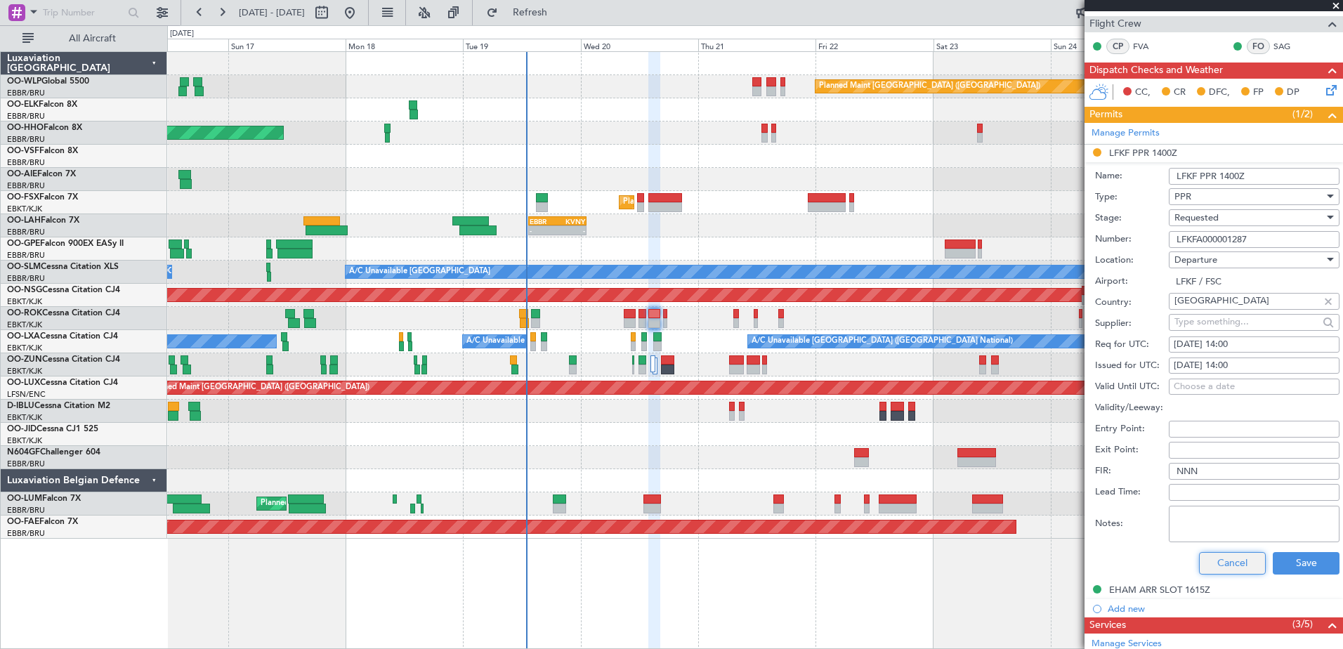
click at [1233, 558] on button "Cancel" at bounding box center [1232, 563] width 67 height 22
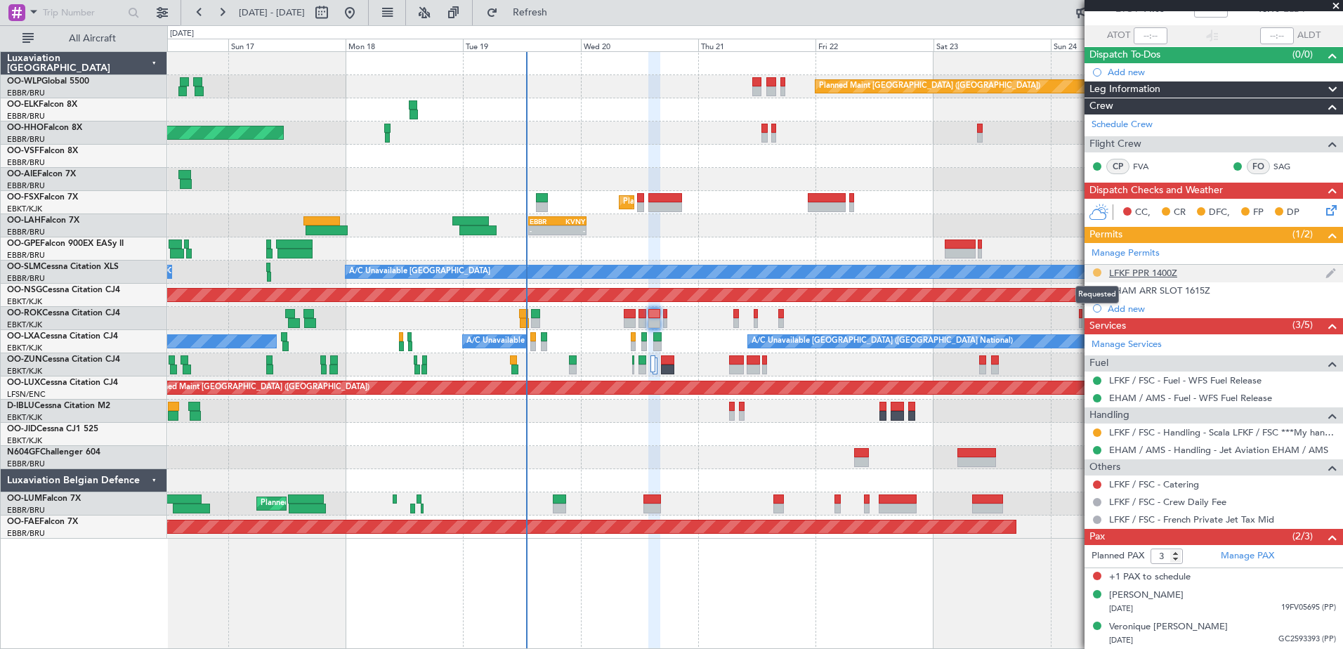
click at [1100, 273] on button at bounding box center [1097, 272] width 8 height 8
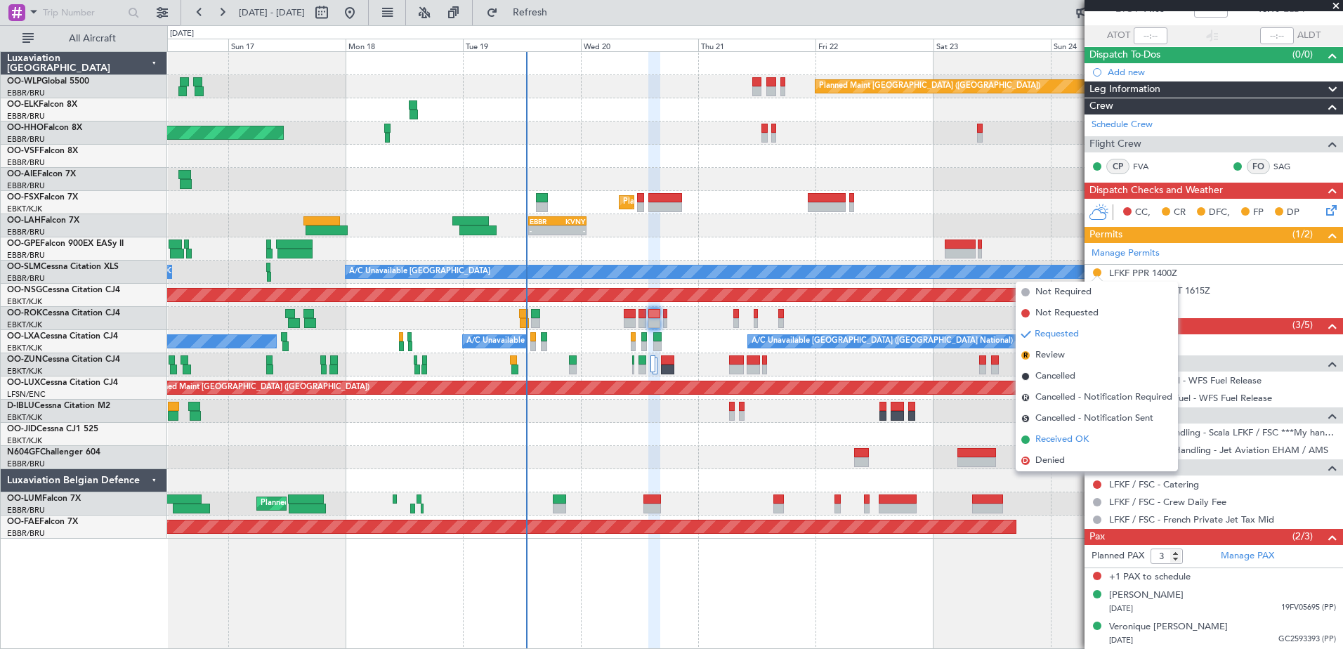
click at [1067, 434] on span "Received OK" at bounding box center [1061, 440] width 53 height 14
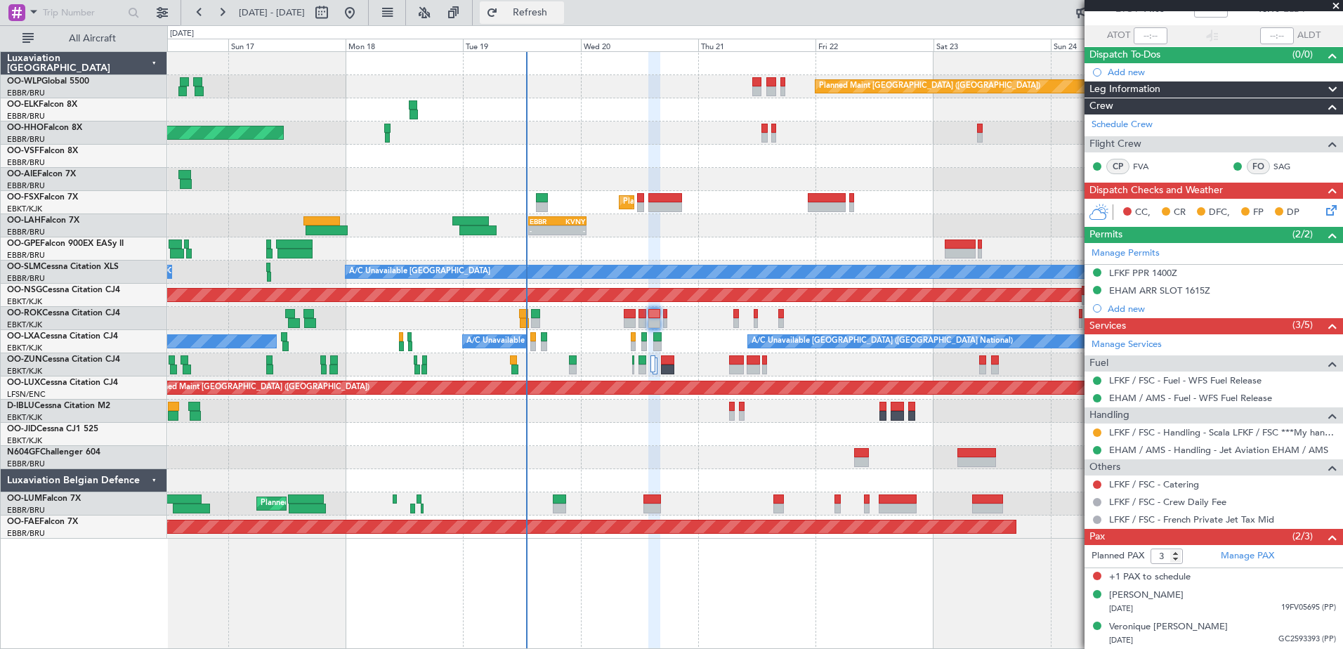
click at [552, 12] on span "Refresh" at bounding box center [530, 13] width 59 height 10
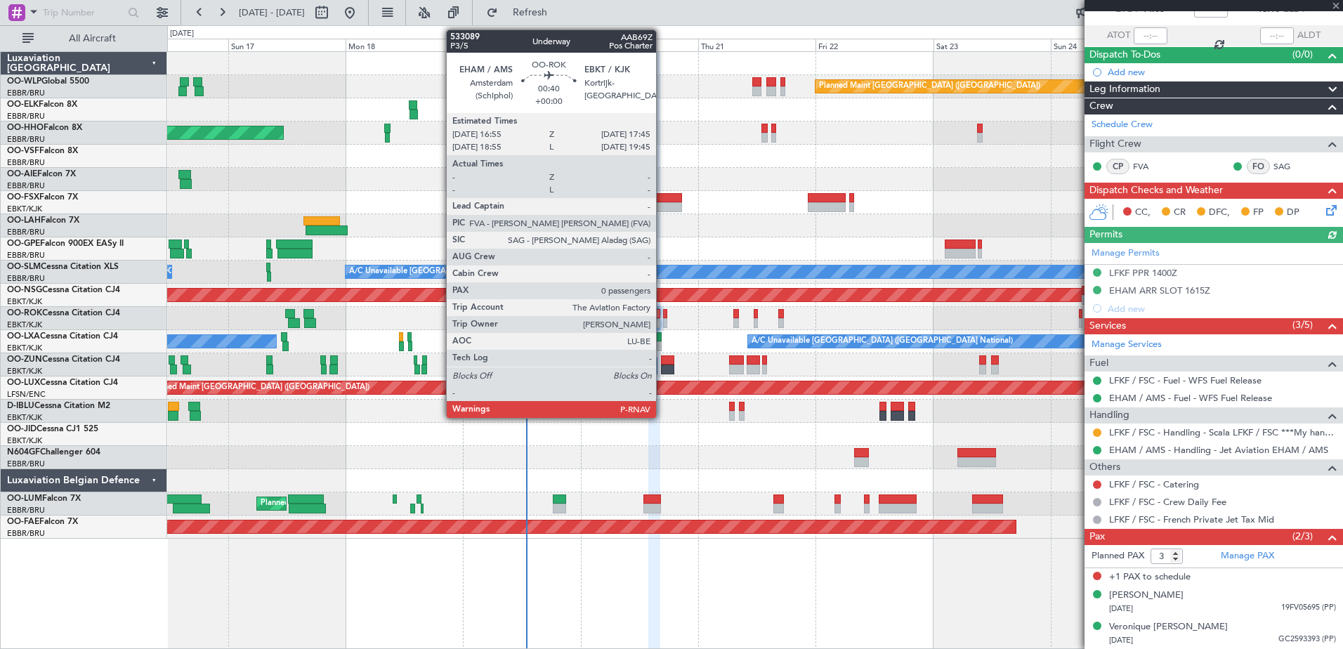
click at [663, 316] on div at bounding box center [665, 314] width 4 height 10
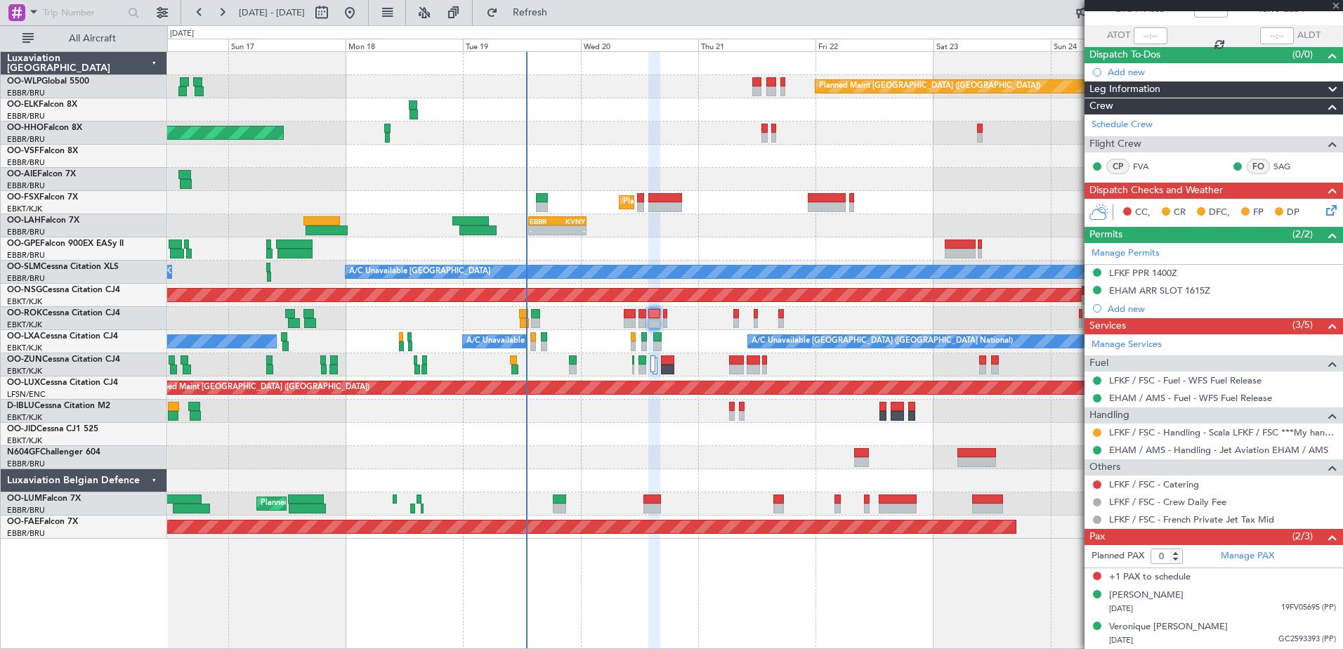
scroll to position [0, 0]
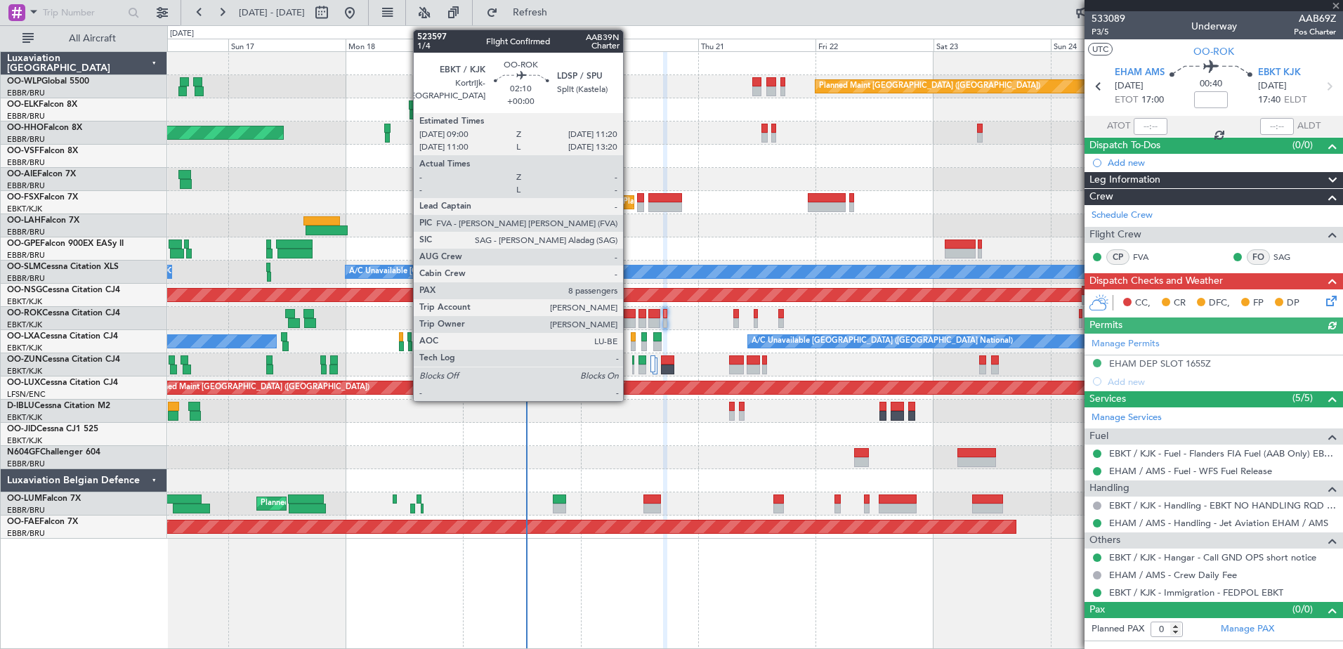
click at [629, 316] on div at bounding box center [630, 314] width 12 height 10
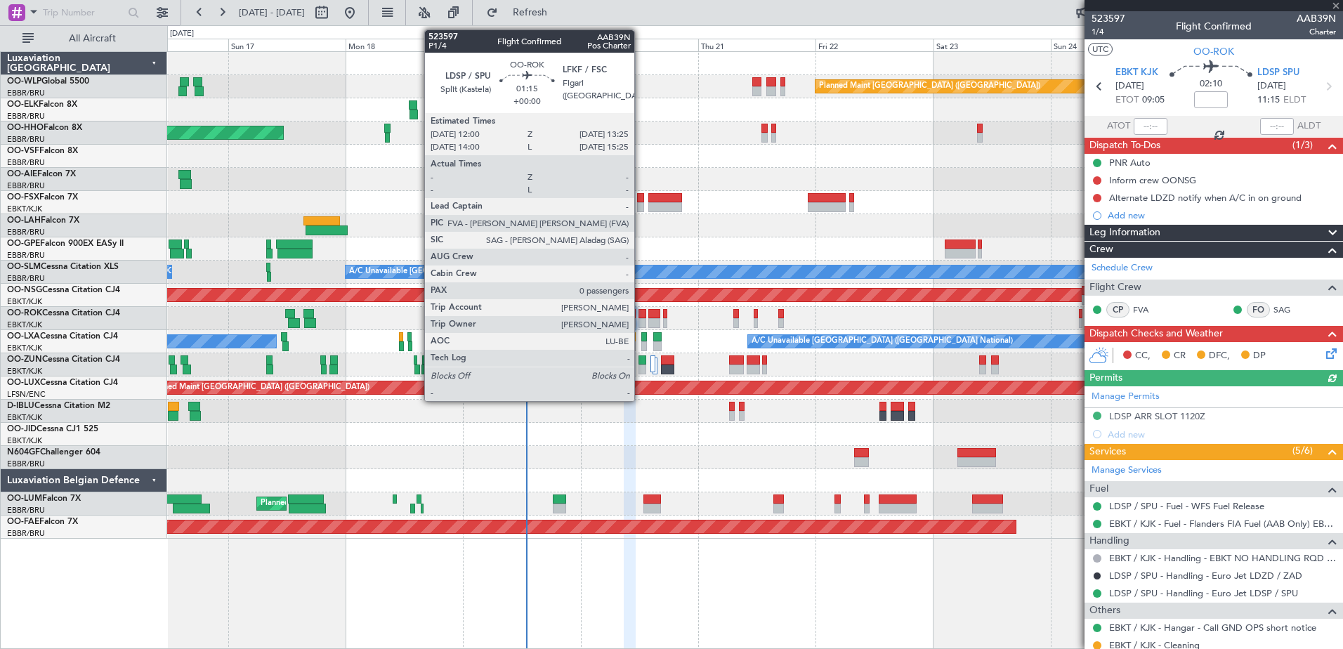
click at [640, 315] on div at bounding box center [641, 314] width 7 height 10
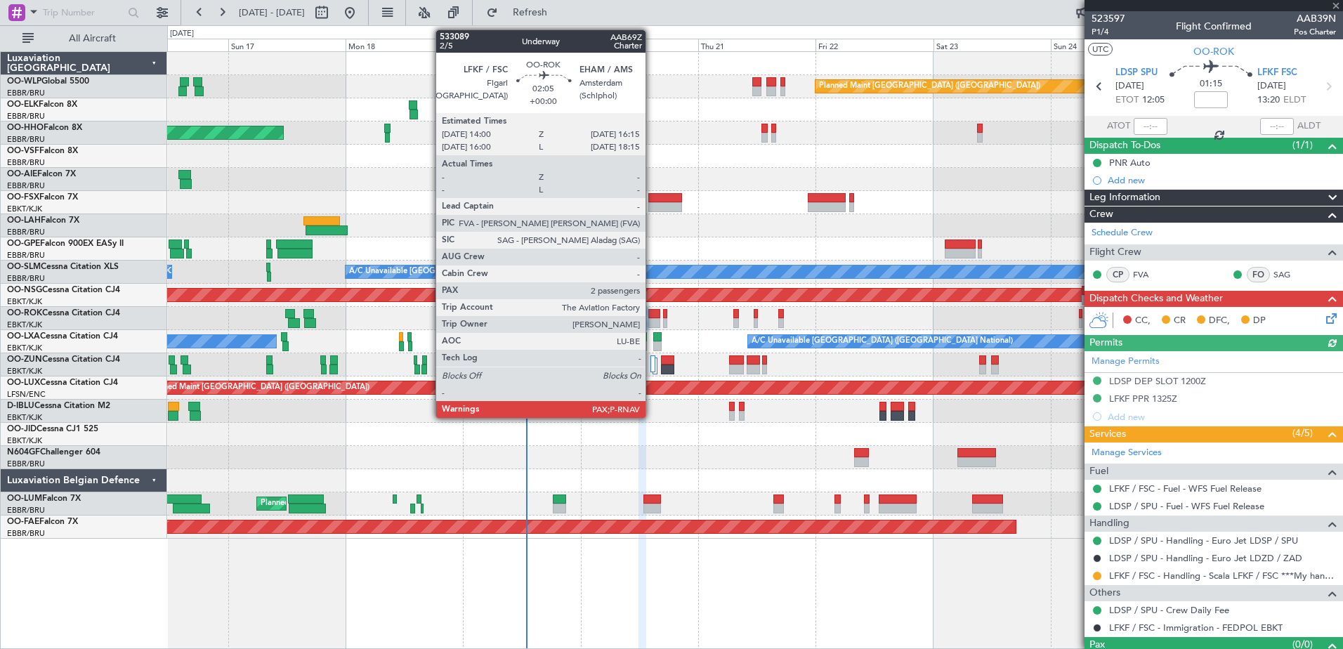
click at [652, 316] on div at bounding box center [653, 314] width 11 height 10
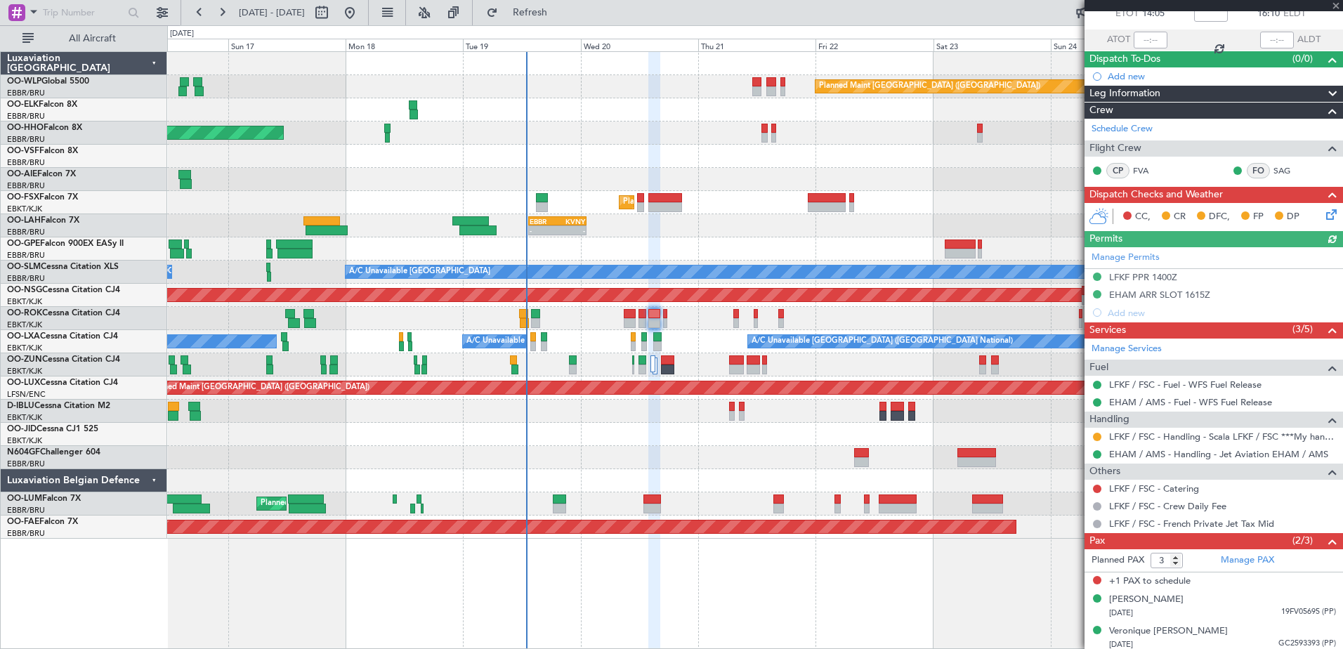
scroll to position [91, 0]
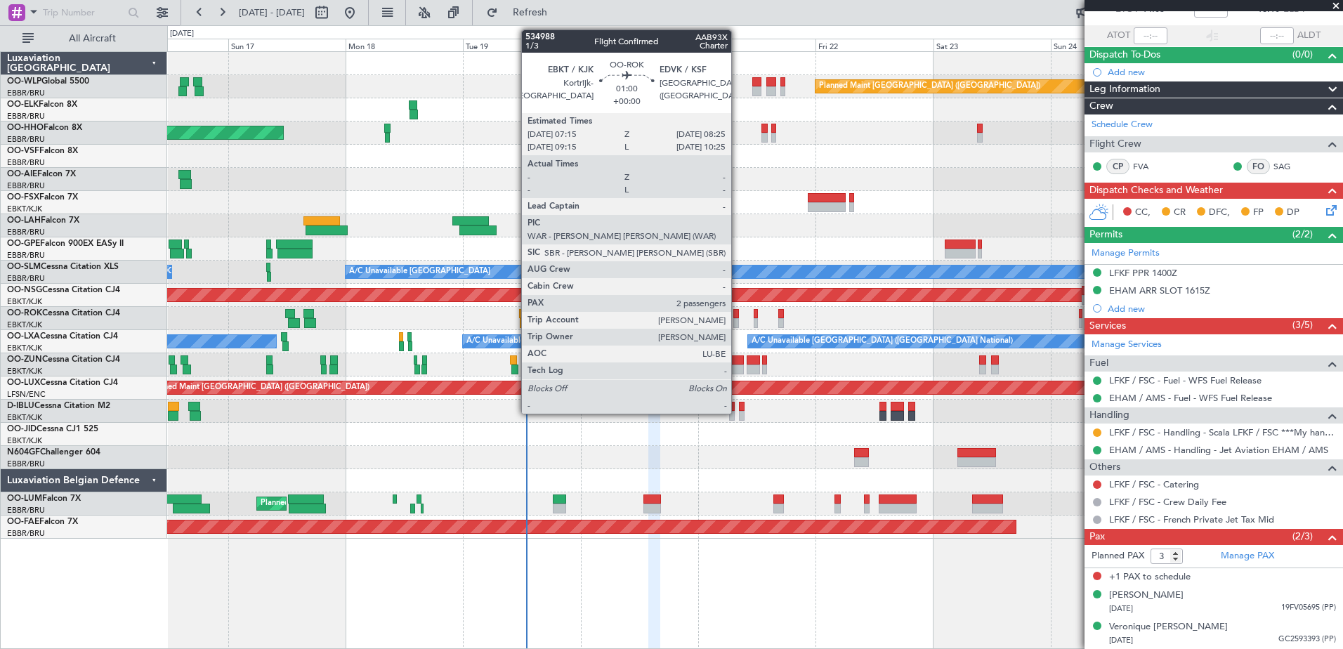
click at [737, 321] on div at bounding box center [736, 323] width 6 height 10
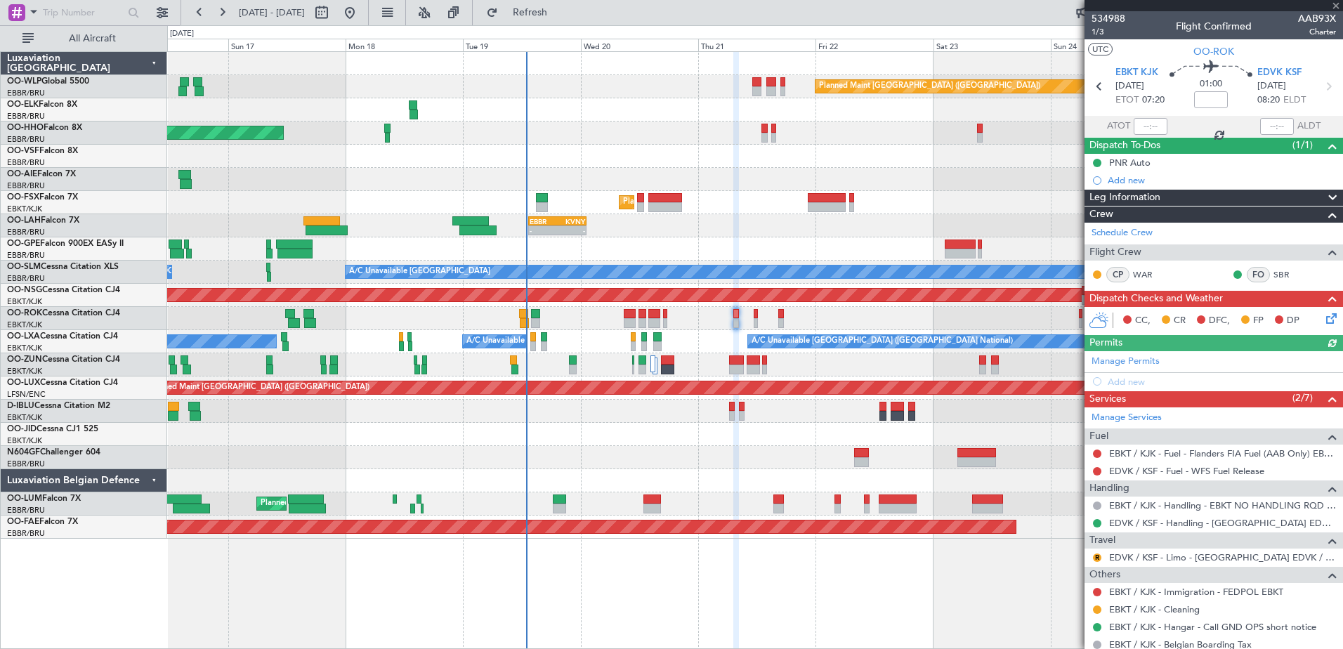
scroll to position [107, 0]
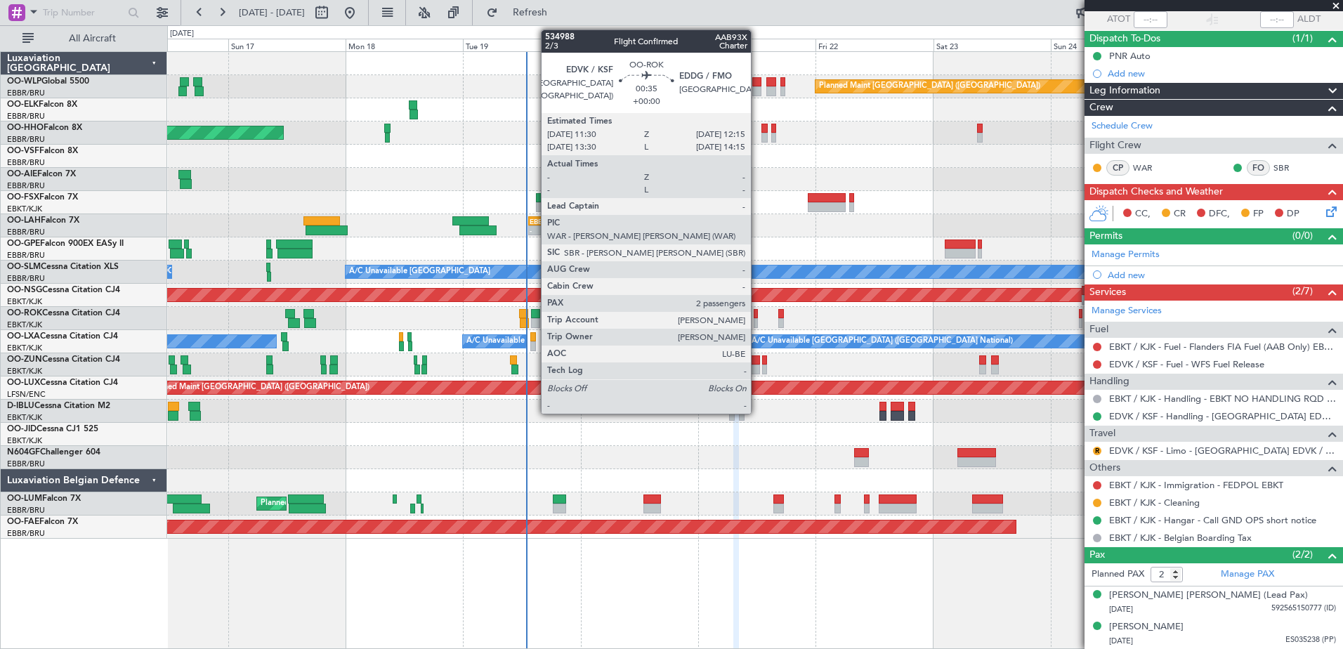
click at [757, 314] on div at bounding box center [755, 314] width 4 height 10
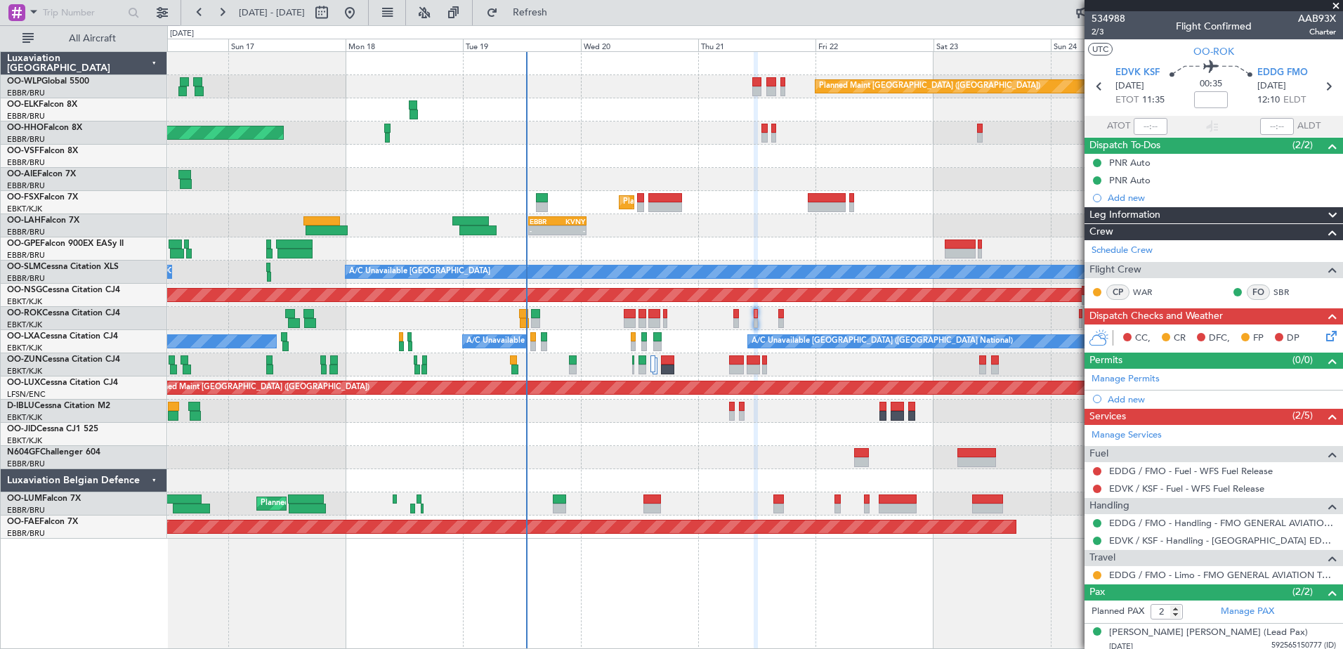
scroll to position [37, 0]
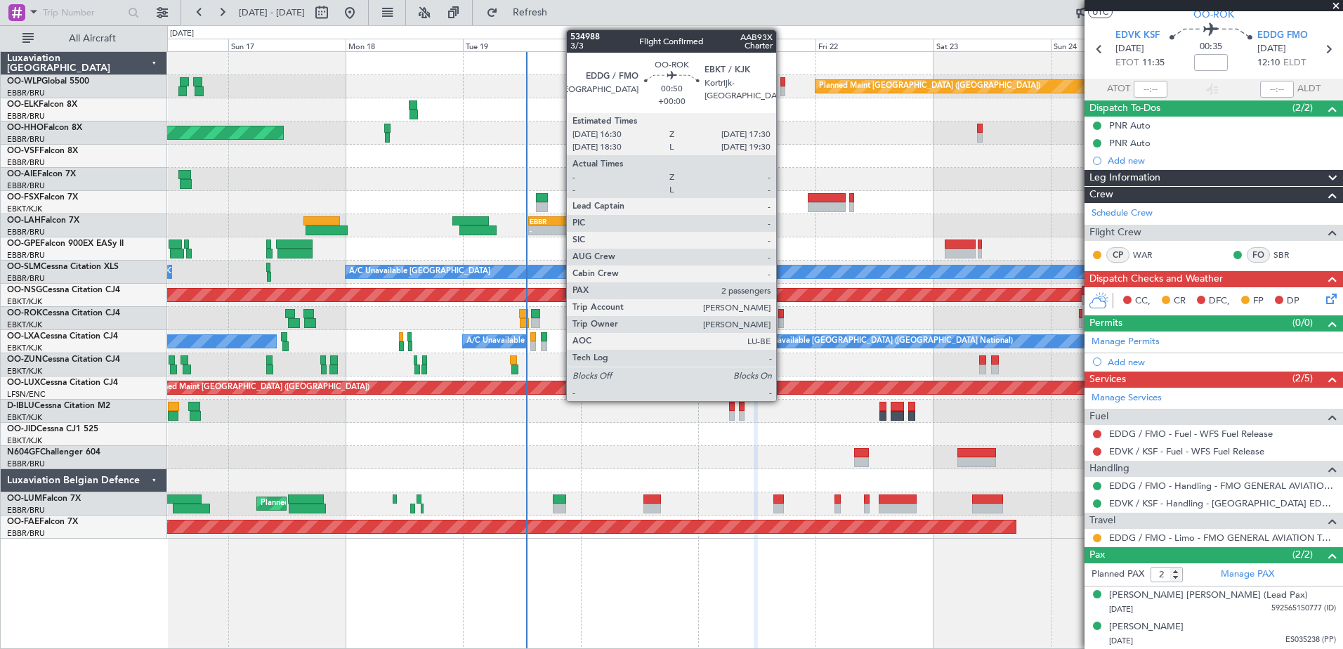
click at [782, 318] on div at bounding box center [780, 323] width 5 height 10
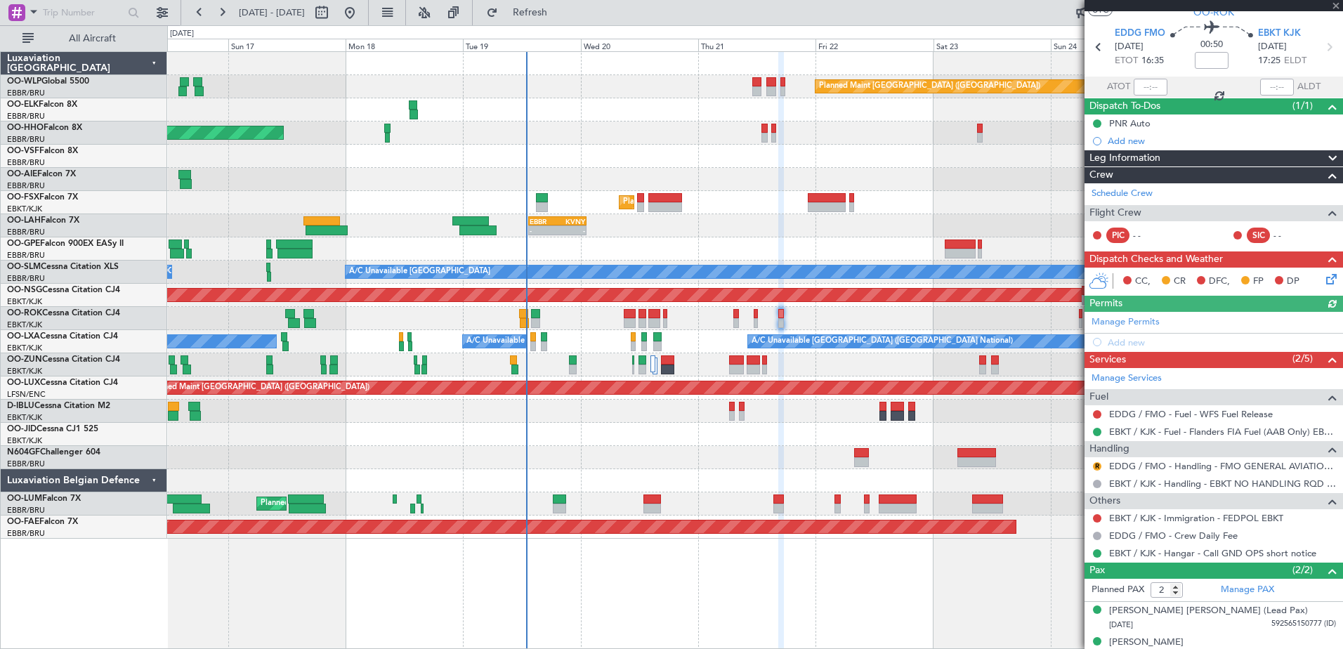
scroll to position [55, 0]
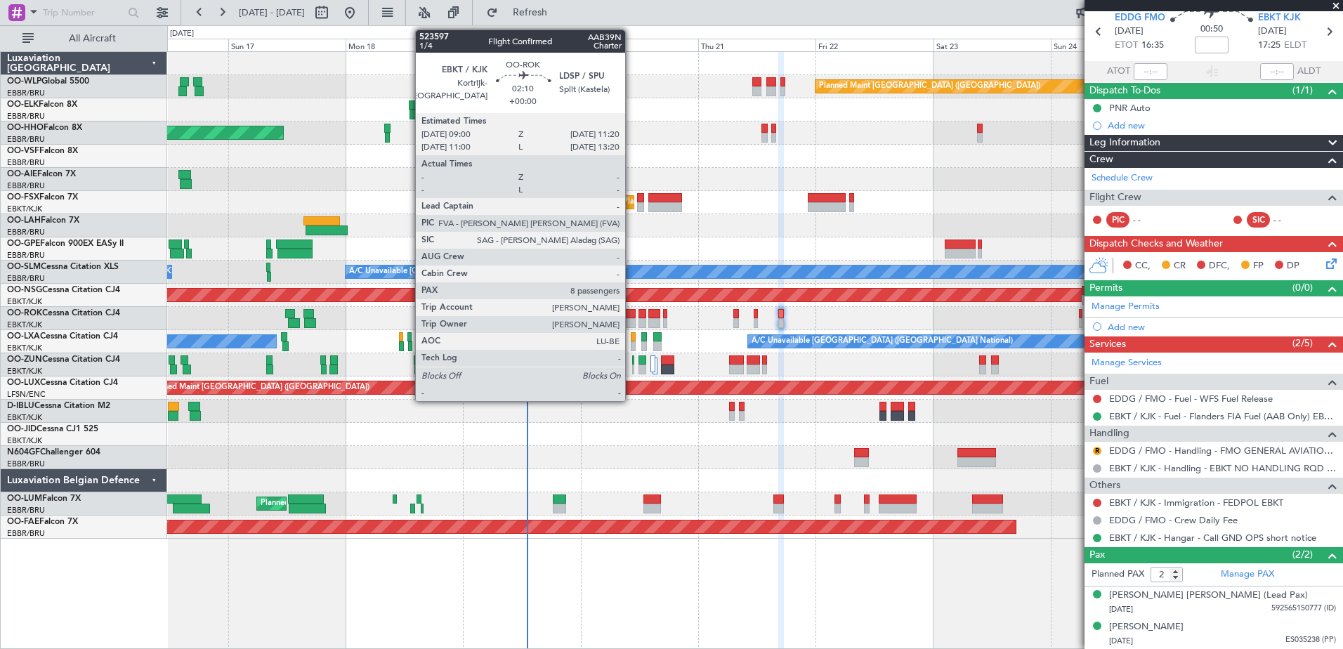
click at [631, 312] on div at bounding box center [630, 314] width 12 height 10
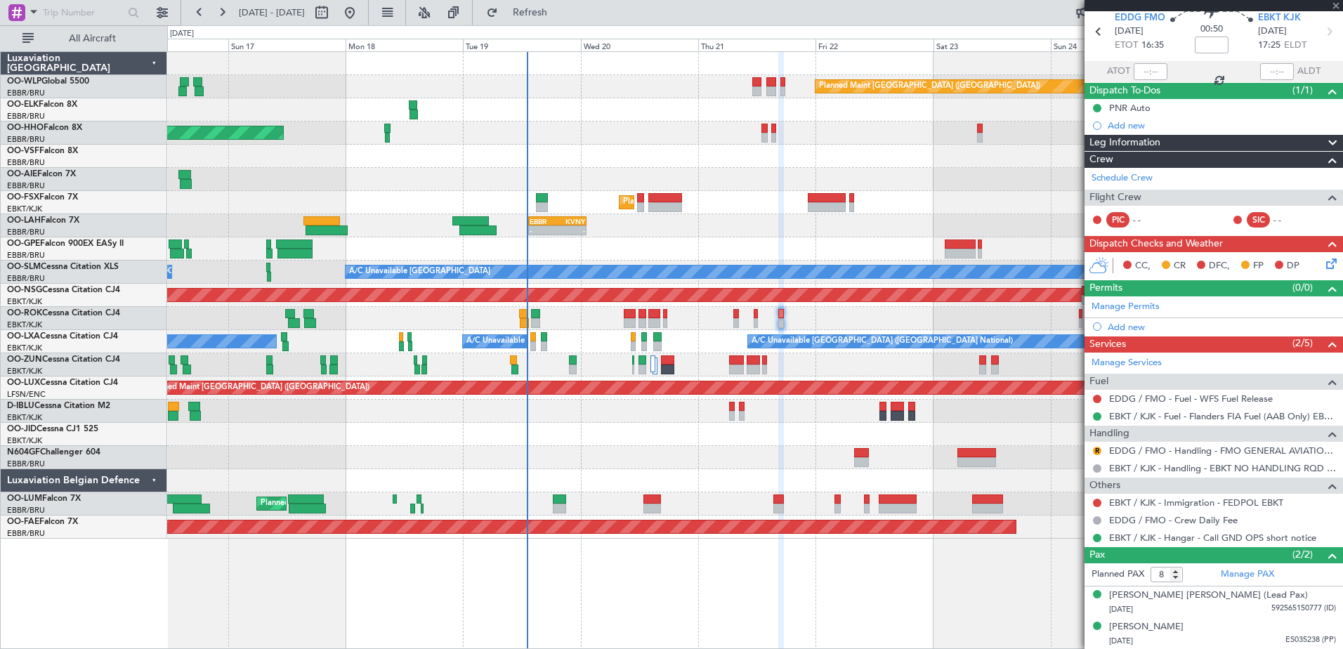
scroll to position [0, 0]
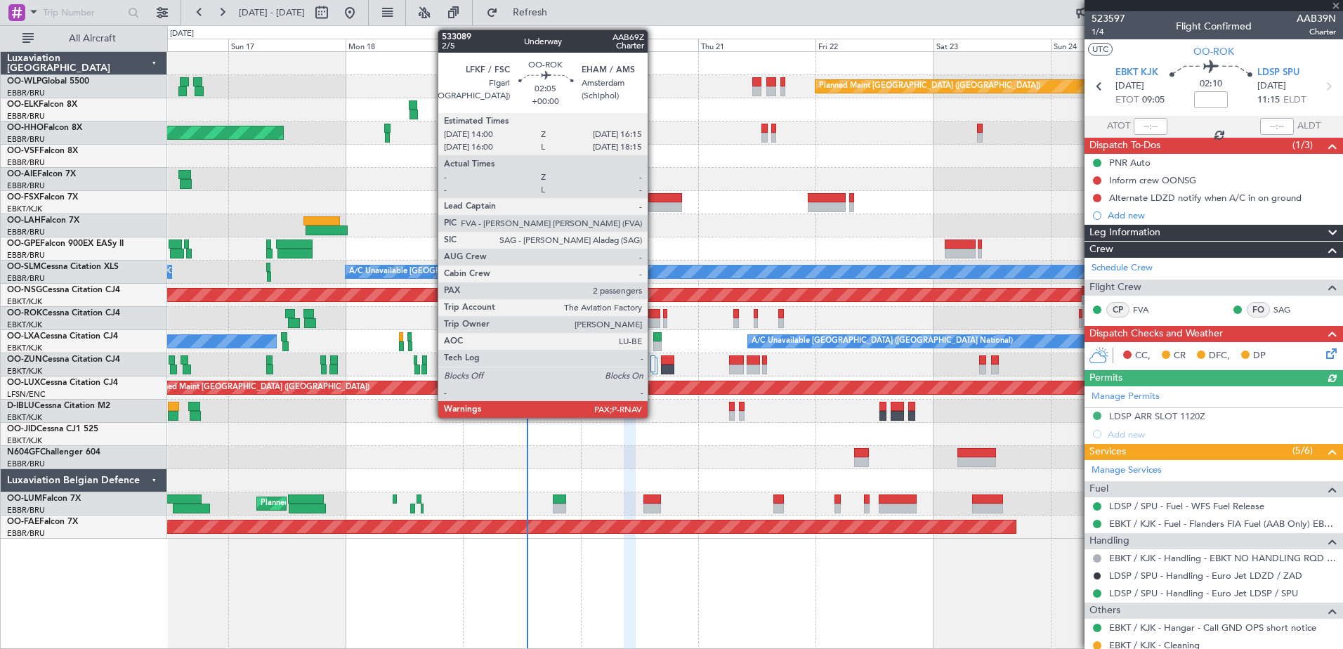
click at [654, 319] on div at bounding box center [653, 323] width 11 height 10
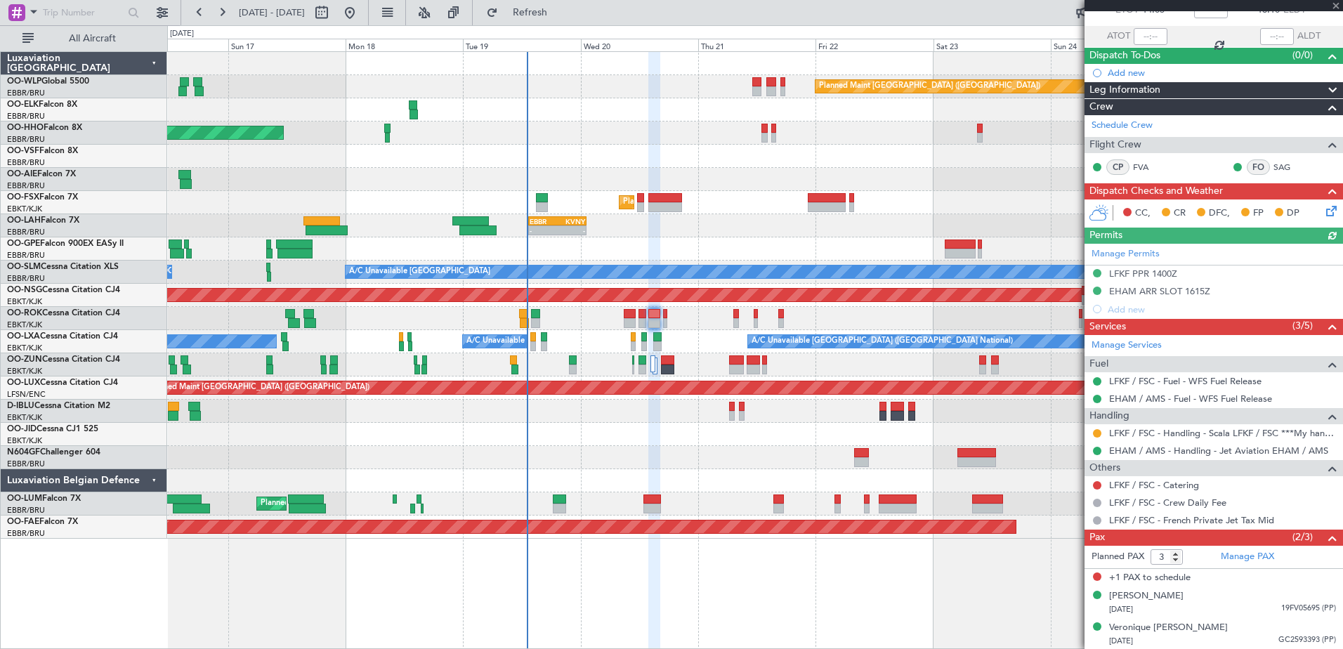
scroll to position [91, 0]
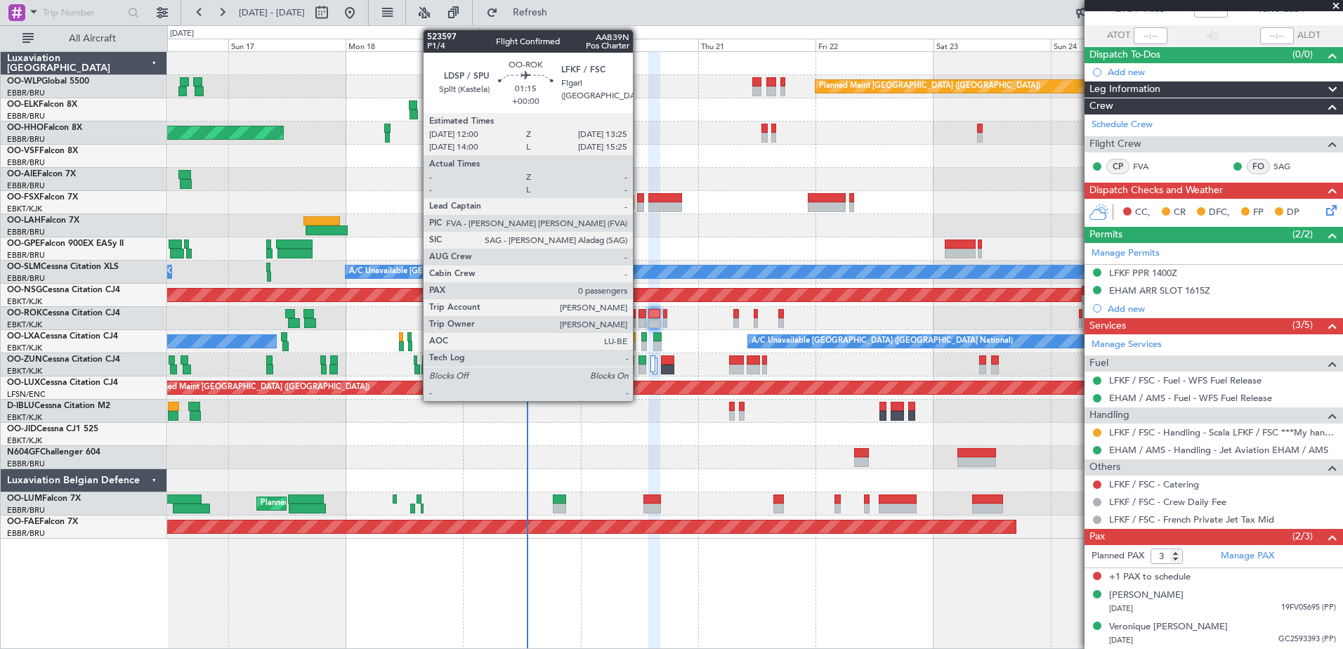
click at [639, 321] on div at bounding box center [641, 323] width 7 height 10
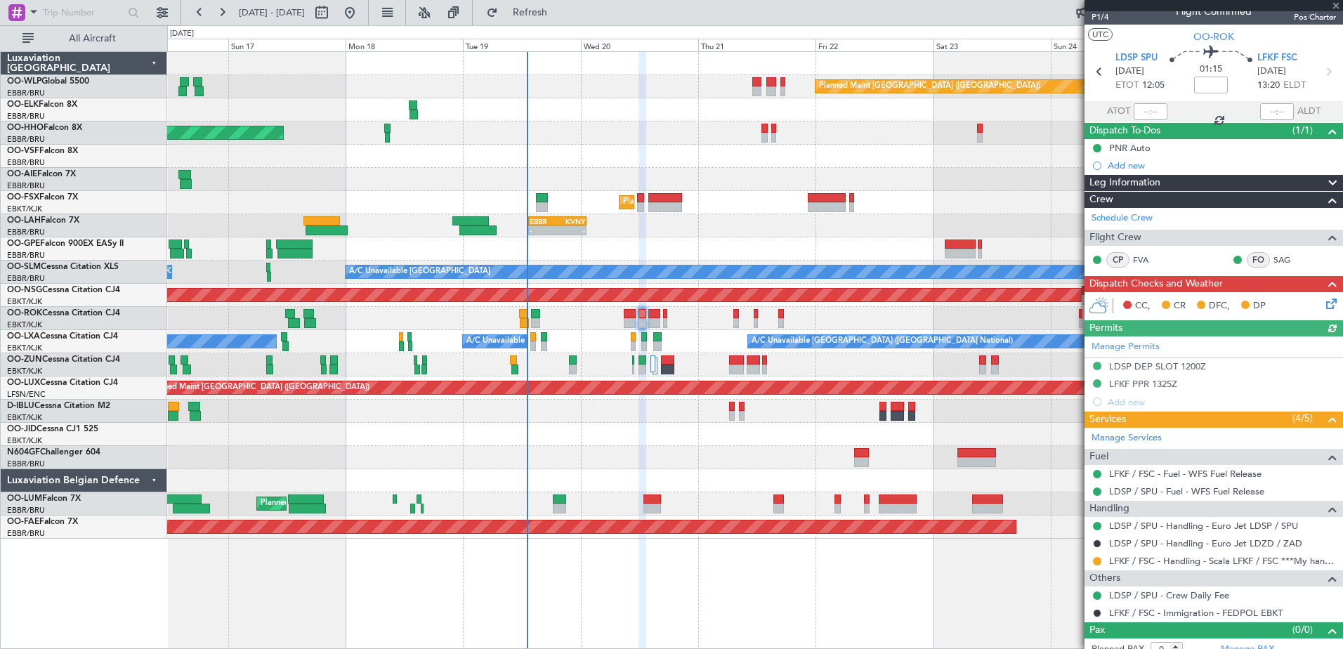
scroll to position [27, 0]
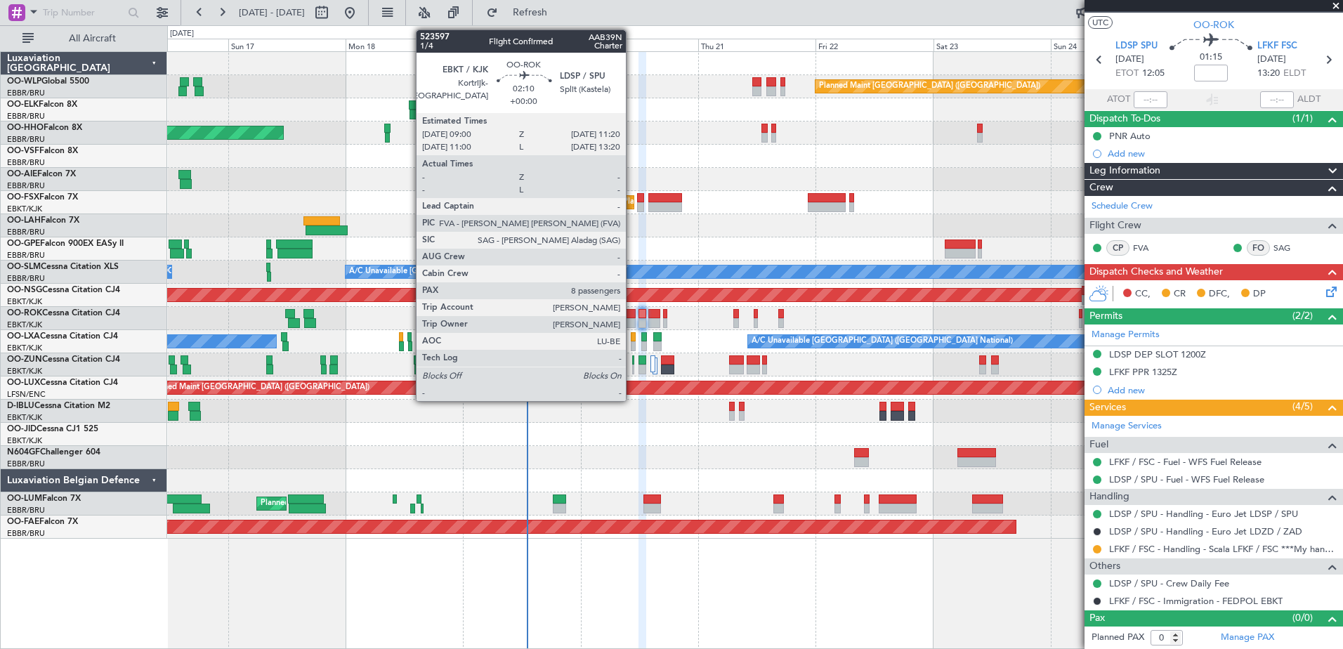
click at [632, 316] on div at bounding box center [630, 314] width 12 height 10
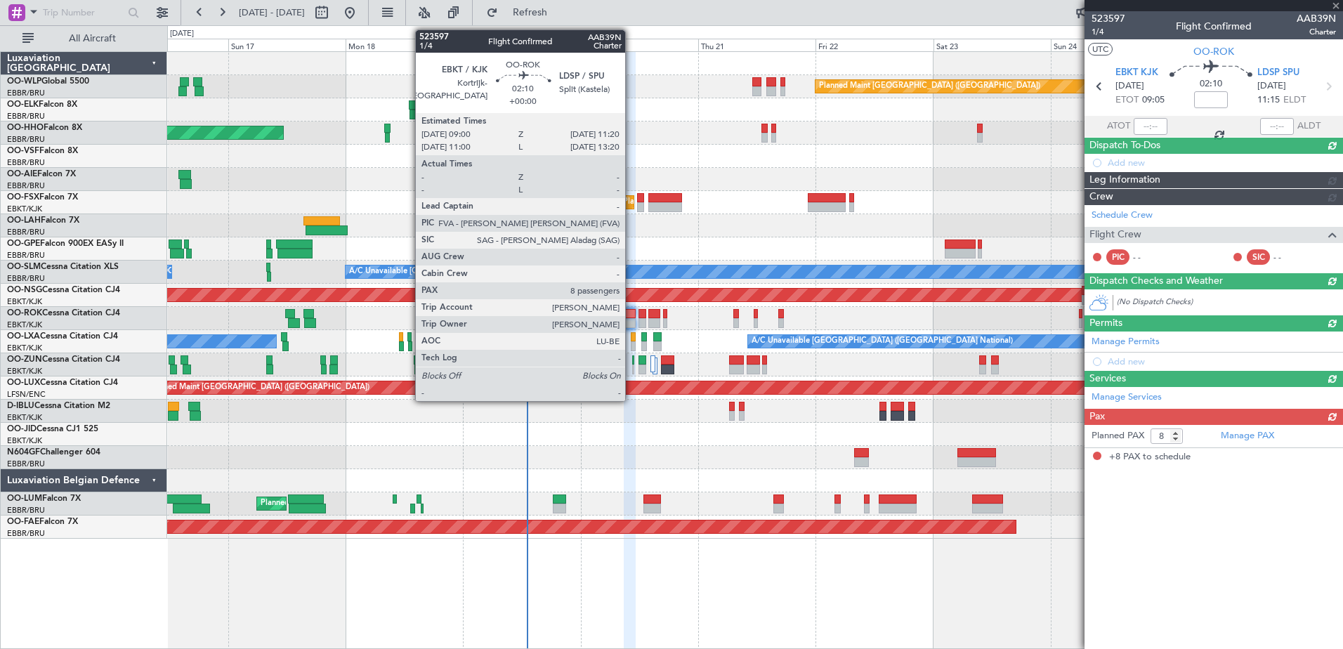
scroll to position [0, 0]
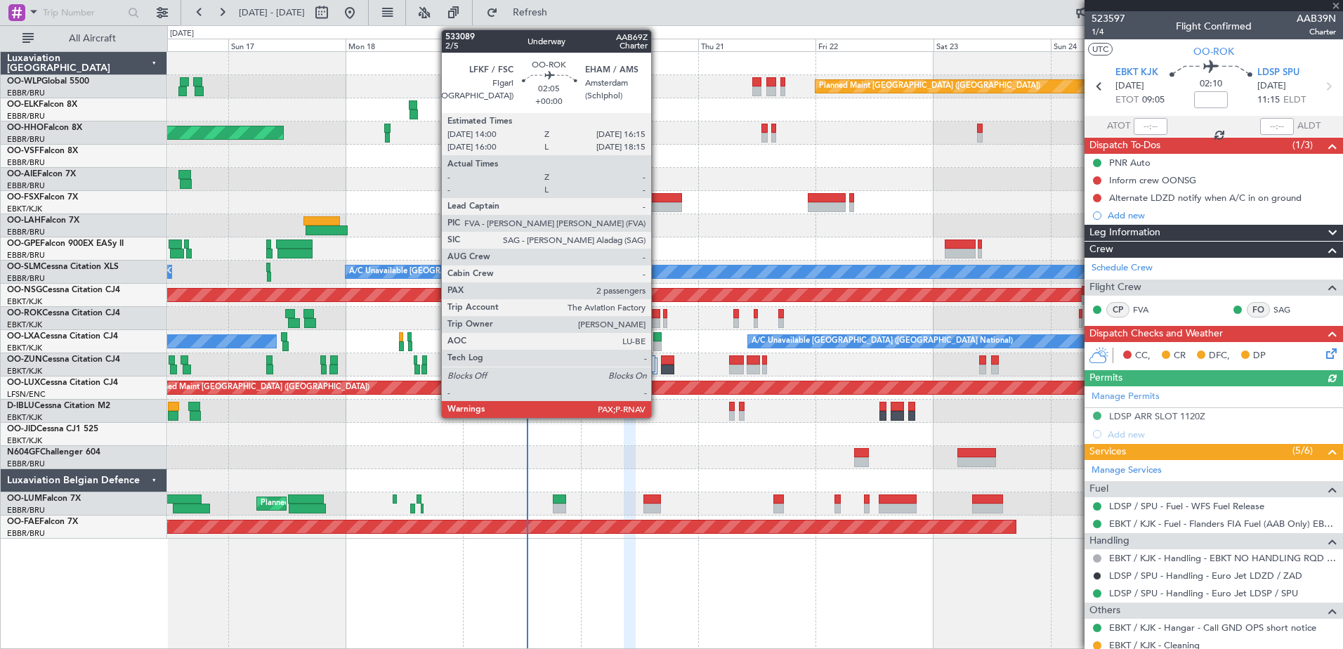
click at [657, 319] on div at bounding box center [653, 323] width 11 height 10
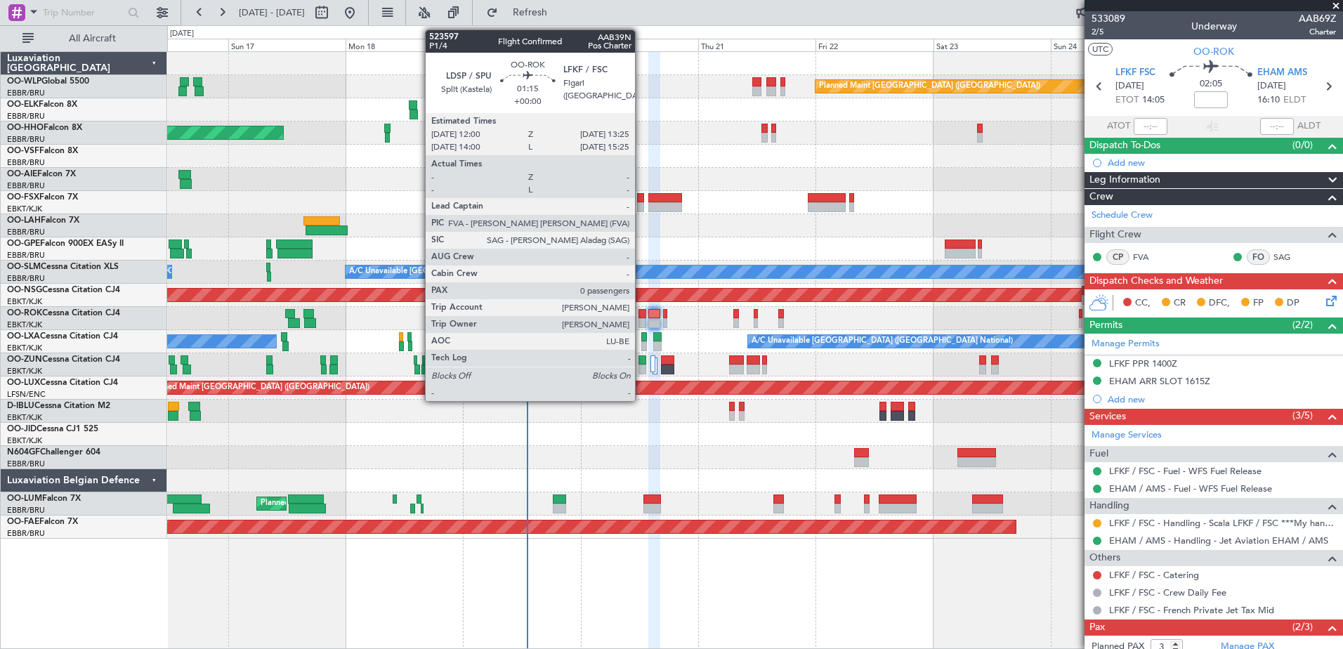
click at [641, 321] on div at bounding box center [641, 323] width 7 height 10
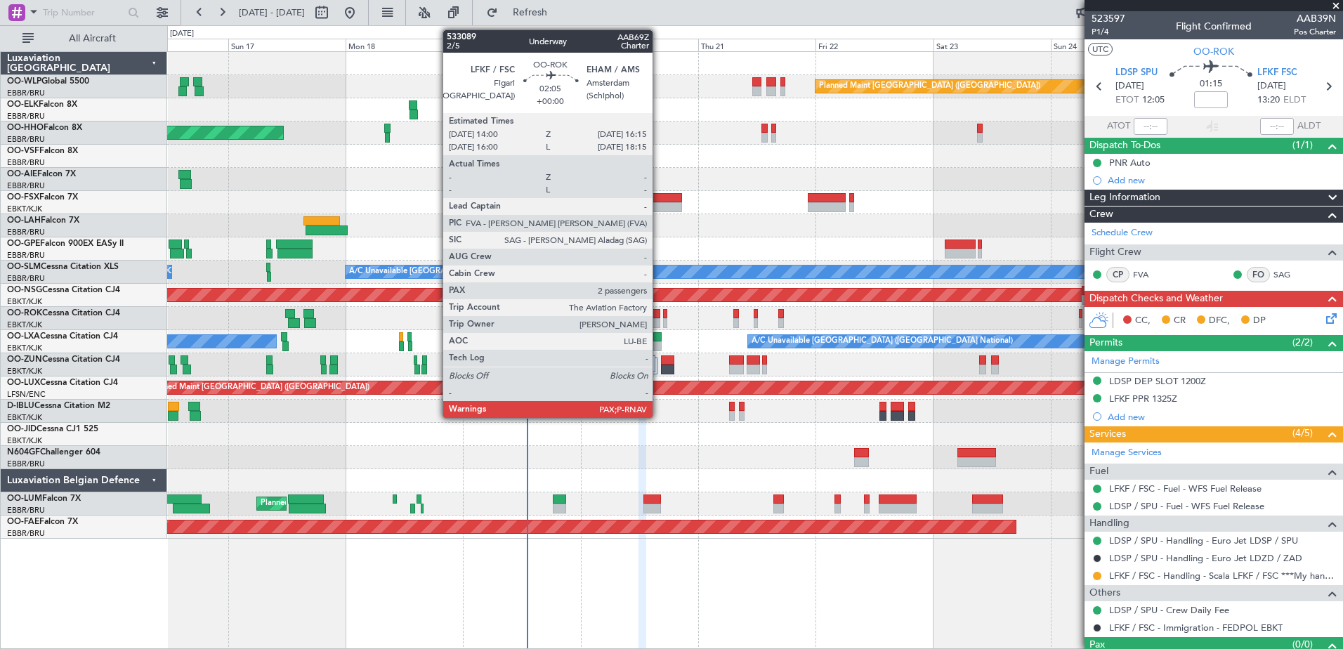
click at [659, 315] on div at bounding box center [653, 314] width 11 height 10
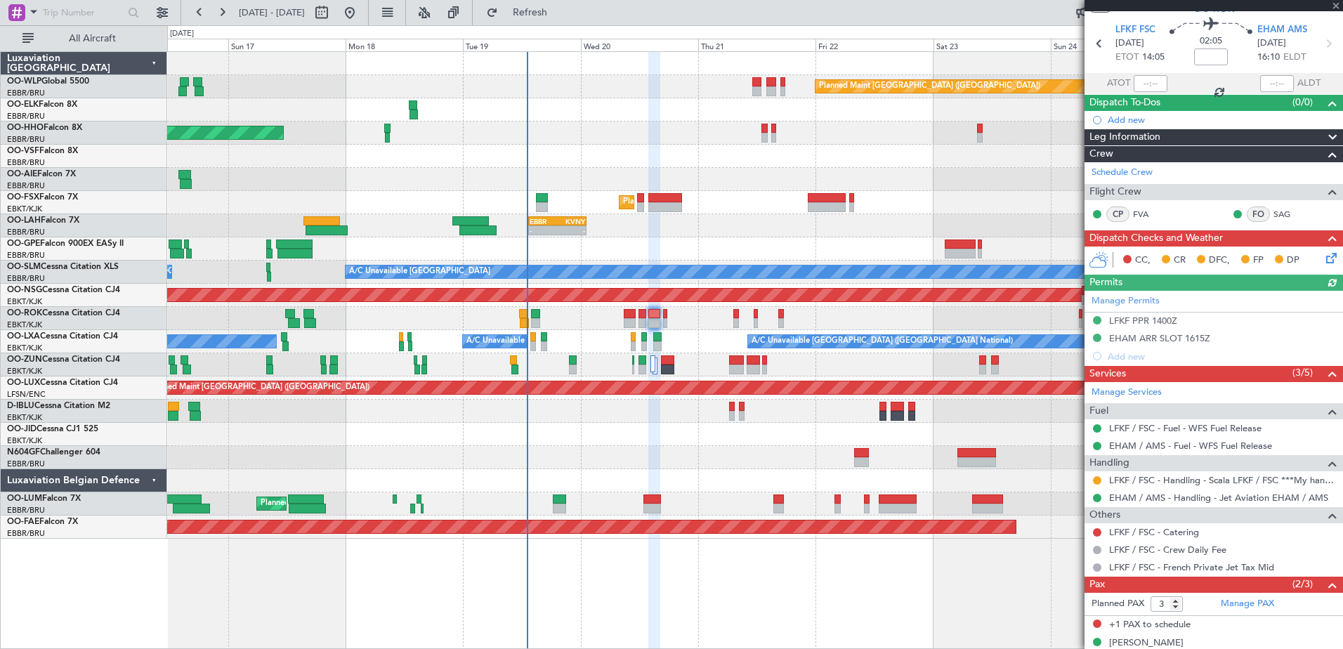
scroll to position [91, 0]
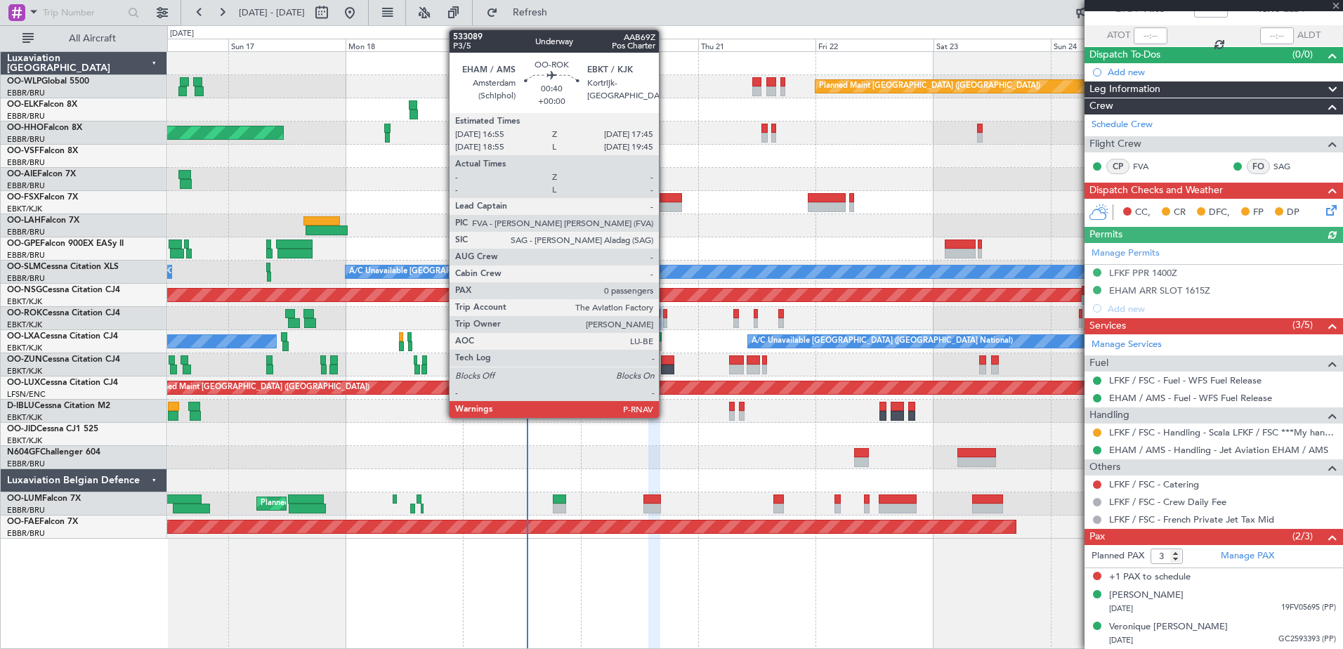
click at [665, 316] on div at bounding box center [665, 314] width 4 height 10
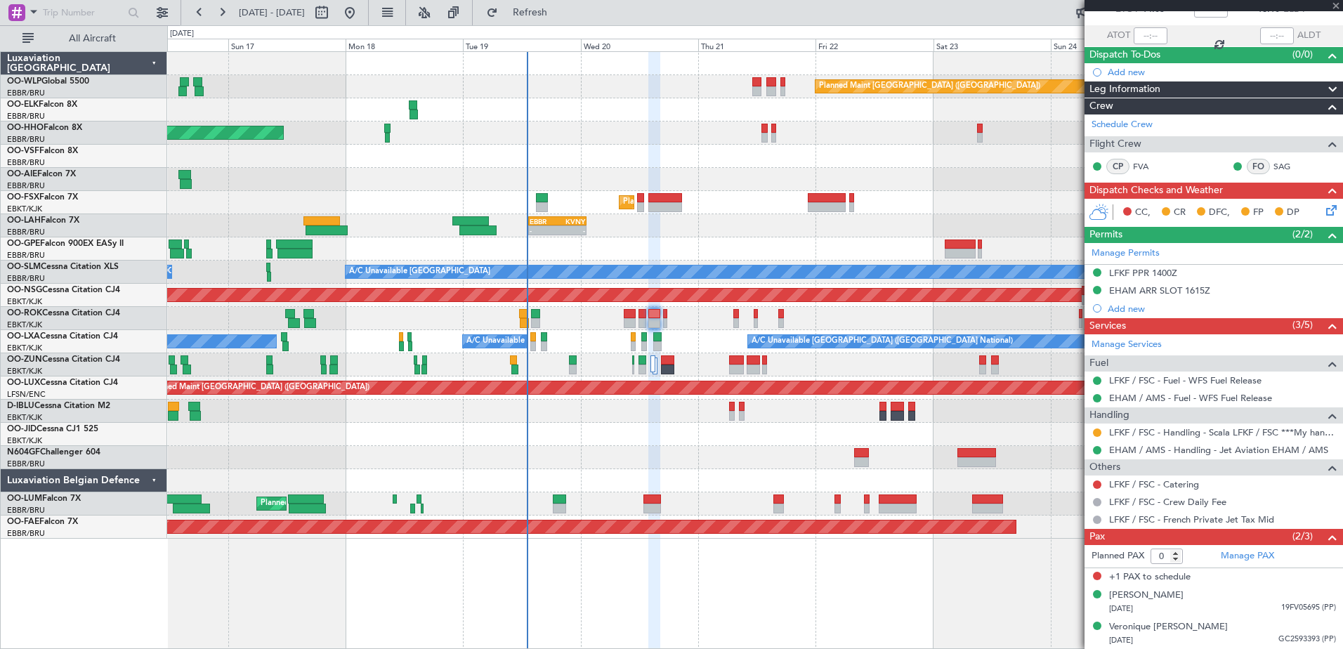
scroll to position [0, 0]
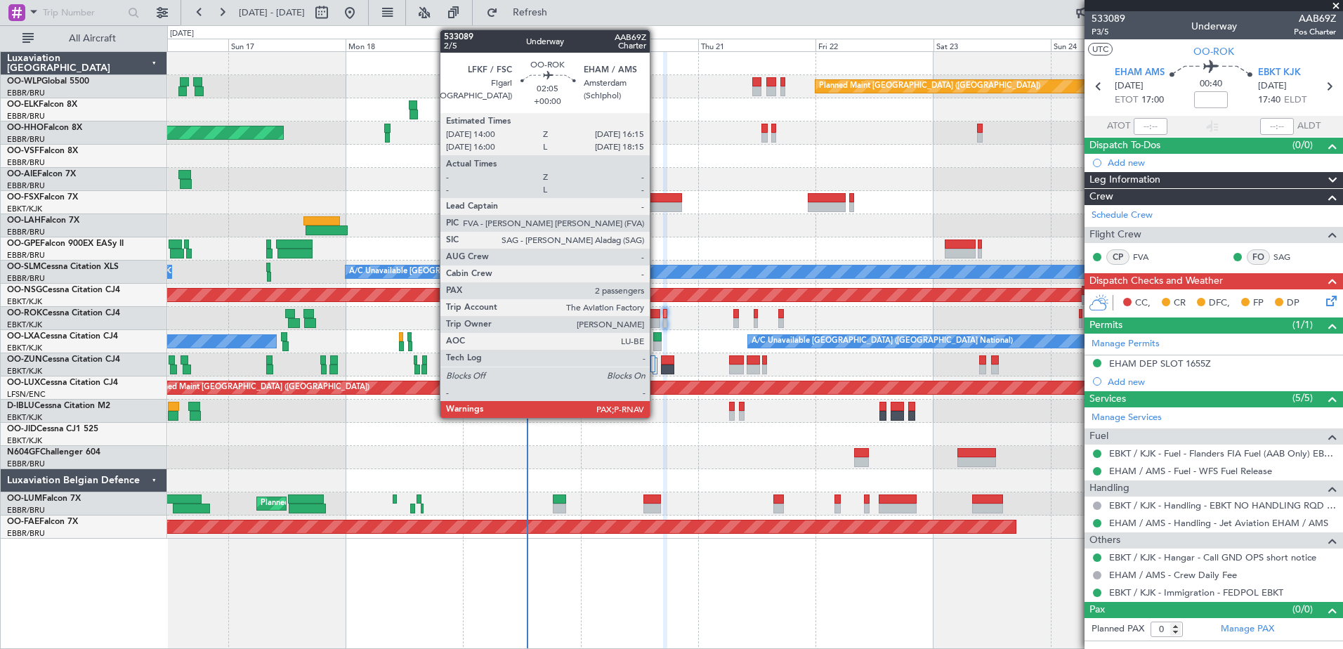
click at [656, 317] on div at bounding box center [653, 314] width 11 height 10
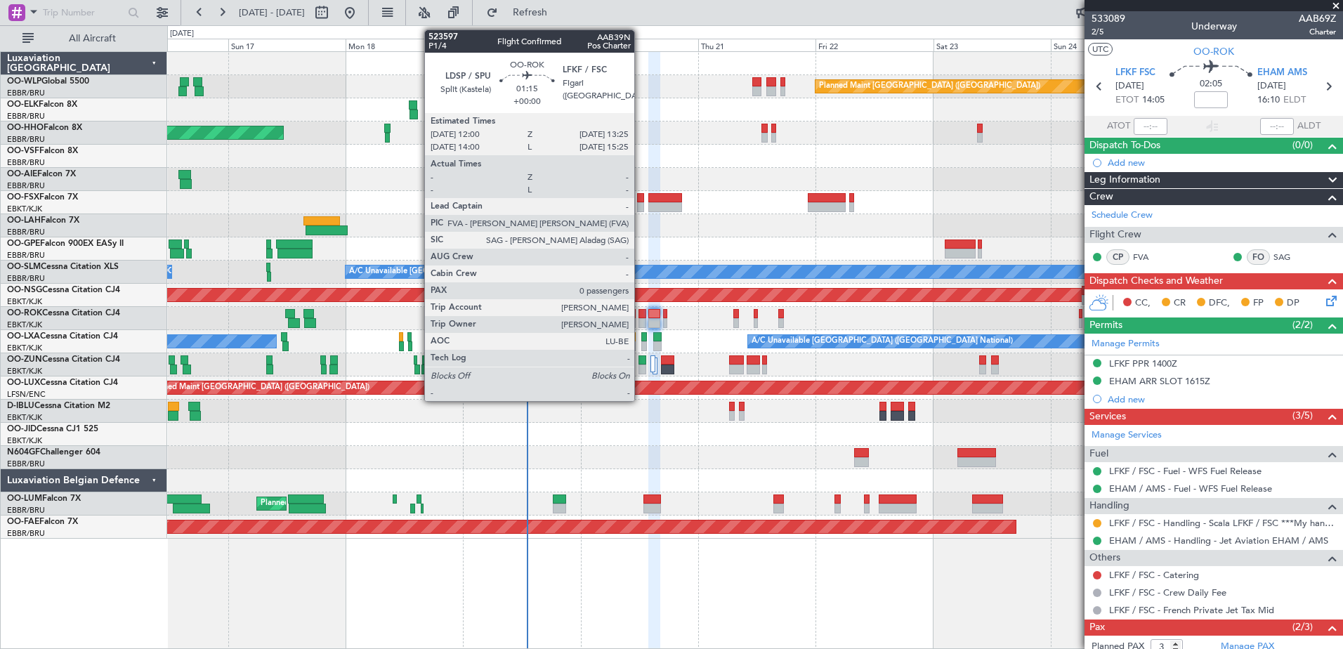
click at [640, 323] on div at bounding box center [641, 323] width 7 height 10
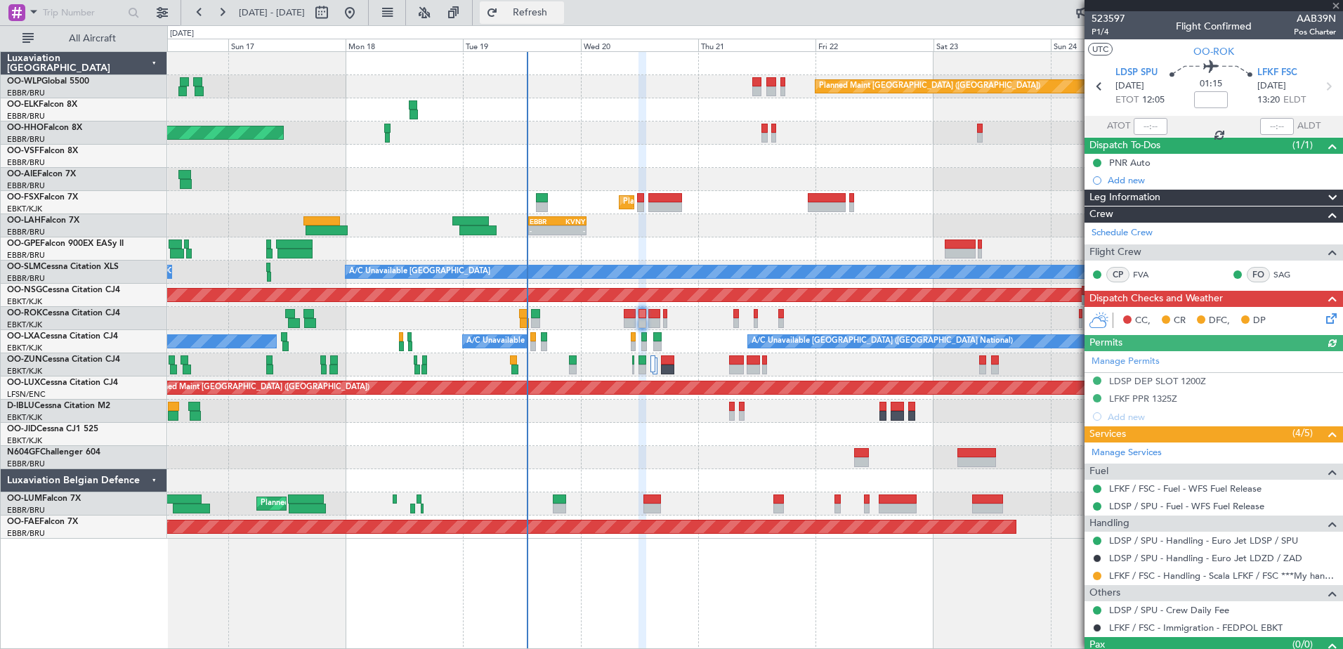
click at [542, 4] on button "Refresh" at bounding box center [522, 12] width 84 height 22
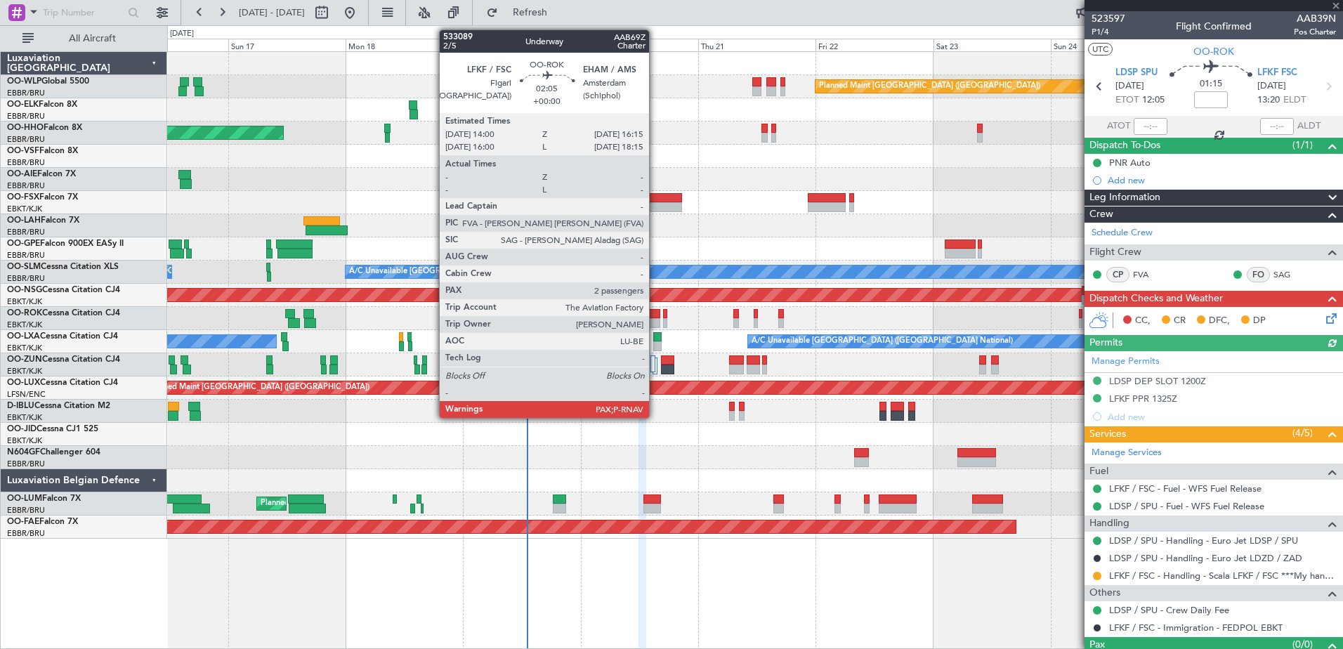
click at [655, 309] on div at bounding box center [653, 314] width 11 height 10
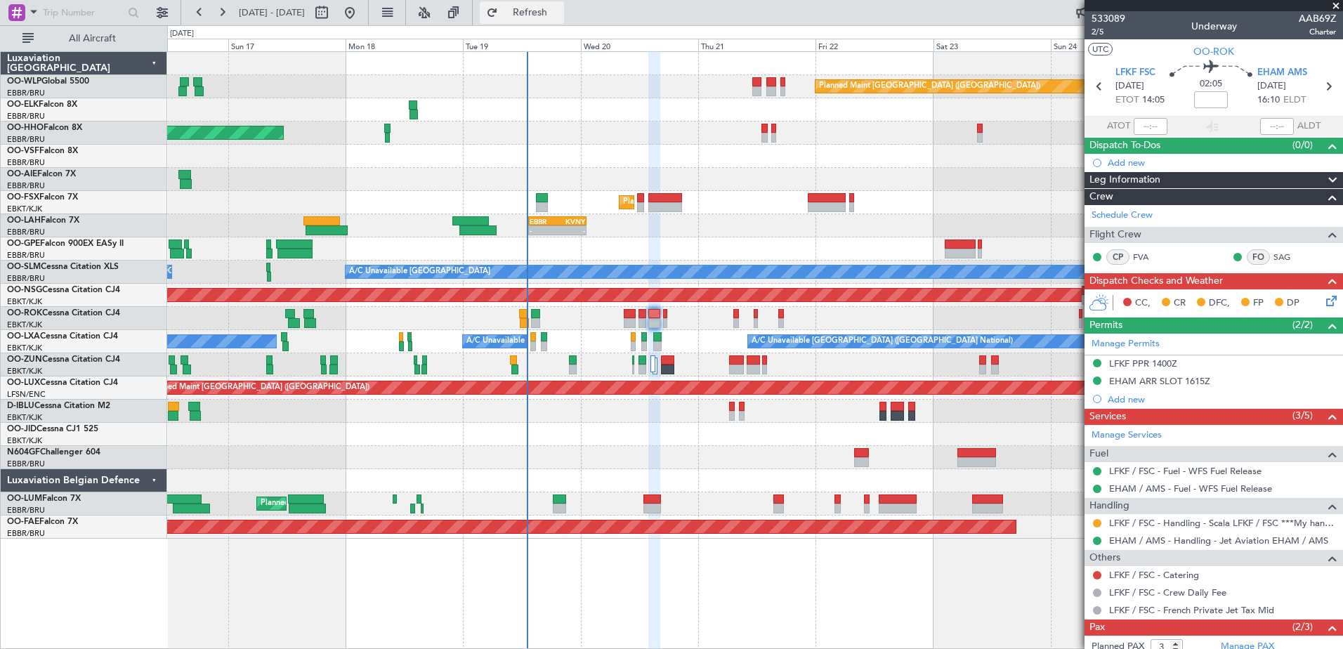
click at [560, 17] on span "Refresh" at bounding box center [530, 13] width 59 height 10
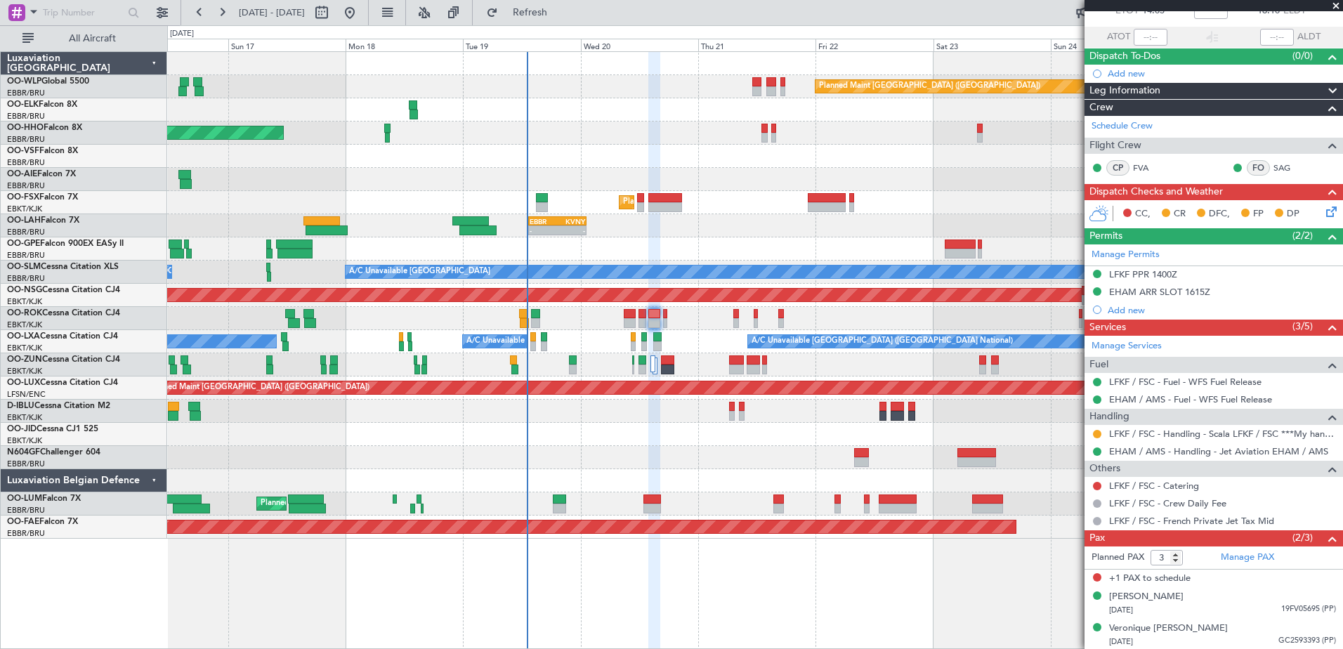
scroll to position [91, 0]
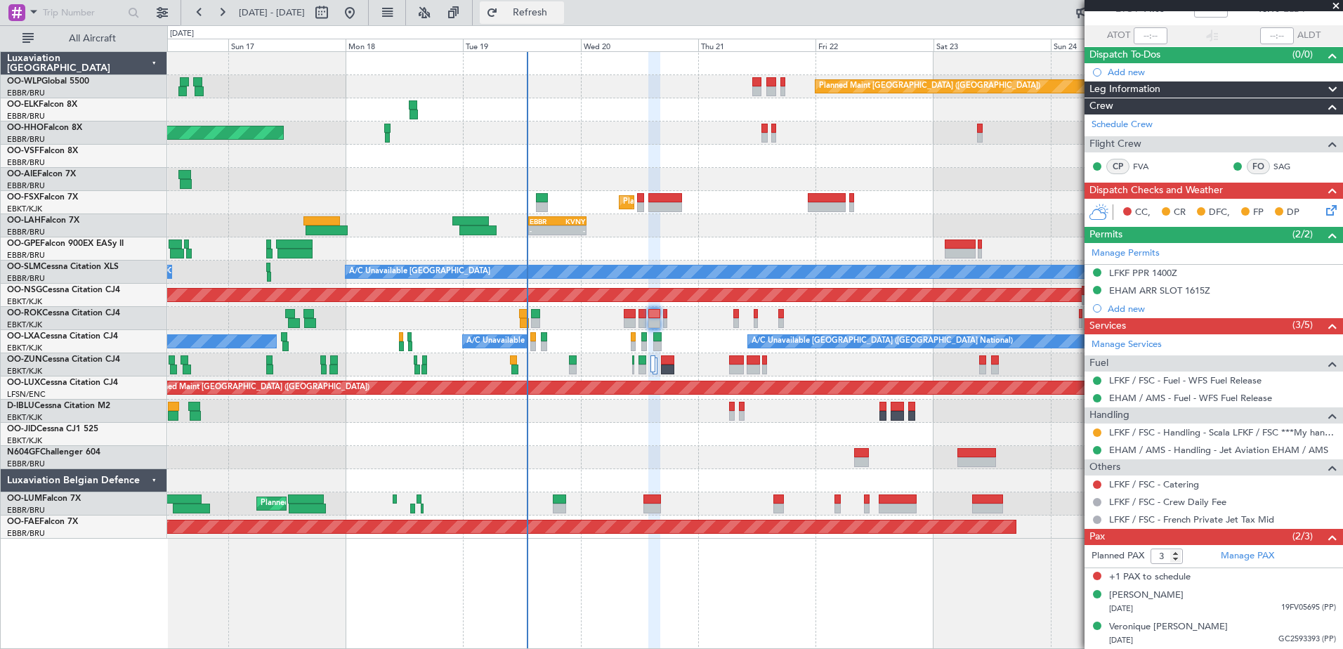
click at [547, 7] on button "Refresh" at bounding box center [522, 12] width 84 height 22
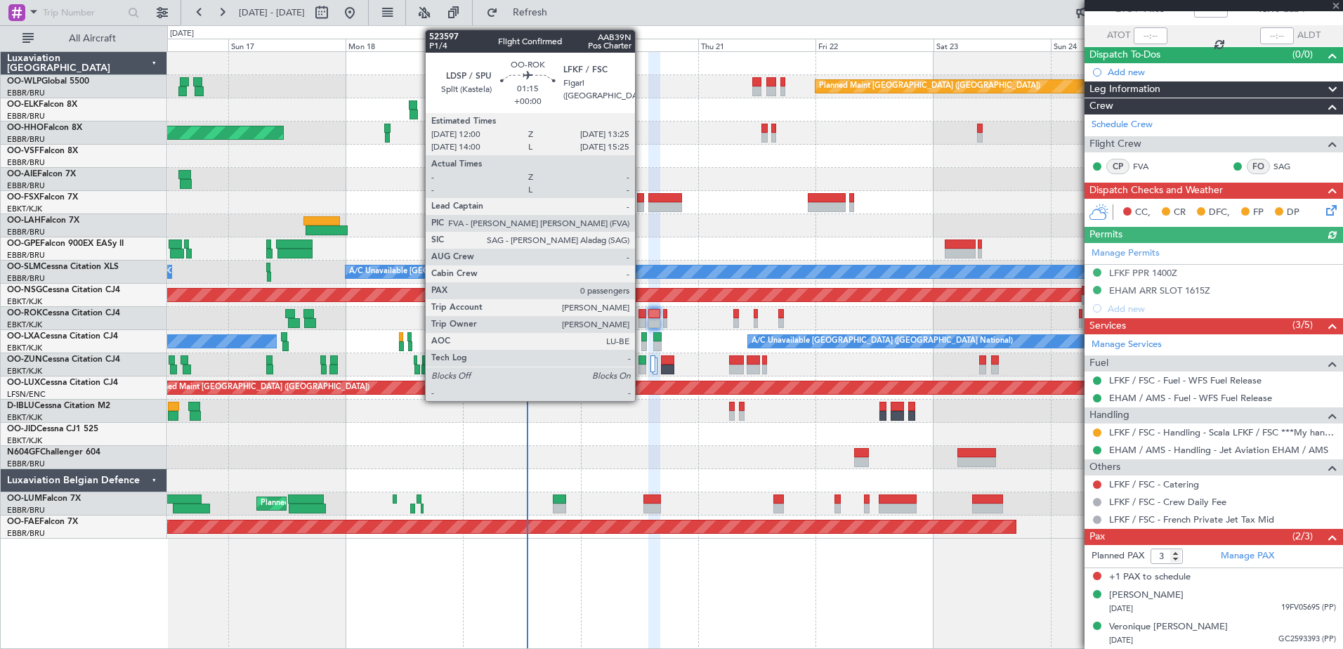
click at [640, 309] on div at bounding box center [641, 314] width 7 height 10
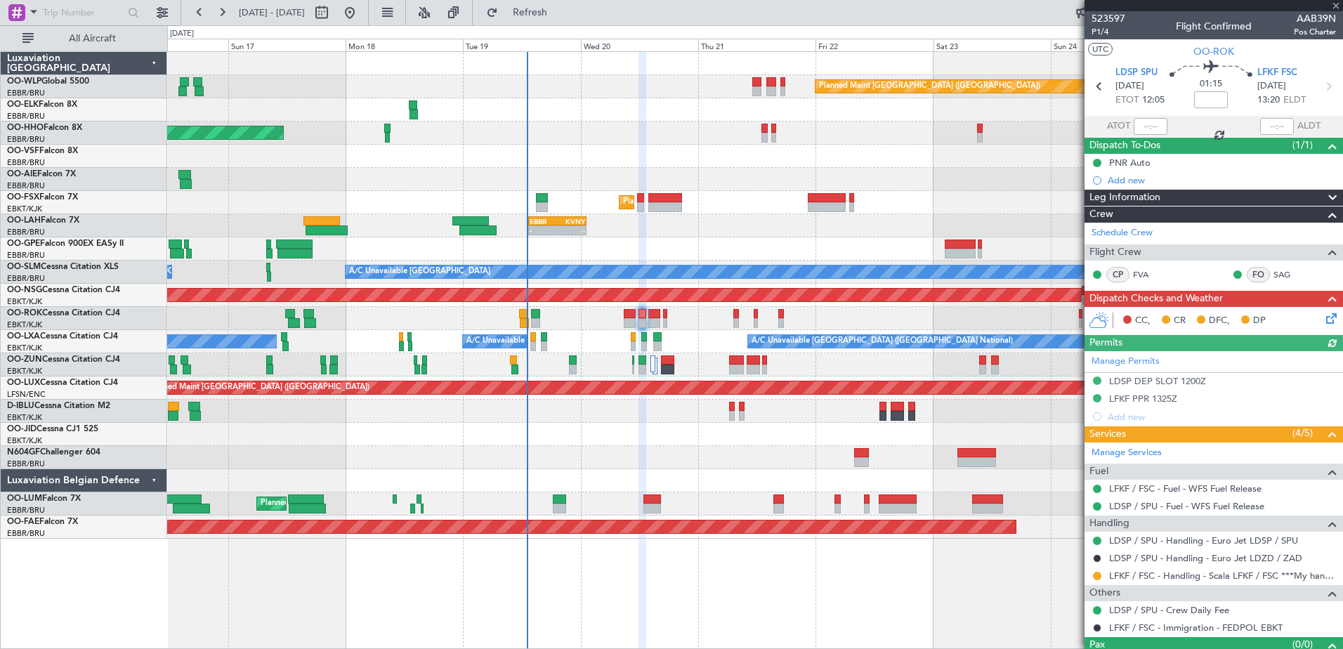
scroll to position [27, 0]
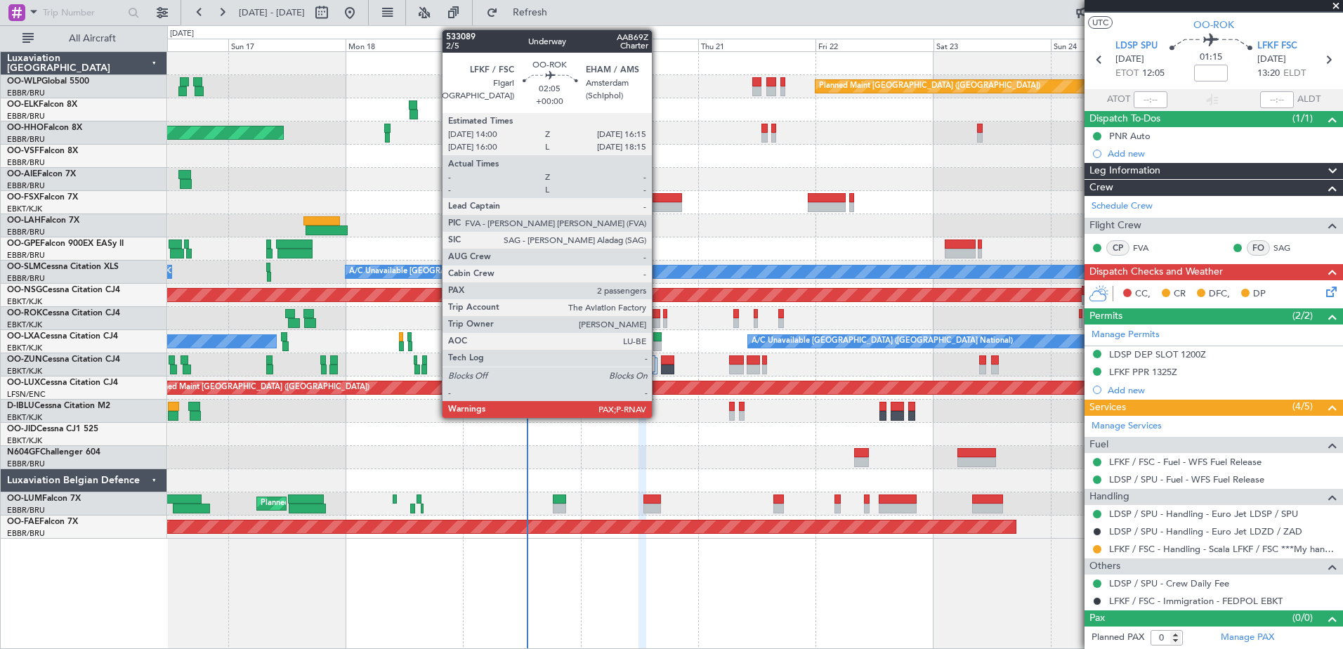
click at [658, 314] on div at bounding box center [653, 314] width 11 height 10
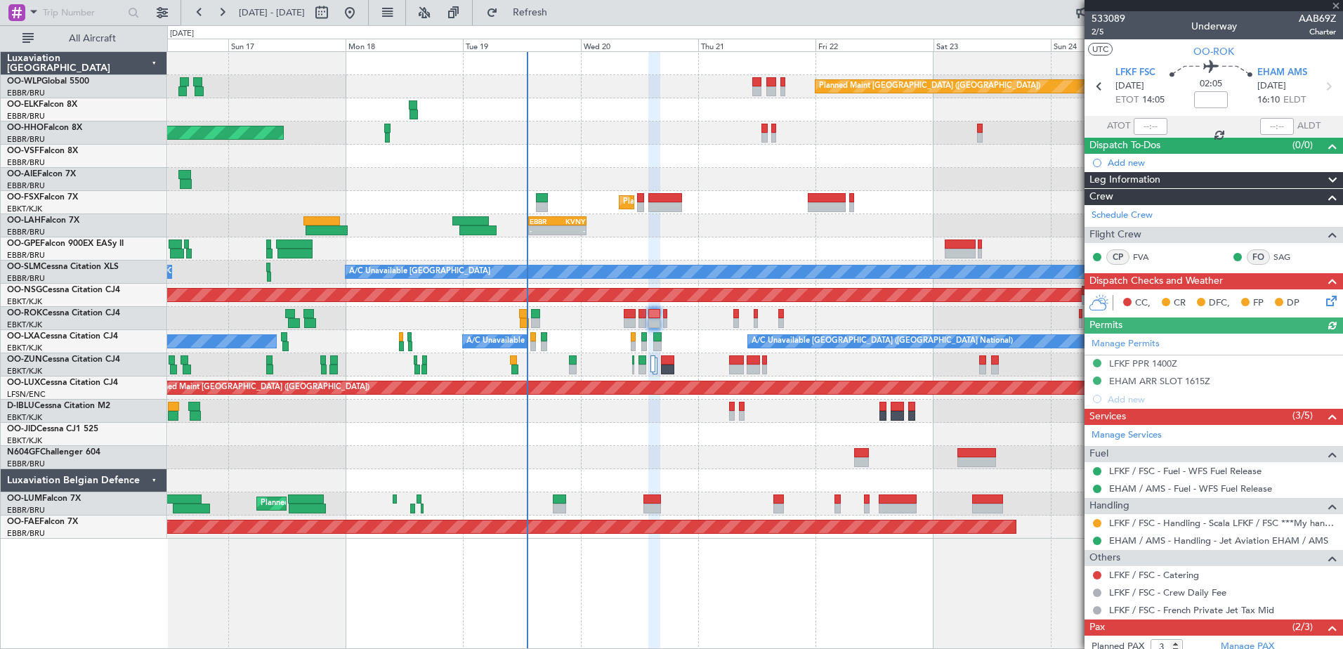
scroll to position [91, 0]
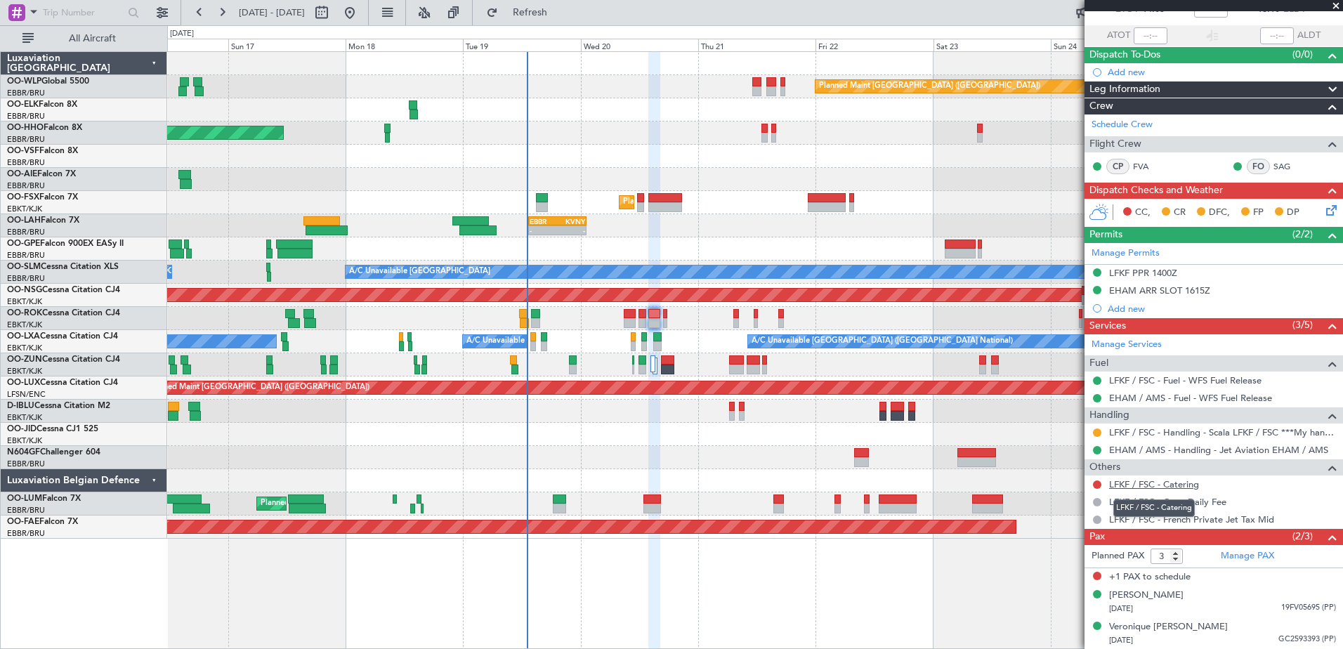
click at [1147, 489] on link "LFKF / FSC - Catering" at bounding box center [1154, 484] width 90 height 12
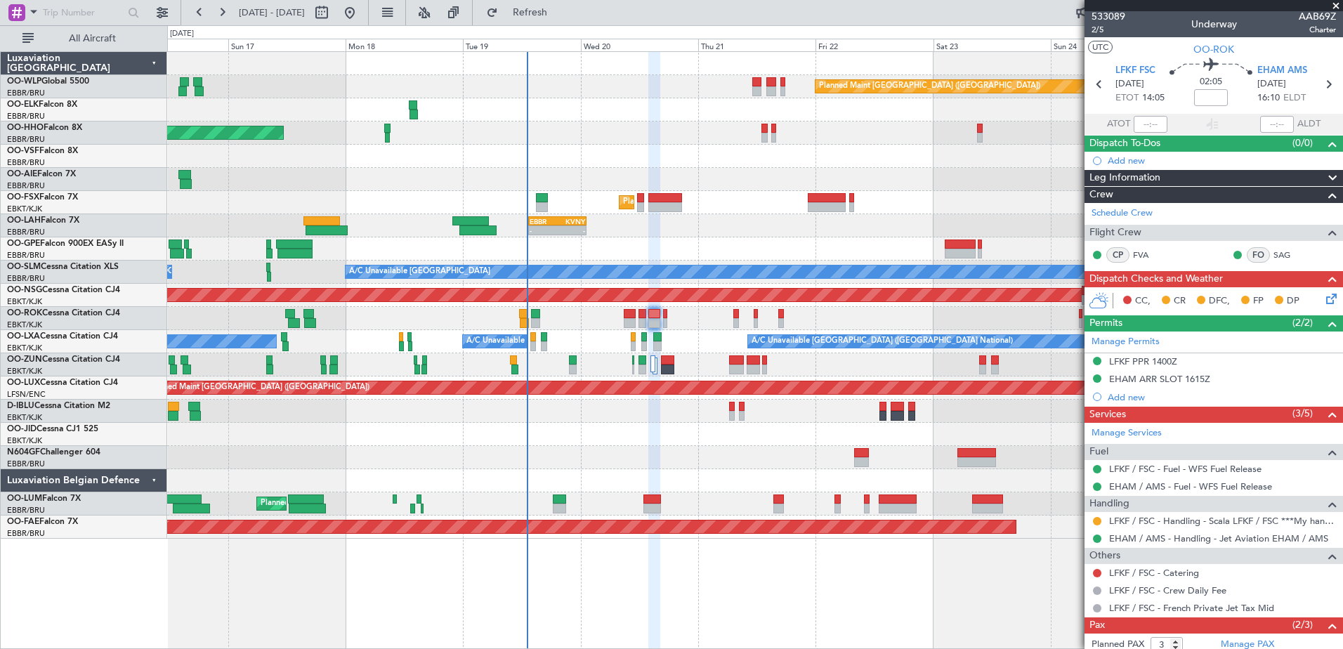
scroll to position [0, 0]
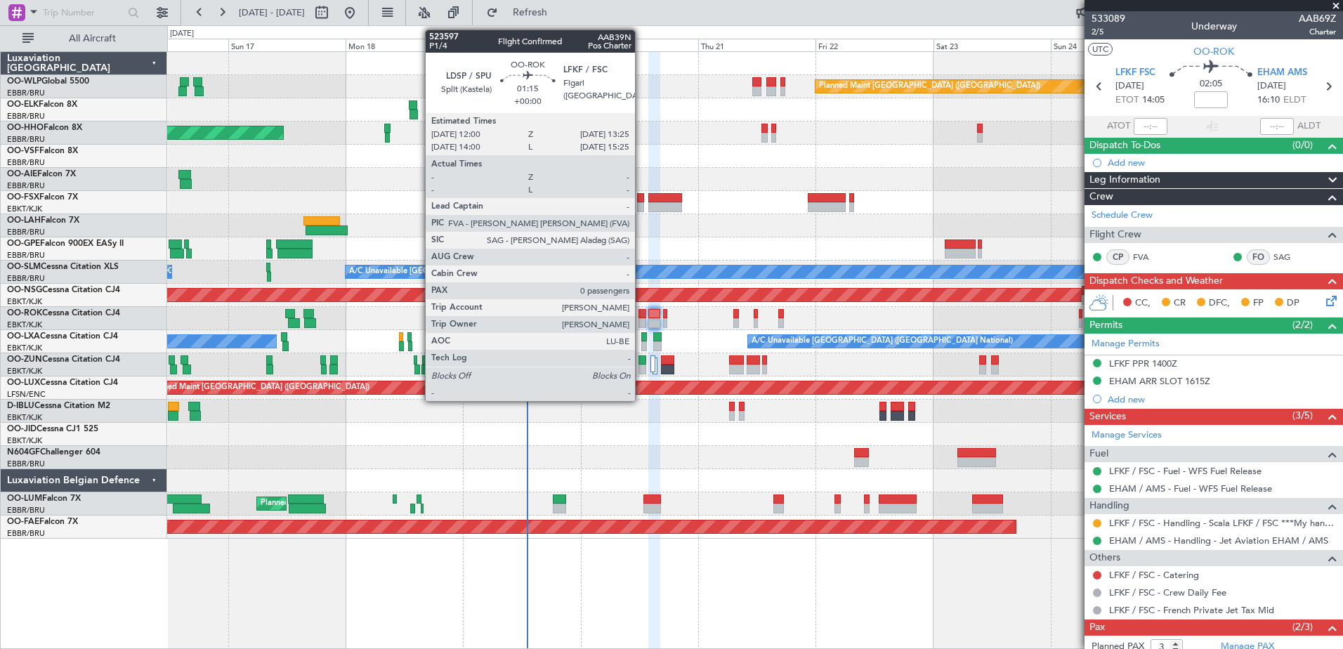
click at [641, 311] on div at bounding box center [641, 314] width 7 height 10
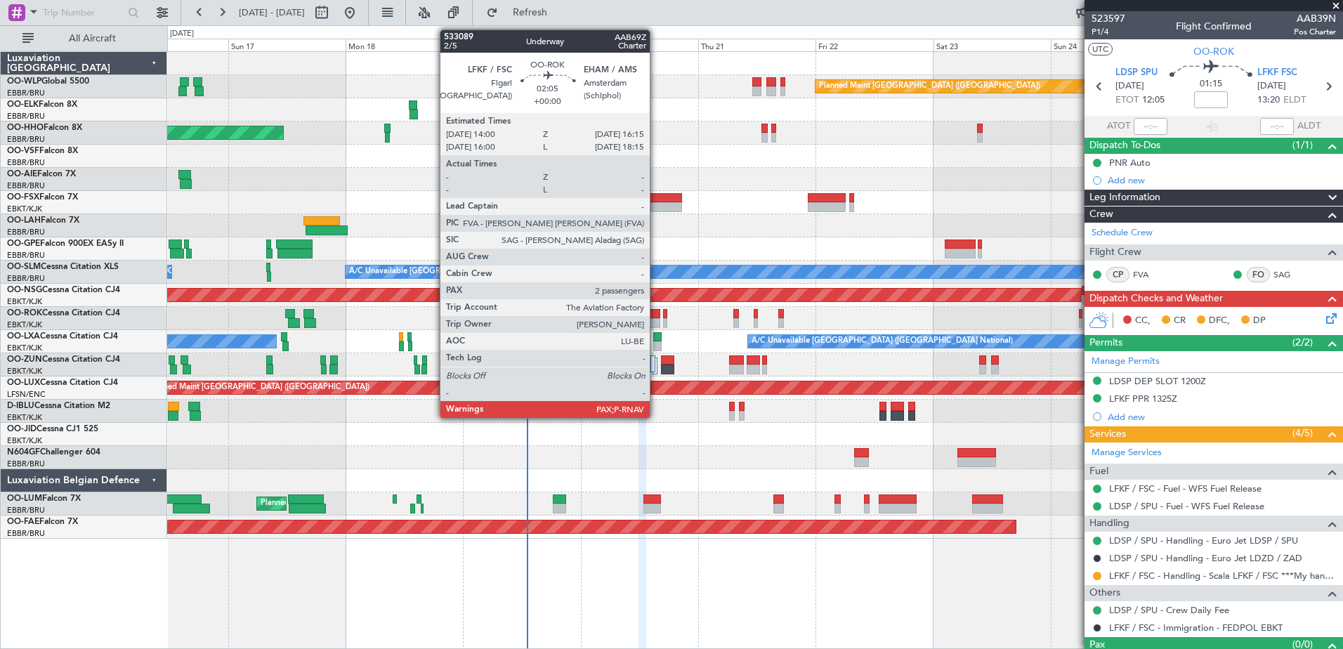
click at [656, 317] on div at bounding box center [653, 314] width 11 height 10
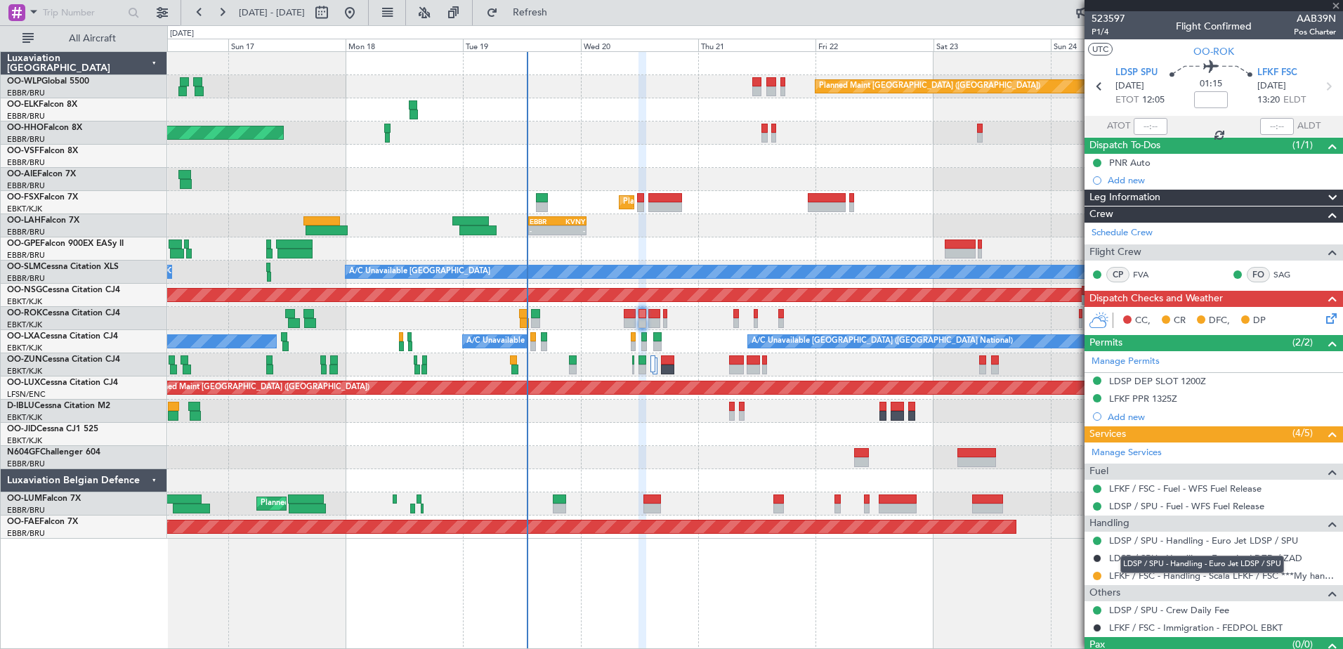
type input "3"
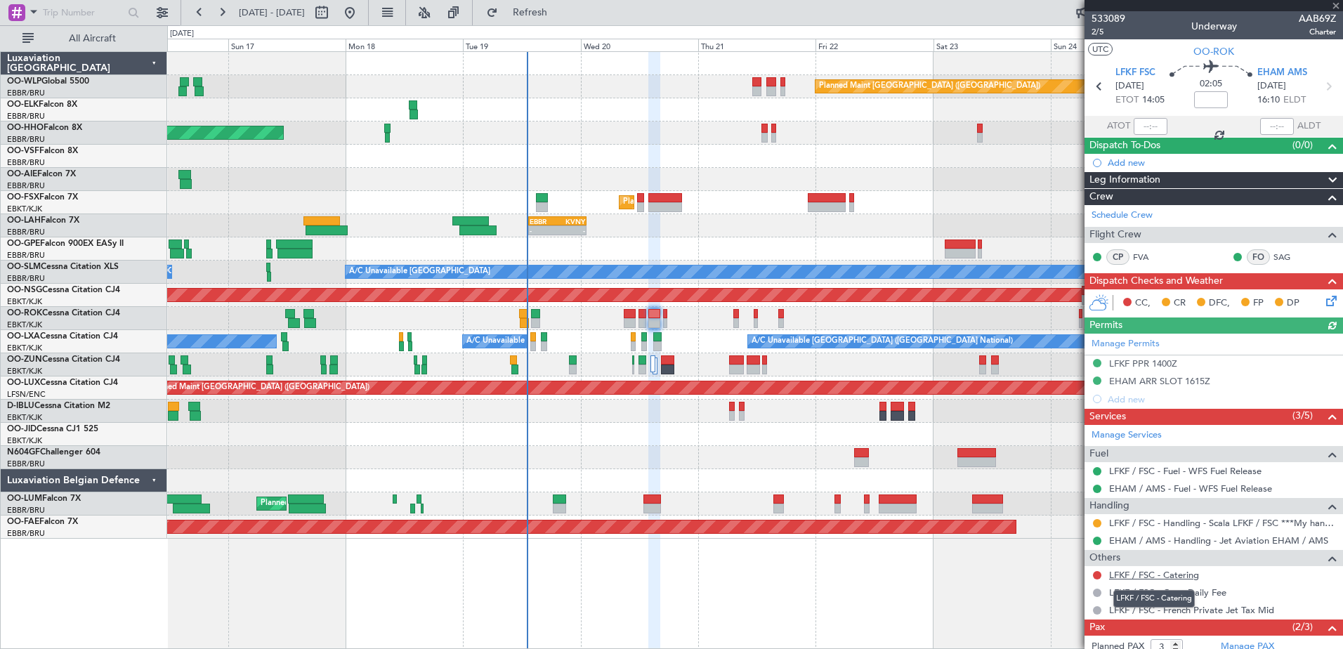
click at [1162, 571] on link "LFKF / FSC - Catering" at bounding box center [1154, 575] width 90 height 12
click at [1181, 579] on link "LFKF / FSC - Catering" at bounding box center [1154, 575] width 90 height 12
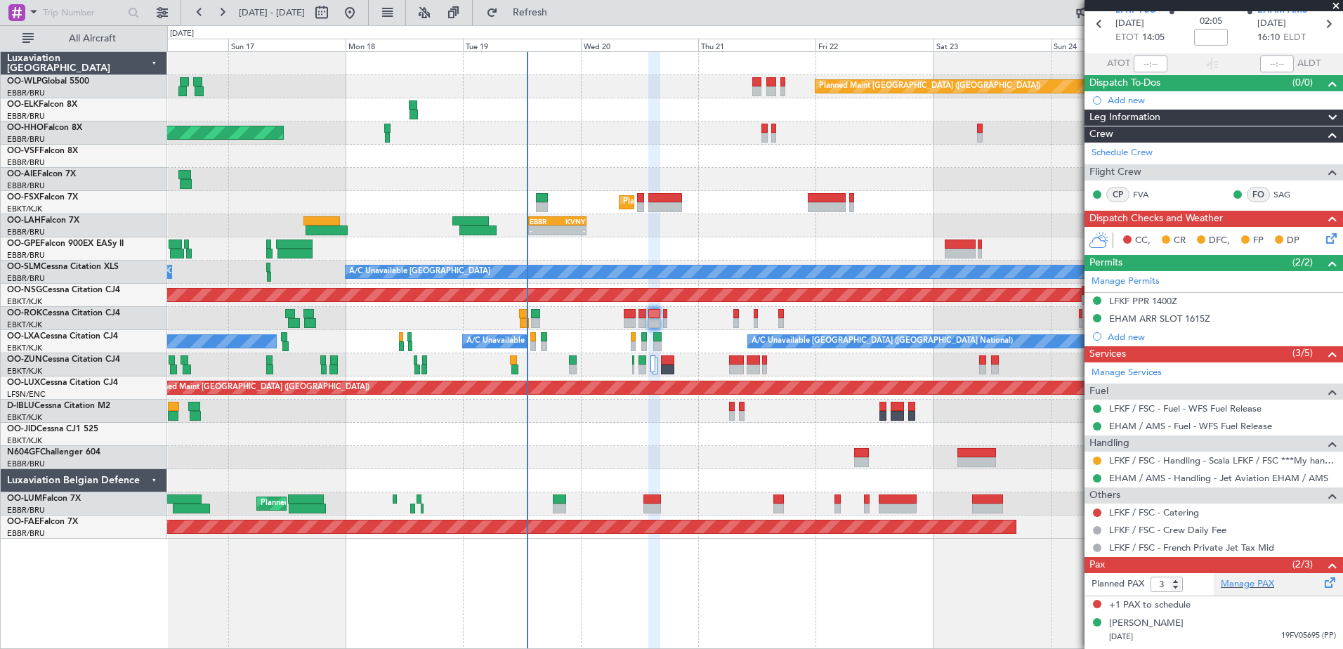
scroll to position [91, 0]
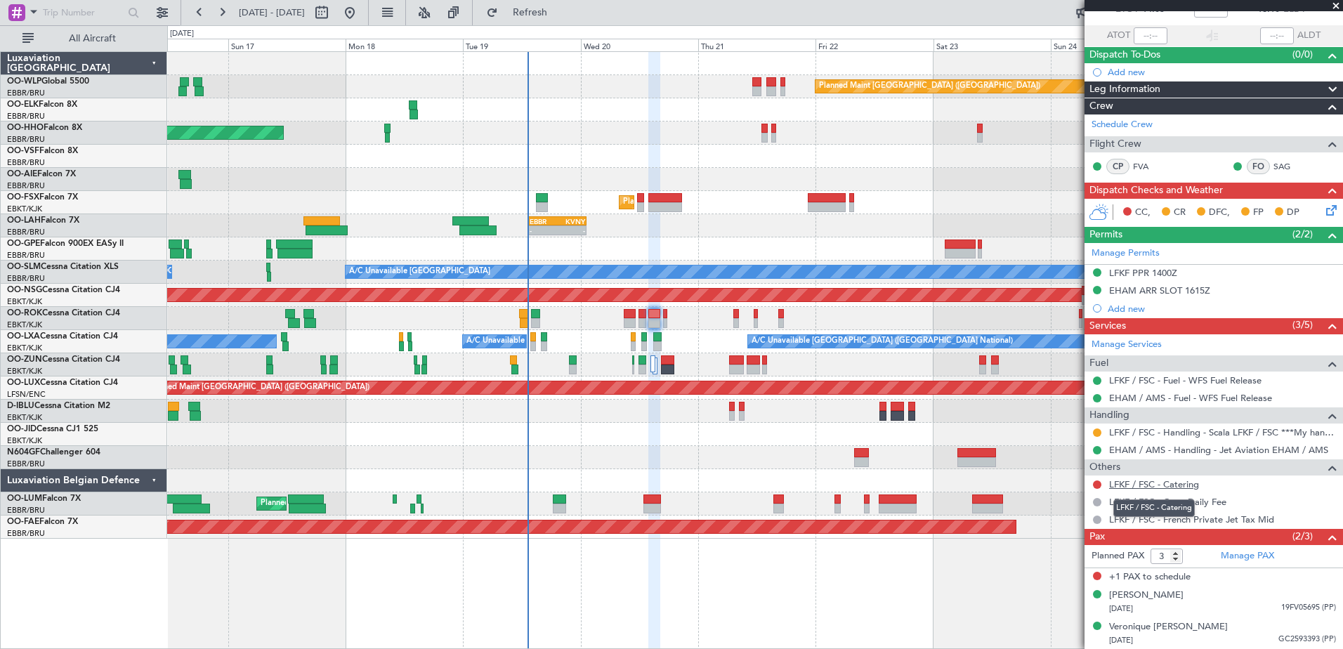
click at [1196, 481] on link "LFKF / FSC - Catering" at bounding box center [1154, 484] width 90 height 12
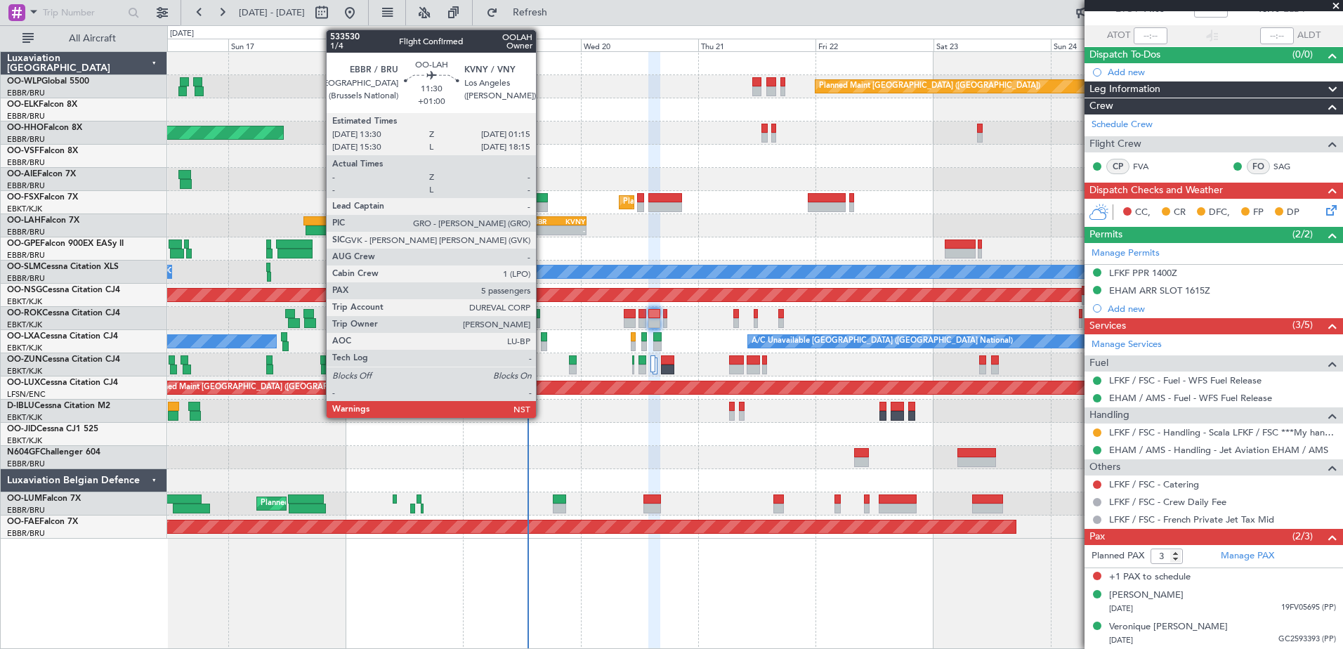
click at [542, 231] on div "-" at bounding box center [542, 230] width 27 height 8
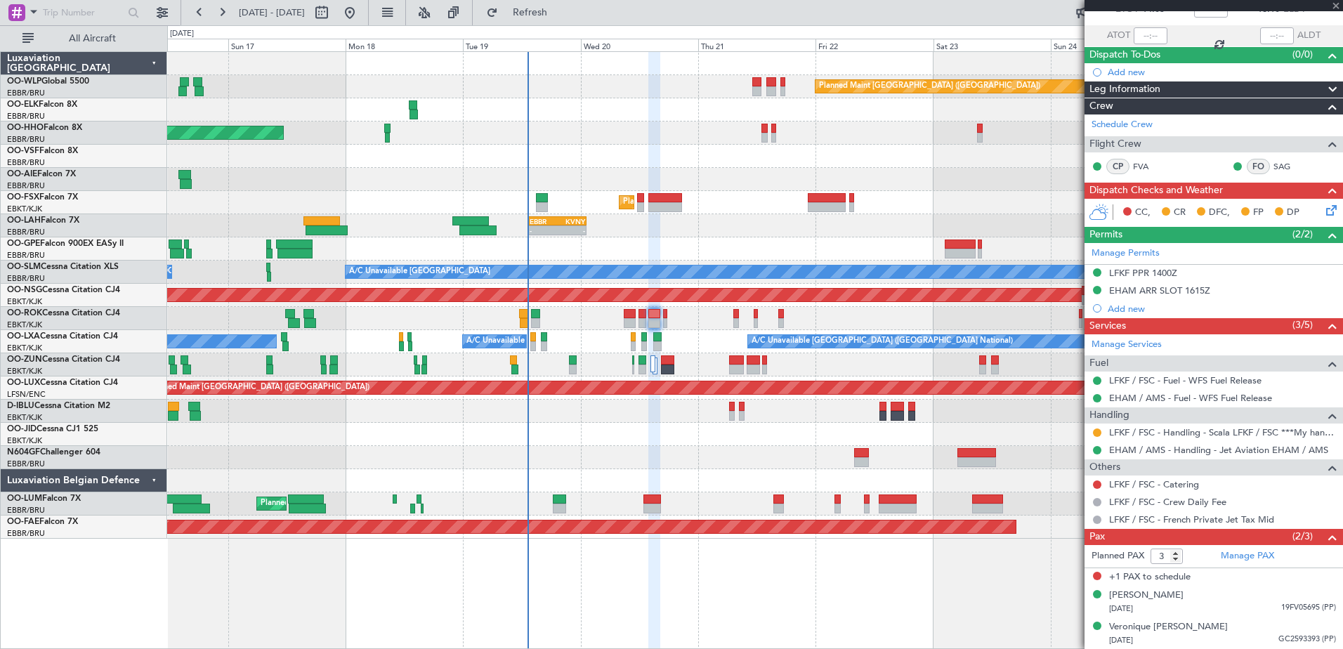
type input "+01:00"
type input "5"
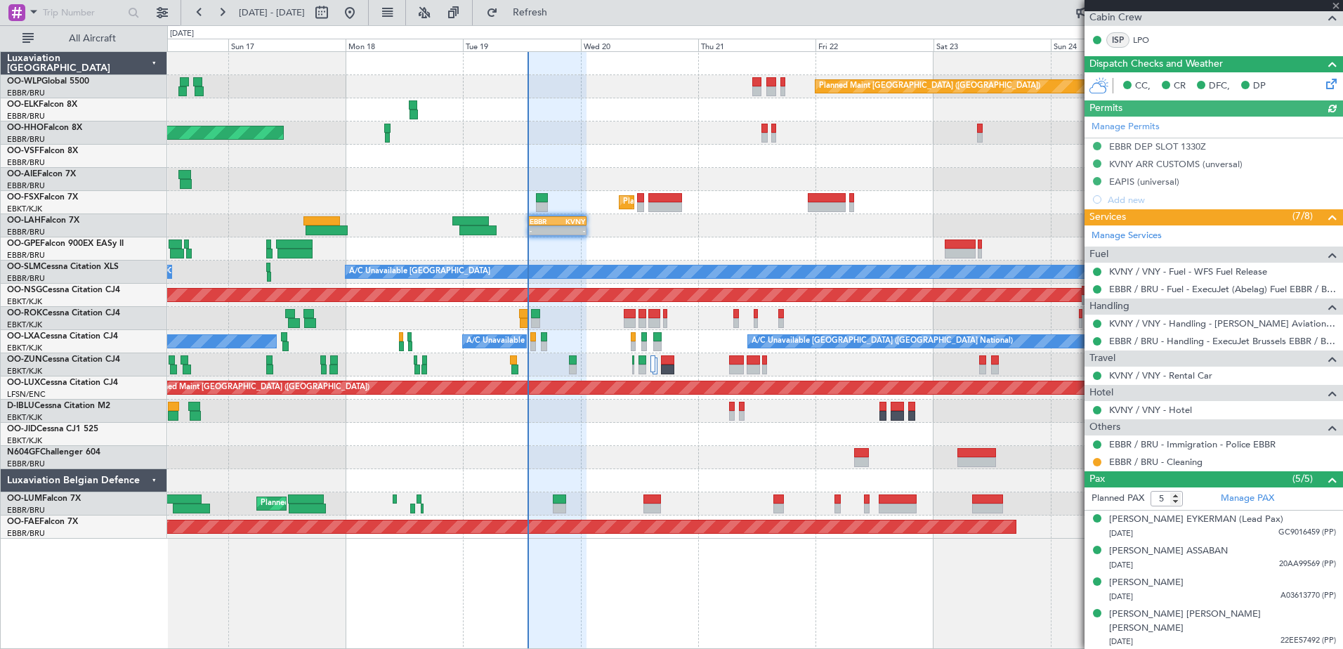
scroll to position [300, 0]
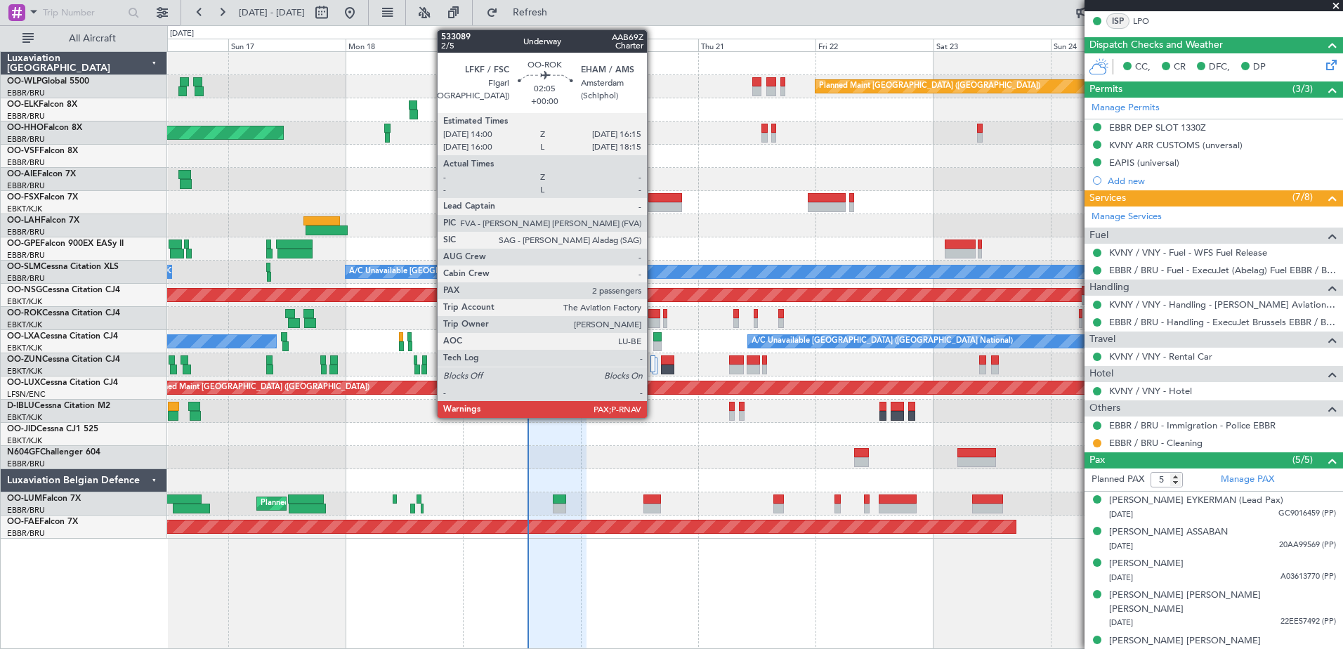
click at [653, 321] on div at bounding box center [653, 323] width 11 height 10
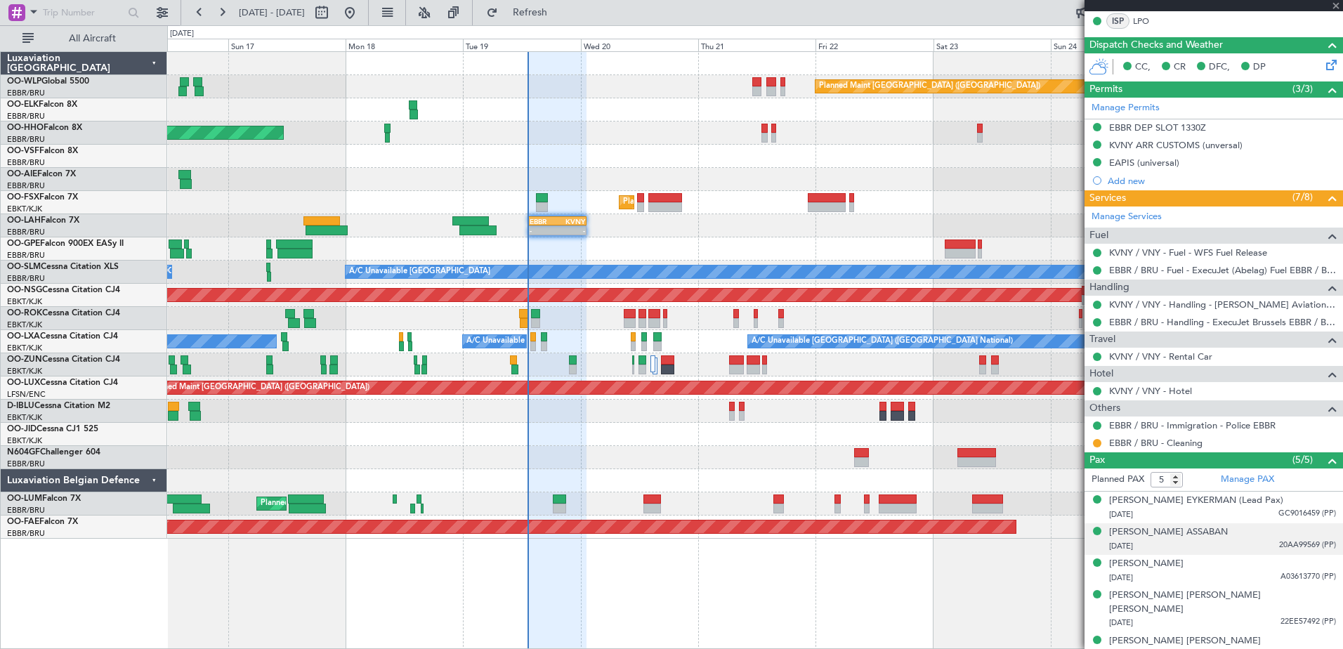
type input "3"
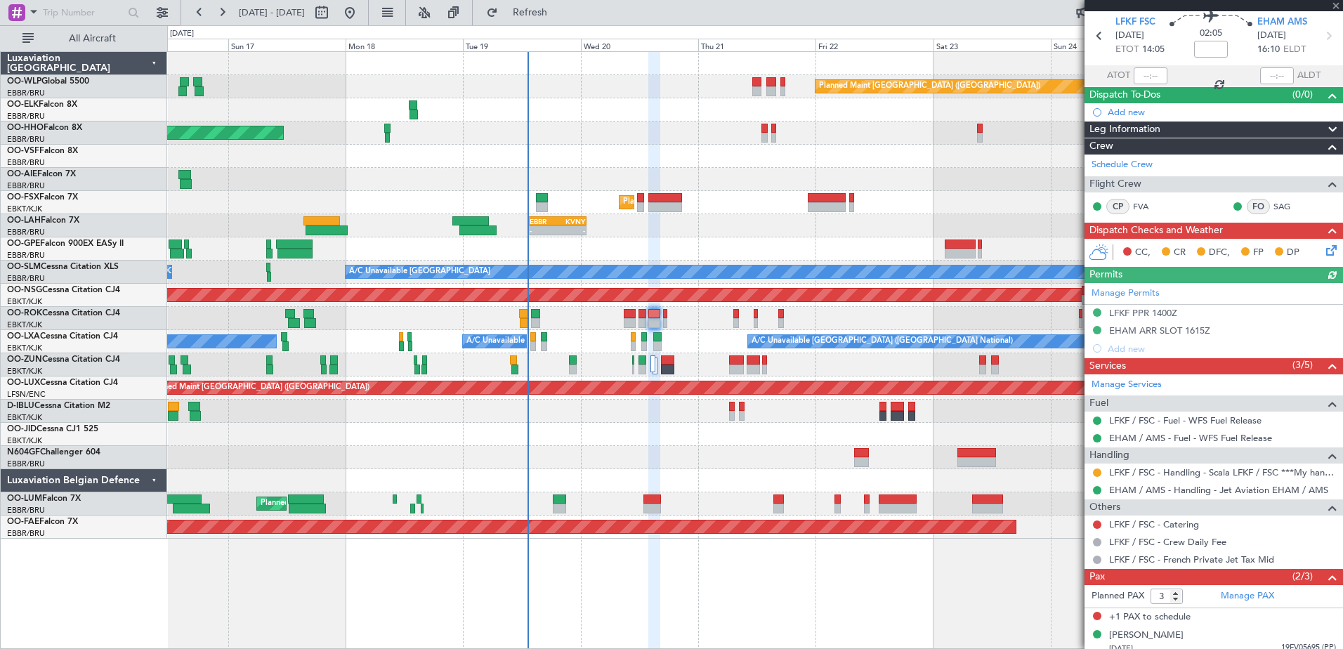
scroll to position [91, 0]
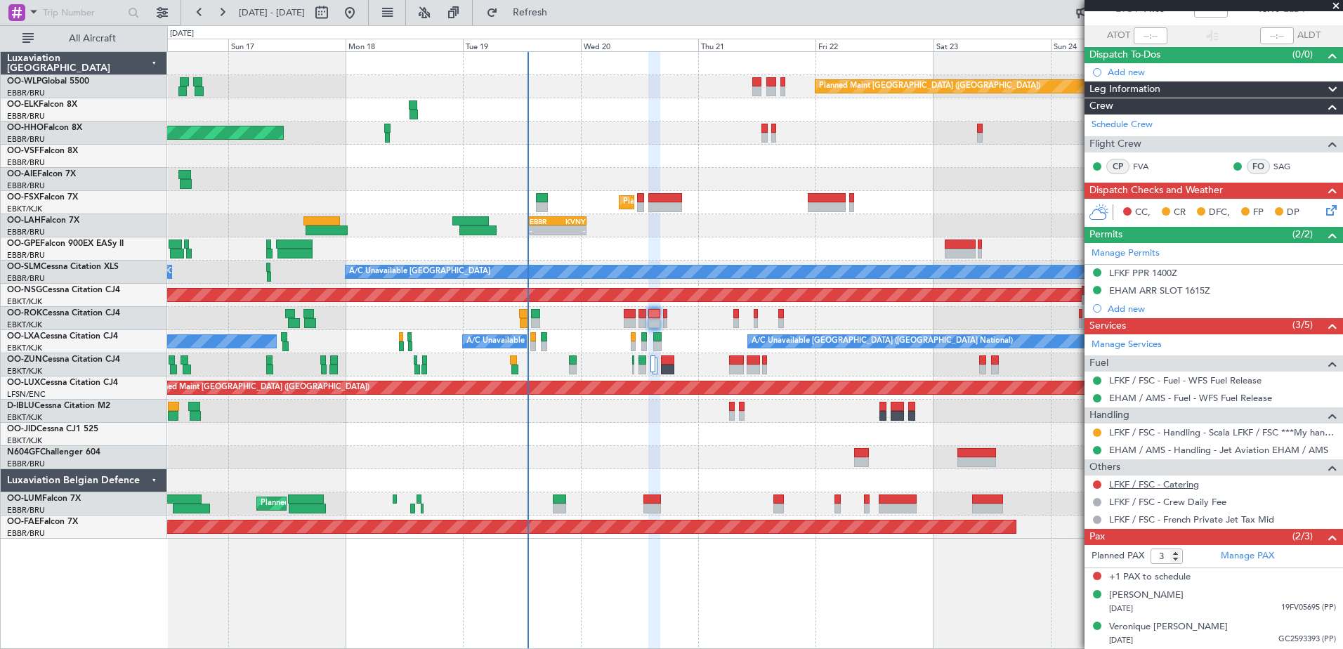
click at [1160, 486] on link "LFKF / FSC - Catering" at bounding box center [1154, 484] width 90 height 12
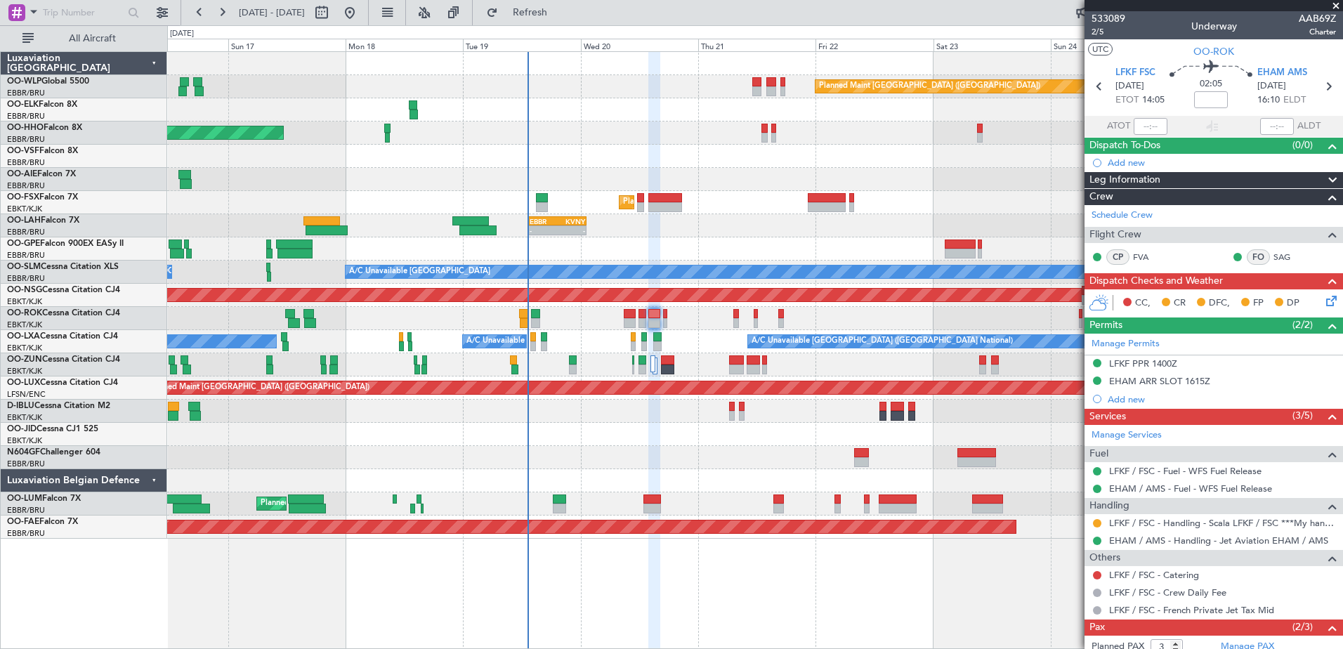
scroll to position [91, 0]
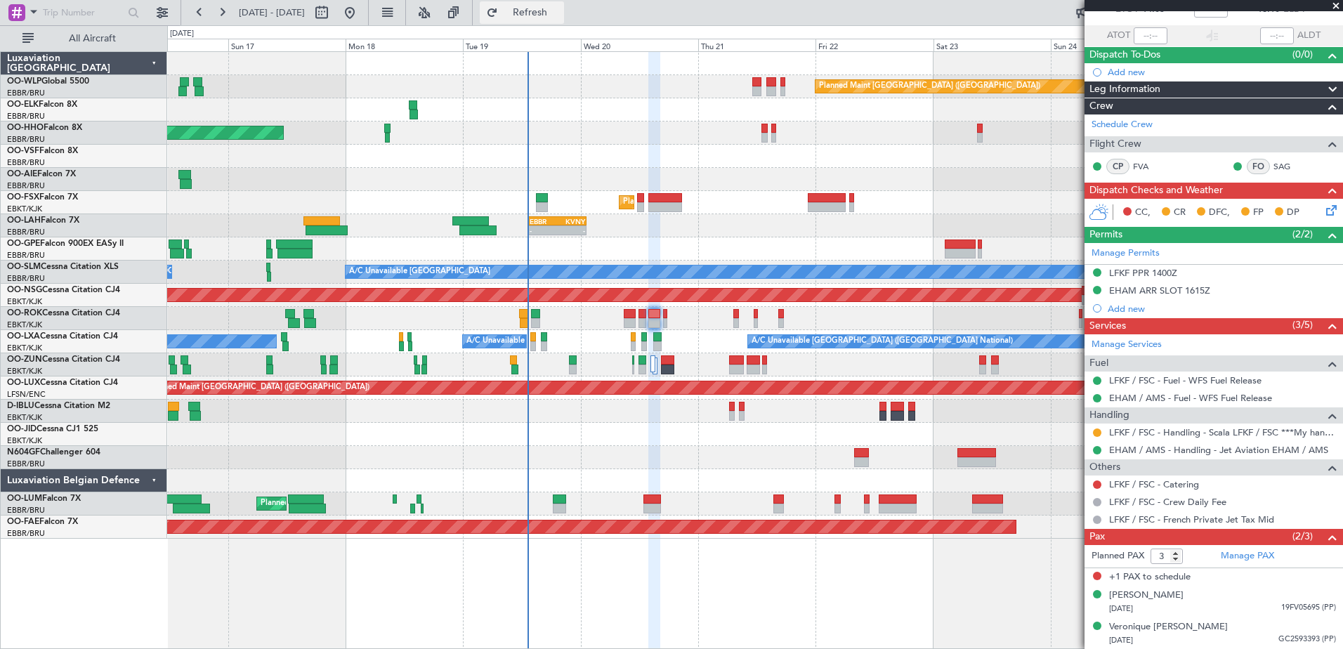
click at [549, 17] on span "Refresh" at bounding box center [530, 13] width 59 height 10
click at [560, 15] on span "Refresh" at bounding box center [530, 13] width 59 height 10
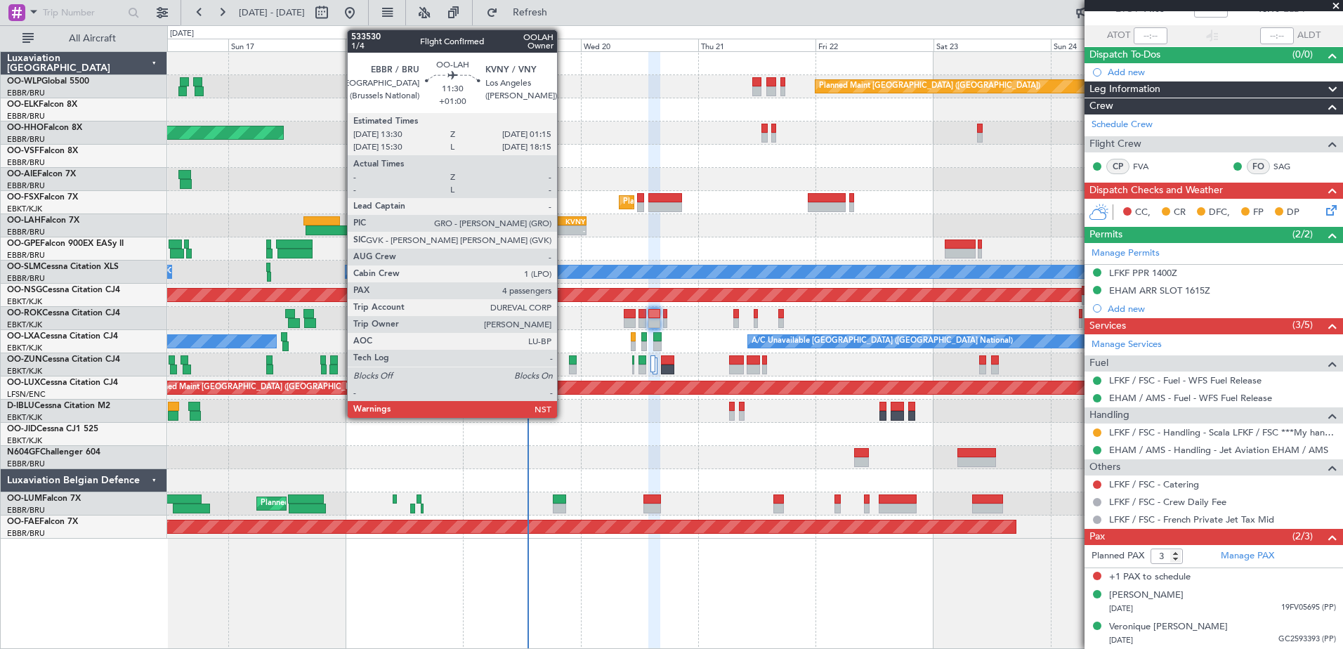
click at [563, 228] on div "-" at bounding box center [571, 230] width 27 height 8
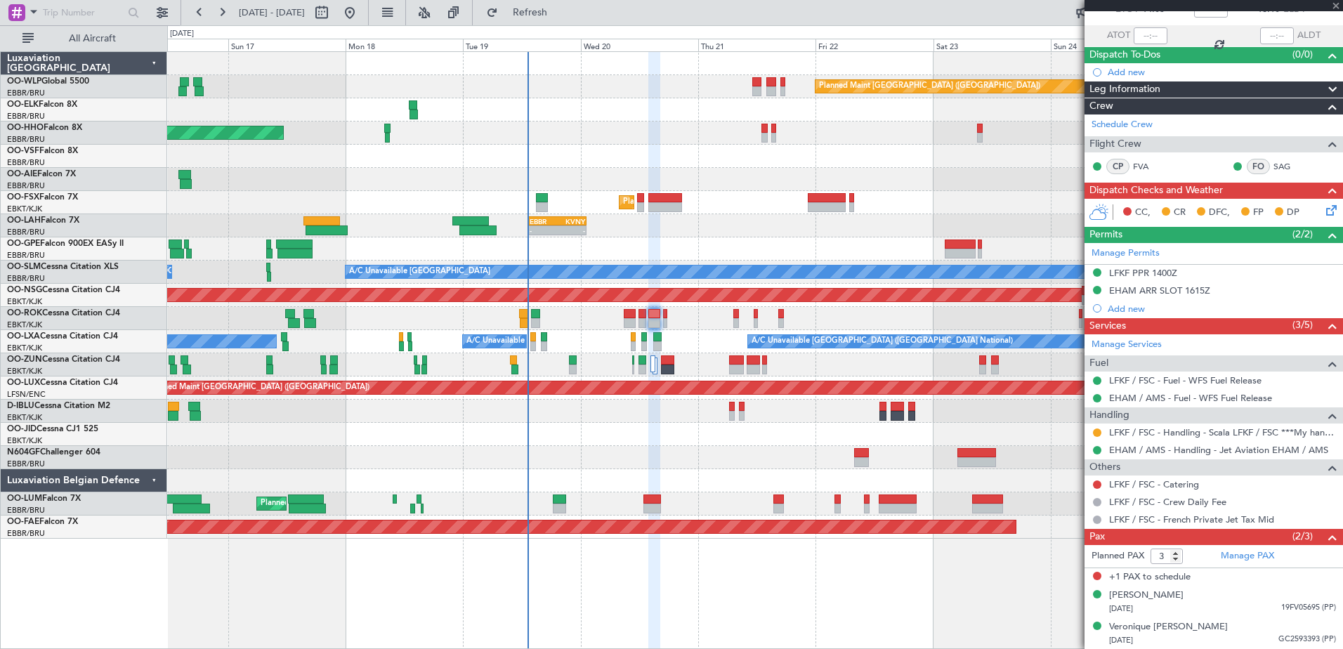
type input "+01:00"
type input "4"
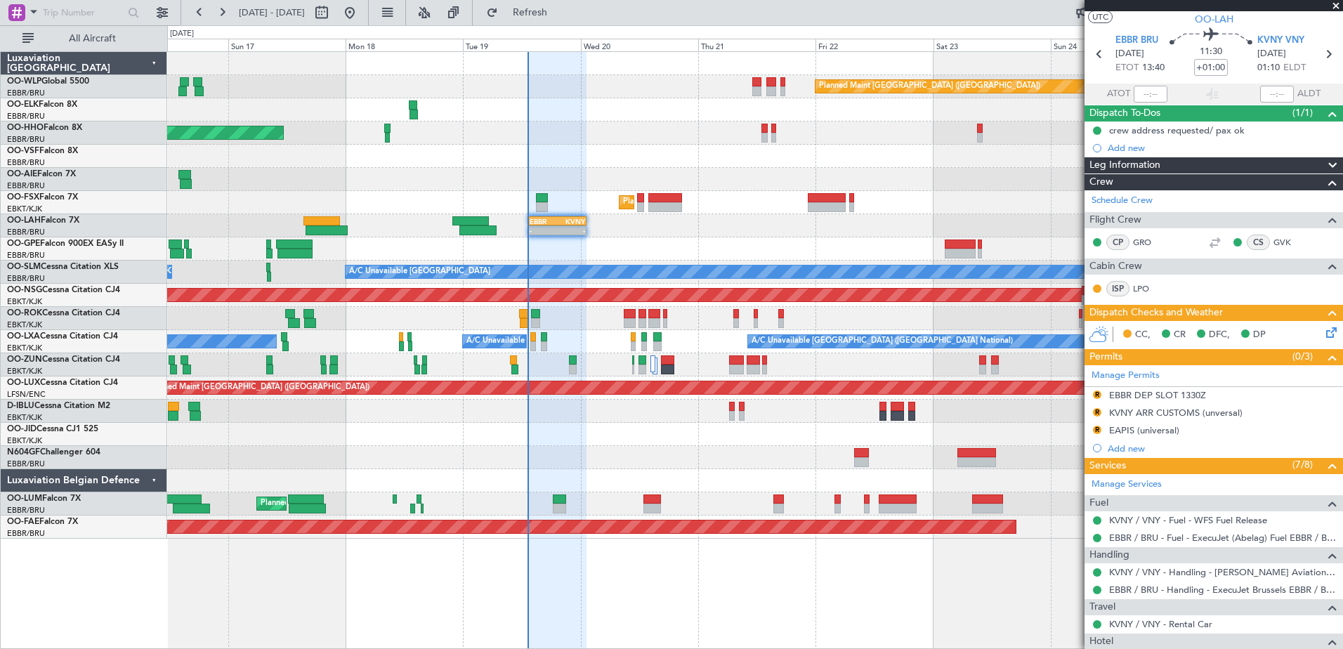
scroll to position [0, 0]
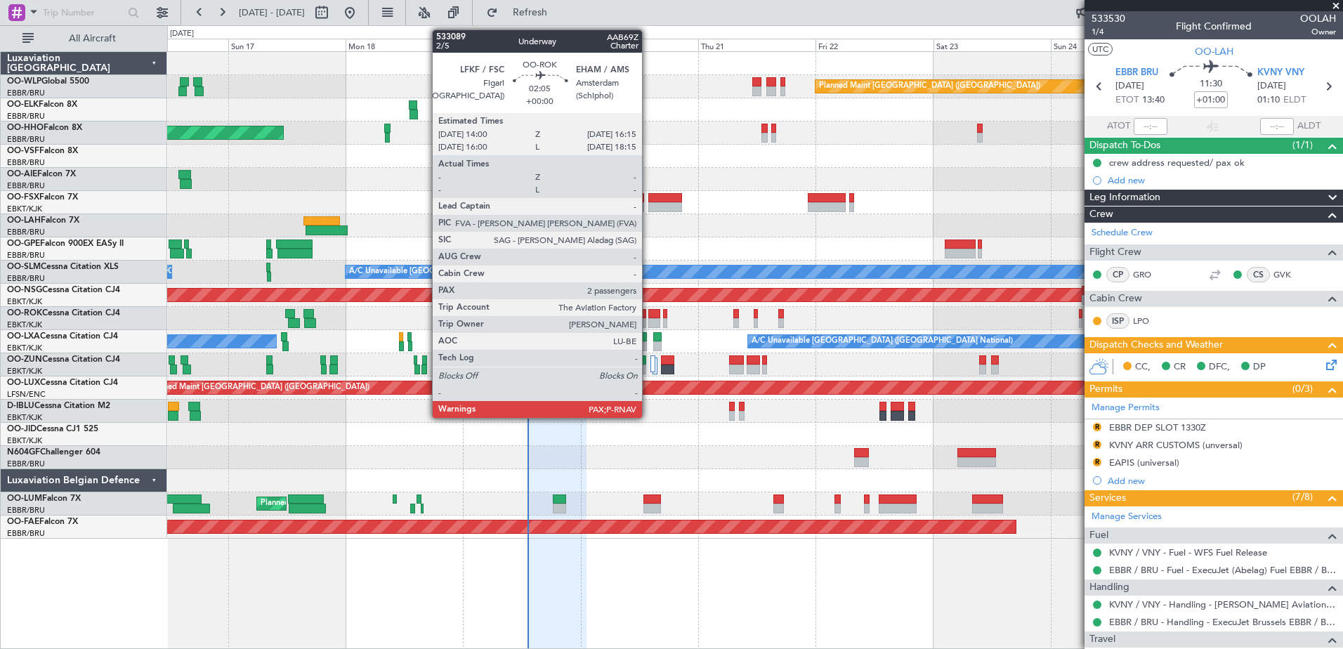
click at [648, 319] on div at bounding box center [653, 323] width 11 height 10
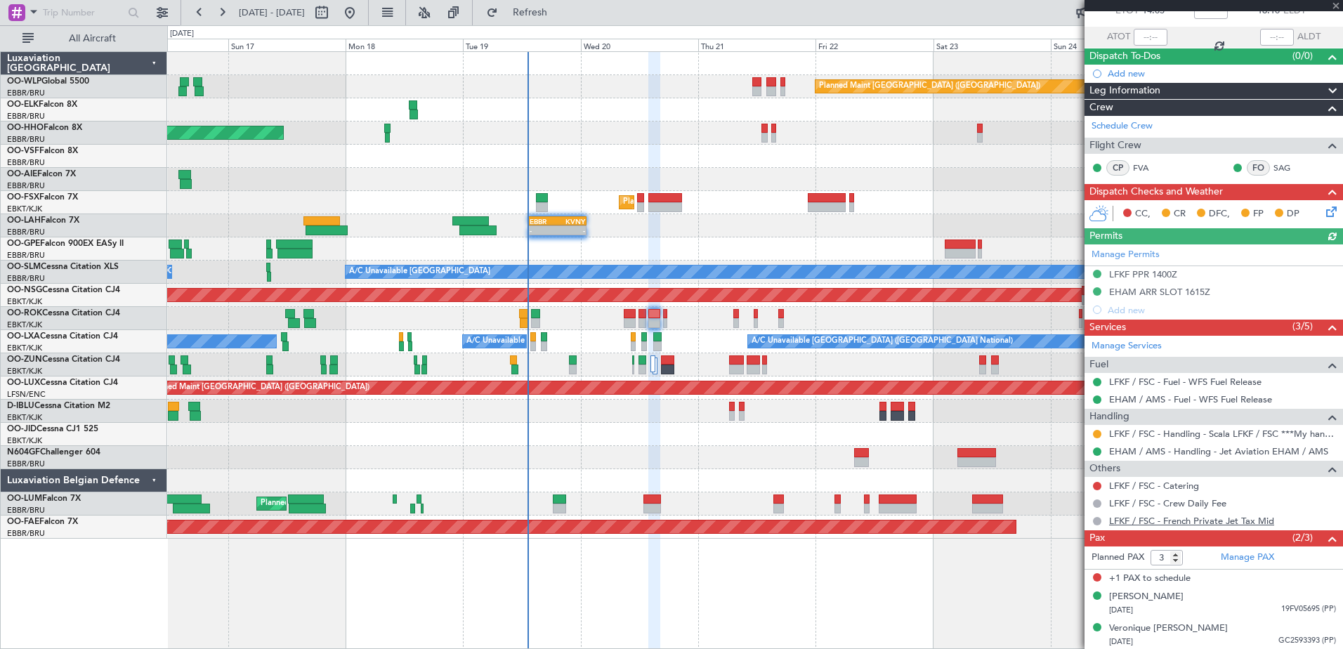
scroll to position [91, 0]
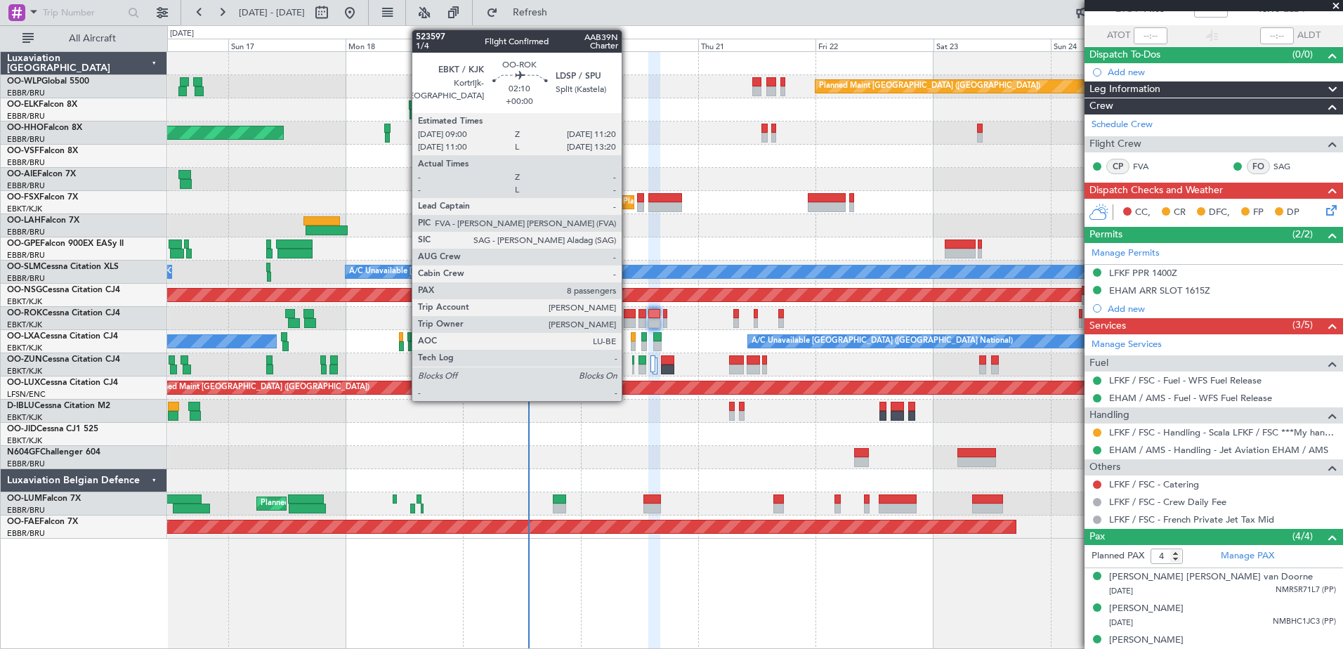
click at [628, 318] on div at bounding box center [630, 323] width 12 height 10
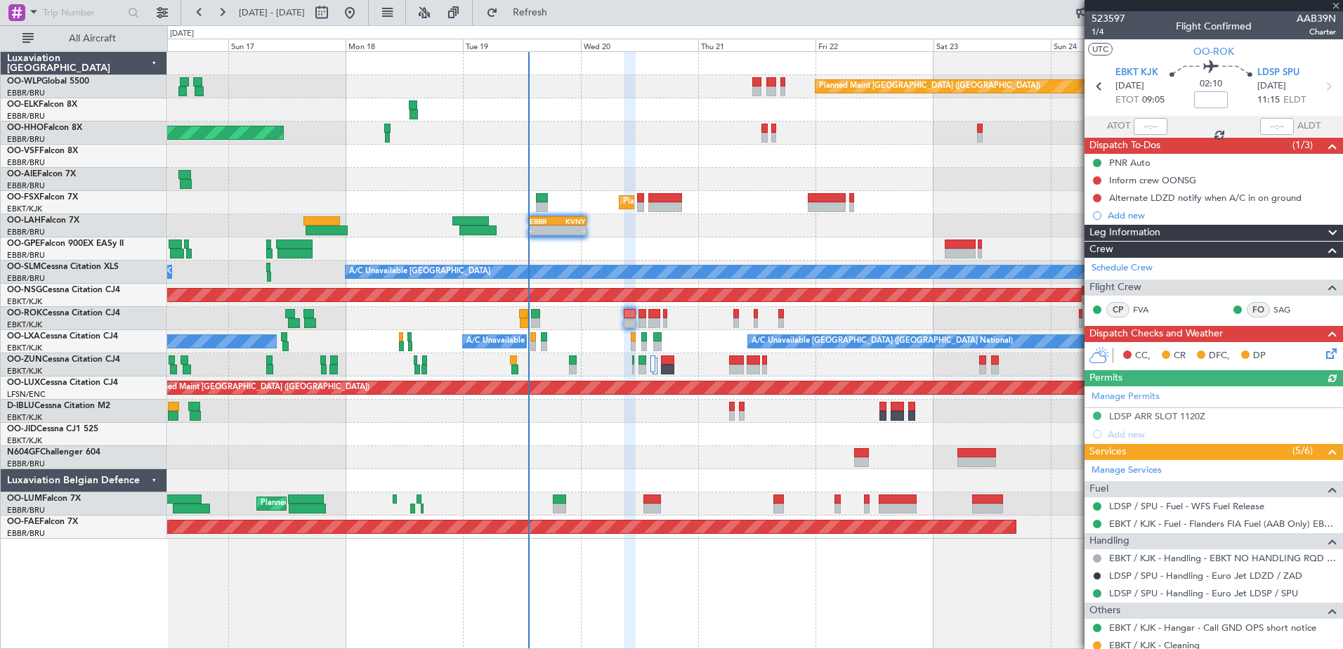
scroll to position [70, 0]
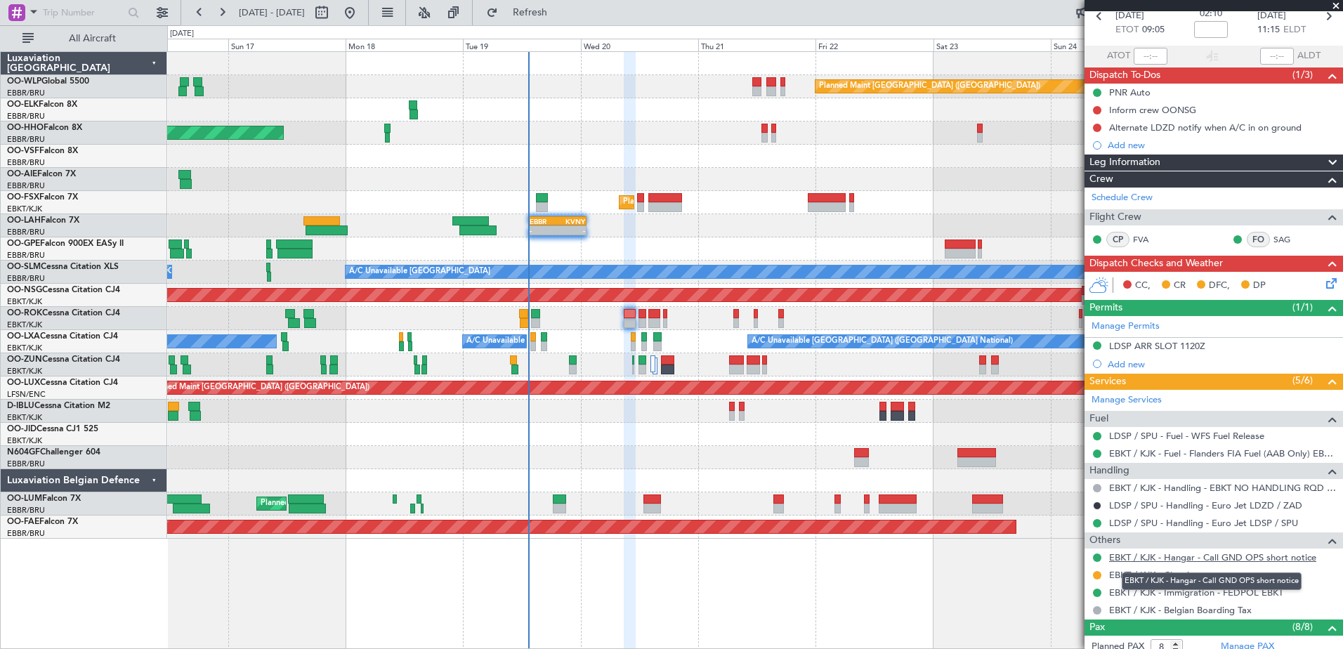
click at [1163, 554] on link "EBKT / KJK - Hangar - Call GND OPS short notice" at bounding box center [1212, 557] width 207 height 12
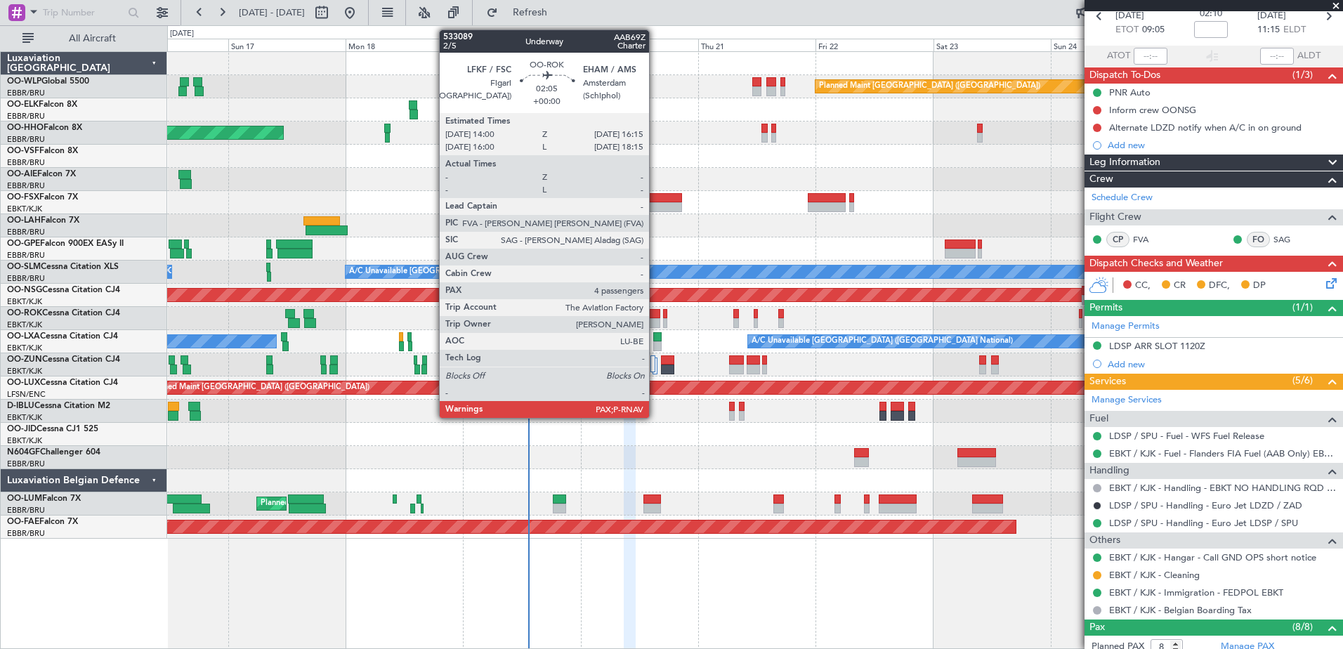
click at [655, 315] on div at bounding box center [653, 314] width 11 height 10
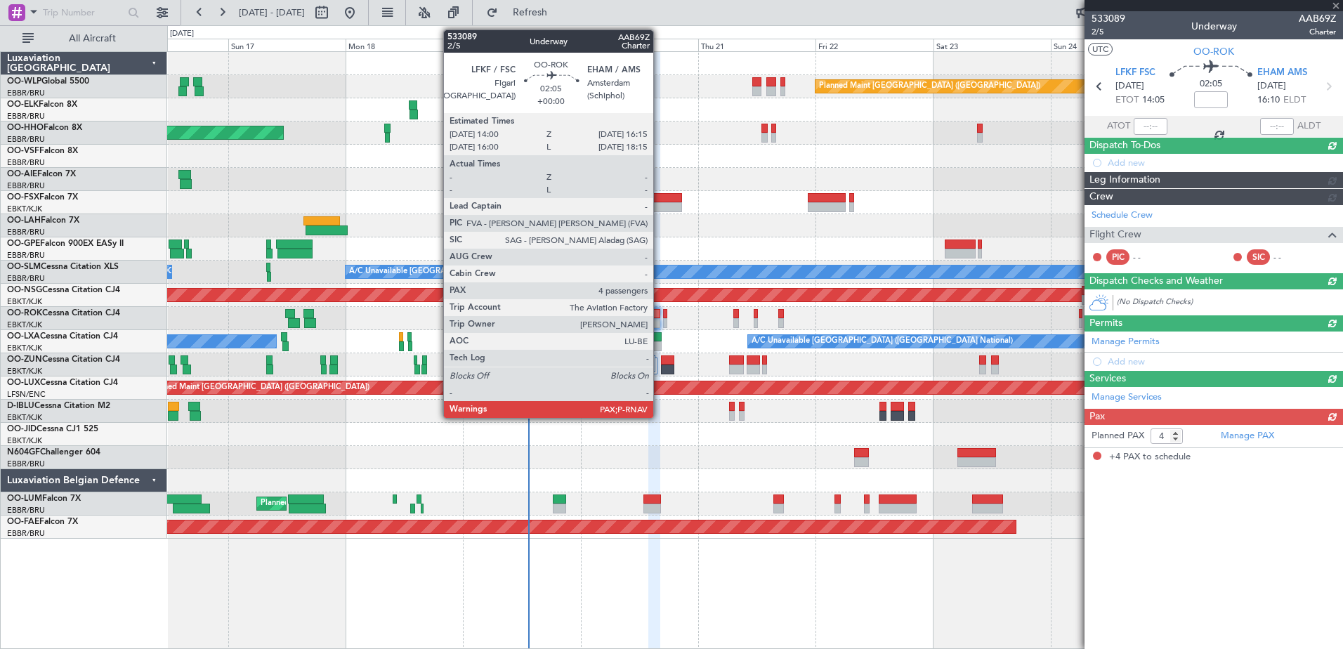
scroll to position [0, 0]
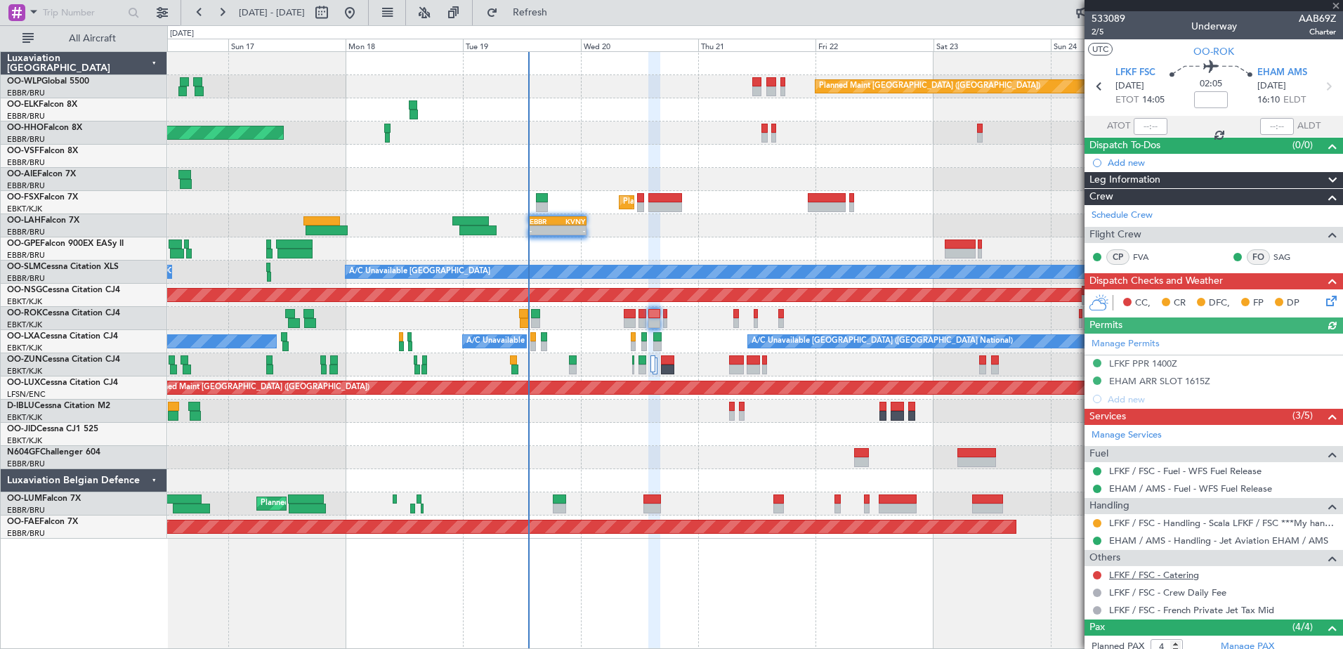
click at [1171, 572] on link "LFKF / FSC - Catering" at bounding box center [1154, 575] width 90 height 12
click at [560, 10] on span "Refresh" at bounding box center [530, 13] width 59 height 10
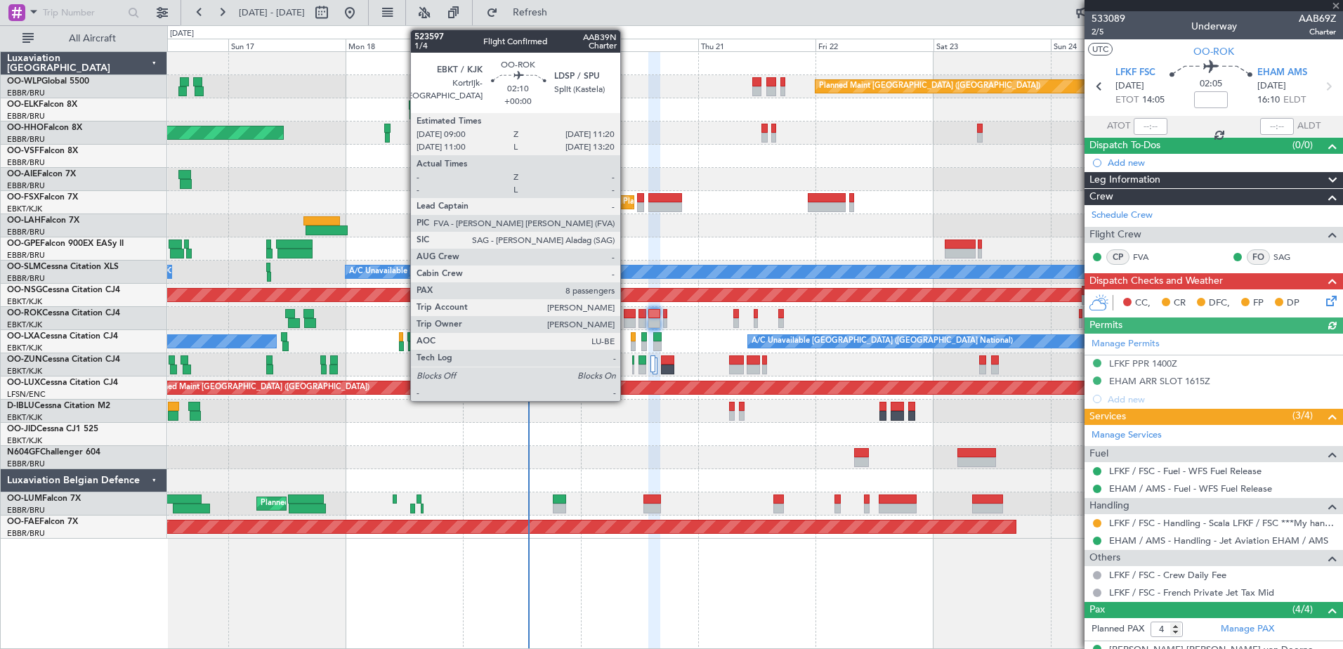
click at [626, 322] on div at bounding box center [630, 323] width 12 height 10
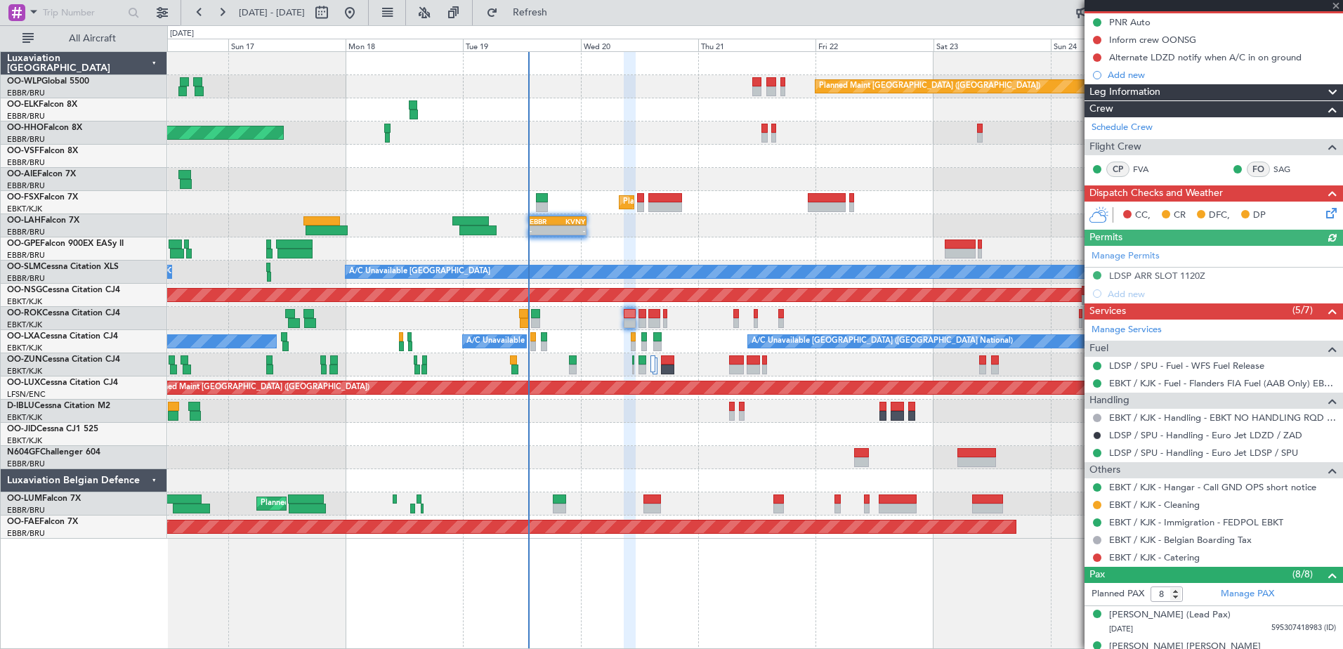
scroll to position [350, 0]
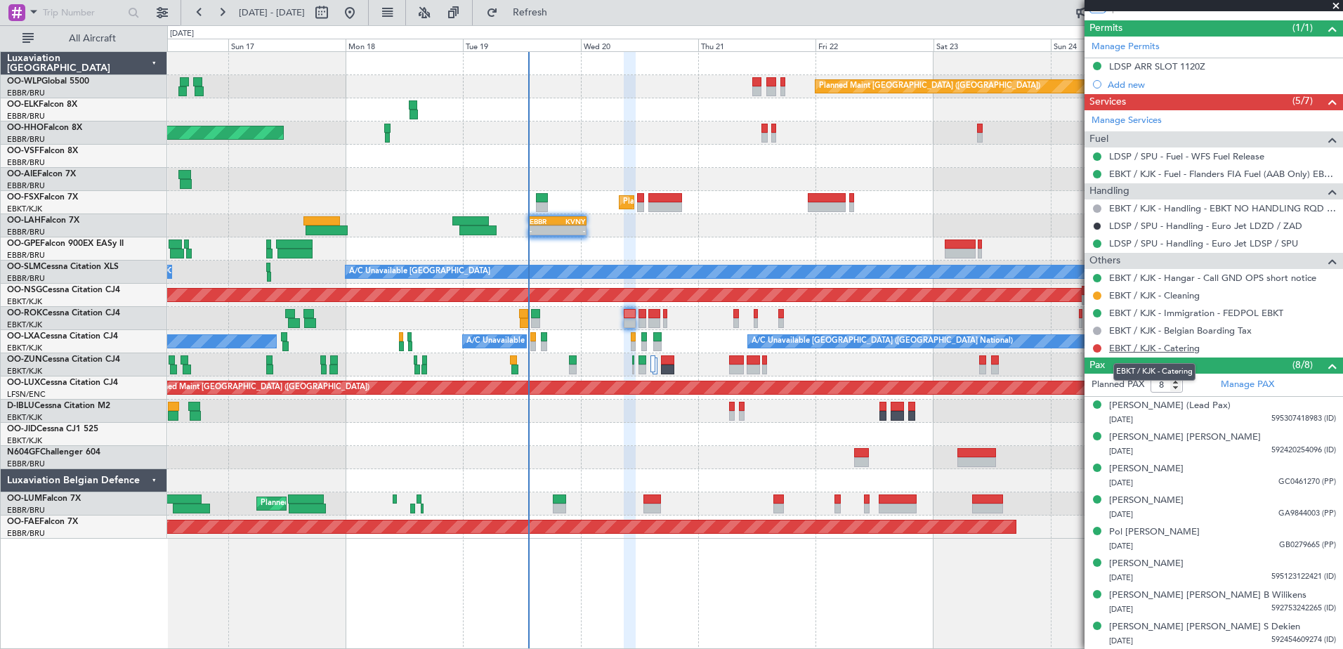
click at [1154, 352] on link "EBKT / KJK - Catering" at bounding box center [1154, 348] width 91 height 12
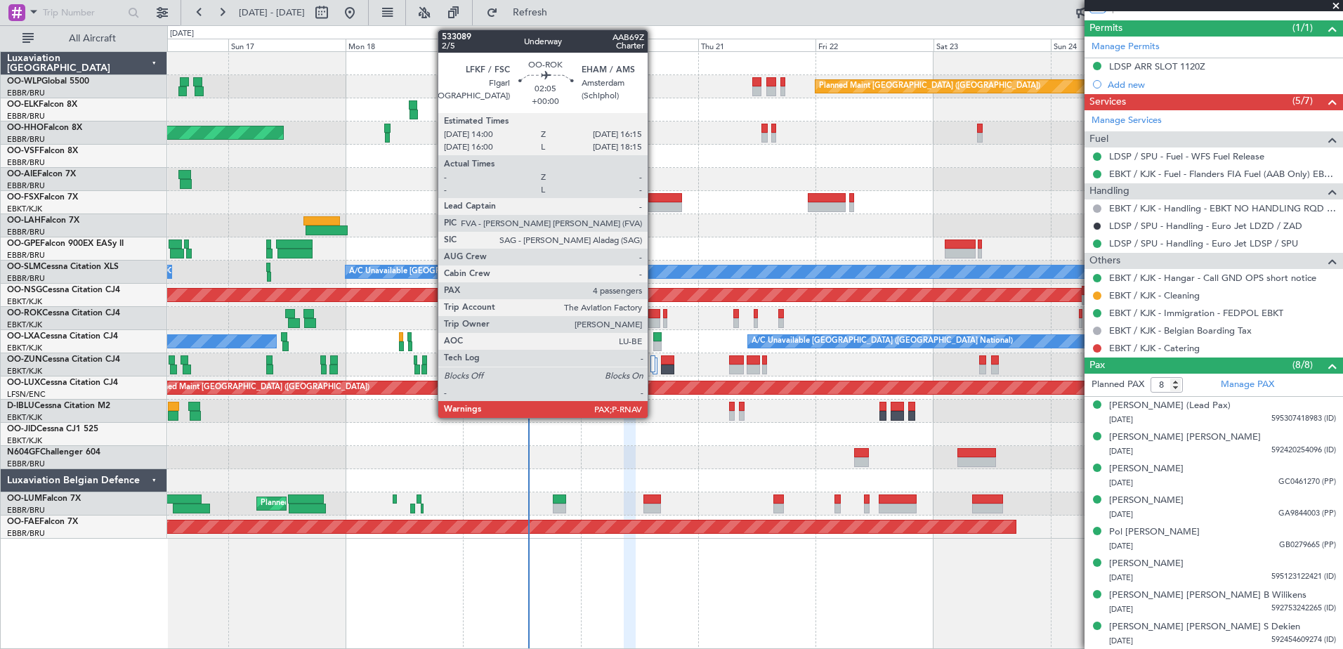
click at [654, 319] on div at bounding box center [653, 323] width 11 height 10
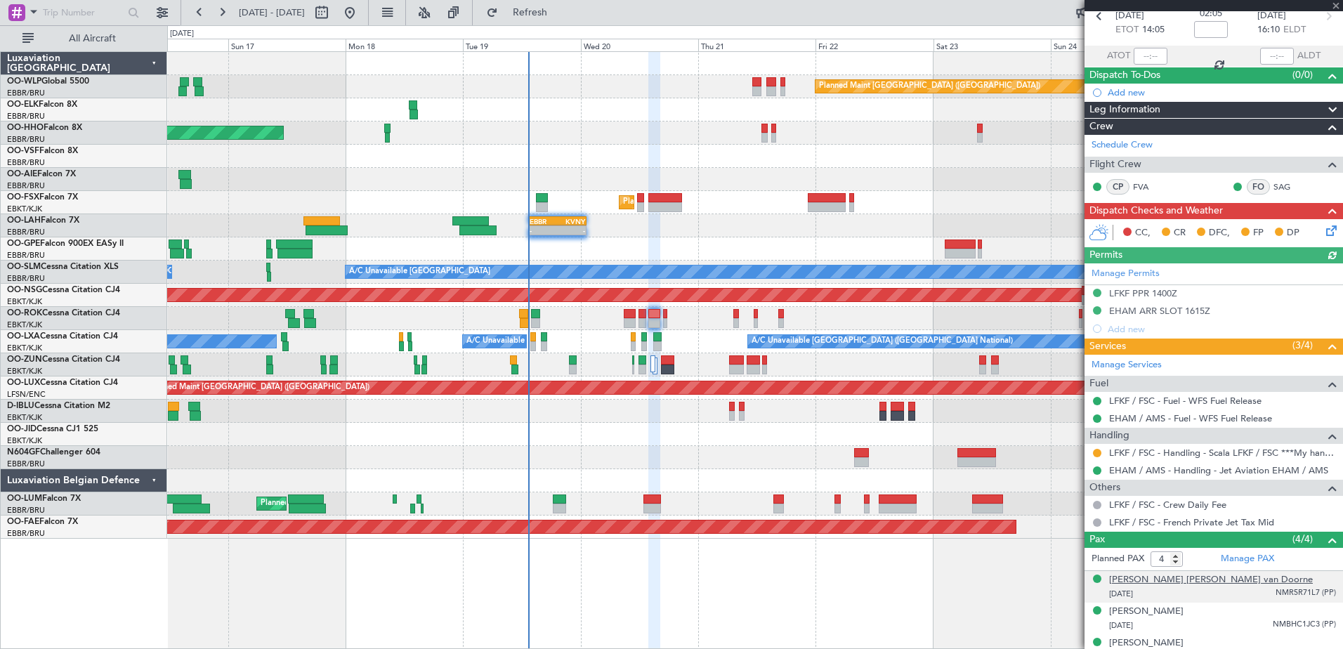
scroll to position [118, 0]
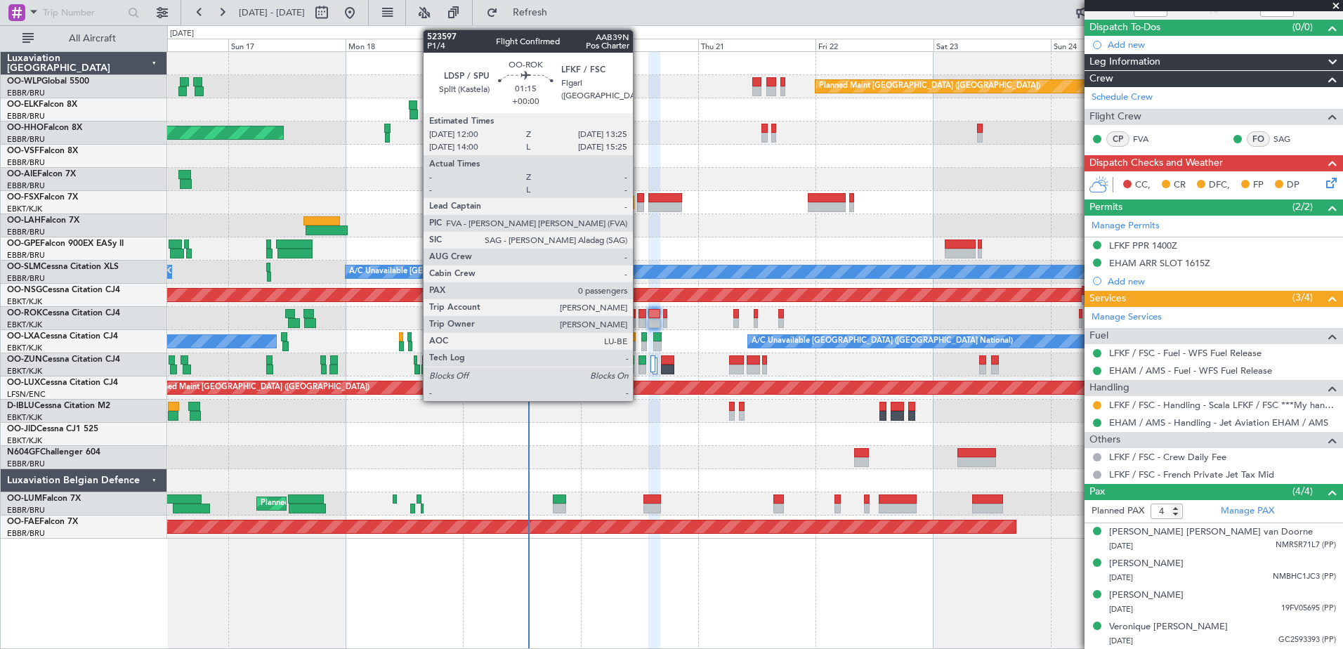
click at [639, 320] on div at bounding box center [641, 323] width 7 height 10
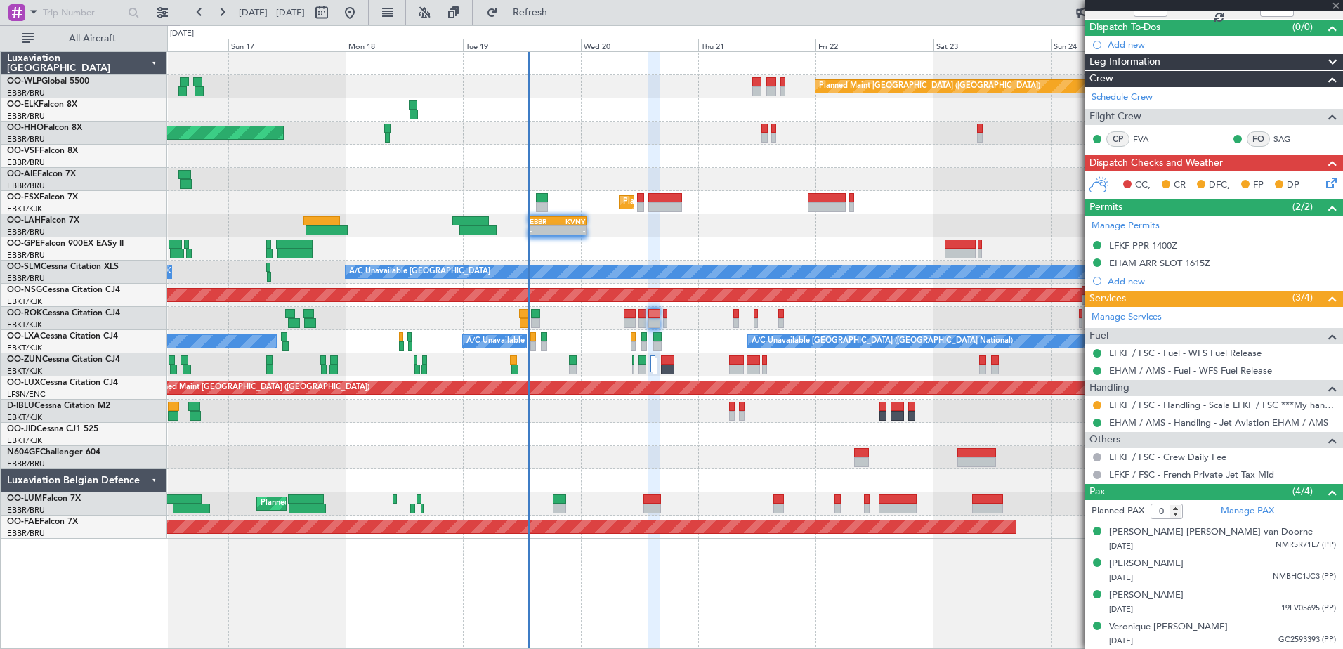
scroll to position [0, 0]
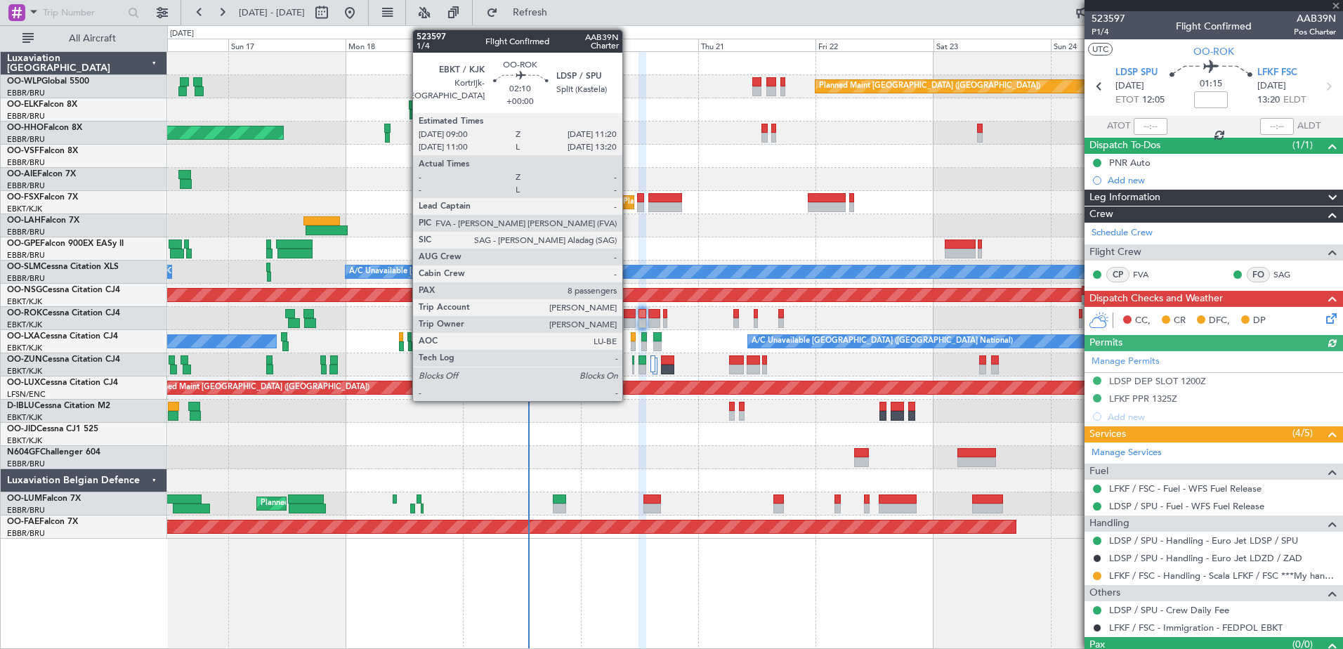
click at [628, 323] on div at bounding box center [630, 323] width 12 height 10
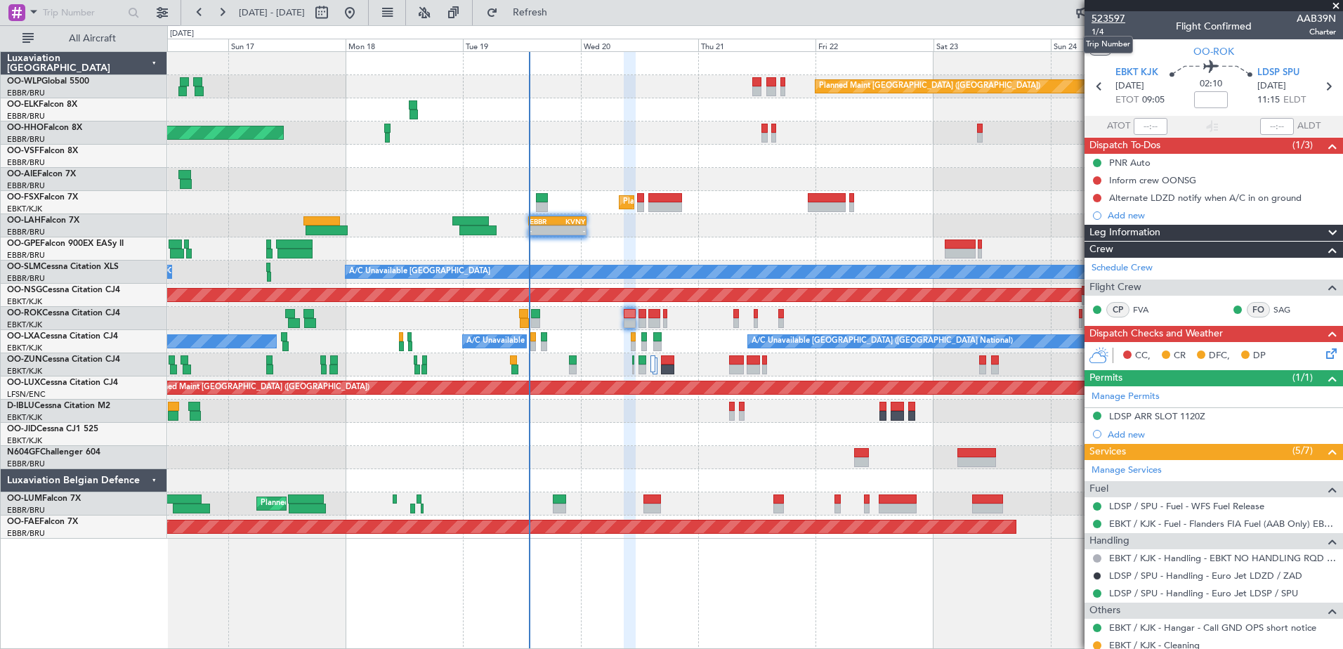
click at [1110, 25] on span "523597" at bounding box center [1108, 18] width 34 height 15
click at [1100, 34] on span "1/4" at bounding box center [1108, 32] width 34 height 12
click at [1103, 37] on span "1/4" at bounding box center [1108, 32] width 34 height 12
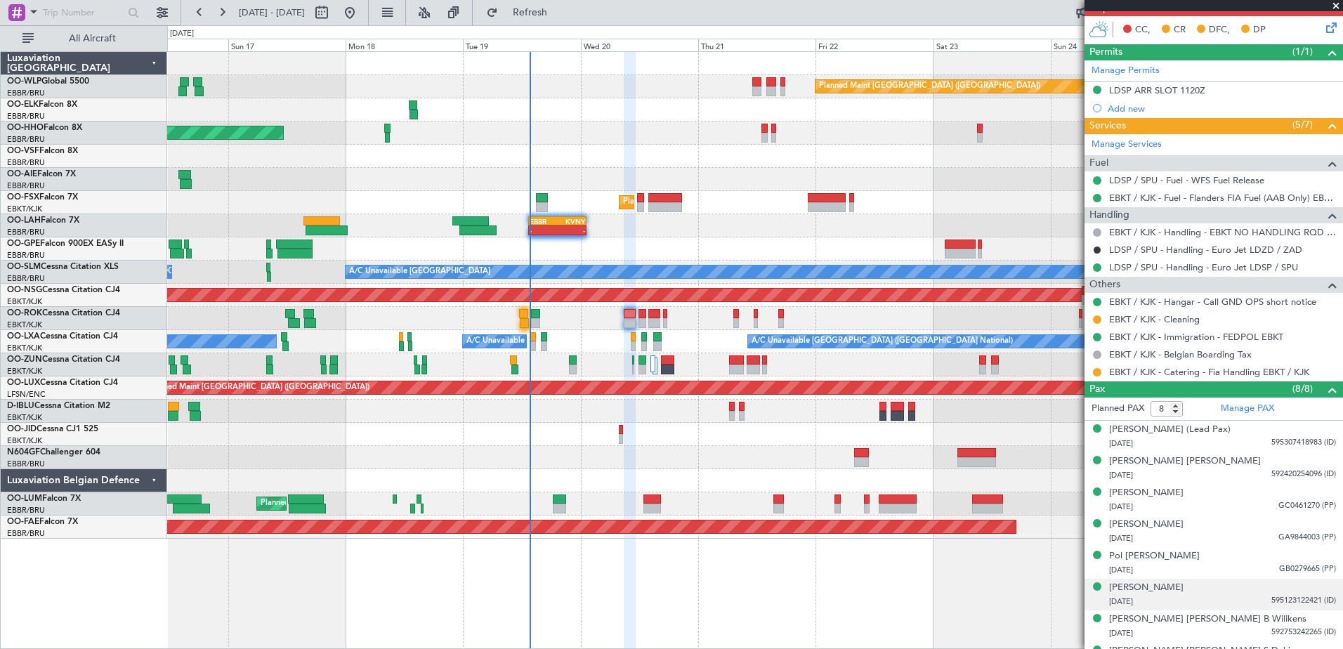
scroll to position [350, 0]
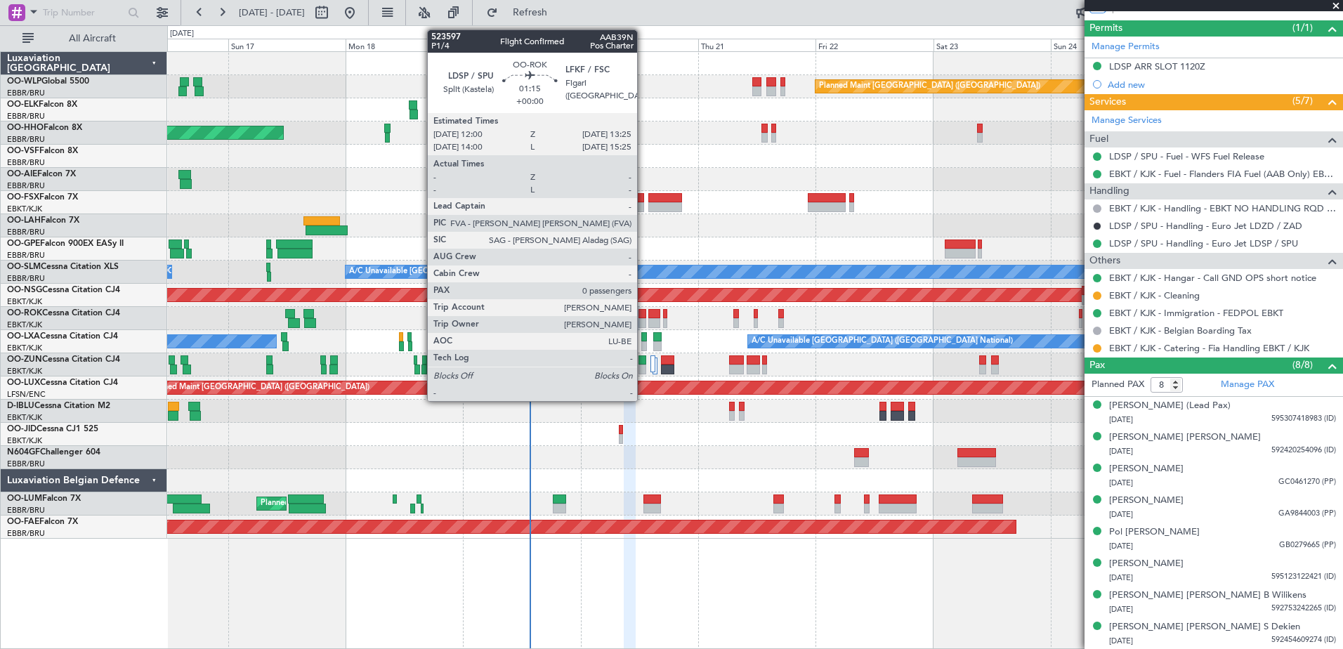
click at [641, 322] on div at bounding box center [641, 323] width 7 height 10
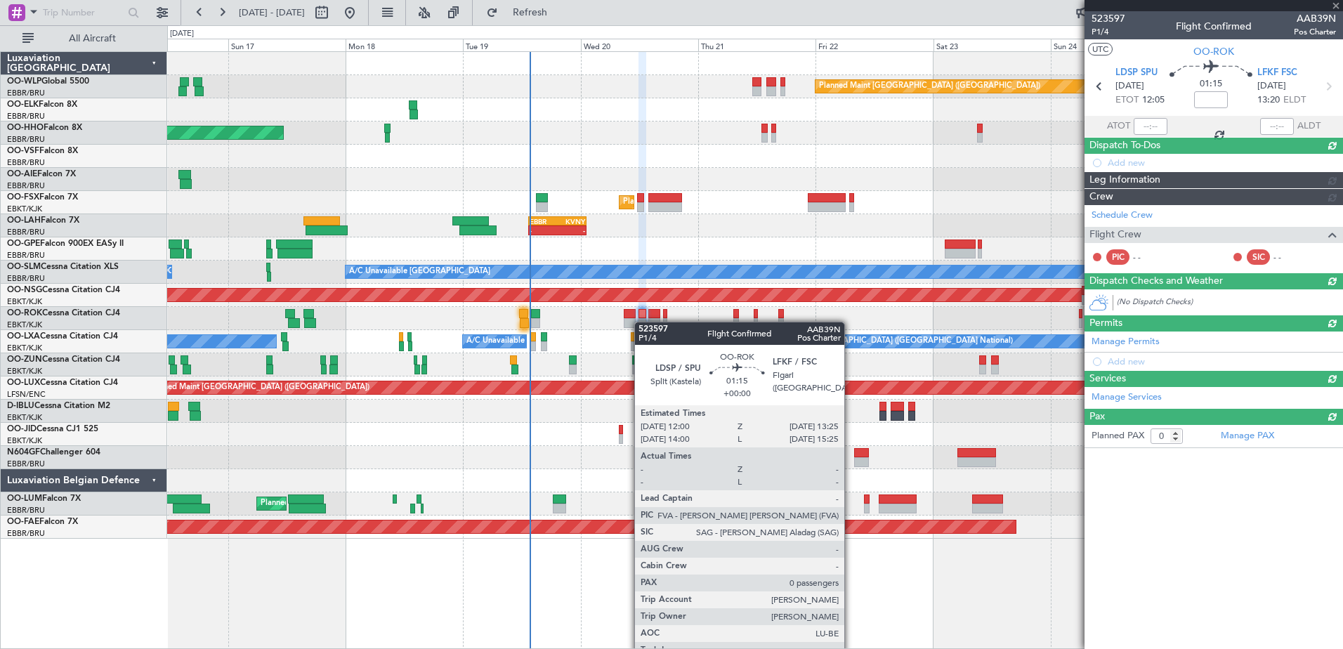
scroll to position [0, 0]
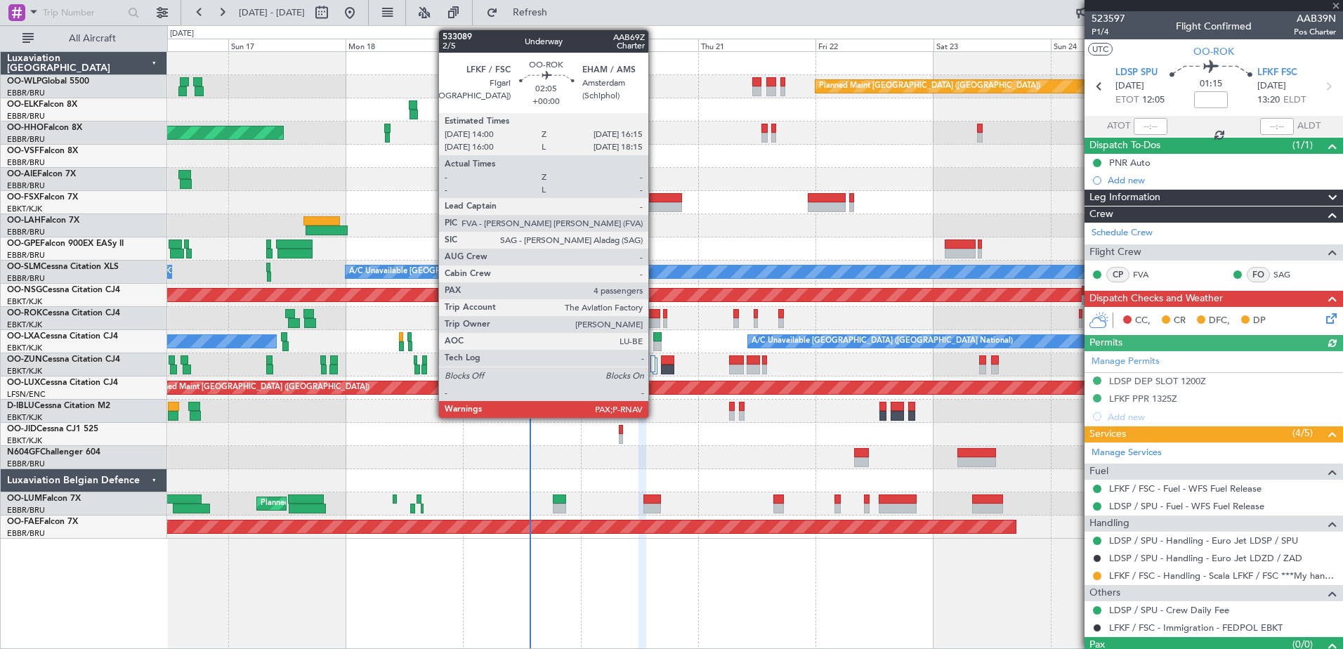
click at [654, 321] on div at bounding box center [653, 323] width 11 height 10
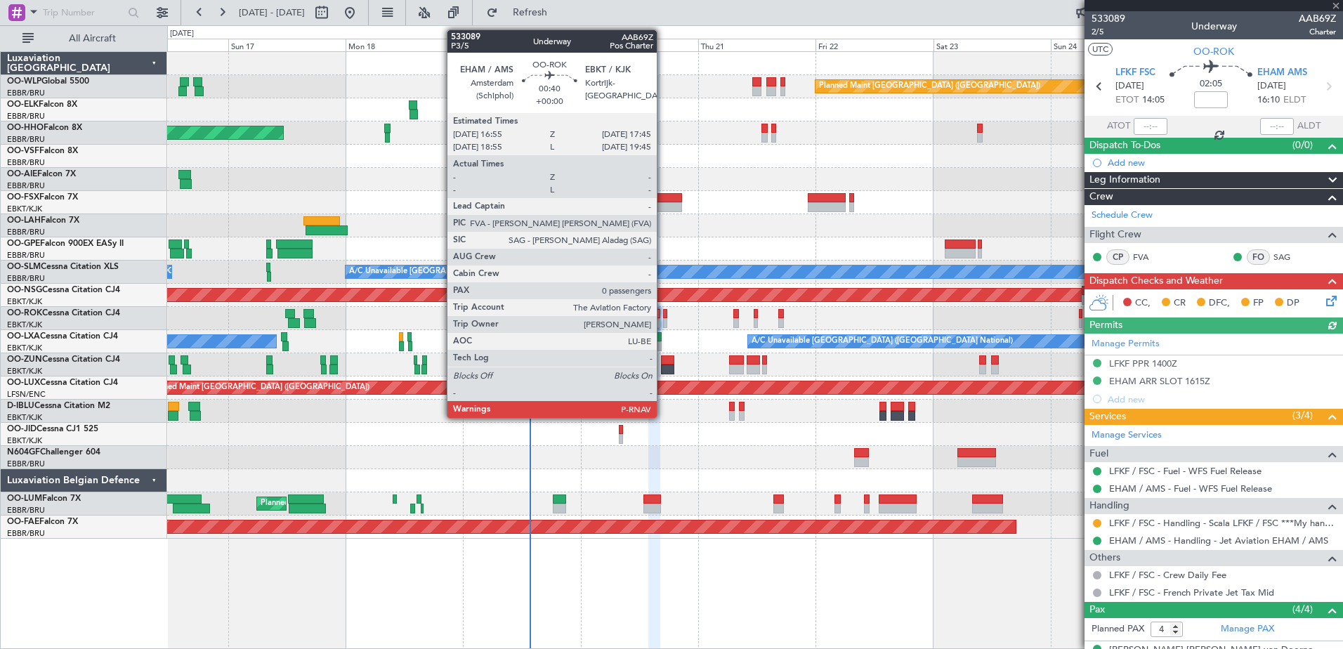
click at [663, 321] on div at bounding box center [665, 323] width 4 height 10
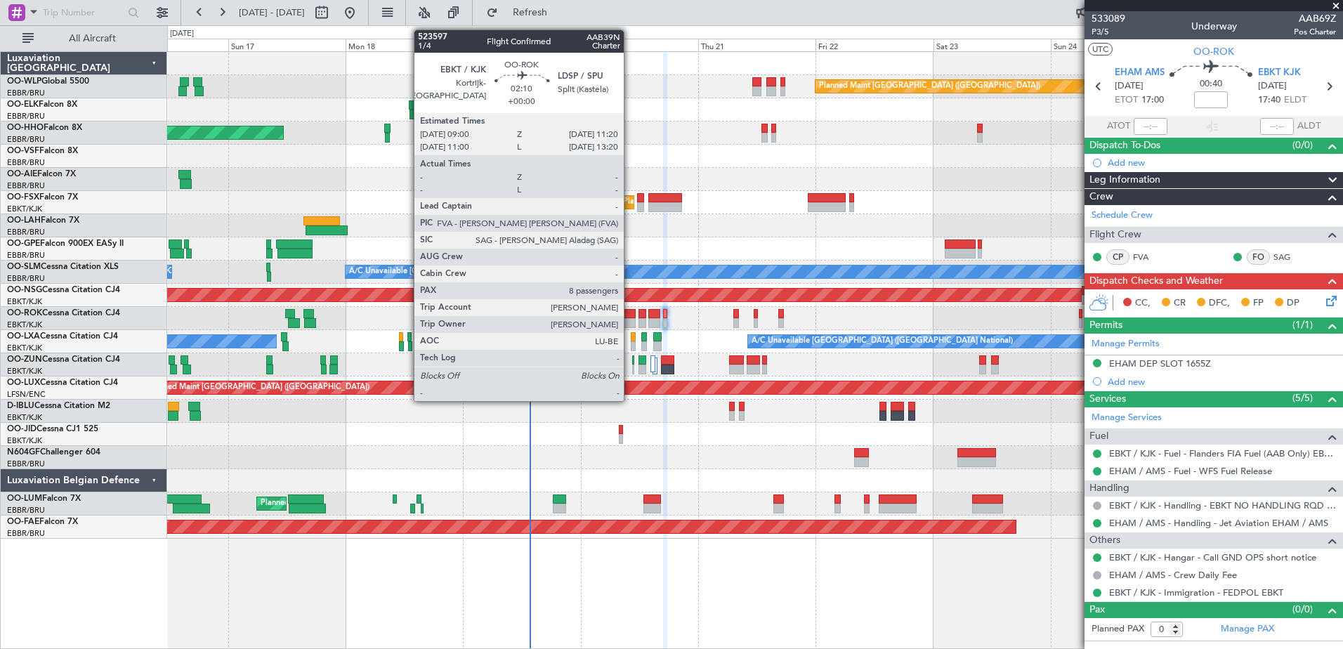
click at [630, 317] on div at bounding box center [630, 314] width 12 height 10
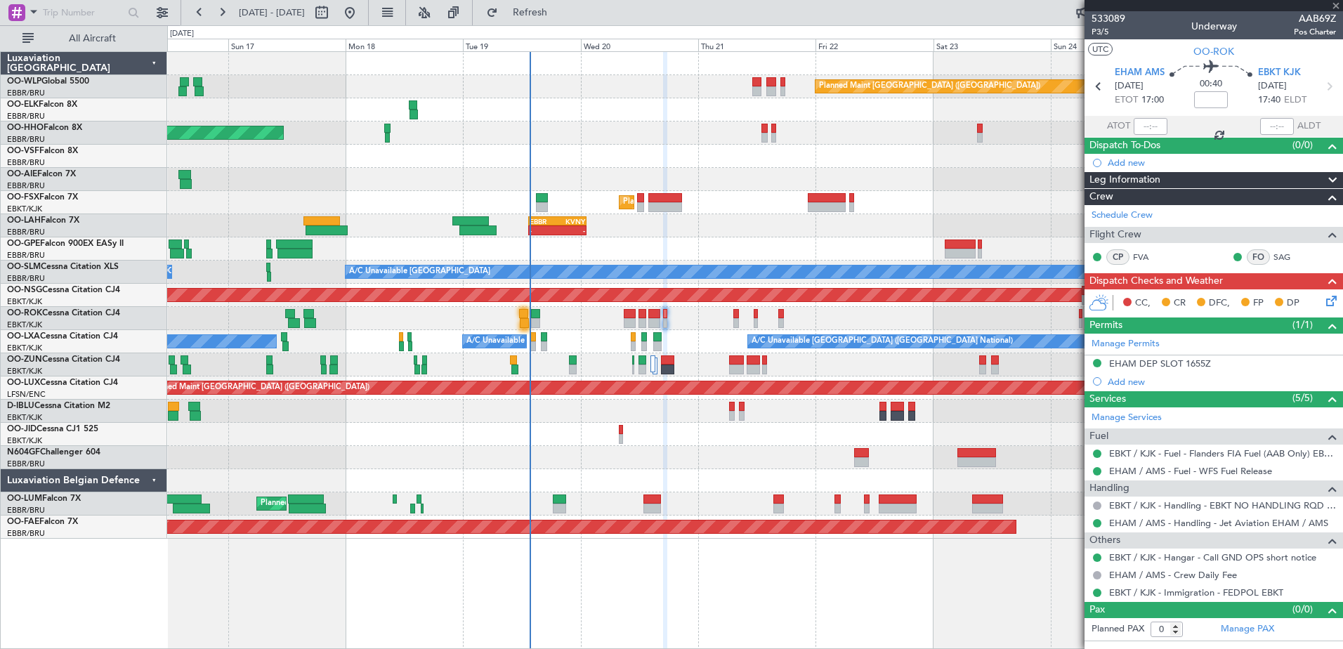
type input "8"
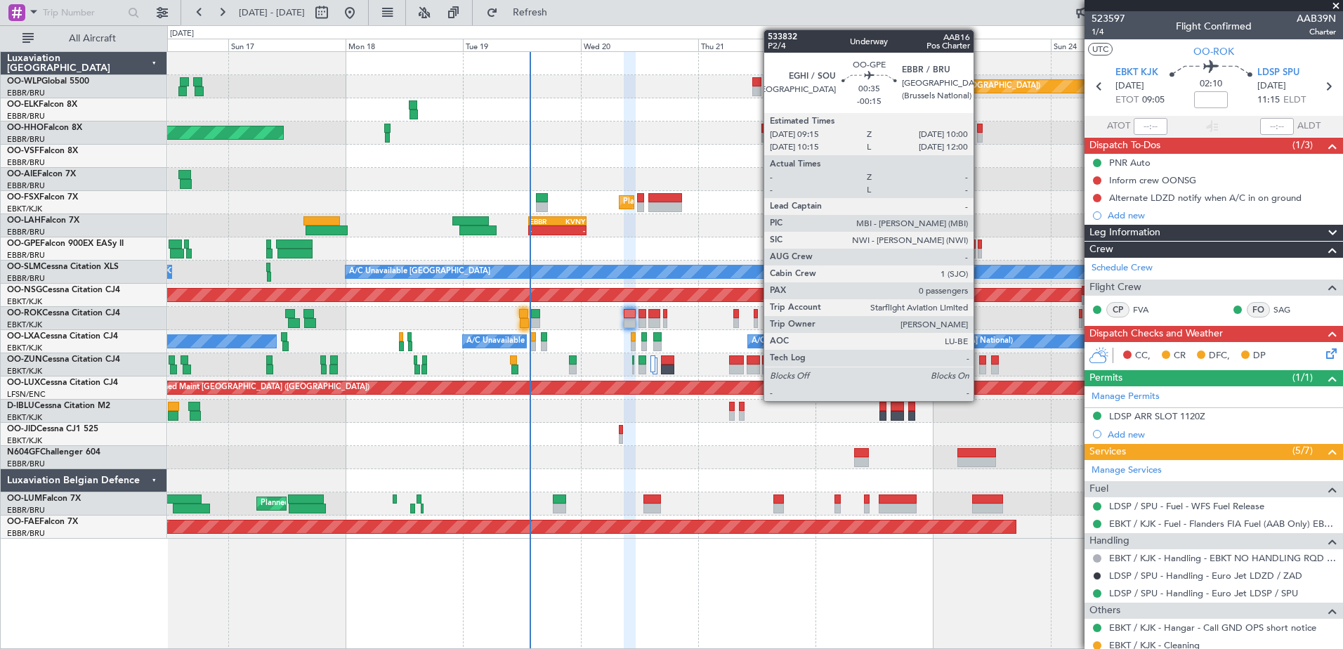
click at [980, 244] on div at bounding box center [979, 244] width 4 height 10
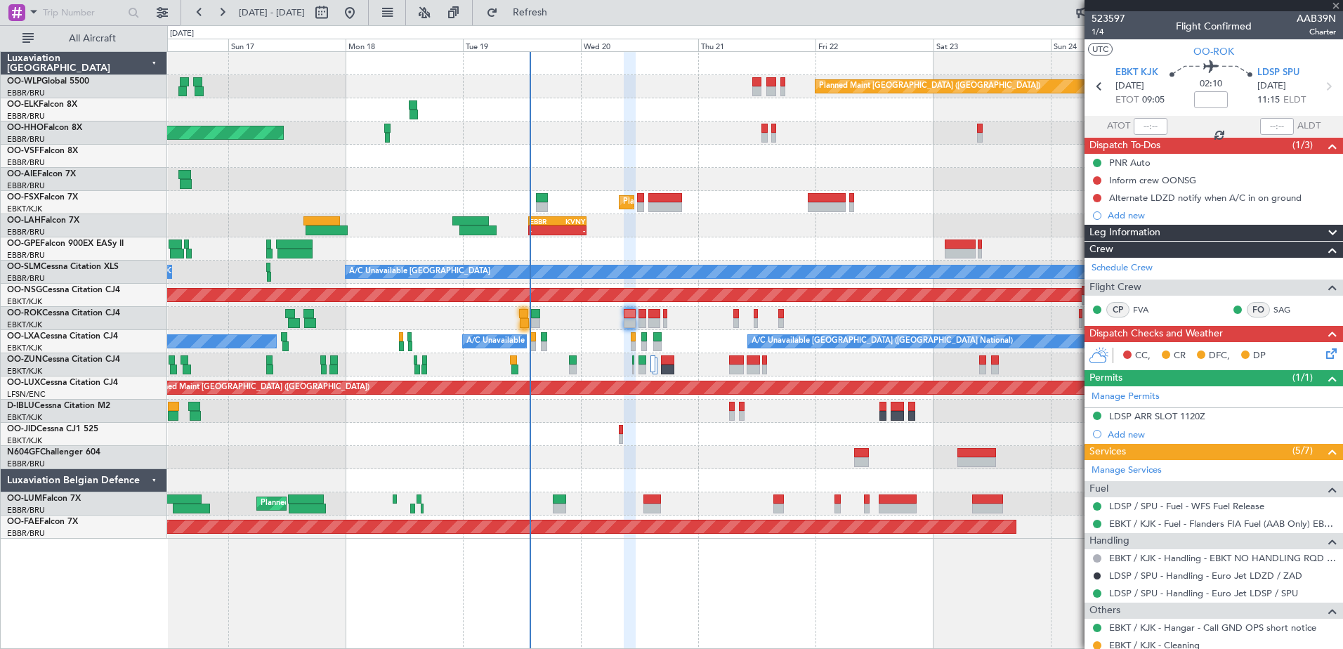
type input "-00:15"
type input "0"
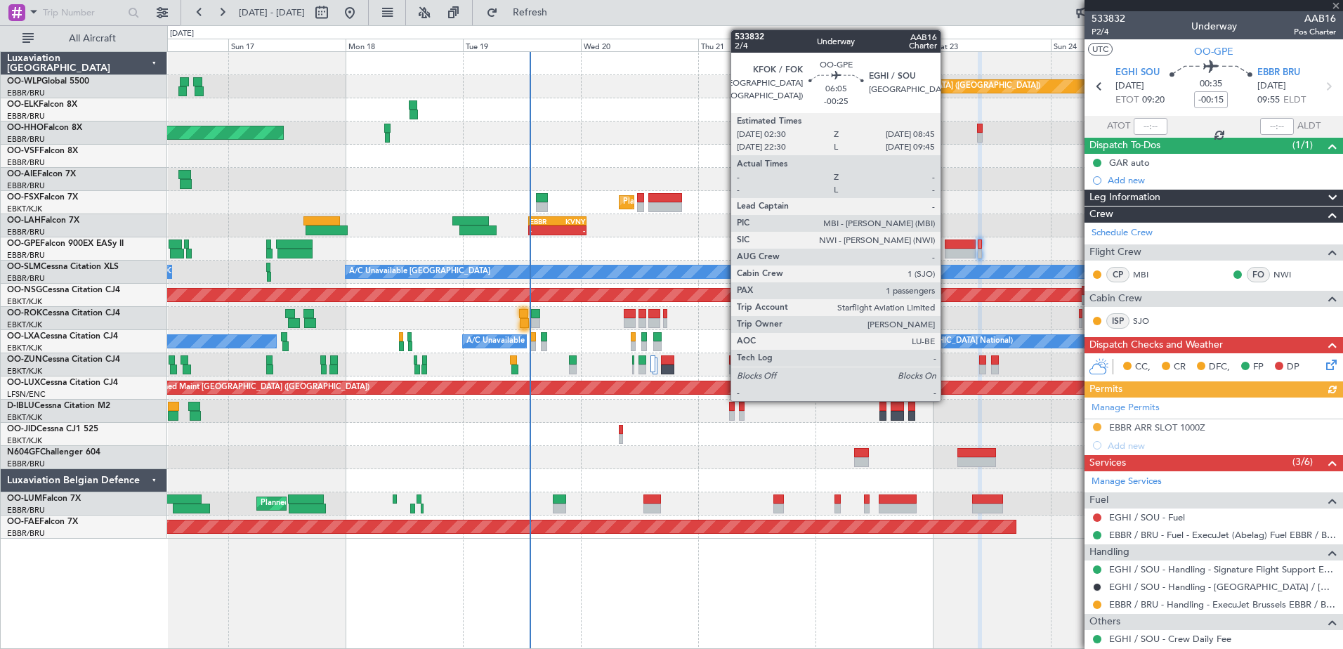
click at [947, 250] on div at bounding box center [959, 254] width 31 height 10
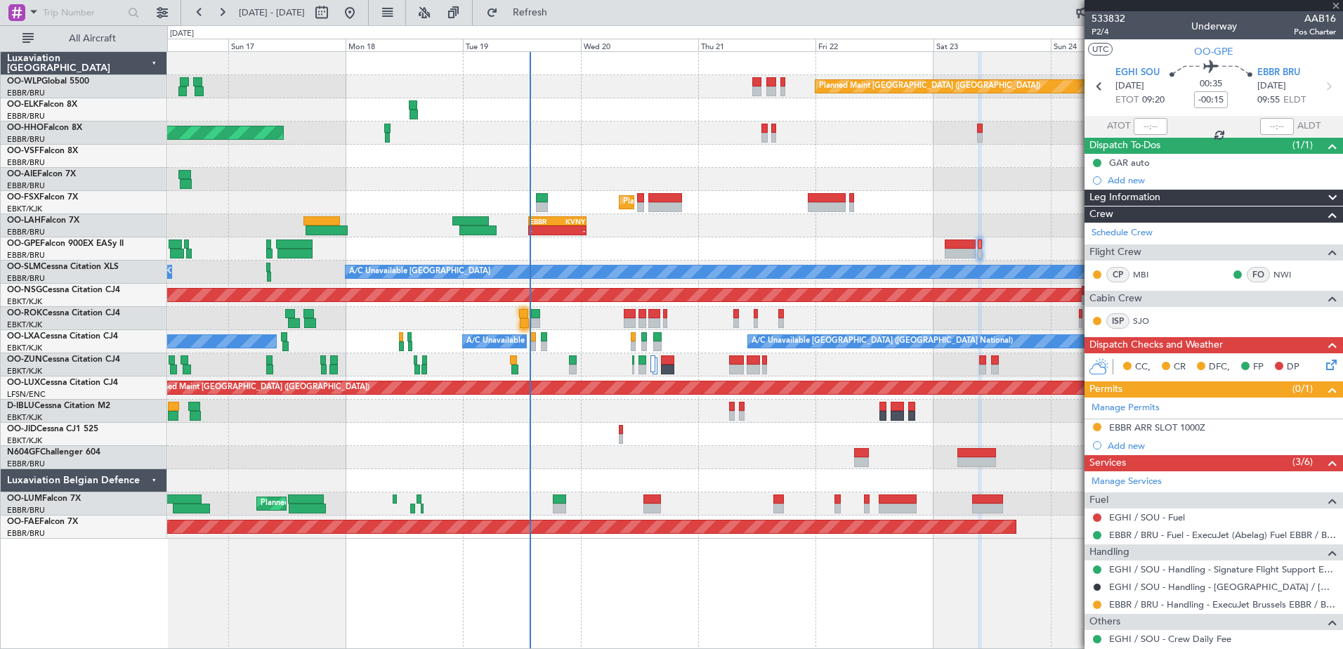
type input "-00:25"
type input "1"
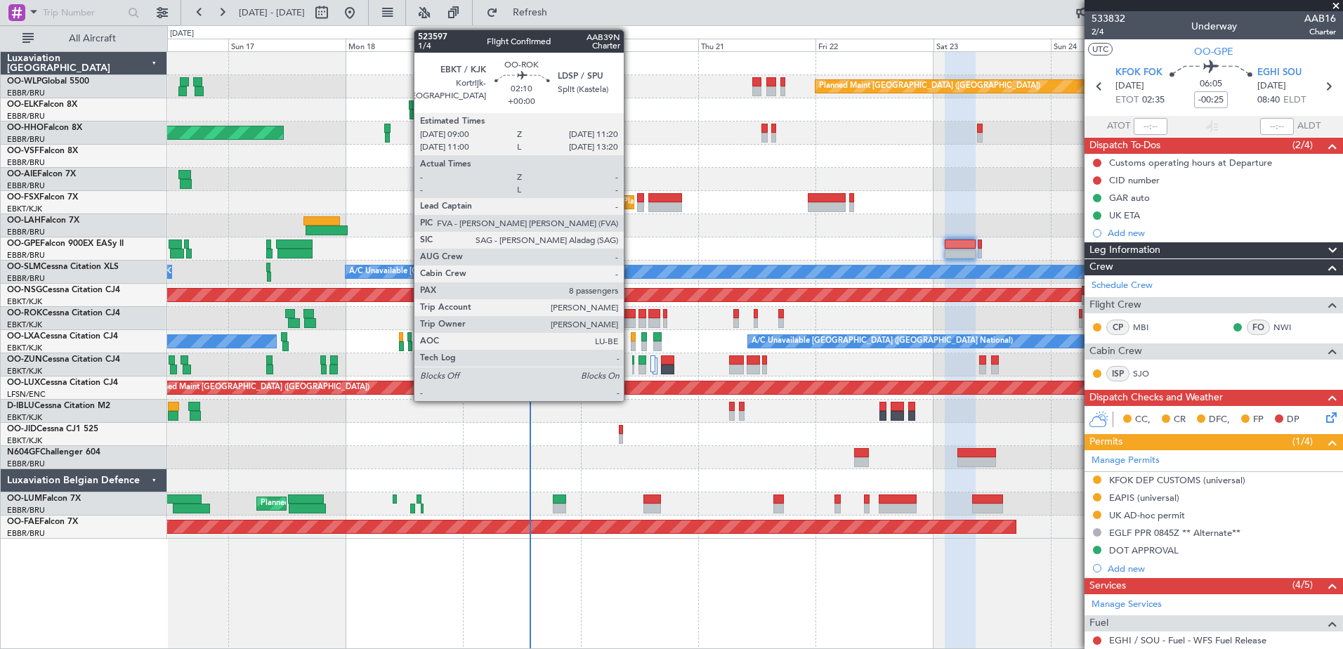
click at [630, 314] on div at bounding box center [630, 314] width 12 height 10
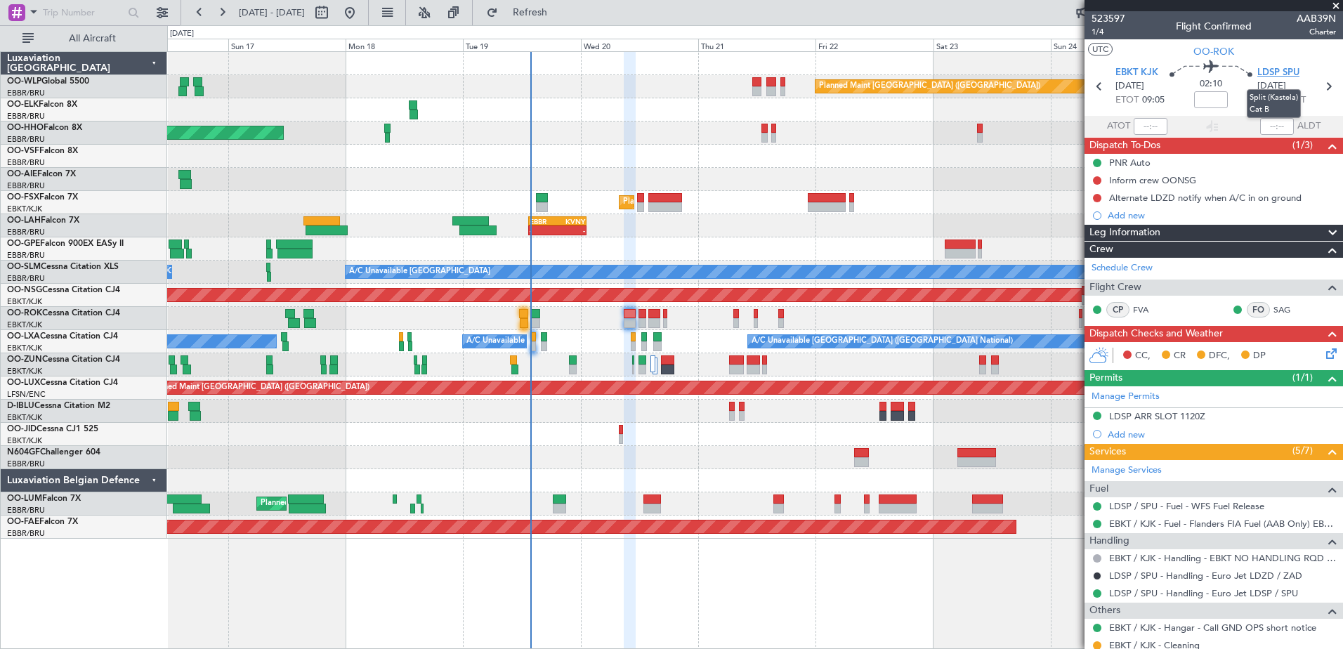
click at [1278, 74] on span "LDSP SPU" at bounding box center [1278, 73] width 42 height 14
click at [1224, 591] on mat-tooltip-component "EBKT / KJK - Hangar - Call GND OPS short notice" at bounding box center [1211, 602] width 199 height 37
click at [1123, 592] on link "LDSP / SPU - Handling - Euro Jet LDSP / SPU" at bounding box center [1203, 593] width 189 height 12
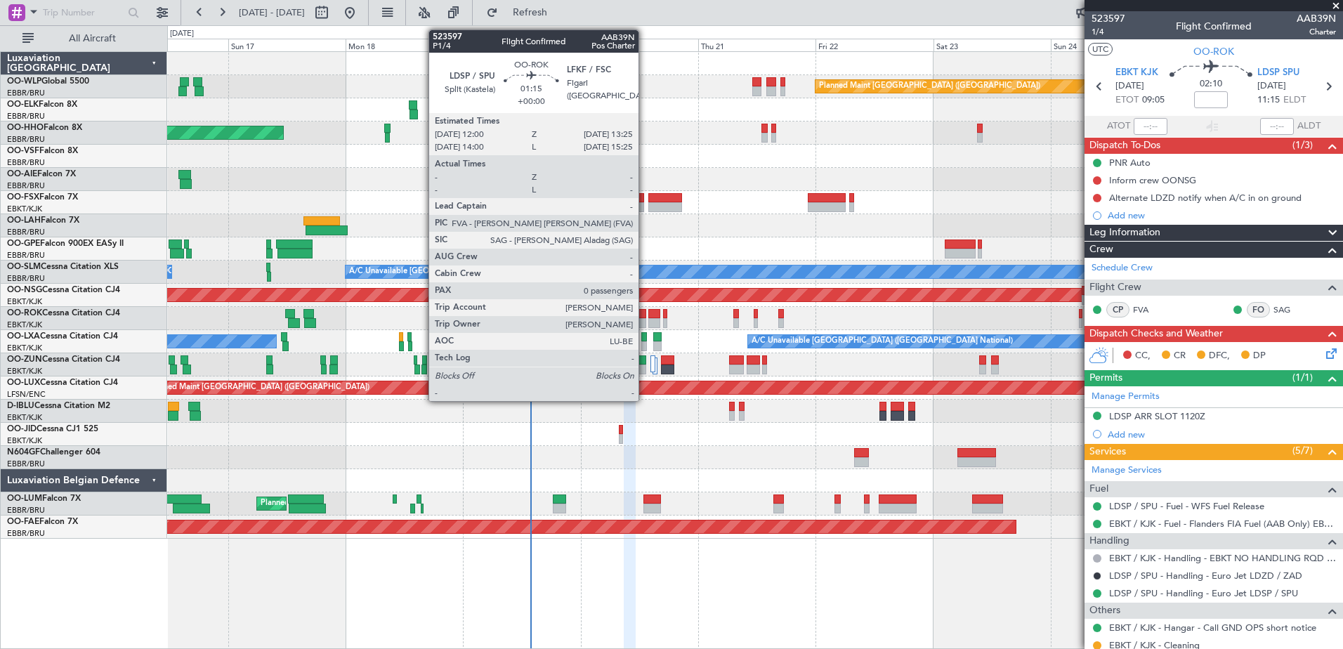
click at [645, 322] on div at bounding box center [641, 323] width 7 height 10
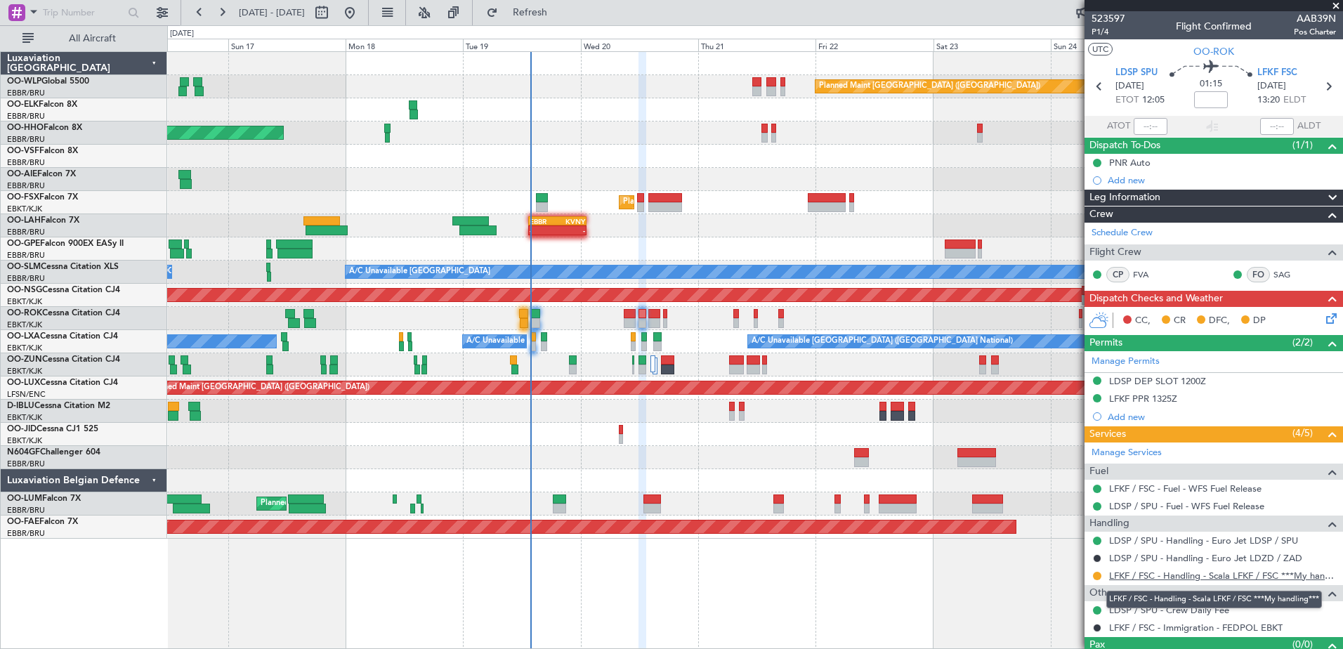
click at [1215, 578] on link "LFKF / FSC - Handling - Scala LFKF / FSC ***My handling***" at bounding box center [1222, 575] width 227 height 12
click at [624, 322] on div at bounding box center [630, 323] width 12 height 10
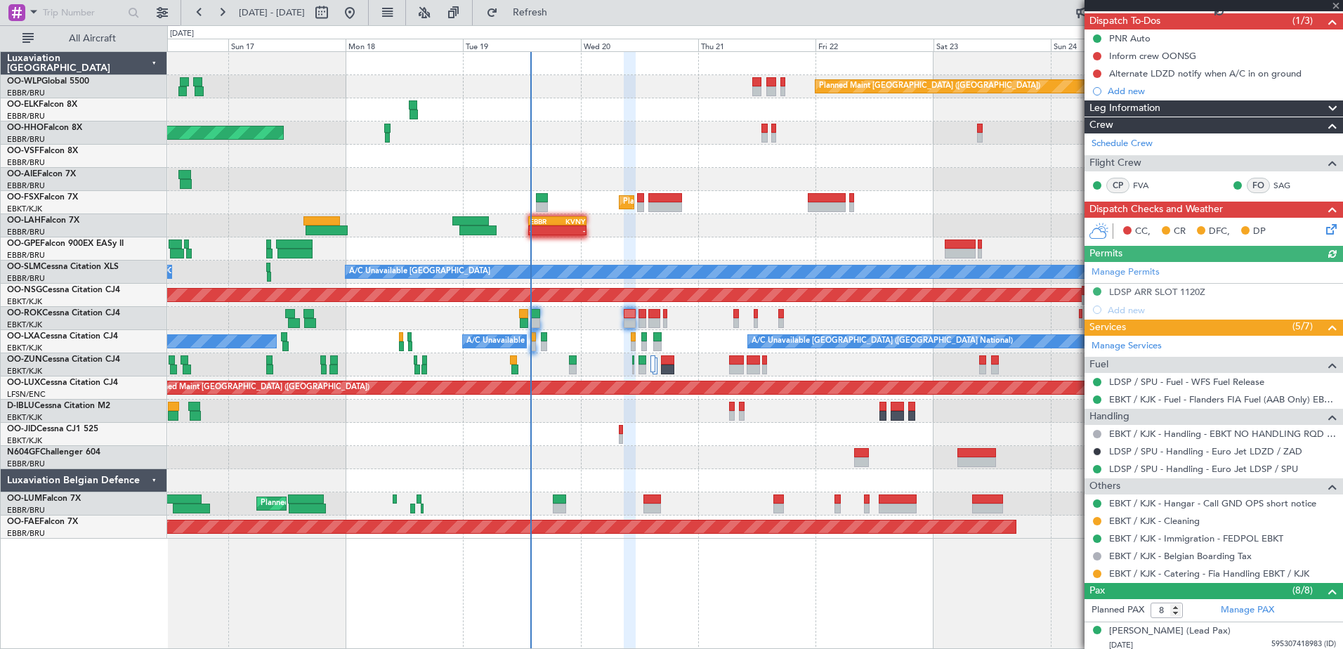
scroll to position [140, 0]
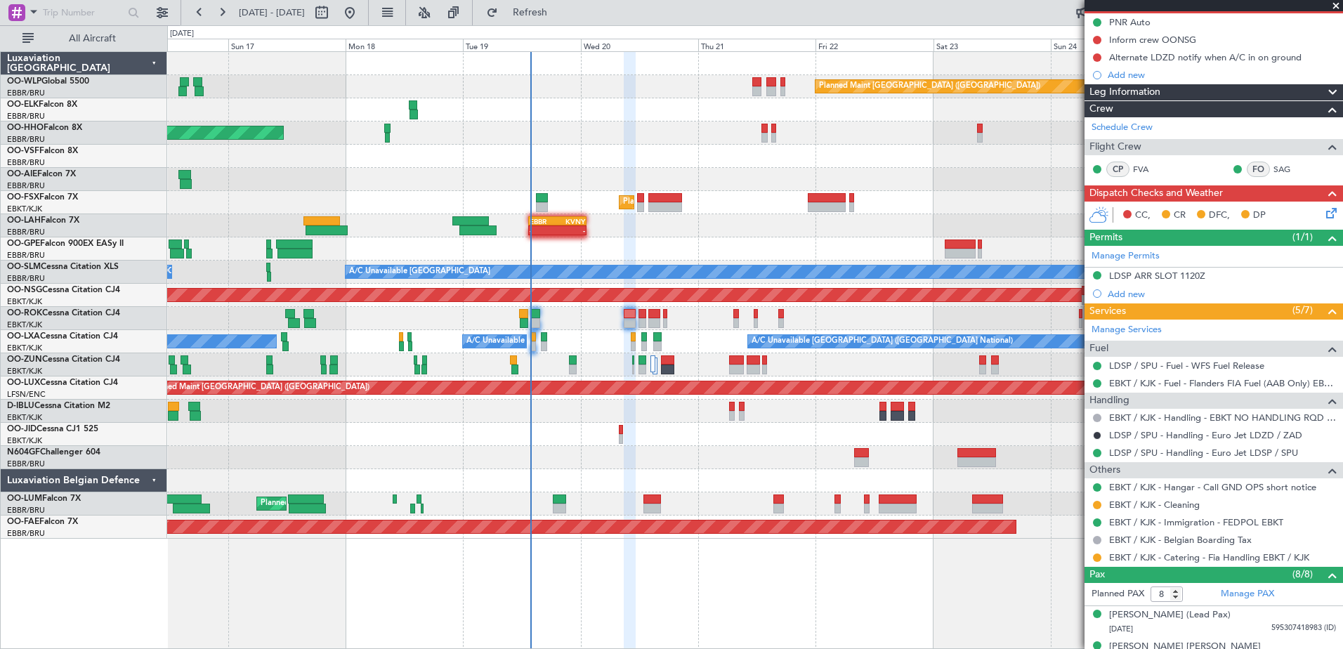
click at [1323, 214] on icon at bounding box center [1328, 210] width 11 height 11
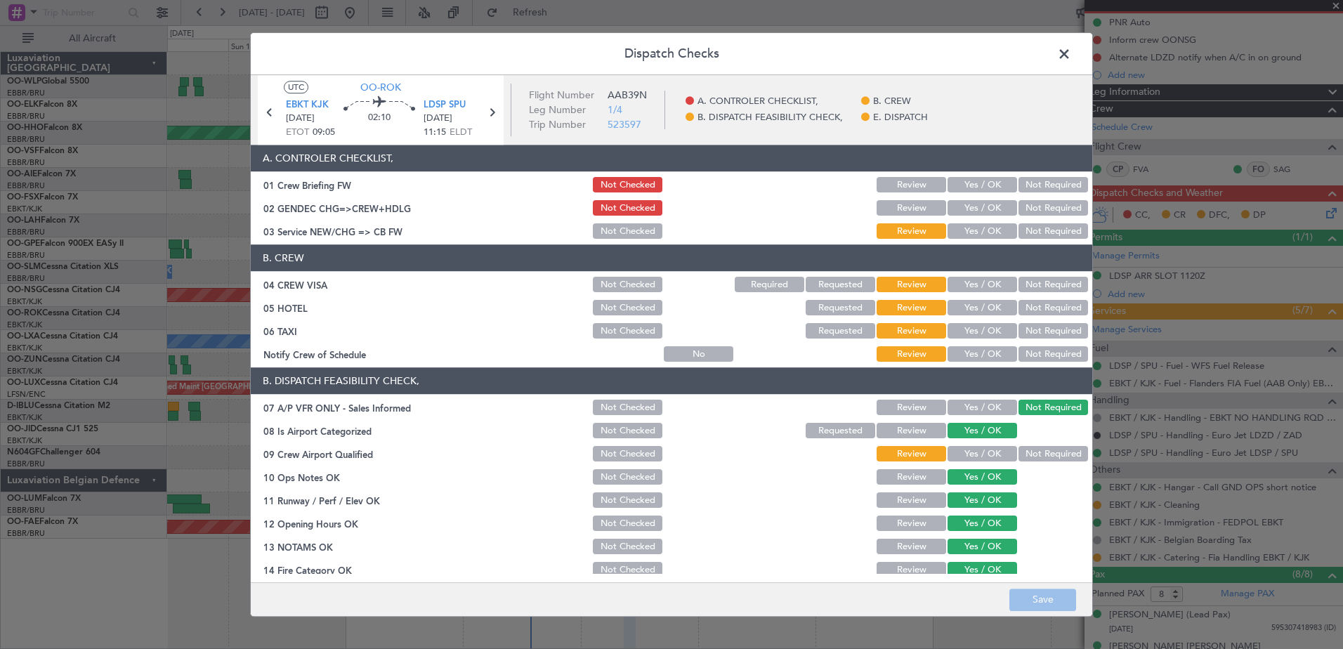
click at [979, 190] on button "Yes / OK" at bounding box center [982, 185] width 70 height 15
click at [975, 216] on div "Yes / OK" at bounding box center [980, 209] width 71 height 20
click at [974, 223] on div "Yes / OK" at bounding box center [980, 232] width 71 height 20
click at [974, 227] on button "Yes / OK" at bounding box center [982, 231] width 70 height 15
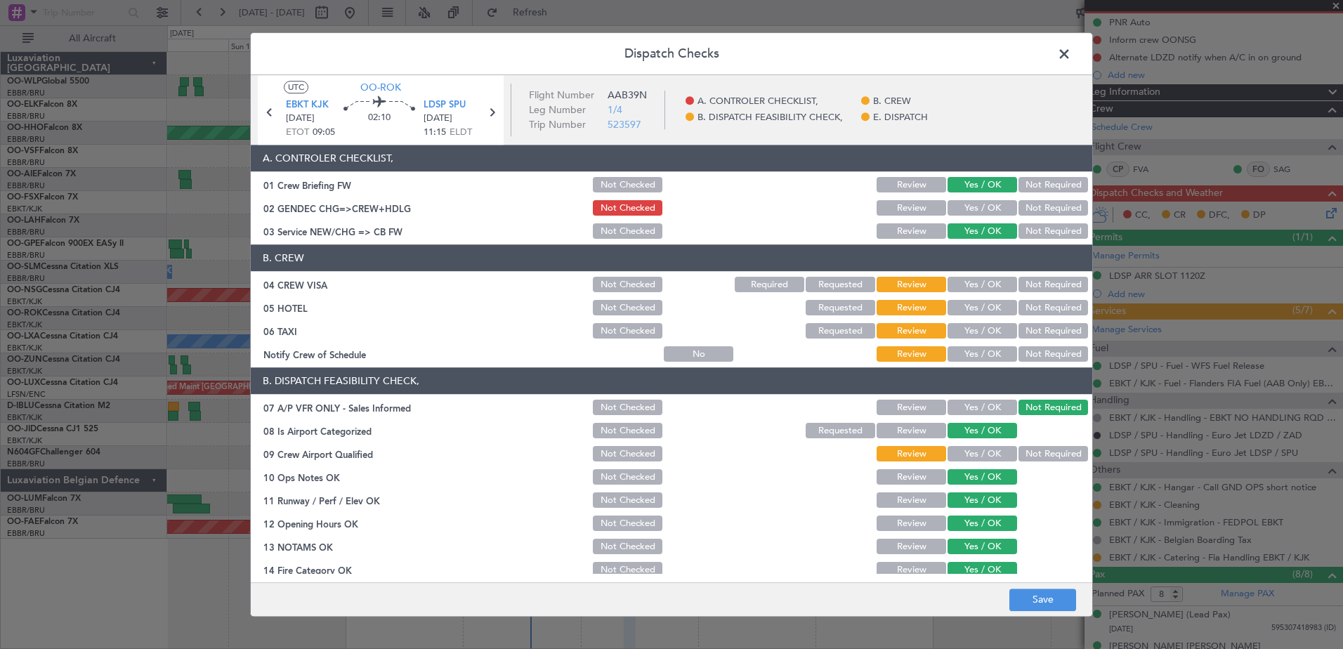
click at [972, 285] on button "Yes / OK" at bounding box center [982, 284] width 70 height 15
click at [1020, 306] on button "Not Required" at bounding box center [1053, 308] width 70 height 15
click at [1022, 326] on button "Not Required" at bounding box center [1053, 331] width 70 height 15
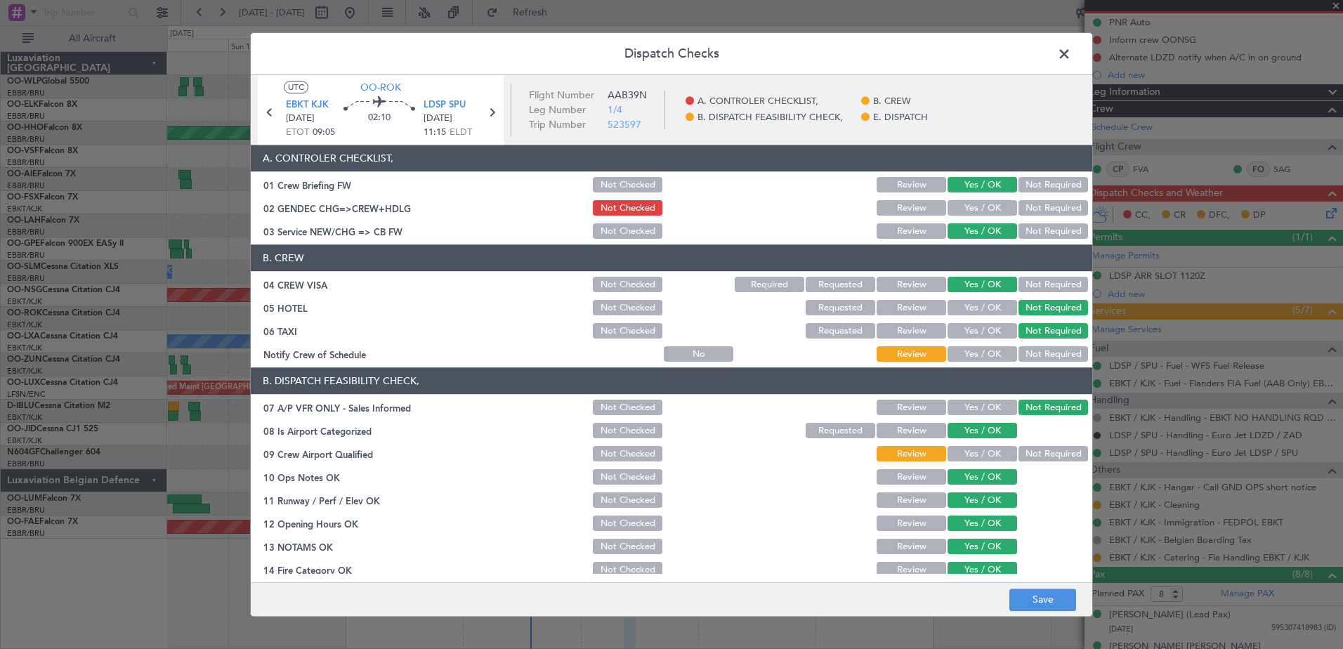
click at [989, 359] on button "Yes / OK" at bounding box center [982, 354] width 70 height 15
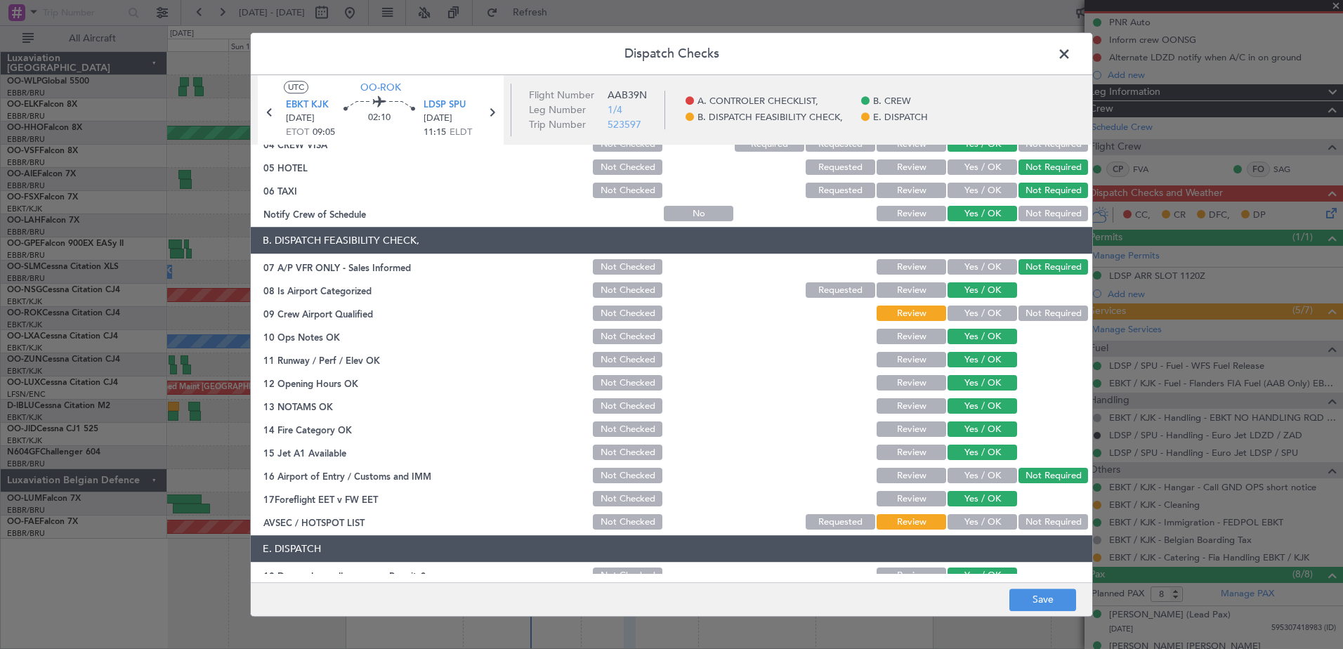
click at [1036, 318] on button "Not Required" at bounding box center [1053, 313] width 70 height 15
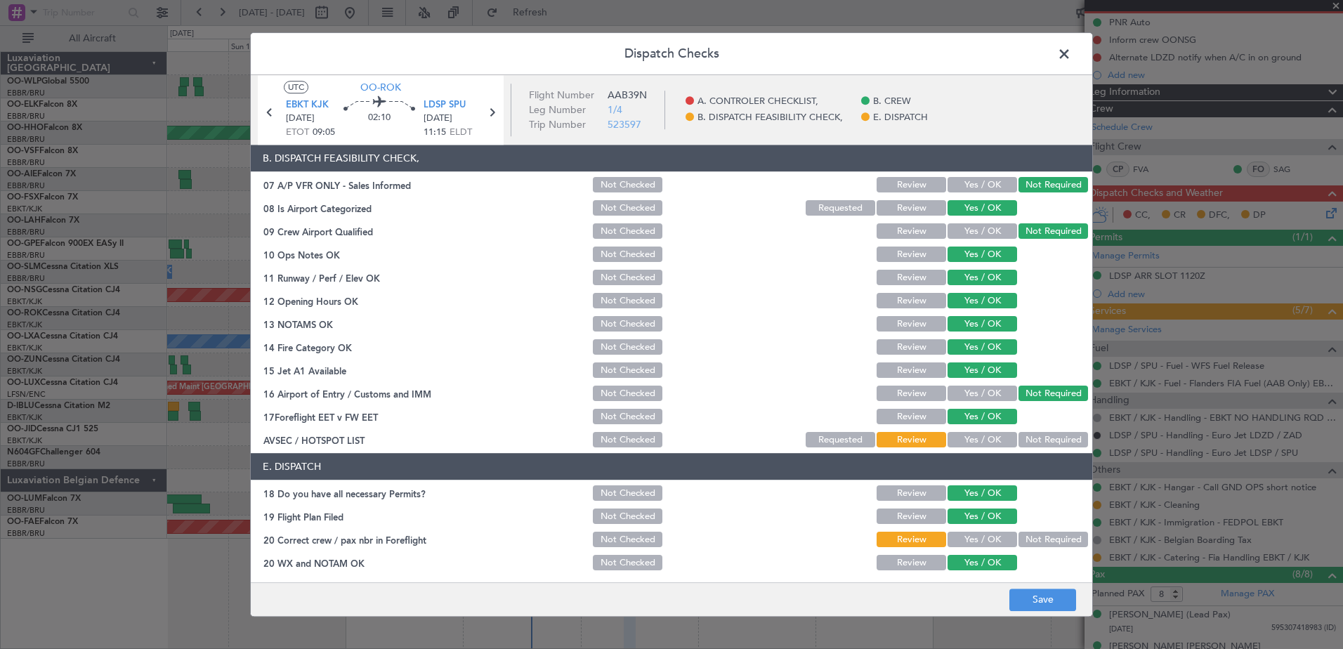
scroll to position [225, 0]
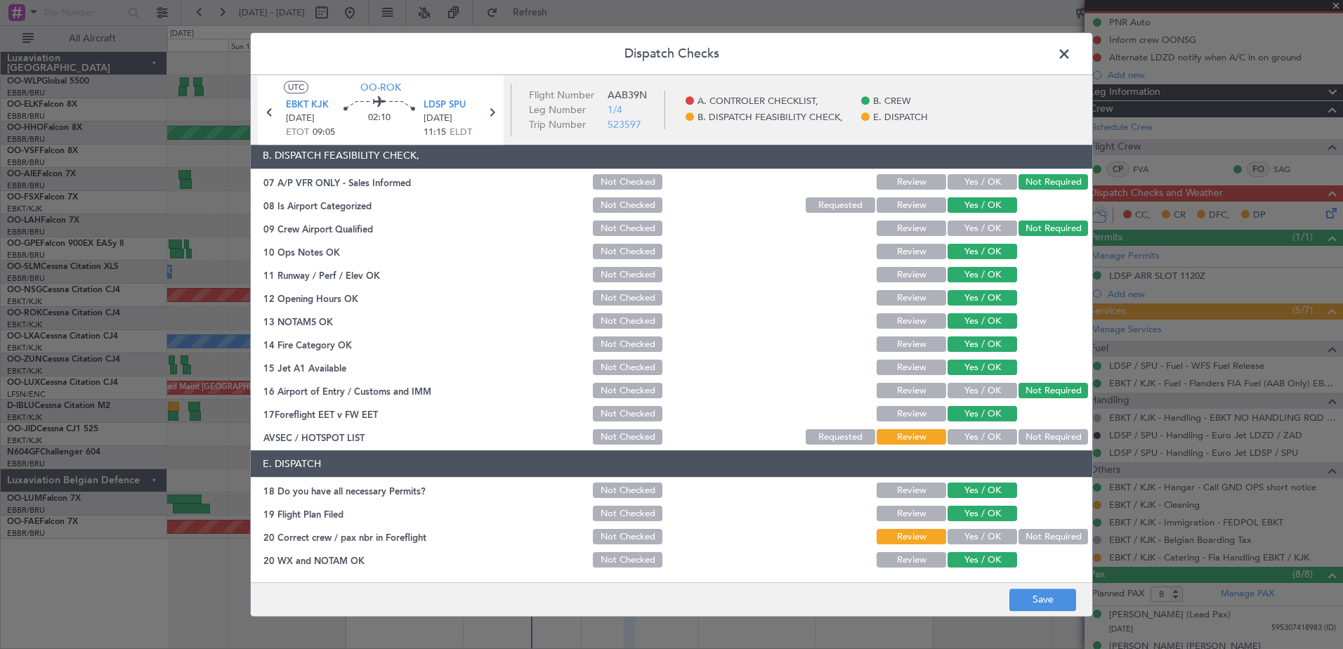
click at [1020, 434] on button "Not Required" at bounding box center [1053, 437] width 70 height 15
click at [965, 532] on button "Yes / OK" at bounding box center [982, 536] width 70 height 15
click at [1023, 592] on button "Save" at bounding box center [1042, 599] width 67 height 22
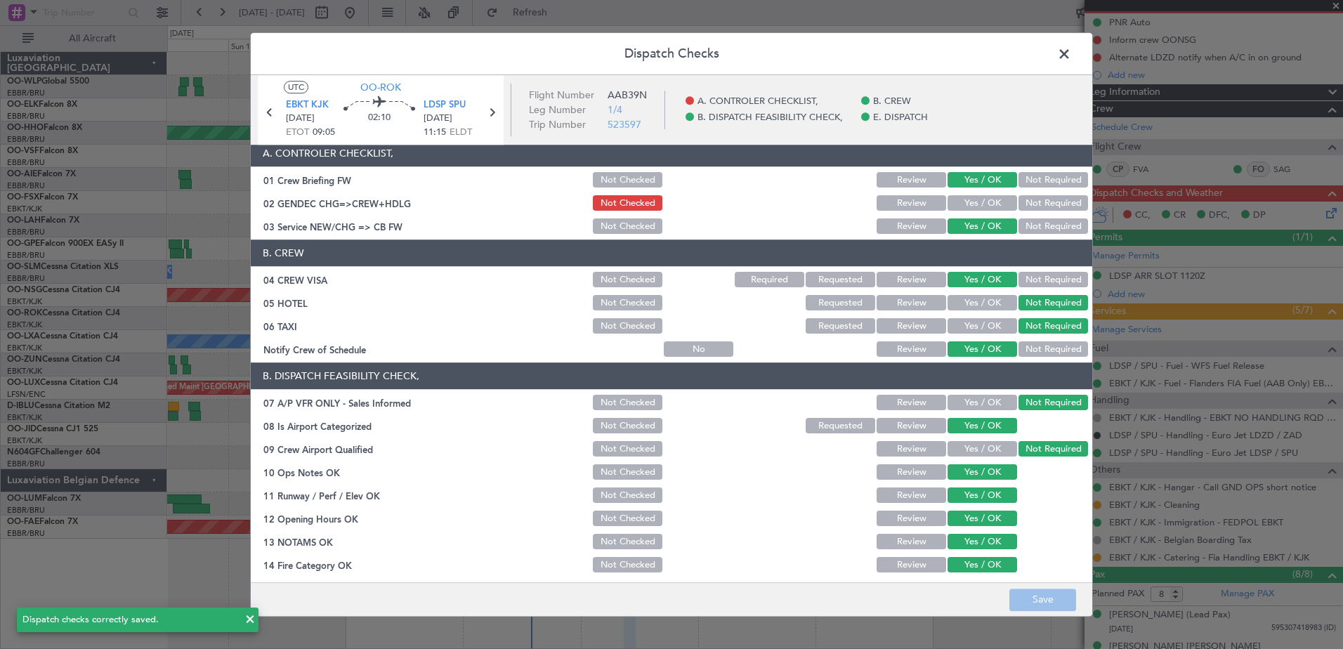
scroll to position [0, 0]
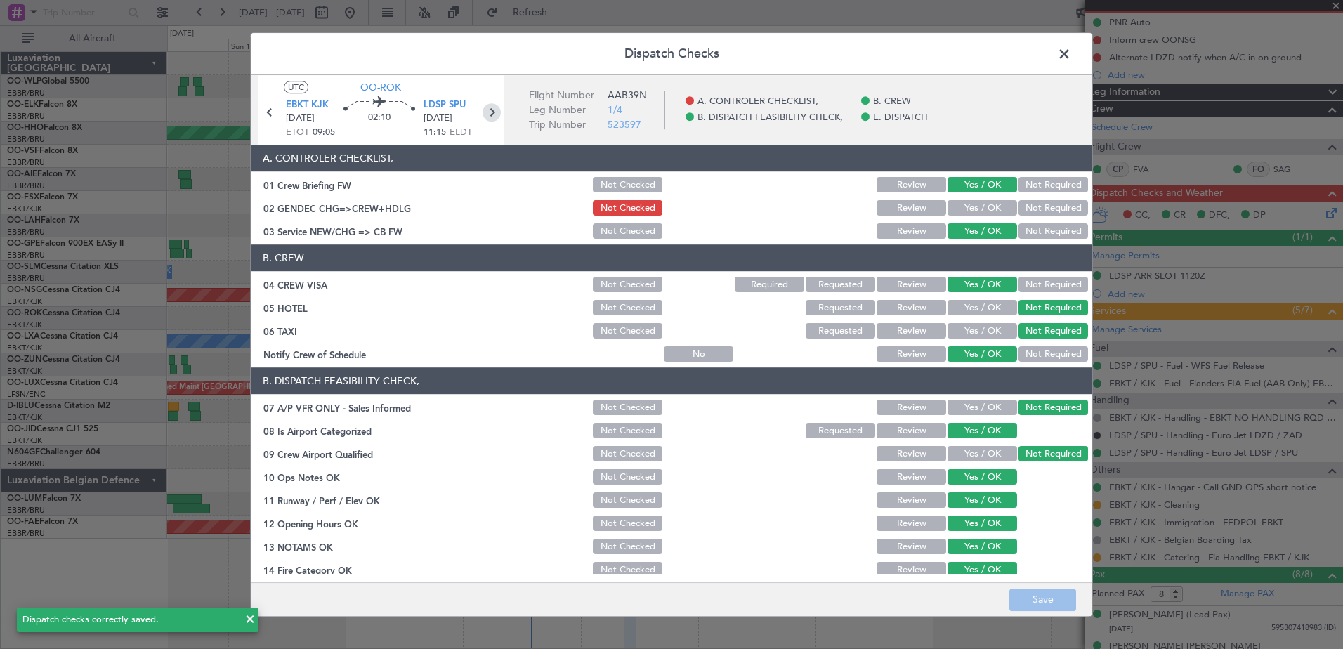
click at [496, 112] on icon at bounding box center [491, 112] width 18 height 18
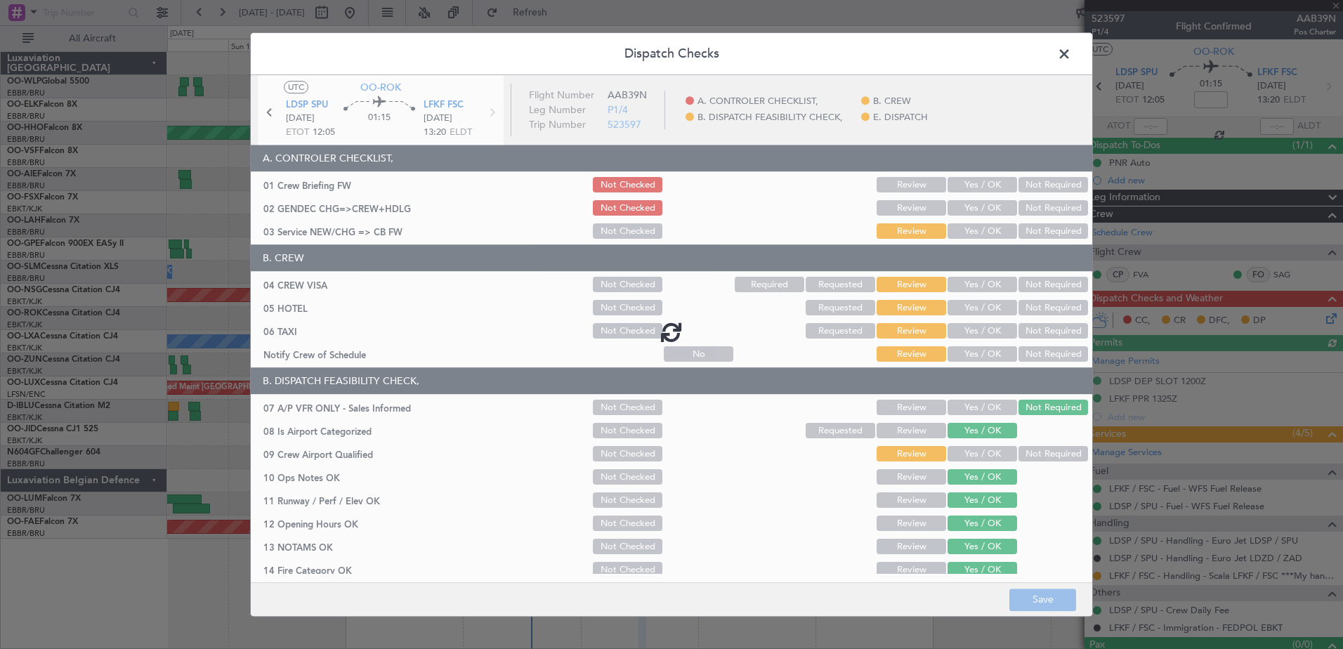
click at [973, 187] on div at bounding box center [671, 331] width 841 height 513
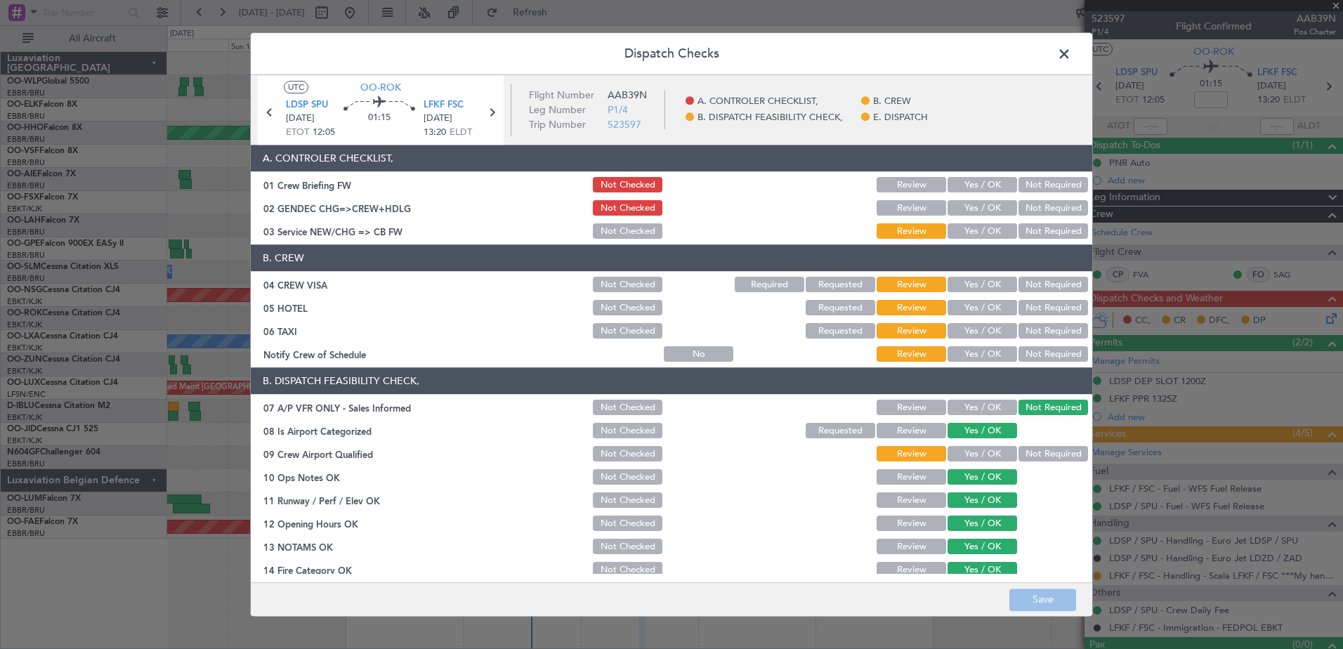
click at [980, 188] on button "Yes / OK" at bounding box center [982, 185] width 70 height 15
click at [979, 211] on button "Yes / OK" at bounding box center [982, 208] width 70 height 15
click at [974, 224] on button "Yes / OK" at bounding box center [982, 231] width 70 height 15
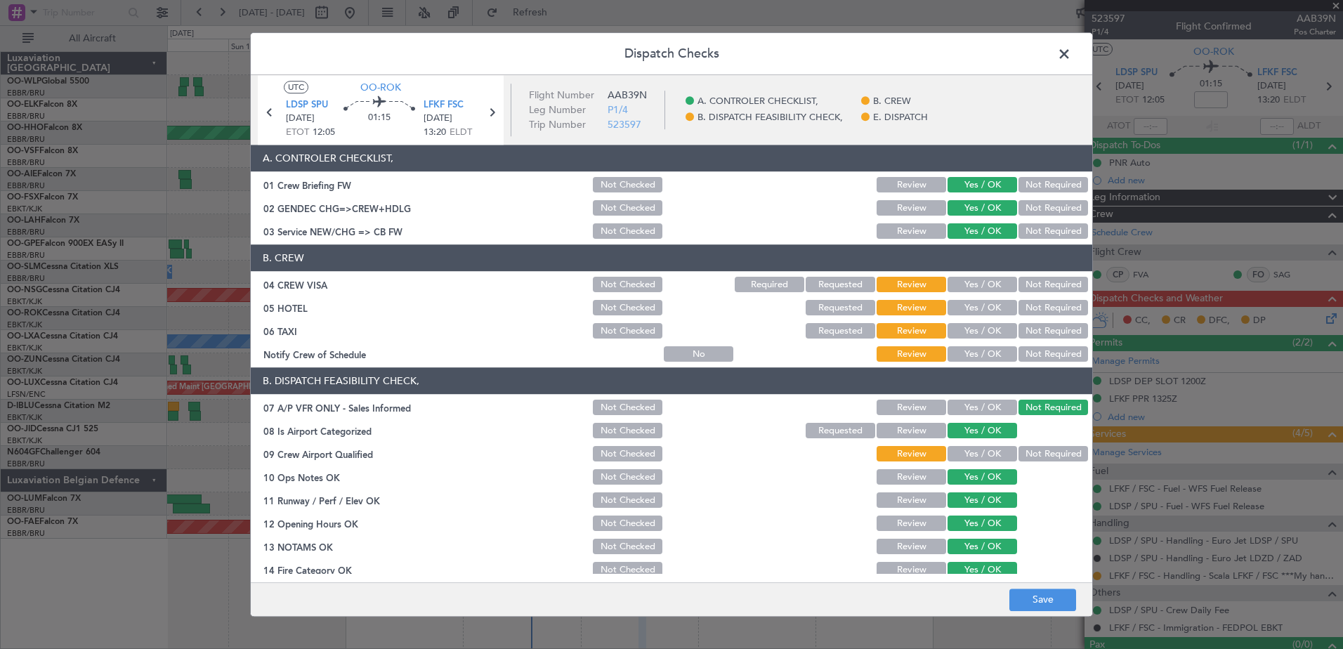
click at [973, 228] on button "Yes / OK" at bounding box center [982, 231] width 70 height 15
click at [984, 287] on button "Yes / OK" at bounding box center [982, 284] width 70 height 15
click at [1019, 305] on button "Not Required" at bounding box center [1053, 308] width 70 height 15
click at [1018, 330] on button "Not Required" at bounding box center [1053, 331] width 70 height 15
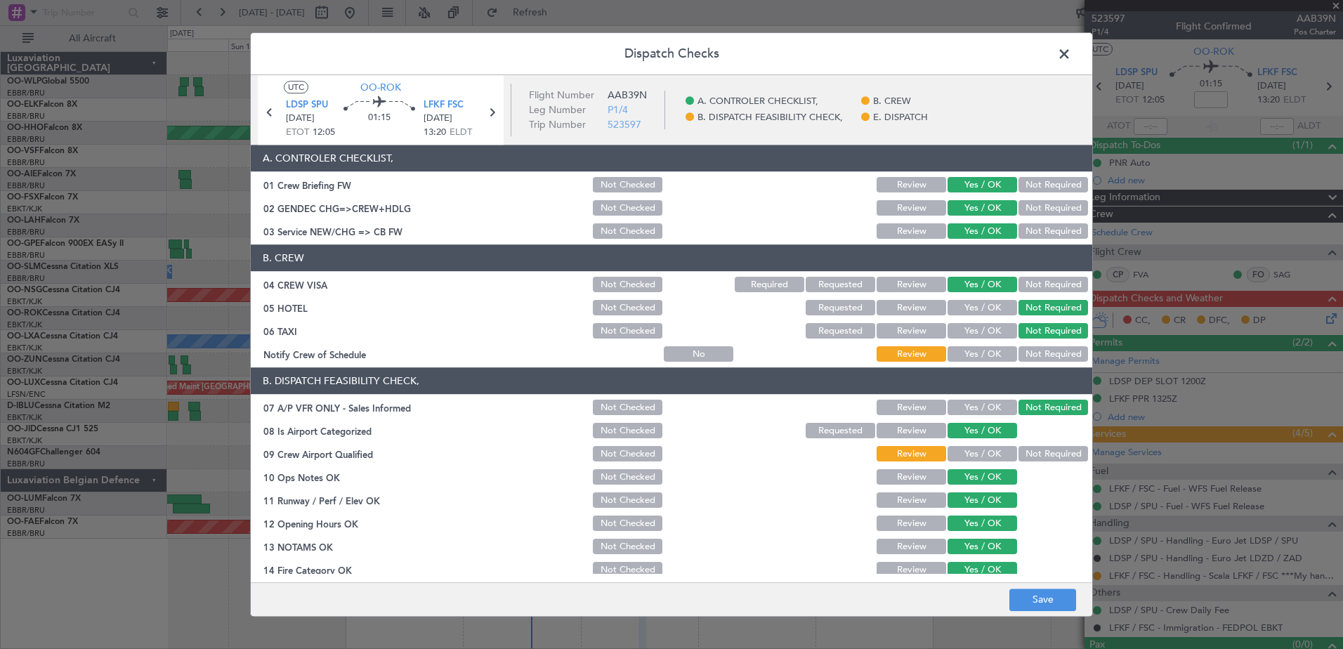
click at [973, 352] on button "Yes / OK" at bounding box center [982, 354] width 70 height 15
click at [1020, 456] on button "Not Required" at bounding box center [1053, 454] width 70 height 15
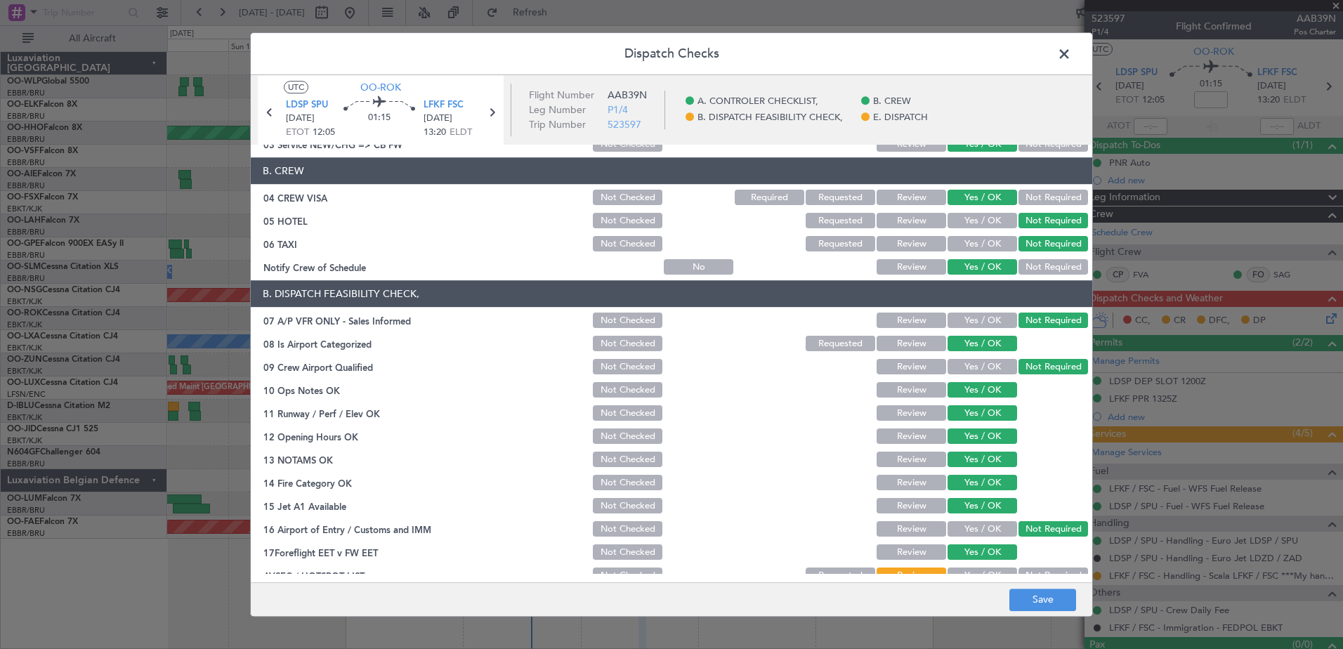
scroll to position [225, 0]
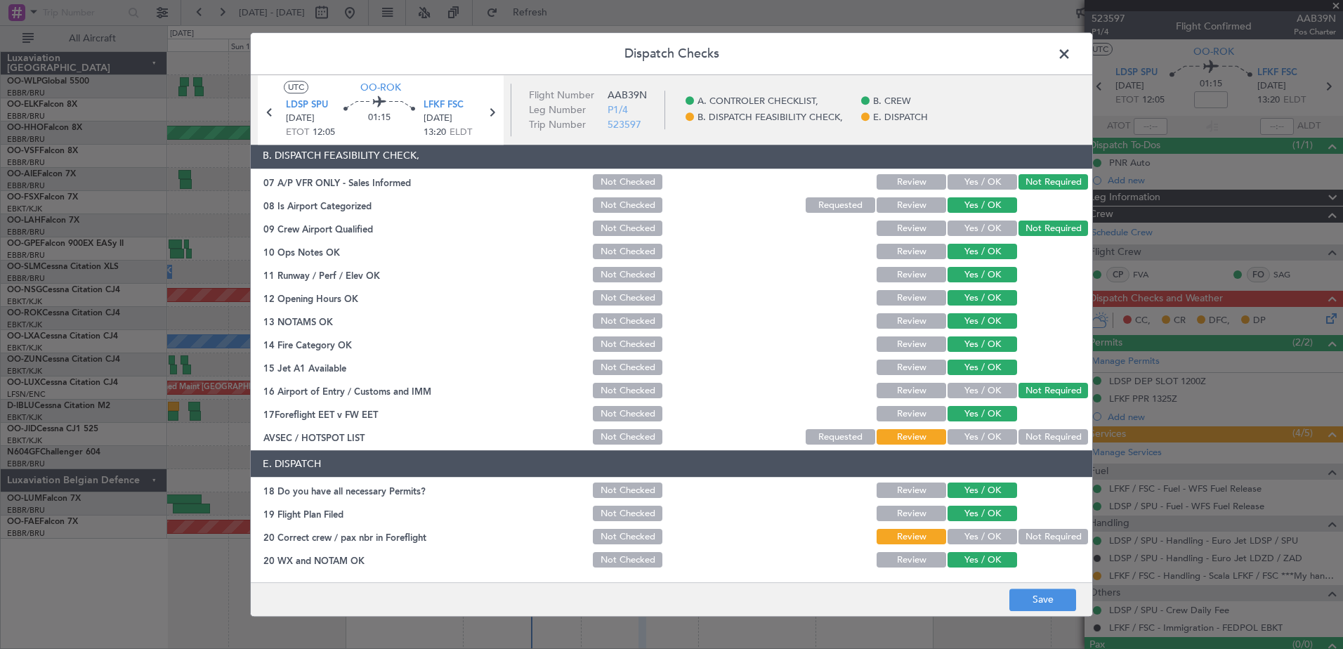
click at [1019, 431] on button "Not Required" at bounding box center [1053, 437] width 70 height 15
click at [959, 529] on button "Yes / OK" at bounding box center [982, 536] width 70 height 15
click at [1018, 599] on button "Save" at bounding box center [1042, 599] width 67 height 22
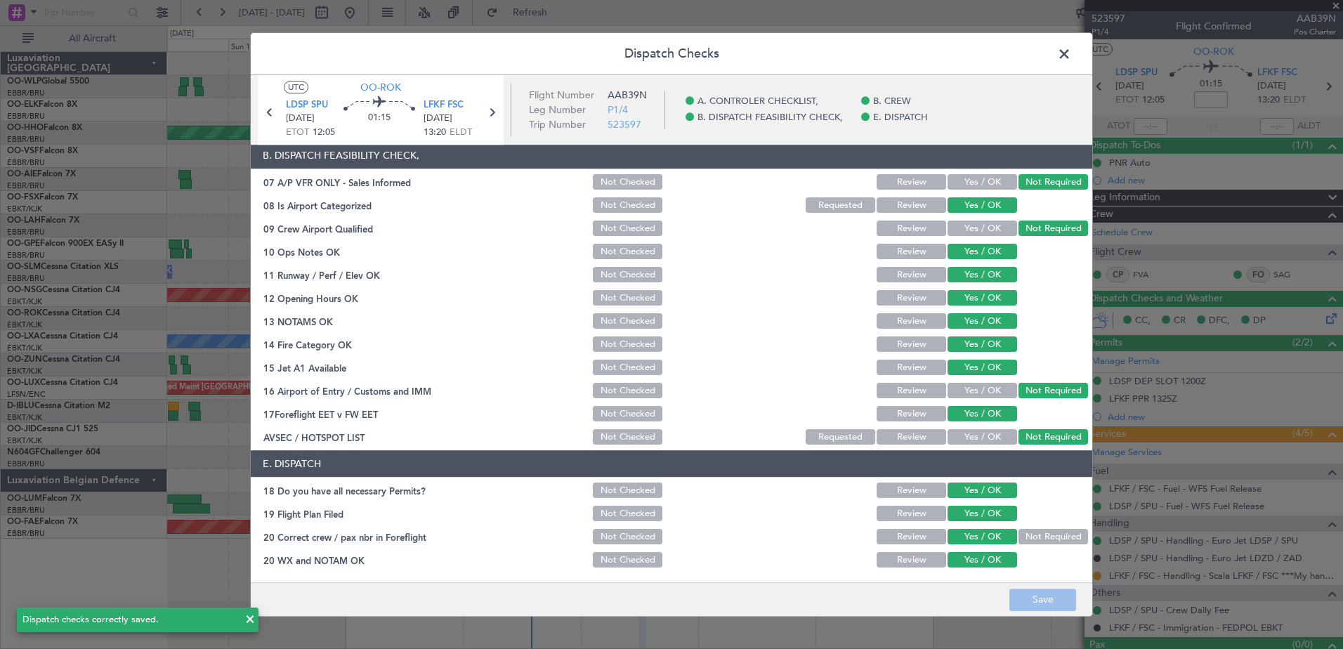
click at [1071, 53] on span at bounding box center [1071, 58] width 0 height 28
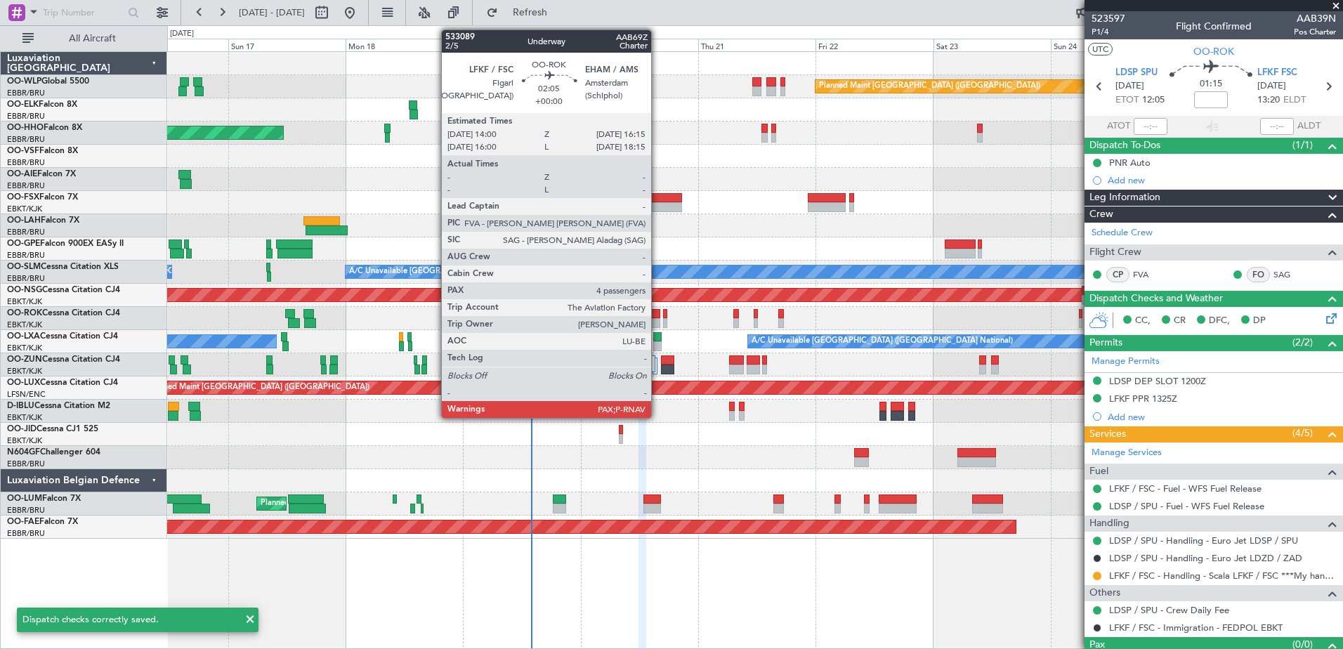
click at [657, 312] on div at bounding box center [653, 314] width 11 height 10
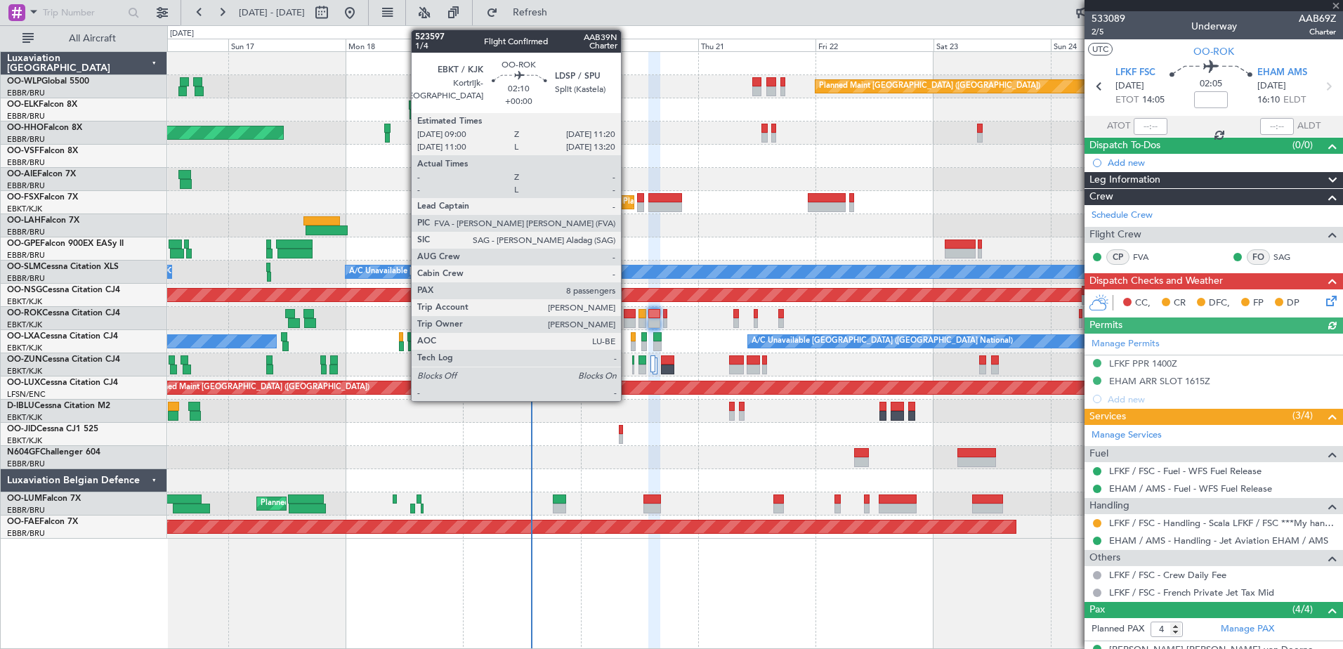
click at [627, 317] on div at bounding box center [630, 314] width 12 height 10
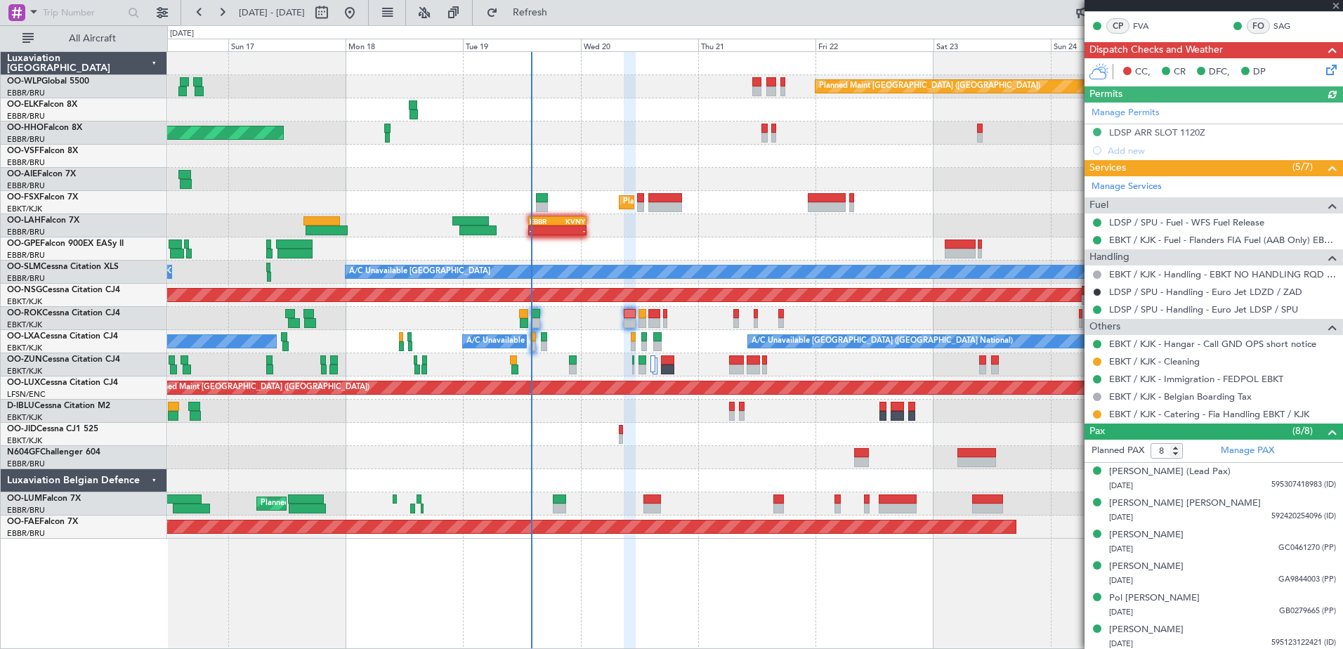
scroll to position [350, 0]
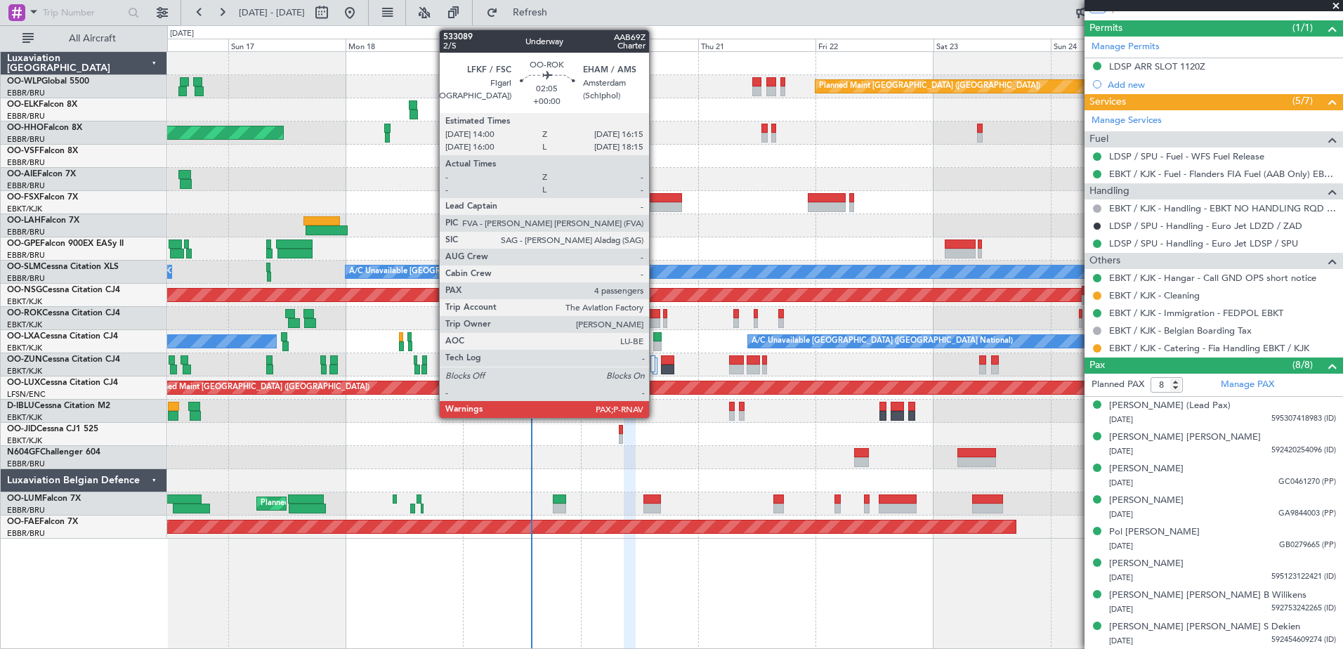
click at [655, 321] on div at bounding box center [653, 323] width 11 height 10
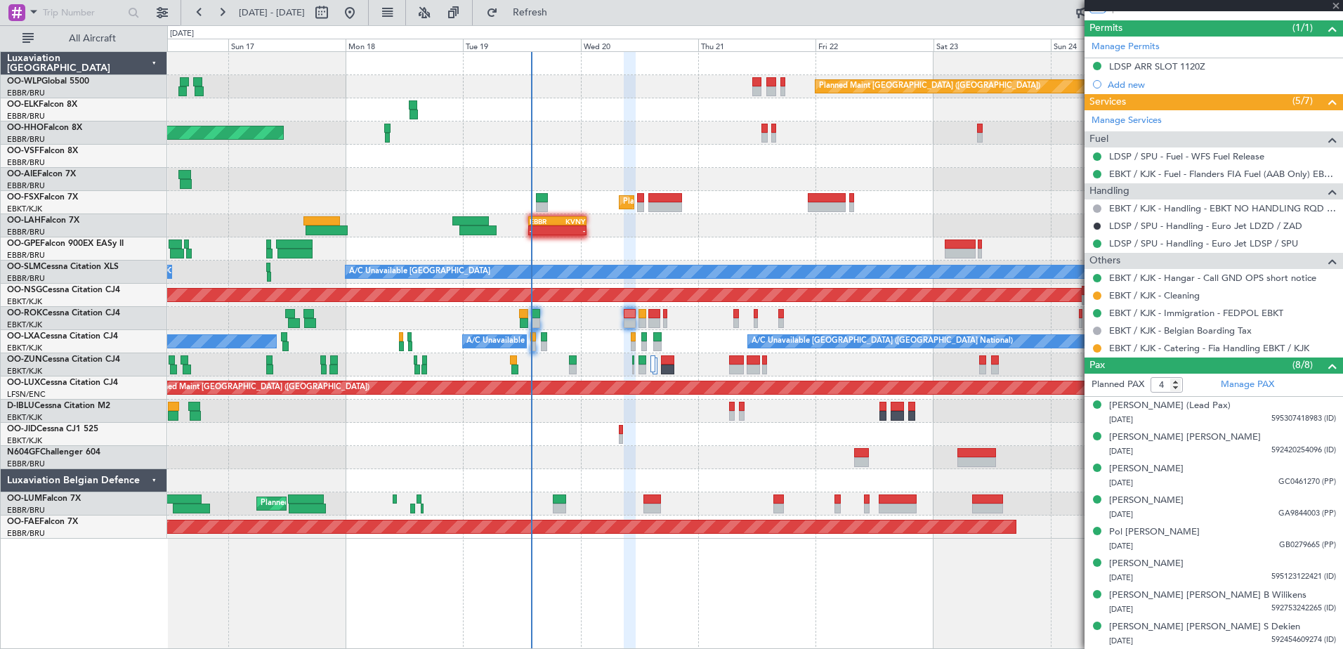
scroll to position [0, 0]
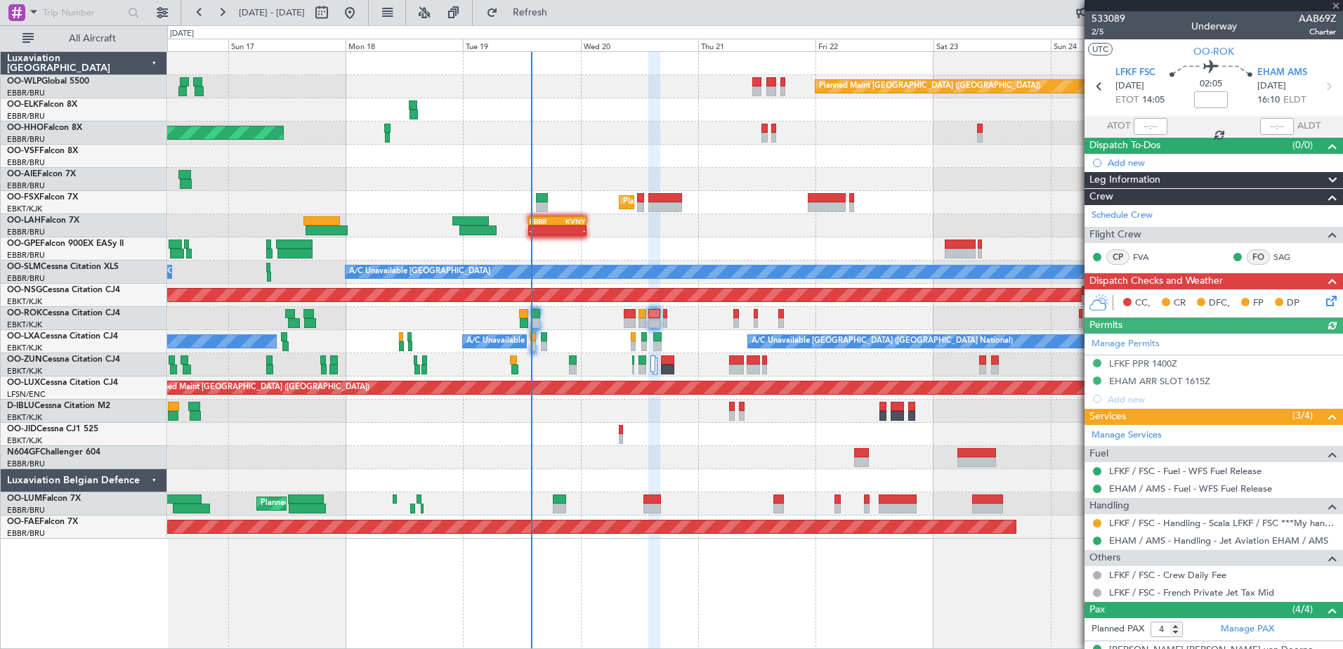
click at [1311, 299] on div "CC, CR DFC, FP DP" at bounding box center [1219, 303] width 206 height 21
click at [1323, 299] on icon at bounding box center [1328, 298] width 11 height 11
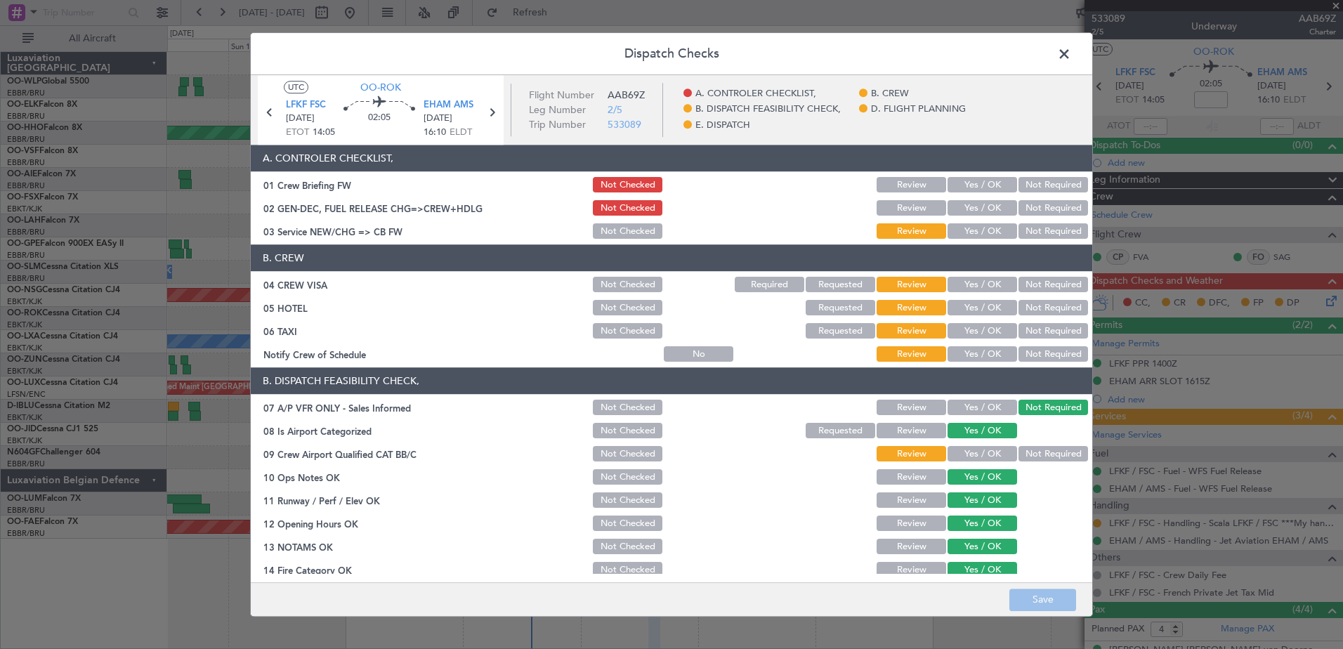
click at [962, 176] on section "A. CONTROLER CHECKLIST, 01 Crew Briefing FW Not Checked Review Yes / OK Not Req…" at bounding box center [671, 193] width 841 height 96
click at [962, 181] on button "Yes / OK" at bounding box center [982, 185] width 70 height 15
click at [961, 209] on button "Yes / OK" at bounding box center [982, 208] width 70 height 15
click at [962, 226] on button "Yes / OK" at bounding box center [982, 231] width 70 height 15
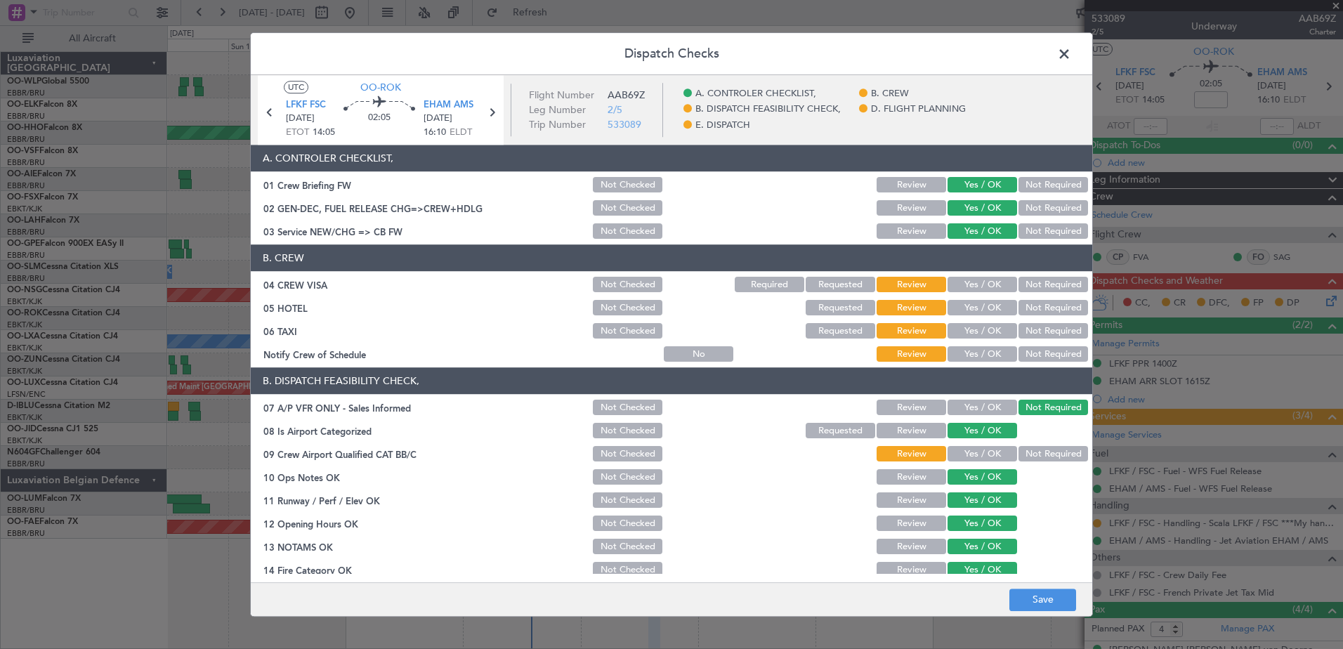
click at [976, 288] on button "Yes / OK" at bounding box center [982, 284] width 70 height 15
drag, startPoint x: 1036, startPoint y: 296, endPoint x: 1032, endPoint y: 308, distance: 13.1
click at [1036, 300] on section "B. CREW 04 CREW VISA Not Checked Required Requested Review Yes / OK Not Require…" at bounding box center [671, 304] width 841 height 119
click at [1032, 308] on button "Not Required" at bounding box center [1053, 308] width 70 height 15
click at [1028, 334] on button "Not Required" at bounding box center [1053, 331] width 70 height 15
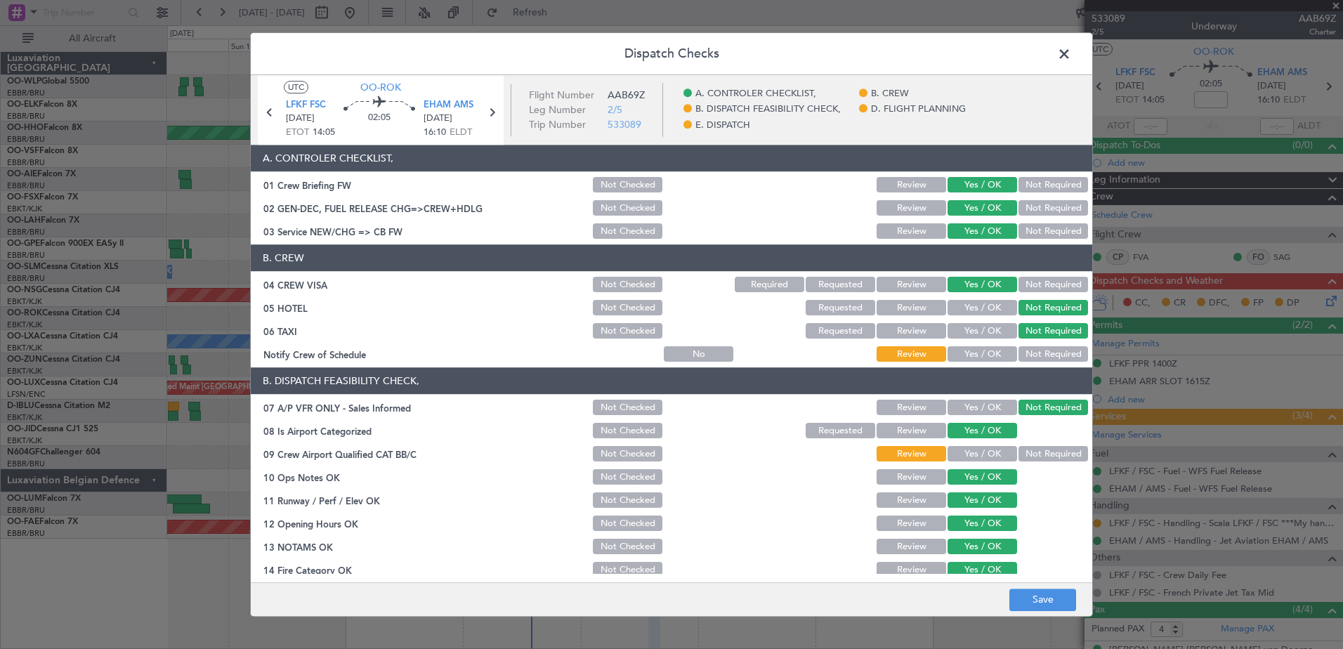
click at [994, 352] on button "Yes / OK" at bounding box center [982, 354] width 70 height 15
click at [1040, 453] on button "Not Required" at bounding box center [1053, 454] width 70 height 15
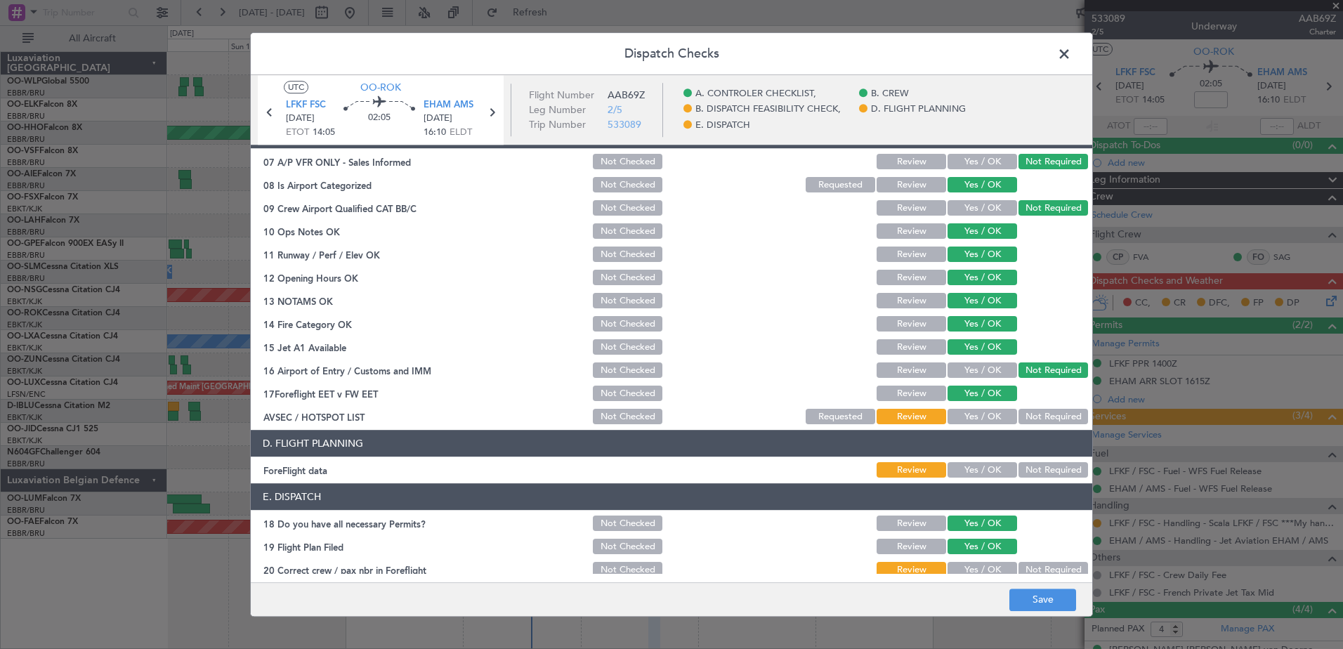
scroll to position [279, 0]
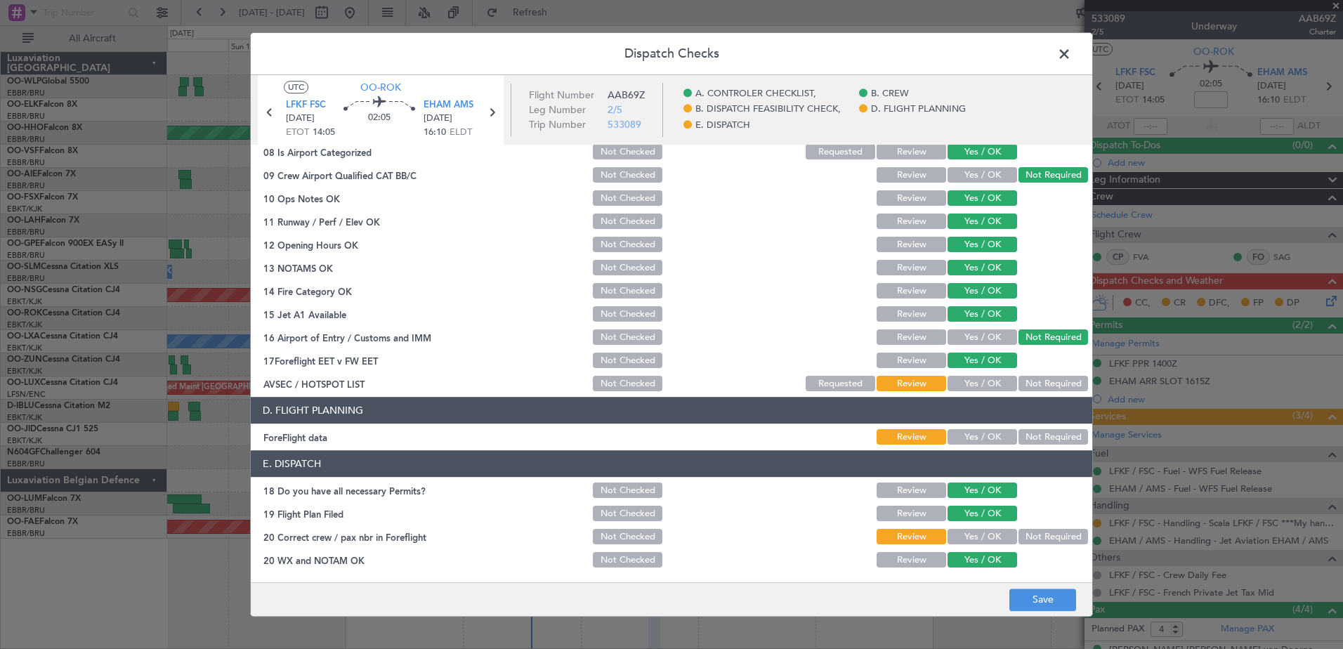
click at [985, 380] on button "Yes / OK" at bounding box center [982, 383] width 70 height 15
click at [973, 437] on button "Yes / OK" at bounding box center [982, 437] width 70 height 15
click at [976, 528] on div "Yes / OK" at bounding box center [980, 537] width 71 height 20
click at [977, 532] on button "Yes / OK" at bounding box center [982, 536] width 70 height 15
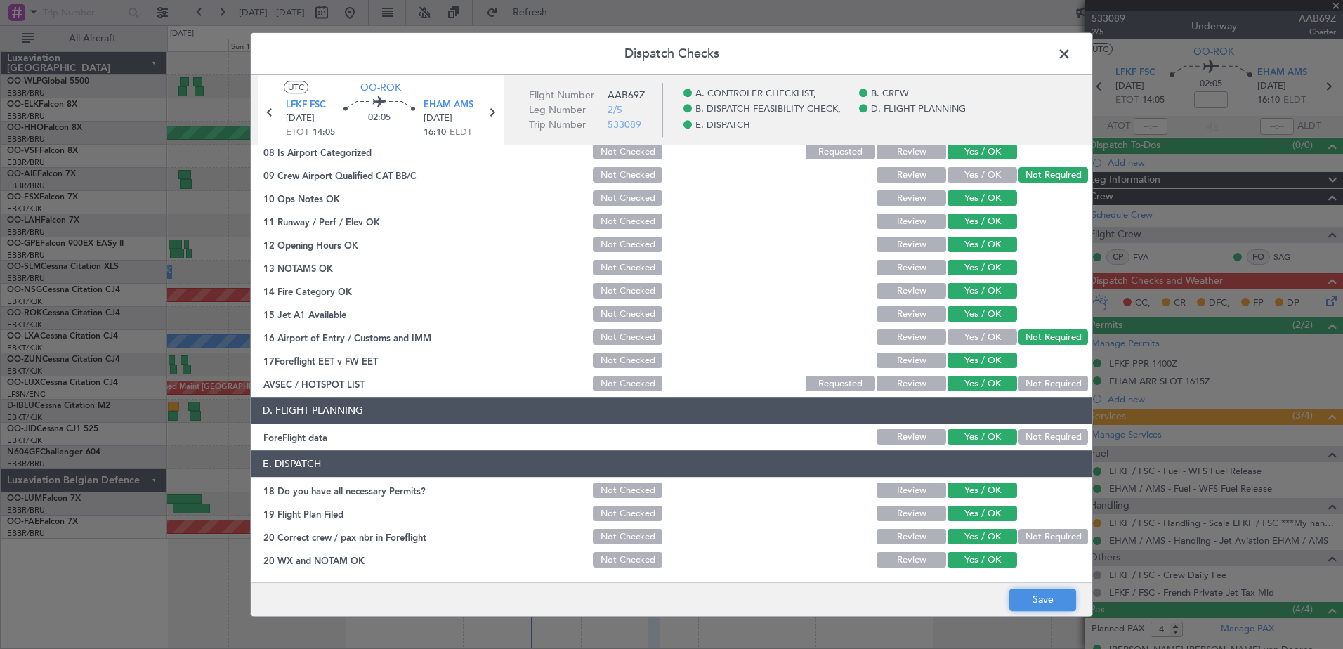
click at [1053, 593] on button "Save" at bounding box center [1042, 599] width 67 height 22
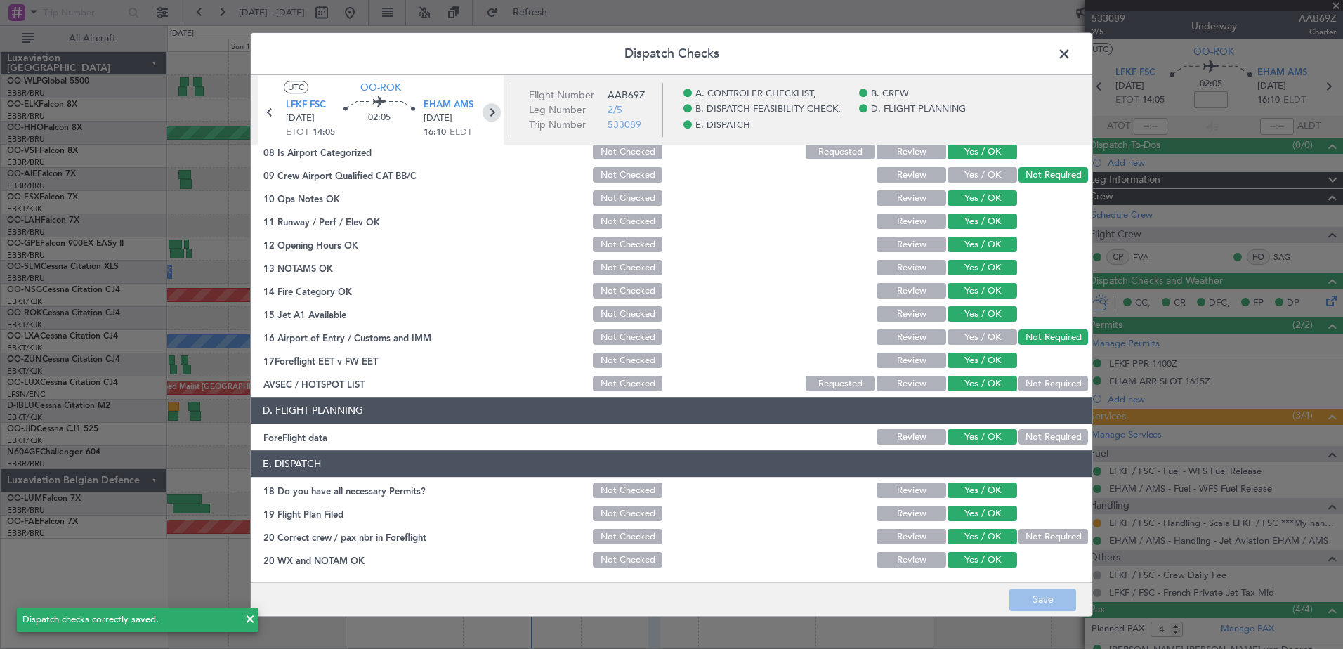
click at [489, 105] on icon at bounding box center [491, 112] width 18 height 18
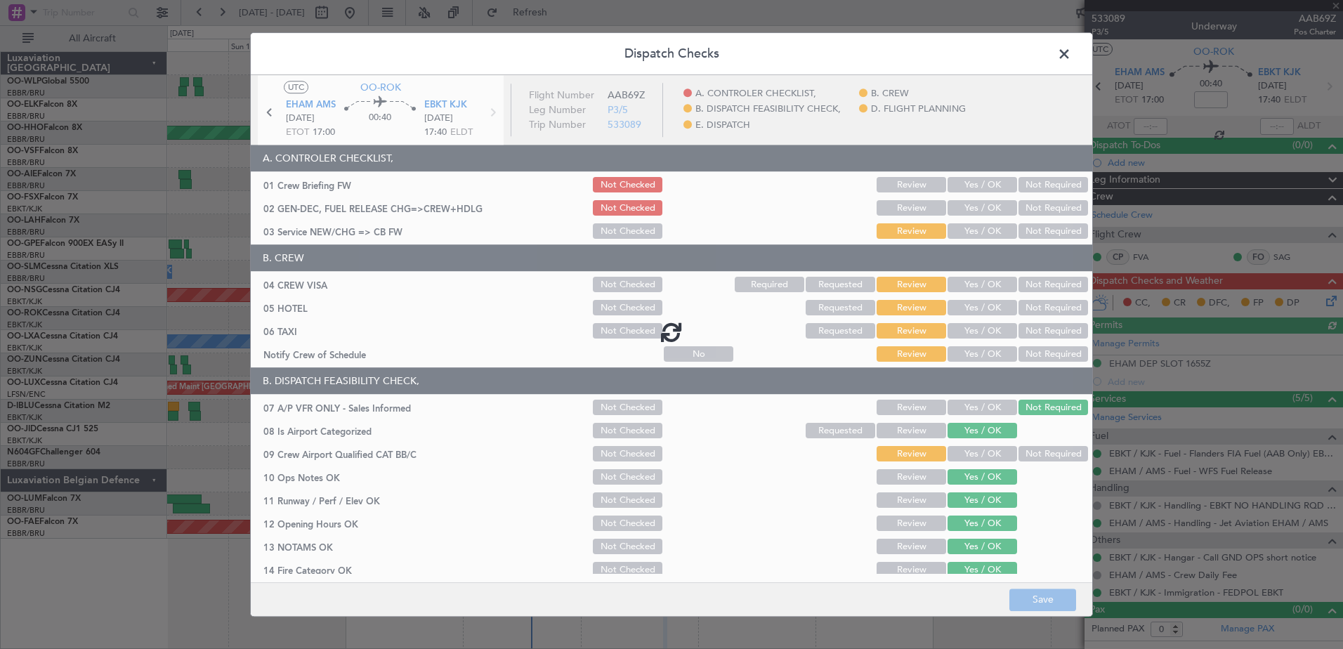
click at [982, 183] on div at bounding box center [671, 331] width 841 height 513
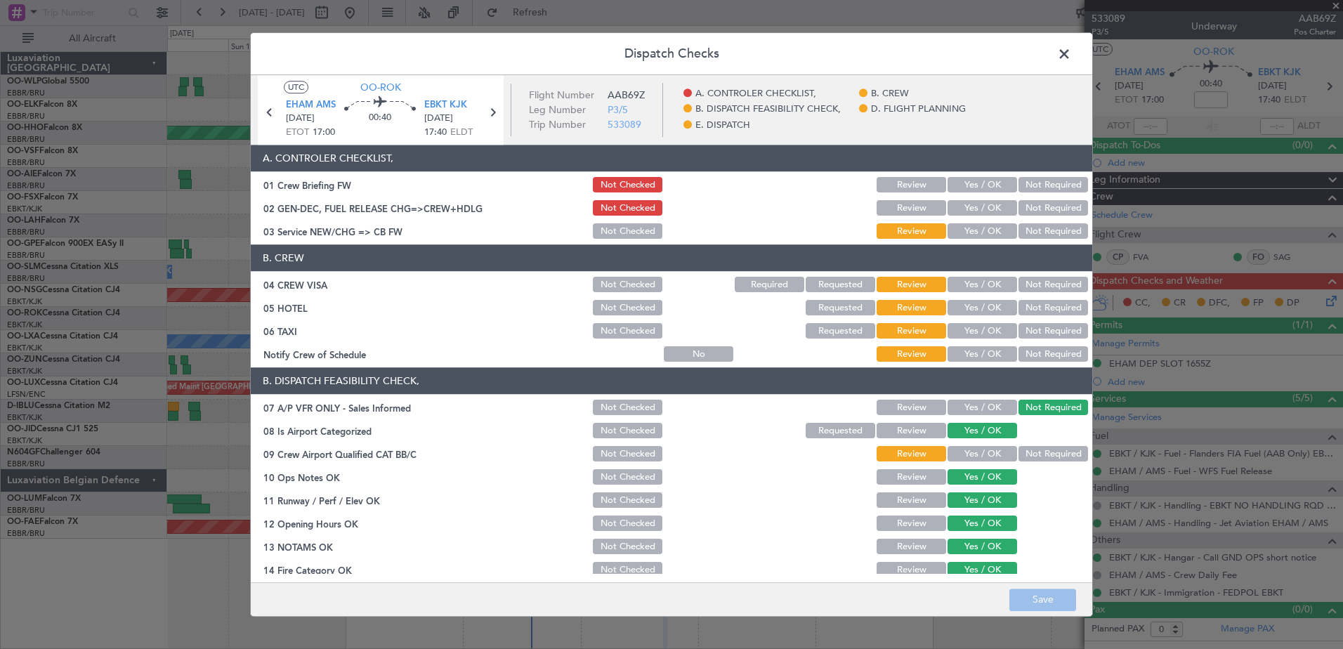
click at [982, 183] on button "Yes / OK" at bounding box center [982, 185] width 70 height 15
click at [980, 211] on button "Yes / OK" at bounding box center [982, 208] width 70 height 15
click at [967, 241] on div "Yes / OK" at bounding box center [980, 232] width 71 height 20
click at [968, 235] on button "Yes / OK" at bounding box center [982, 231] width 70 height 15
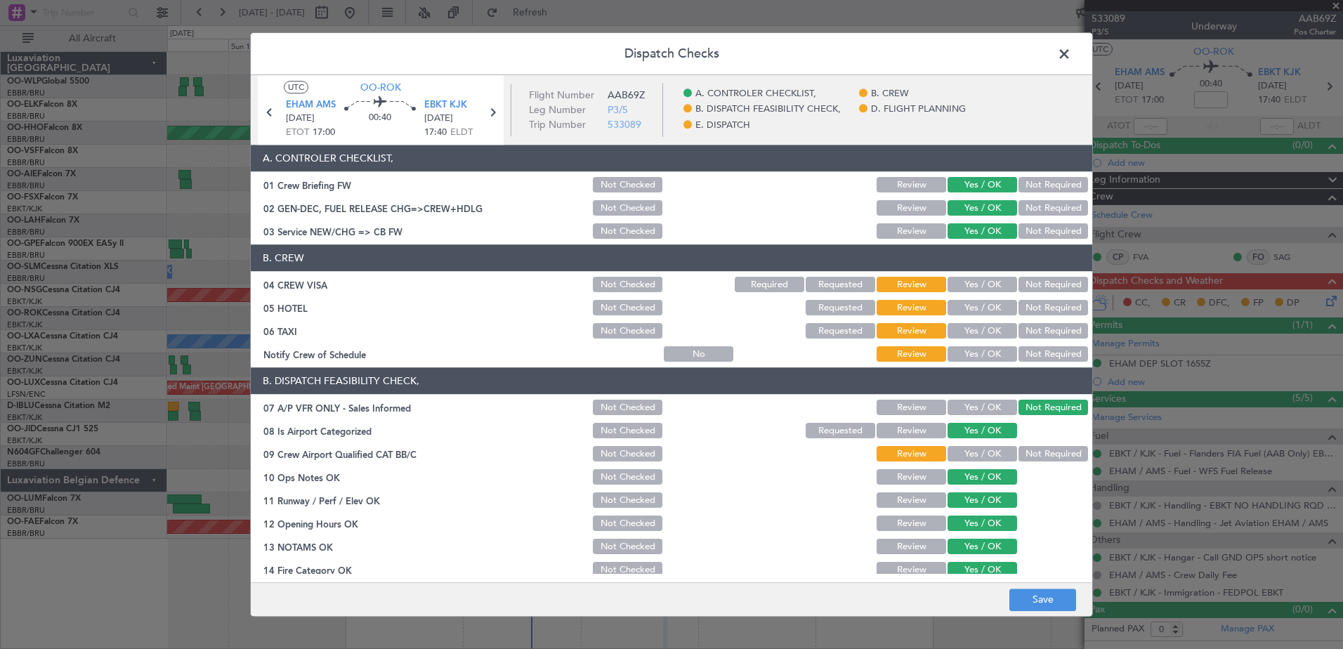
click at [968, 283] on button "Yes / OK" at bounding box center [982, 284] width 70 height 15
click at [1018, 310] on button "Not Required" at bounding box center [1053, 308] width 70 height 15
click at [1027, 328] on button "Not Required" at bounding box center [1053, 331] width 70 height 15
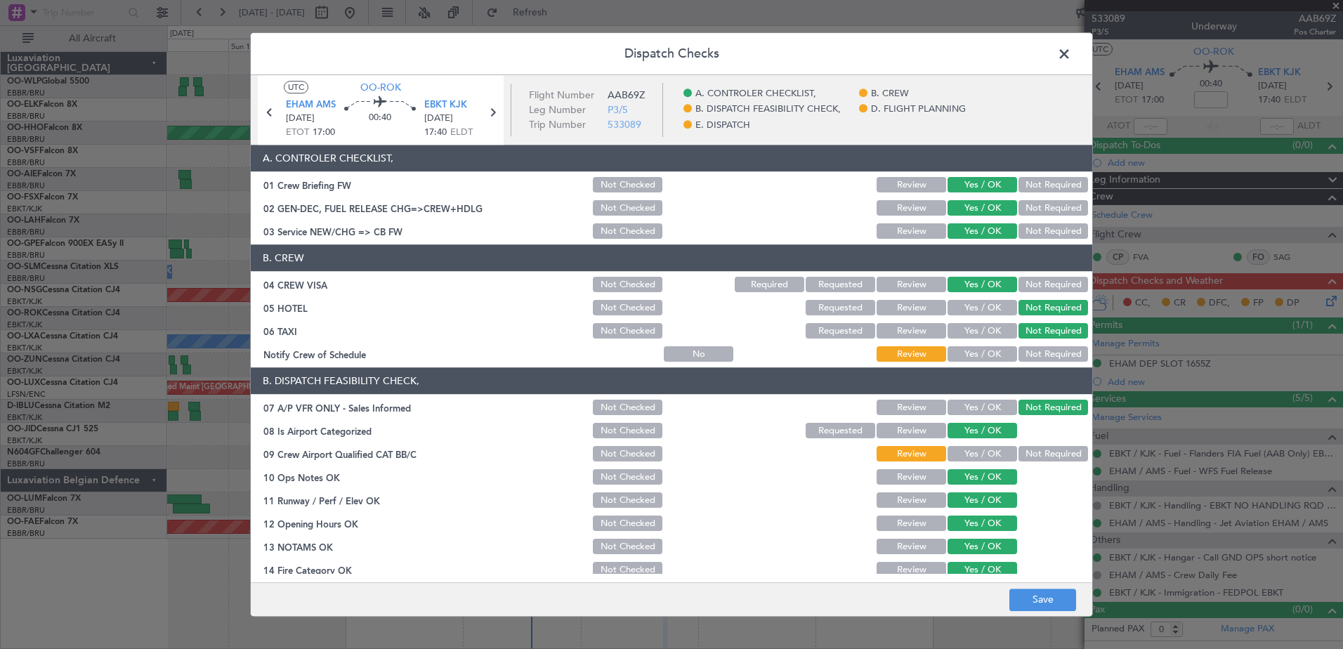
click at [980, 345] on div "Yes / OK" at bounding box center [980, 355] width 71 height 20
click at [977, 352] on button "Yes / OK" at bounding box center [982, 354] width 70 height 15
click at [980, 410] on button "Yes / OK" at bounding box center [982, 407] width 70 height 15
click at [1034, 442] on section "B. DISPATCH FEASIBILITY CHECK, 07 A/P VFR ONLY - Sales Informed Not Checked Rev…" at bounding box center [671, 520] width 841 height 305
drag, startPoint x: 1033, startPoint y: 446, endPoint x: 1027, endPoint y: 449, distance: 7.2
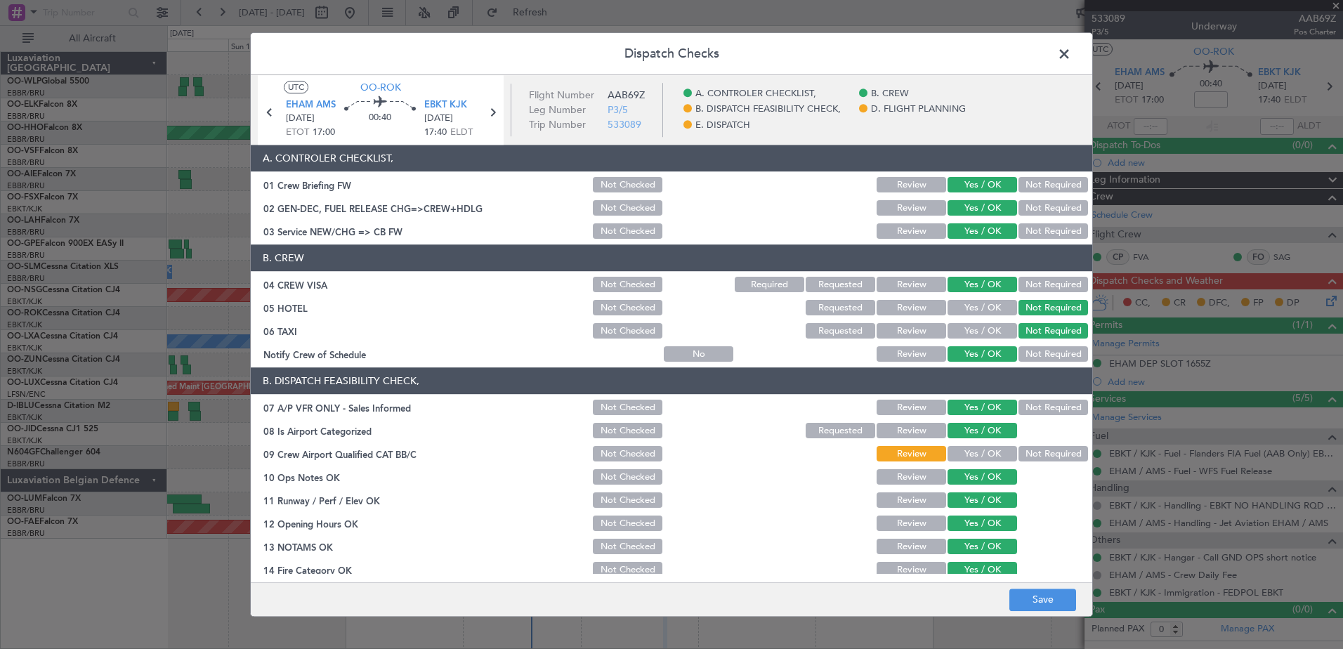
click at [1032, 447] on button "Not Required" at bounding box center [1053, 454] width 70 height 15
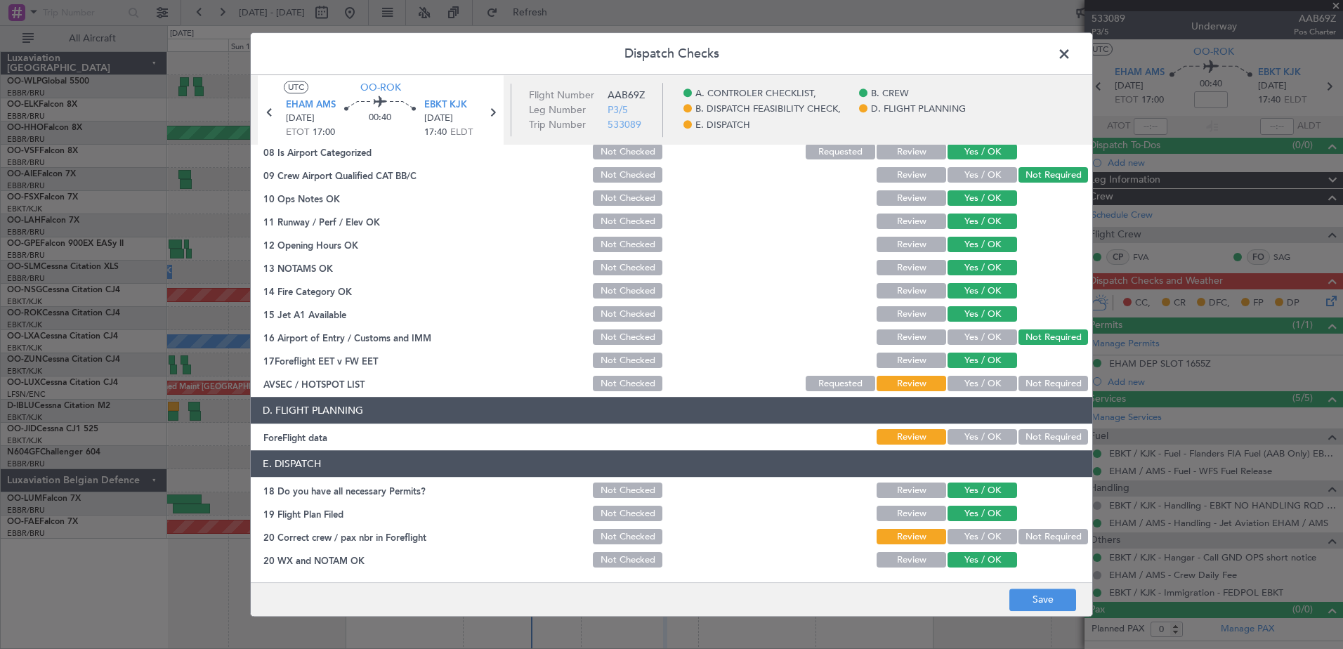
click at [972, 383] on button "Yes / OK" at bounding box center [982, 383] width 70 height 15
click at [982, 439] on button "Yes / OK" at bounding box center [982, 437] width 70 height 15
click at [970, 530] on button "Yes / OK" at bounding box center [982, 536] width 70 height 15
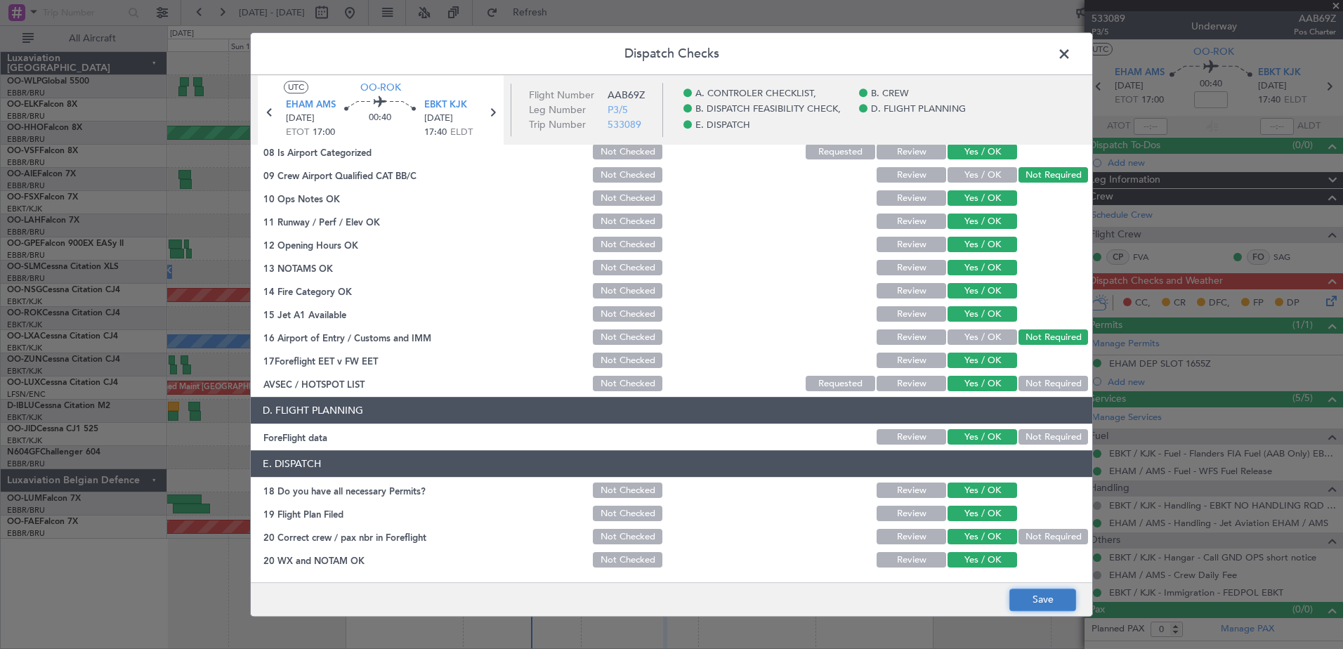
click at [1019, 592] on button "Save" at bounding box center [1042, 599] width 67 height 22
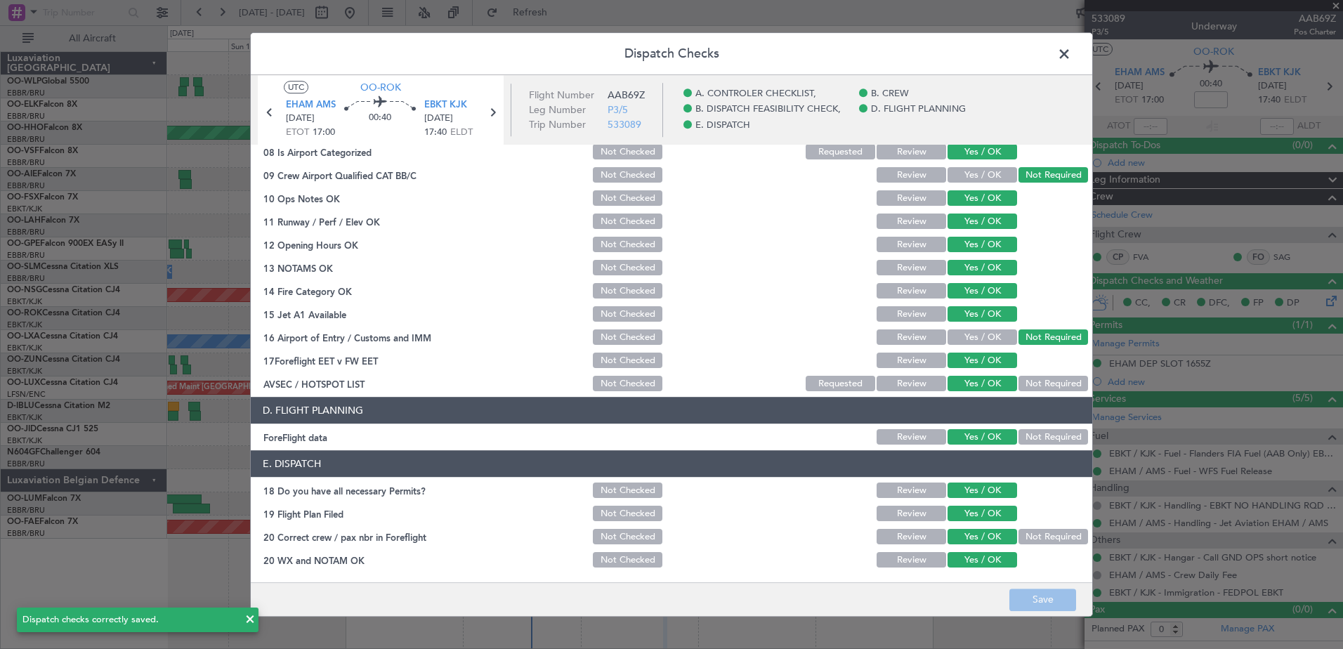
click at [1071, 56] on span at bounding box center [1071, 58] width 0 height 28
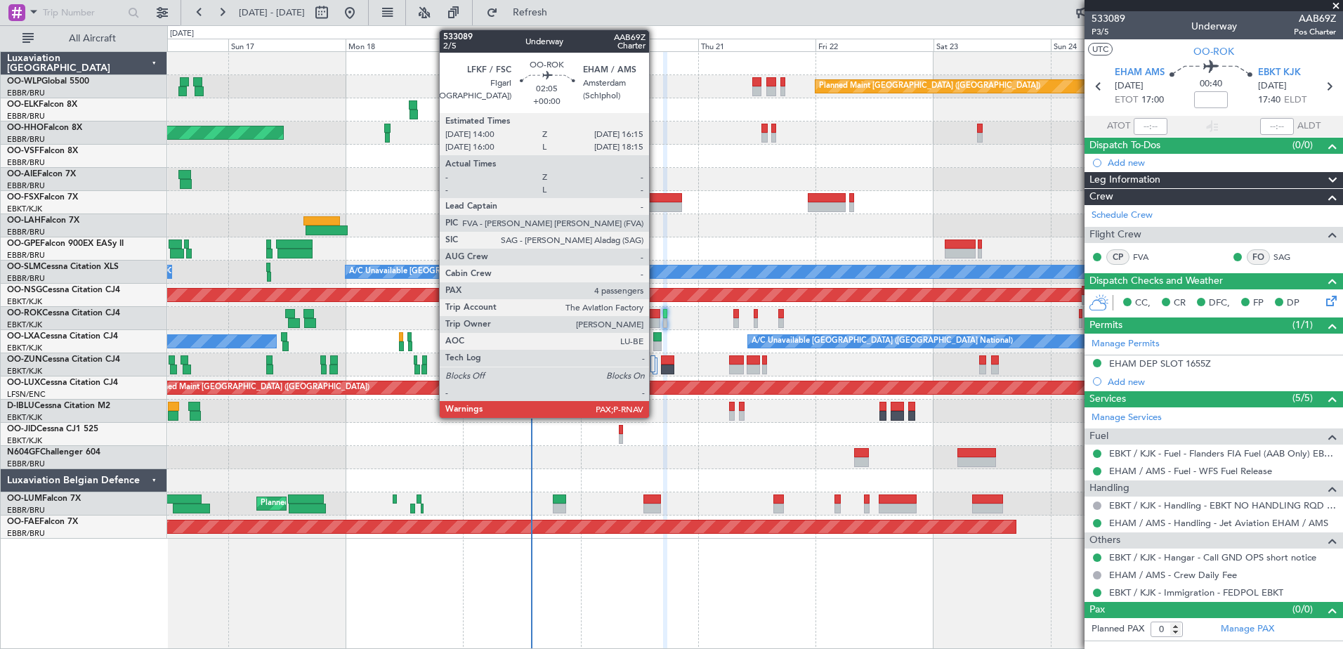
click at [655, 318] on div at bounding box center [653, 323] width 11 height 10
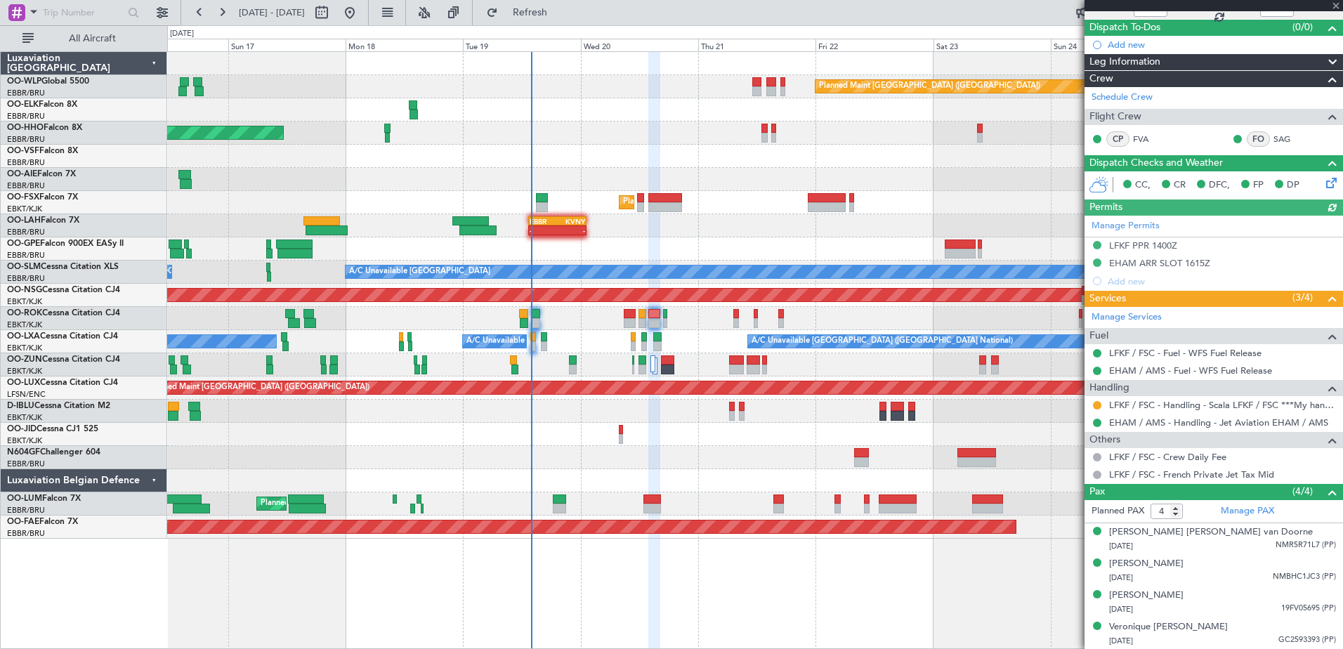
scroll to position [0, 0]
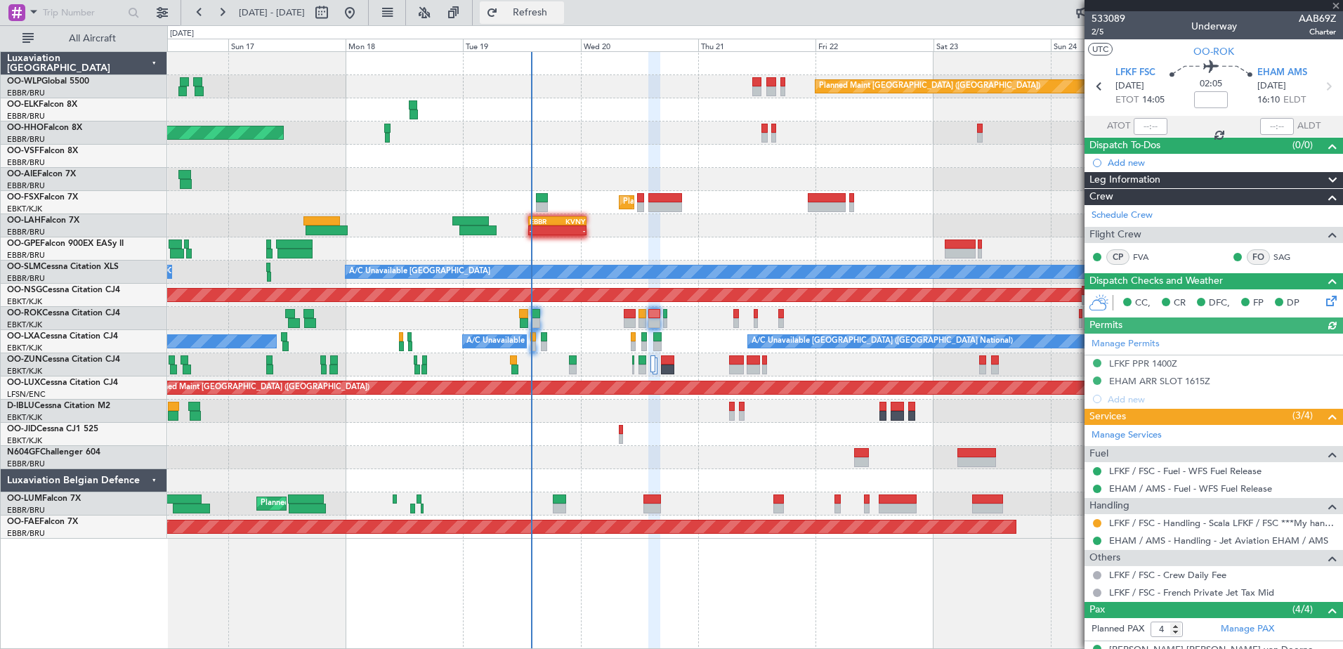
click at [564, 22] on button "Refresh" at bounding box center [522, 12] width 84 height 22
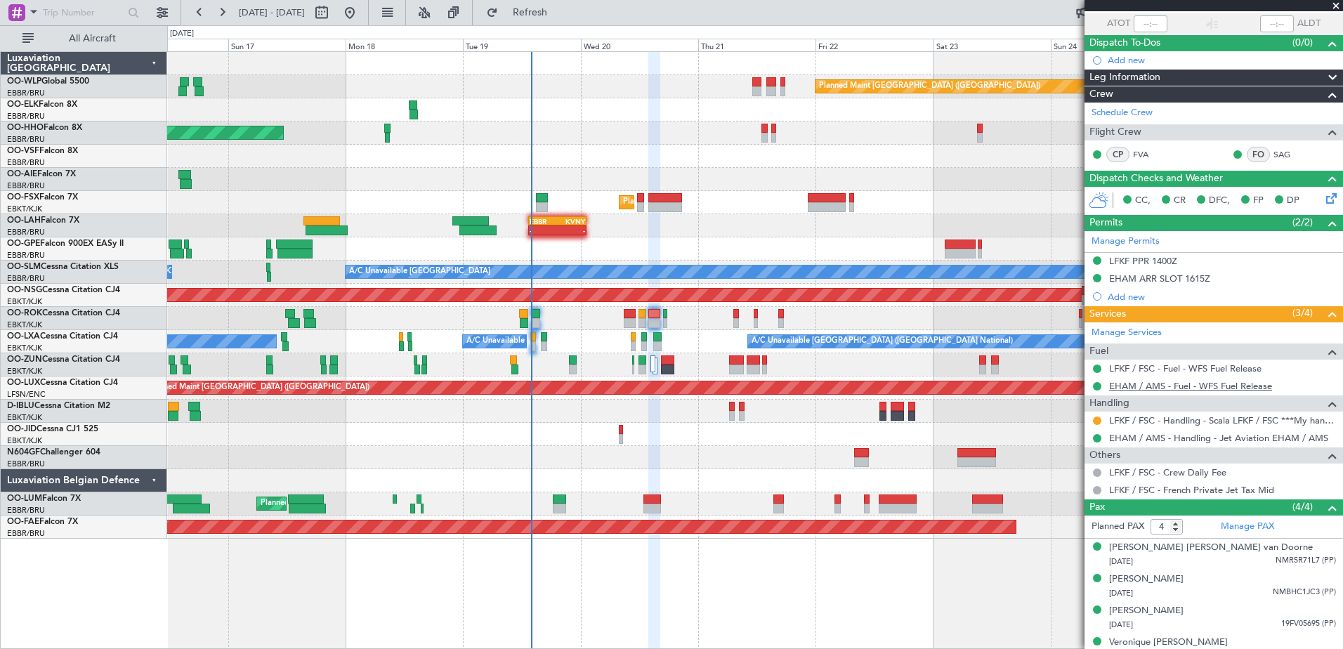
scroll to position [118, 0]
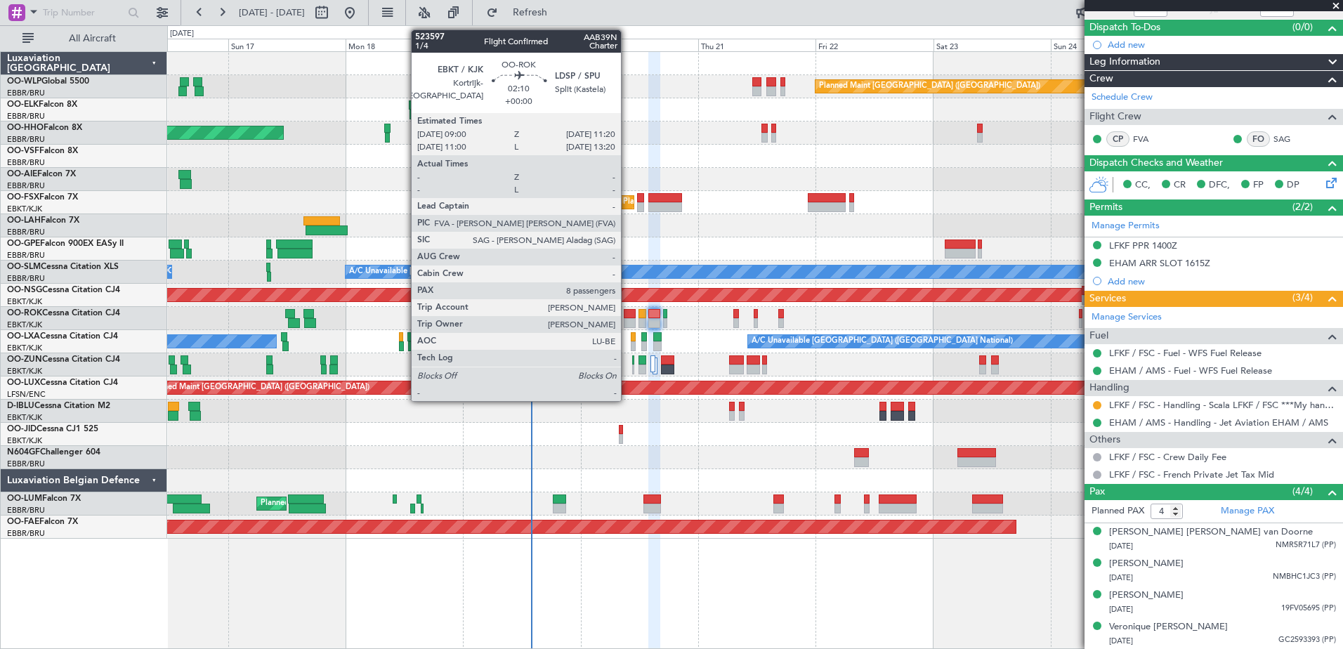
click at [628, 317] on div at bounding box center [630, 314] width 12 height 10
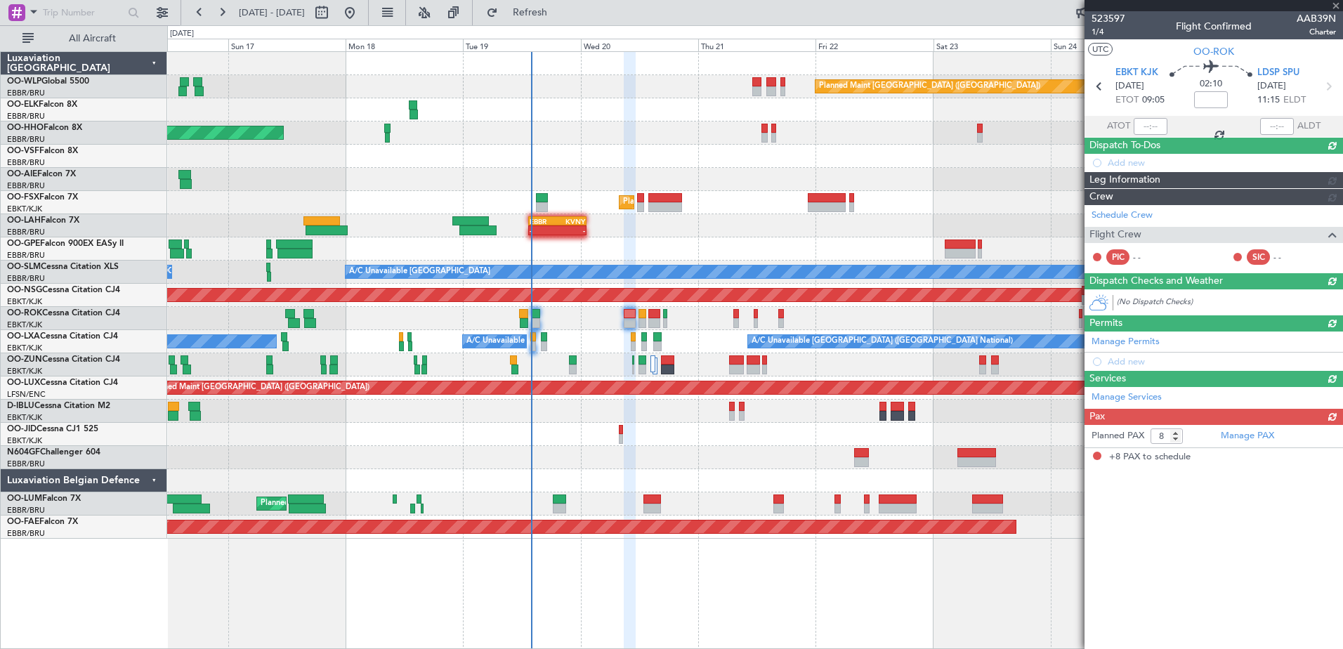
scroll to position [0, 0]
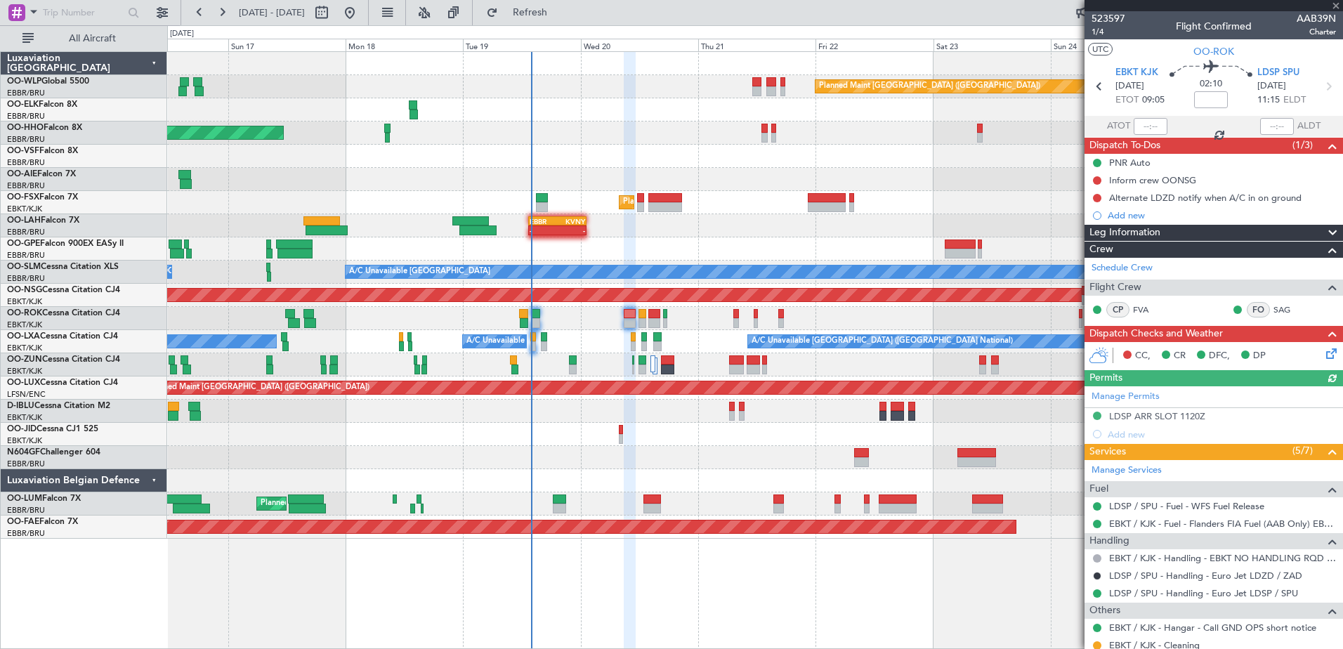
click at [1323, 354] on icon at bounding box center [1328, 350] width 11 height 11
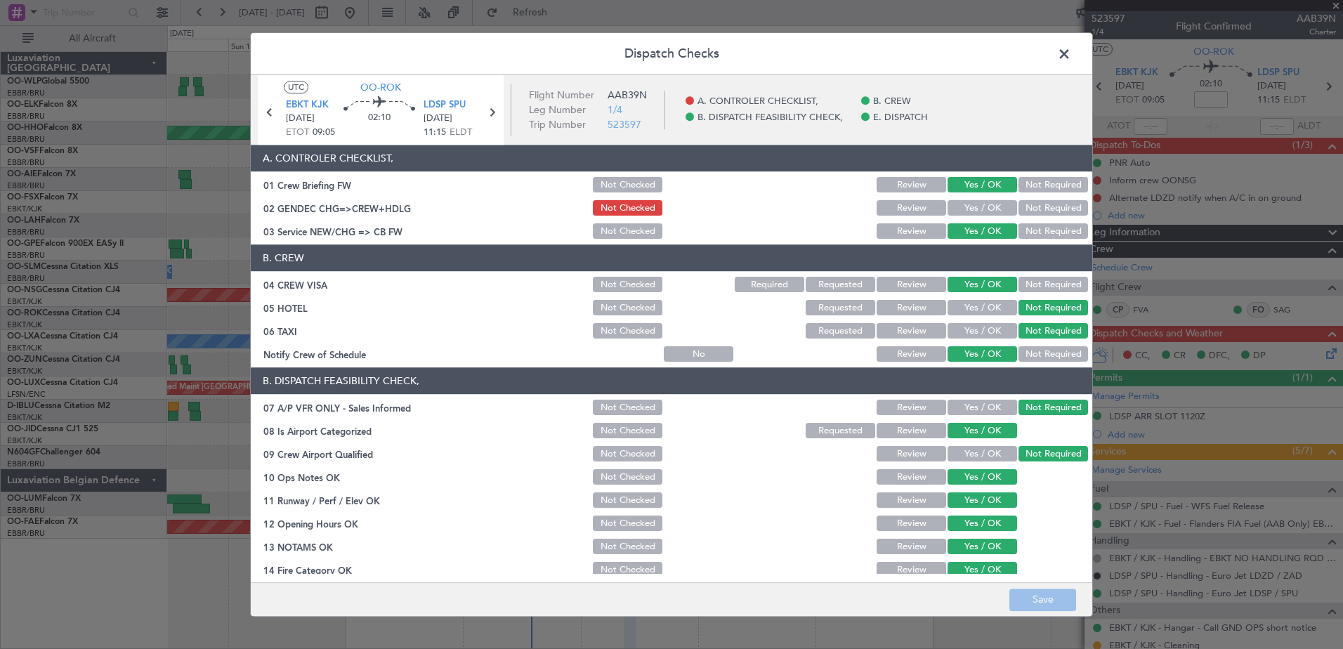
click at [984, 220] on section "A. CONTROLER CHECKLIST, 01 Crew Briefing FW Not Checked Review Yes / OK Not Req…" at bounding box center [671, 193] width 841 height 96
click at [985, 211] on button "Yes / OK" at bounding box center [982, 208] width 70 height 15
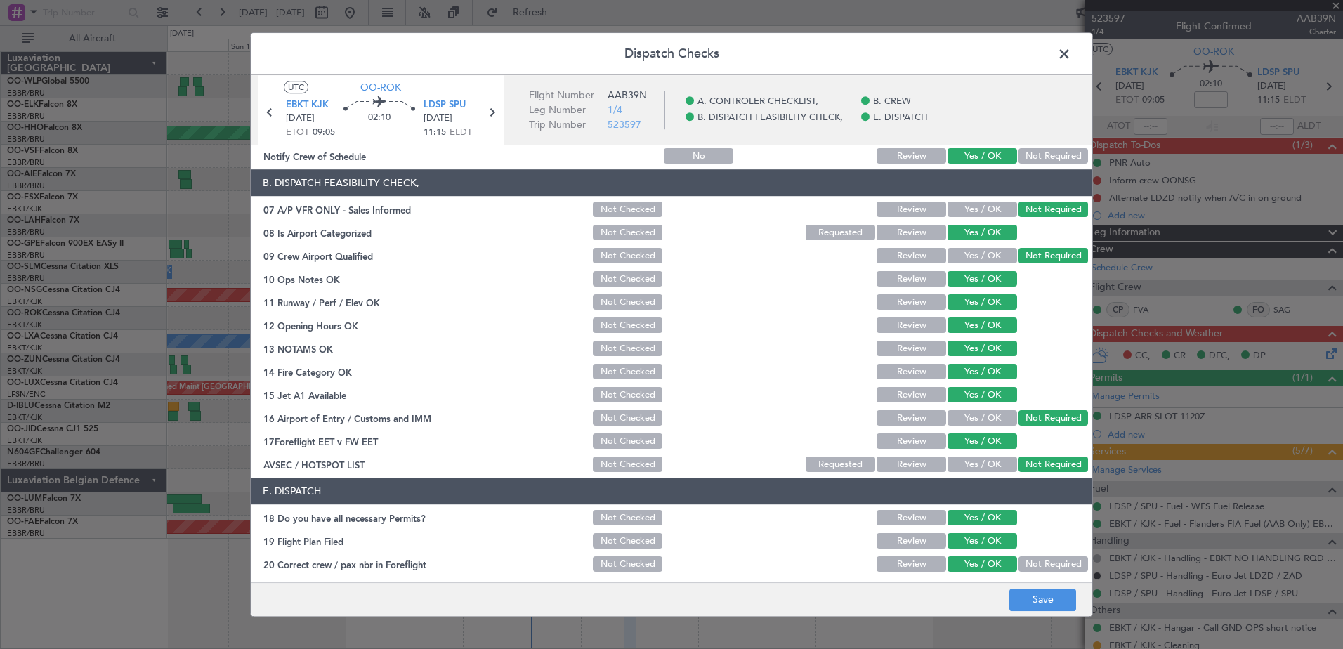
scroll to position [225, 0]
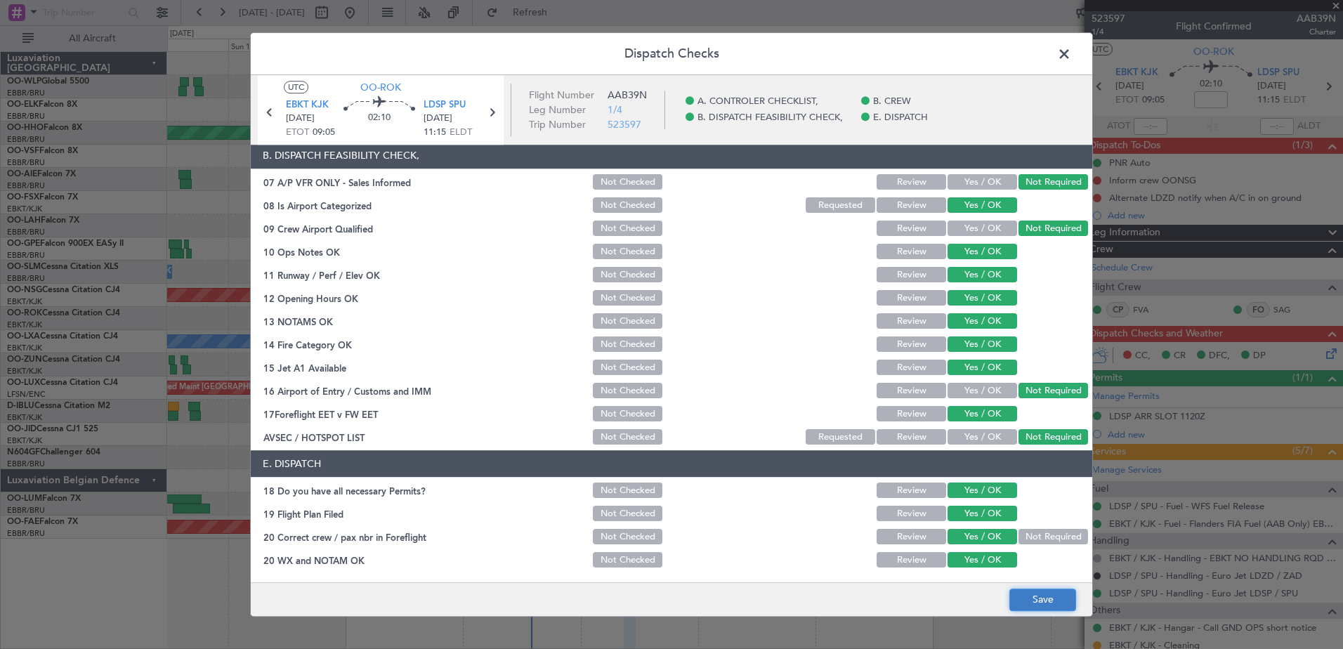
click at [1038, 604] on button "Save" at bounding box center [1042, 599] width 67 height 22
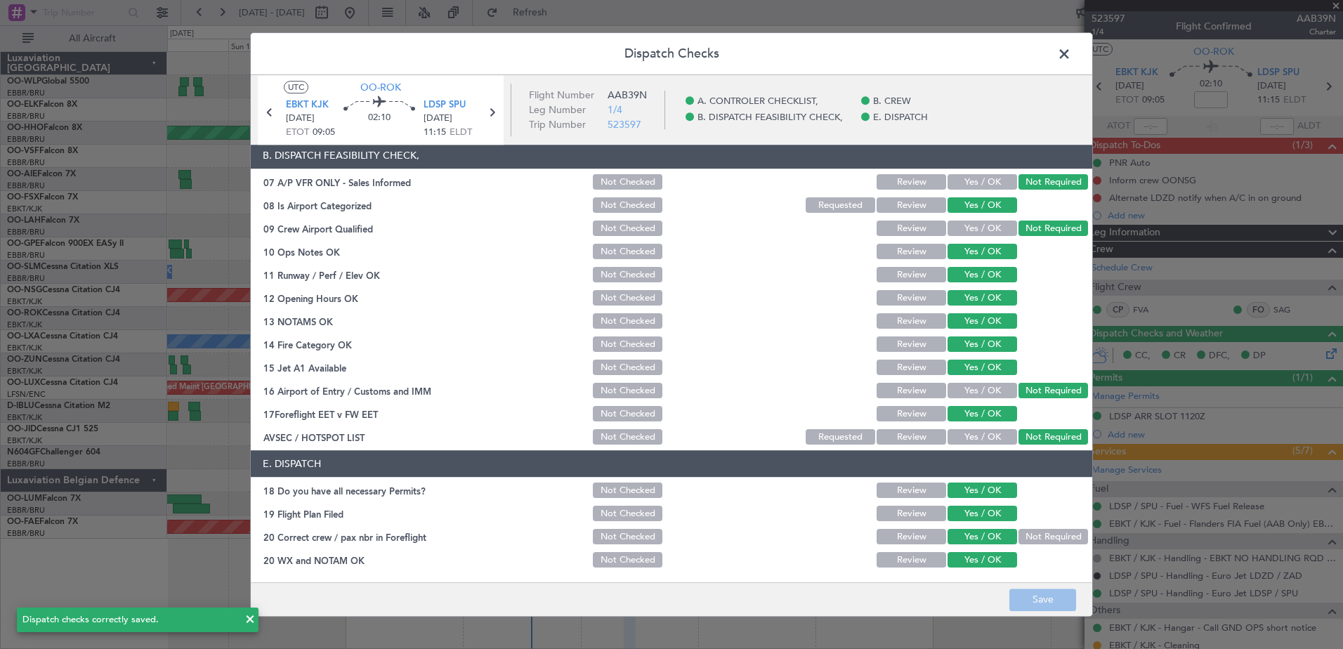
click at [1071, 52] on span at bounding box center [1071, 58] width 0 height 28
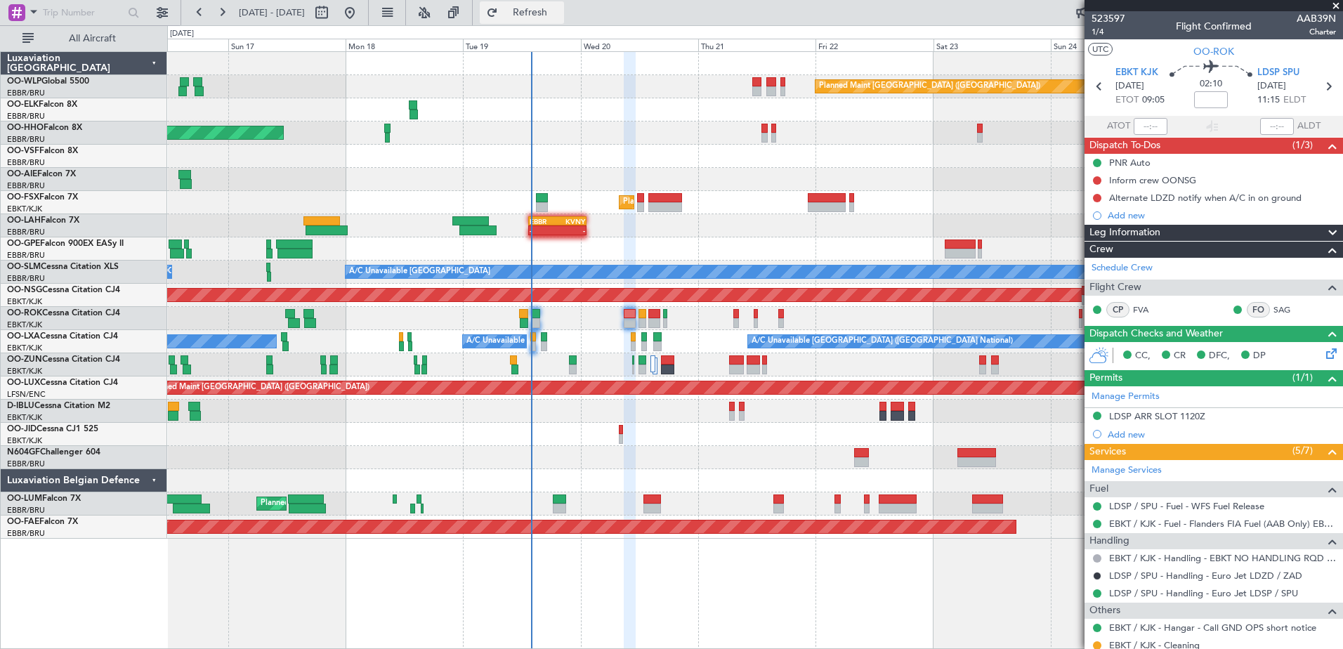
click at [560, 11] on span "Refresh" at bounding box center [530, 13] width 59 height 10
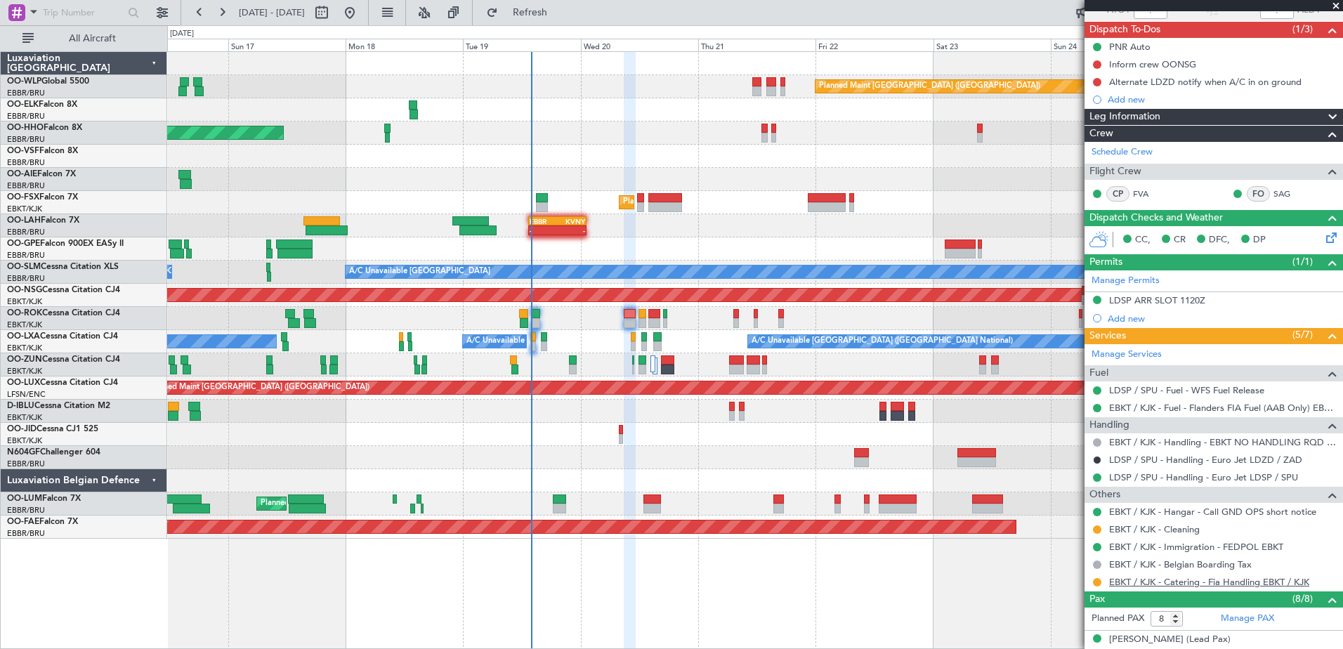
scroll to position [115, 0]
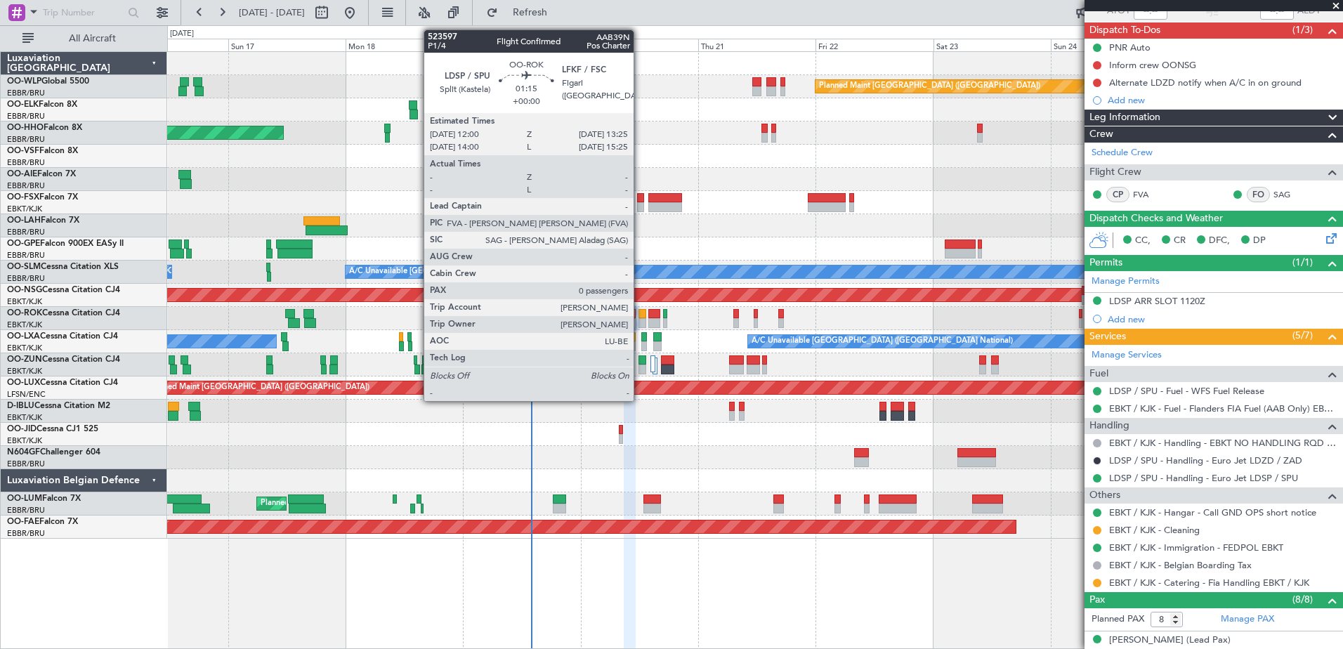
click at [640, 322] on div at bounding box center [641, 323] width 7 height 10
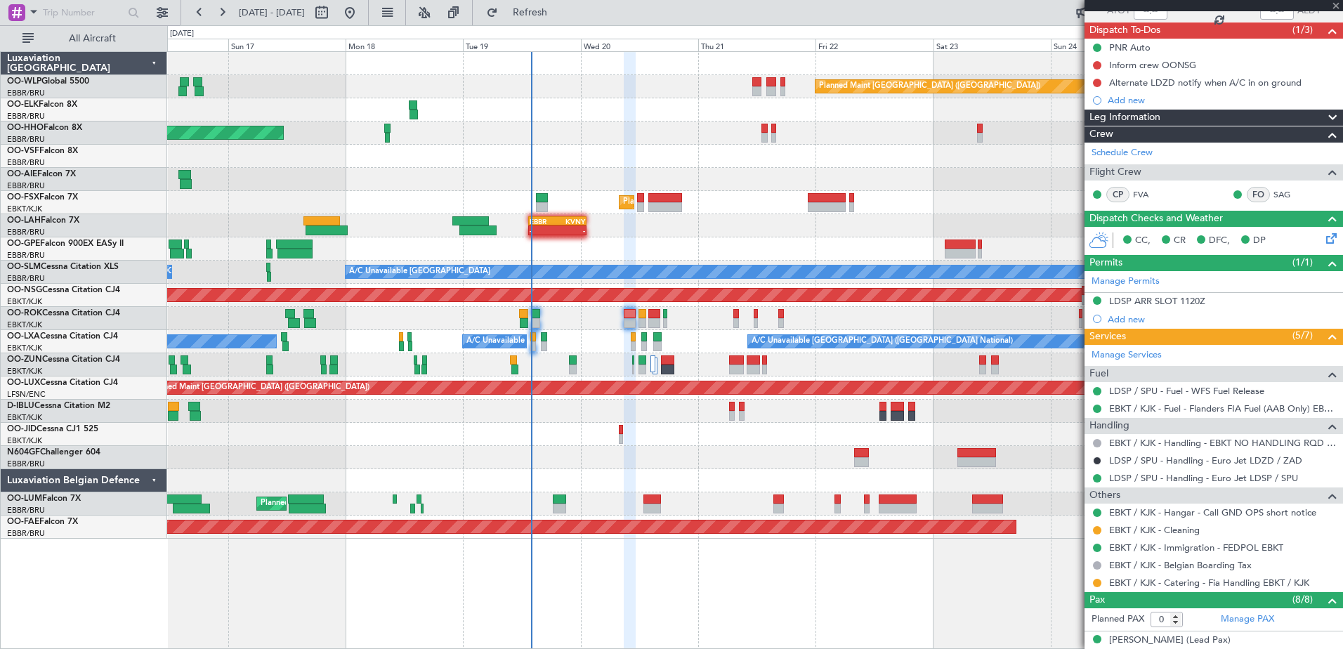
scroll to position [0, 0]
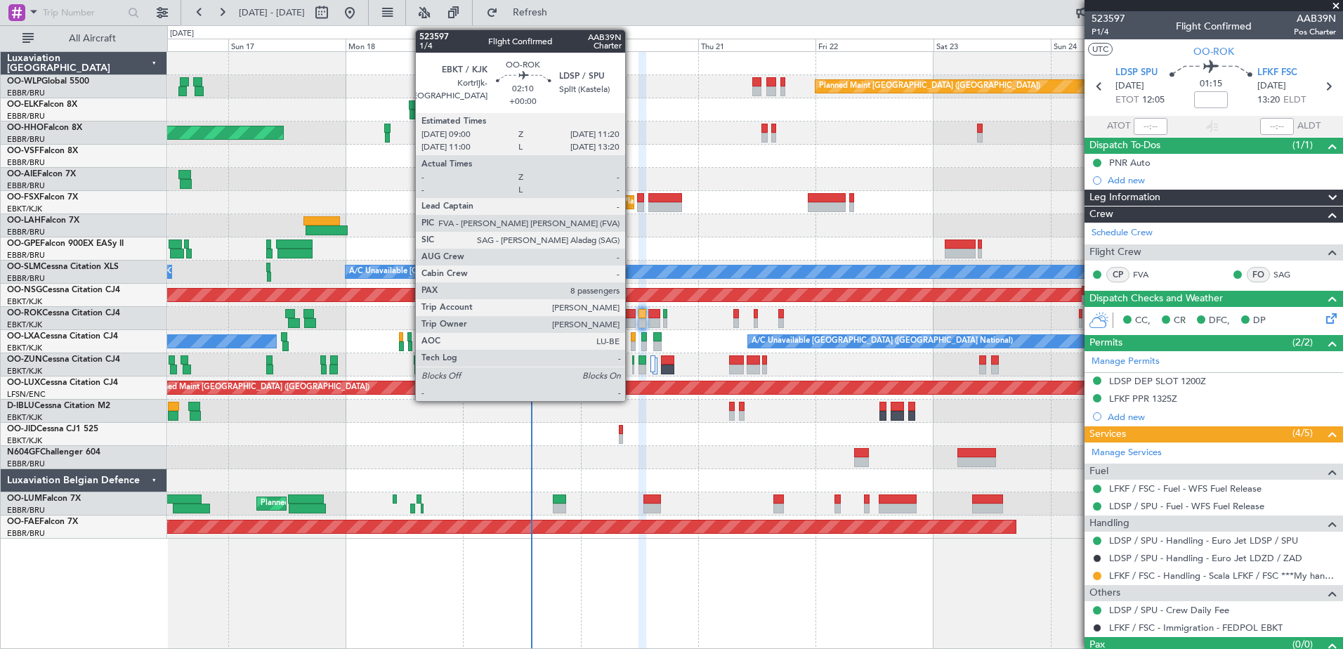
click at [631, 315] on div at bounding box center [630, 314] width 12 height 10
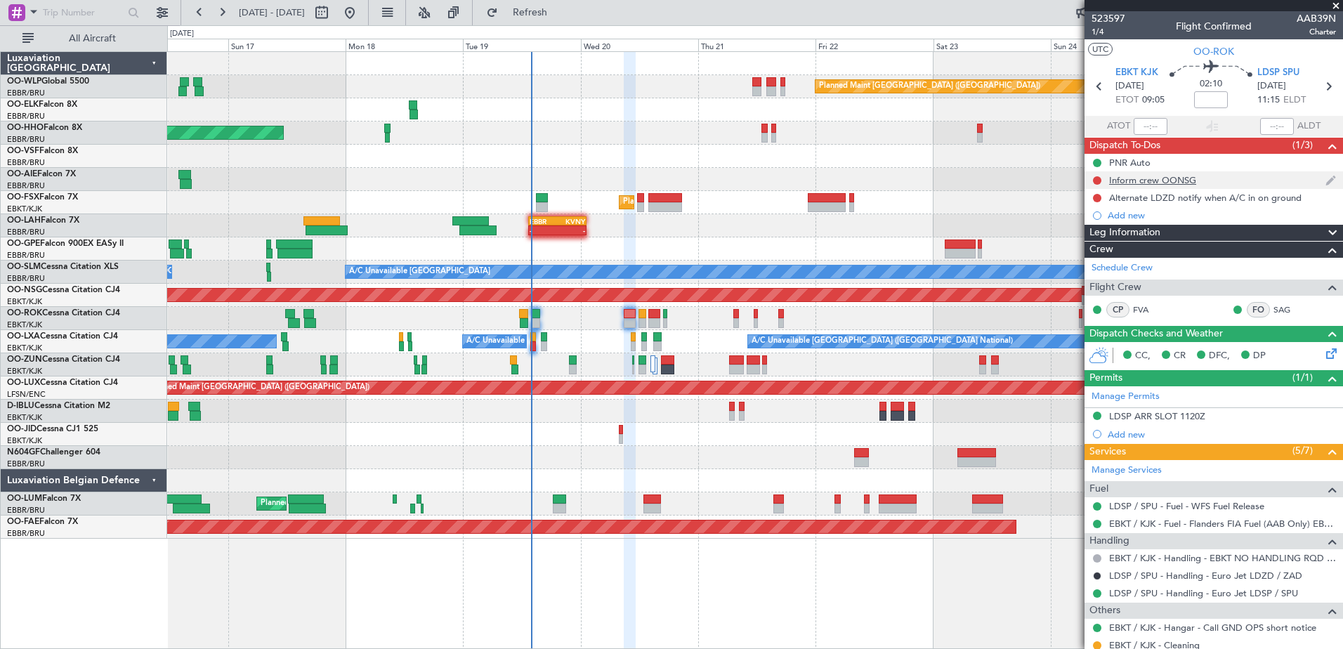
click at [1153, 177] on div "Inform crew OONSG" at bounding box center [1152, 180] width 87 height 12
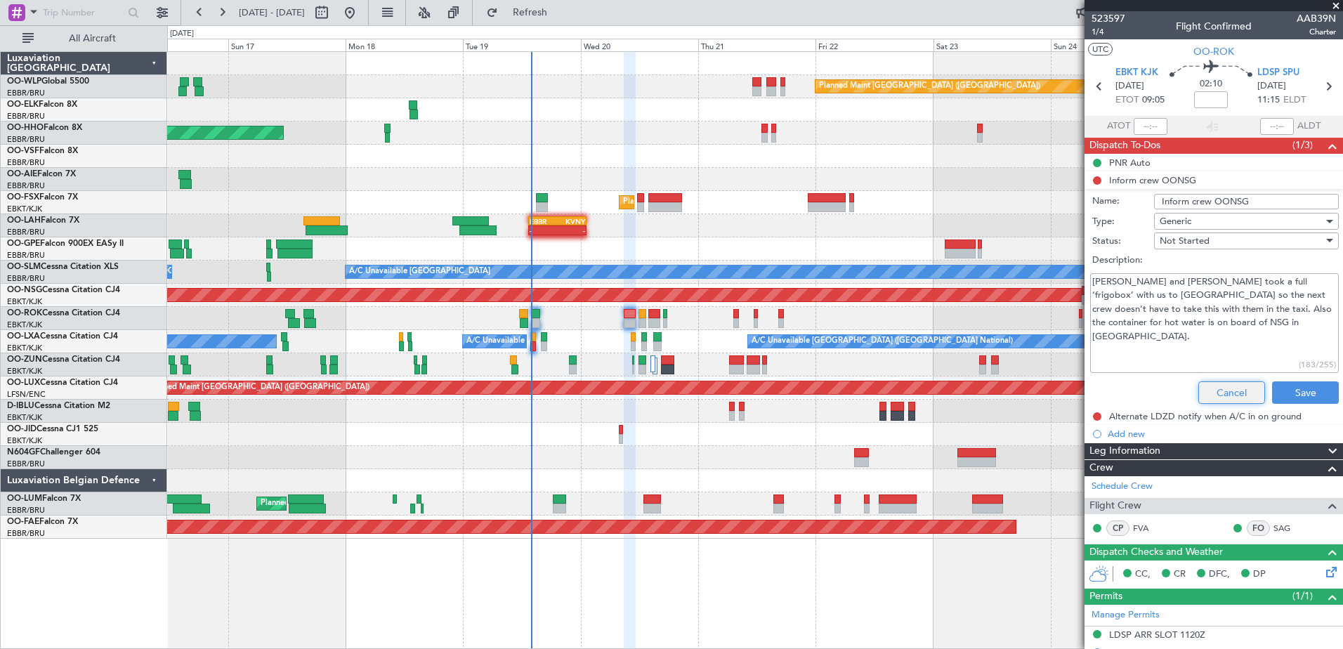
click at [1212, 395] on button "Cancel" at bounding box center [1231, 392] width 67 height 22
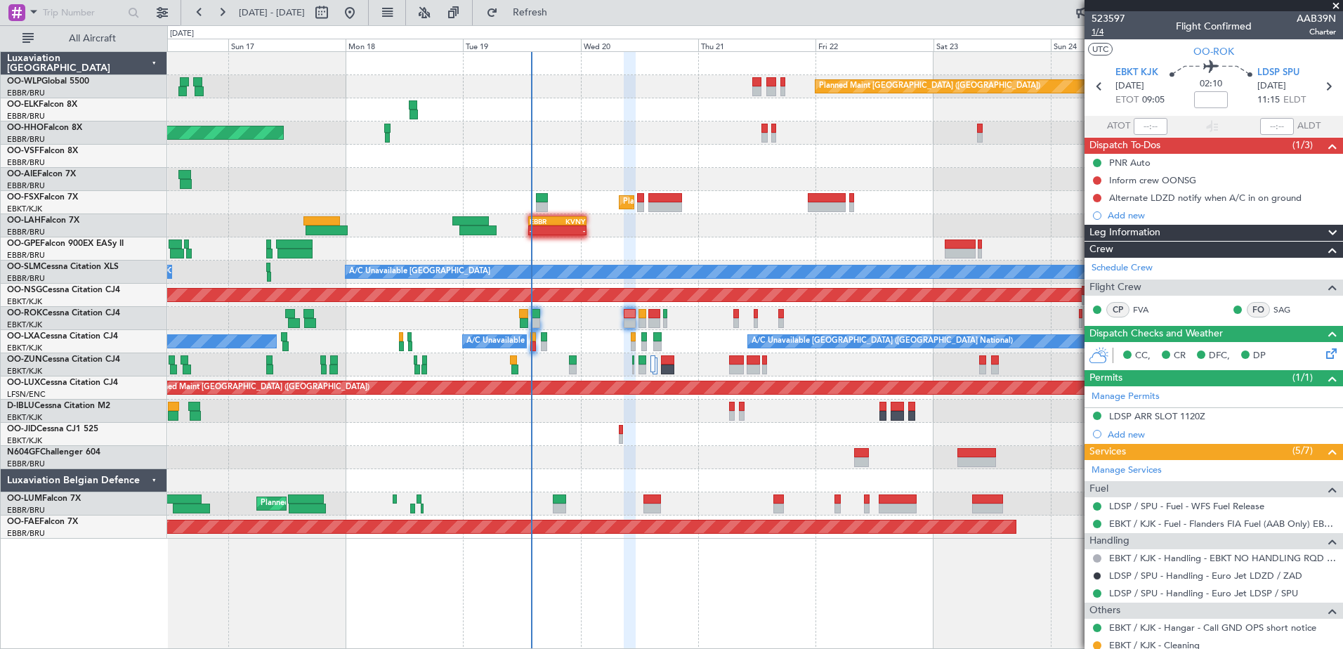
click at [1099, 34] on span "1/4" at bounding box center [1108, 32] width 34 height 12
click at [548, 15] on span "Refresh" at bounding box center [530, 13] width 59 height 10
click at [1100, 31] on span "1/4" at bounding box center [1108, 32] width 34 height 12
click at [560, 17] on span "Refresh" at bounding box center [530, 13] width 59 height 10
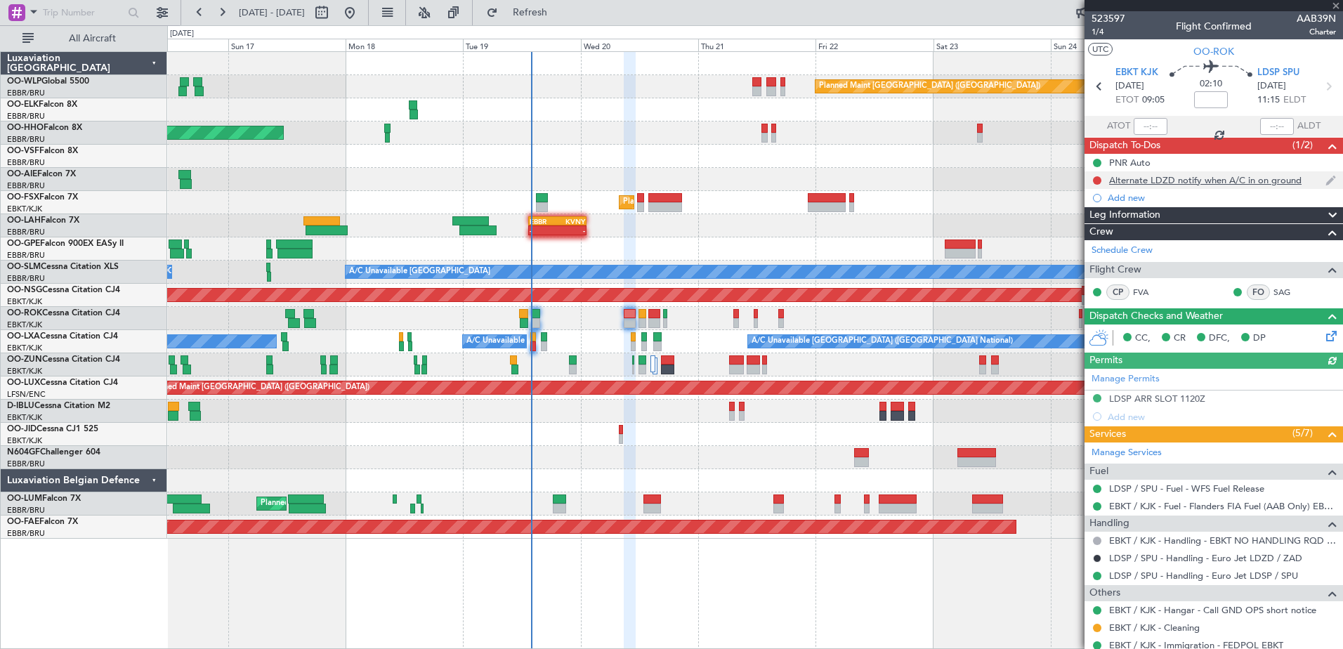
click at [1220, 176] on div "Alternate LDZD notify when A/C in on ground" at bounding box center [1205, 180] width 192 height 12
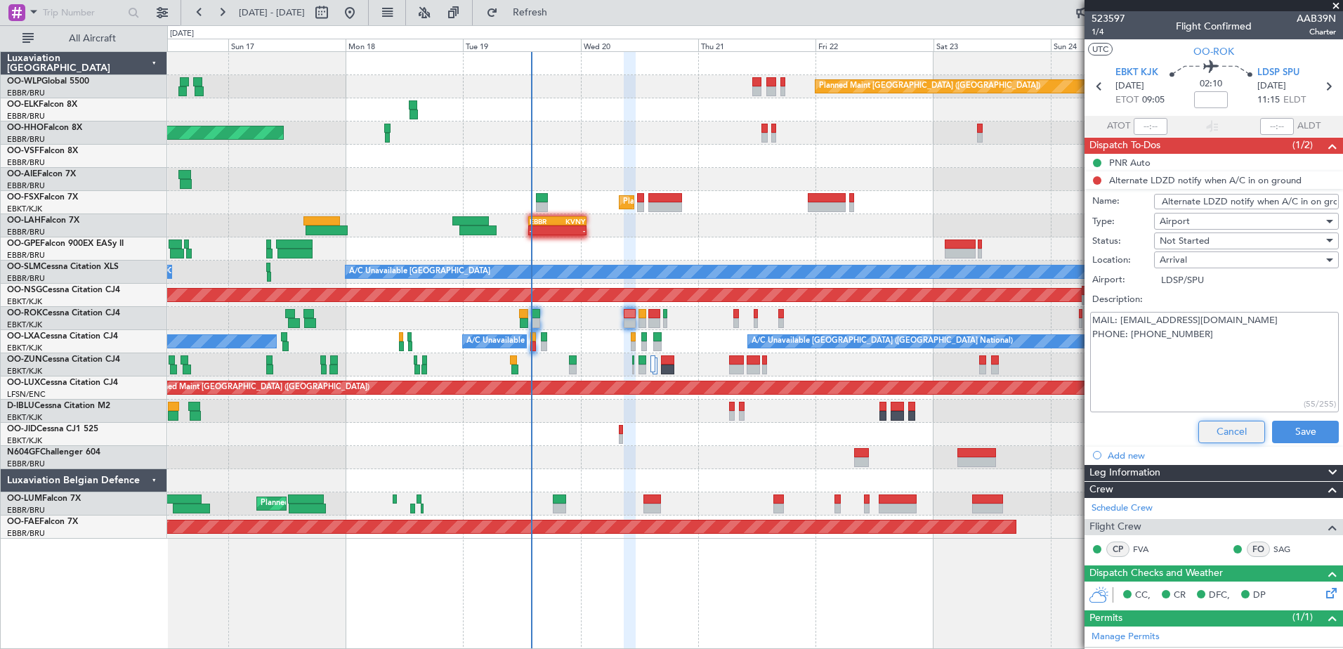
click at [1227, 427] on button "Cancel" at bounding box center [1231, 432] width 67 height 22
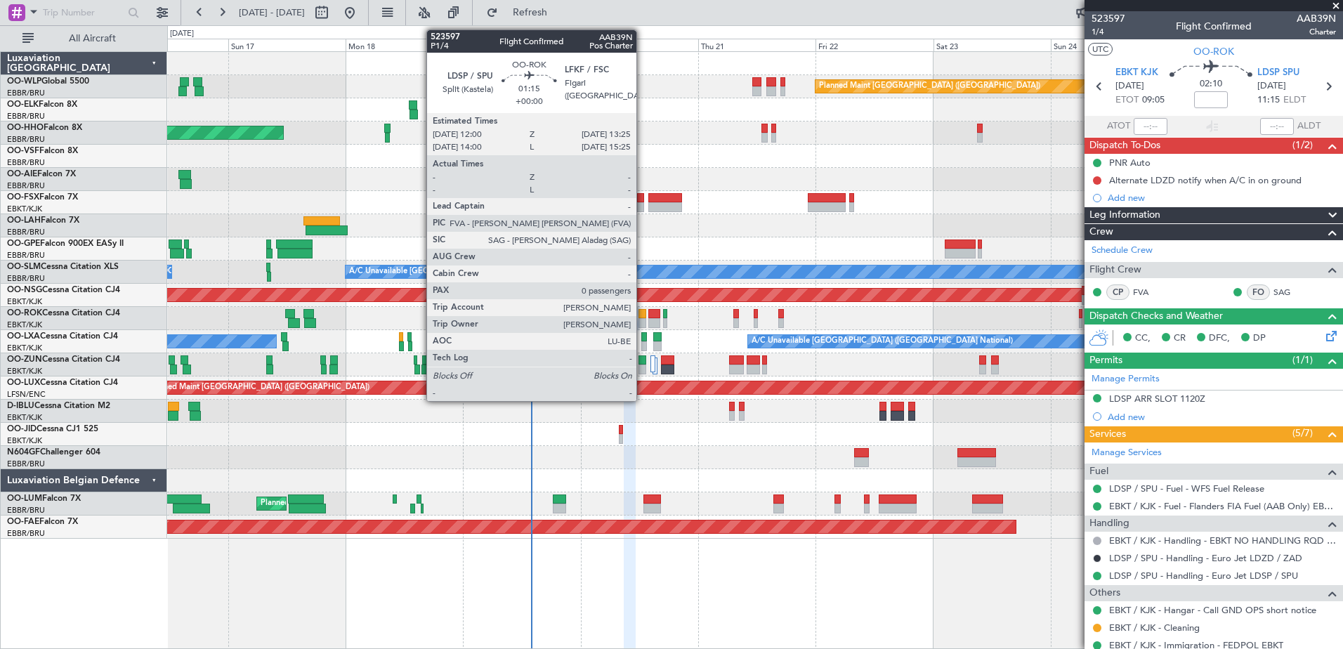
click at [642, 320] on div at bounding box center [641, 323] width 7 height 10
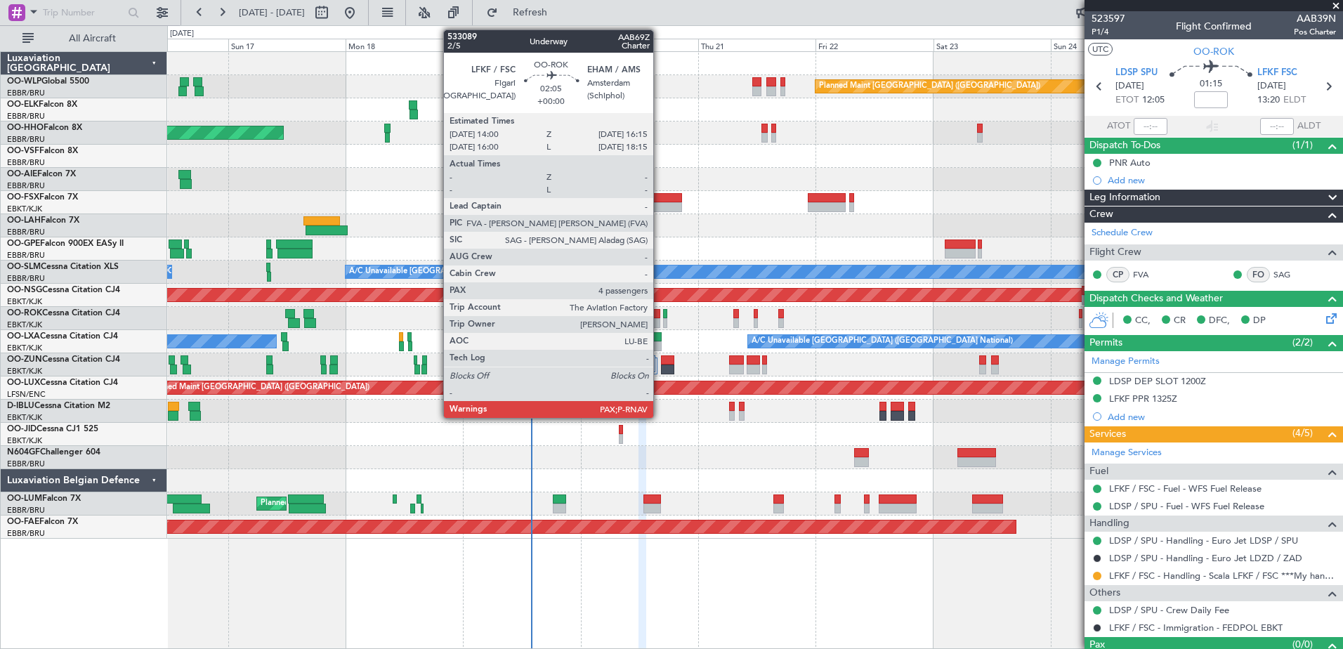
click at [664, 314] on div at bounding box center [665, 314] width 4 height 10
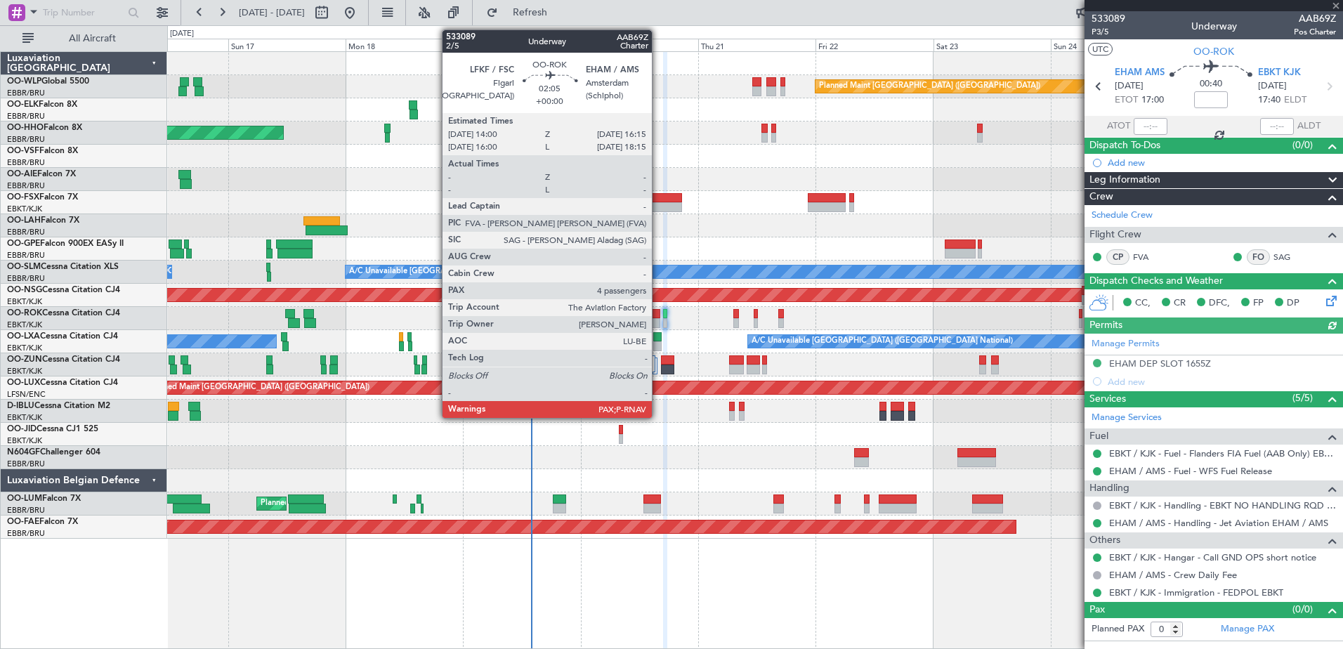
click at [658, 322] on div at bounding box center [653, 323] width 11 height 10
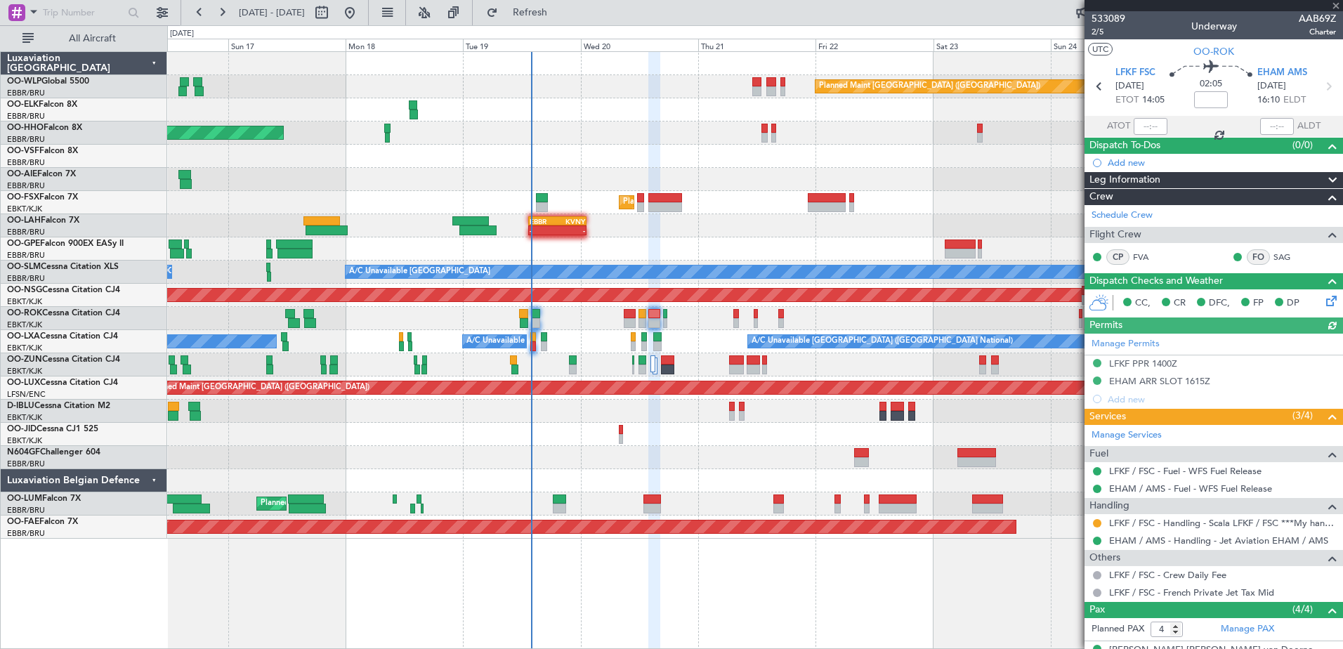
click at [1323, 298] on icon at bounding box center [1328, 298] width 11 height 11
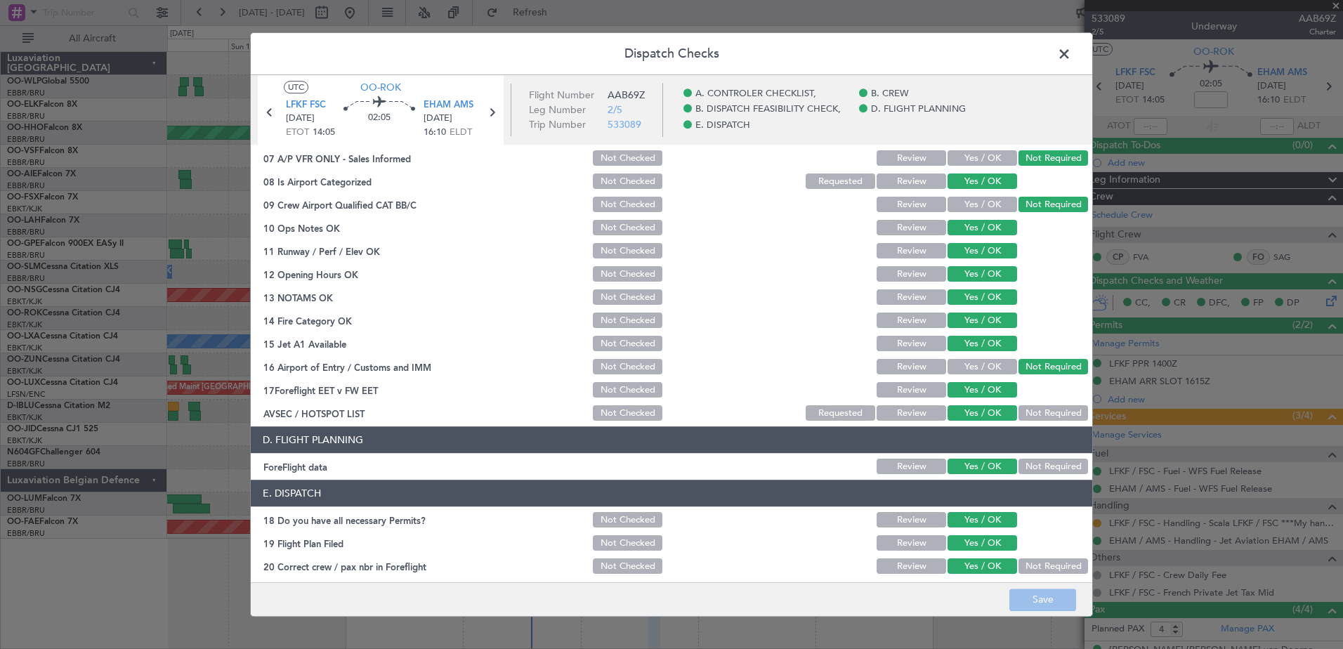
scroll to position [279, 0]
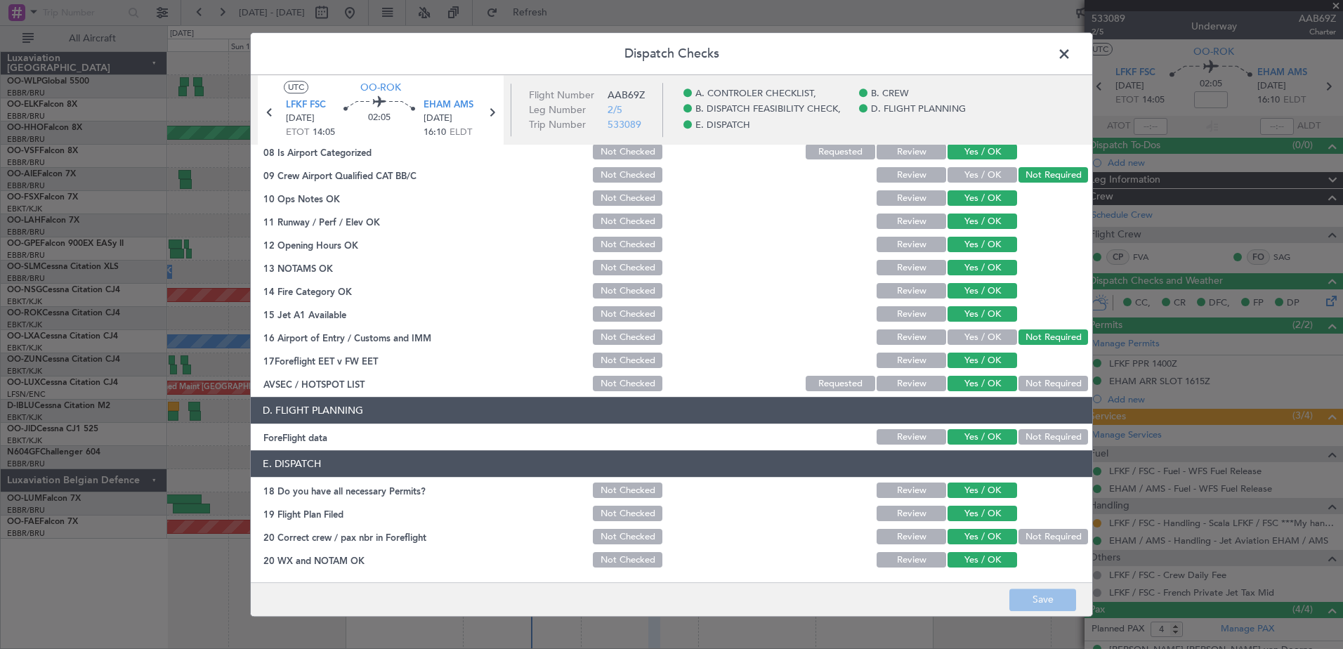
click at [1066, 39] on header "Dispatch Checks" at bounding box center [671, 54] width 841 height 42
click at [1071, 48] on span at bounding box center [1071, 58] width 0 height 28
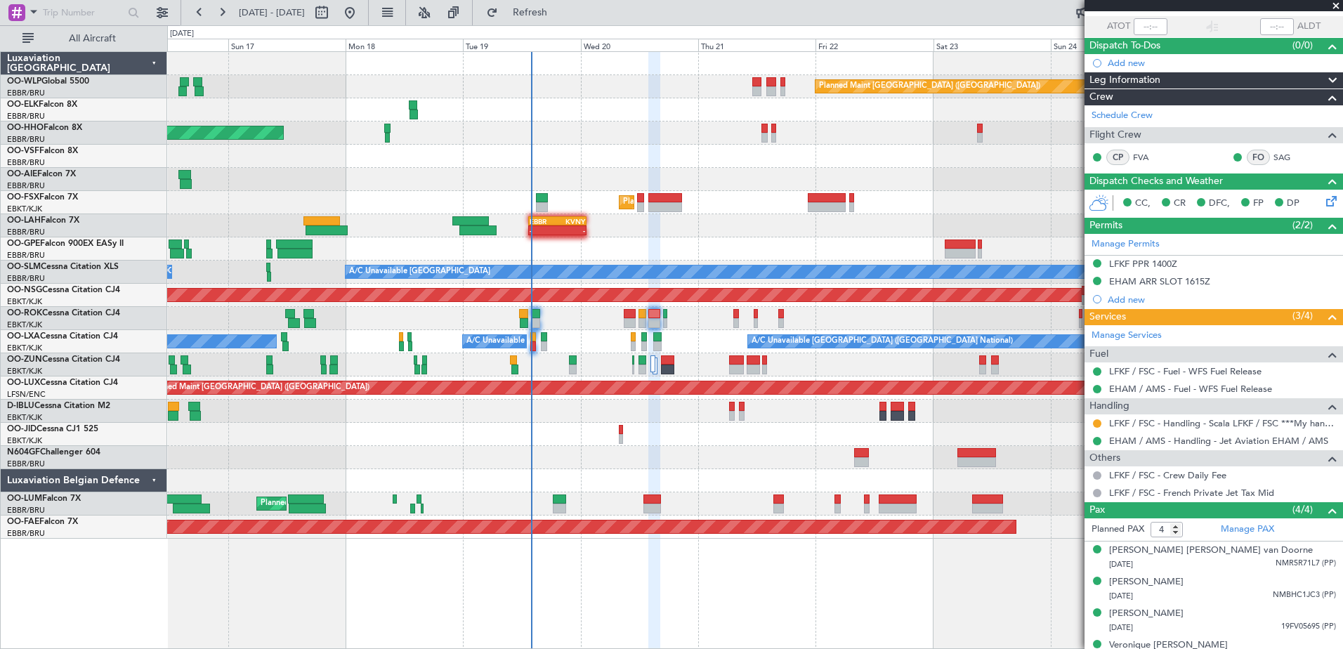
scroll to position [118, 0]
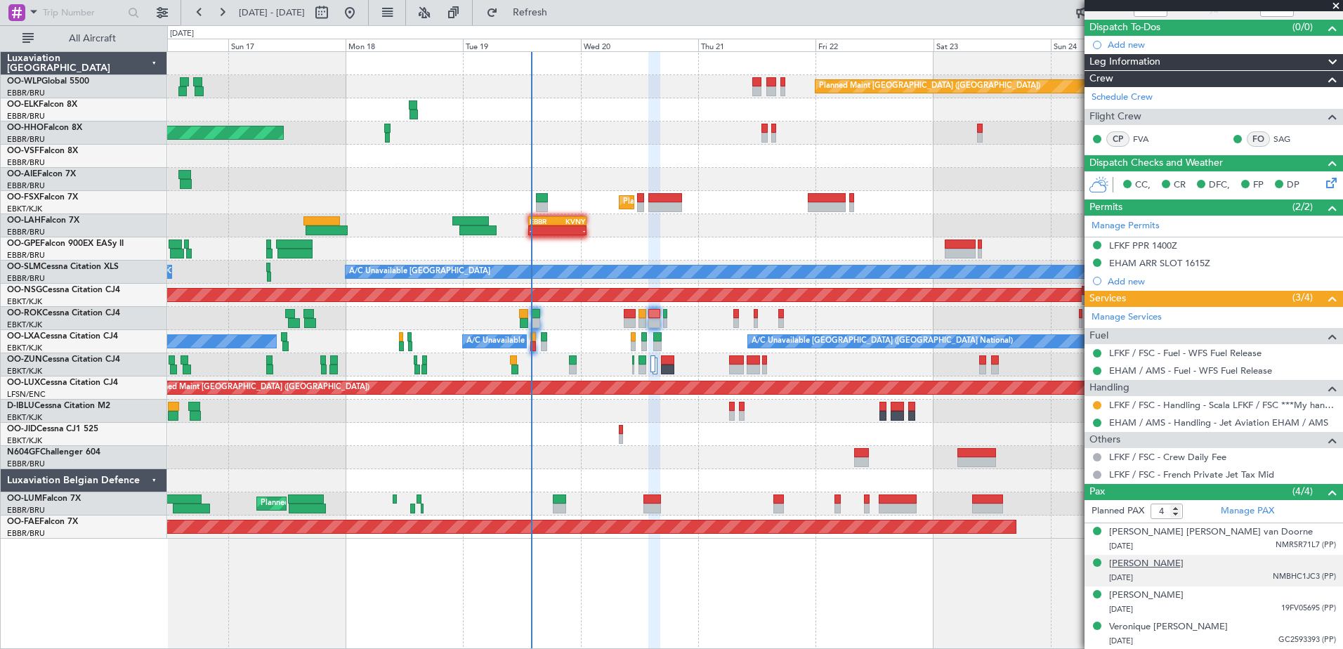
click at [1183, 566] on div "[PERSON_NAME]" at bounding box center [1146, 564] width 74 height 14
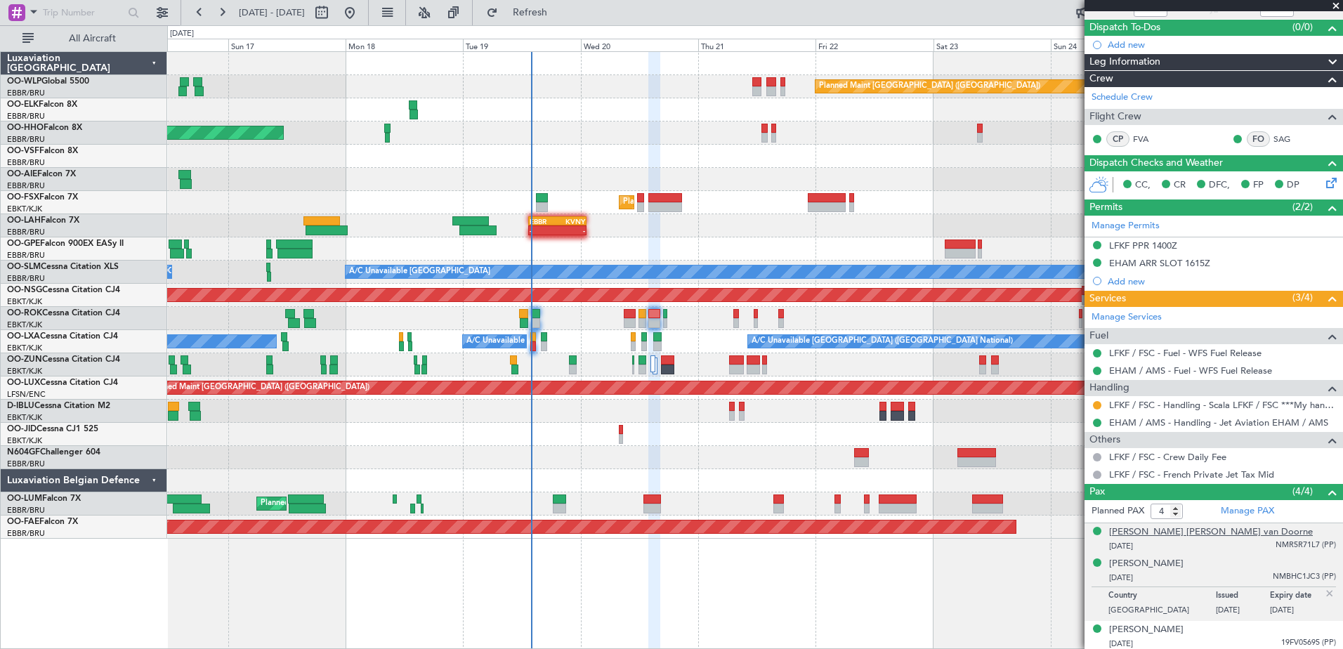
click at [1167, 532] on div "[PERSON_NAME] [PERSON_NAME] van Doorne" at bounding box center [1211, 532] width 204 height 14
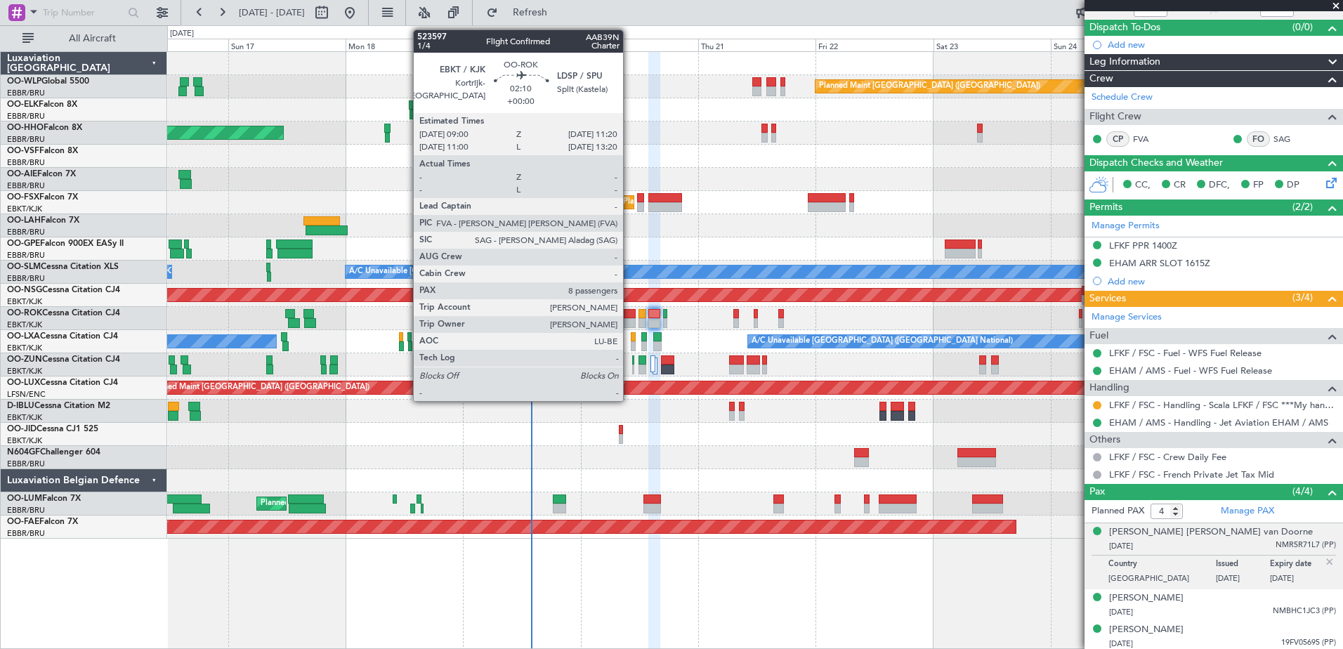
click at [629, 317] on div at bounding box center [630, 314] width 12 height 10
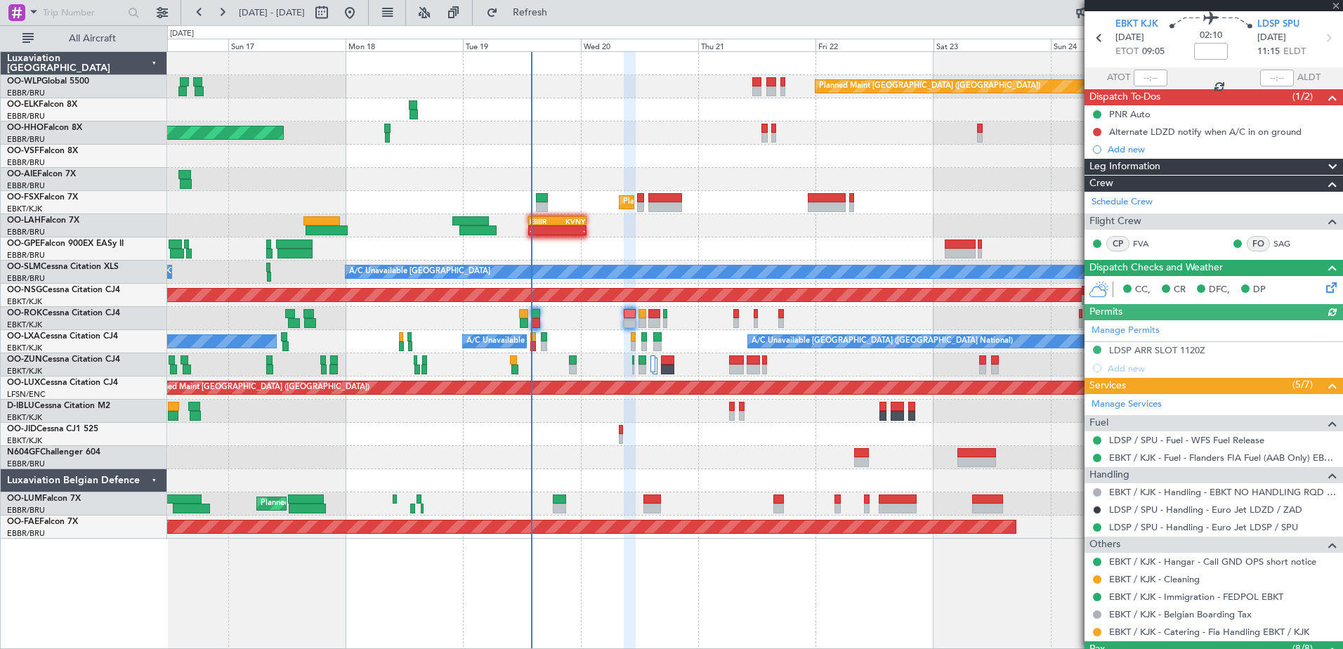
scroll to position [70, 0]
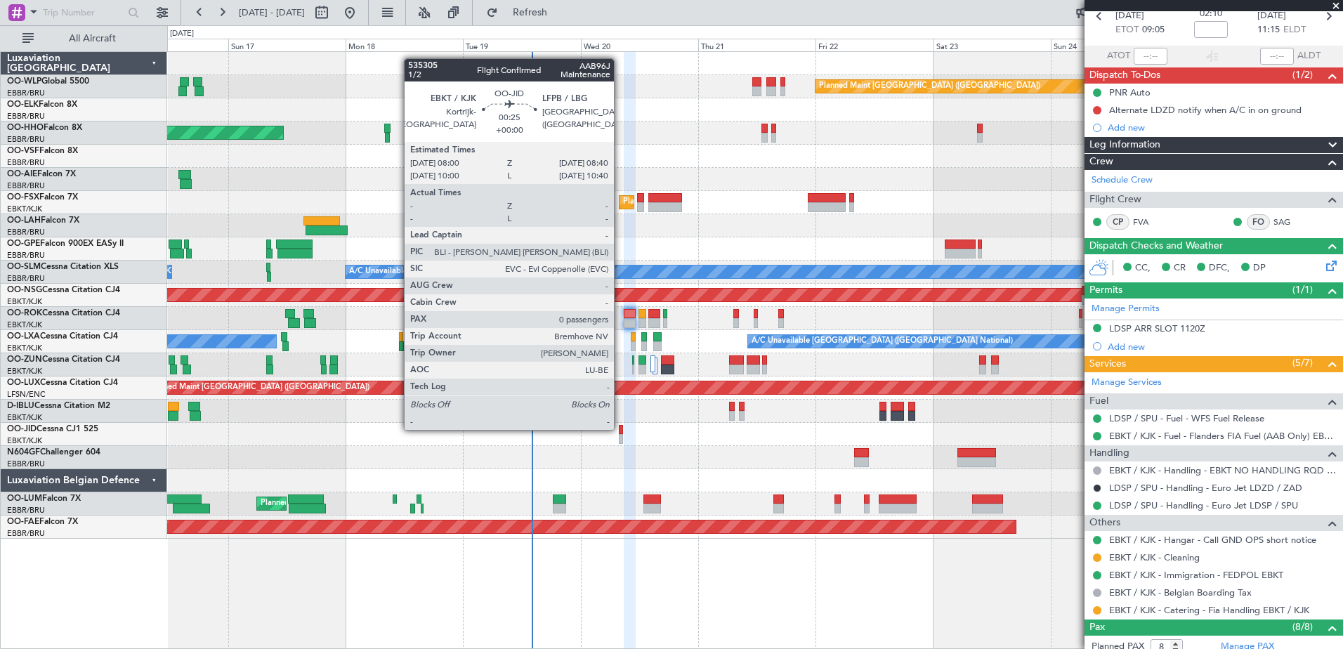
click at [620, 428] on div at bounding box center [621, 430] width 4 height 10
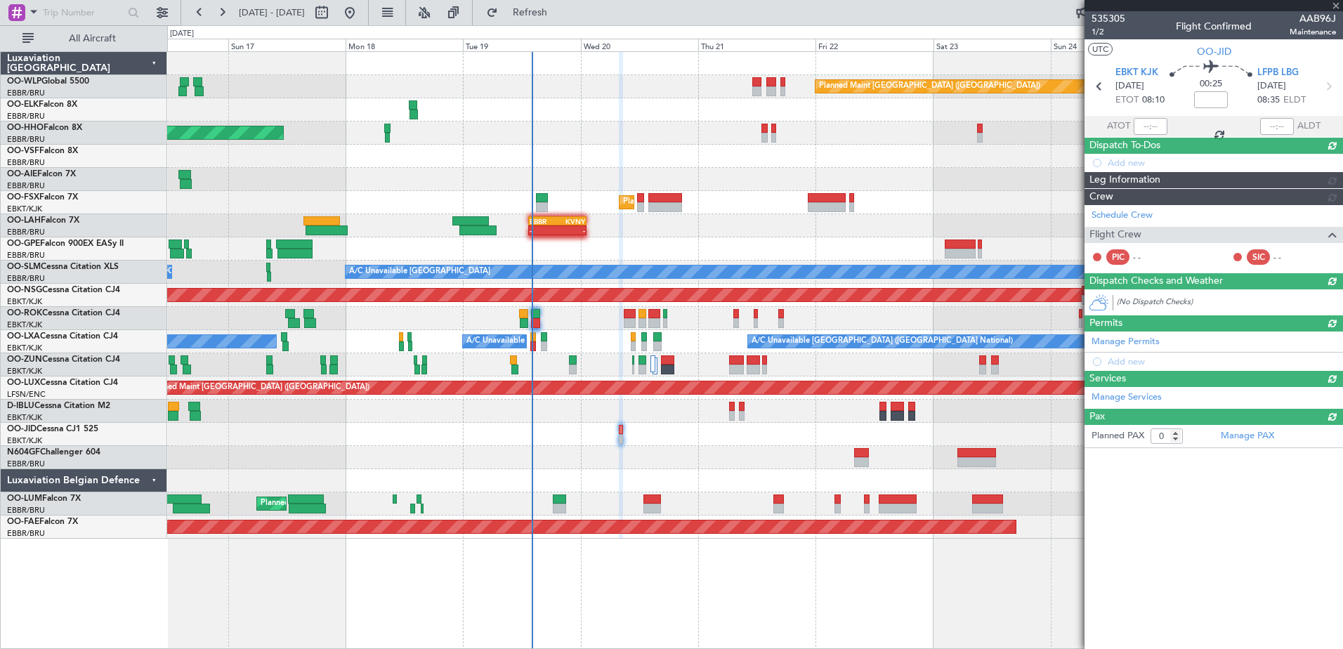
scroll to position [0, 0]
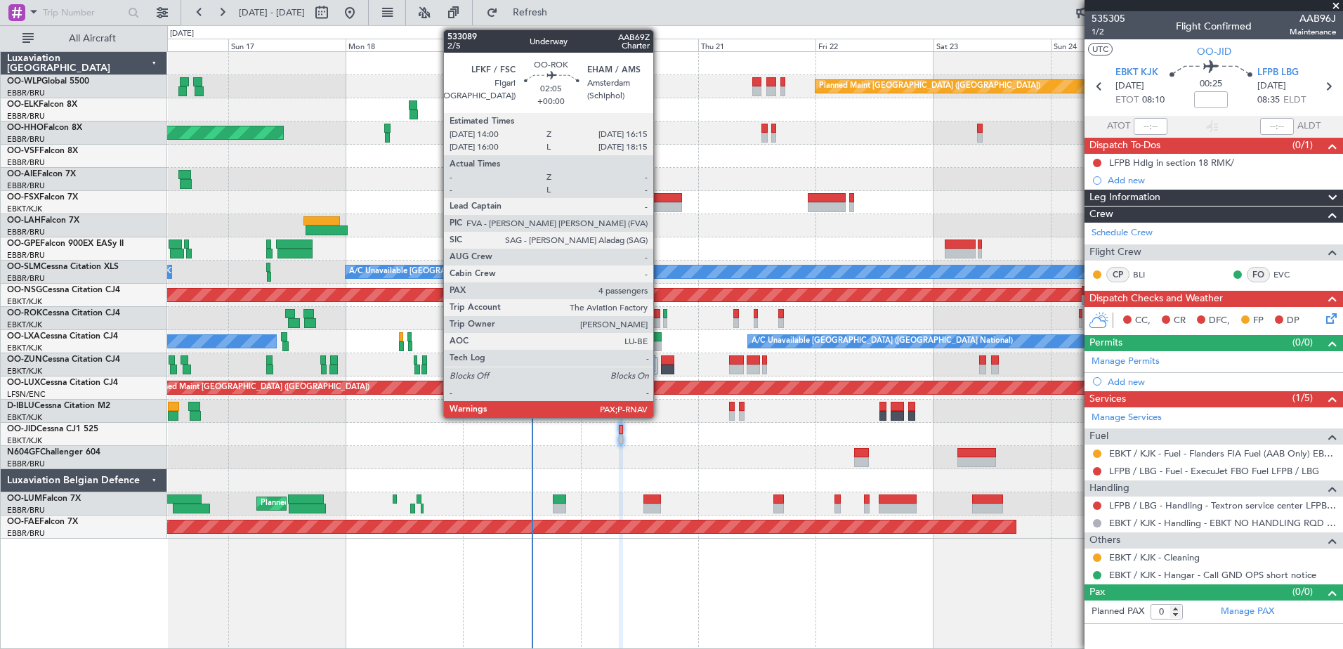
click at [659, 322] on div at bounding box center [653, 323] width 11 height 10
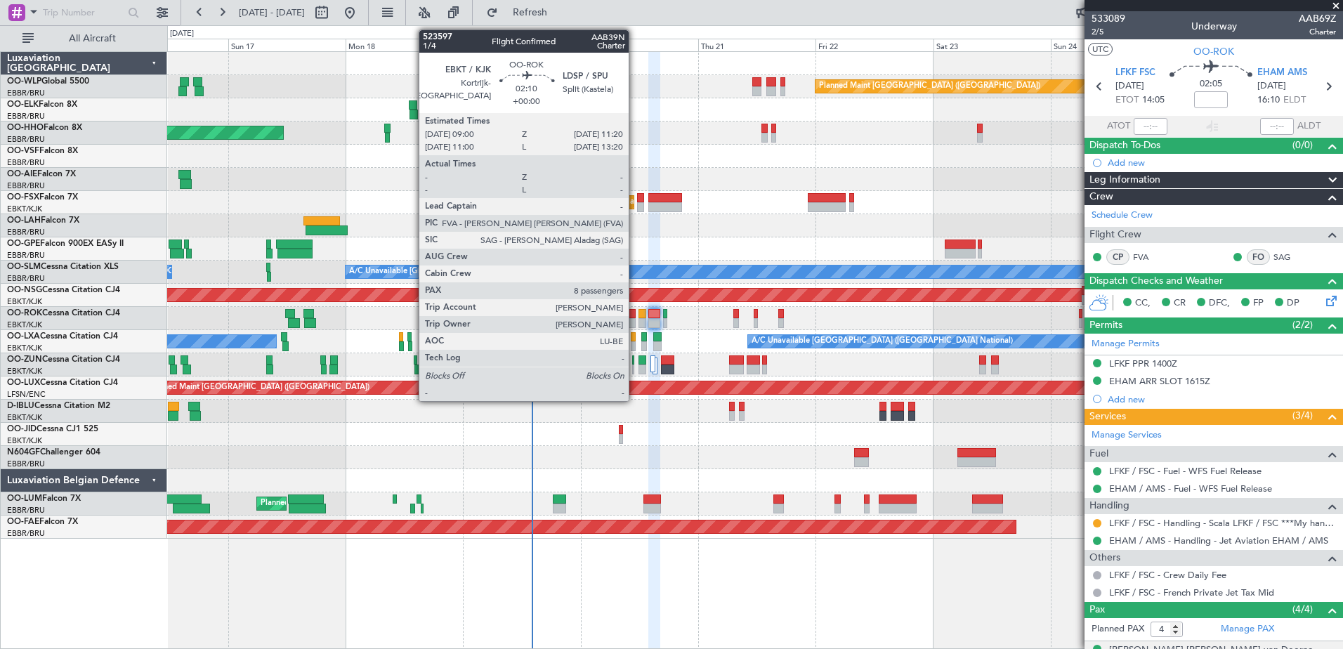
click at [635, 317] on div at bounding box center [630, 314] width 12 height 10
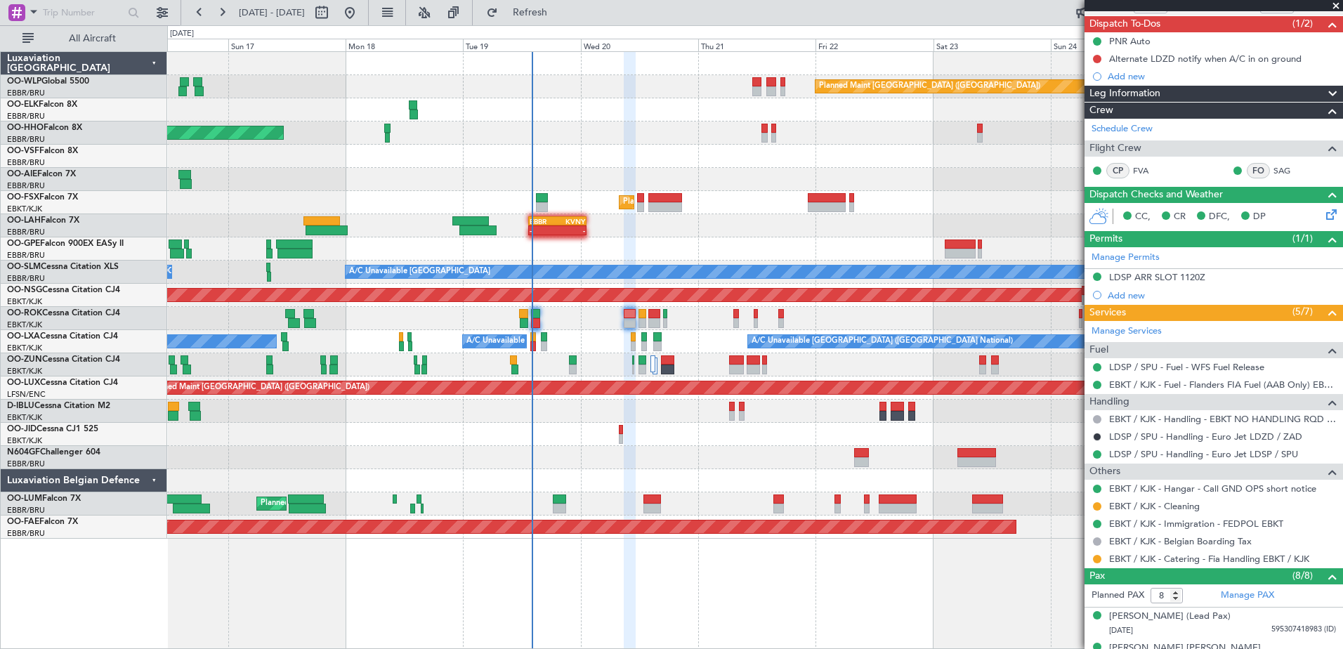
scroll to position [51, 0]
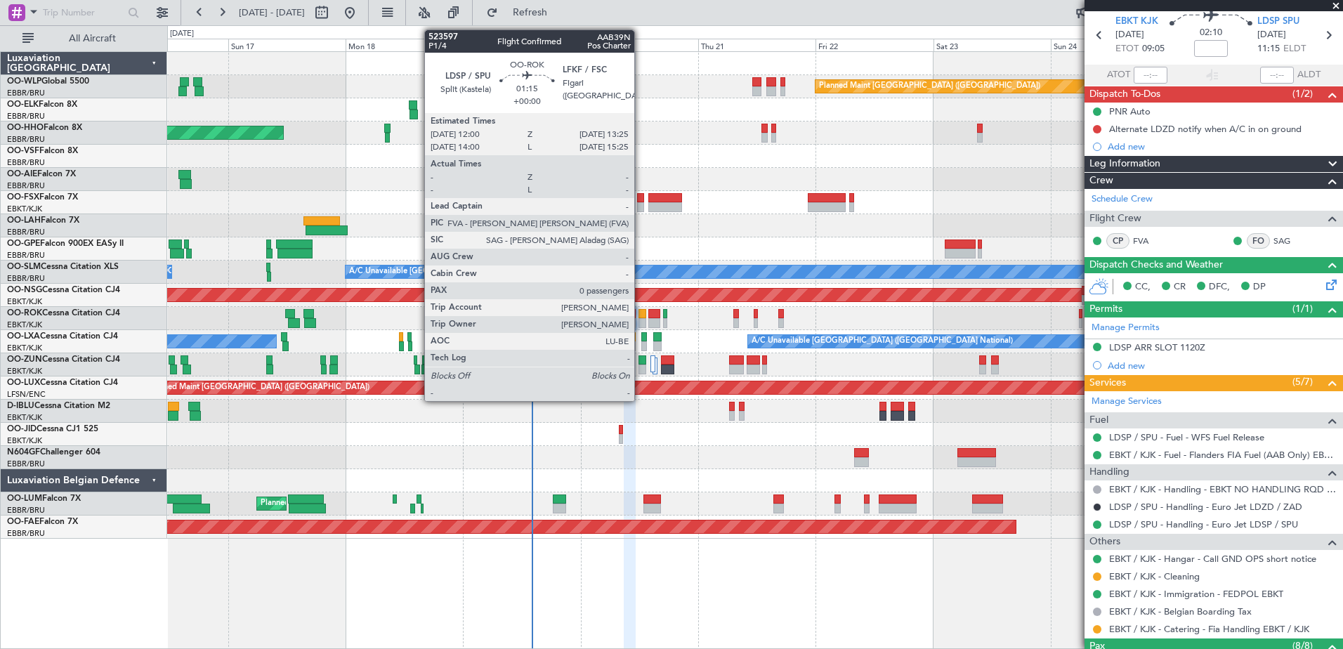
click at [640, 310] on div at bounding box center [641, 314] width 7 height 10
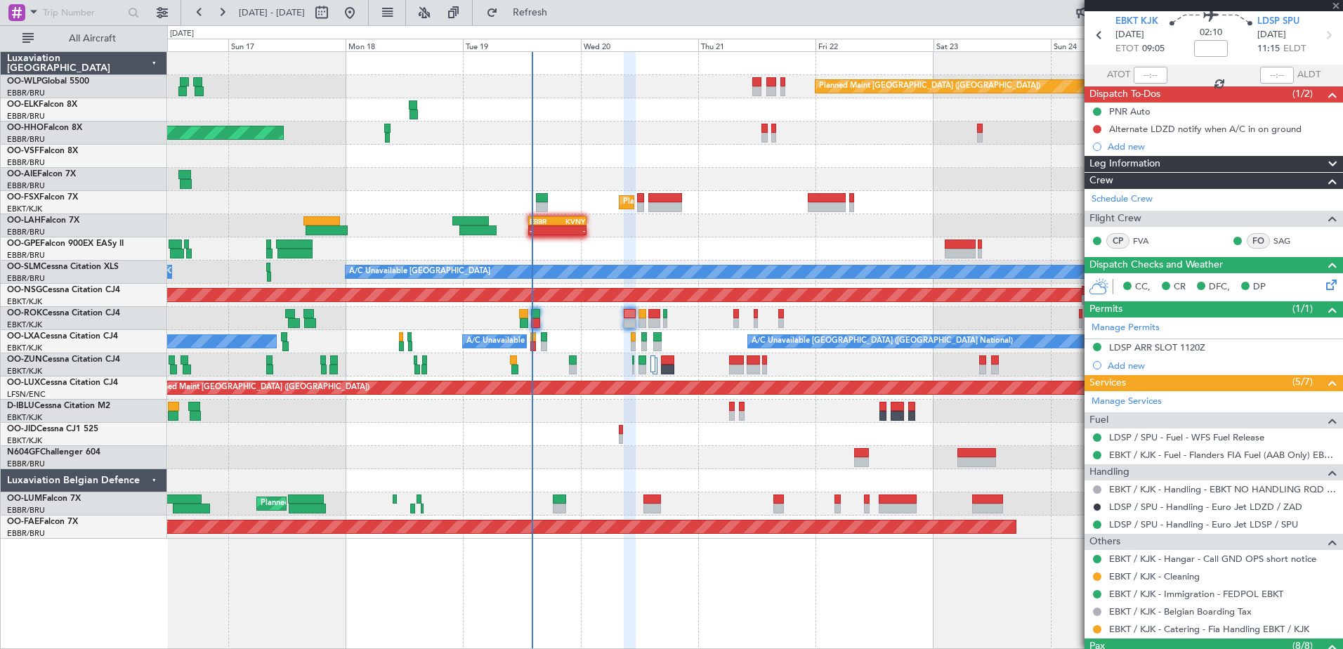
type input "0"
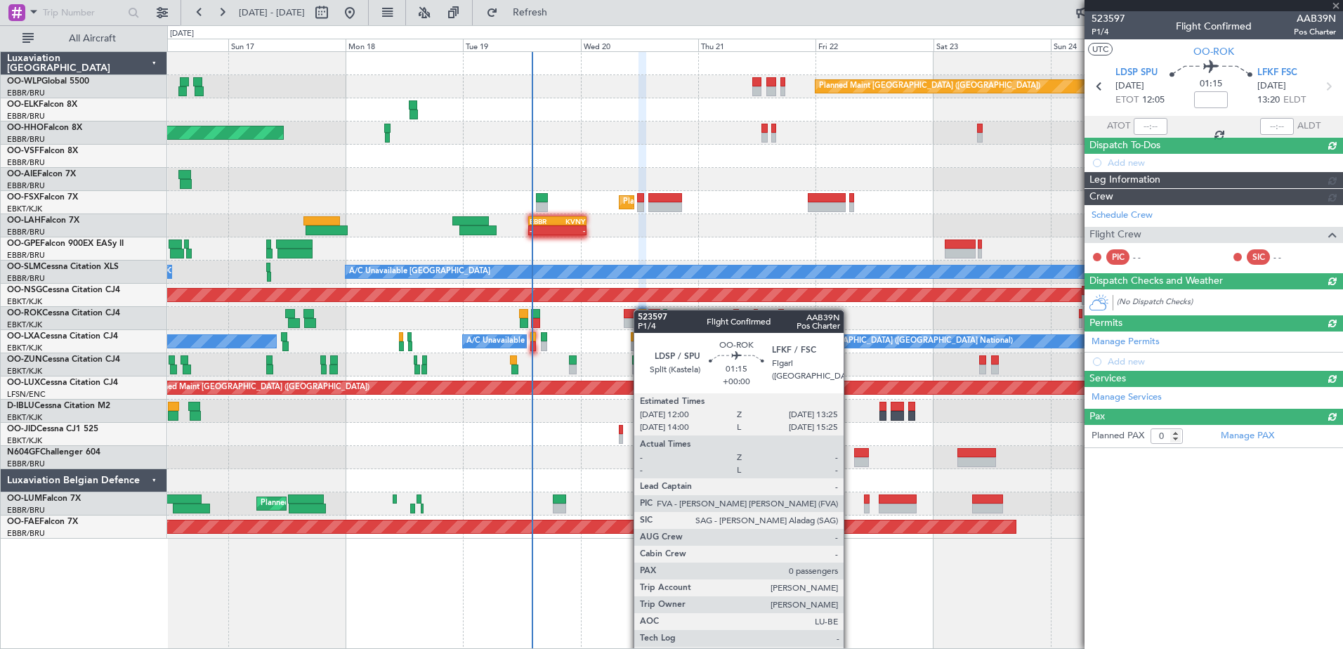
scroll to position [0, 0]
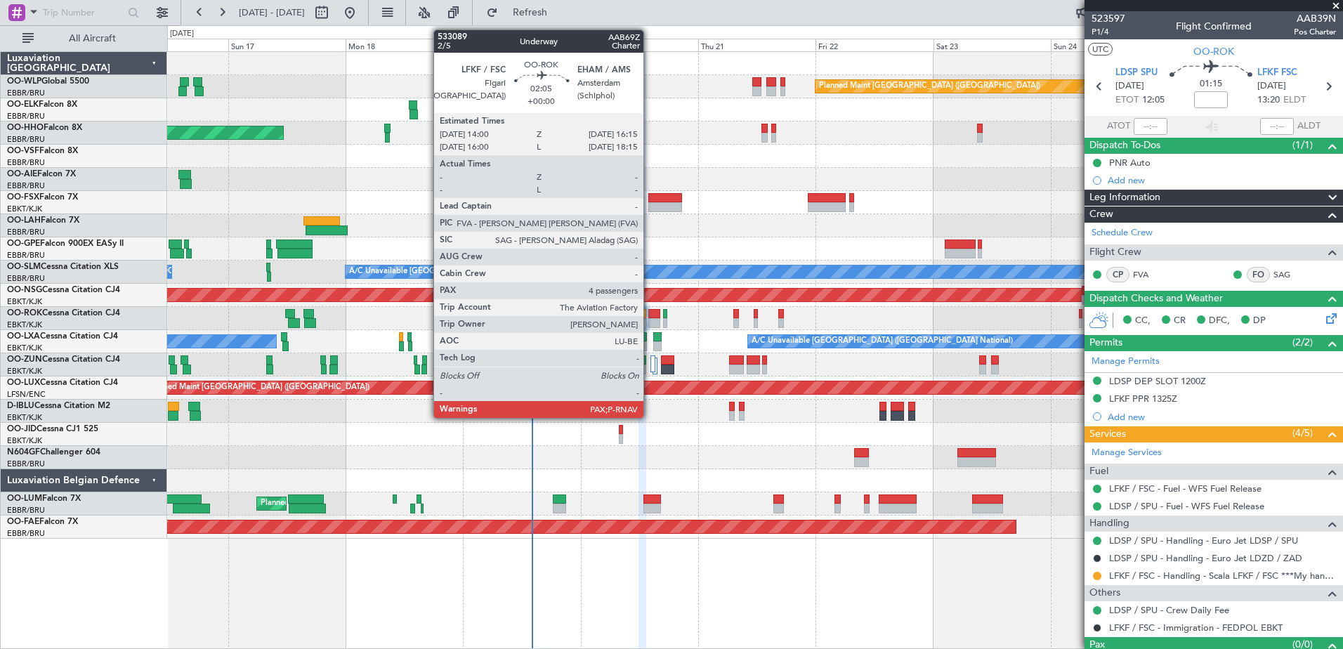
click at [650, 312] on div at bounding box center [653, 314] width 11 height 10
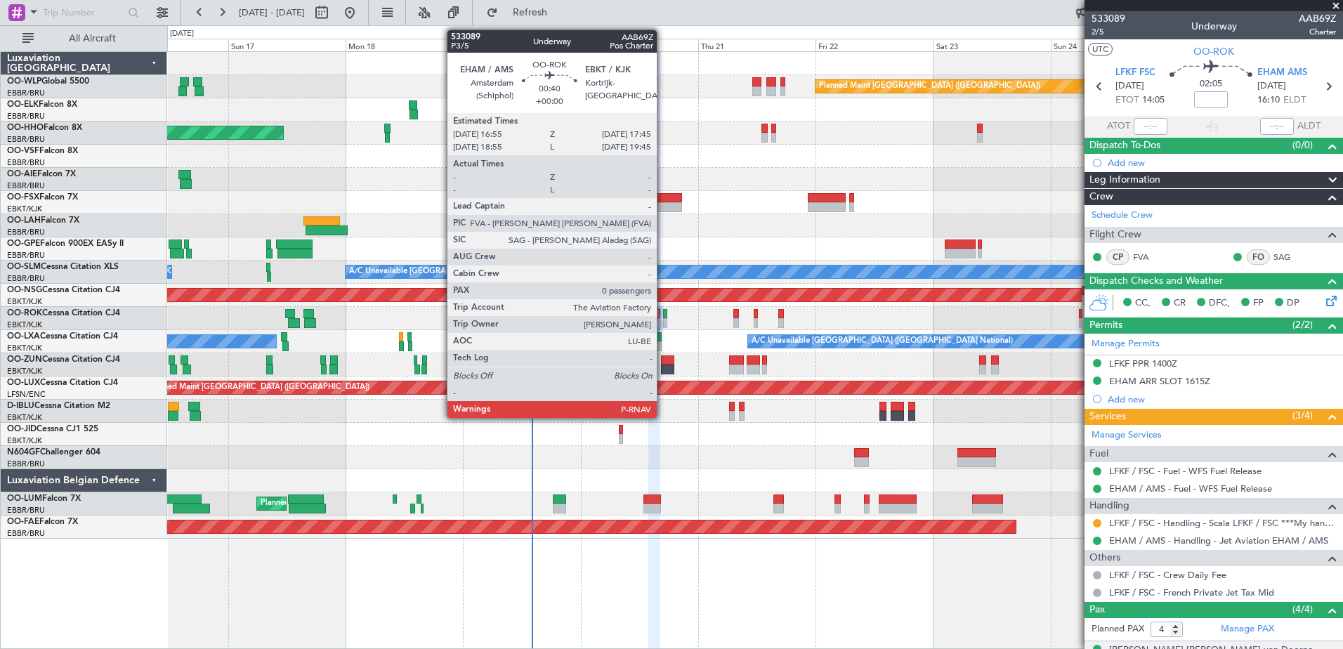
click at [663, 317] on div at bounding box center [665, 314] width 4 height 10
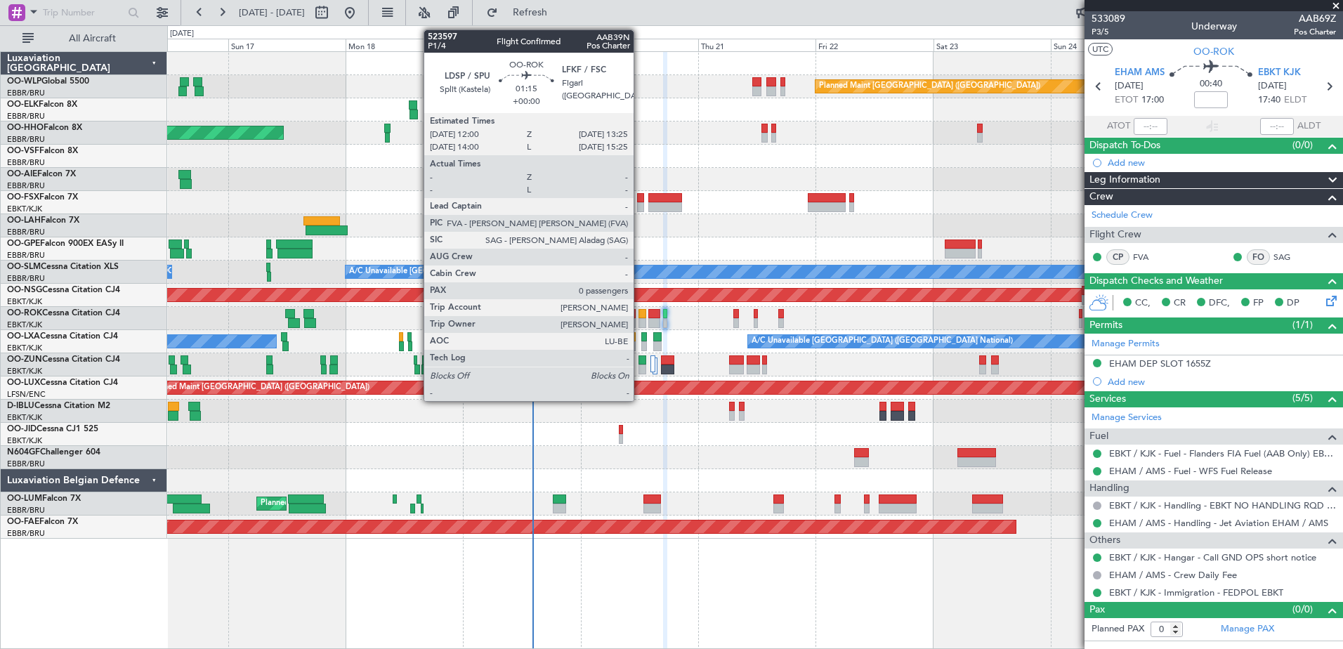
click at [640, 319] on div at bounding box center [641, 323] width 7 height 10
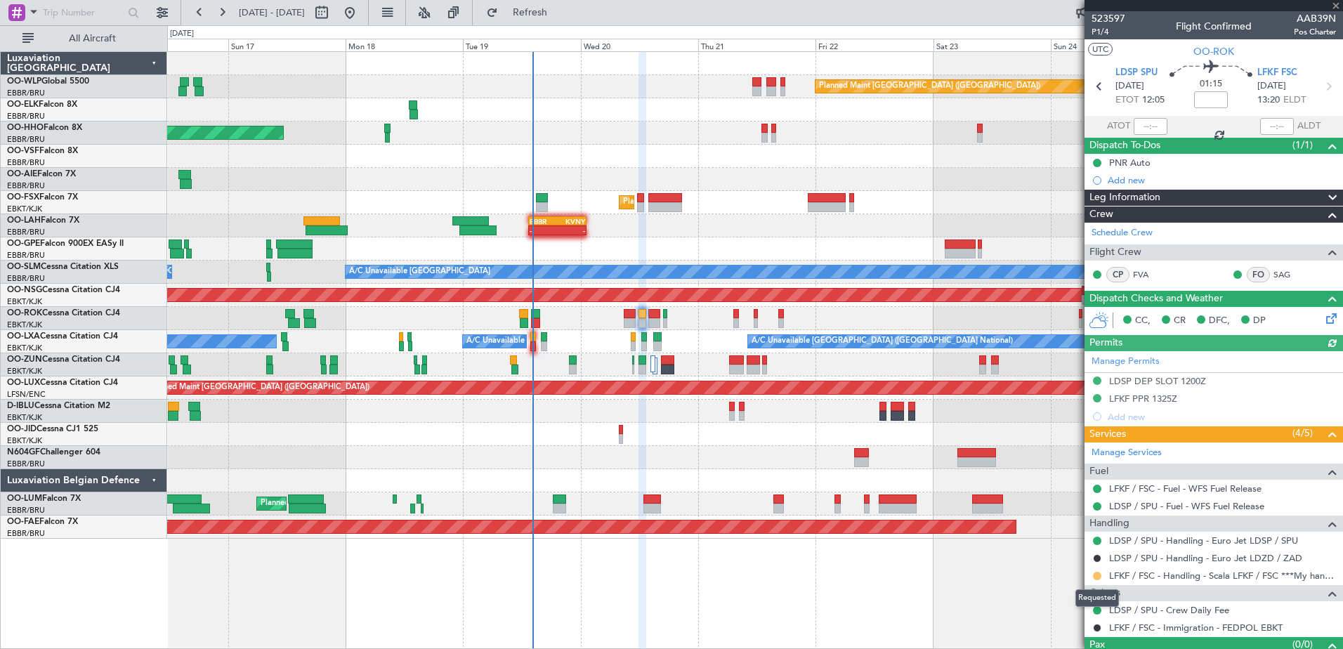
click at [1095, 574] on button at bounding box center [1097, 576] width 8 height 8
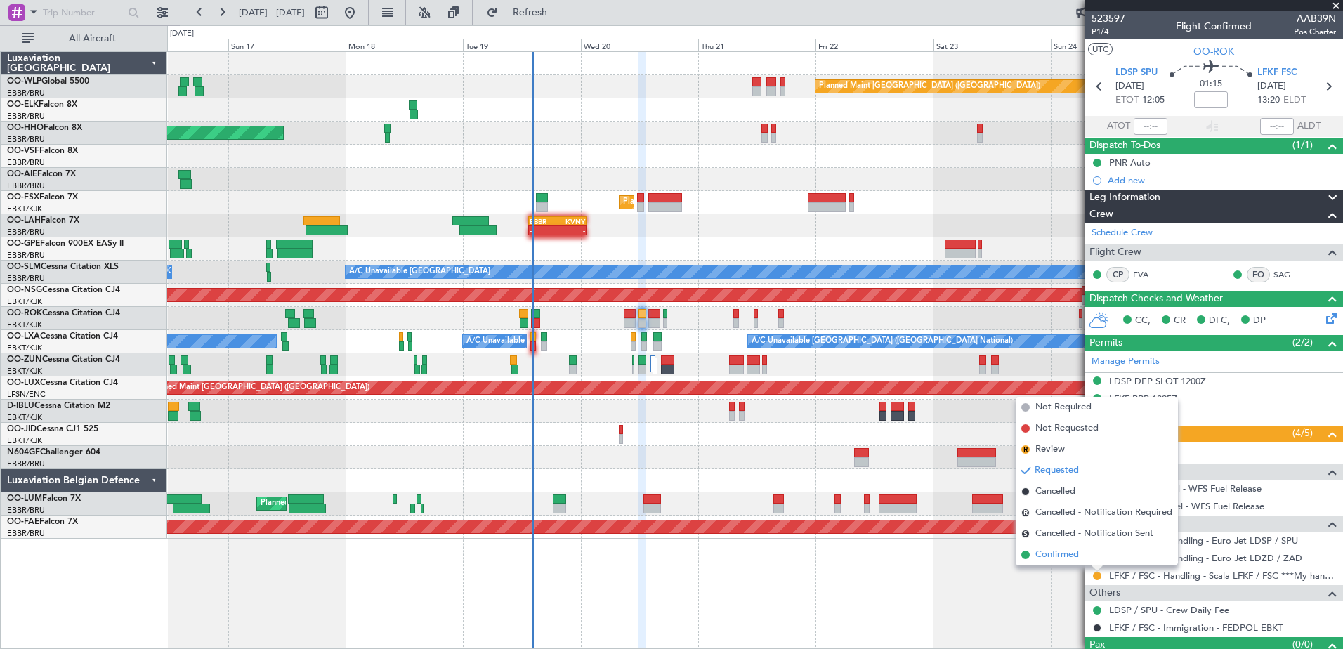
click at [1076, 548] on span "Confirmed" at bounding box center [1057, 555] width 44 height 14
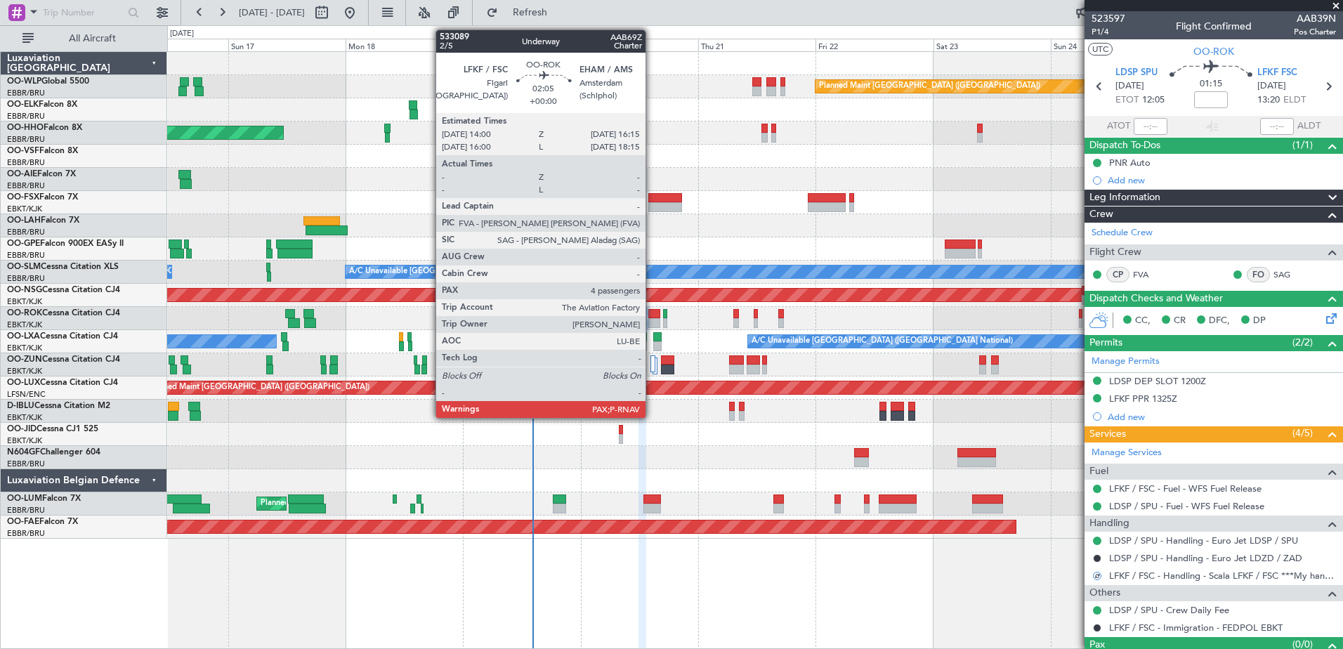
click at [652, 319] on div at bounding box center [653, 323] width 11 height 10
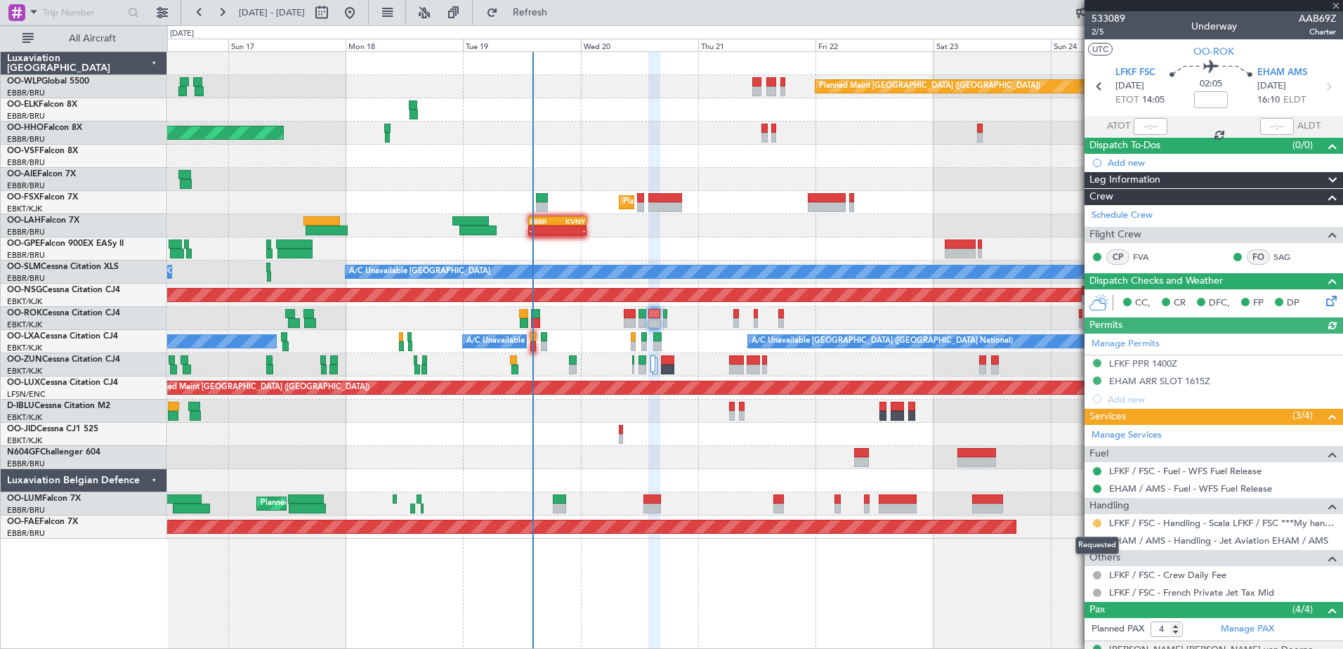
click at [1097, 520] on button at bounding box center [1097, 523] width 8 height 8
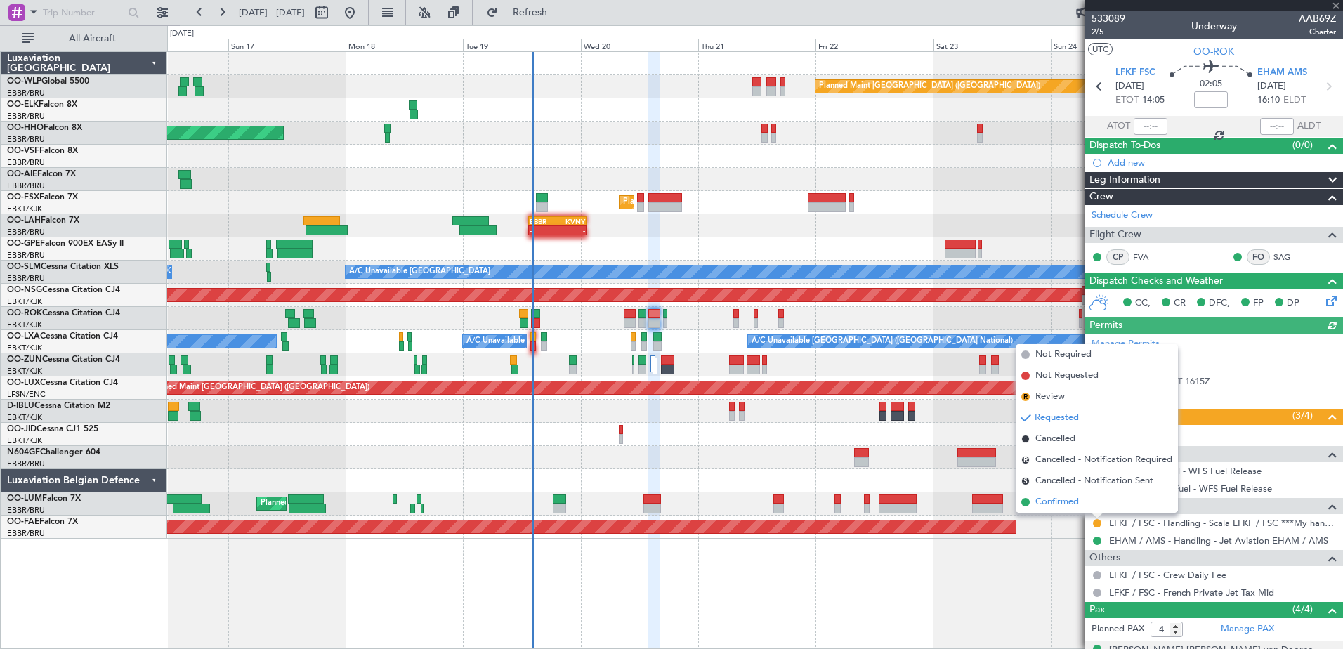
click at [1069, 503] on span "Confirmed" at bounding box center [1057, 502] width 44 height 14
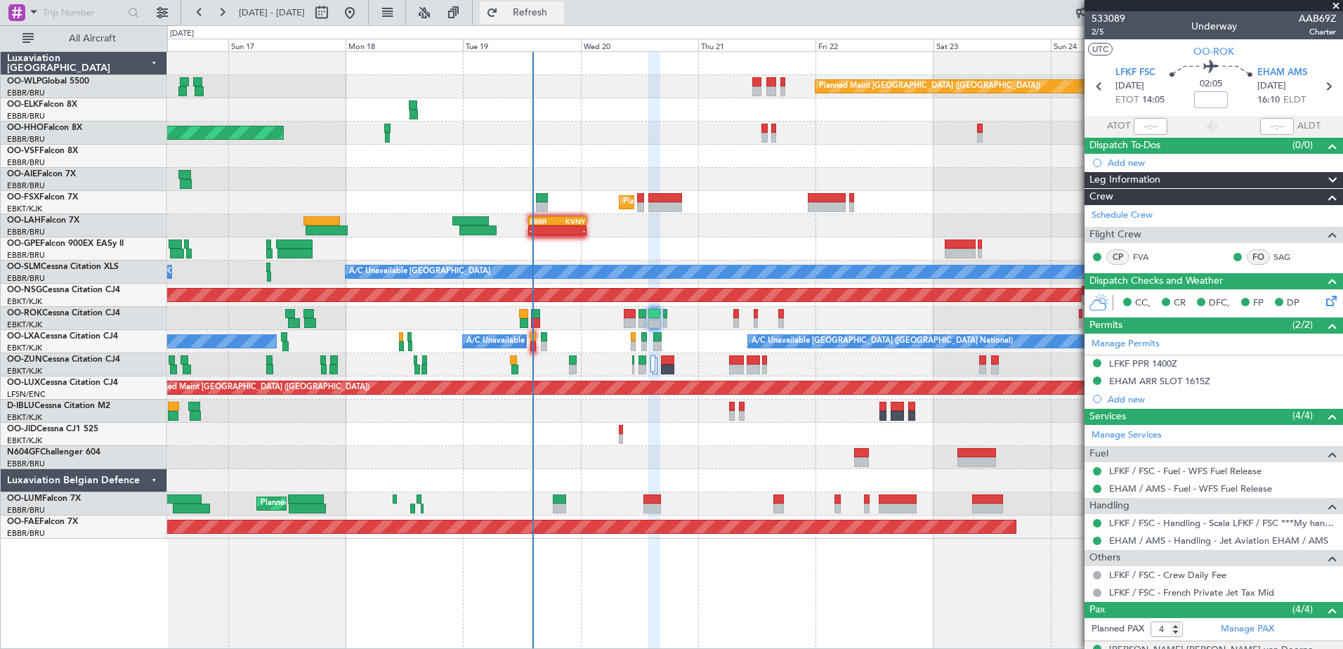
click at [560, 12] on span "Refresh" at bounding box center [530, 13] width 59 height 10
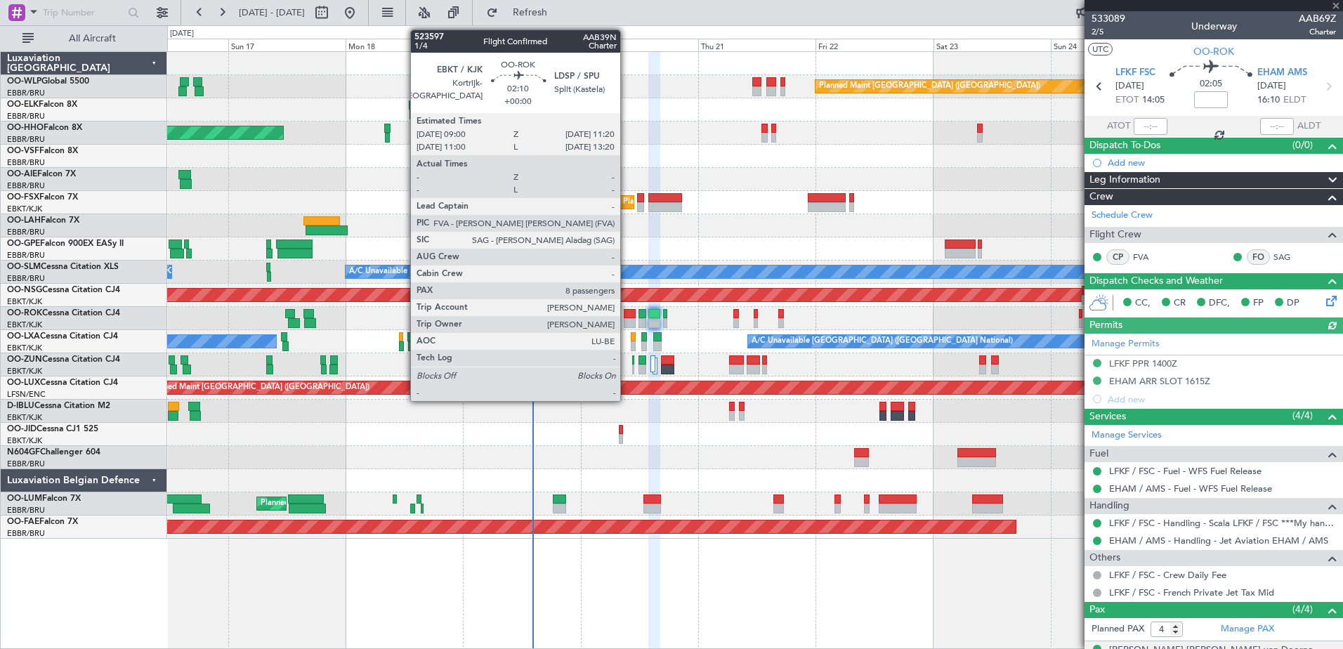
click at [626, 317] on div at bounding box center [630, 314] width 12 height 10
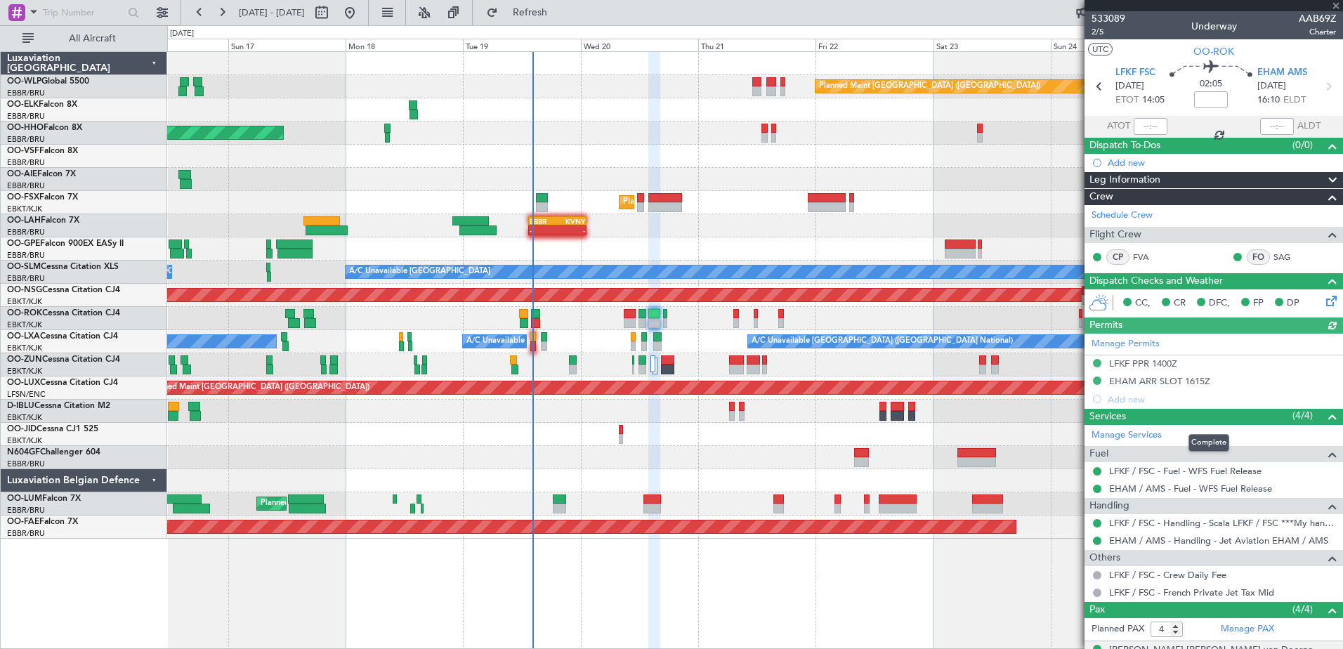
type input "8"
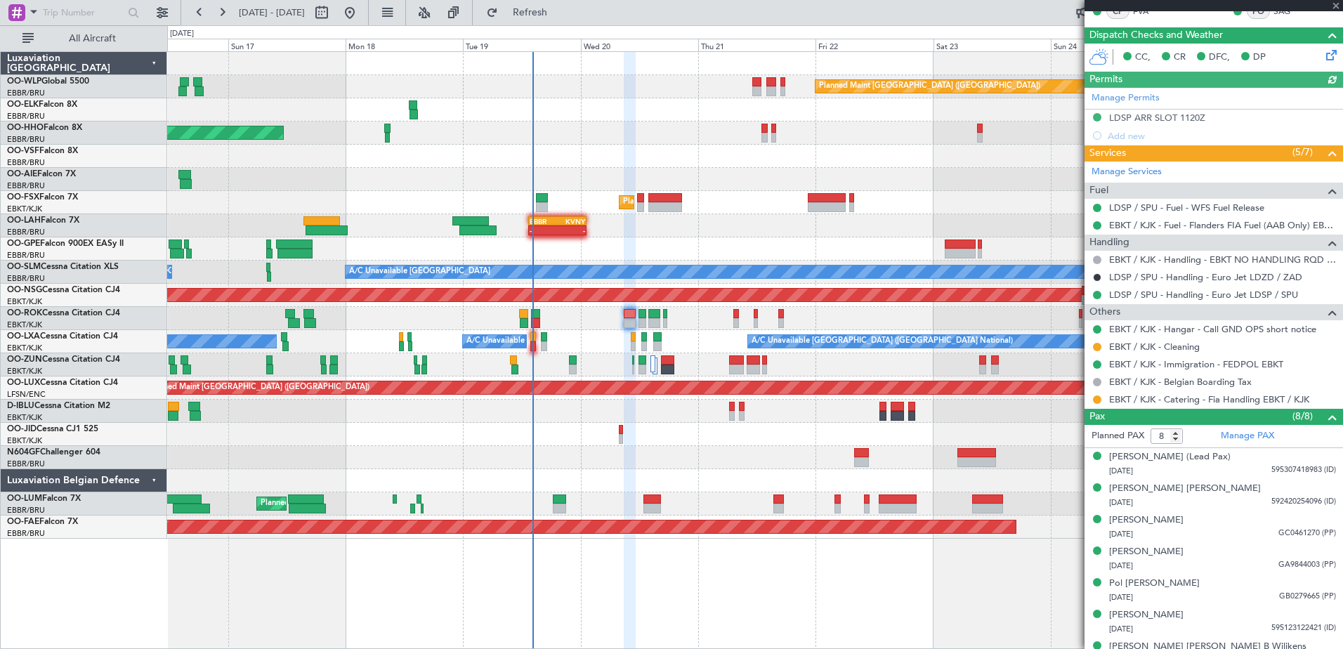
scroll to position [332, 0]
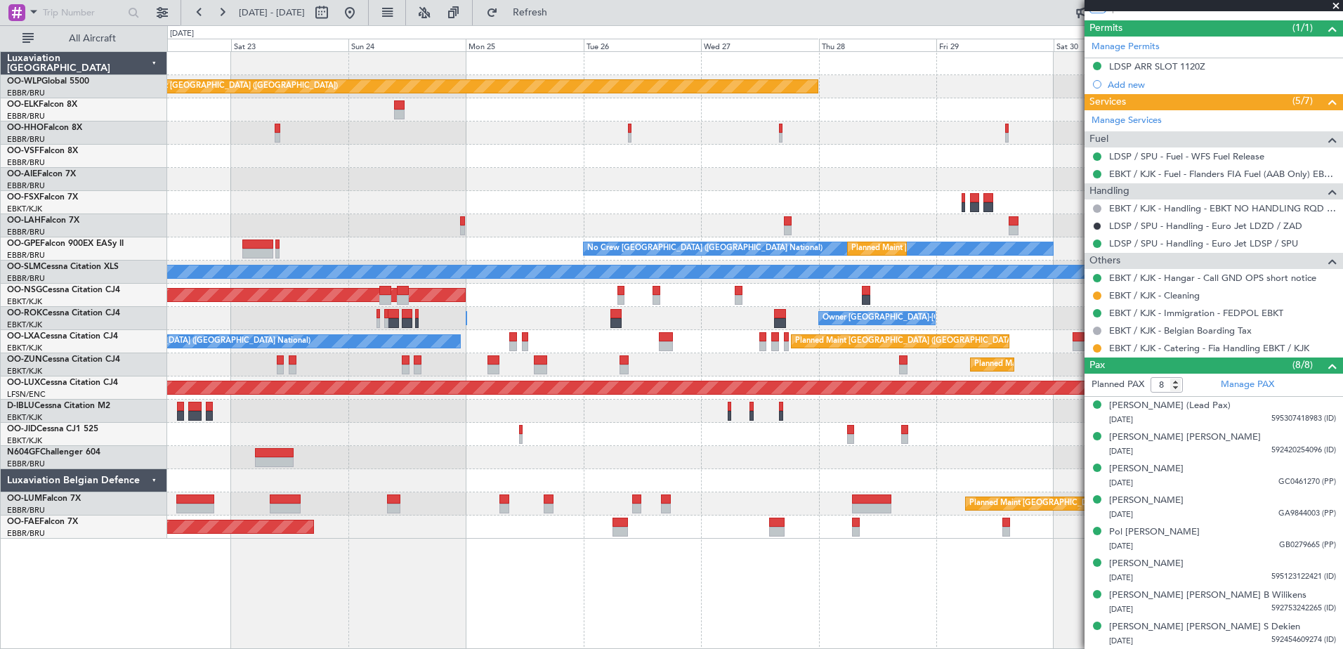
click at [95, 190] on div "Planned Maint [GEOGRAPHIC_DATA] ([GEOGRAPHIC_DATA]) Planned Maint [GEOGRAPHIC_D…" at bounding box center [671, 337] width 1343 height 624
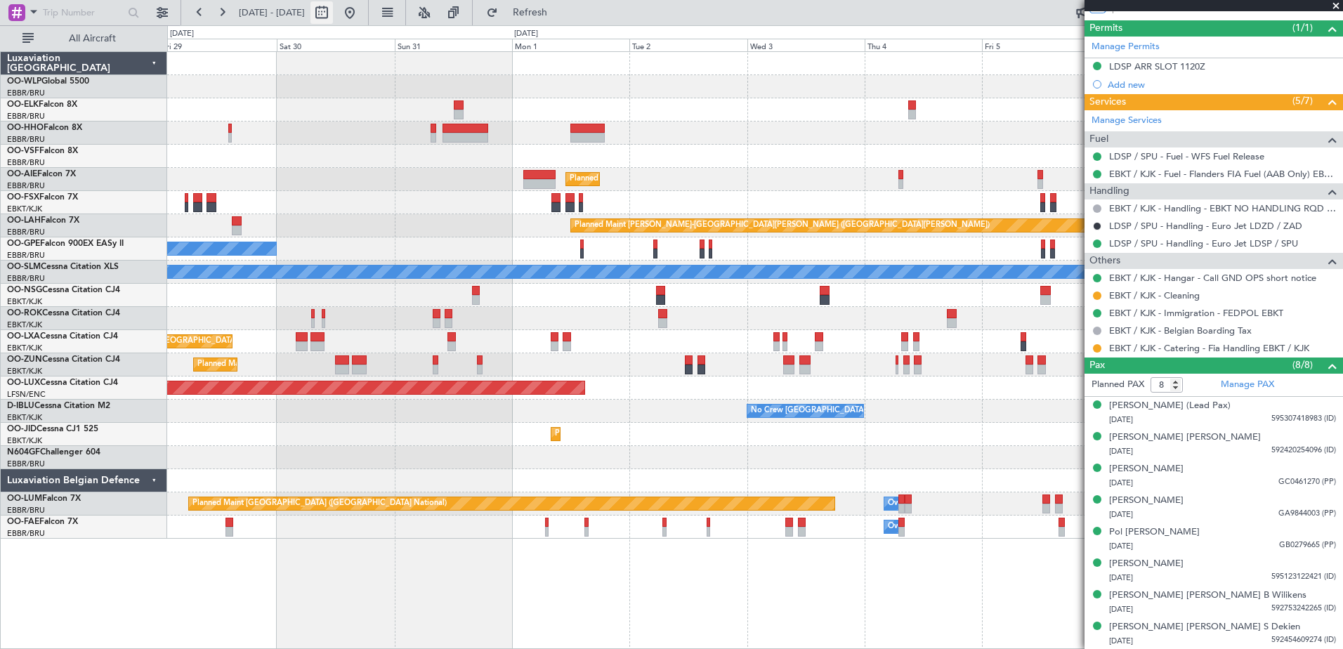
click at [333, 19] on button at bounding box center [321, 12] width 22 height 22
select select "8"
select select "2025"
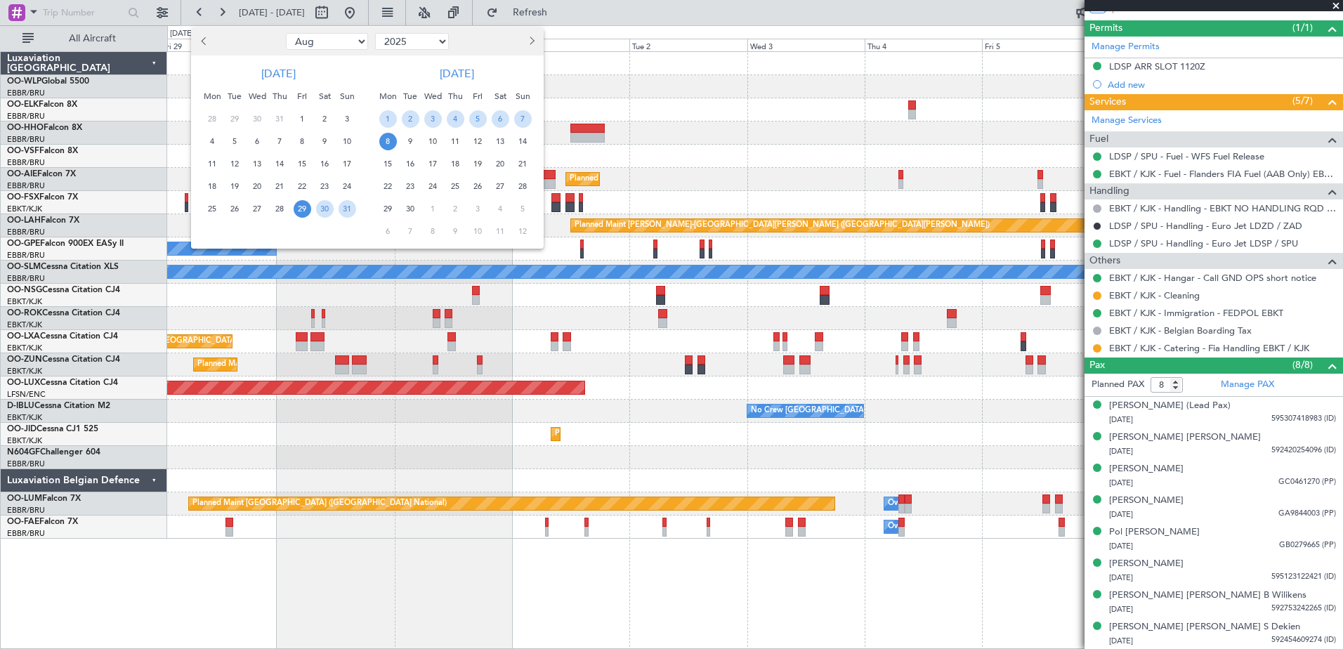
click at [532, 36] on button "Next month" at bounding box center [530, 41] width 15 height 22
click at [516, 140] on span "14" at bounding box center [523, 142] width 18 height 18
click at [433, 163] on span "17" at bounding box center [433, 164] width 18 height 18
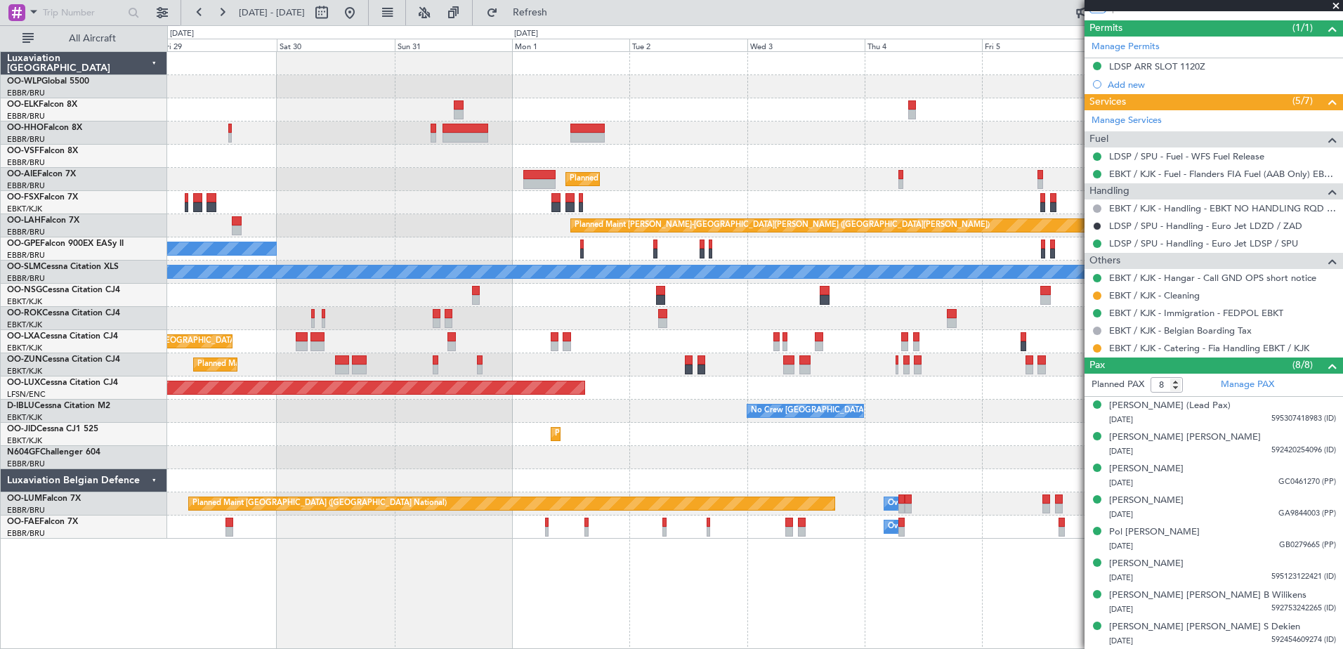
select select "12"
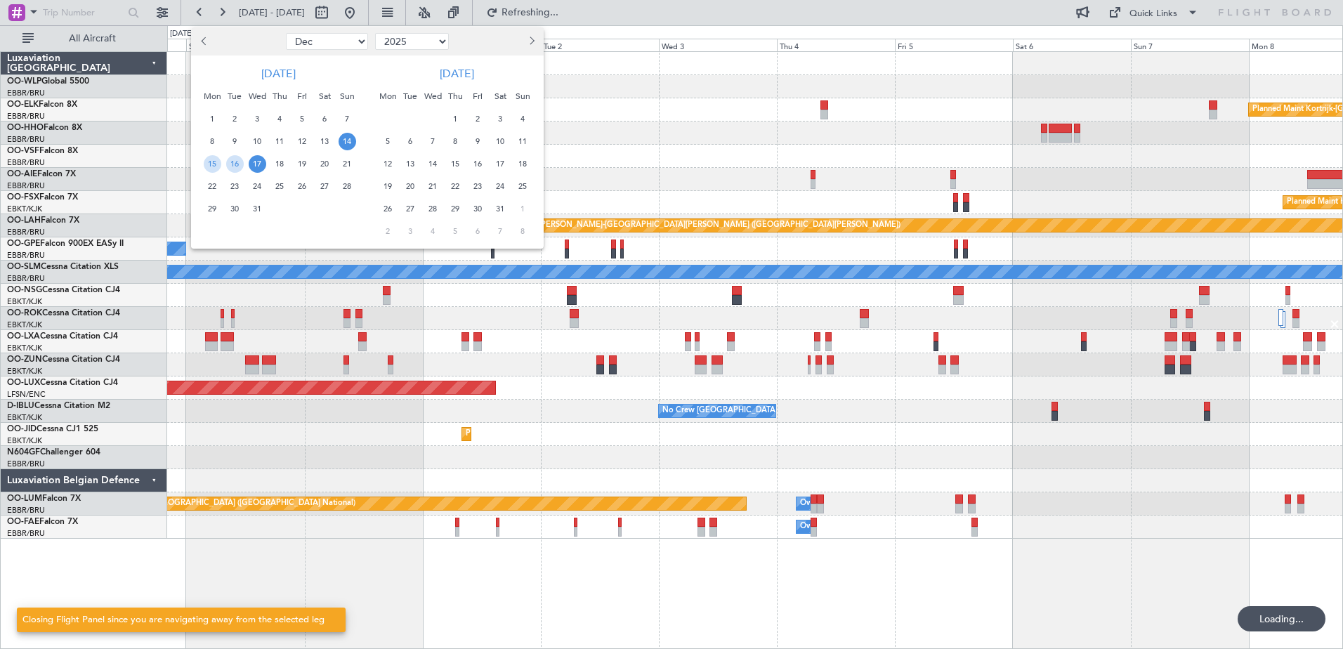
scroll to position [0, 0]
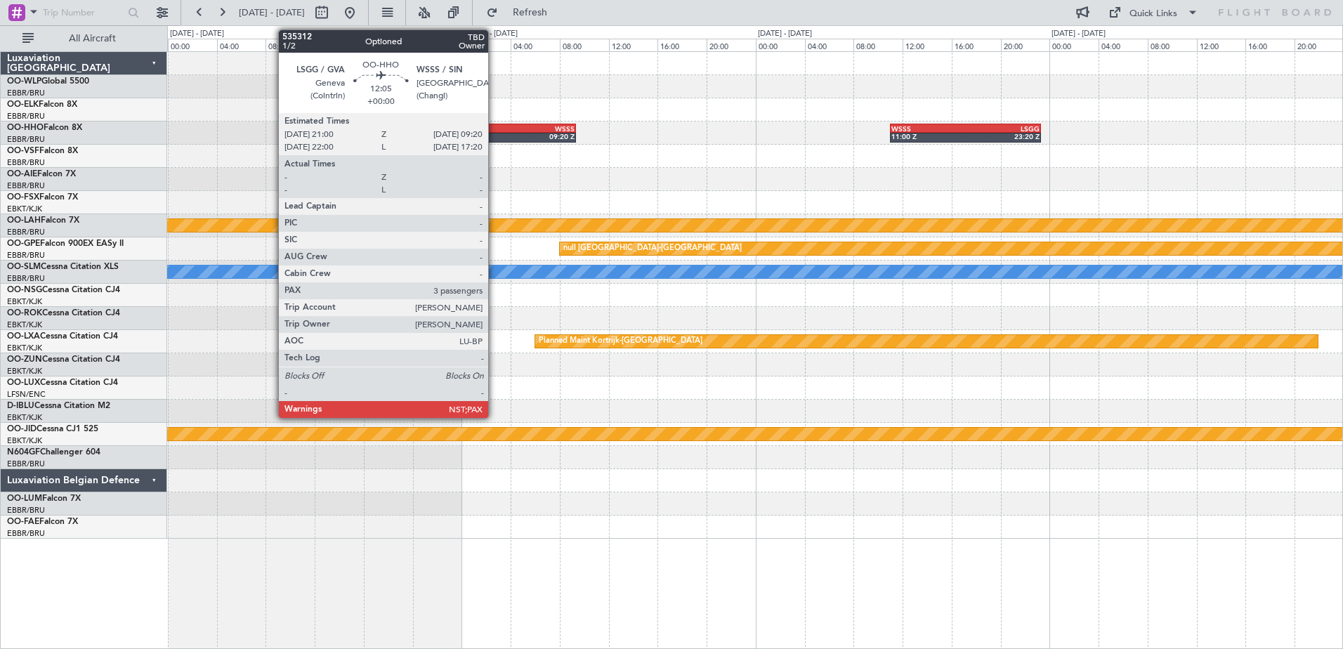
click at [494, 135] on div "21:00 Z" at bounding box center [463, 136] width 74 height 8
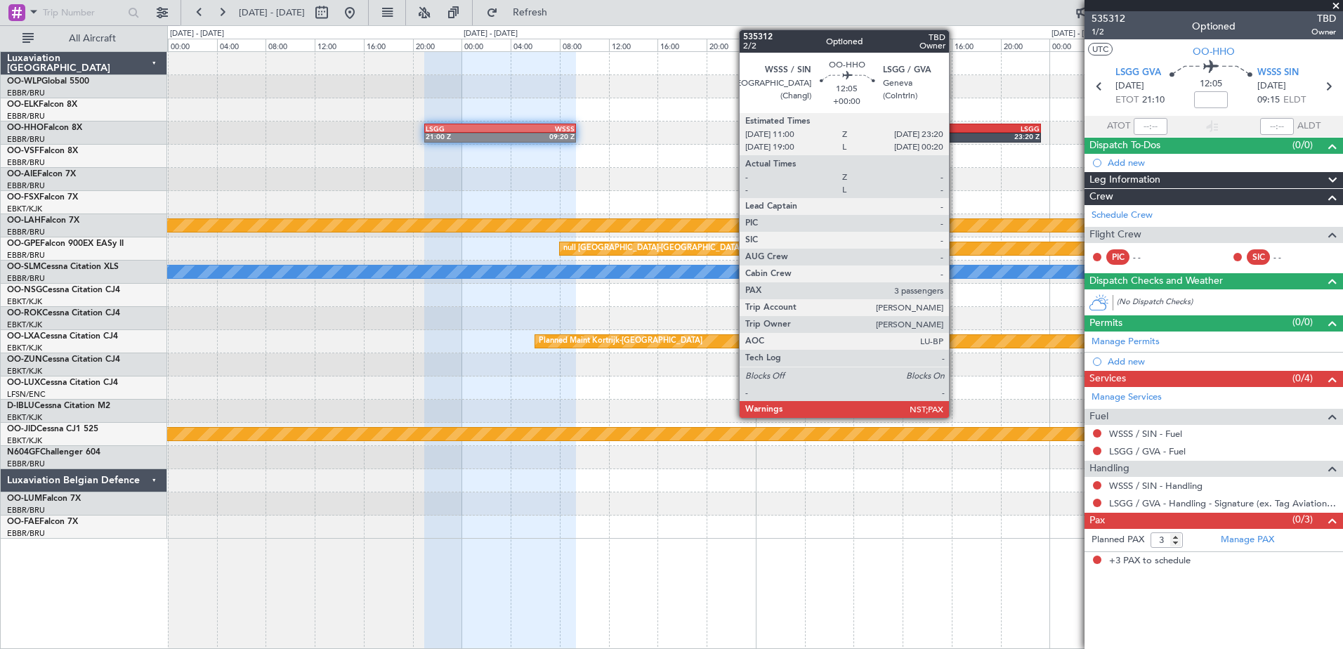
click at [955, 142] on div at bounding box center [966, 138] width 152 height 10
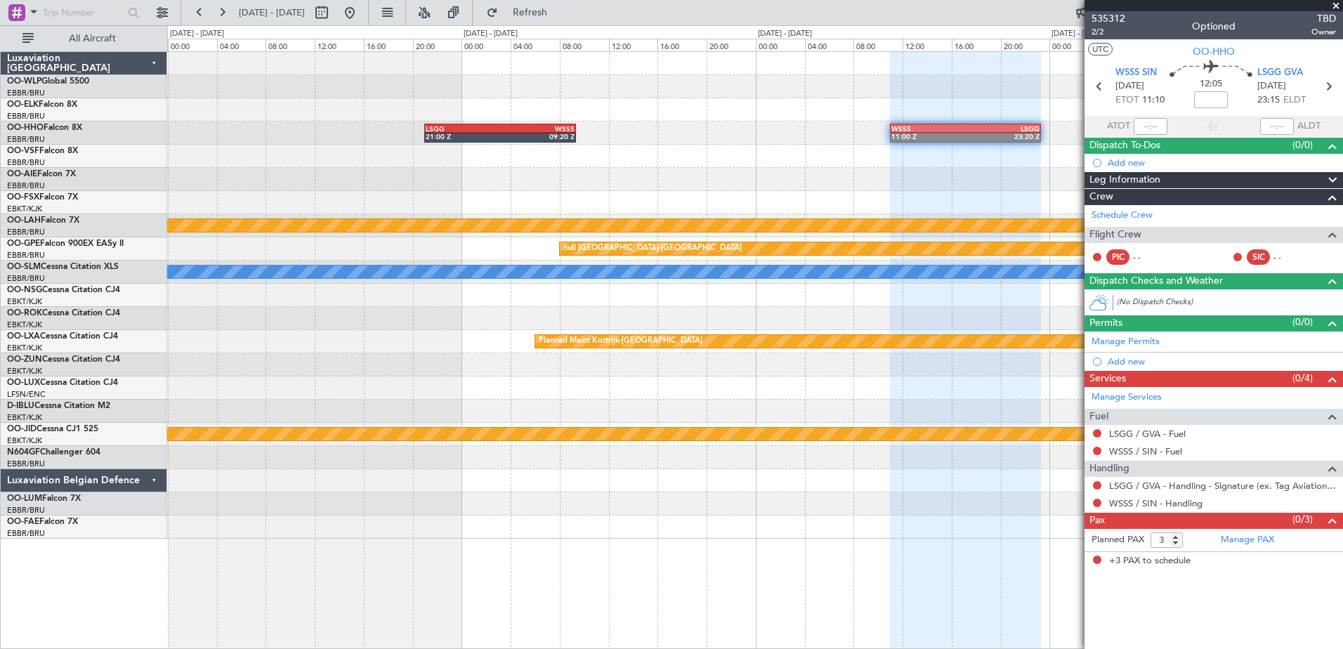
click at [1331, 6] on span at bounding box center [1336, 6] width 14 height 13
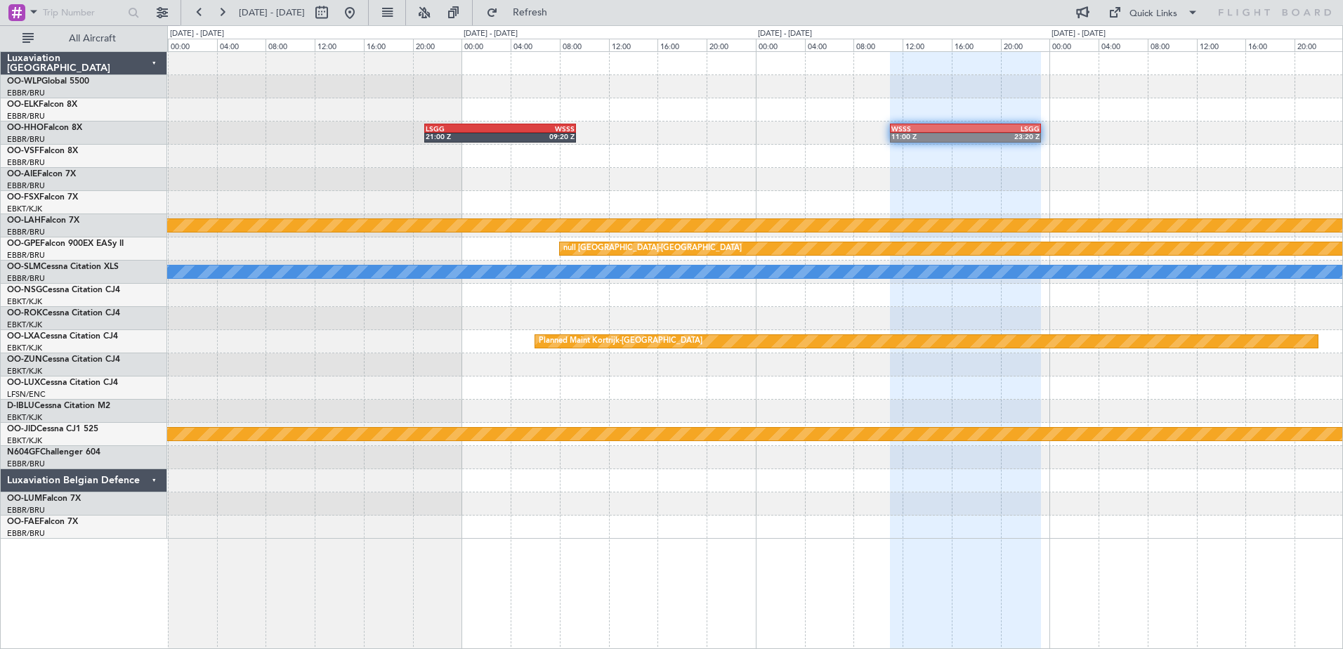
type input "0"
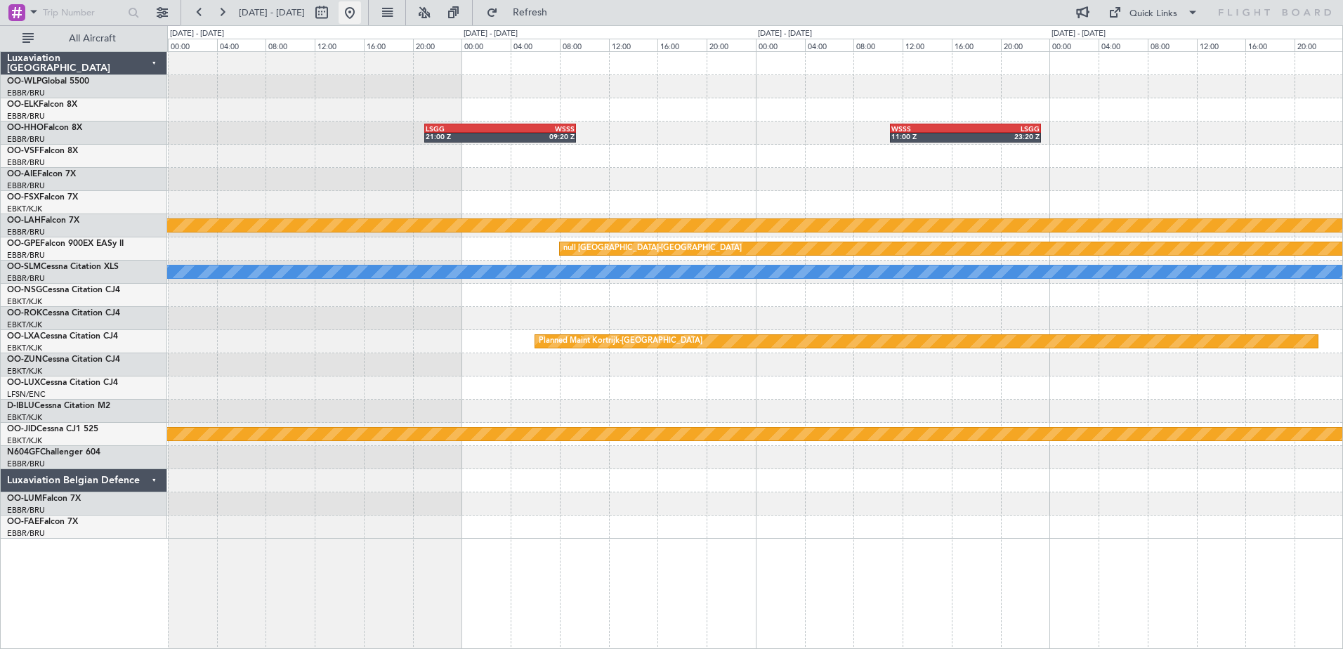
click at [361, 15] on button at bounding box center [349, 12] width 22 height 22
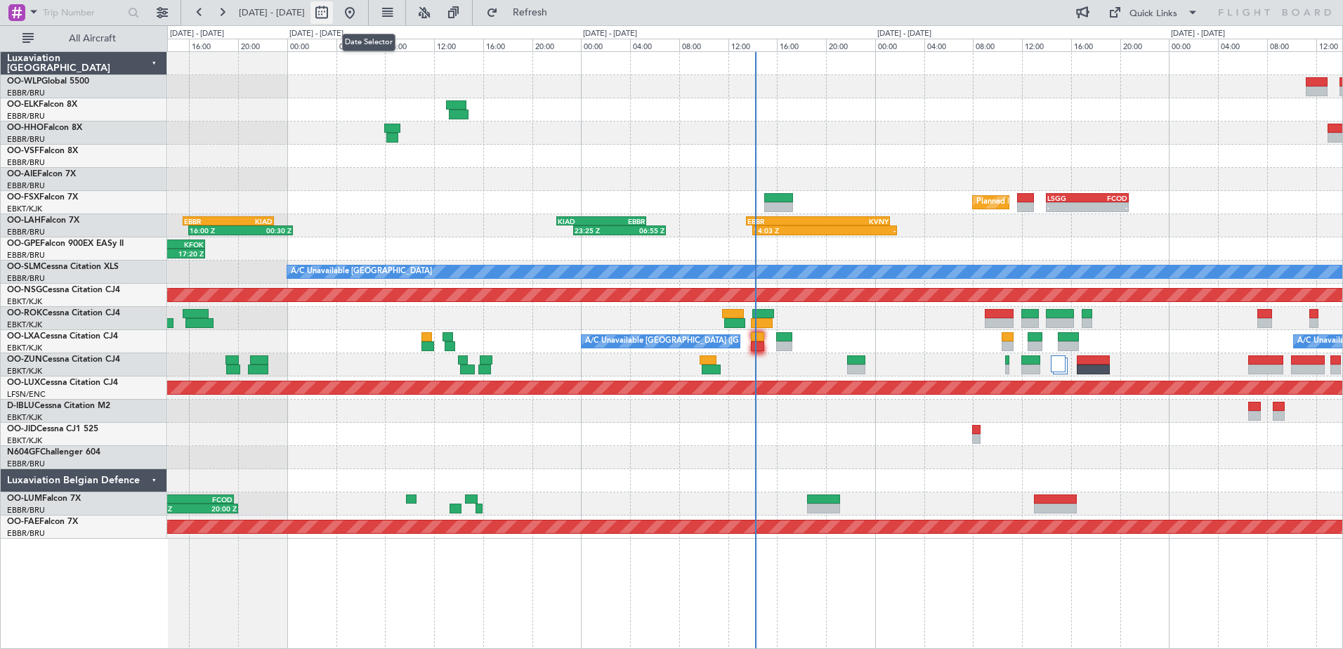
click at [333, 12] on button at bounding box center [321, 12] width 22 height 22
select select "8"
select select "2025"
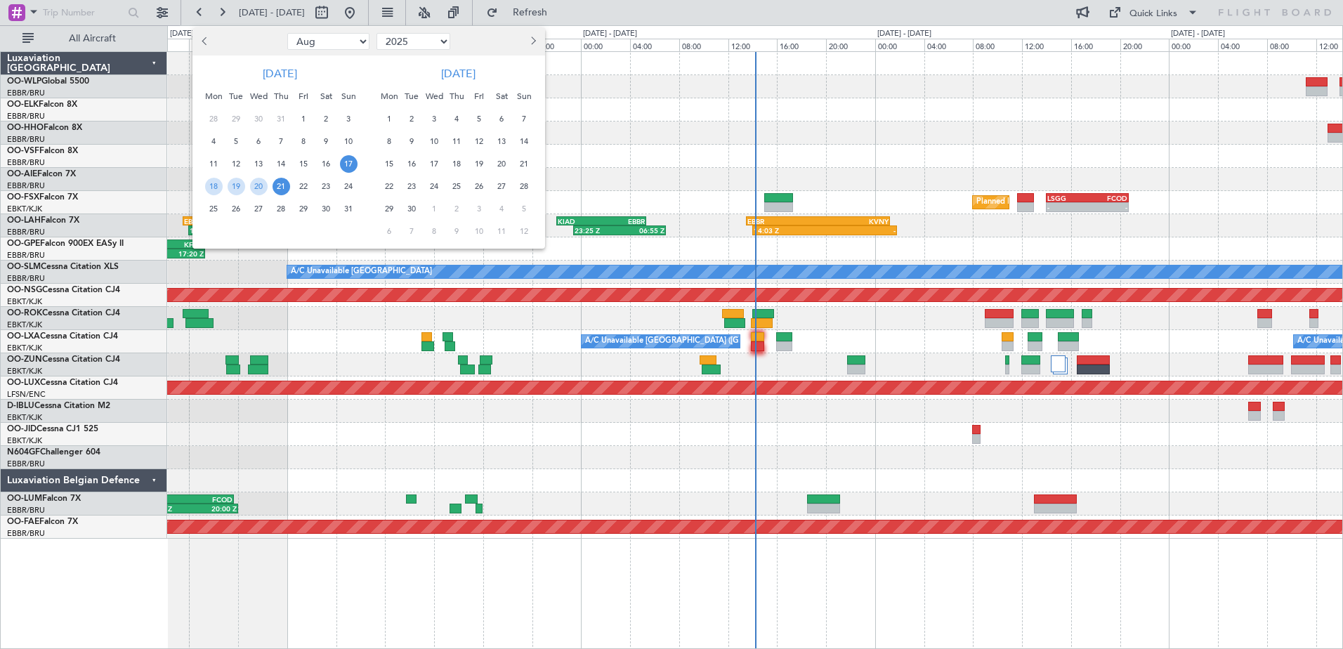
click at [338, 163] on div "17" at bounding box center [348, 163] width 22 height 22
click at [349, 185] on span "24" at bounding box center [349, 187] width 18 height 18
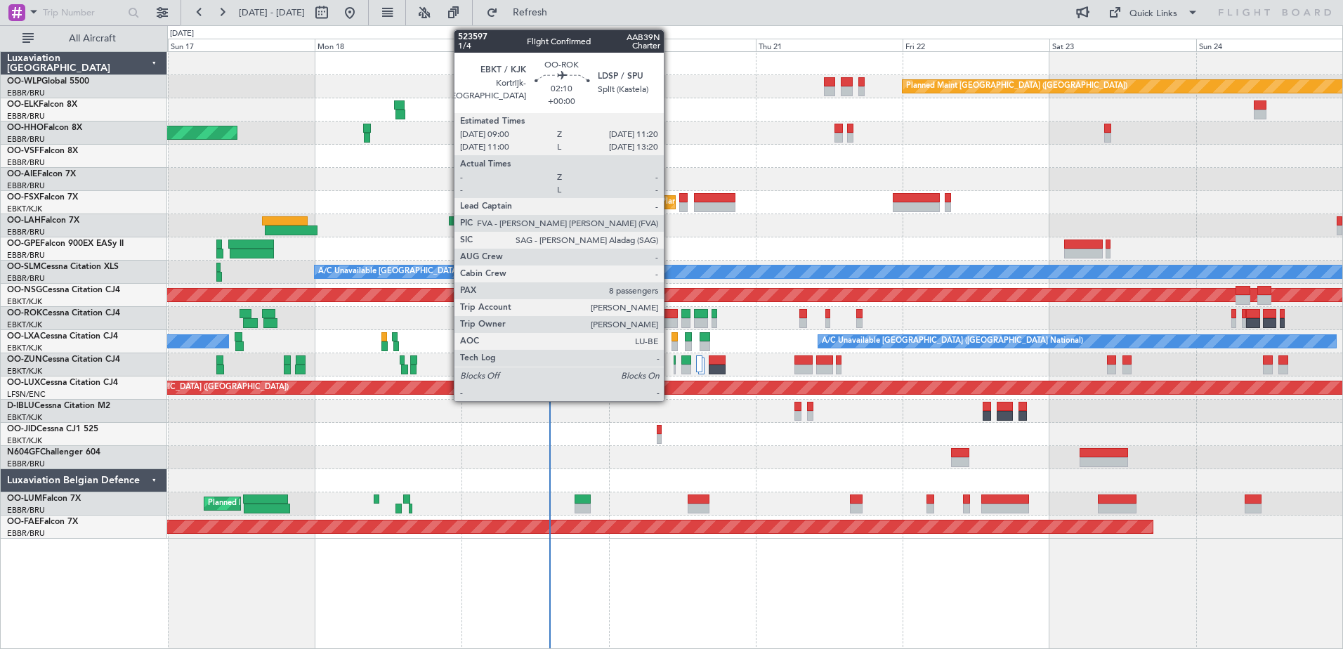
click at [670, 321] on div at bounding box center [670, 323] width 15 height 10
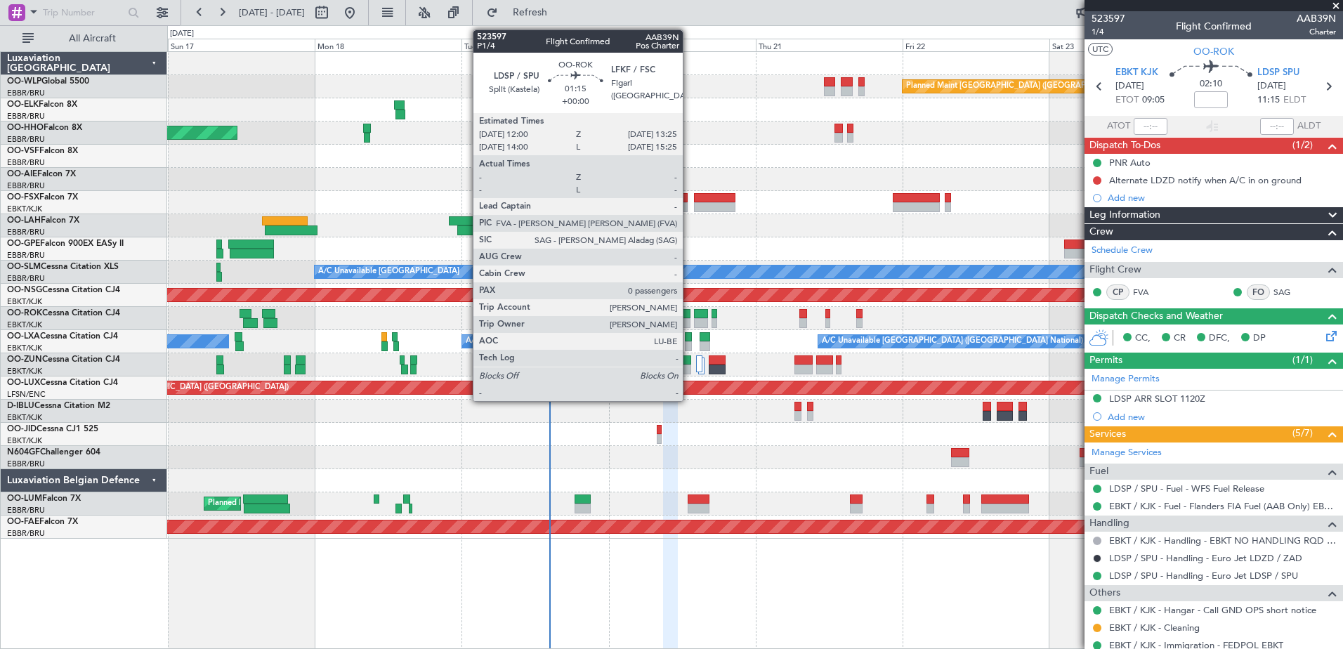
click at [689, 321] on div at bounding box center [685, 323] width 9 height 10
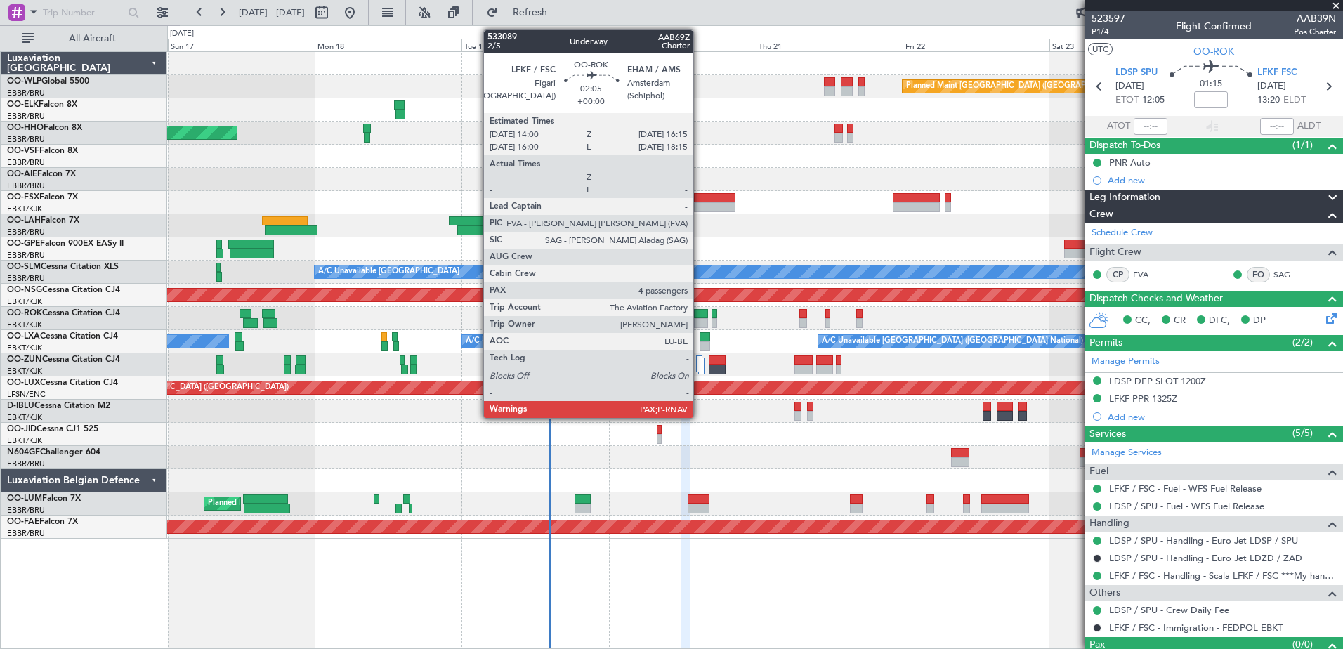
click at [699, 322] on div at bounding box center [701, 323] width 14 height 10
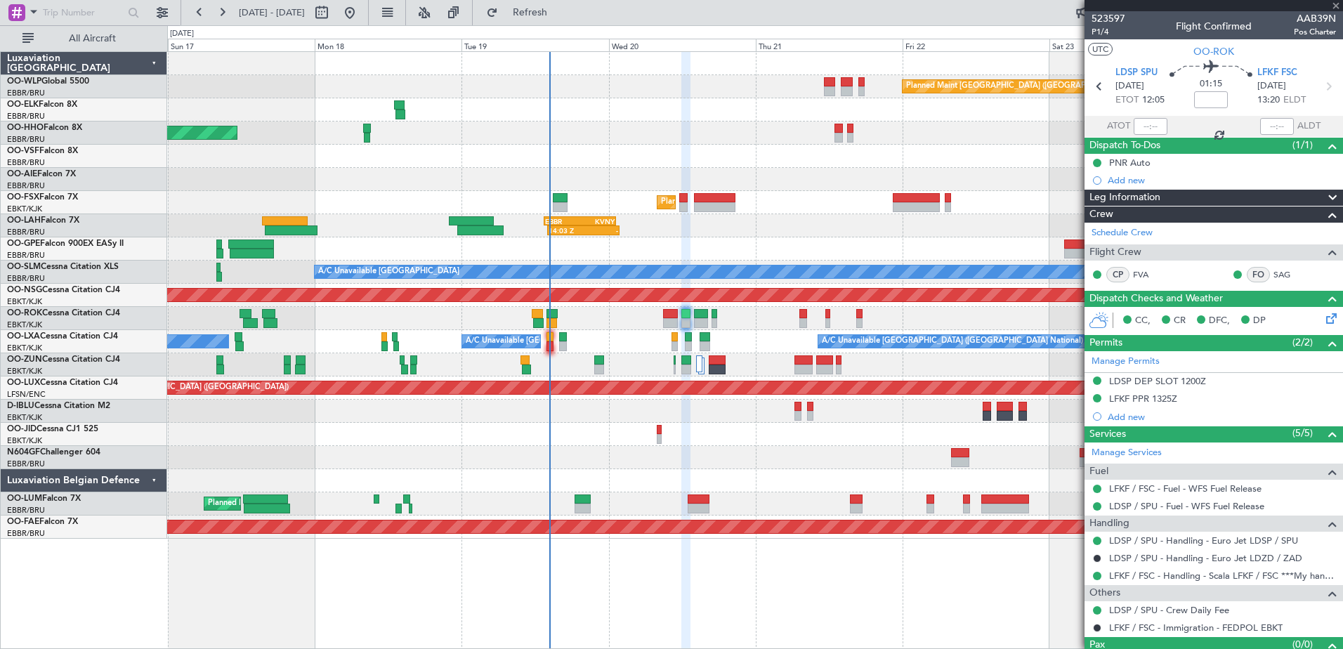
type input "4"
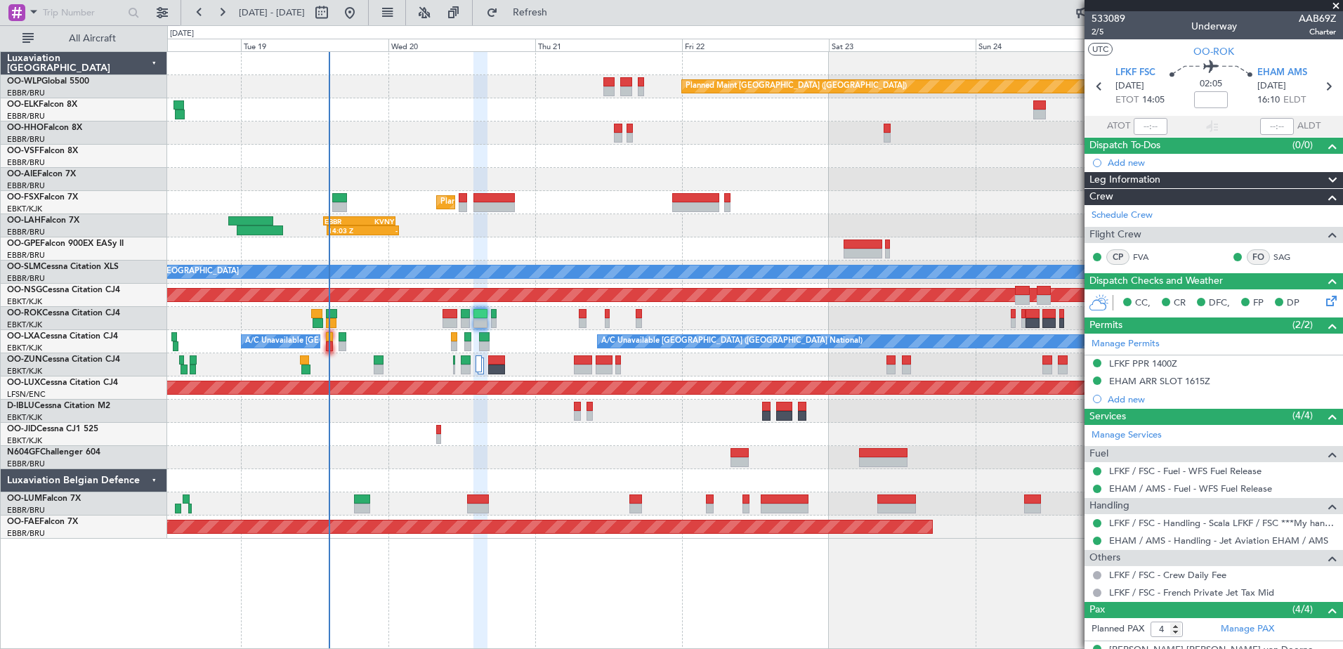
click at [797, 256] on div "No Crew [GEOGRAPHIC_DATA] ([GEOGRAPHIC_DATA] National) Planned Maint [GEOGRAPHI…" at bounding box center [754, 248] width 1175 height 23
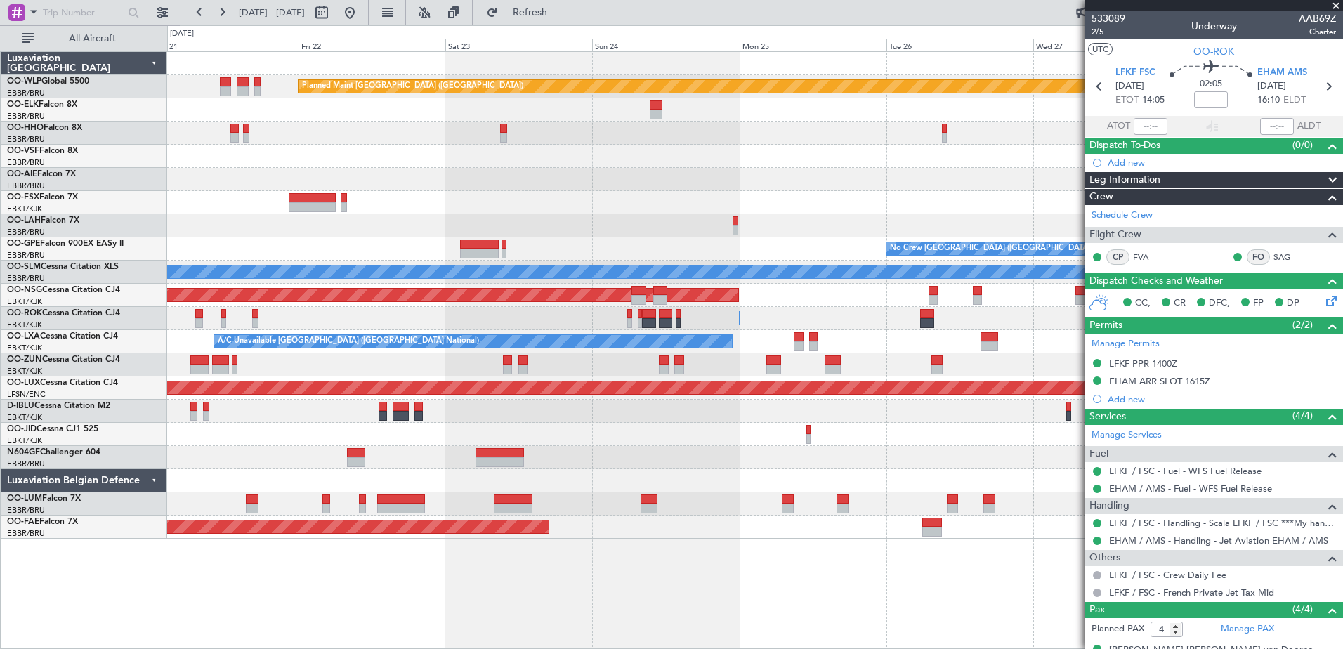
click at [561, 237] on div "14:03 Z - EBBR 13:30 Z KVNY 01:15 Z" at bounding box center [754, 225] width 1175 height 23
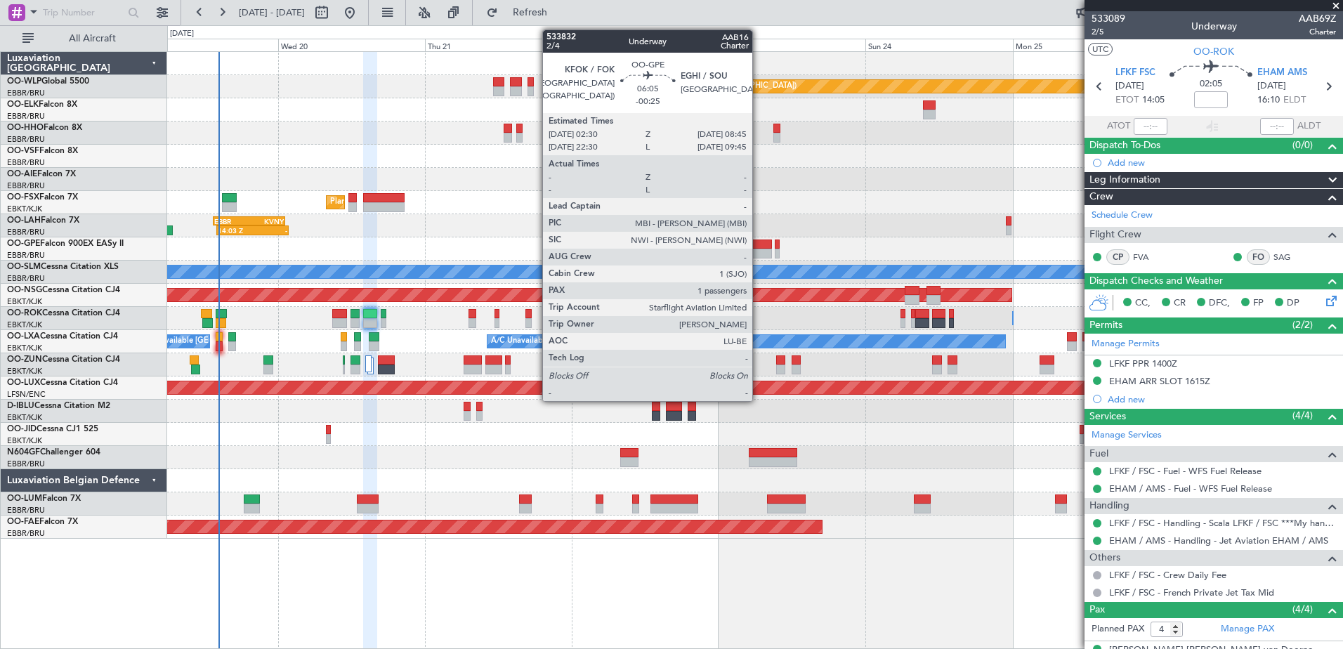
click at [758, 248] on div at bounding box center [752, 244] width 39 height 10
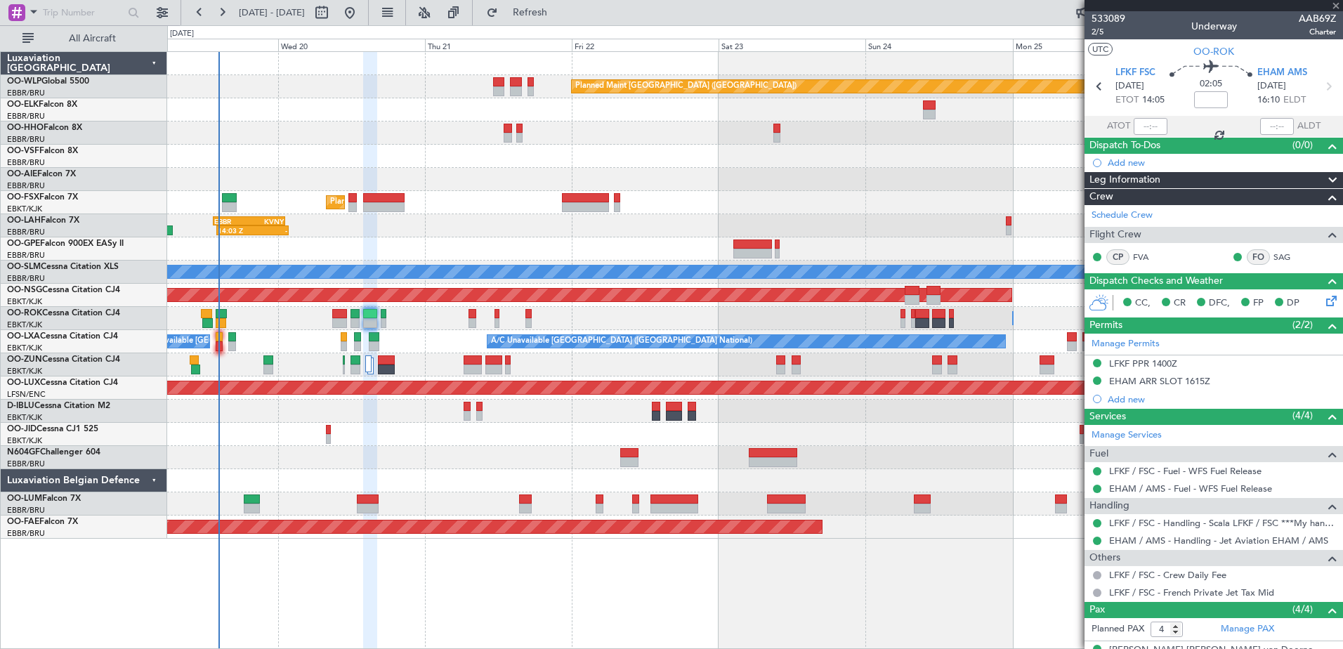
type input "-00:25"
type input "1"
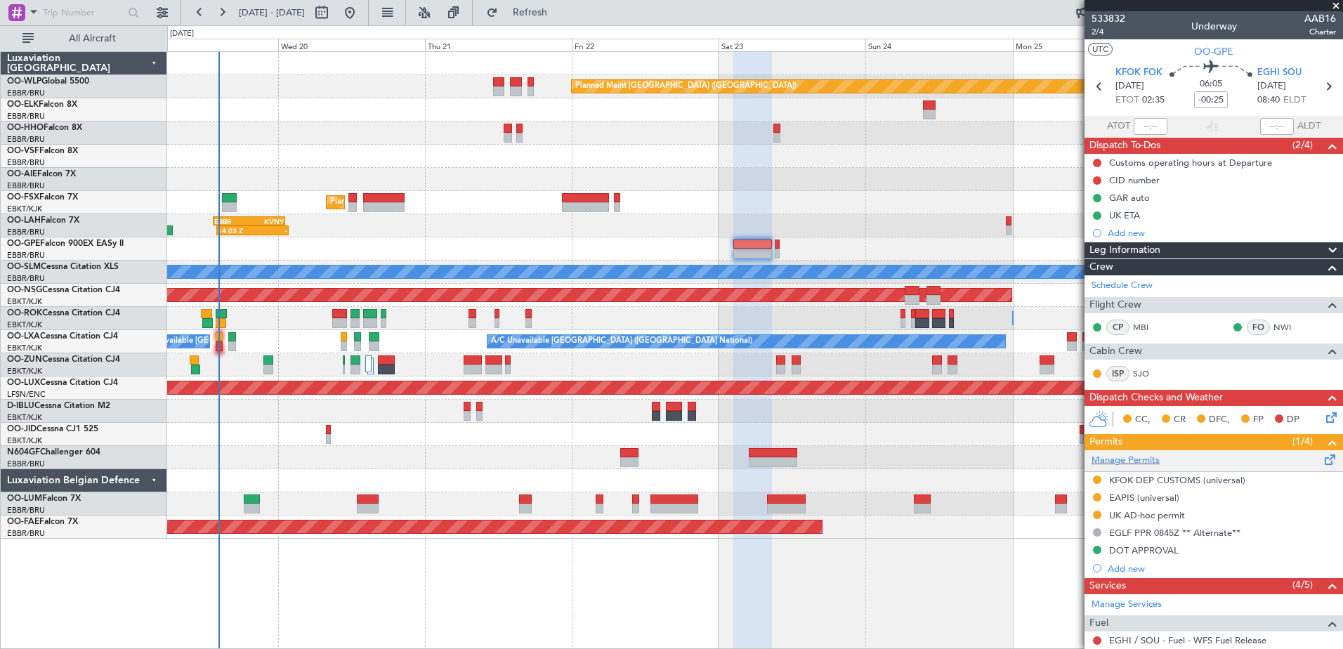
scroll to position [70, 0]
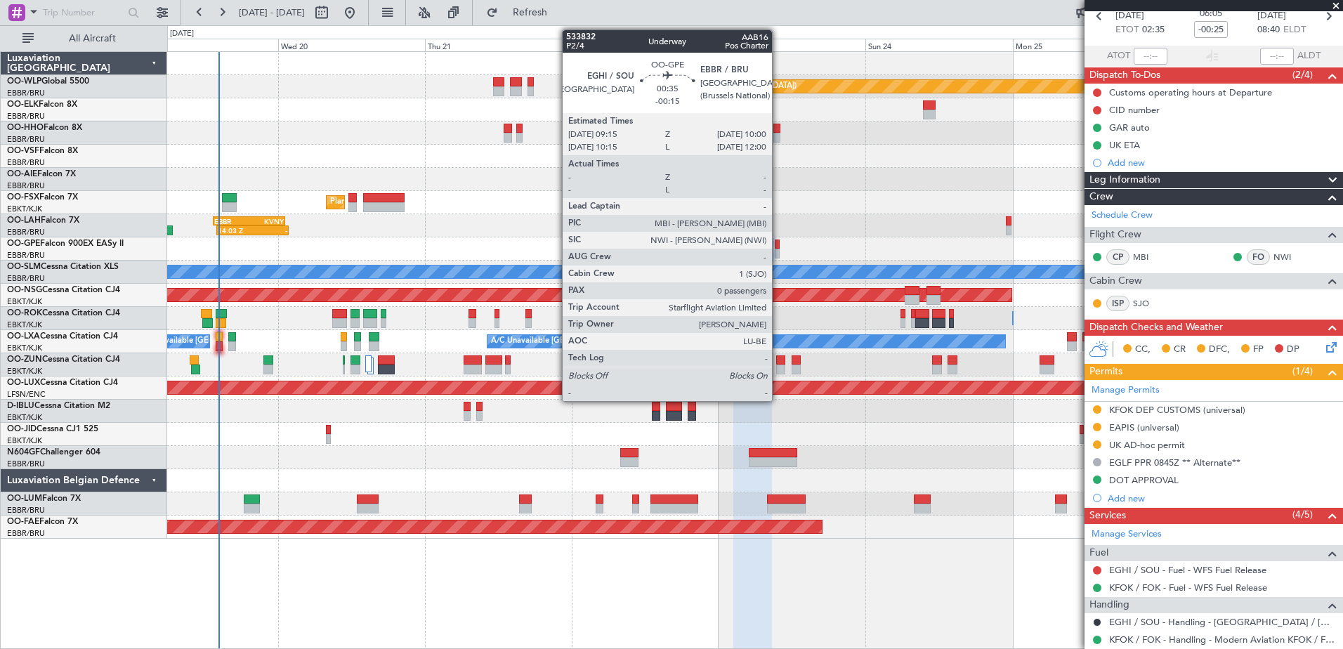
click at [778, 246] on div at bounding box center [777, 244] width 5 height 10
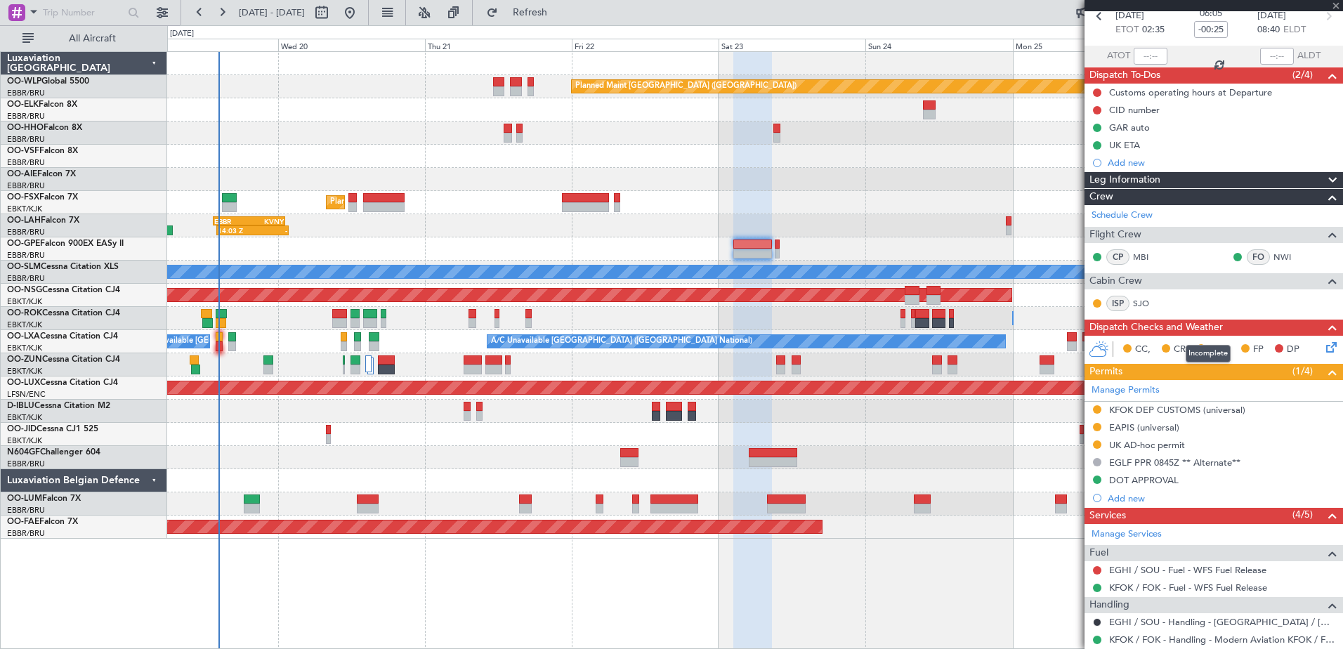
type input "-00:15"
type input "0"
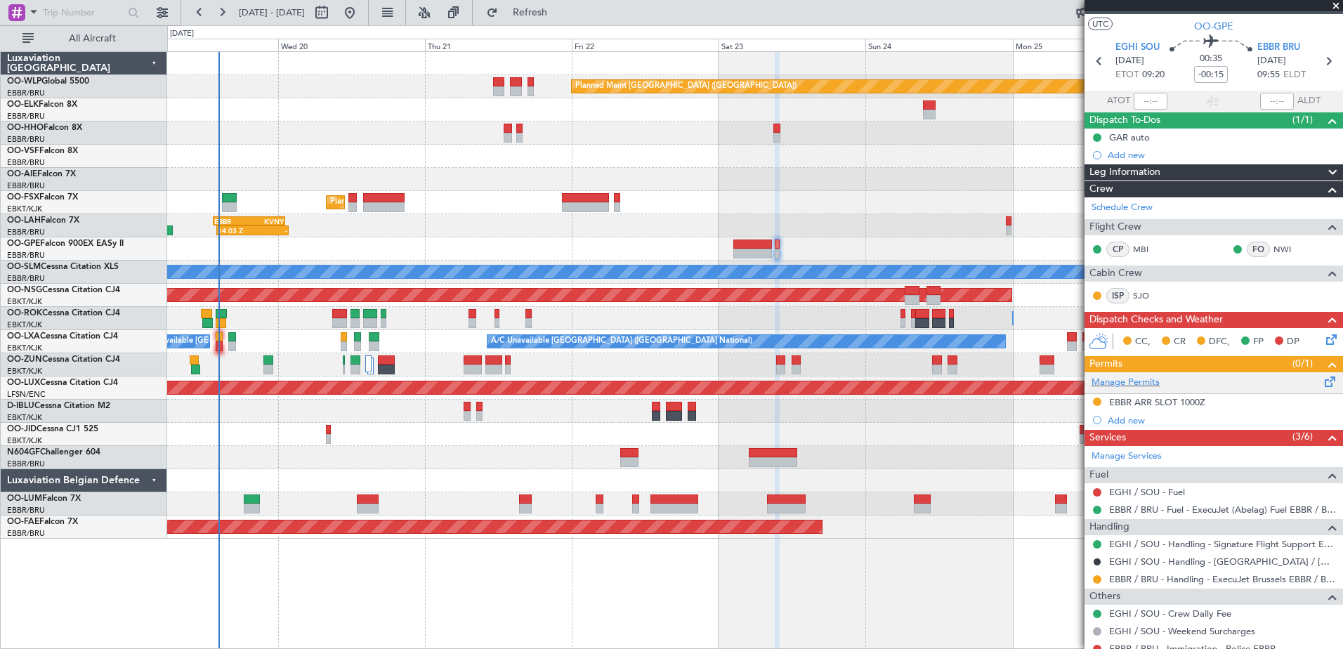
scroll to position [0, 0]
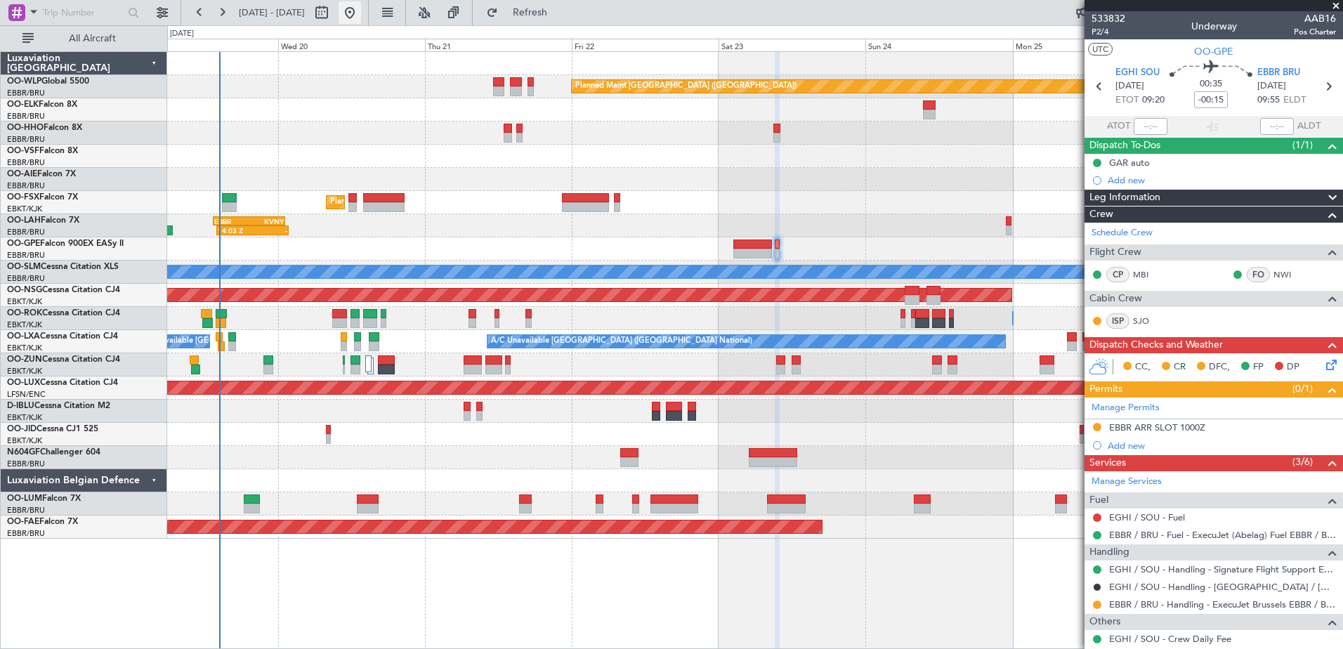
click at [361, 16] on button at bounding box center [349, 12] width 22 height 22
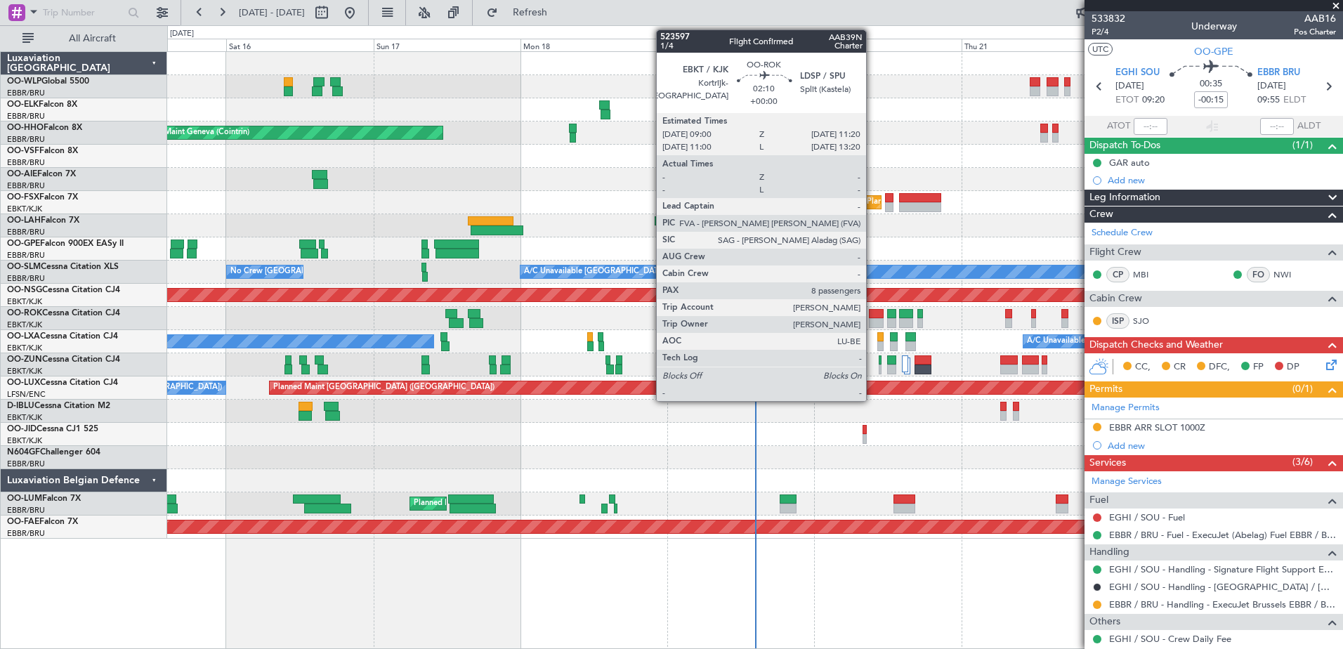
click at [872, 319] on div at bounding box center [876, 323] width 15 height 10
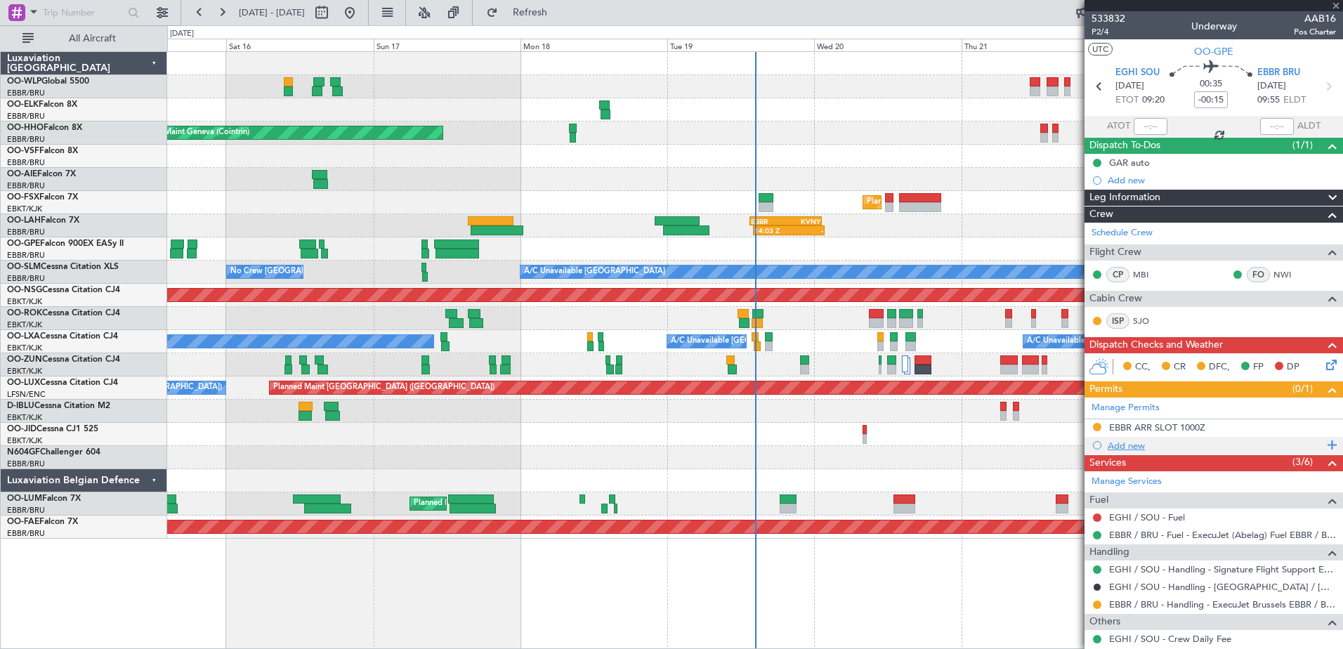
type input "8"
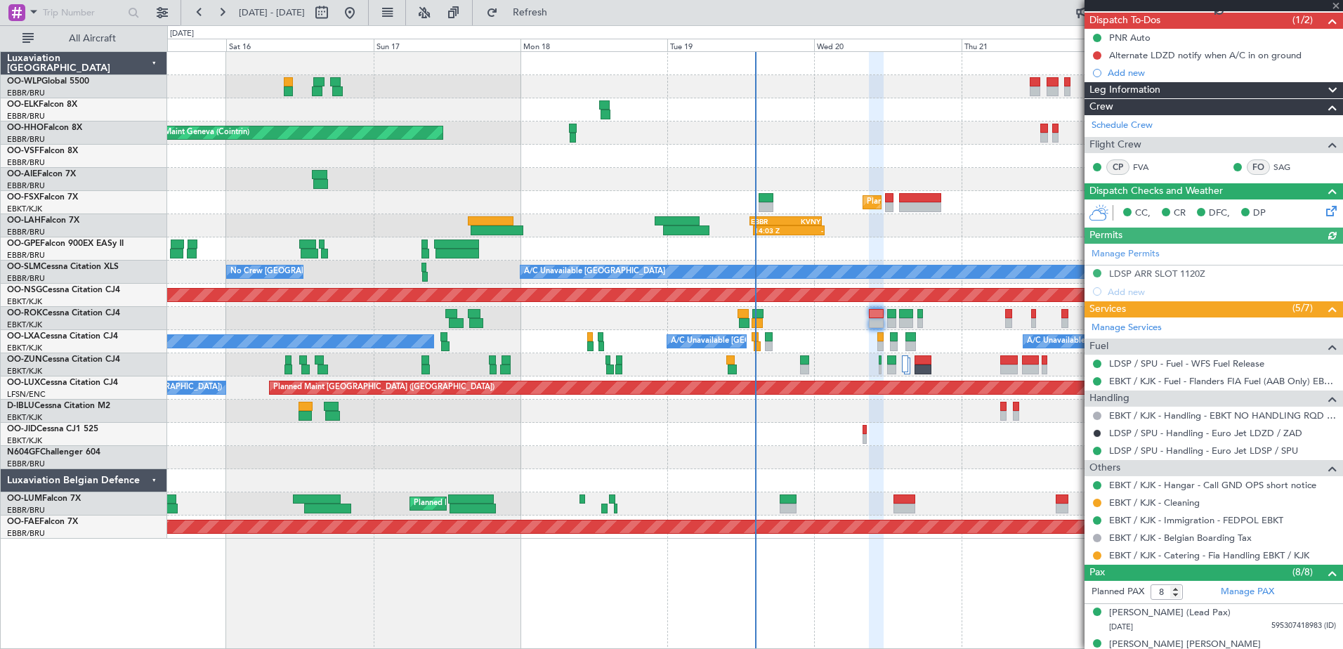
scroll to position [211, 0]
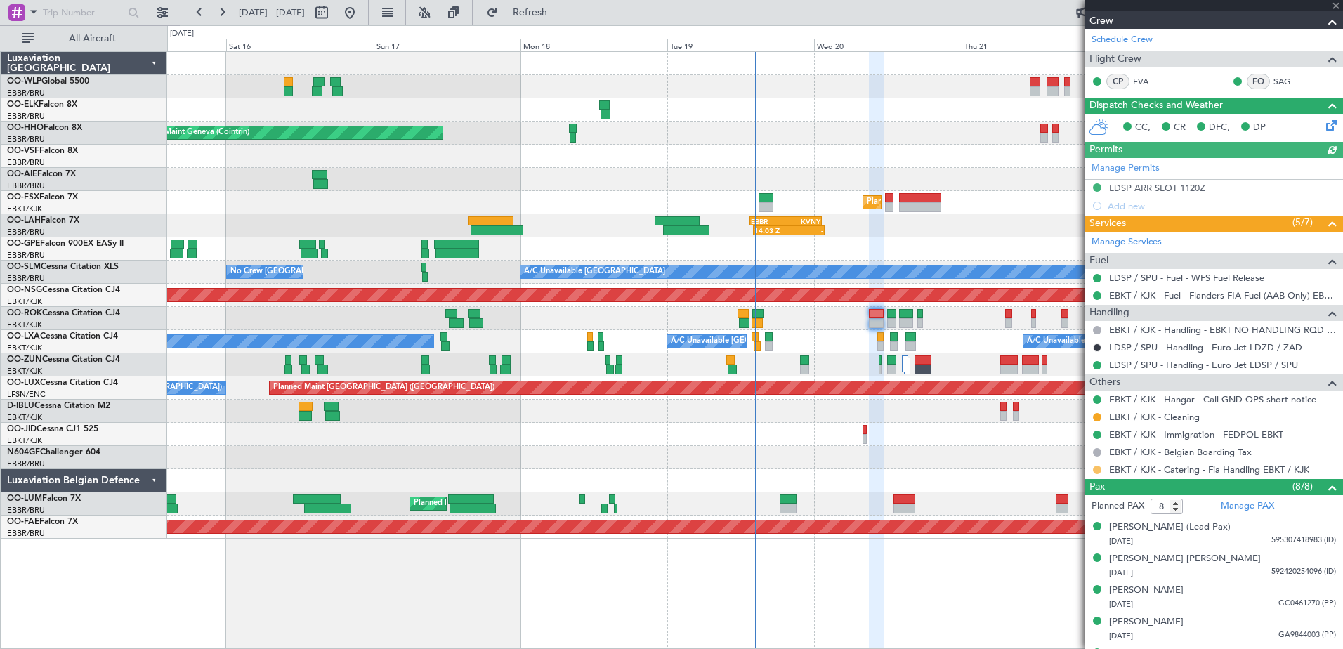
click at [1098, 468] on button at bounding box center [1097, 470] width 8 height 8
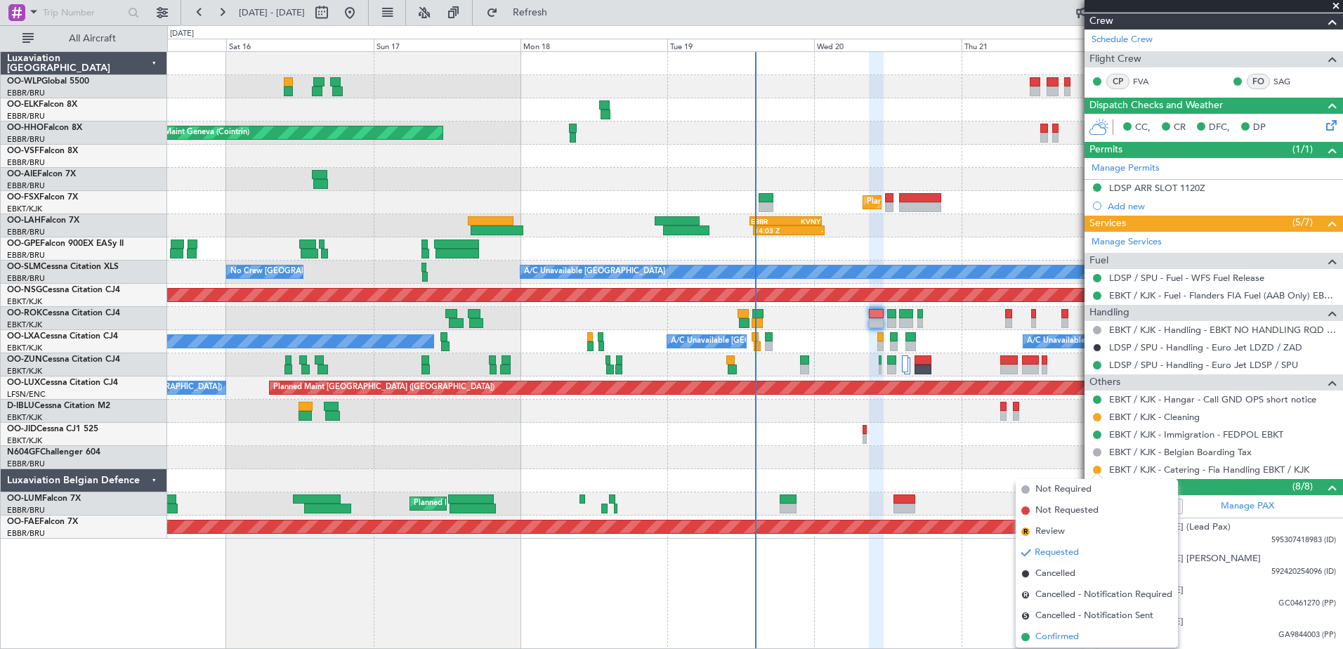
click at [1060, 635] on span "Confirmed" at bounding box center [1057, 637] width 44 height 14
